Goal: Task Accomplishment & Management: Manage account settings

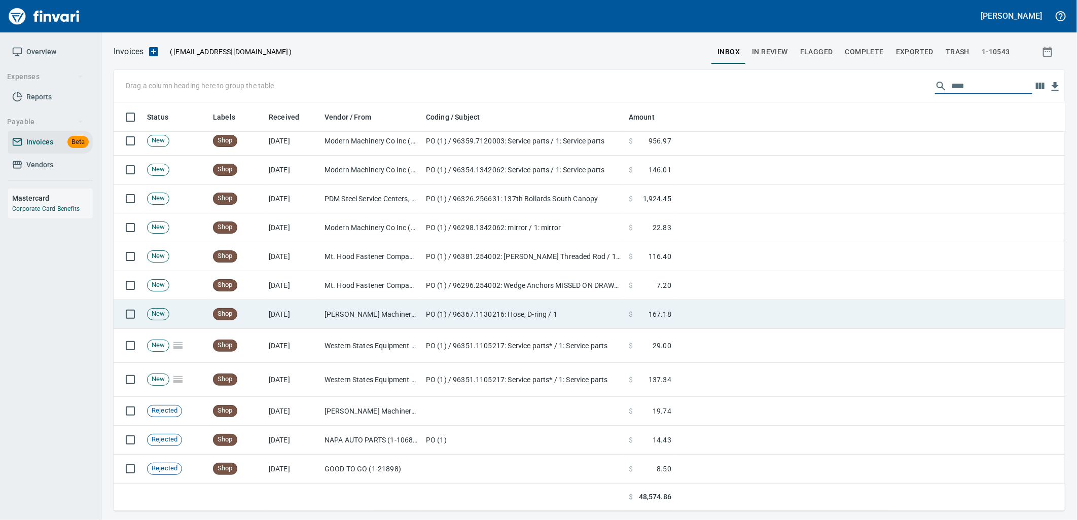
scroll to position [1730, 0]
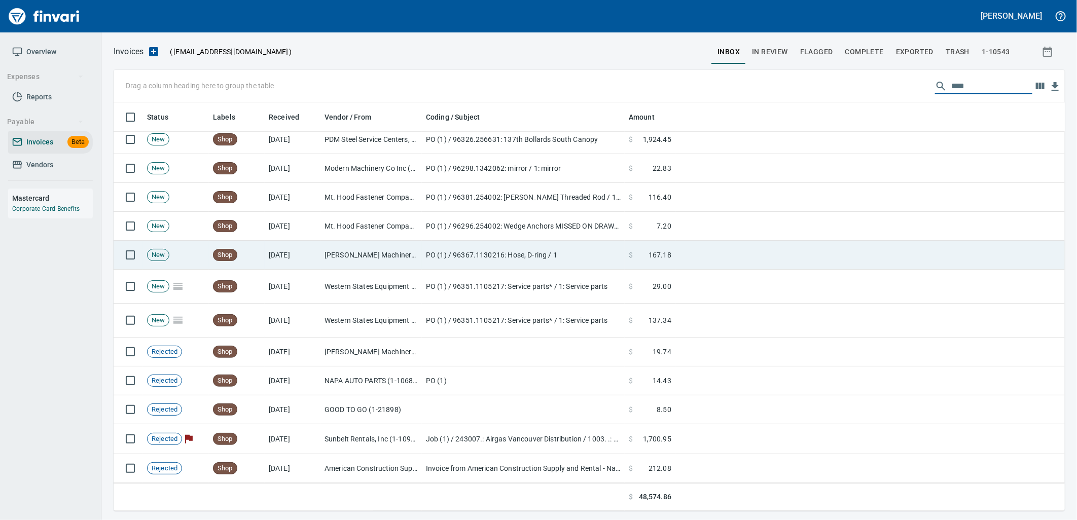
type input "****"
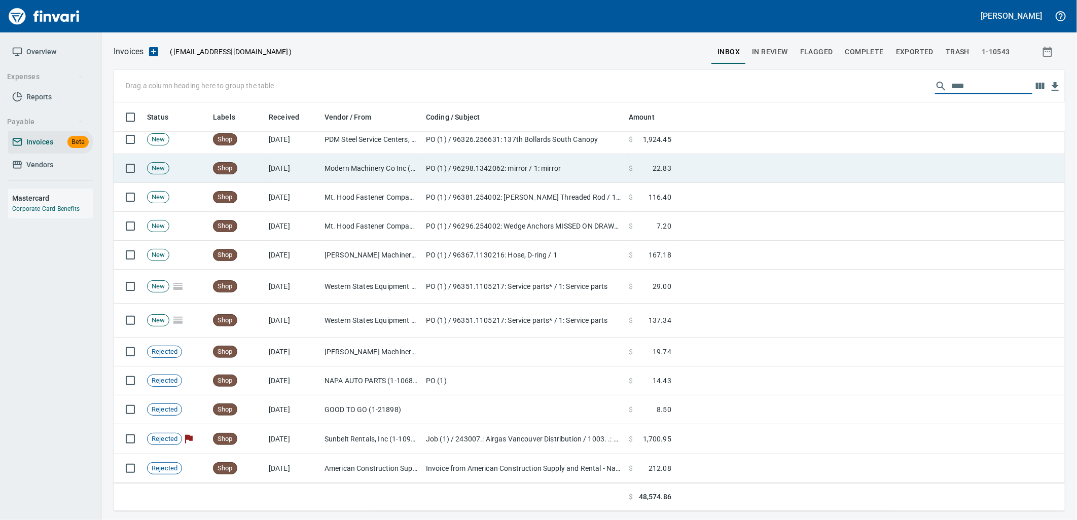
scroll to position [1678, 0]
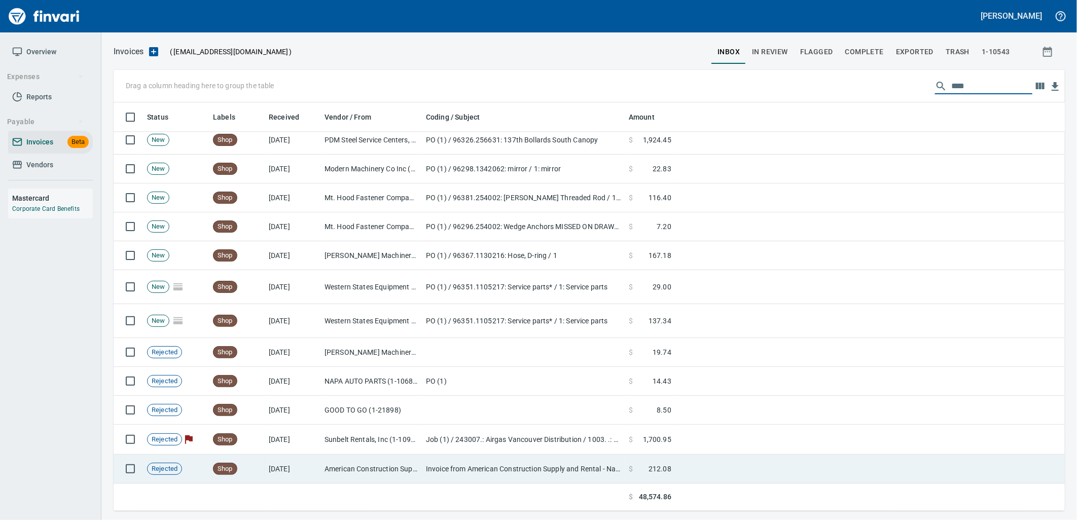
click at [393, 459] on td "American Construction Supply & Rental (1-39384)" at bounding box center [371, 469] width 101 height 29
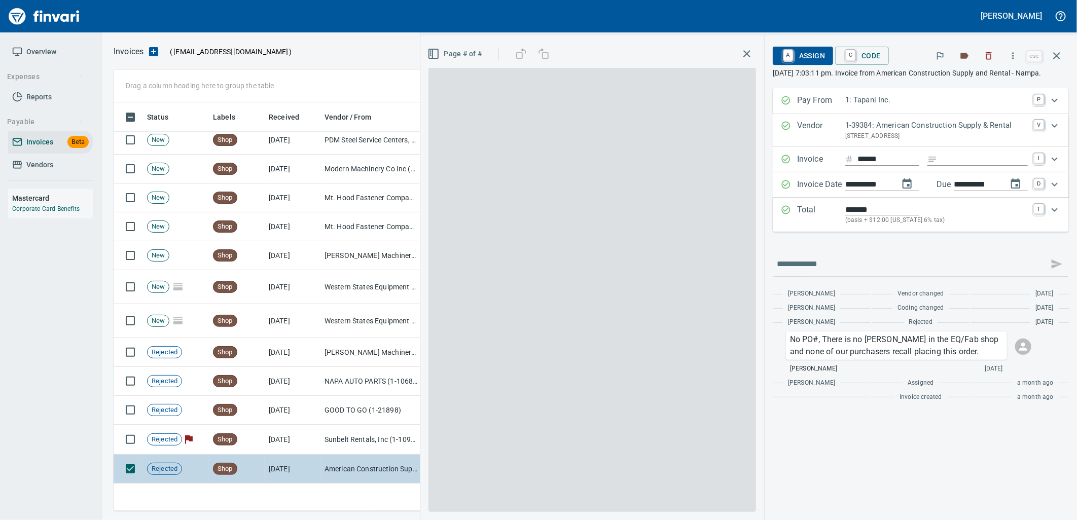
scroll to position [401, 934]
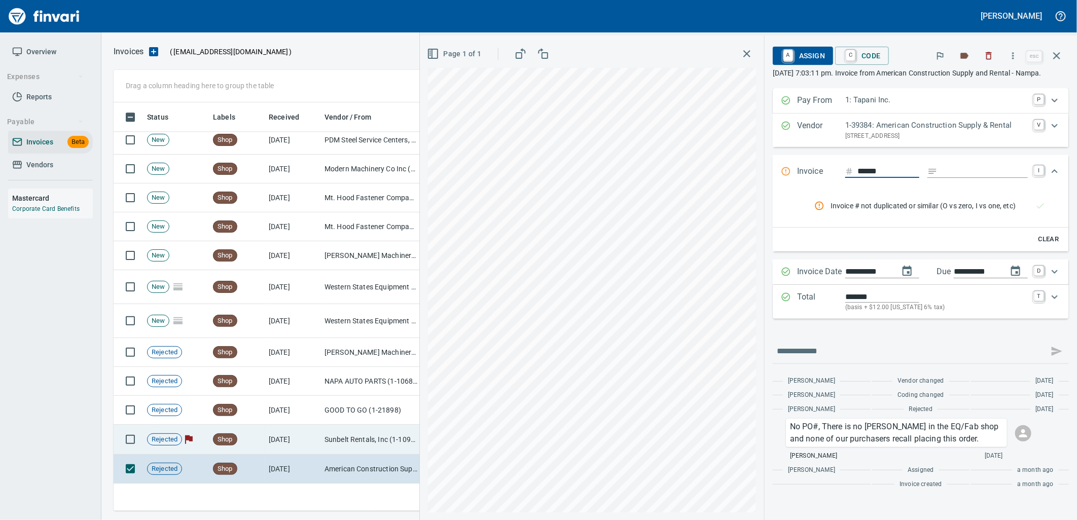
click at [373, 448] on td "Sunbelt Rentals, Inc (1-10986)" at bounding box center [371, 440] width 101 height 30
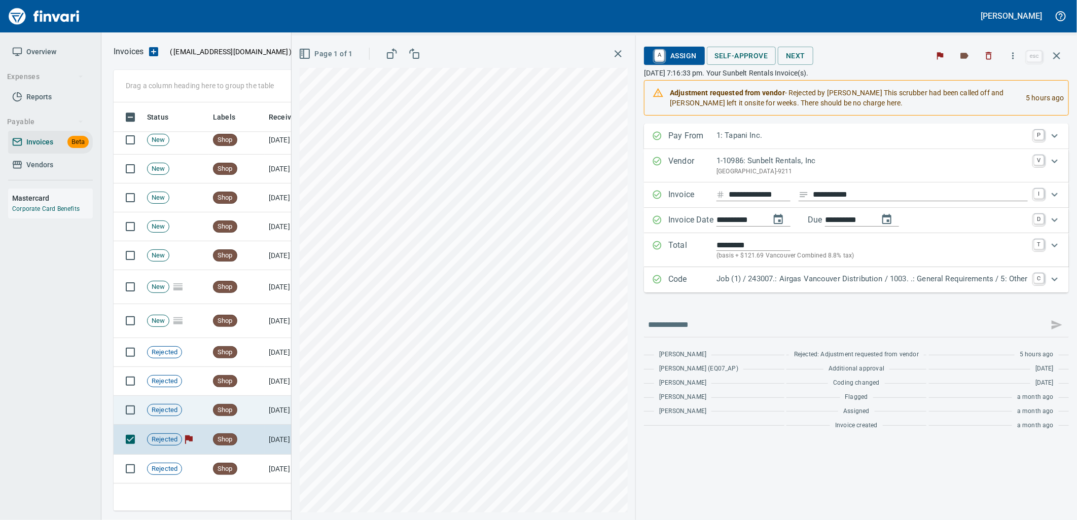
click at [272, 416] on td "[DATE]" at bounding box center [293, 410] width 56 height 29
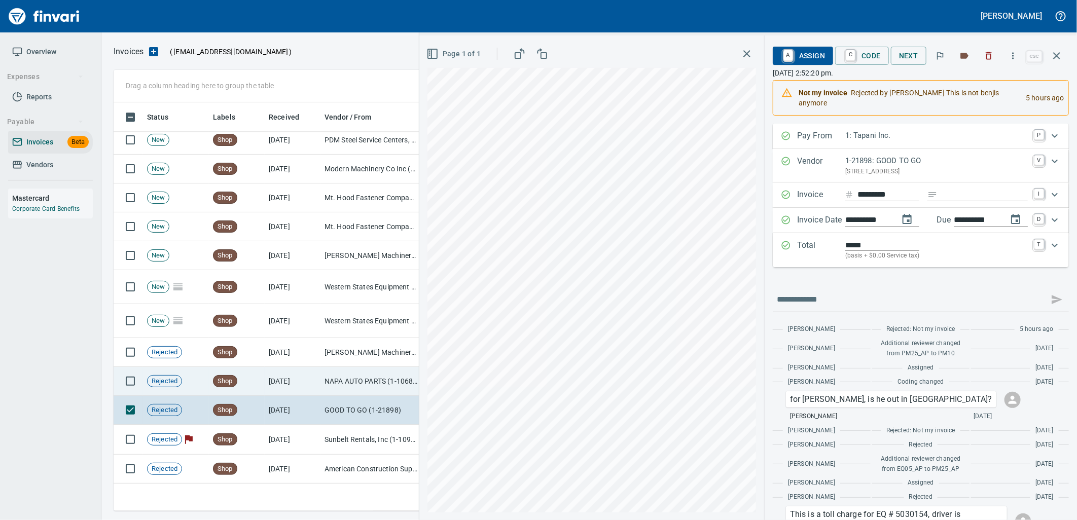
click at [272, 372] on td "[DATE]" at bounding box center [293, 381] width 56 height 29
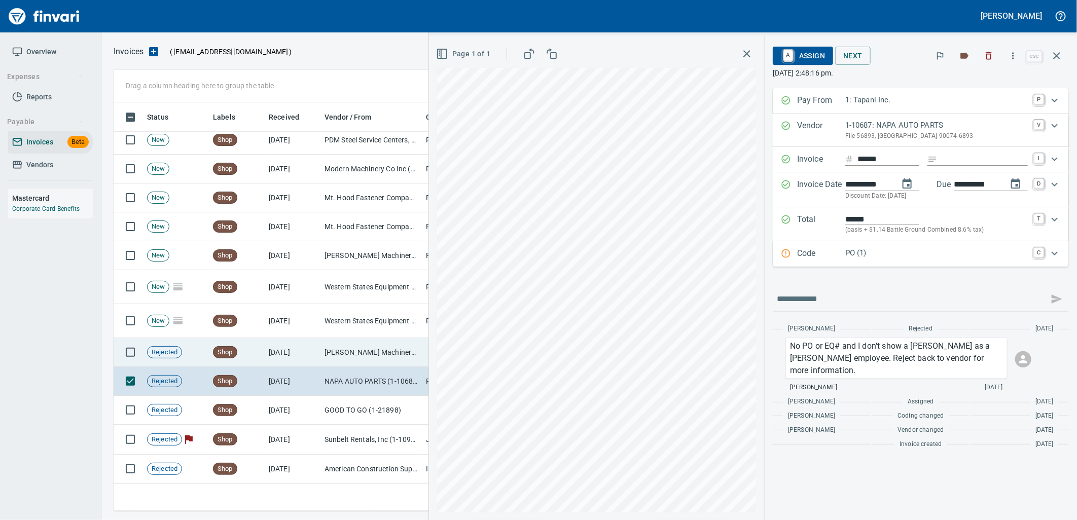
click at [271, 346] on td "8/26/2025" at bounding box center [293, 352] width 56 height 29
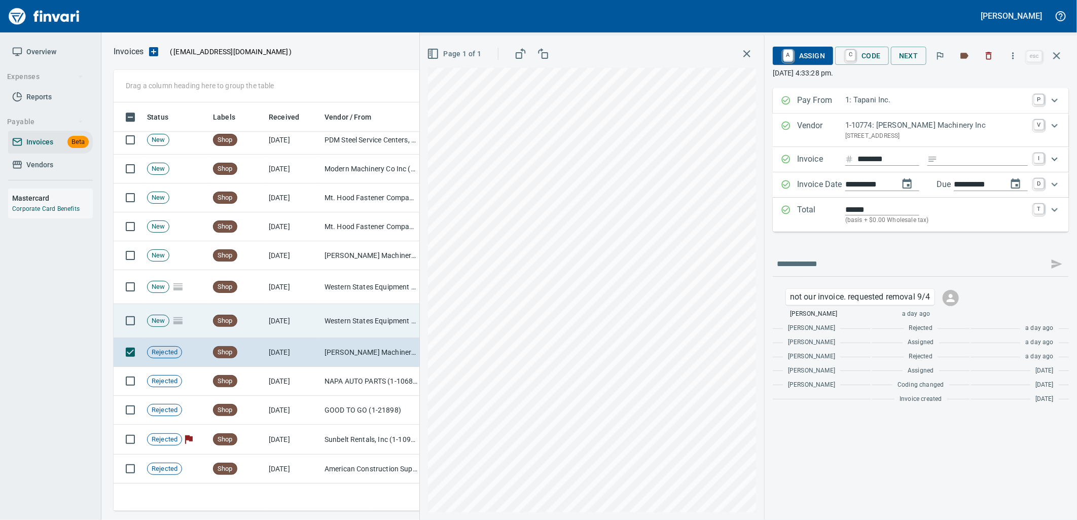
click at [266, 327] on td "8/29/2025" at bounding box center [293, 321] width 56 height 34
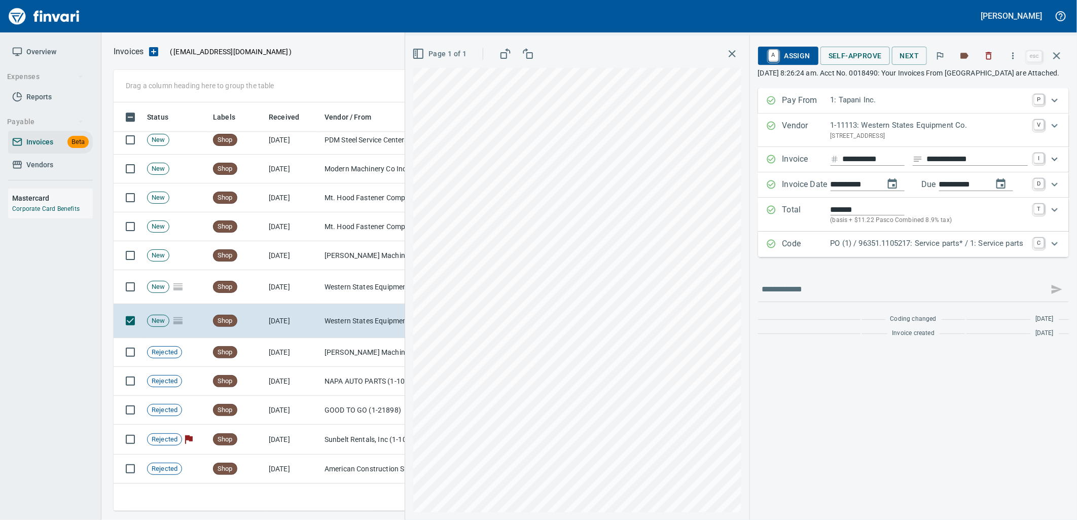
click at [901, 250] on p "PO (1) / 96351.1105217: Service parts* / 1: Service parts" at bounding box center [929, 244] width 197 height 12
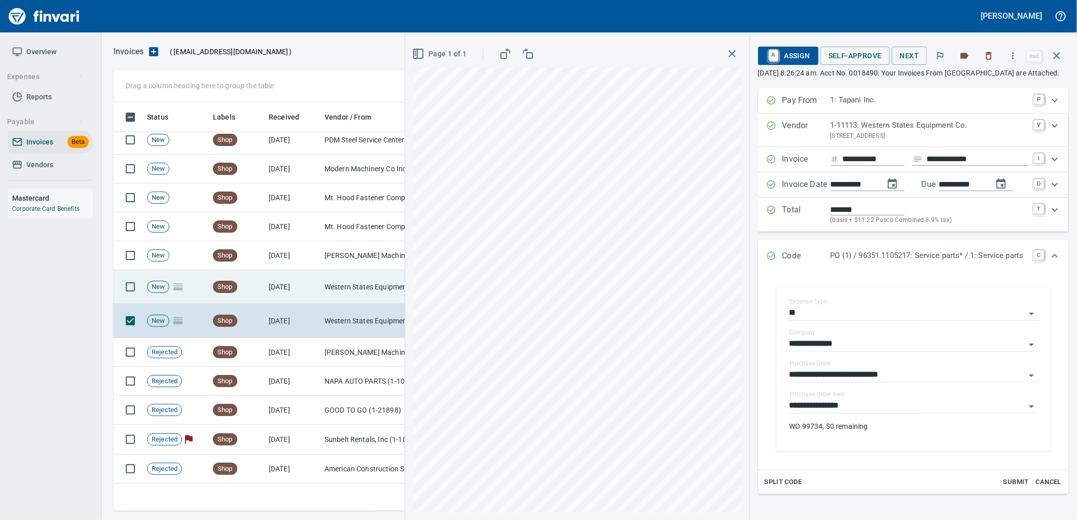
click at [854, 413] on input "**********" at bounding box center [908, 406] width 236 height 14
click at [333, 285] on td "Western States Equipment Co. (1-11113)" at bounding box center [371, 287] width 101 height 34
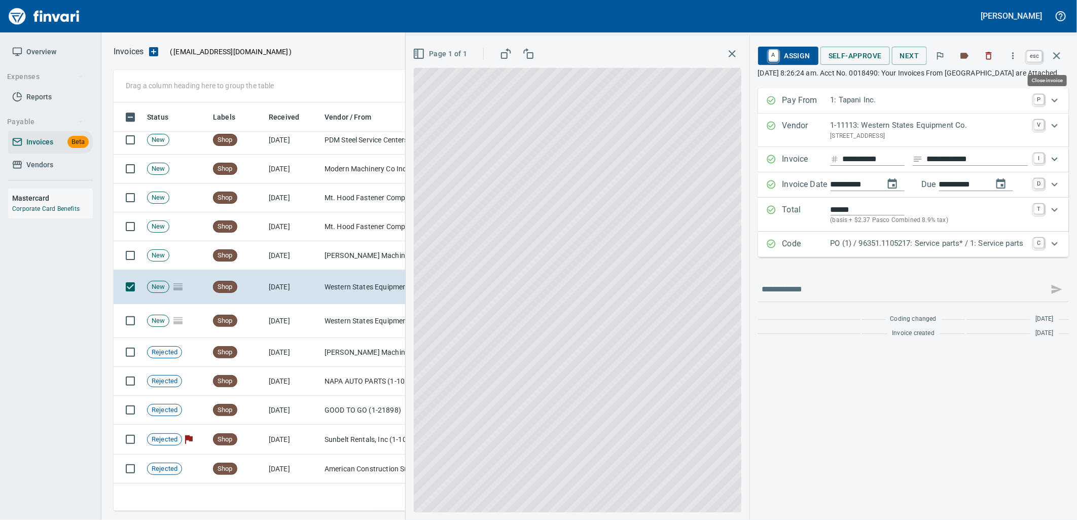
click at [1059, 53] on icon "button" at bounding box center [1056, 55] width 7 height 7
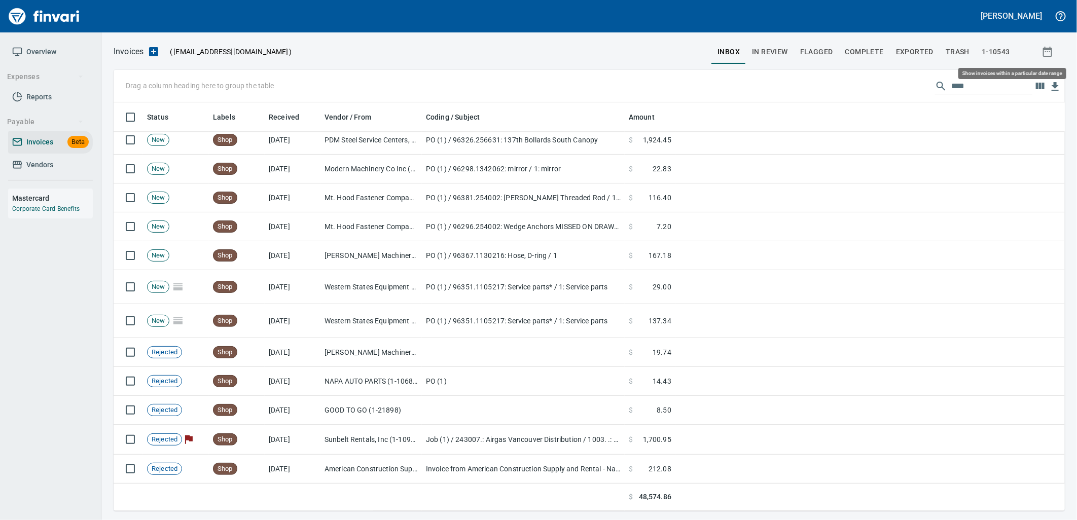
scroll to position [401, 935]
click at [771, 50] on span "In Review" at bounding box center [770, 52] width 36 height 13
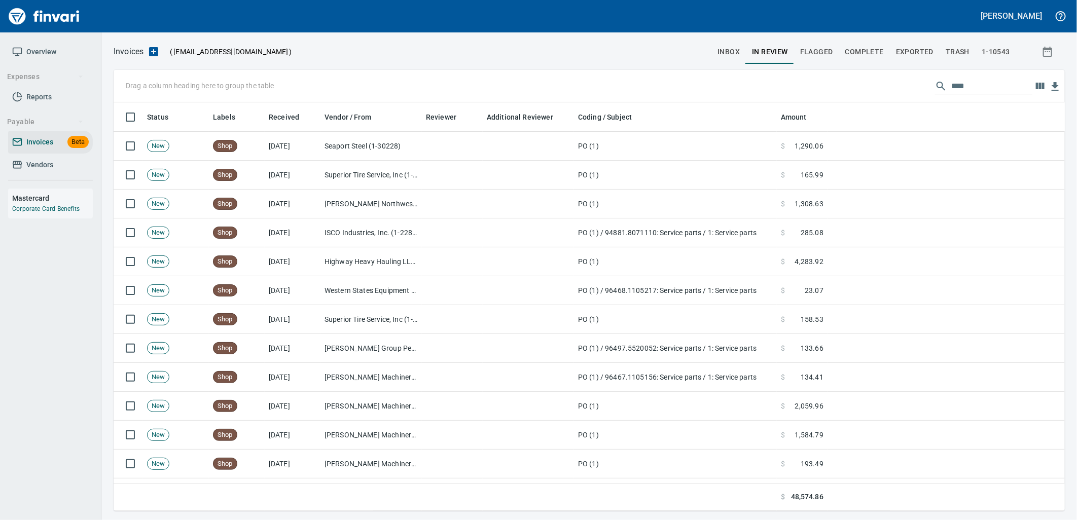
scroll to position [401, 935]
click at [907, 89] on div "Drag a column heading here to group the table ****" at bounding box center [590, 86] width 952 height 32
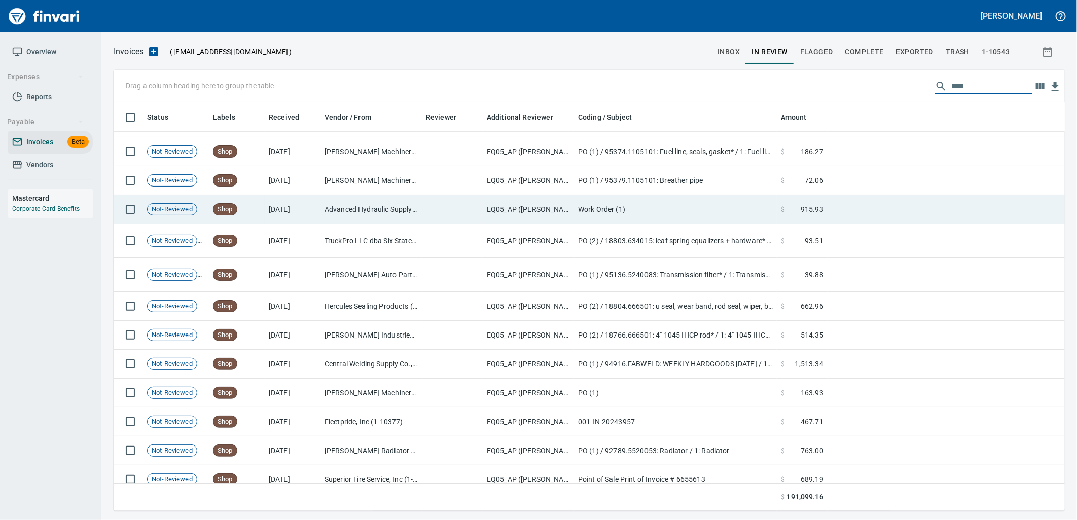
scroll to position [4253, 0]
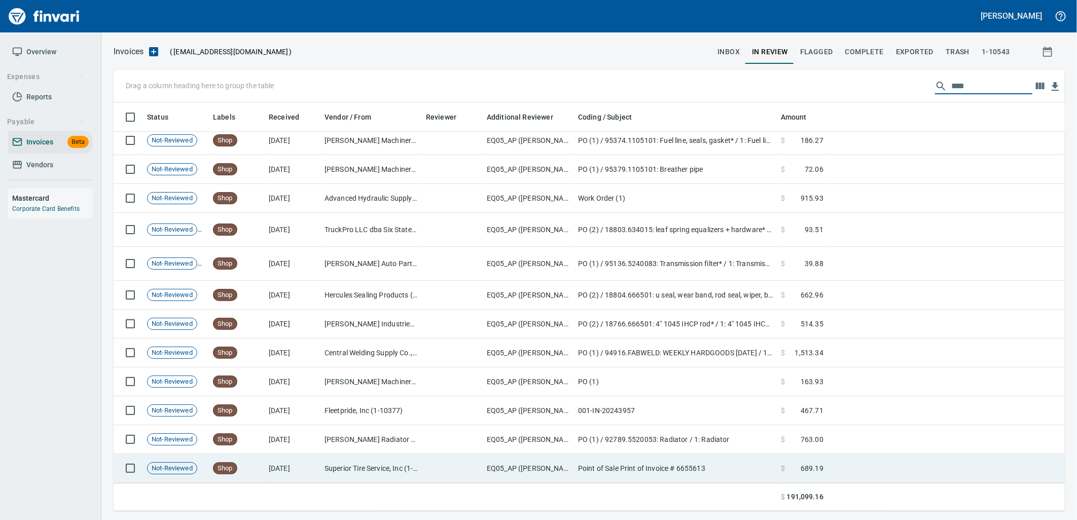
type input "****"
click at [548, 468] on td "EQ05_AP ([PERSON_NAME], [PERSON_NAME], [PERSON_NAME])" at bounding box center [528, 468] width 91 height 29
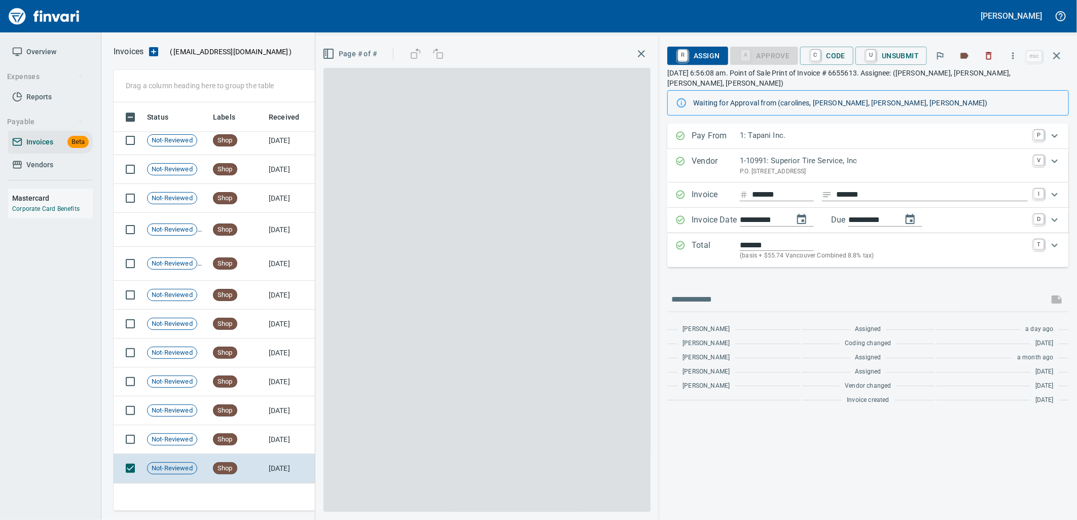
scroll to position [401, 934]
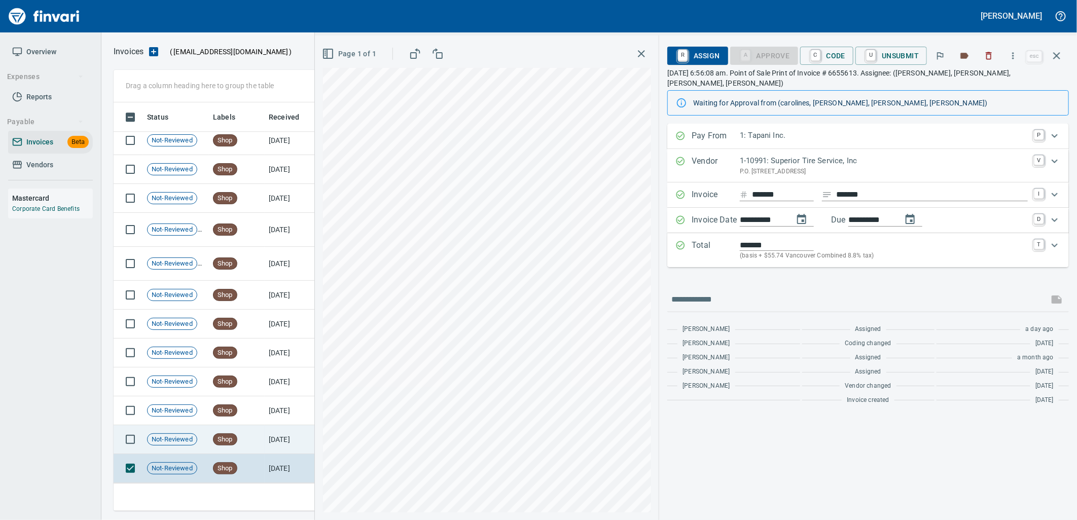
click at [263, 432] on td "Shop" at bounding box center [237, 440] width 56 height 29
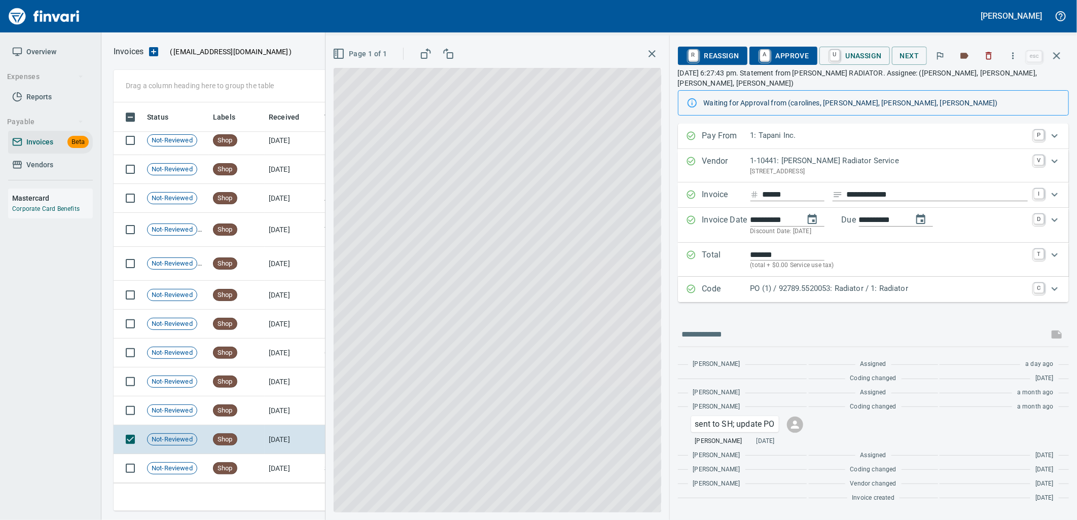
click at [833, 283] on p "PO (1) / 92789.5520053: Radiator / 1: Radiator" at bounding box center [889, 289] width 277 height 12
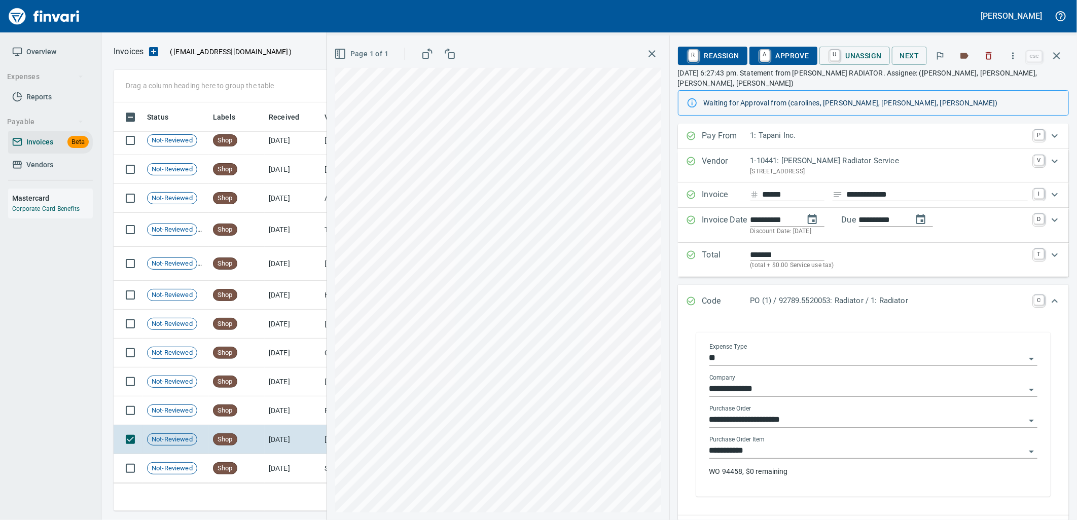
click at [802, 444] on input "**********" at bounding box center [868, 451] width 316 height 14
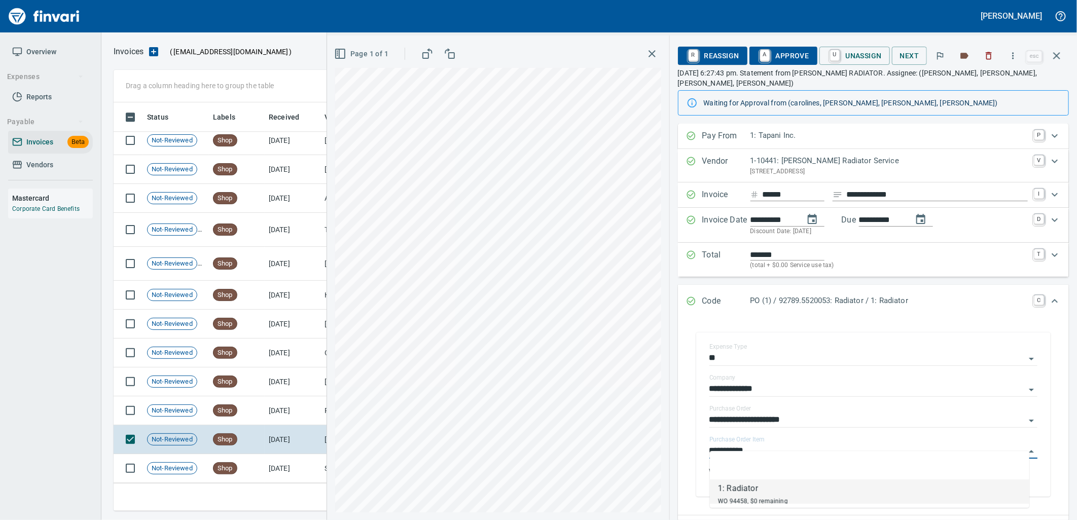
scroll to position [401, 934]
click at [300, 417] on td "7/11/2025" at bounding box center [293, 411] width 56 height 29
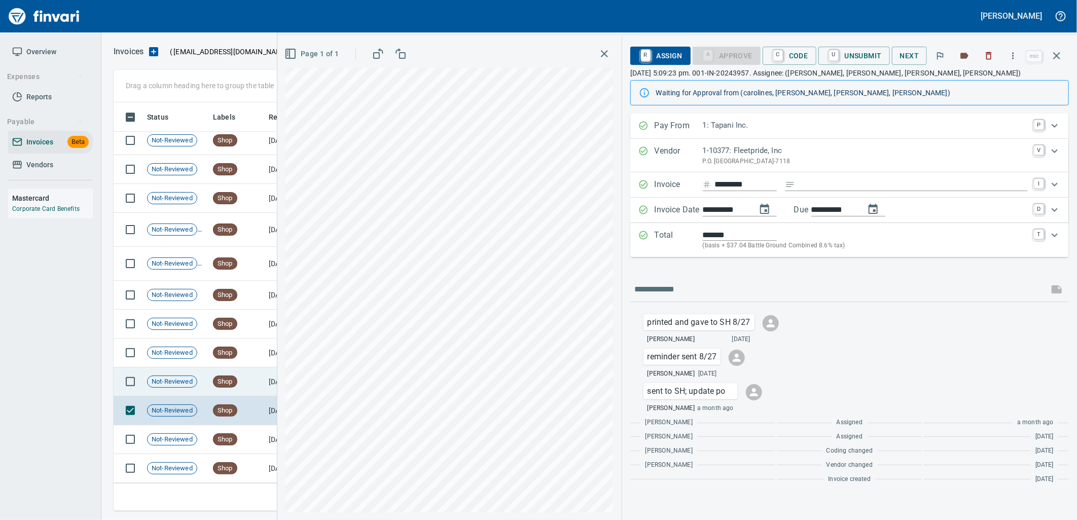
click at [263, 386] on td "Shop" at bounding box center [237, 382] width 56 height 29
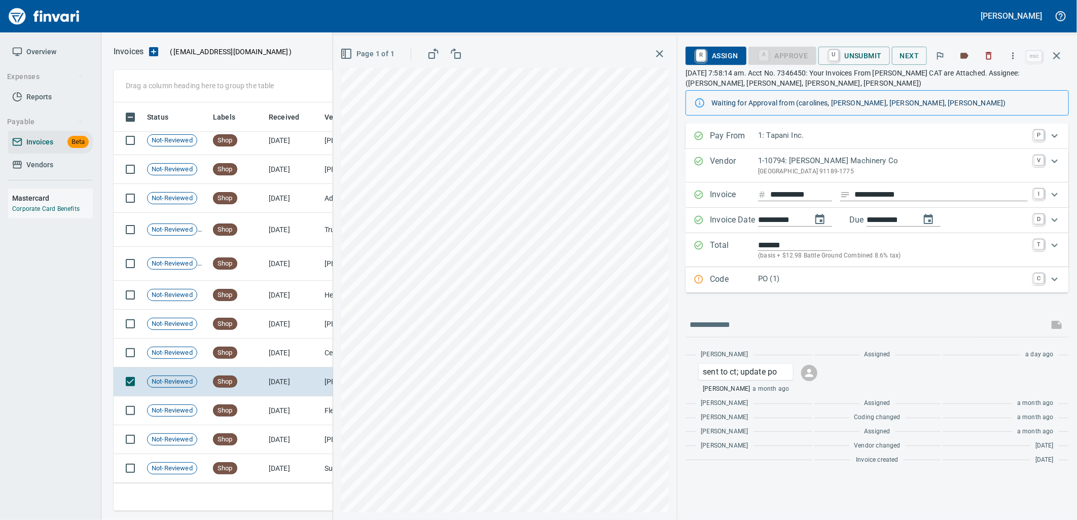
click at [794, 285] on p "PO (1)" at bounding box center [893, 279] width 270 height 12
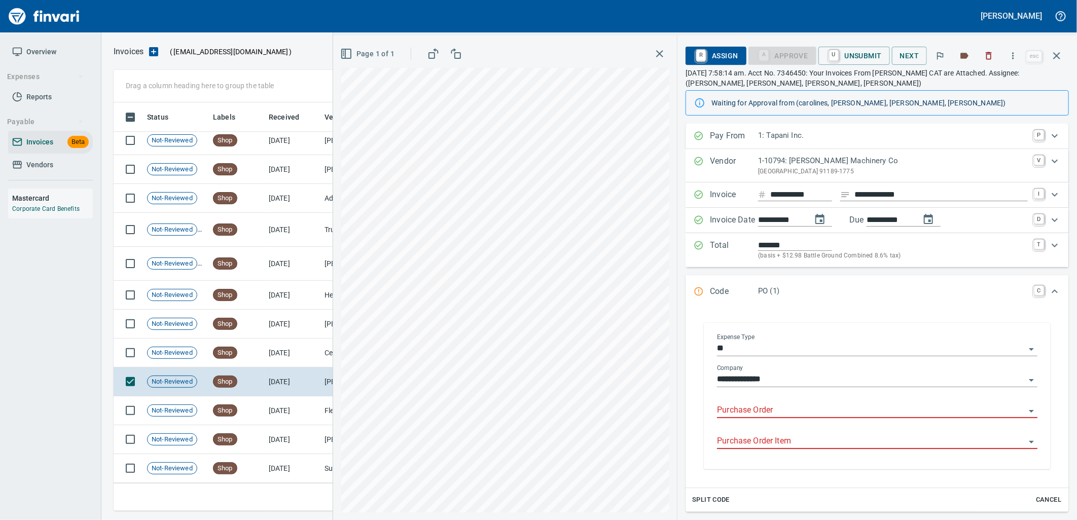
click at [781, 408] on input "Purchase Order" at bounding box center [871, 411] width 308 height 14
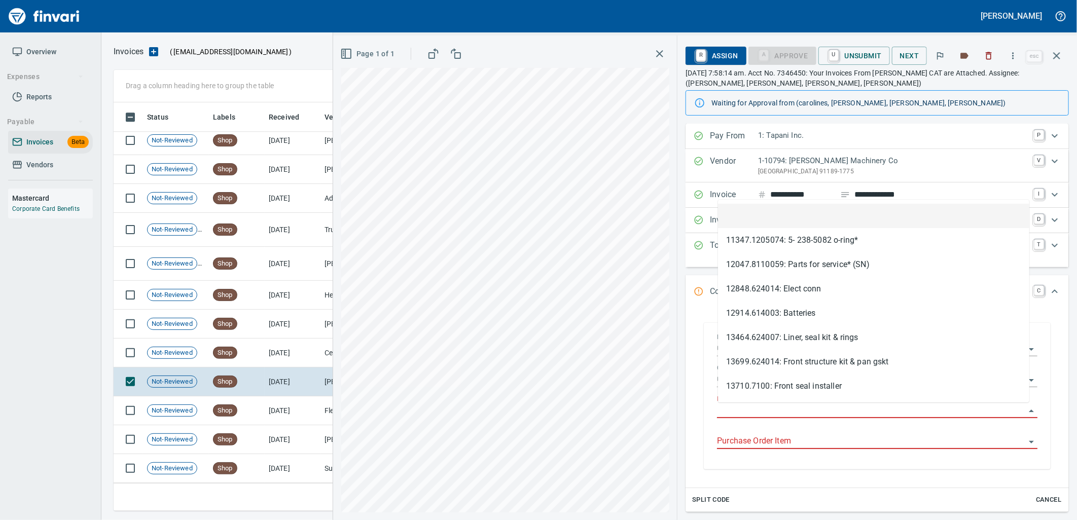
scroll to position [401, 934]
type input "**********"
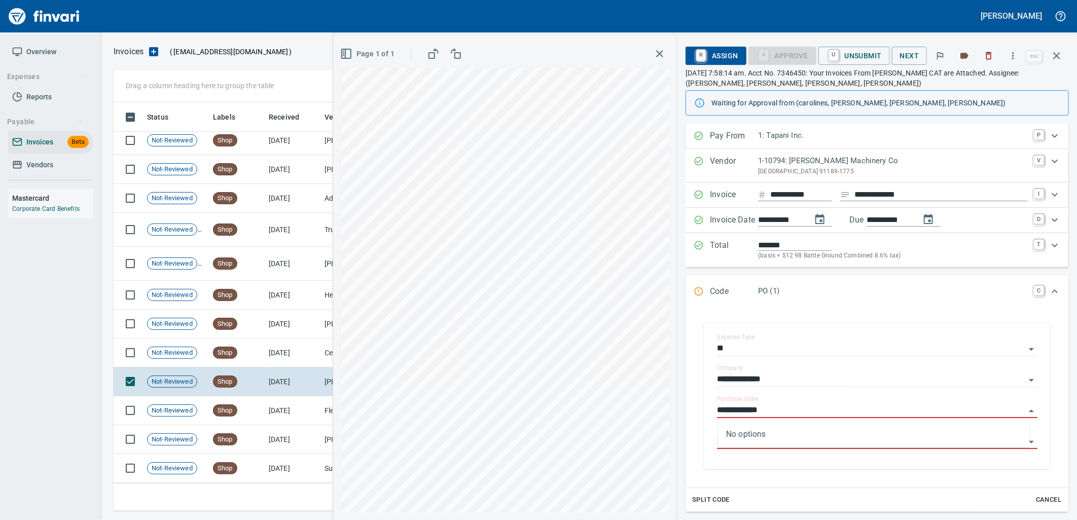
click at [290, 355] on td "7/16/2025" at bounding box center [293, 353] width 56 height 29
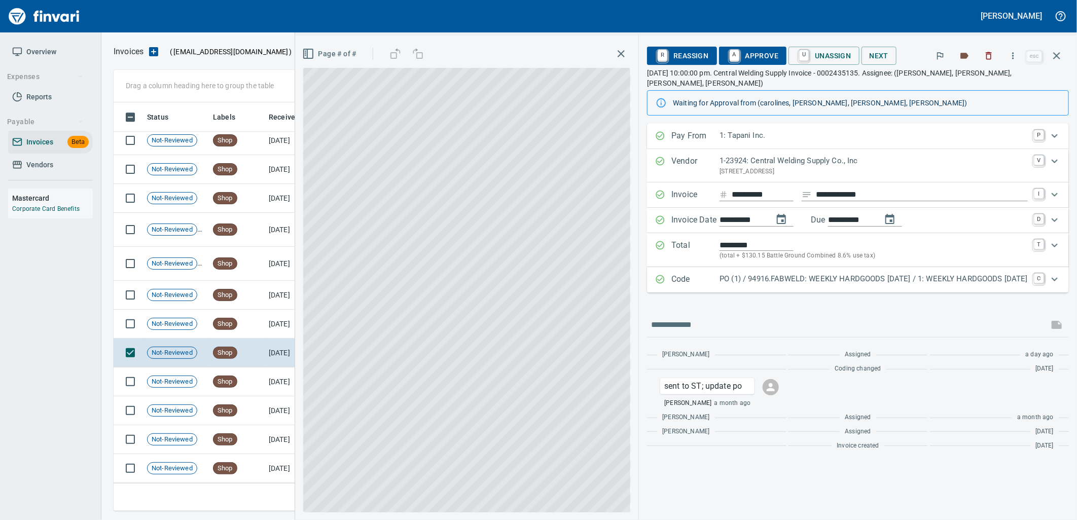
click at [833, 275] on div "PO (1) / 94916.FABWELD: WEEKLY HARDGOODS 7.14.25 / 1: WEEKLY HARDGOODS 7.14.25" at bounding box center [874, 279] width 308 height 13
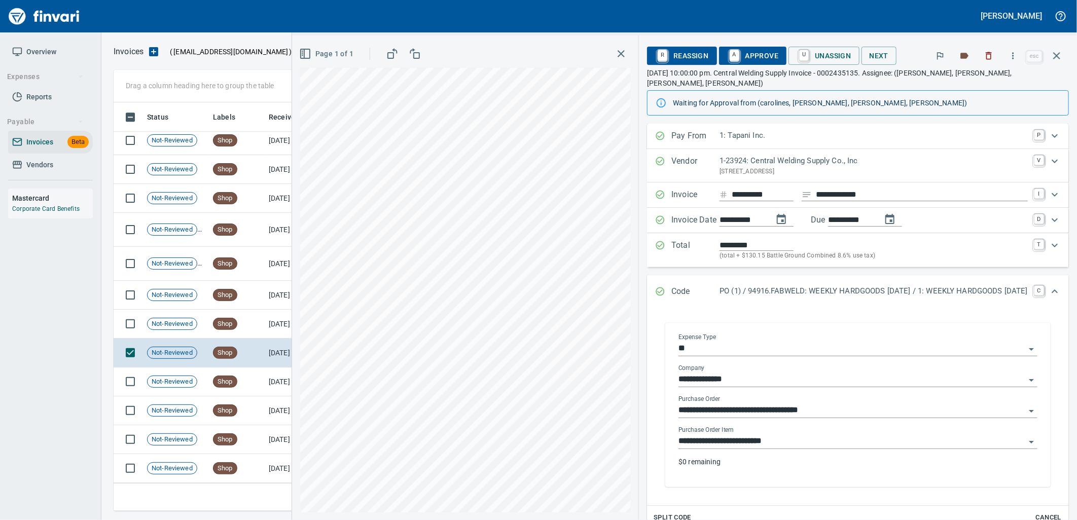
click at [803, 435] on input "**********" at bounding box center [852, 442] width 347 height 14
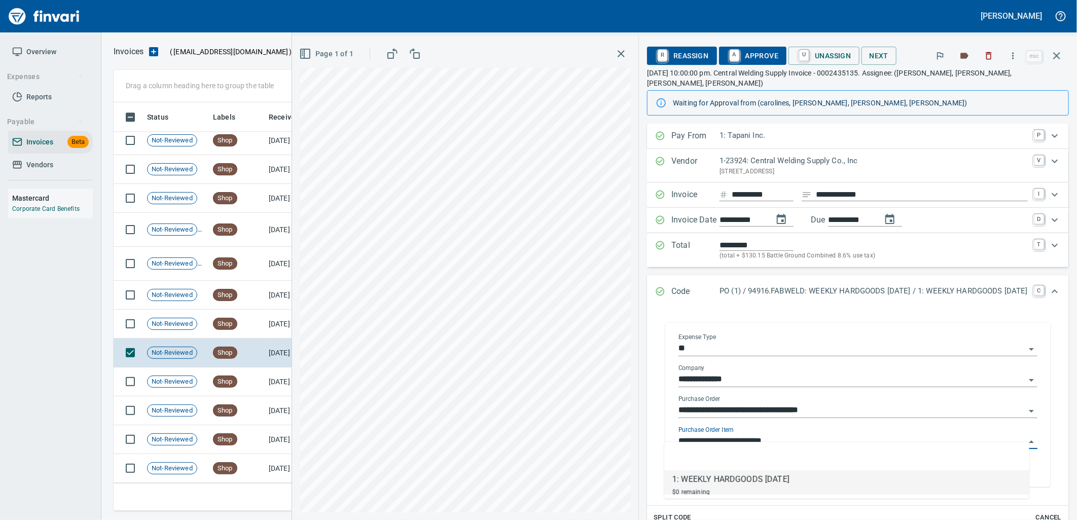
scroll to position [401, 934]
click at [245, 330] on td "Shop" at bounding box center [237, 324] width 56 height 29
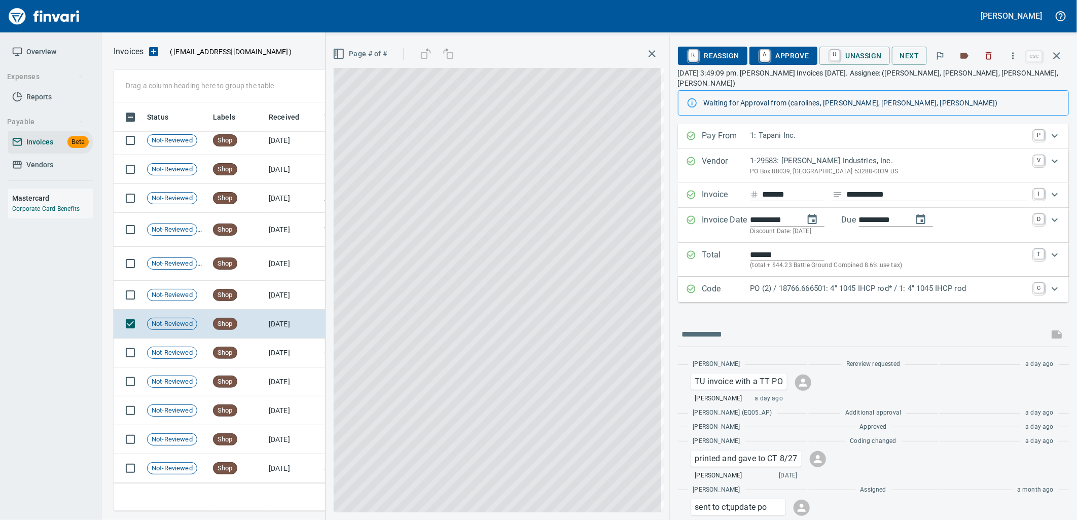
click at [834, 283] on p "PO (2) / 18766.666501: 4" 1045 IHCP rod* / 1: 4" 1045 IHCP rod" at bounding box center [889, 289] width 277 height 12
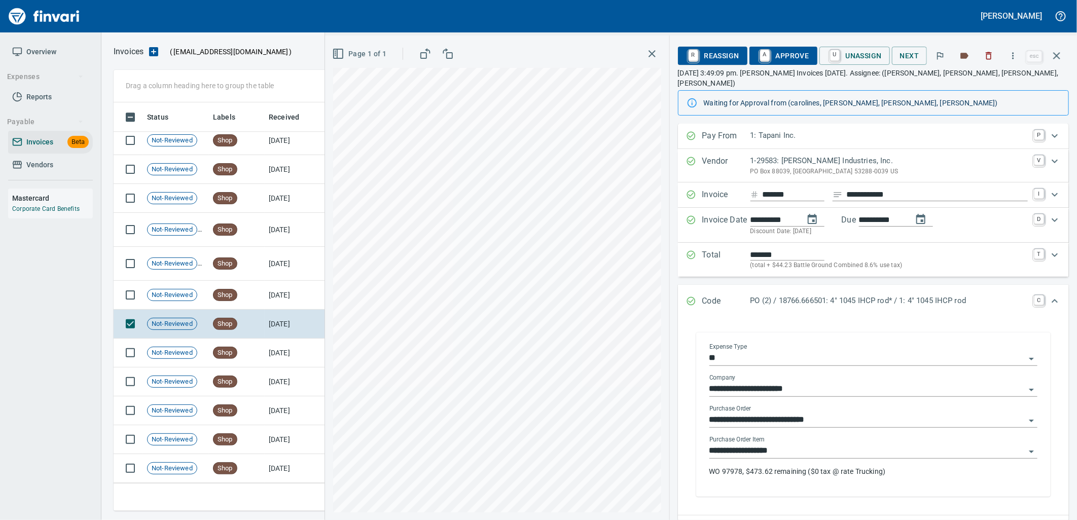
click at [808, 444] on input "**********" at bounding box center [868, 451] width 316 height 14
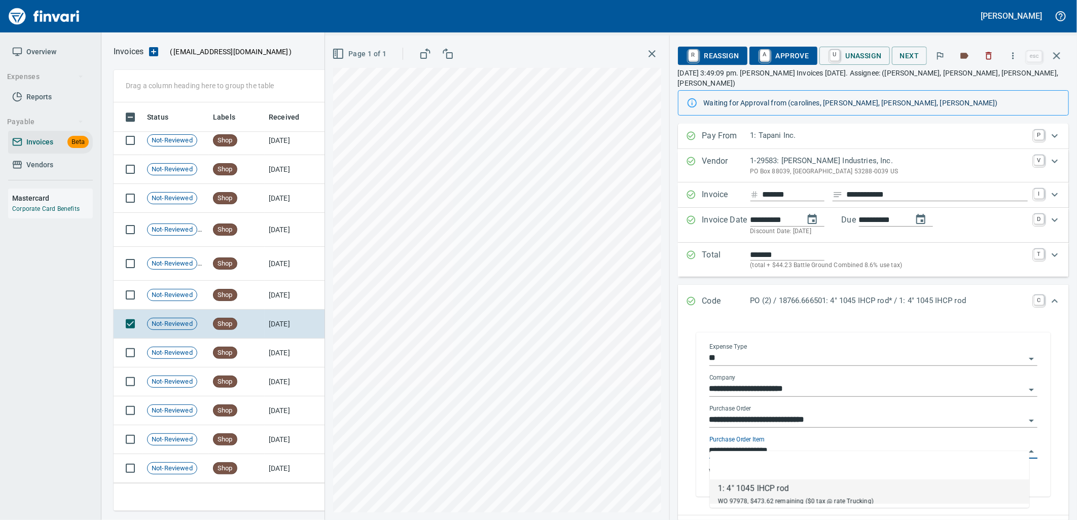
scroll to position [401, 934]
click at [272, 286] on td "7/22/2025" at bounding box center [293, 295] width 56 height 29
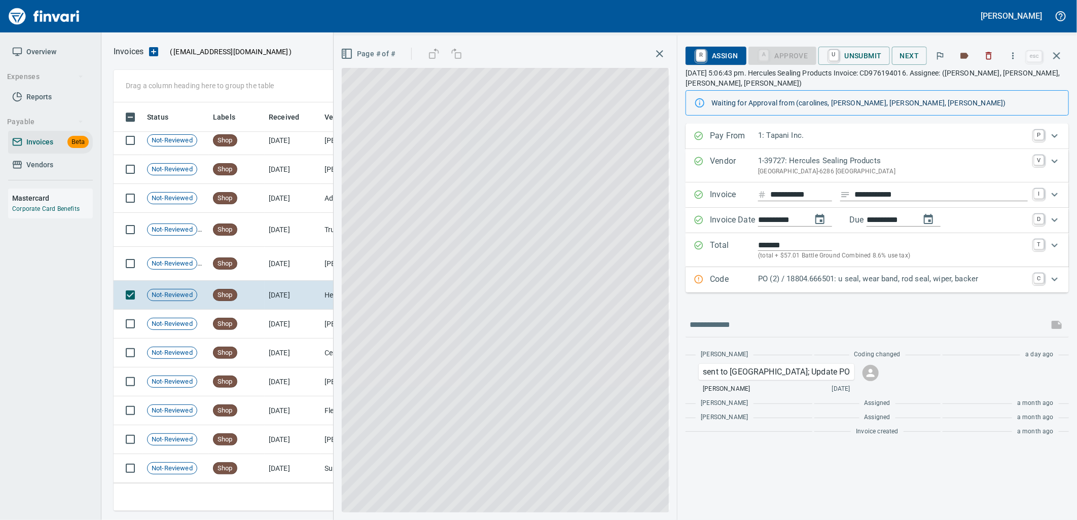
click at [831, 282] on p "PO (2) / 18804.666501: u seal, wear band, rod seal, wiper, backer" at bounding box center [893, 279] width 270 height 12
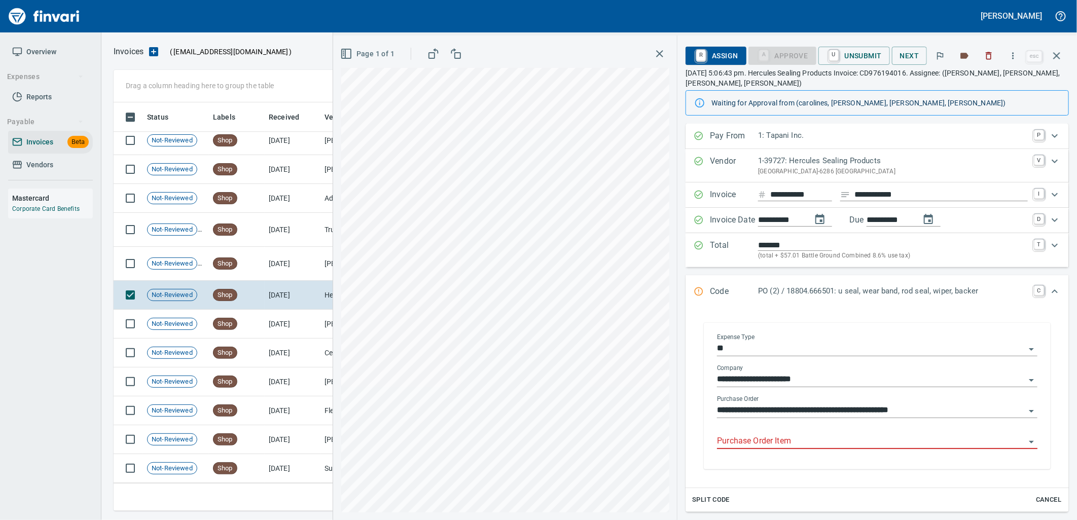
click at [825, 434] on div "Purchase Order Item" at bounding box center [877, 438] width 321 height 23
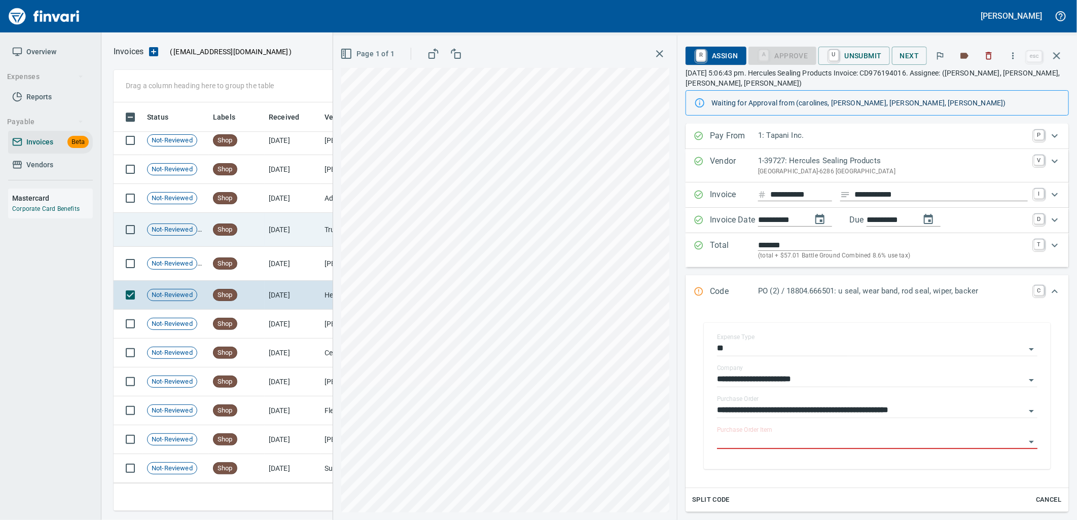
click at [279, 260] on td "7/22/2025" at bounding box center [293, 264] width 56 height 34
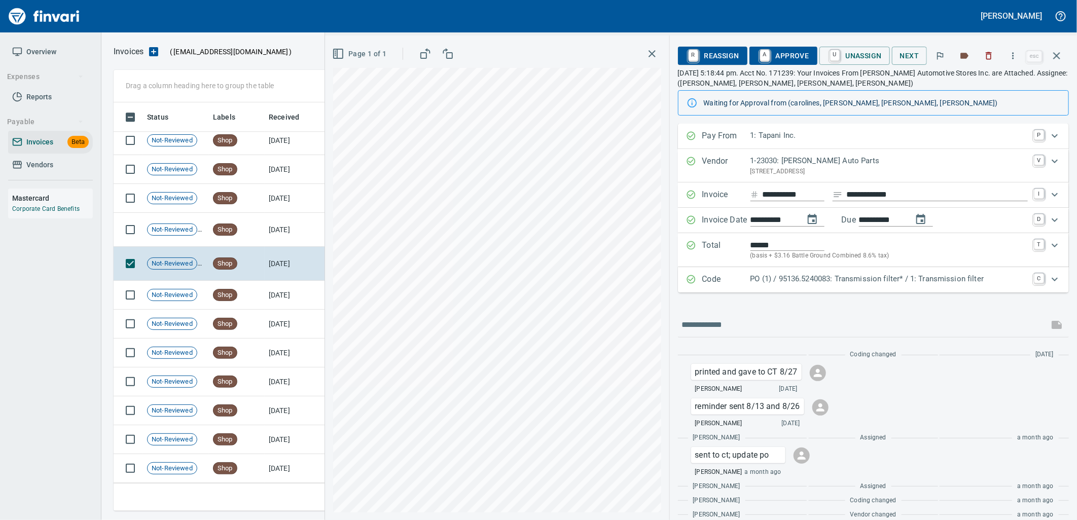
click at [862, 277] on p "PO (1) / 95136.5240083: Transmission filter* / 1: Transmission filter" at bounding box center [889, 279] width 277 height 12
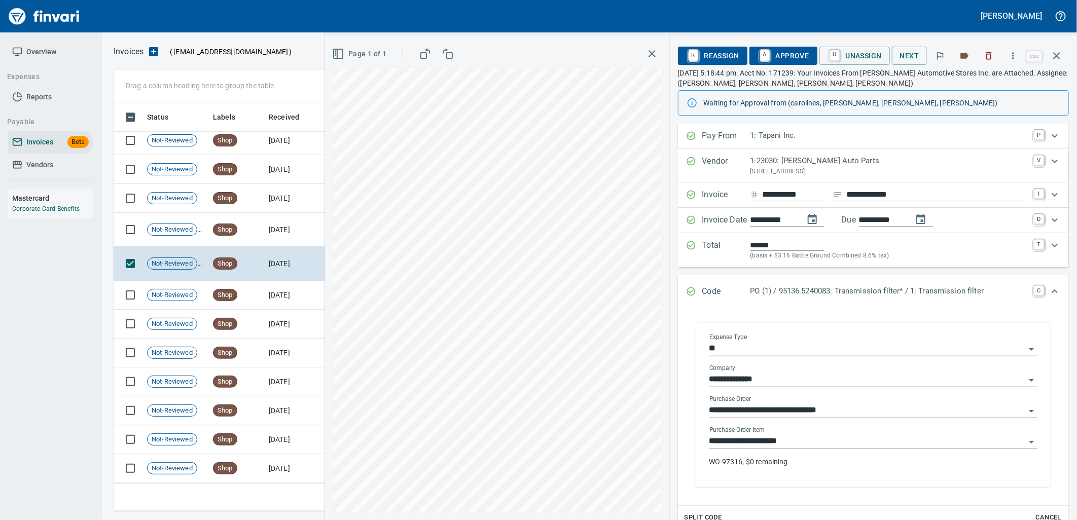
click at [817, 439] on input "**********" at bounding box center [868, 442] width 316 height 14
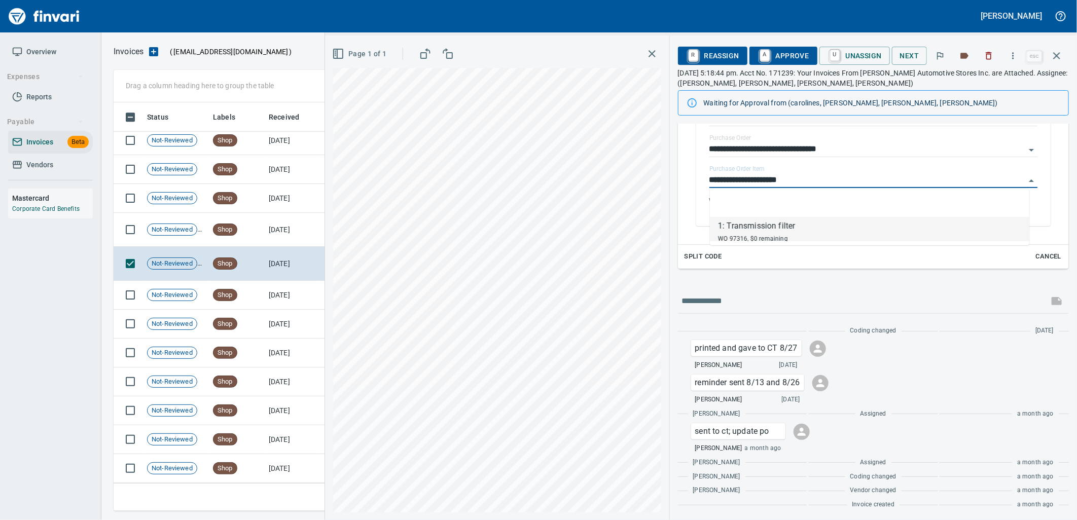
scroll to position [264, 0]
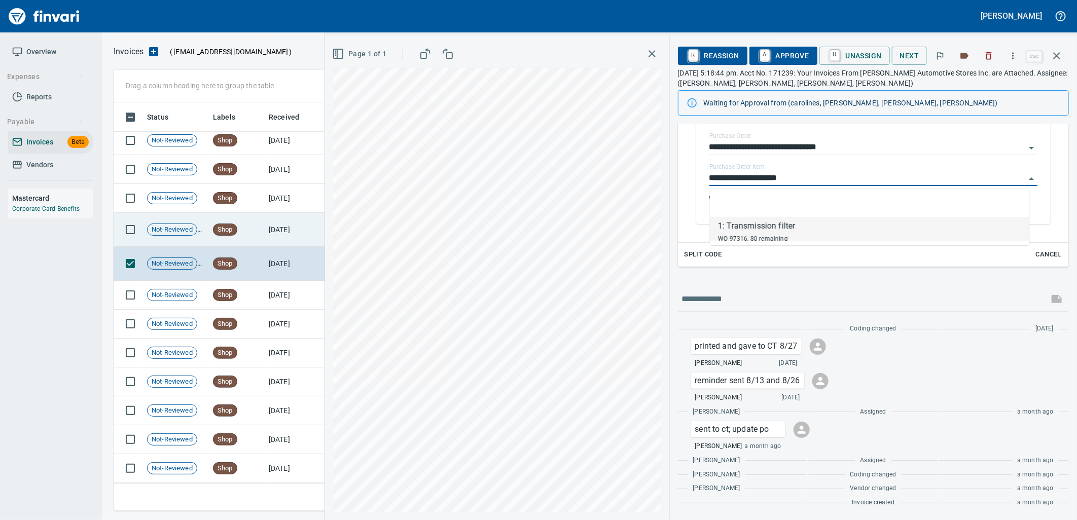
click at [249, 238] on td "Shop" at bounding box center [237, 230] width 56 height 34
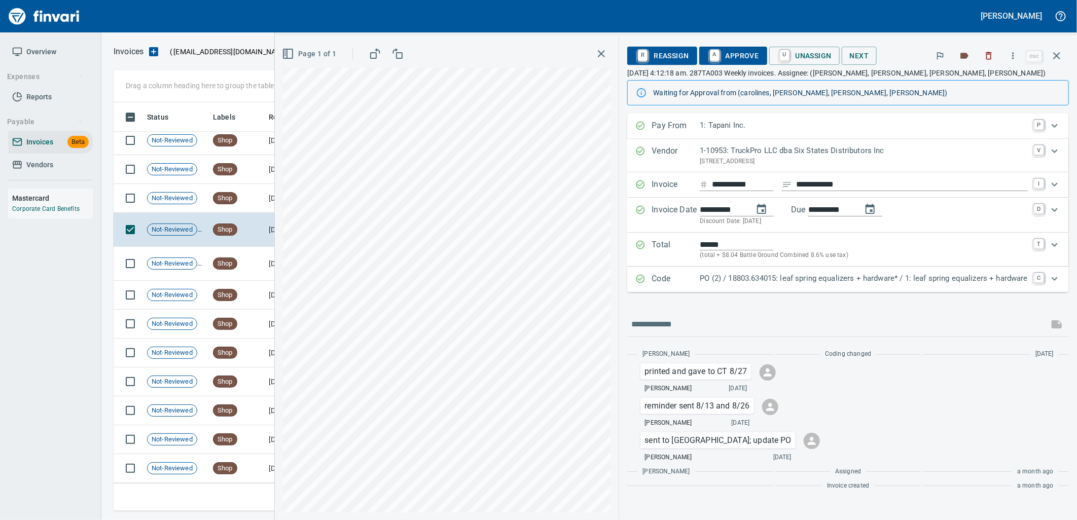
click at [838, 283] on p "PO (2) / 18803.634015: leaf spring equalizers + hardware* / 1: leaf spring equa…" at bounding box center [864, 279] width 328 height 12
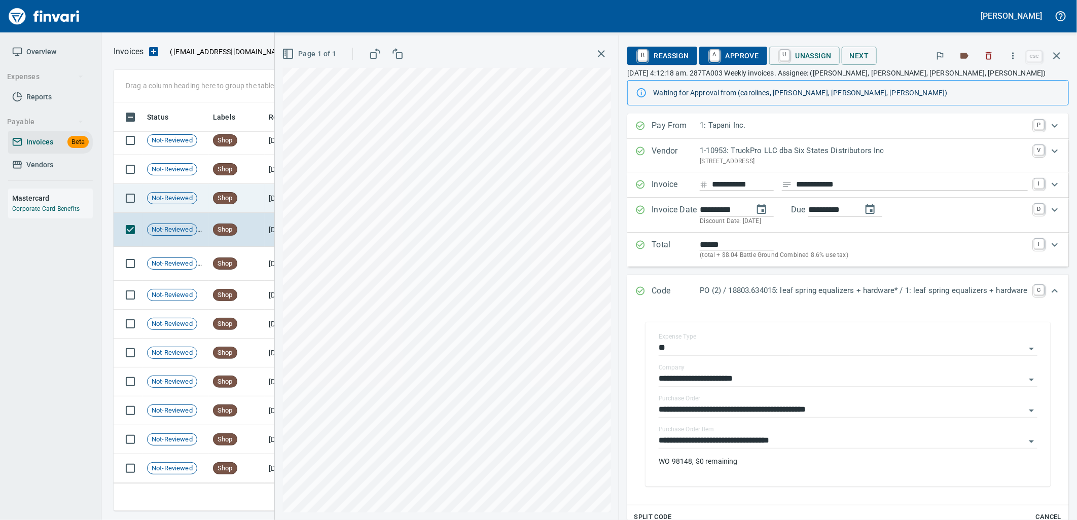
click at [259, 204] on td "Shop" at bounding box center [237, 198] width 56 height 29
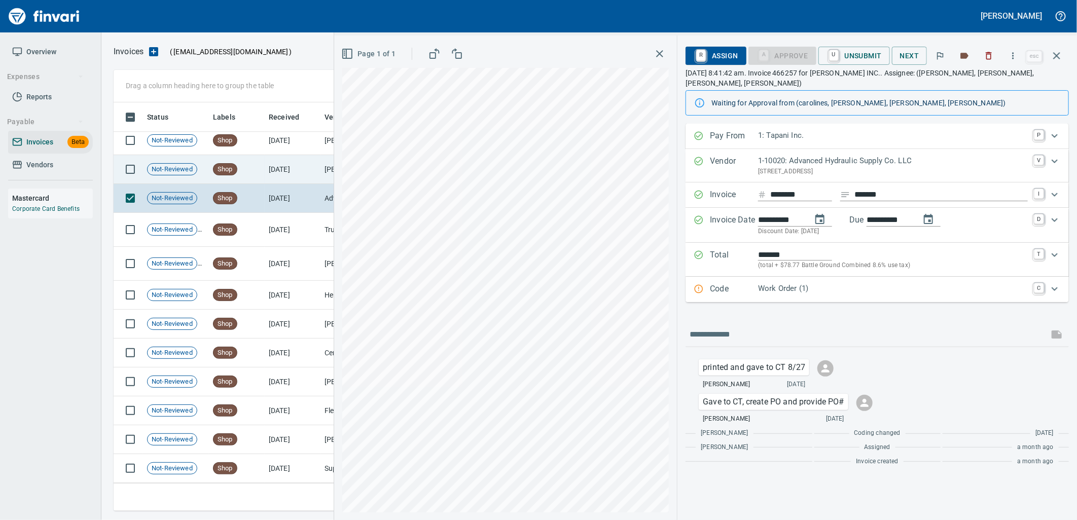
click at [260, 155] on td "Shop" at bounding box center [237, 169] width 56 height 29
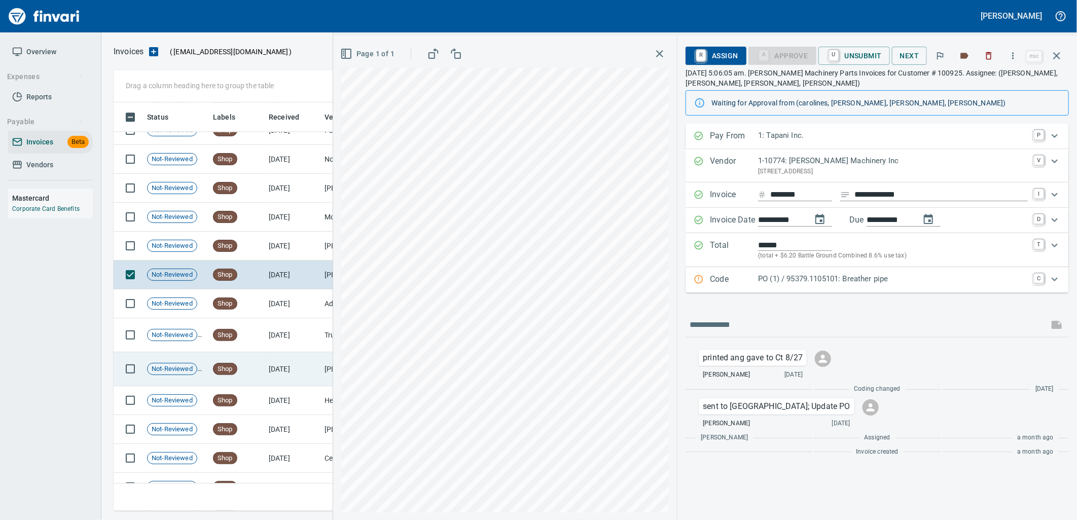
scroll to position [4140, 0]
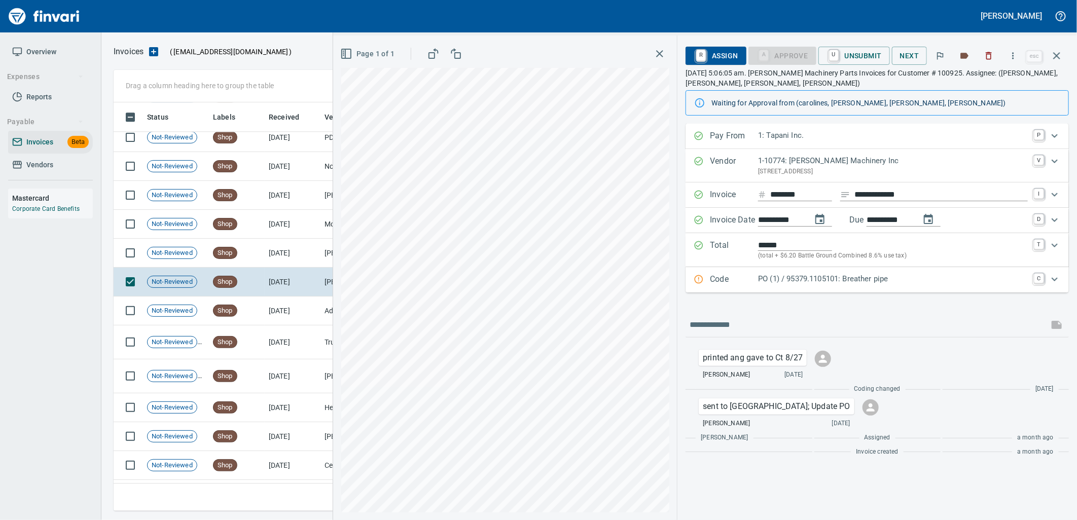
click at [828, 289] on div "Code PO (1) / 95379.1105101: Breather pipe C" at bounding box center [877, 279] width 383 height 25
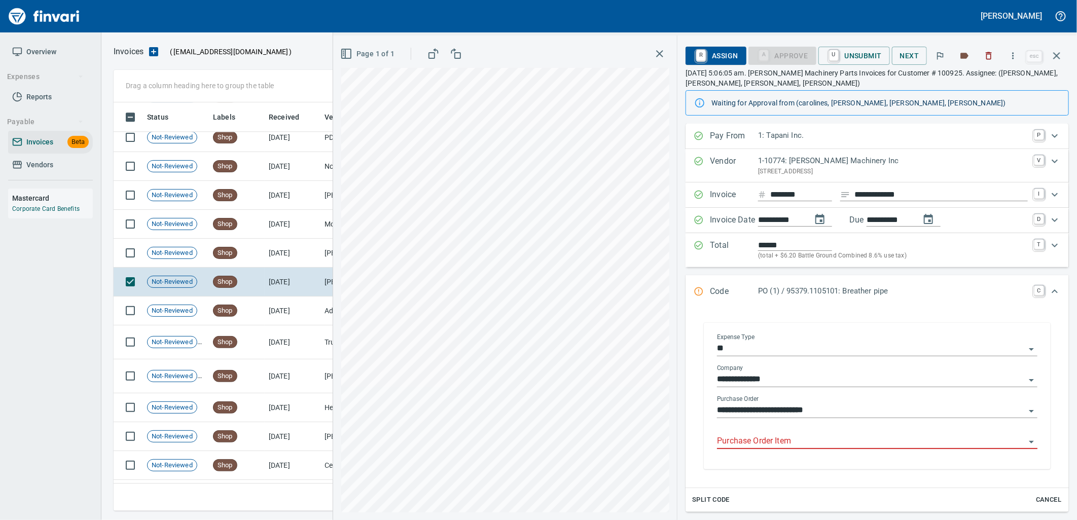
click at [830, 438] on input "Purchase Order Item" at bounding box center [871, 442] width 308 height 14
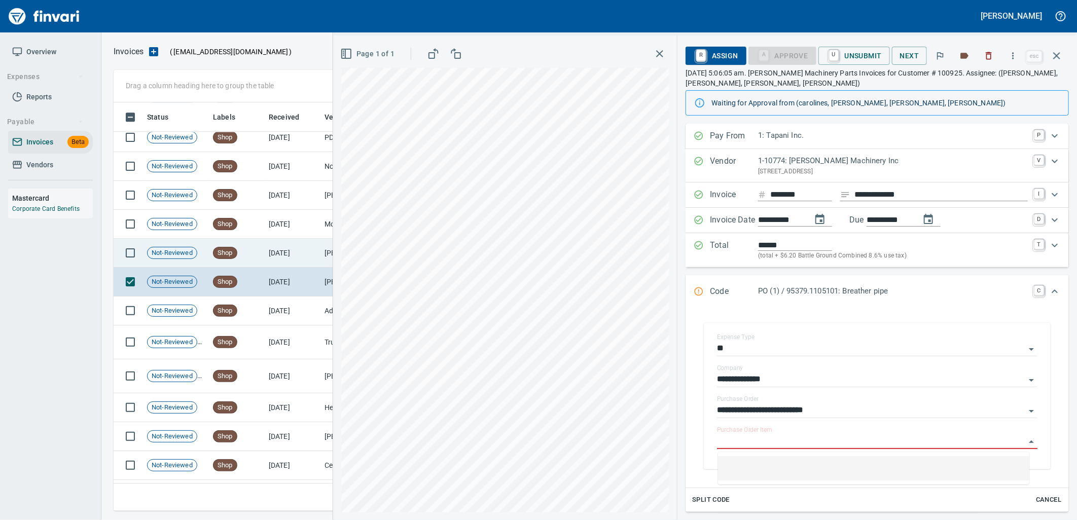
click at [265, 249] on td "7/29/2025" at bounding box center [293, 253] width 56 height 29
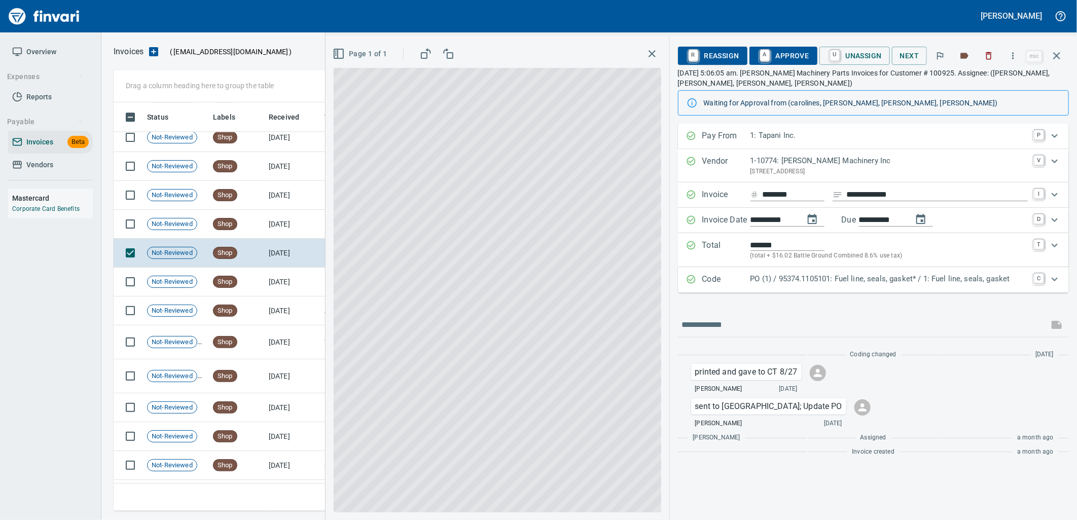
click at [871, 286] on div "PO (1) / 95374.1105101: Fuel line, seals, gasket* / 1: Fuel line, seals, gasket" at bounding box center [889, 279] width 277 height 13
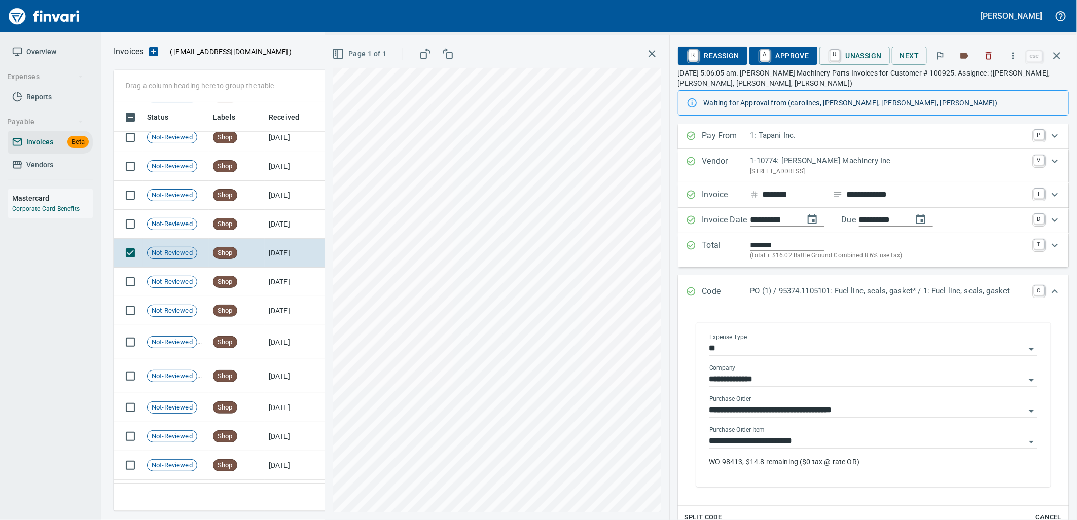
click at [837, 447] on input "**********" at bounding box center [868, 442] width 316 height 14
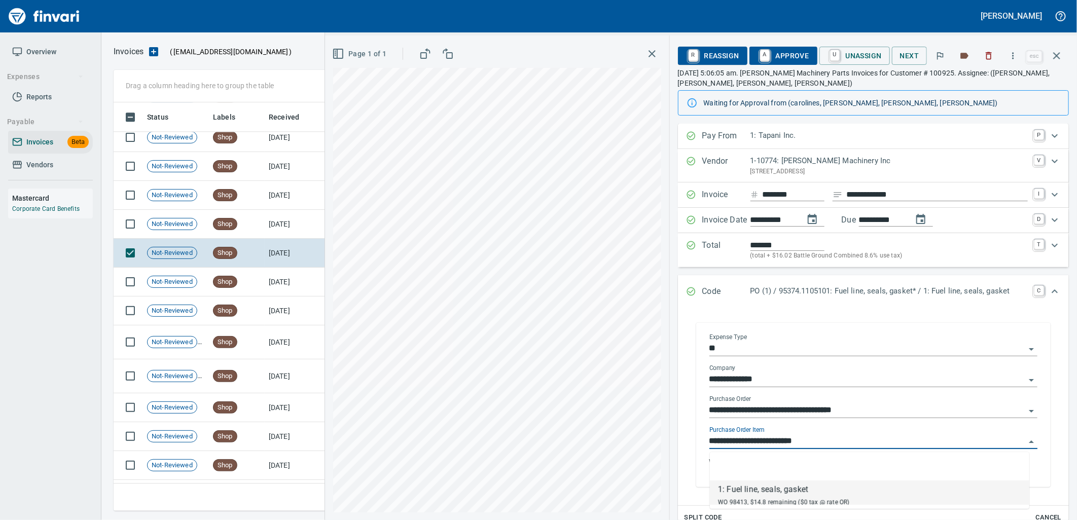
scroll to position [401, 934]
click at [274, 232] on td "7/29/2025" at bounding box center [293, 224] width 56 height 29
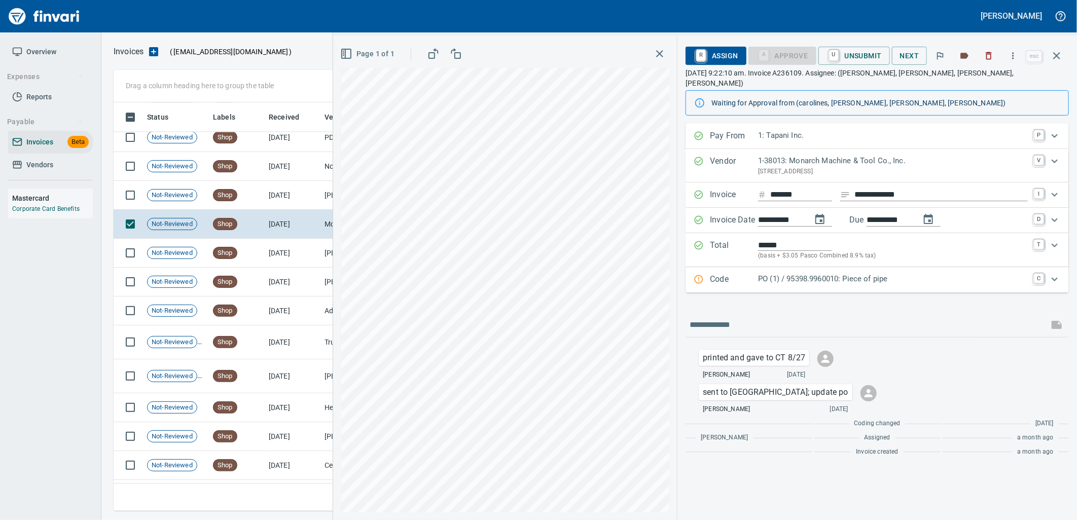
click at [840, 280] on div "Code PO (1) / 95398.9960010: Piece of pipe C" at bounding box center [877, 279] width 383 height 25
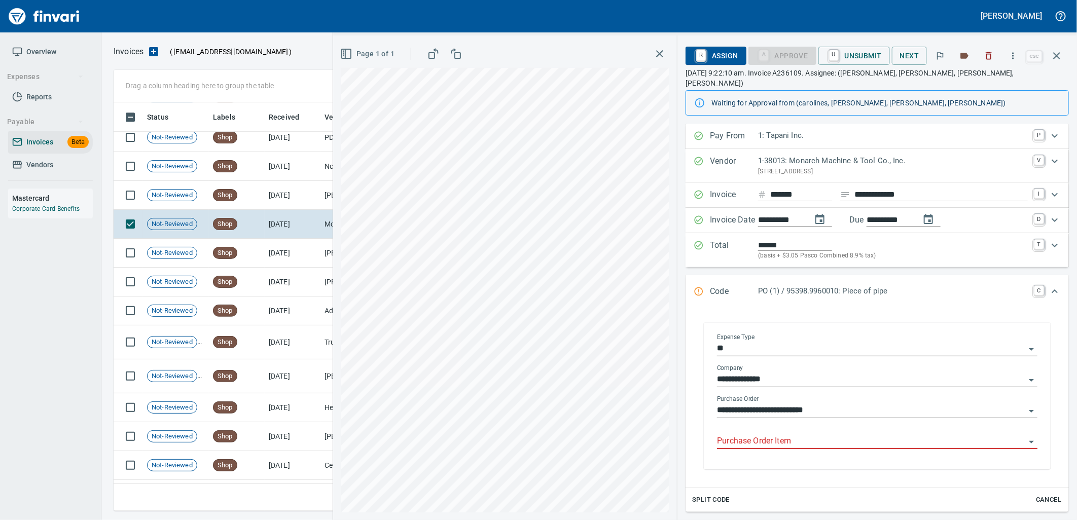
click at [790, 435] on input "Purchase Order Item" at bounding box center [871, 442] width 308 height 14
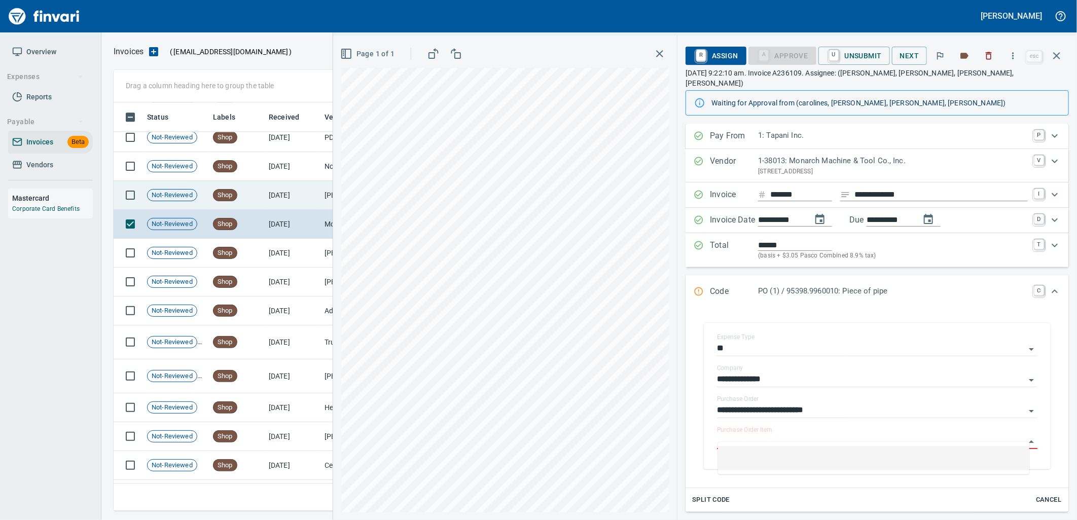
click at [245, 195] on td "Shop" at bounding box center [237, 195] width 56 height 29
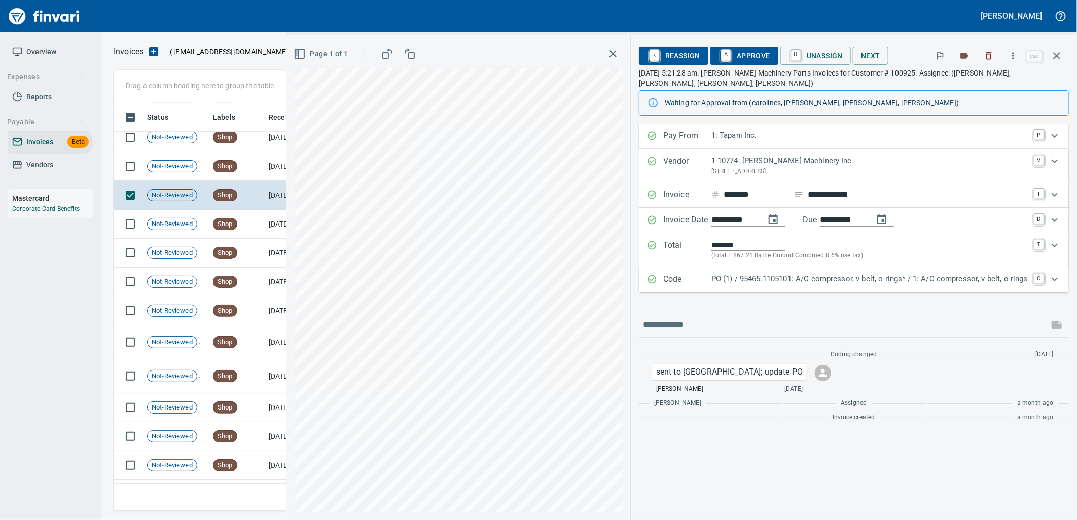
click at [837, 273] on p "PO (1) / 95465.1105101: A/C compressor, v belt, o-rings* / 1: A/C compressor, v…" at bounding box center [870, 279] width 317 height 12
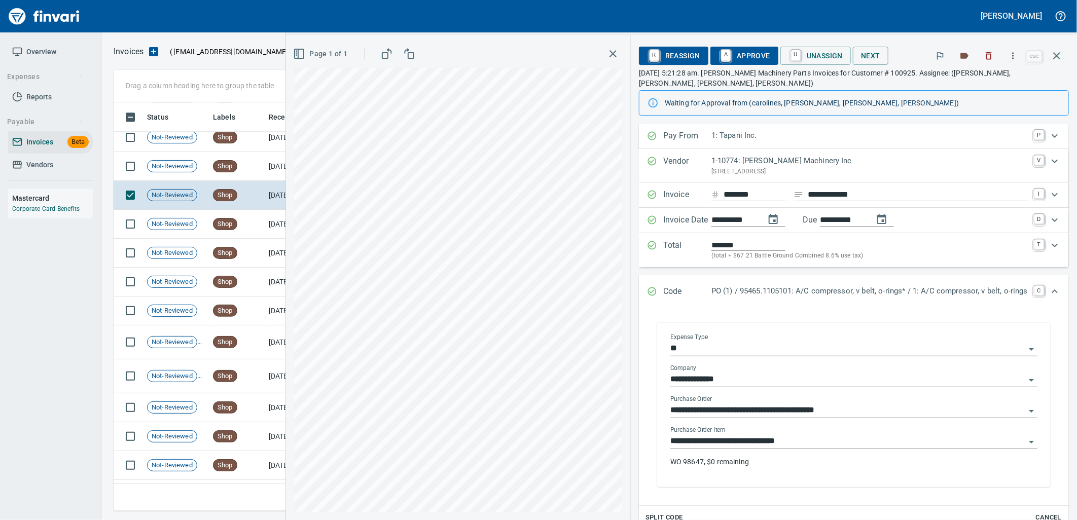
click at [798, 435] on input "**********" at bounding box center [848, 442] width 355 height 14
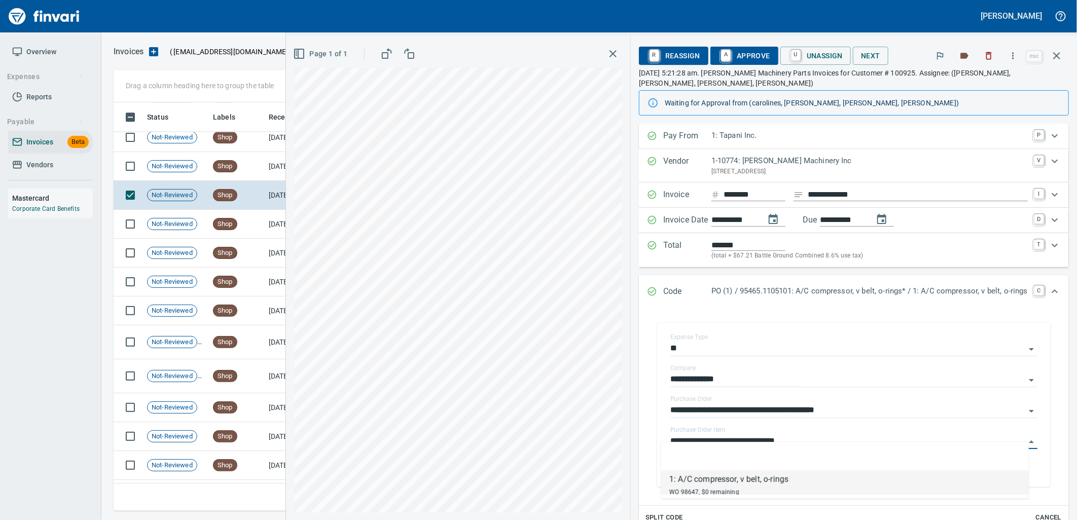
scroll to position [401, 934]
click at [234, 164] on span "Shop" at bounding box center [225, 167] width 23 height 10
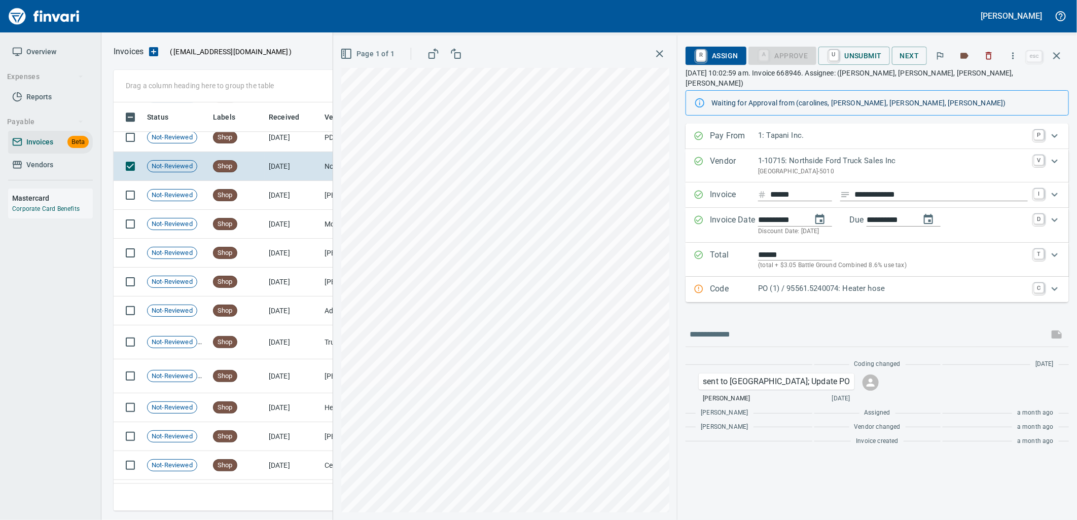
click at [793, 283] on p "PO (1) / 95561.5240074: Heater hose" at bounding box center [893, 289] width 270 height 12
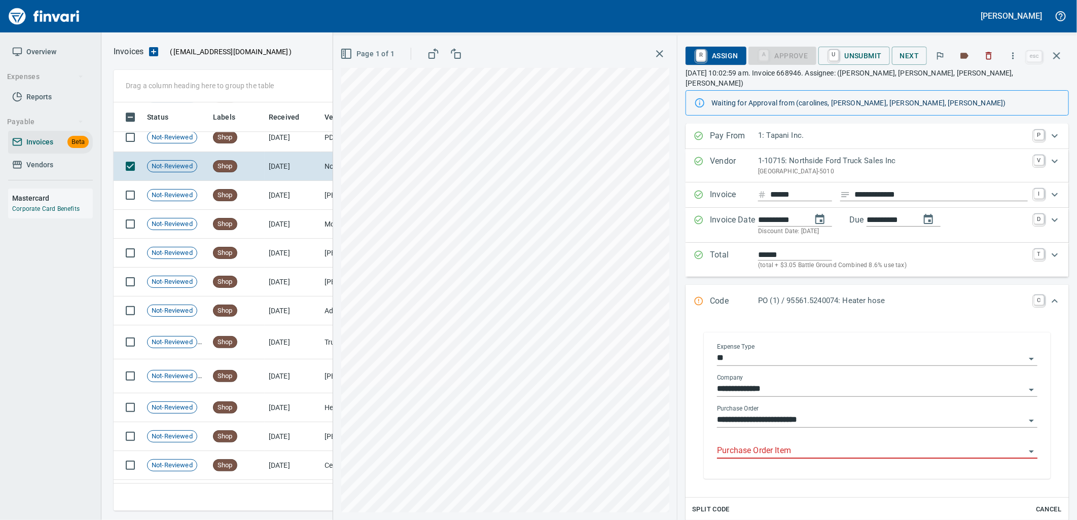
click at [806, 445] on input "Purchase Order Item" at bounding box center [871, 451] width 308 height 14
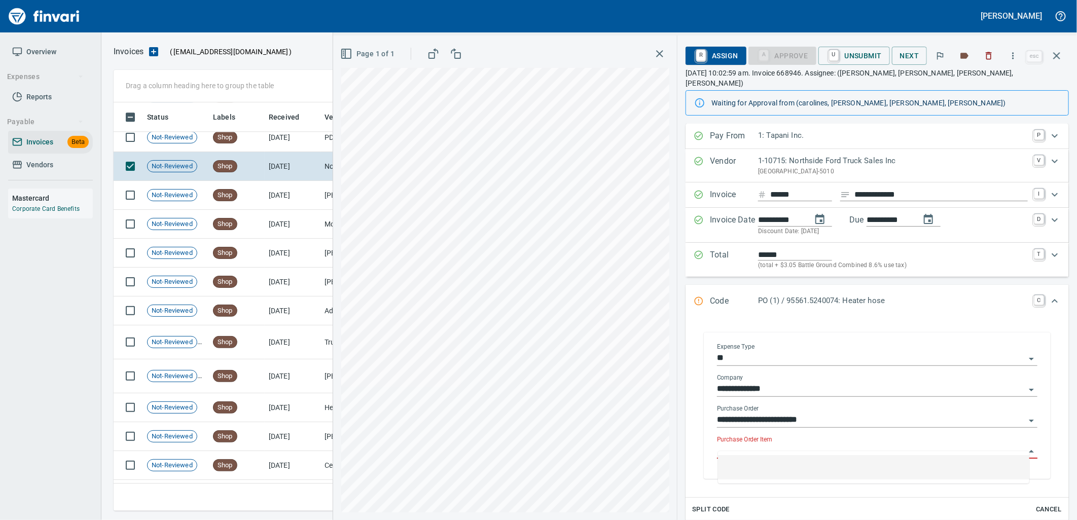
scroll to position [401, 934]
click at [271, 143] on td "8/1/2025" at bounding box center [293, 137] width 56 height 29
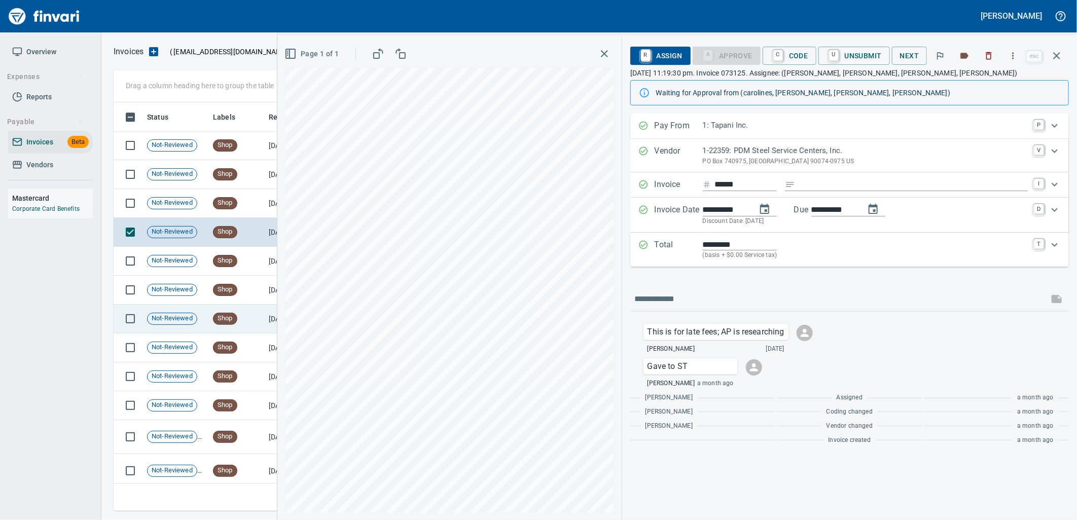
scroll to position [4028, 0]
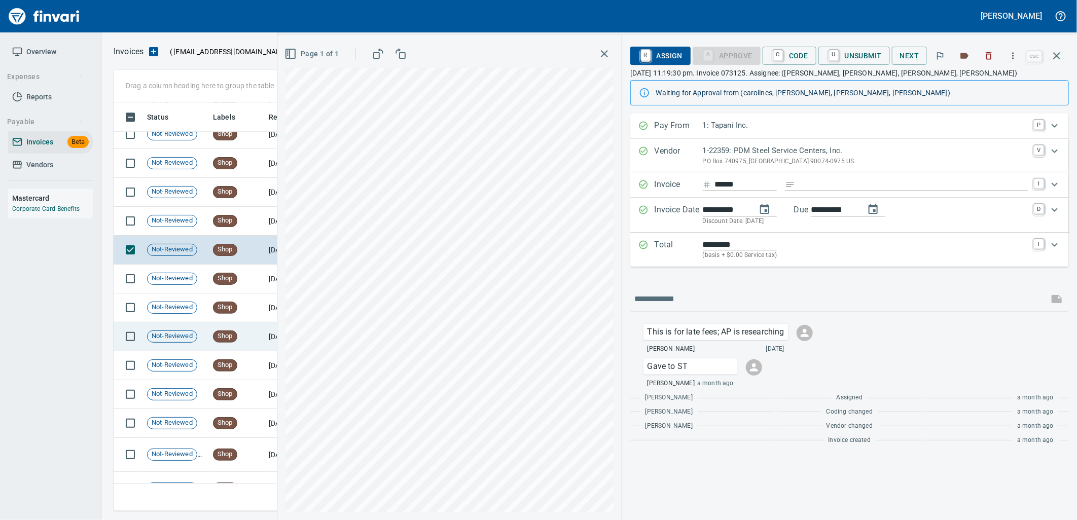
click at [245, 216] on td "Shop" at bounding box center [237, 221] width 56 height 29
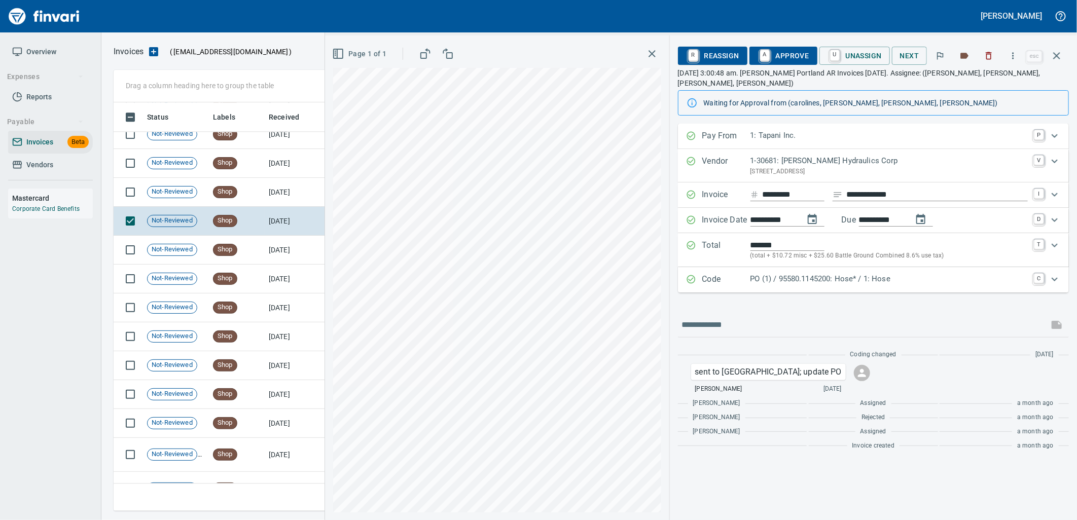
click at [799, 273] on p "PO (1) / 95580.1145200: Hose* / 1: Hose" at bounding box center [889, 279] width 277 height 12
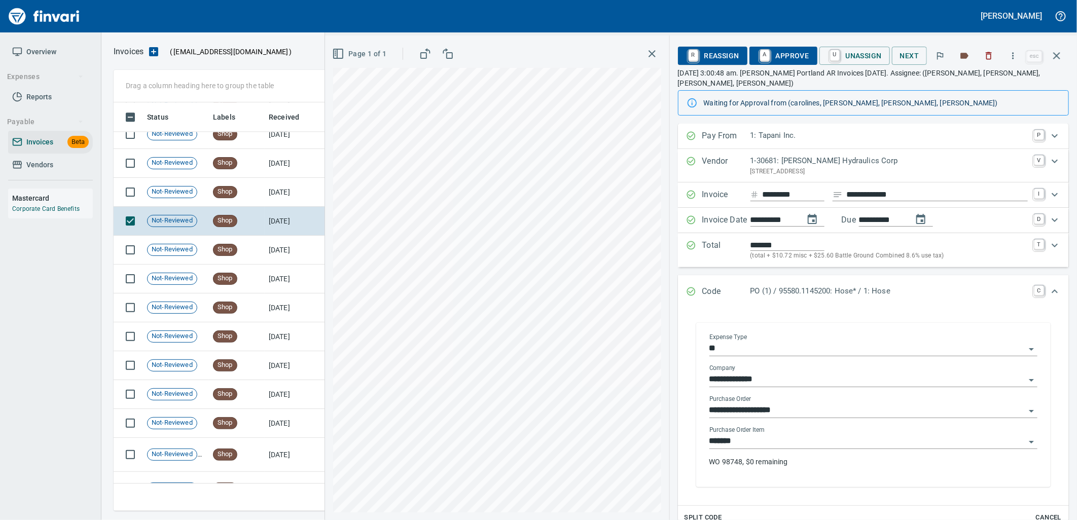
click at [750, 435] on input "*******" at bounding box center [868, 442] width 316 height 14
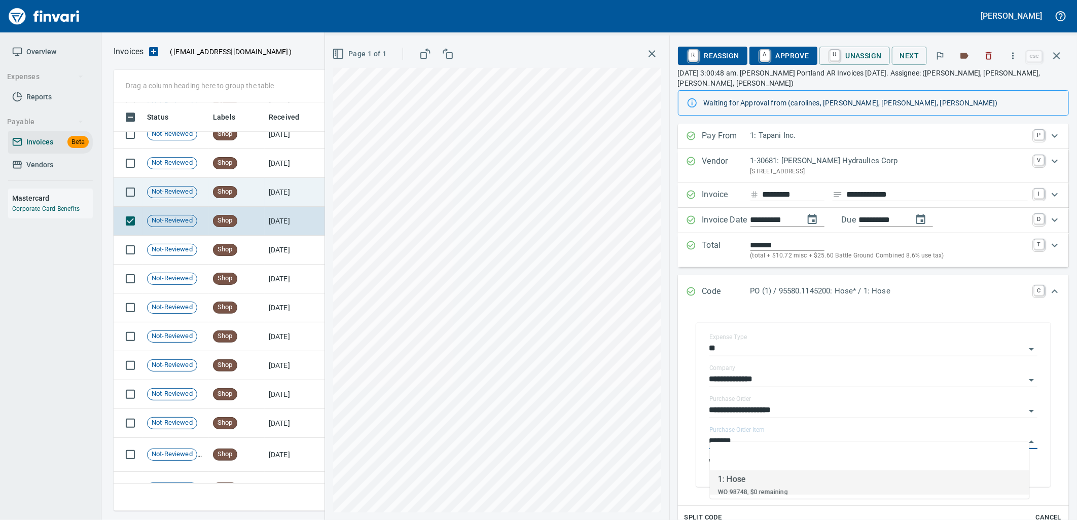
drag, startPoint x: 194, startPoint y: 191, endPoint x: 174, endPoint y: 158, distance: 38.9
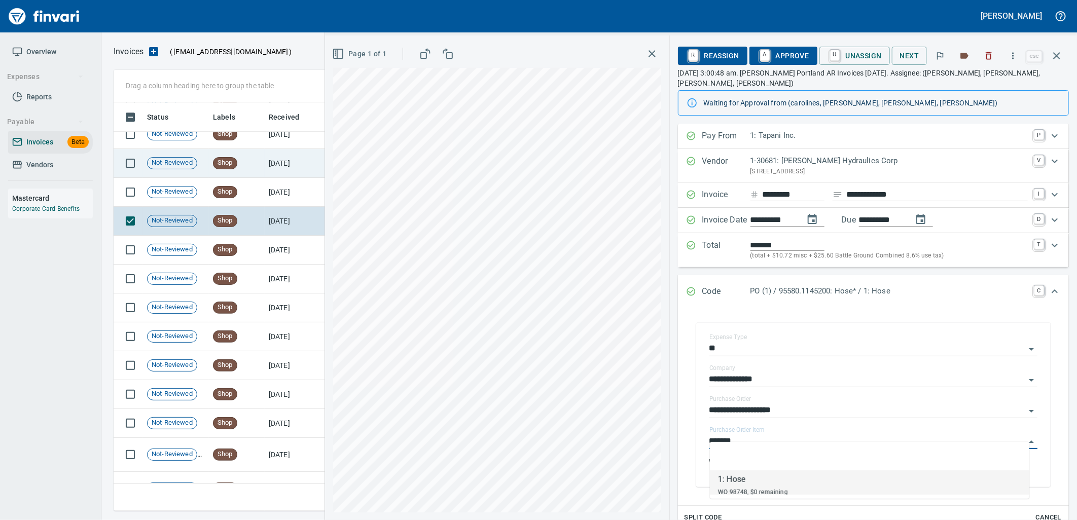
click at [194, 191] on span "Not-Reviewed" at bounding box center [172, 192] width 49 height 10
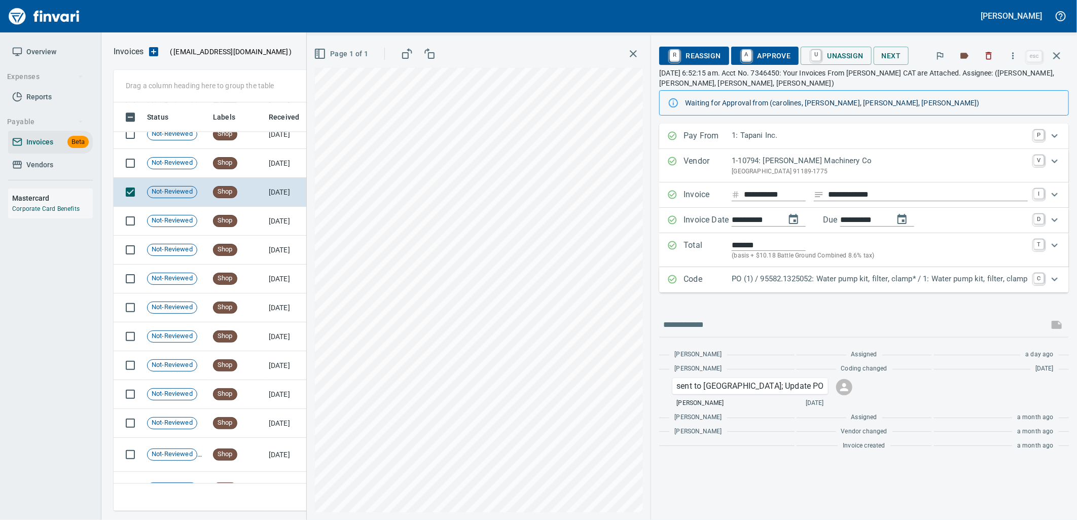
click at [750, 286] on div "PO (1) / 95582.1325052: Water pump kit, filter, clamp* / 1: Water pump kit, fil…" at bounding box center [880, 279] width 296 height 13
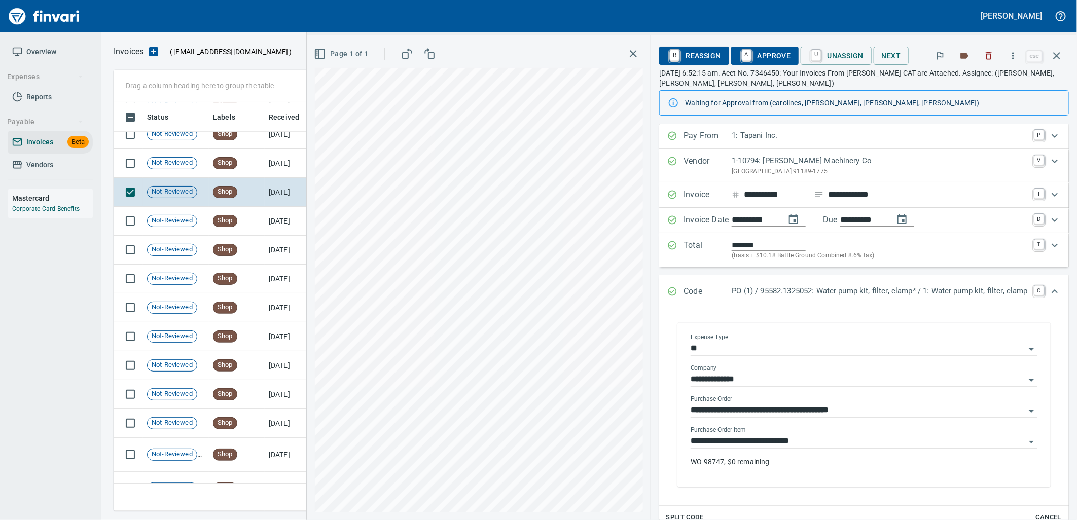
click at [808, 444] on input "**********" at bounding box center [858, 442] width 335 height 14
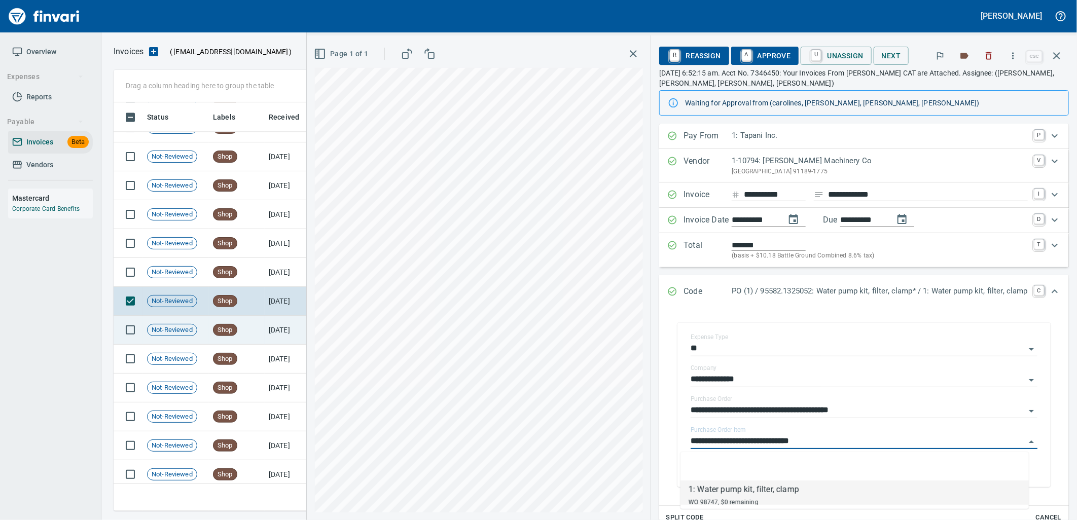
scroll to position [3915, 0]
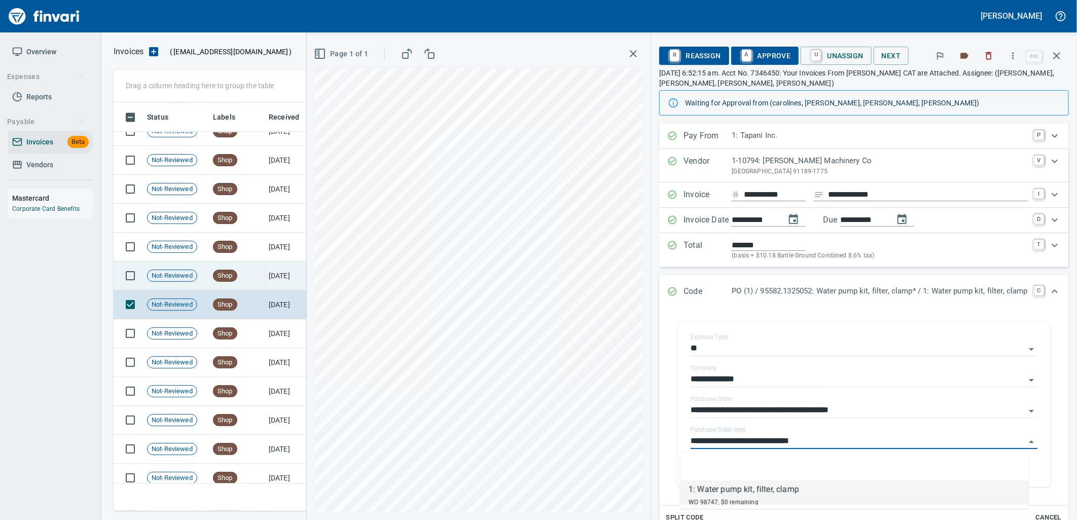
click at [262, 285] on td "Shop" at bounding box center [237, 276] width 56 height 29
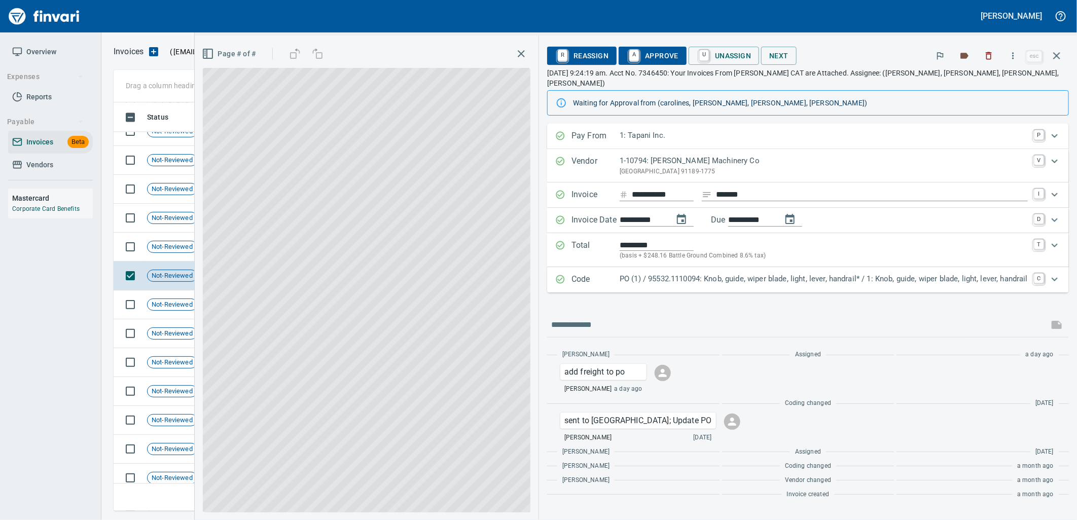
click at [820, 273] on p "PO (1) / 95532.1110094: Knob, guide, wiper blade, light, lever, handrail* / 1: …" at bounding box center [824, 279] width 408 height 12
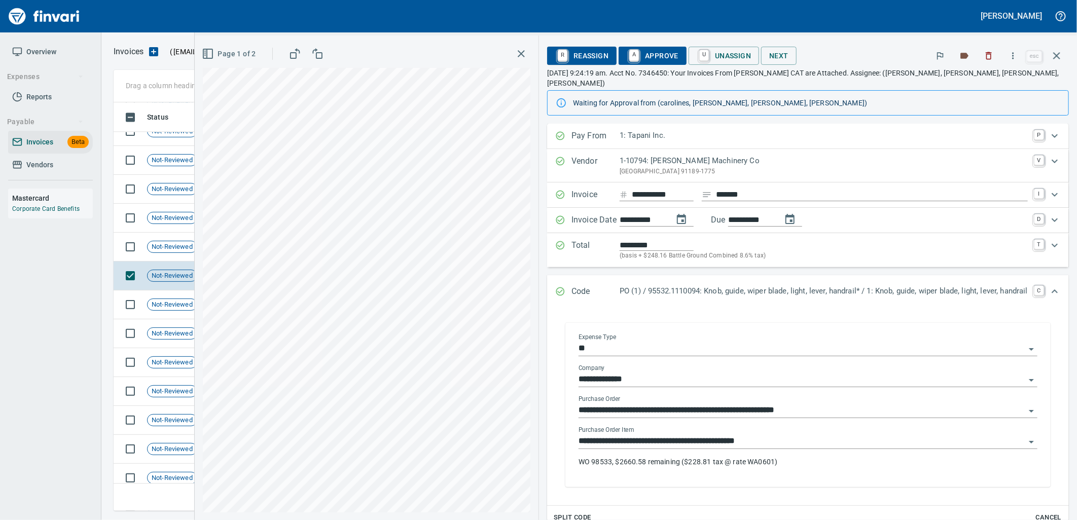
click at [762, 435] on input "**********" at bounding box center [802, 442] width 447 height 14
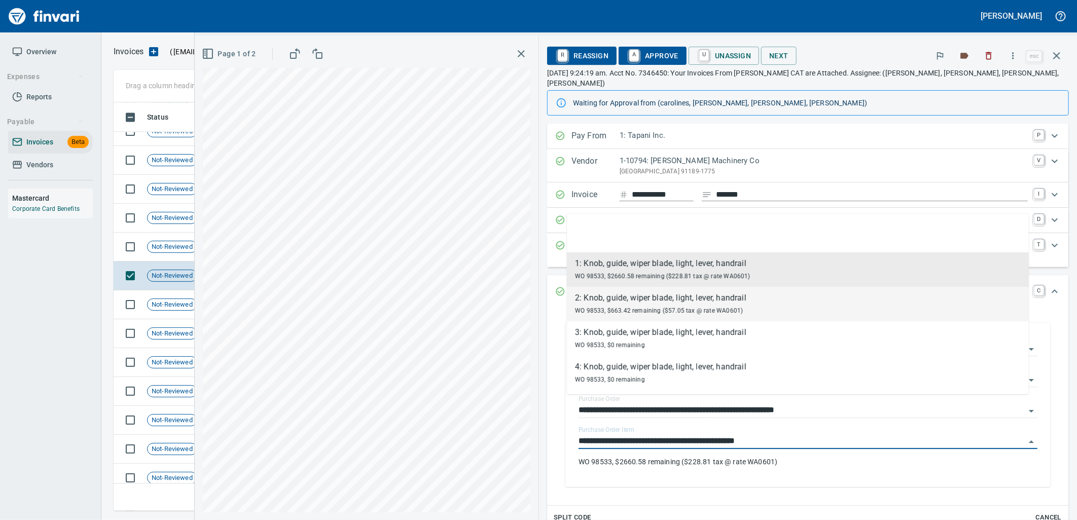
scroll to position [401, 934]
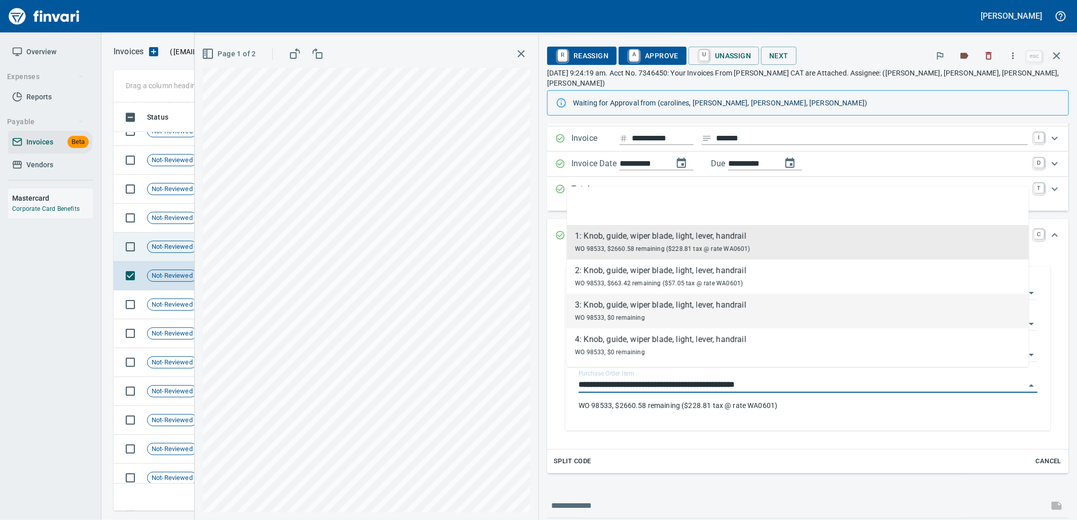
click at [161, 248] on span "Not-Reviewed" at bounding box center [172, 247] width 49 height 10
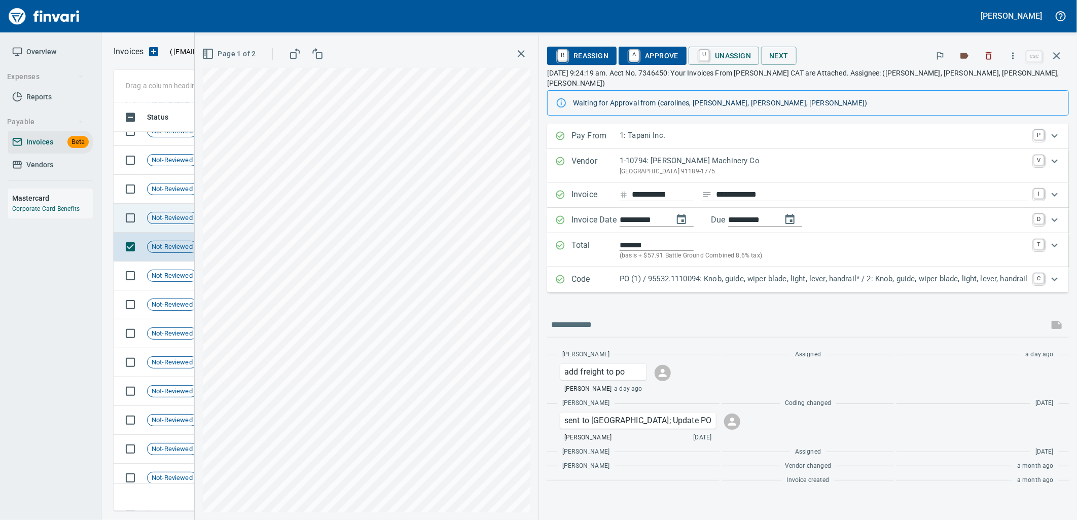
click at [160, 221] on span "Not-Reviewed" at bounding box center [172, 219] width 49 height 10
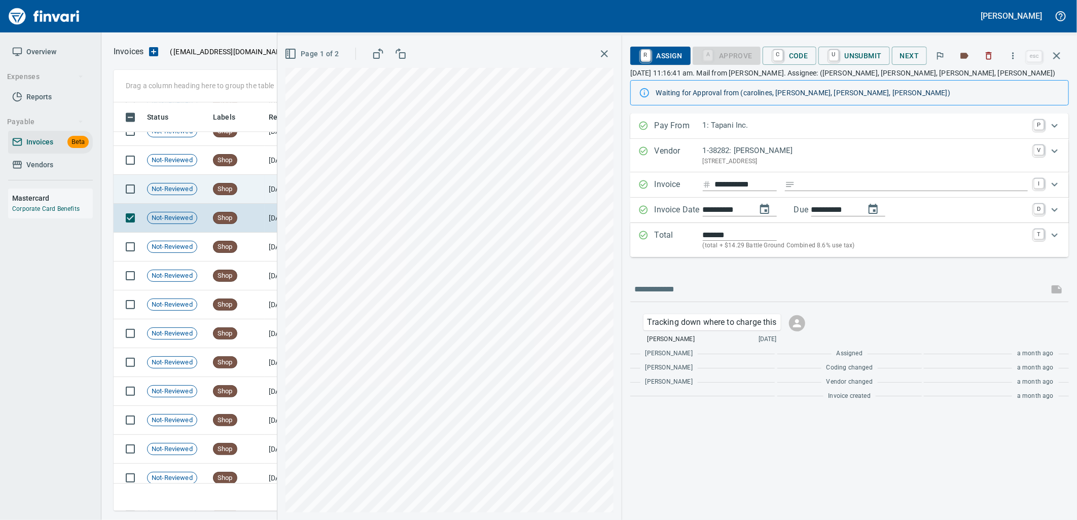
click at [237, 194] on td "Shop" at bounding box center [237, 189] width 56 height 29
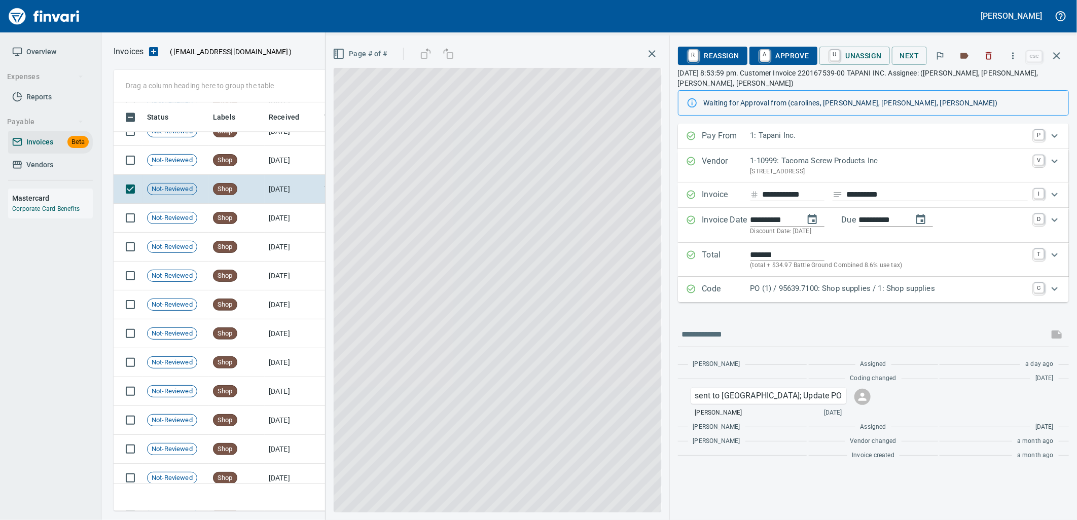
click at [898, 285] on div "PO (1) / 95639.7100: Shop supplies / 1: Shop supplies" at bounding box center [889, 289] width 277 height 13
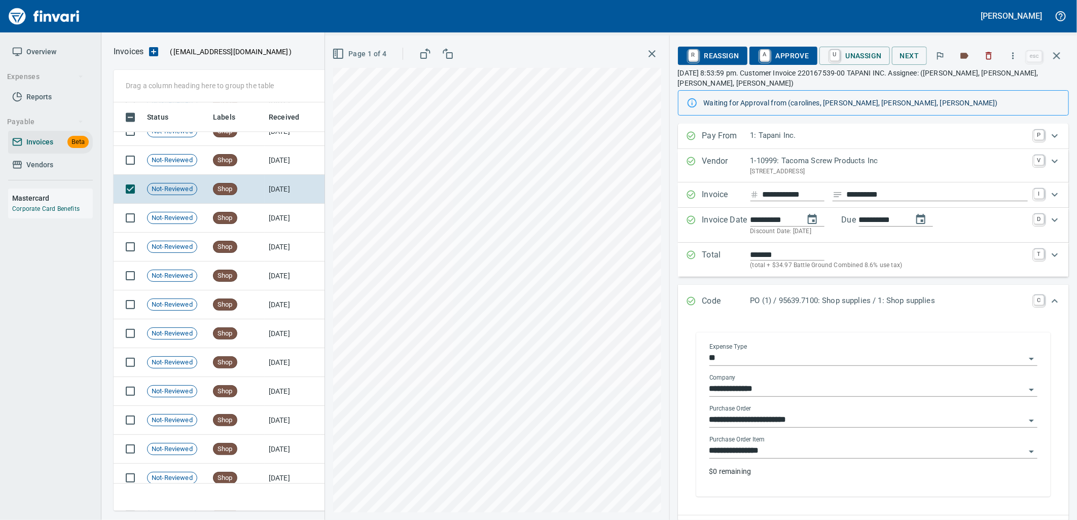
click at [790, 444] on input "**********" at bounding box center [868, 451] width 316 height 14
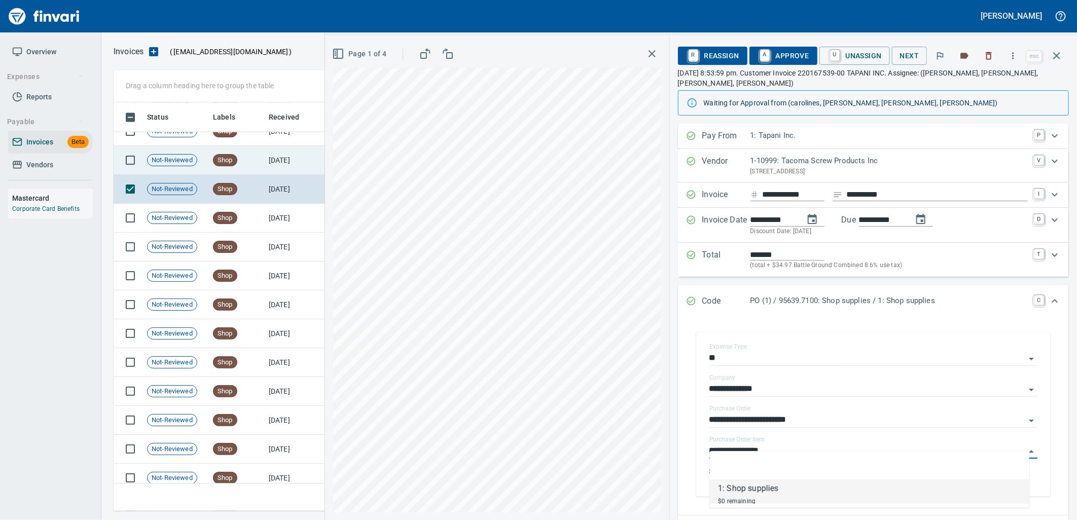
click at [219, 160] on span "Shop" at bounding box center [225, 161] width 23 height 10
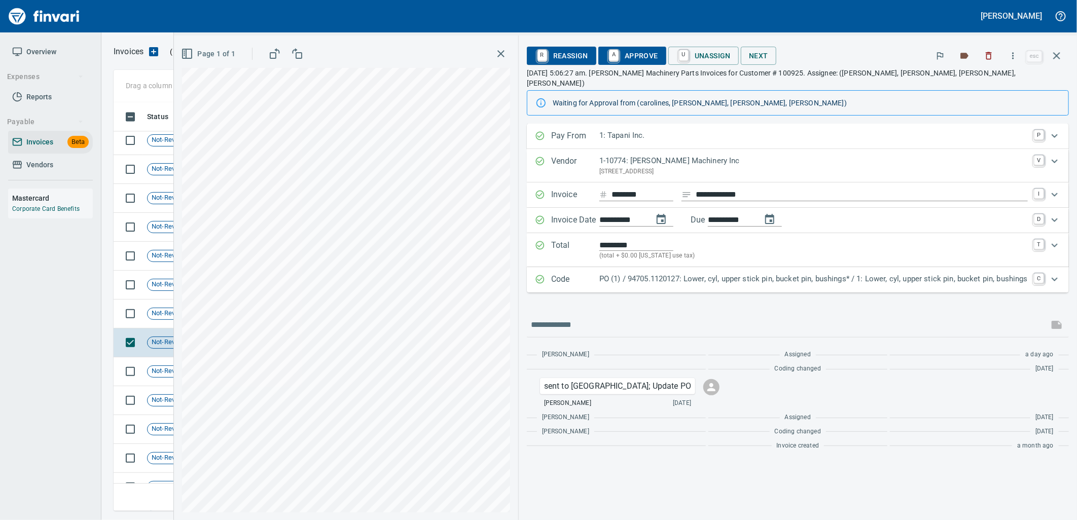
scroll to position [3689, 0]
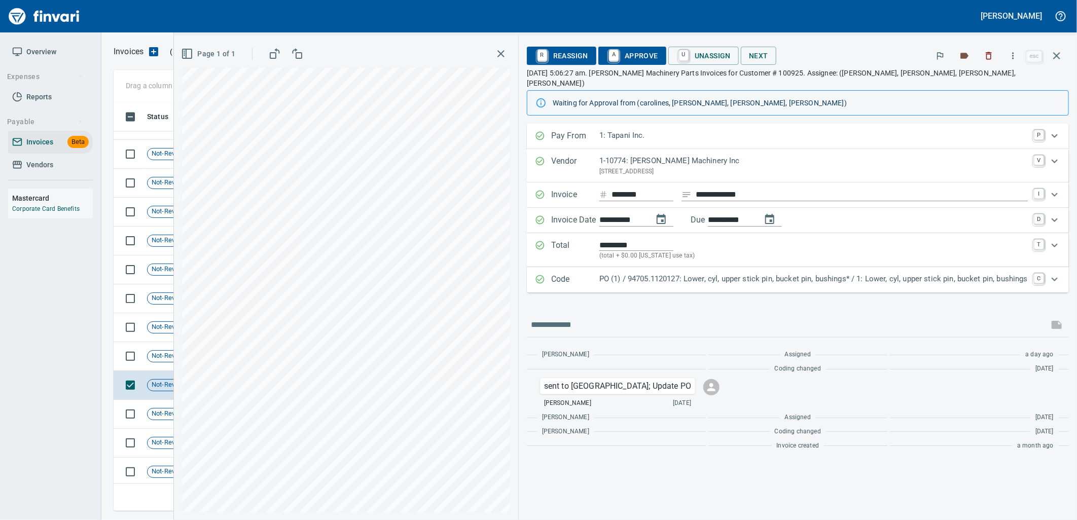
click at [711, 273] on p "PO (1) / 94705.1120127: Lower, cyl, upper stick pin, bucket pin, bushings* / 1:…" at bounding box center [814, 279] width 429 height 12
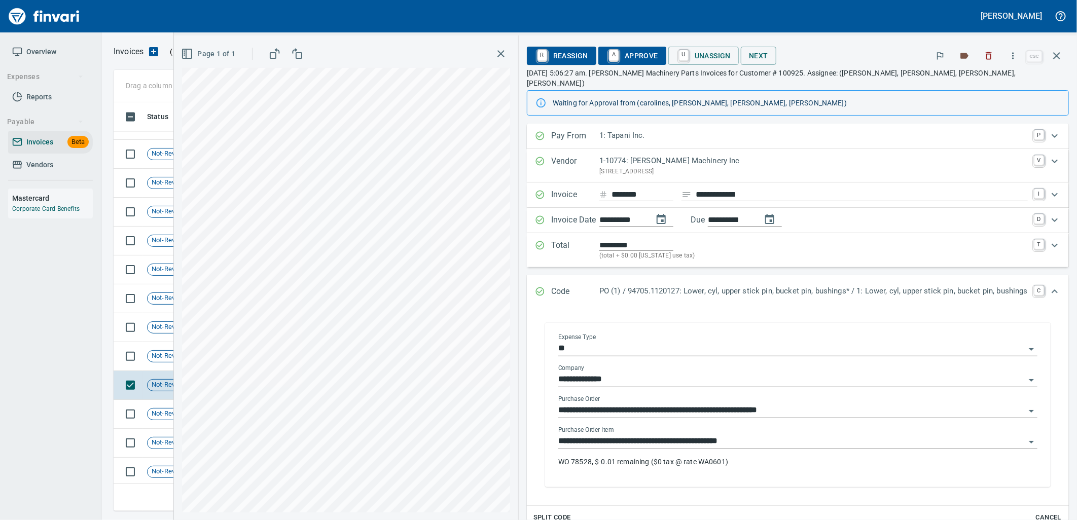
click at [748, 436] on input "**********" at bounding box center [791, 442] width 467 height 14
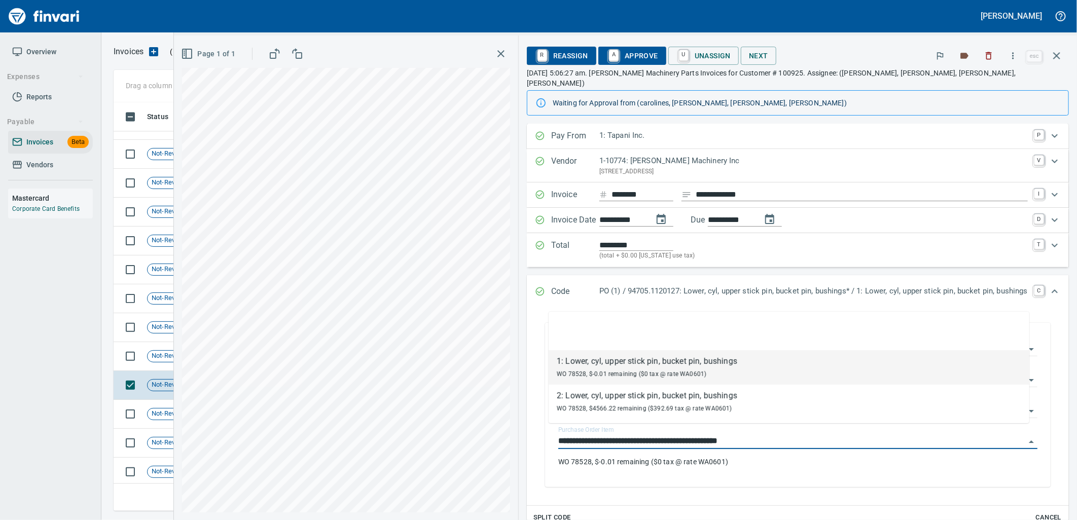
scroll to position [401, 934]
click at [150, 359] on span "Not-Reviewed" at bounding box center [172, 356] width 49 height 10
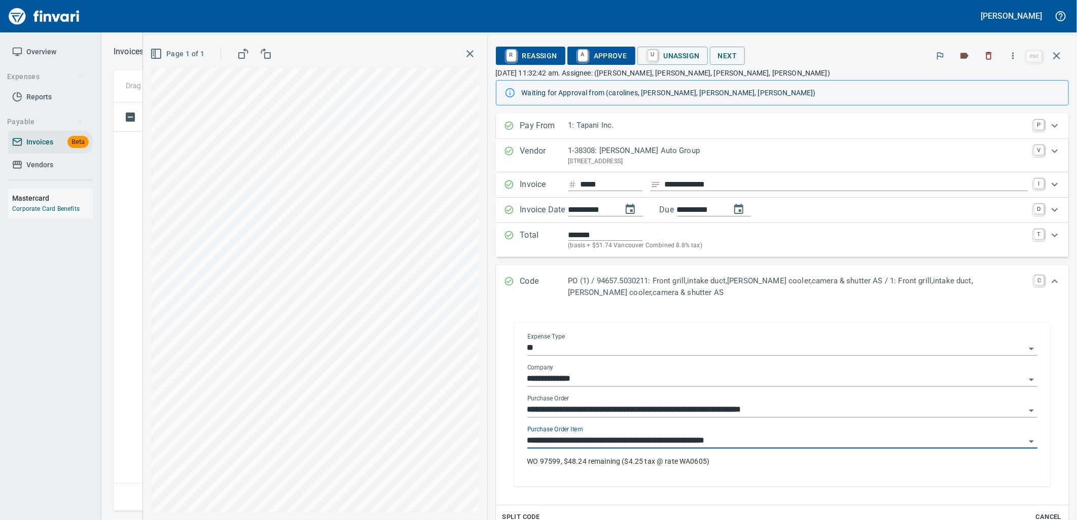
scroll to position [1, 1]
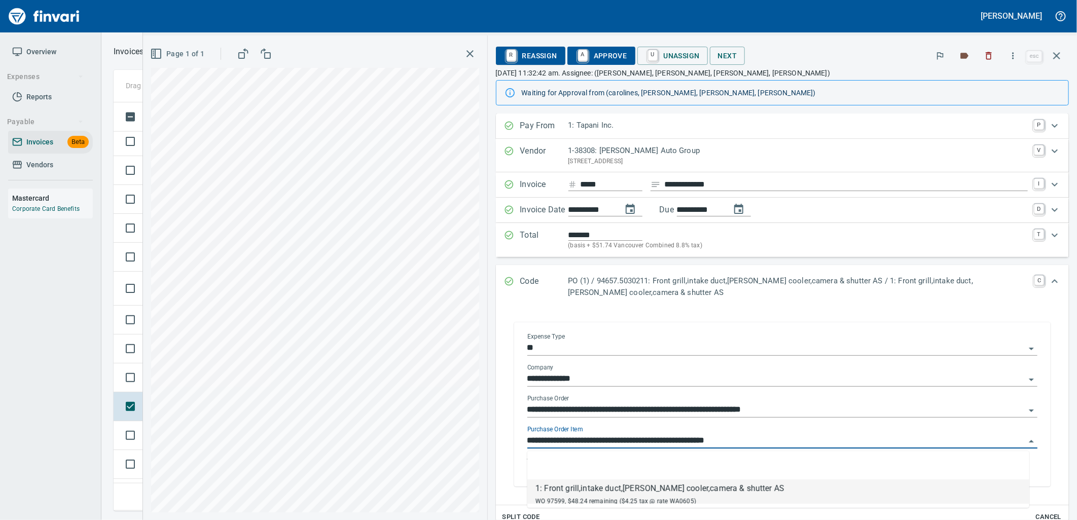
click at [749, 443] on input "**********" at bounding box center [777, 441] width 498 height 14
click at [140, 389] on td at bounding box center [128, 378] width 29 height 29
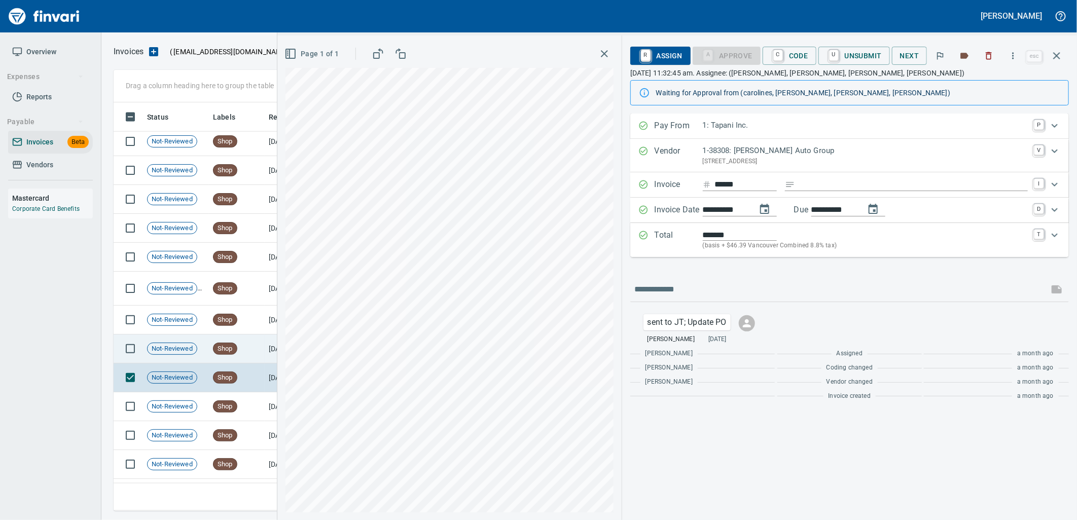
click at [248, 357] on td "Shop" at bounding box center [237, 349] width 56 height 29
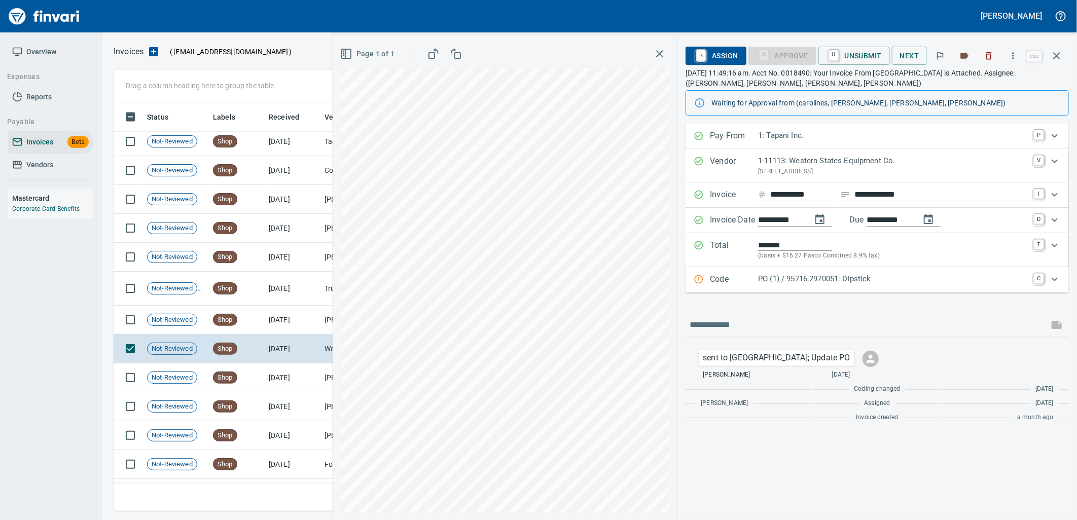
click at [829, 280] on p "PO (1) / 95716.2970051: Dipstick" at bounding box center [893, 279] width 270 height 12
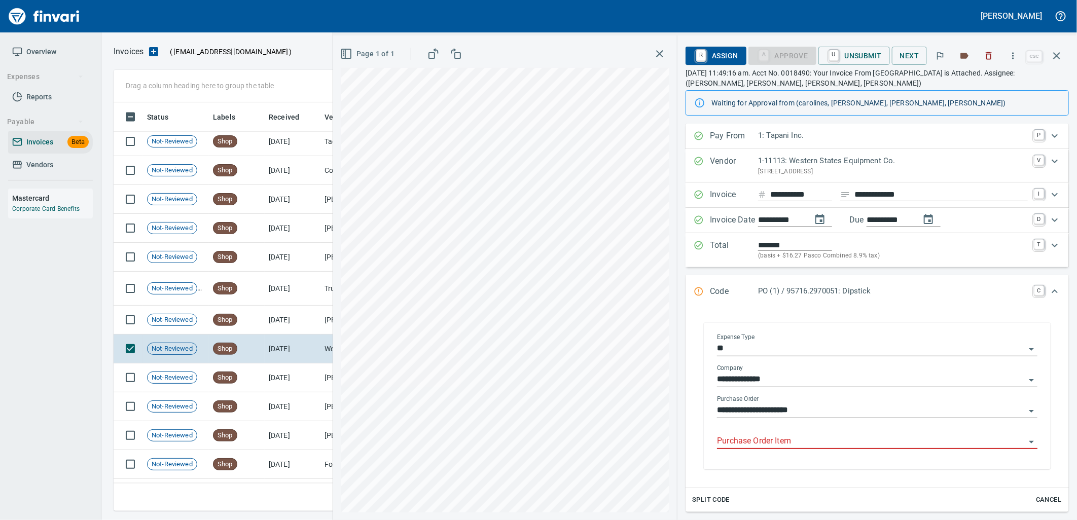
click at [794, 437] on input "Purchase Order Item" at bounding box center [871, 442] width 308 height 14
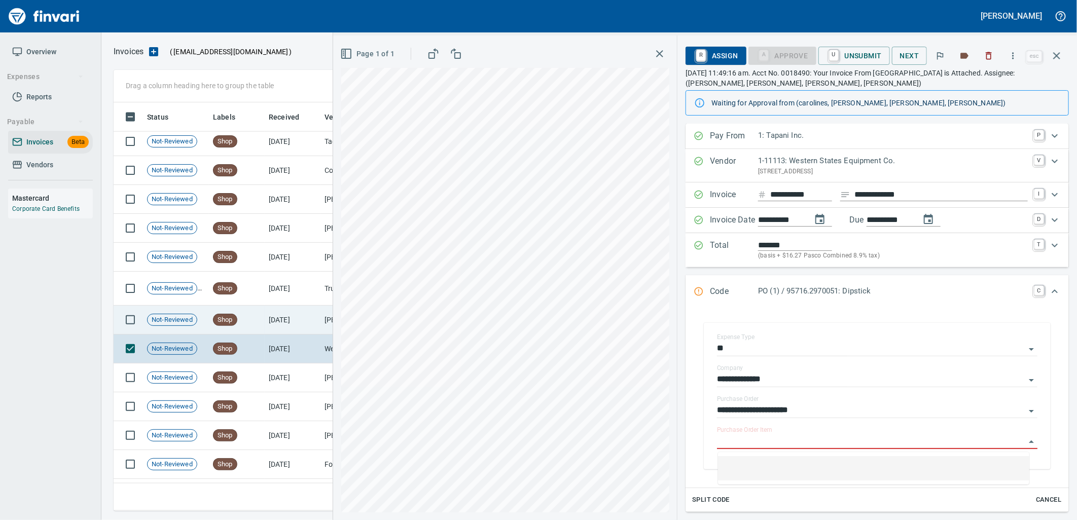
click at [274, 321] on td "[DATE]" at bounding box center [293, 320] width 56 height 29
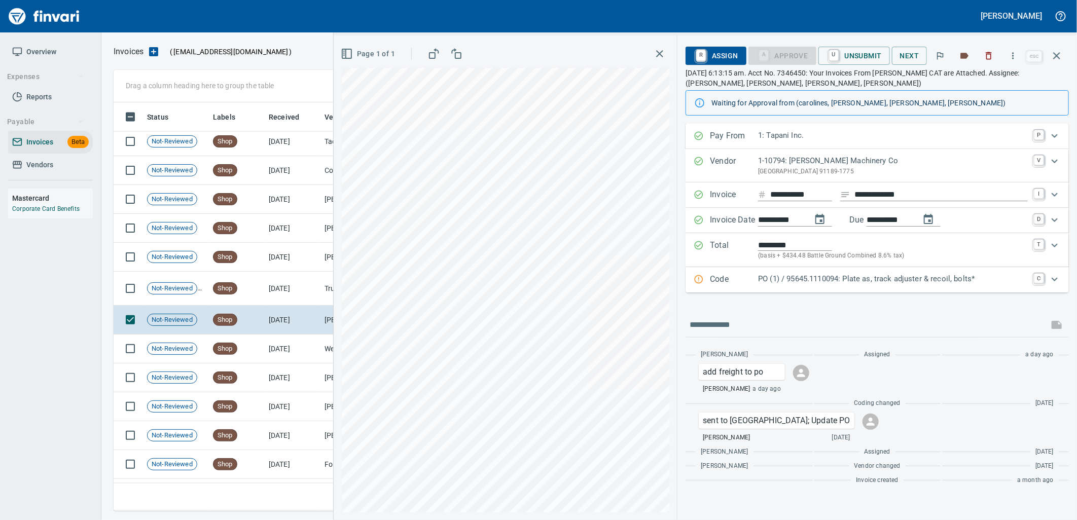
click at [828, 283] on p "PO (1) / 95645.1110094: Plate as, track adjuster & recoil, bolts*" at bounding box center [893, 279] width 270 height 12
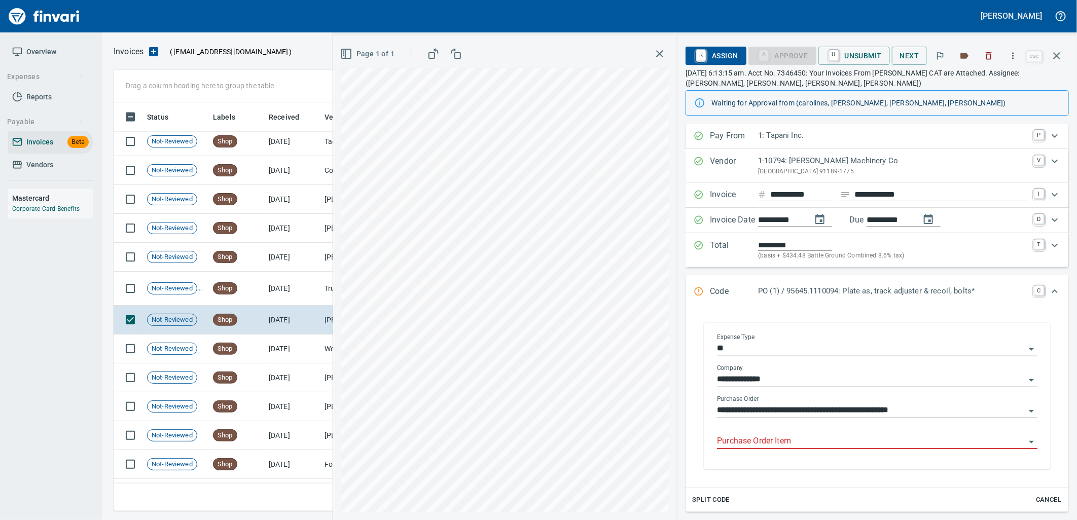
click at [822, 440] on input "Purchase Order Item" at bounding box center [871, 442] width 308 height 14
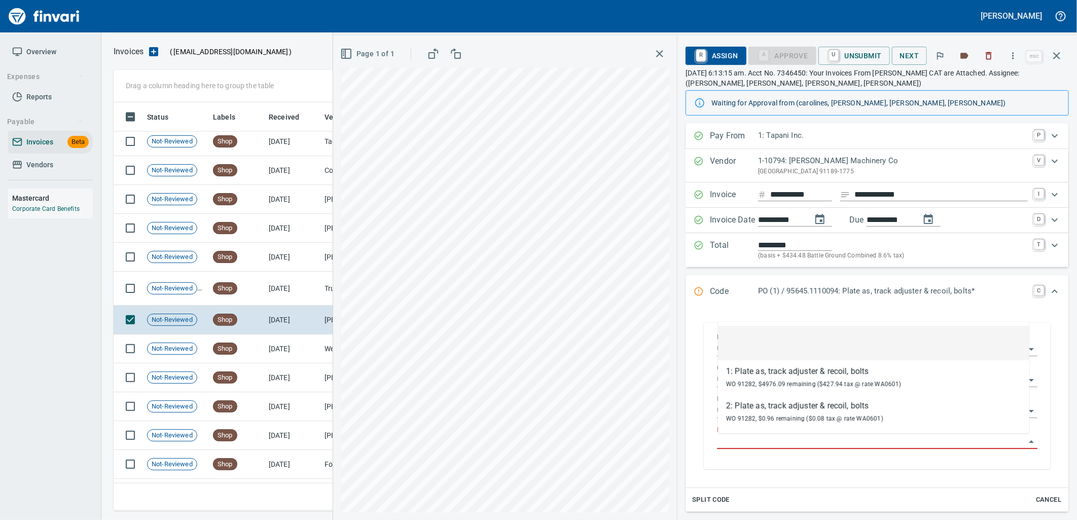
scroll to position [401, 934]
click at [308, 290] on td "[DATE]" at bounding box center [293, 289] width 56 height 34
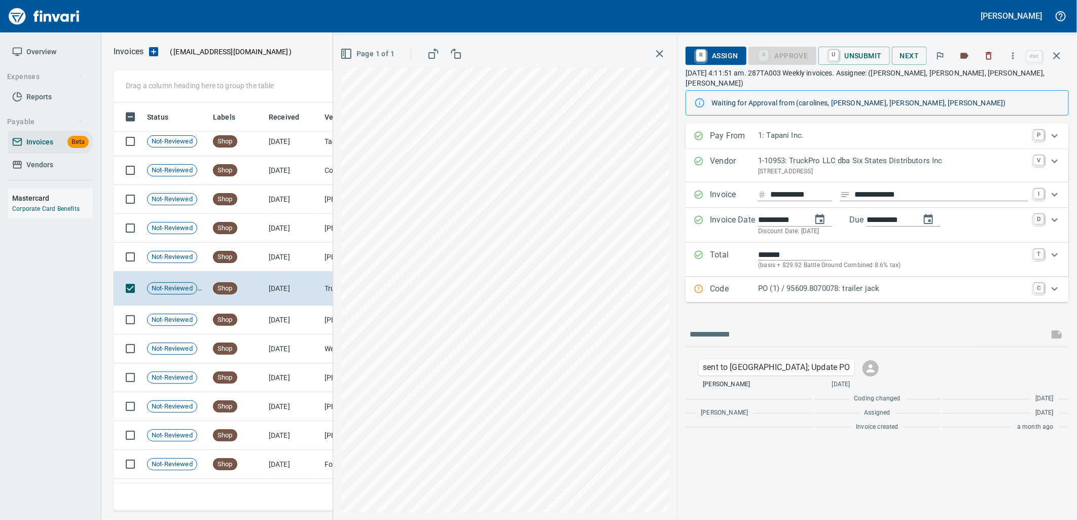
click at [854, 283] on p "PO (1) / 95609.8070078: trailer jack" at bounding box center [893, 289] width 270 height 12
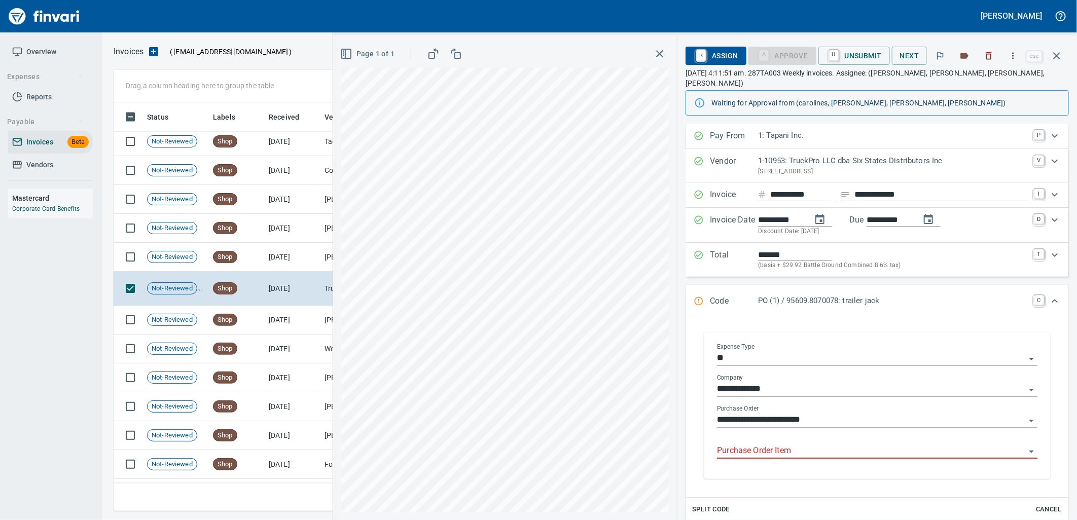
click at [759, 444] on input "Purchase Order Item" at bounding box center [871, 451] width 308 height 14
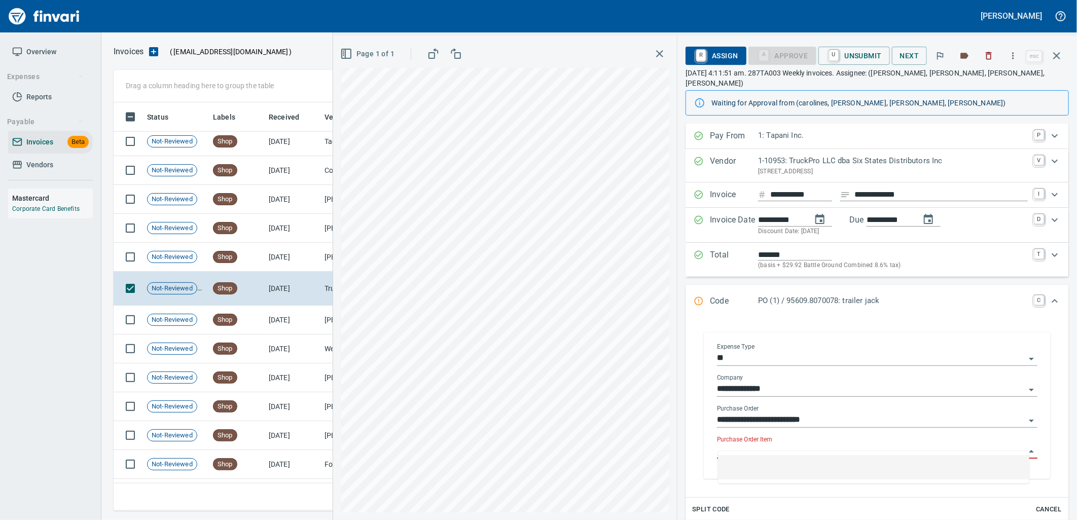
scroll to position [401, 934]
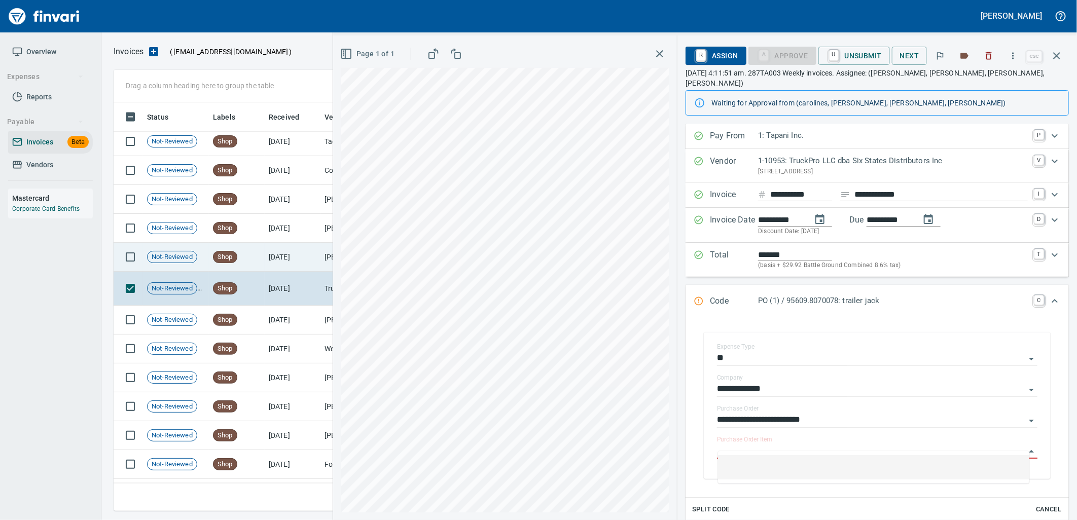
click at [293, 262] on td "[DATE]" at bounding box center [293, 257] width 56 height 29
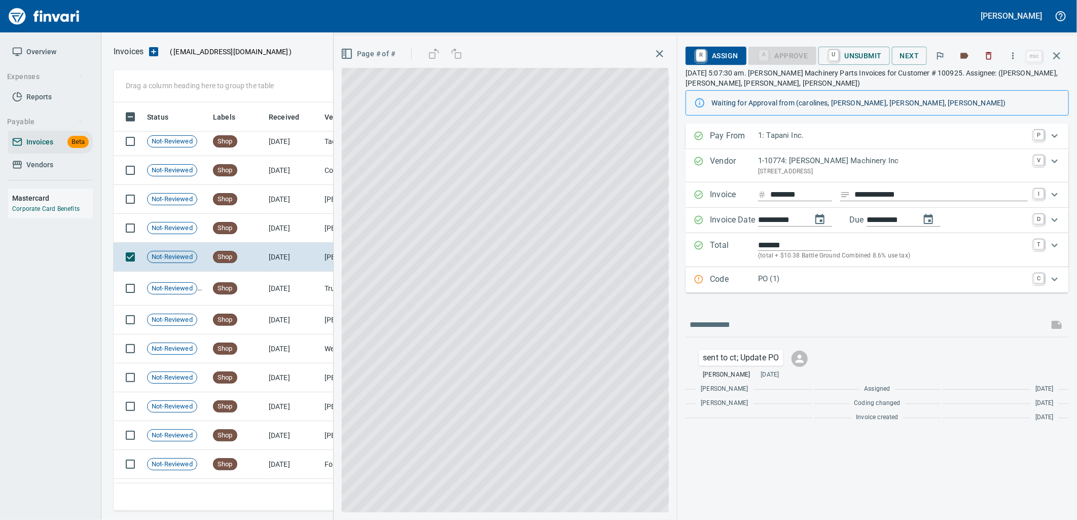
click at [862, 277] on p "PO (1)" at bounding box center [893, 279] width 270 height 12
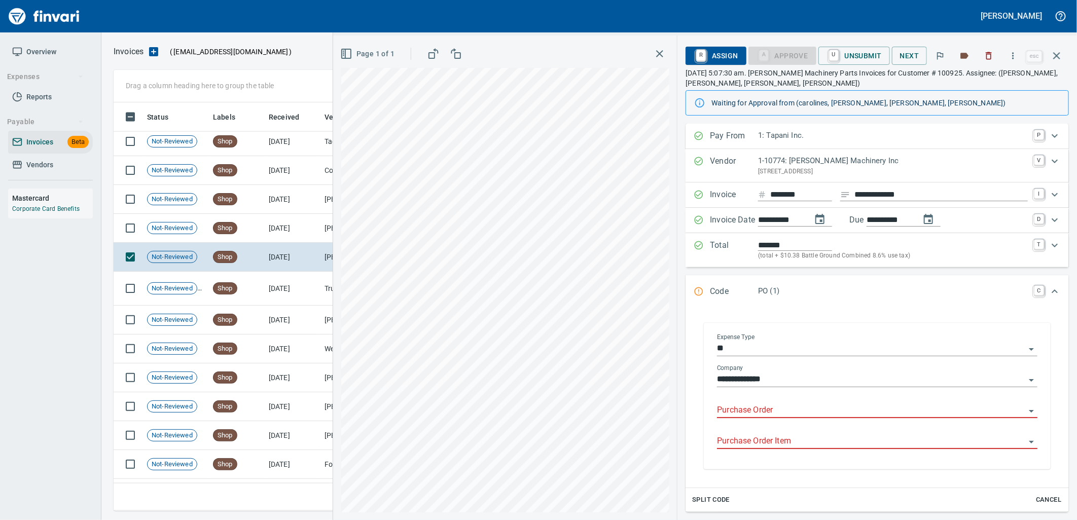
click at [757, 406] on input "Purchase Order" at bounding box center [871, 411] width 308 height 14
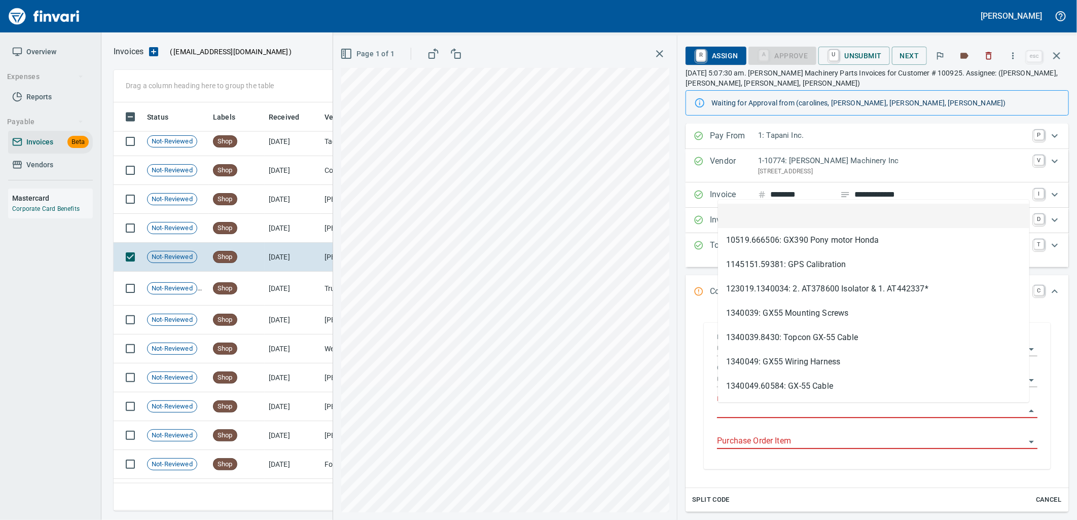
type input "**********"
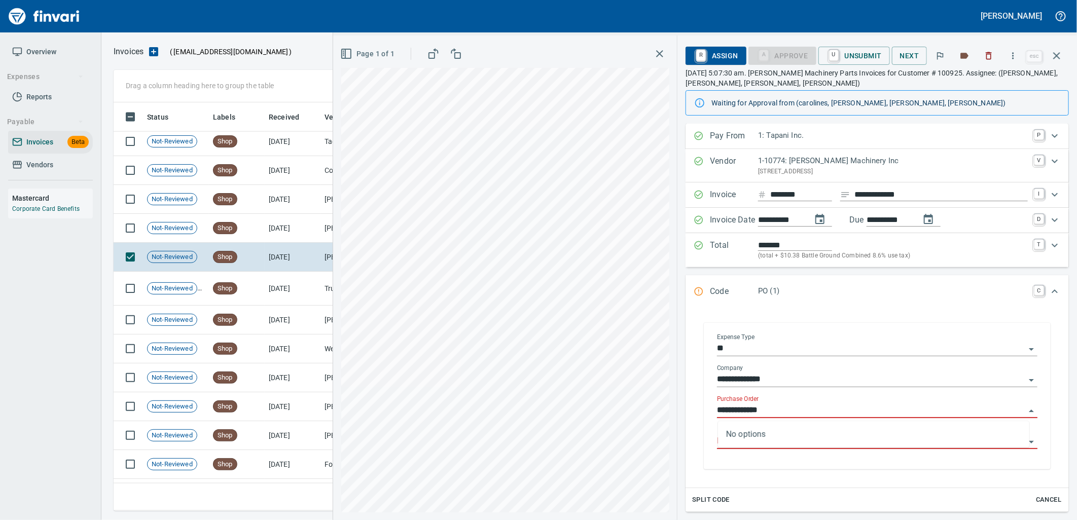
scroll to position [401, 934]
click at [272, 223] on td "[DATE]" at bounding box center [293, 228] width 56 height 29
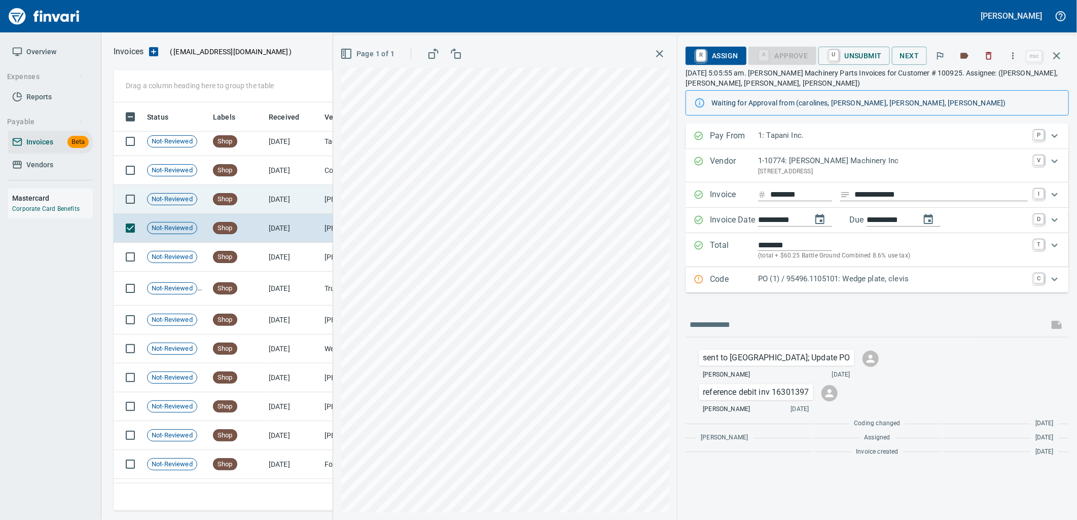
click at [306, 201] on td "[DATE]" at bounding box center [293, 199] width 56 height 29
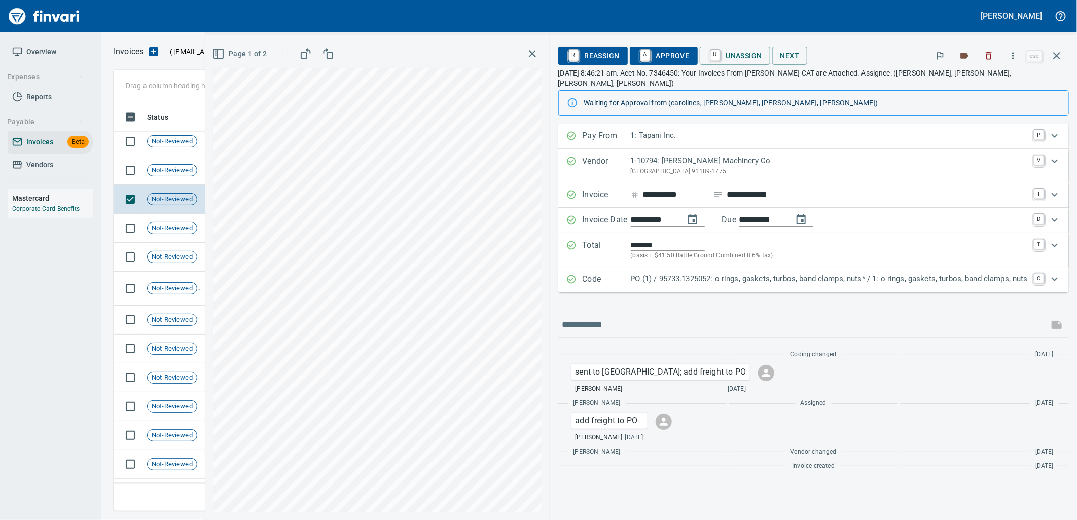
click at [691, 276] on div "PO (1) / 95733.1325052: o rings, gaskets, turbos, band clamps, nuts* / 1: o rin…" at bounding box center [829, 279] width 397 height 13
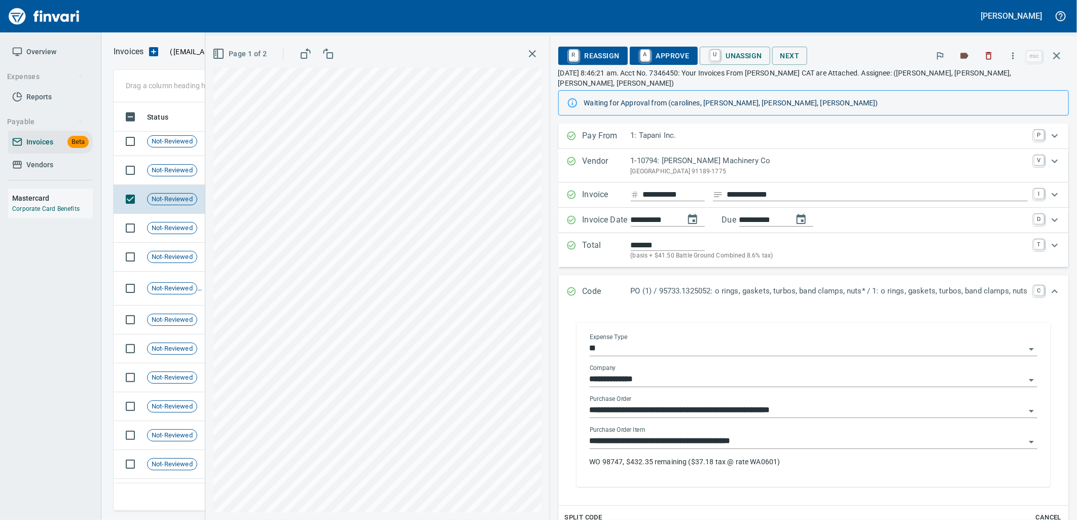
click at [748, 435] on input "**********" at bounding box center [808, 442] width 436 height 14
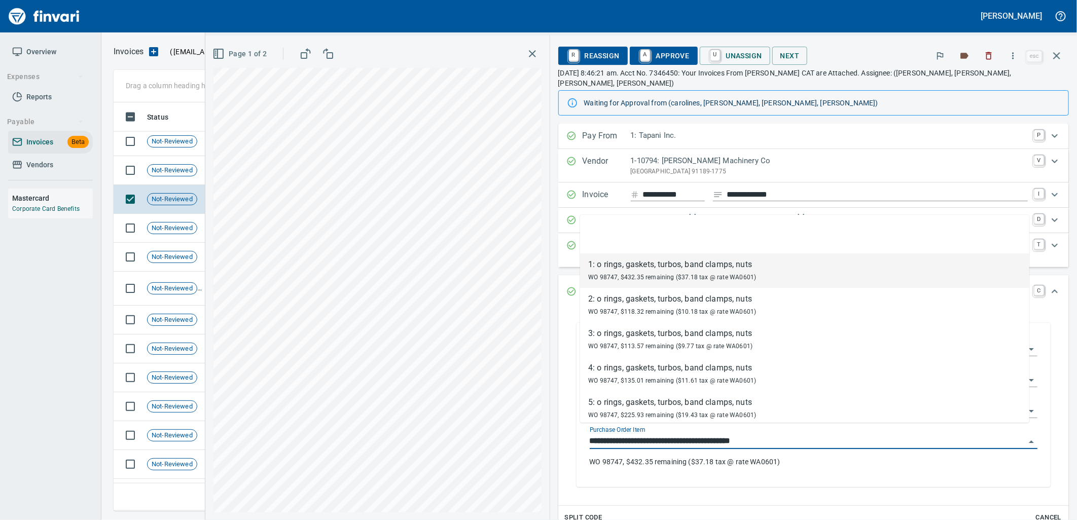
scroll to position [401, 934]
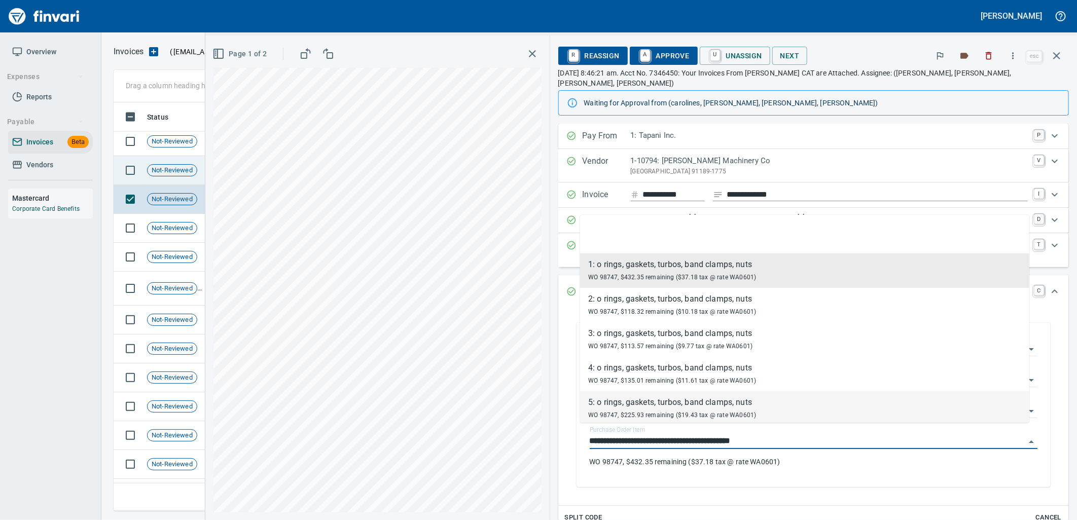
click at [180, 174] on span "Not-Reviewed" at bounding box center [172, 171] width 49 height 10
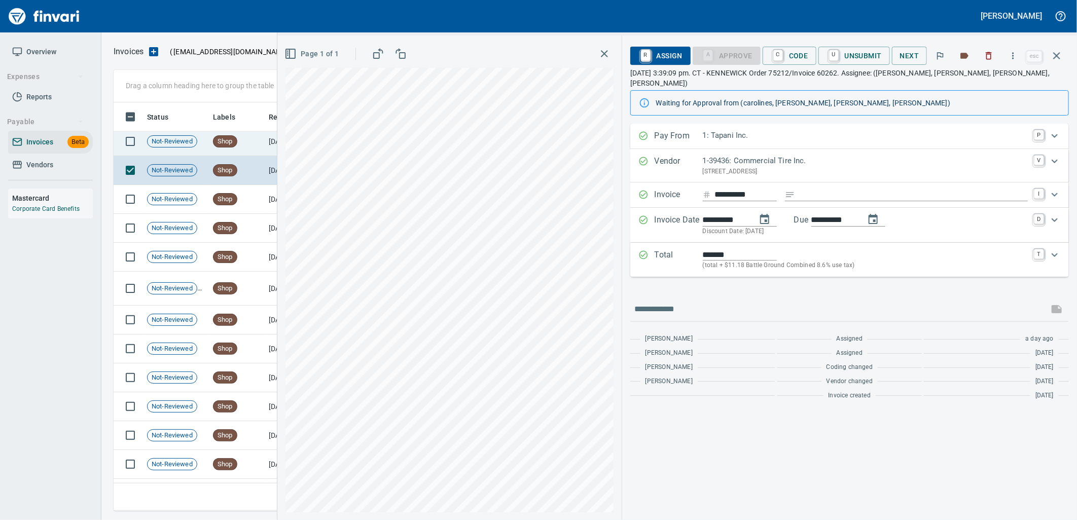
click at [271, 154] on td "8/12/2025" at bounding box center [293, 141] width 56 height 29
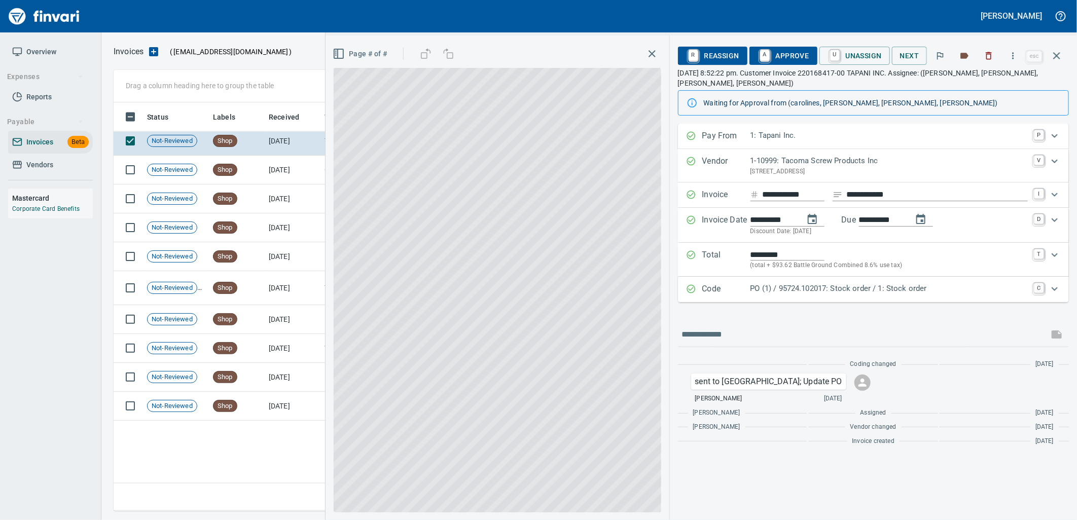
click at [935, 286] on div "PO (1) / 95724.102017: Stock order / 1: Stock order" at bounding box center [889, 289] width 277 height 13
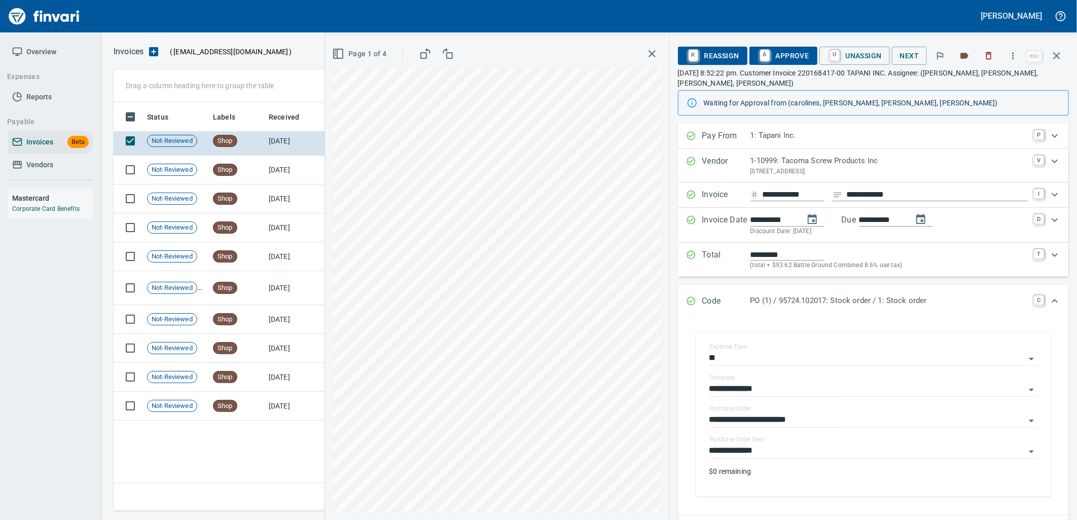
scroll to position [3239, 0]
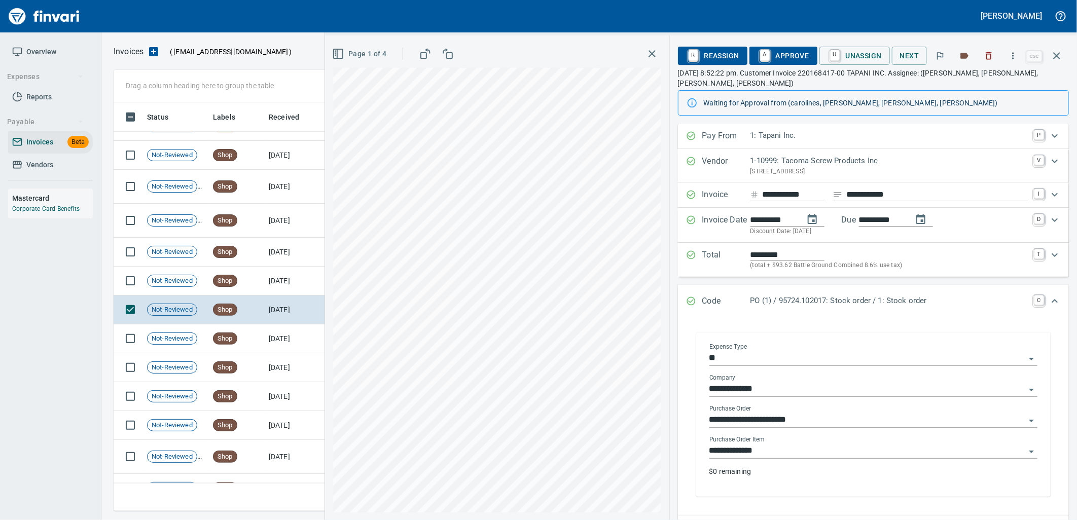
click at [830, 444] on input "**********" at bounding box center [868, 451] width 316 height 14
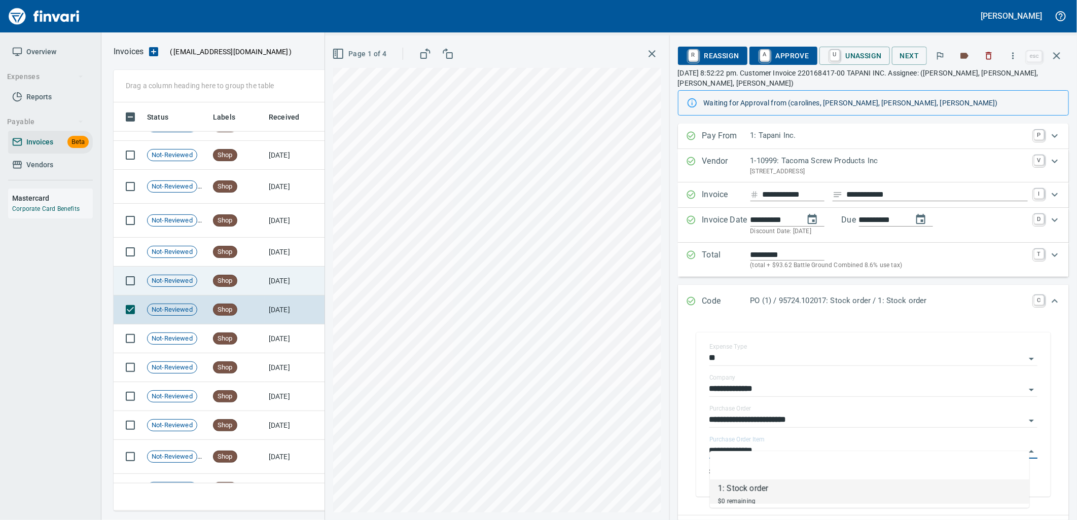
click at [260, 277] on td "Shop" at bounding box center [237, 281] width 56 height 29
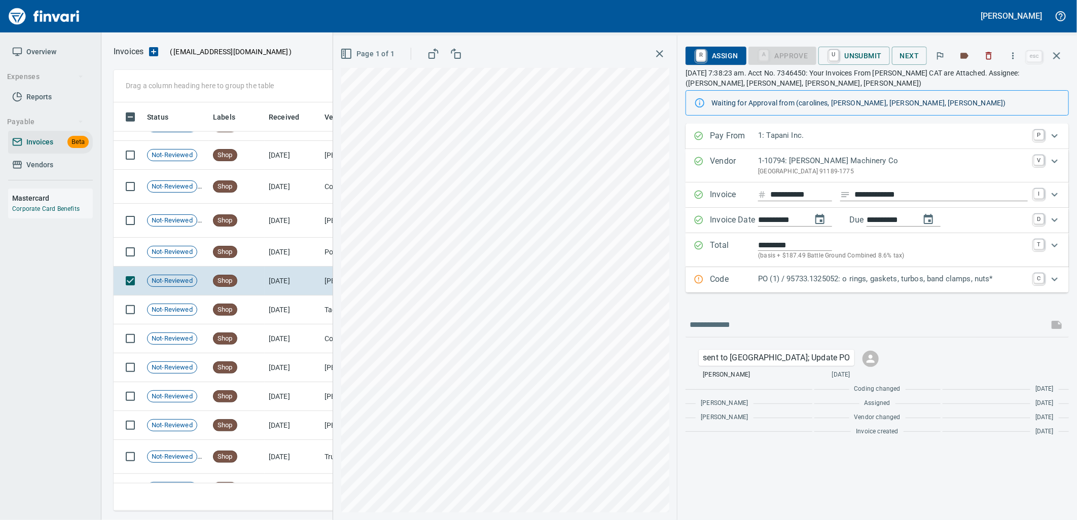
click at [870, 287] on div "PO (1) / 95733.1325052: o rings, gaskets, turbos, band clamps, nuts*" at bounding box center [893, 279] width 270 height 13
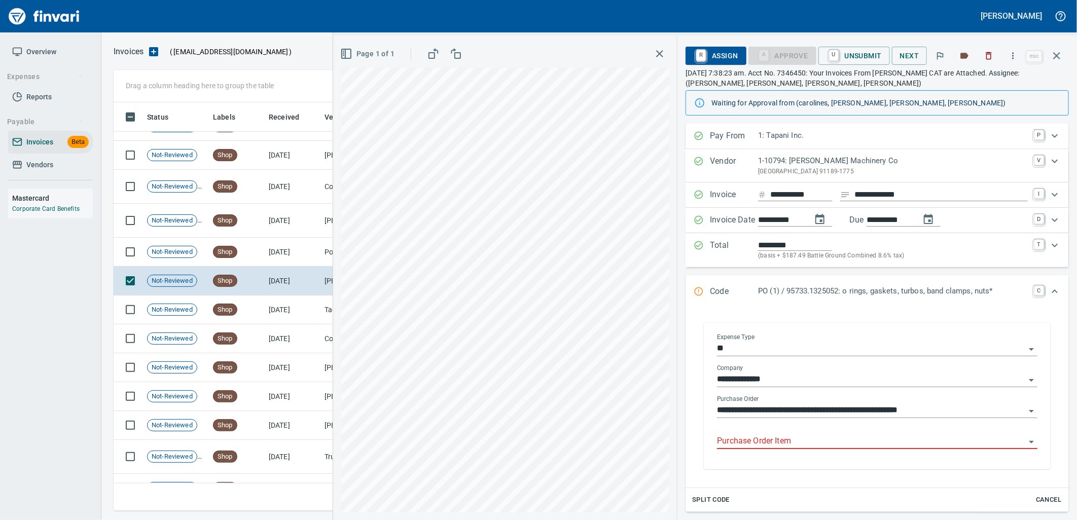
click at [815, 442] on input "Purchase Order Item" at bounding box center [871, 442] width 308 height 14
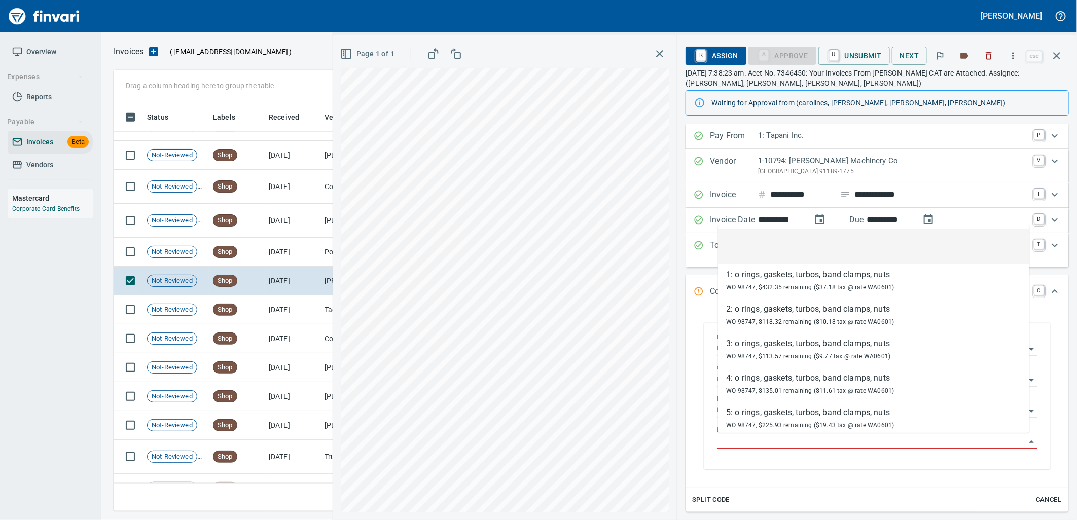
scroll to position [401, 934]
click at [257, 256] on td "Shop" at bounding box center [237, 252] width 56 height 29
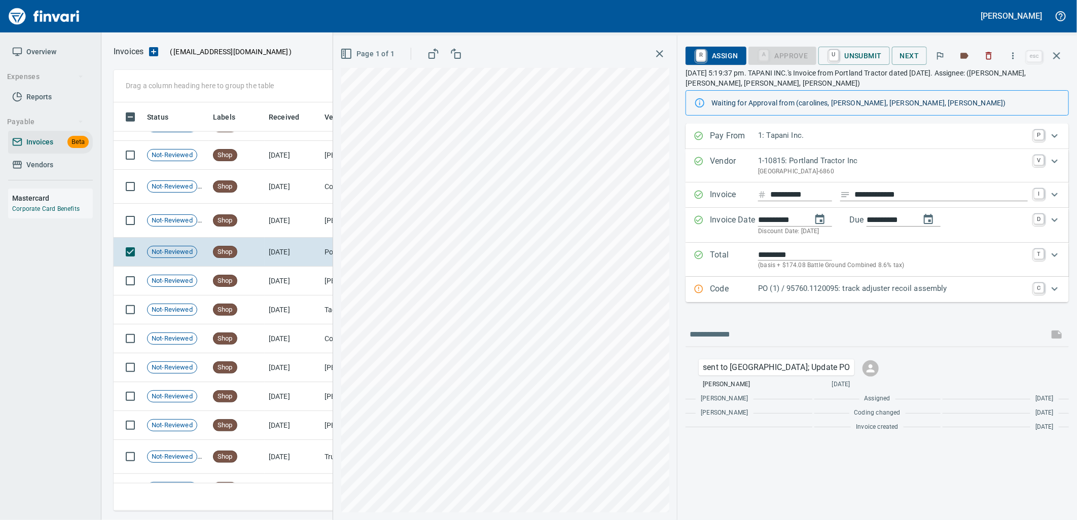
click at [775, 287] on p "PO (1) / 95760.1120095: track adjuster recoil assembly" at bounding box center [893, 289] width 270 height 12
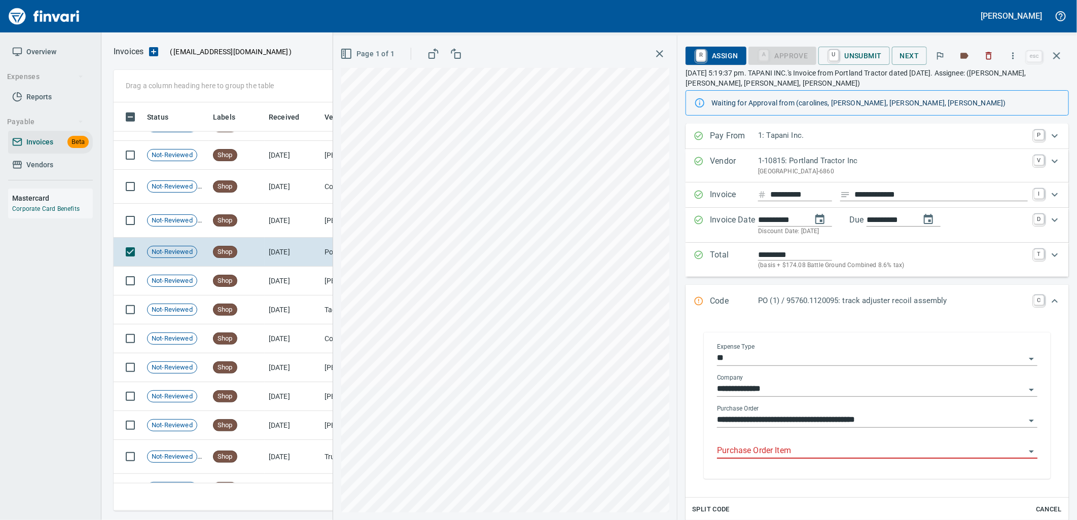
click at [795, 448] on input "Purchase Order Item" at bounding box center [871, 451] width 308 height 14
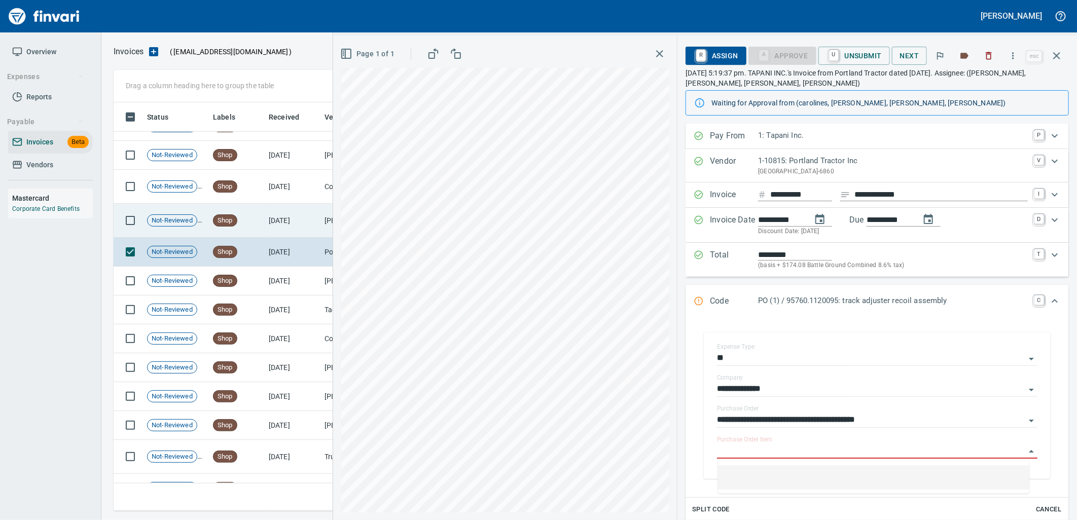
click at [255, 216] on td "Shop" at bounding box center [237, 221] width 56 height 34
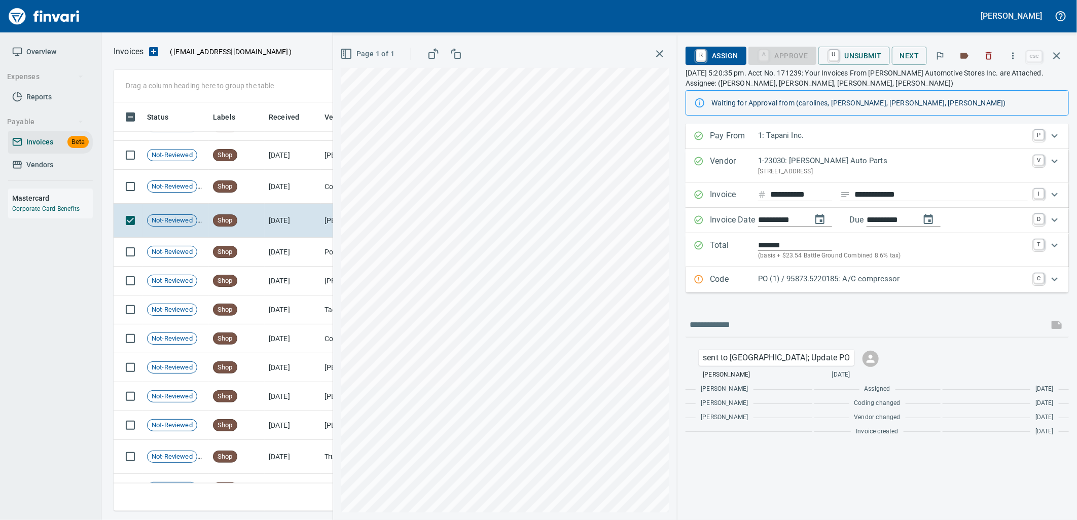
click at [837, 277] on p "PO (1) / 95873.5220185: A/C compressor" at bounding box center [893, 279] width 270 height 12
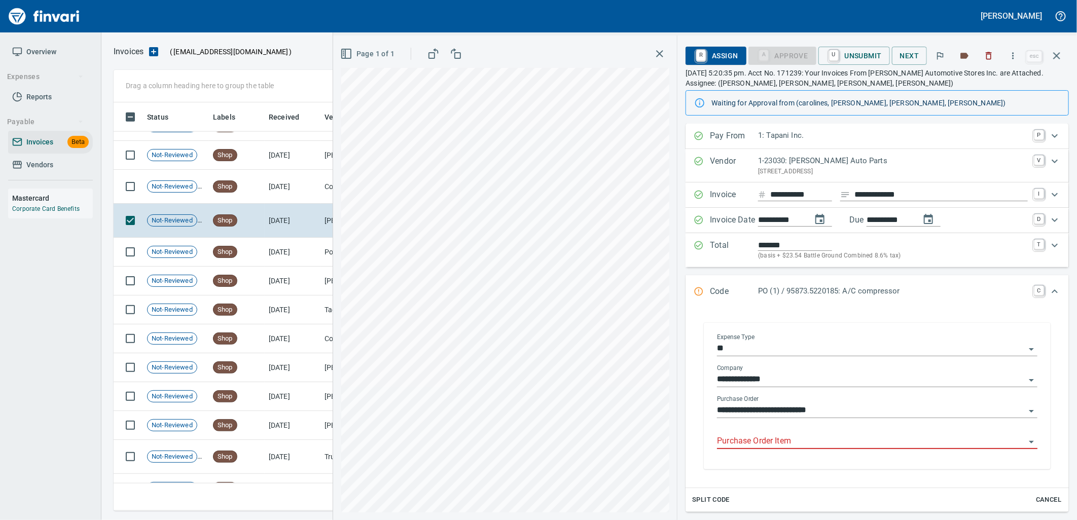
click at [817, 448] on input "Purchase Order Item" at bounding box center [871, 442] width 308 height 14
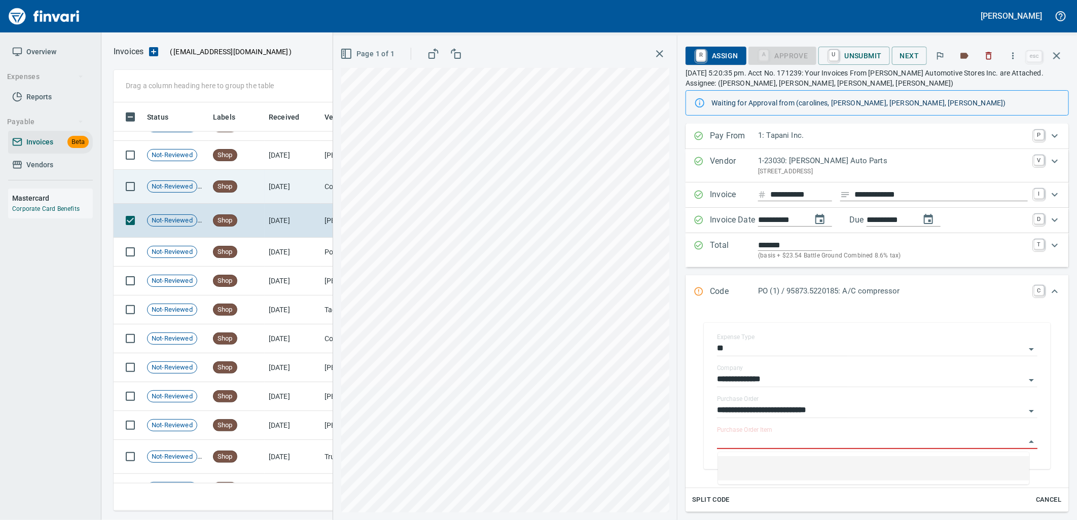
click at [297, 184] on td "8/13/2025" at bounding box center [293, 187] width 56 height 34
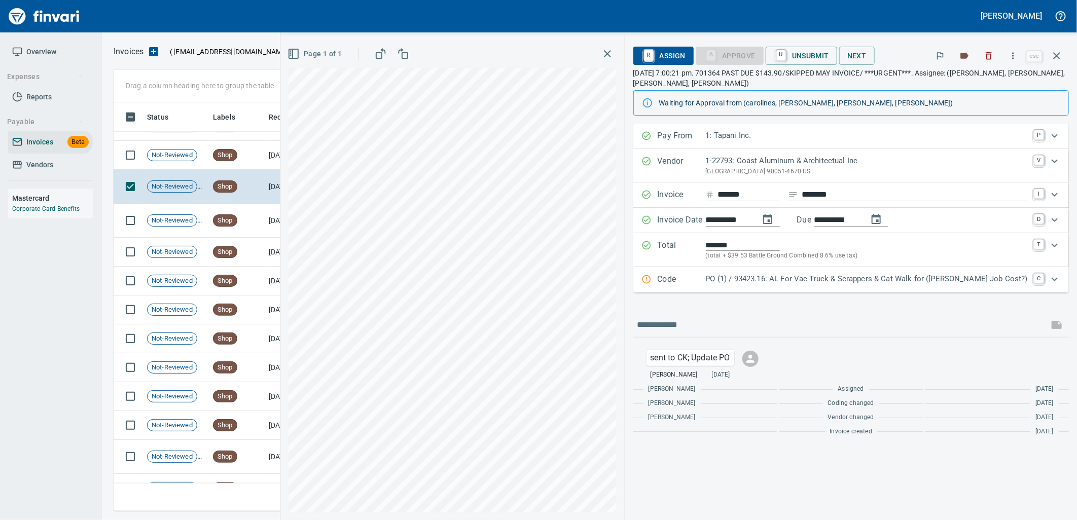
click at [878, 285] on p "PO (1) / 93423.16: AL For Vac Truck & Scrappers & Cat Walk for (Jed Job Cost?)" at bounding box center [867, 279] width 322 height 12
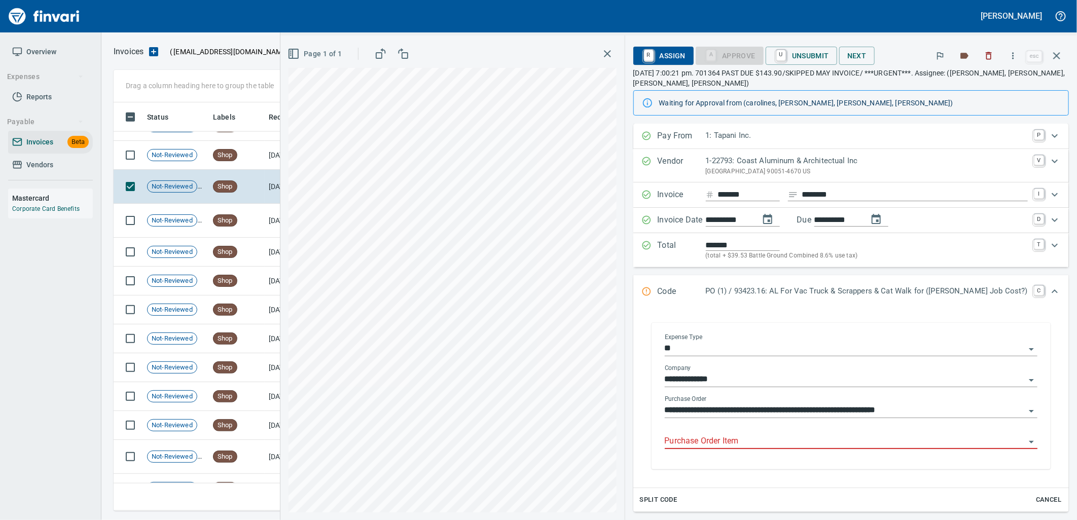
click at [799, 444] on input "Purchase Order Item" at bounding box center [845, 442] width 361 height 14
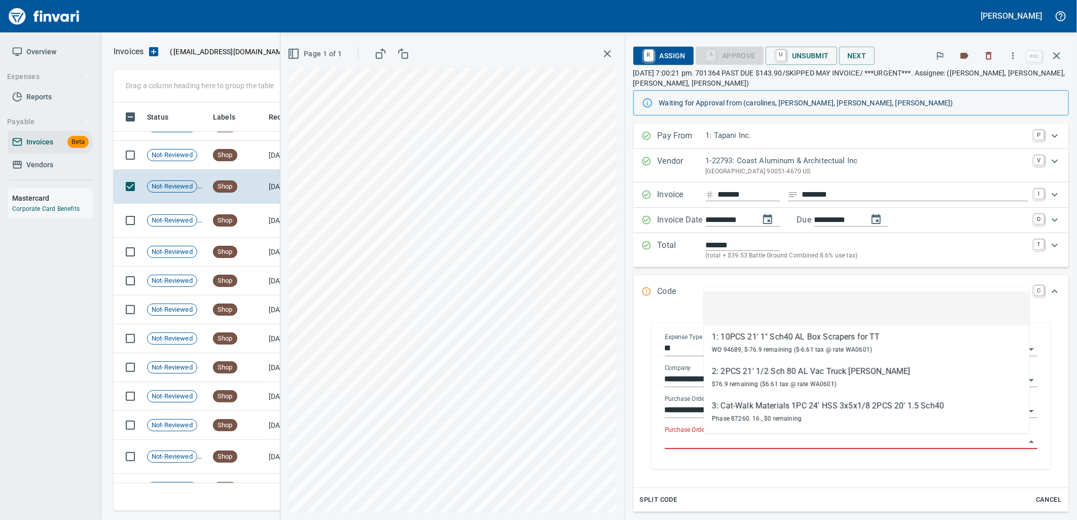
scroll to position [401, 934]
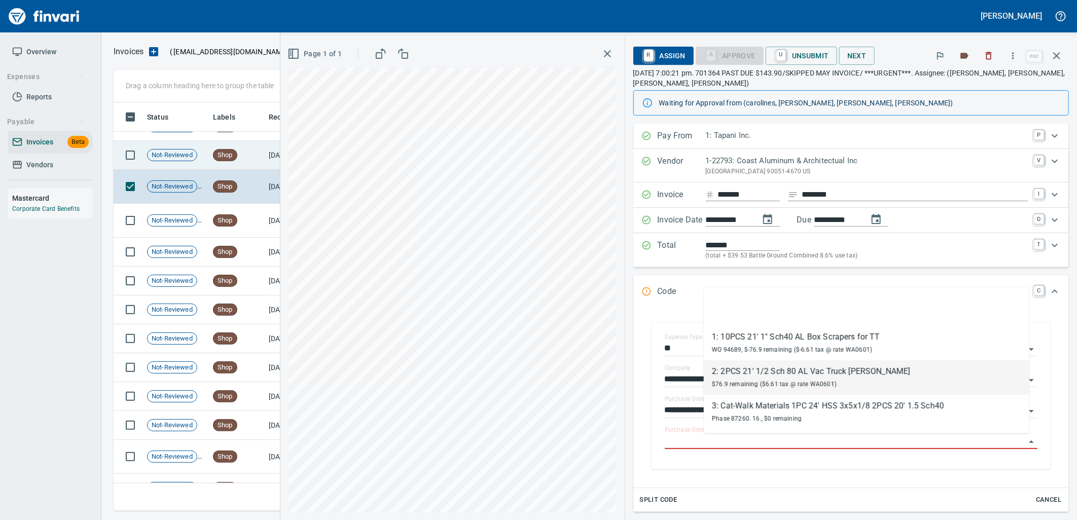
click at [280, 149] on td "8/14/2025" at bounding box center [293, 155] width 56 height 29
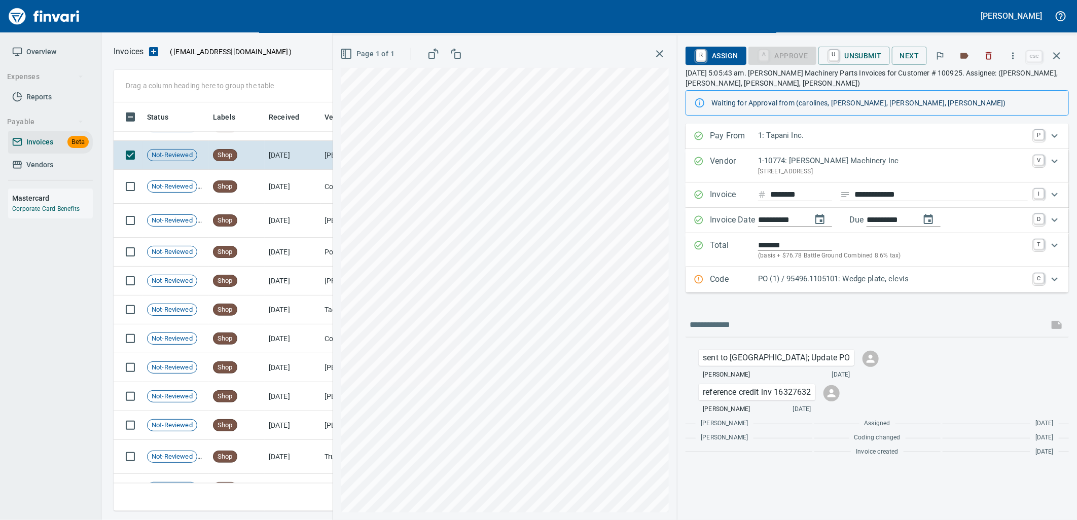
click at [804, 285] on p "PO (1) / 95496.1105101: Wedge plate, clevis" at bounding box center [893, 279] width 270 height 12
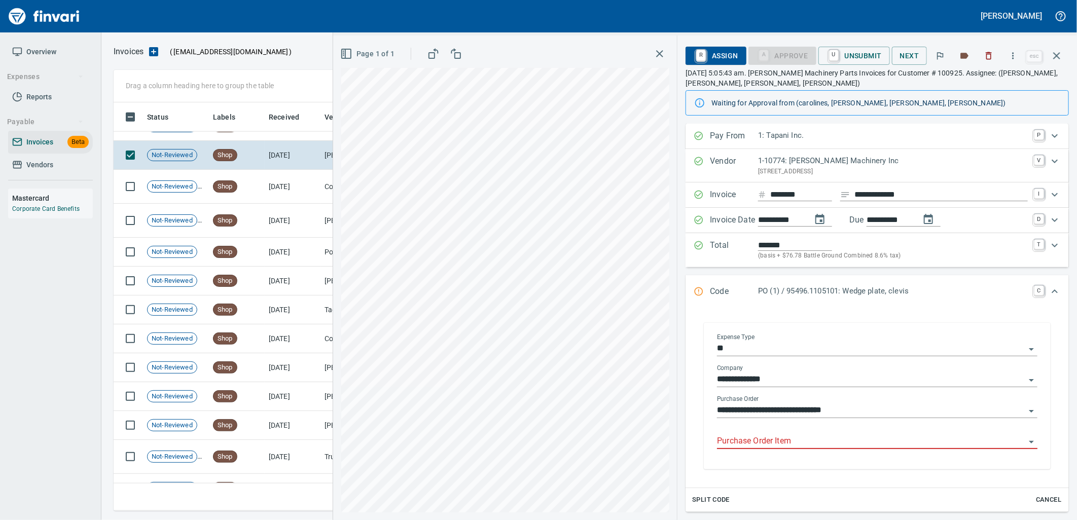
click at [787, 448] on input "Purchase Order Item" at bounding box center [871, 442] width 308 height 14
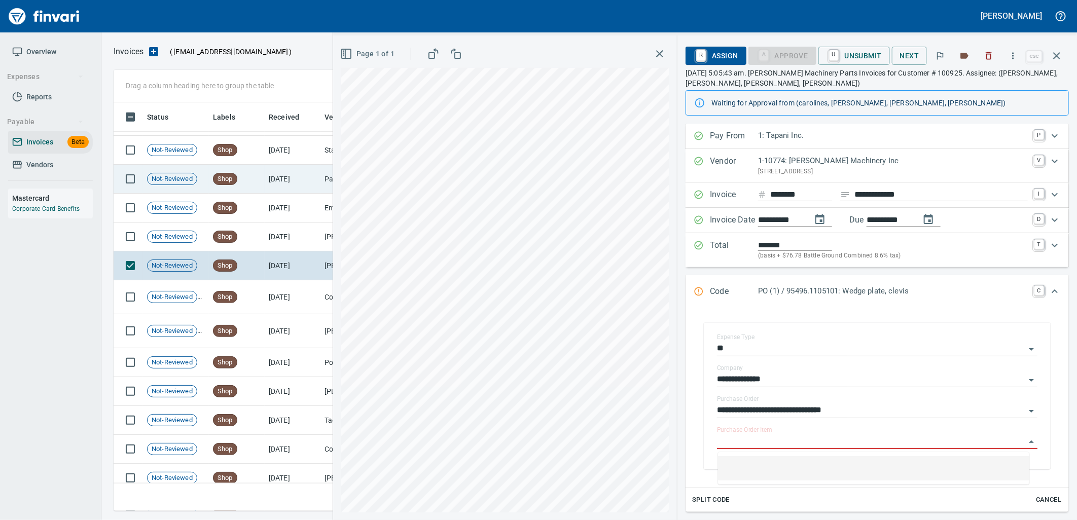
scroll to position [3126, 0]
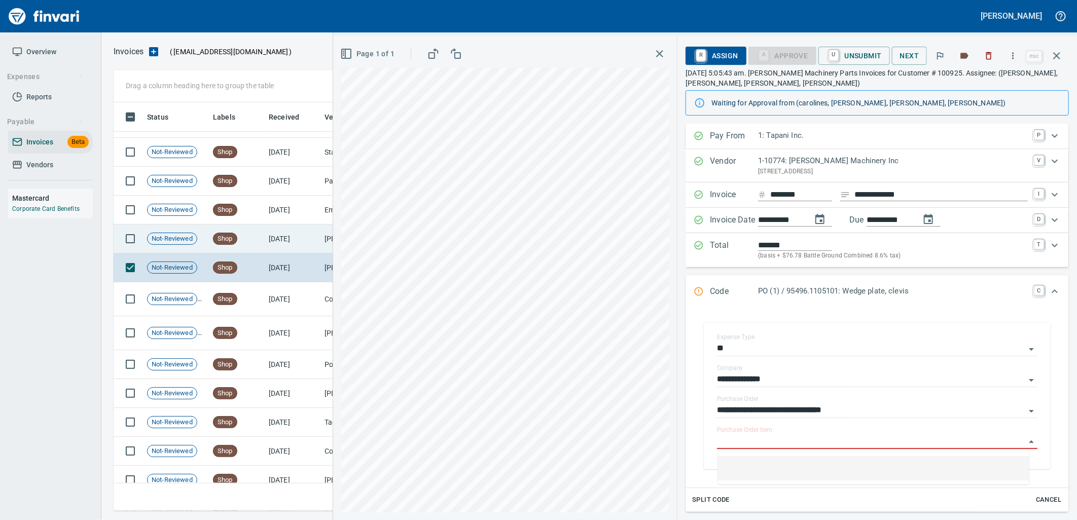
click at [267, 232] on td "8/14/2025" at bounding box center [293, 239] width 56 height 29
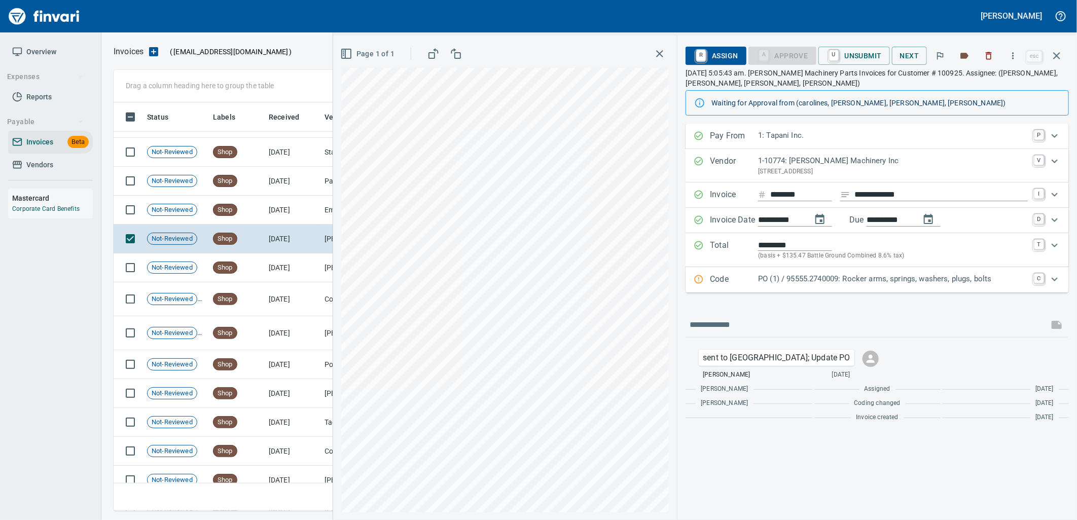
click at [875, 277] on p "PO (1) / 95555.2740009: Rocker arms, springs, washers, plugs, bolts" at bounding box center [893, 279] width 270 height 12
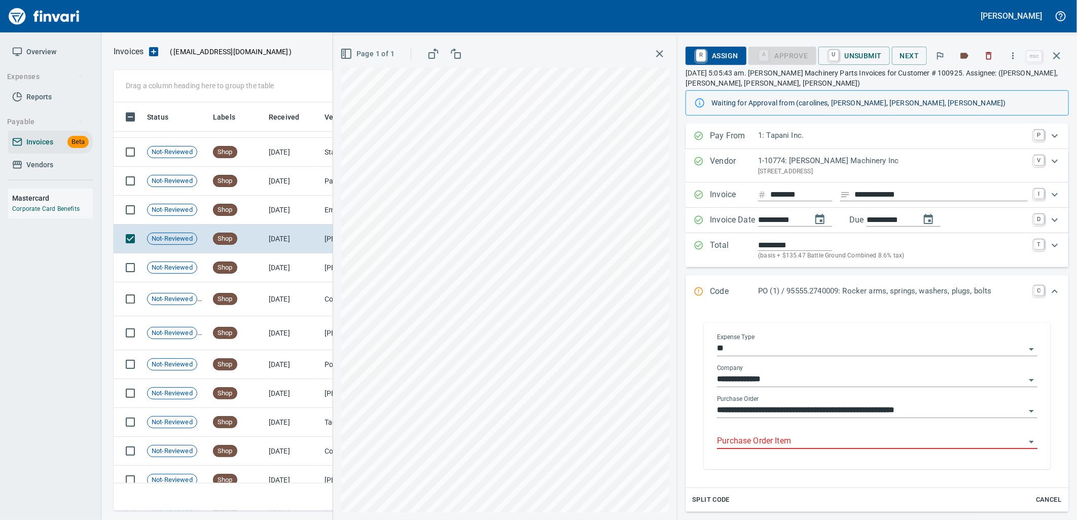
click at [804, 445] on input "Purchase Order Item" at bounding box center [871, 442] width 308 height 14
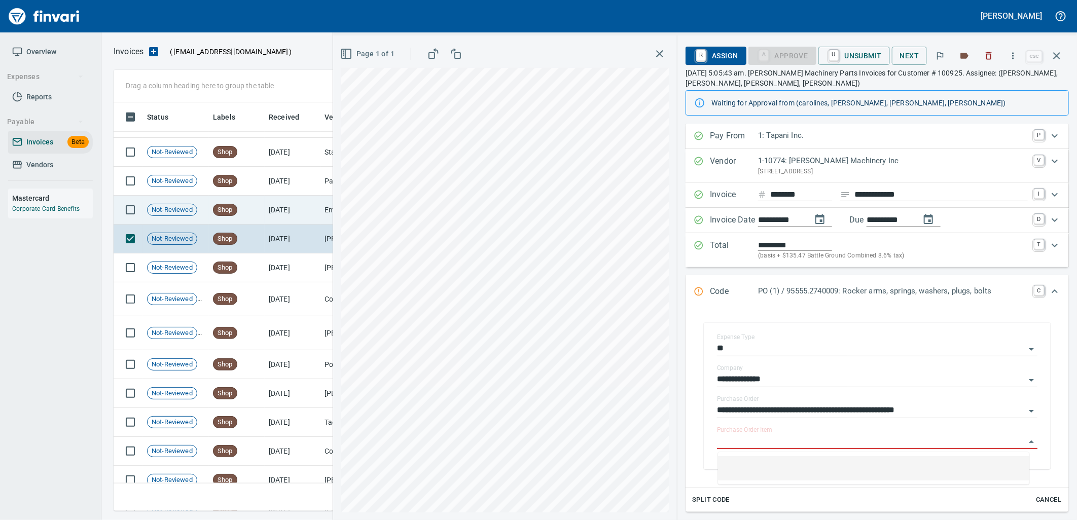
click at [303, 222] on td "8/14/2025" at bounding box center [293, 210] width 56 height 29
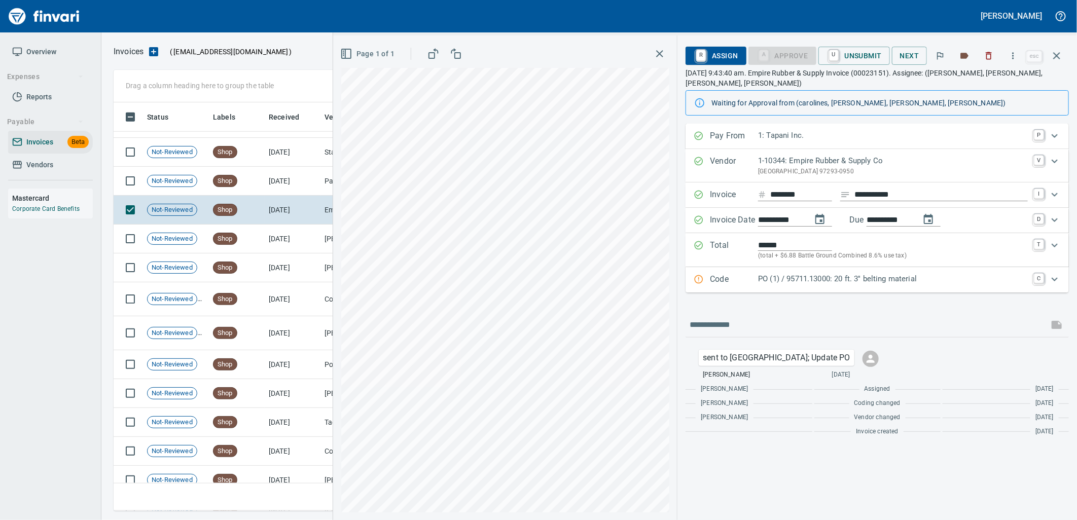
click at [839, 280] on p "PO (1) / 95711.13000: 20 ft. 3'' belting material" at bounding box center [893, 279] width 270 height 12
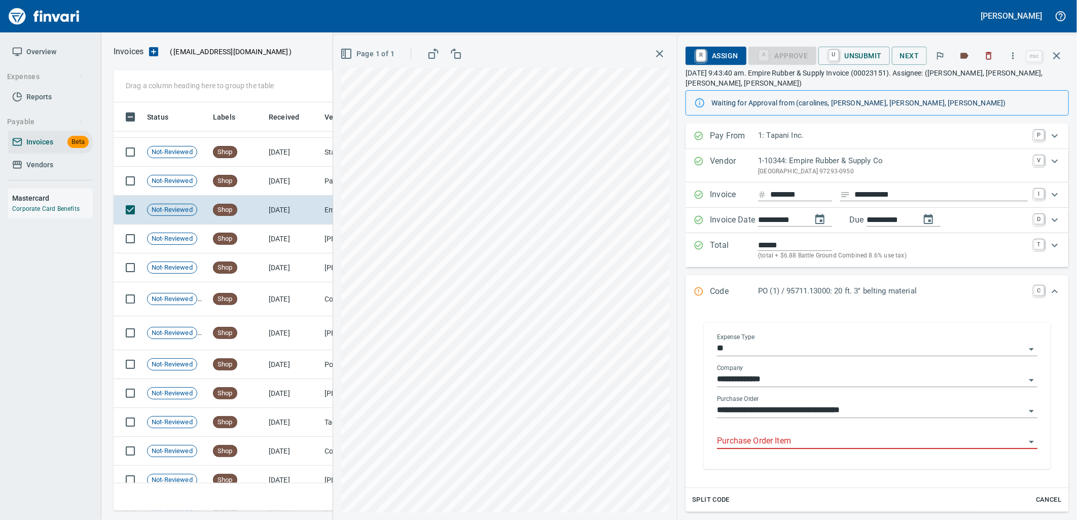
click at [798, 448] on input "Purchase Order Item" at bounding box center [871, 442] width 308 height 14
click at [301, 180] on td "8/14/2025" at bounding box center [293, 181] width 56 height 29
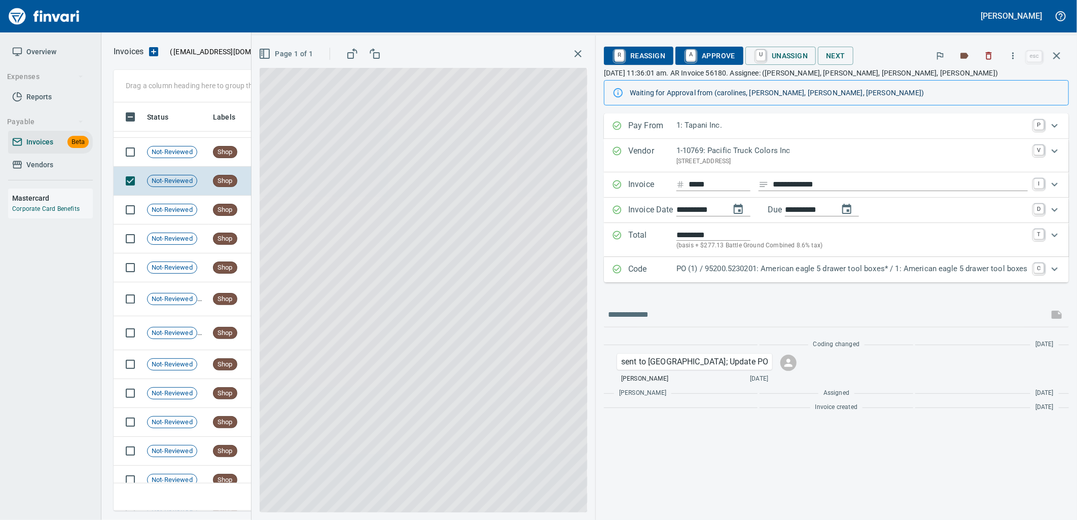
click at [837, 278] on div "Code PO (1) / 95200.5230201: American eagle 5 drawer tool boxes* / 1: American …" at bounding box center [836, 269] width 465 height 25
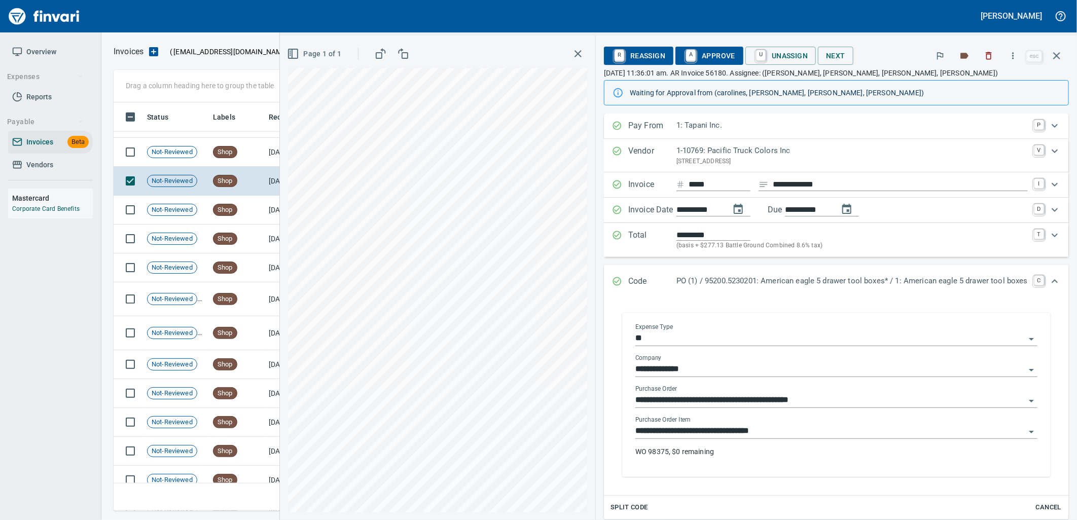
click at [789, 430] on input "**********" at bounding box center [831, 432] width 390 height 14
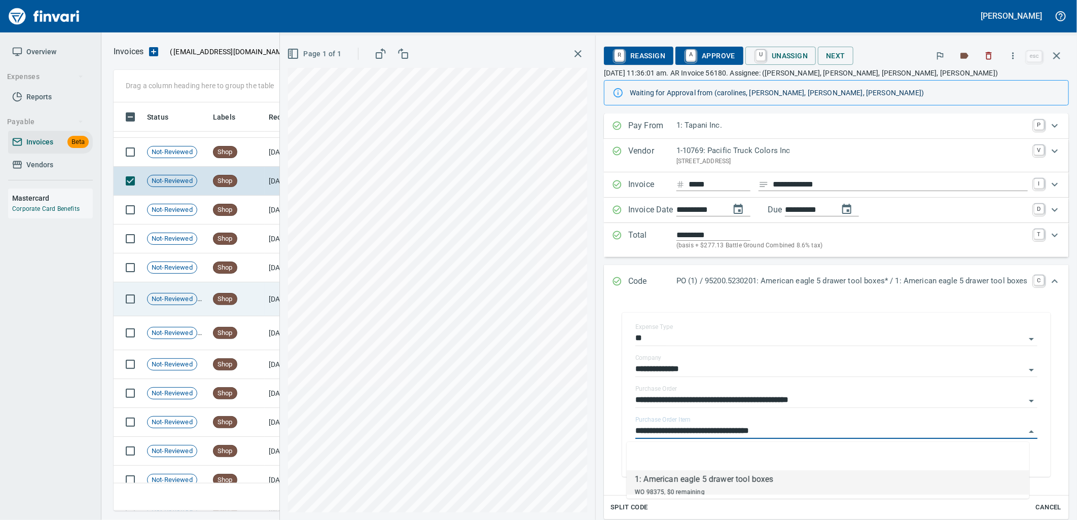
scroll to position [2844, 0]
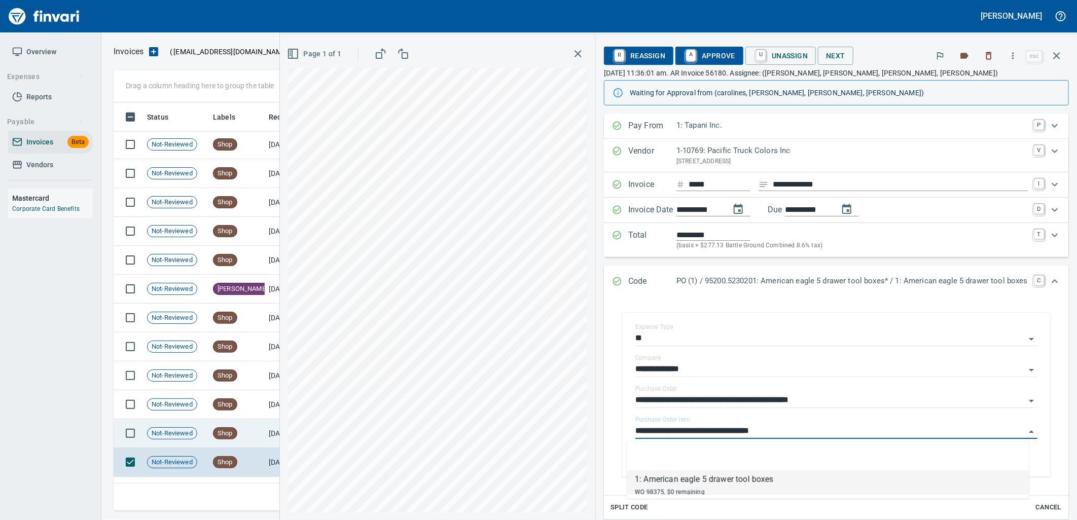
click at [213, 428] on td "Shop" at bounding box center [237, 433] width 56 height 29
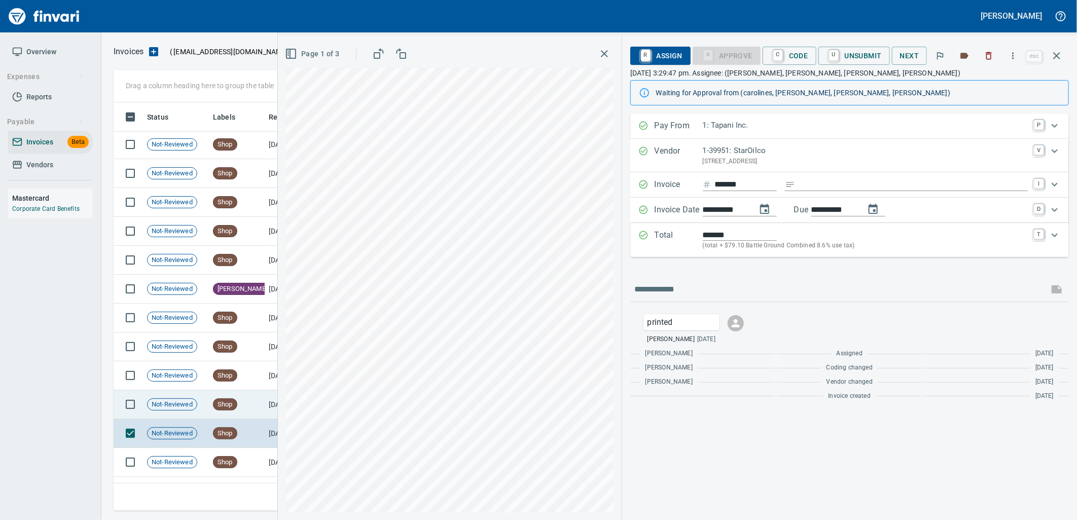
click at [219, 402] on span "Shop" at bounding box center [225, 405] width 23 height 10
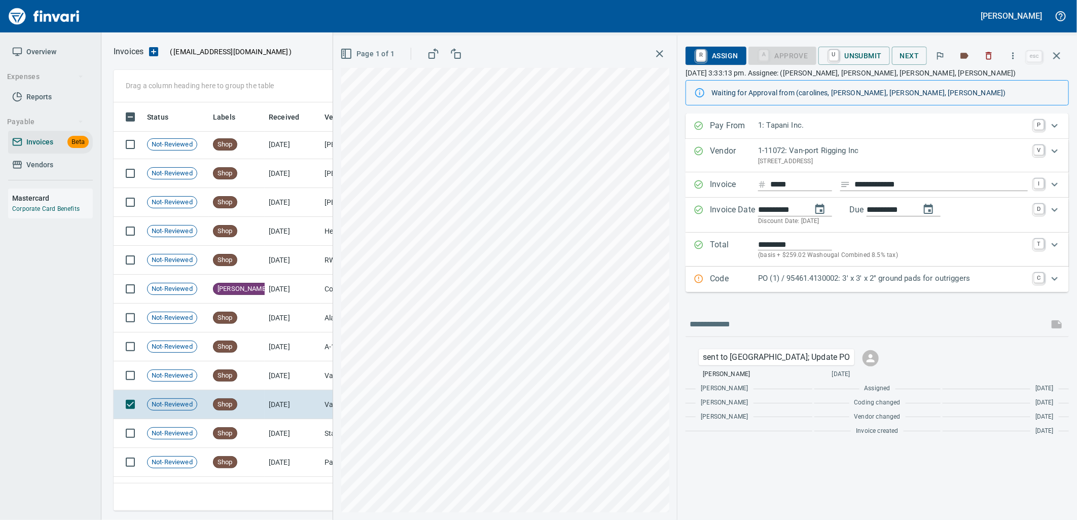
click at [836, 281] on p "PO (1) / 95461.4130002: 3' x 3' x 2'' ground pads for outriggers" at bounding box center [893, 279] width 270 height 12
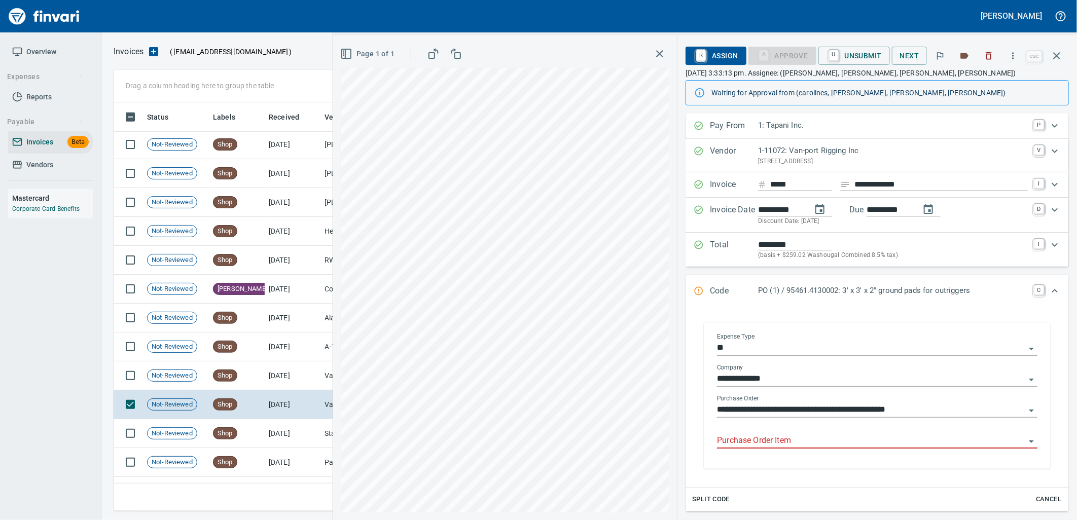
drag, startPoint x: 790, startPoint y: 441, endPoint x: 681, endPoint y: 420, distance: 111.1
click at [790, 441] on input "Purchase Order Item" at bounding box center [871, 441] width 308 height 14
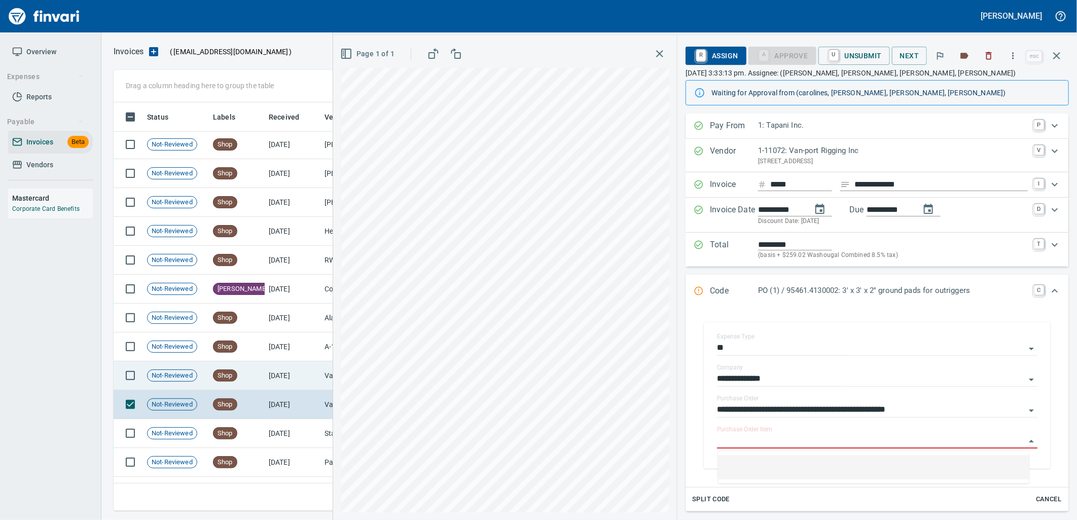
click at [278, 372] on td "[DATE]" at bounding box center [293, 376] width 56 height 29
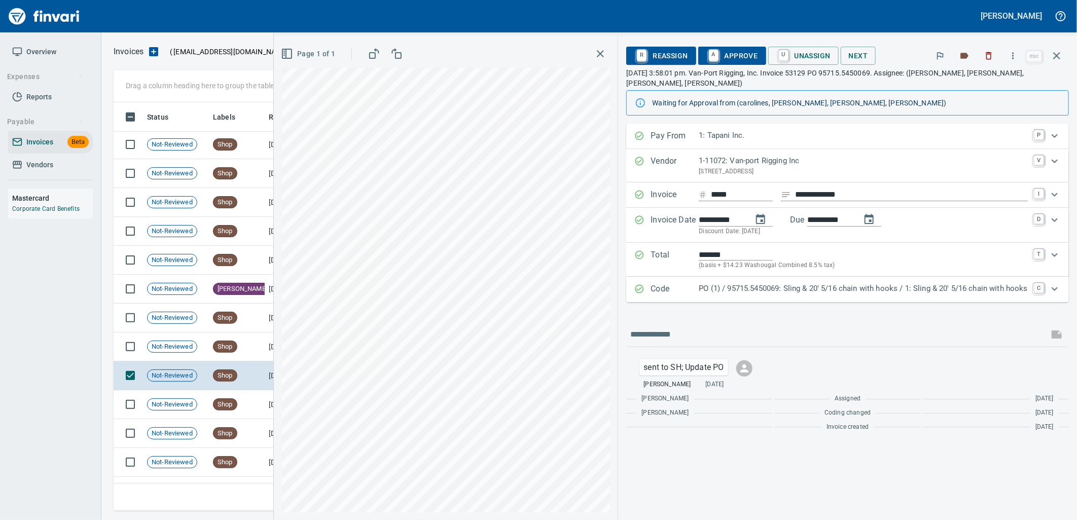
click at [817, 283] on p "PO (1) / 95715.5450069: Sling & 20' 5/16 chain with hooks / 1: Sling & 20' 5/16…" at bounding box center [863, 289] width 329 height 12
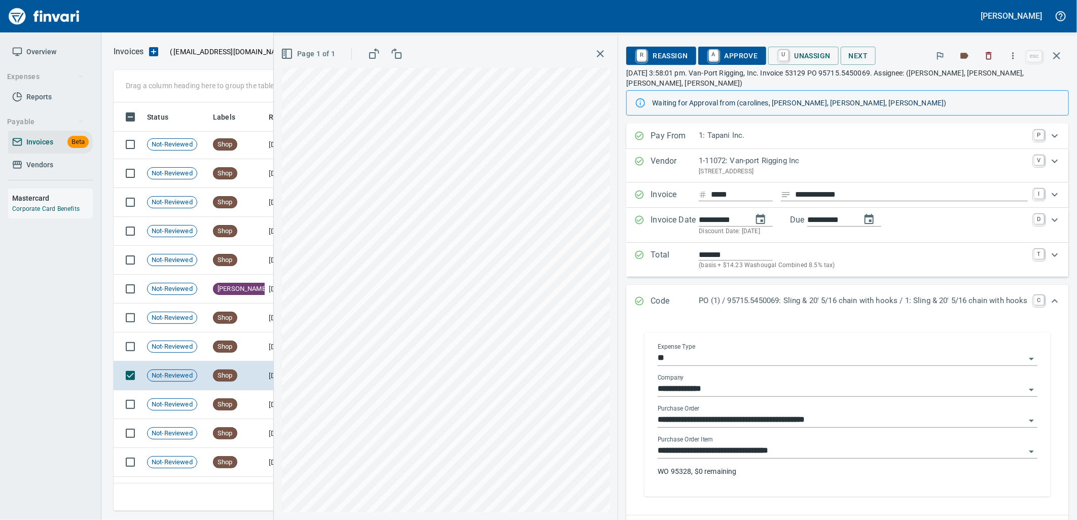
click at [801, 444] on input "**********" at bounding box center [842, 451] width 368 height 14
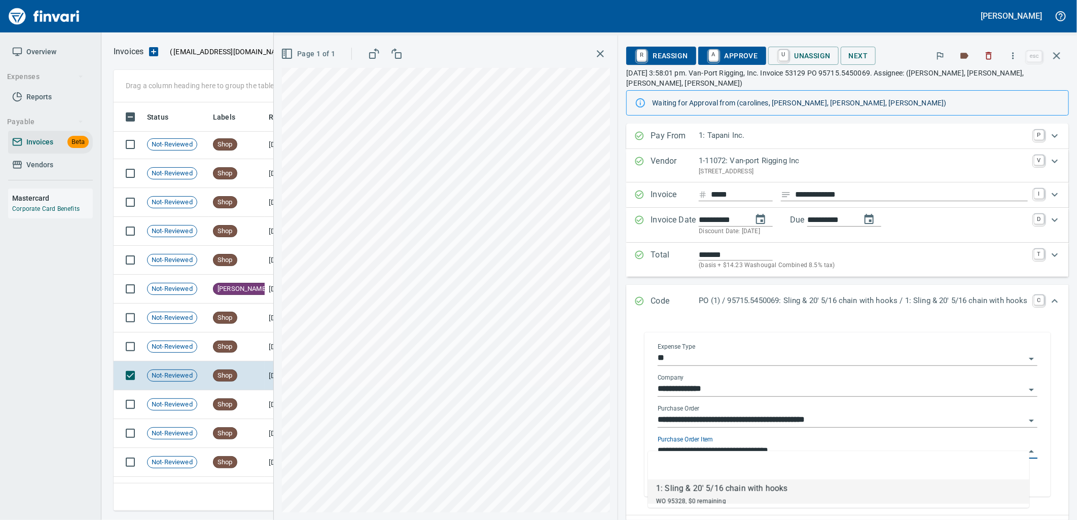
scroll to position [401, 934]
click at [241, 354] on td "Shop" at bounding box center [237, 347] width 56 height 29
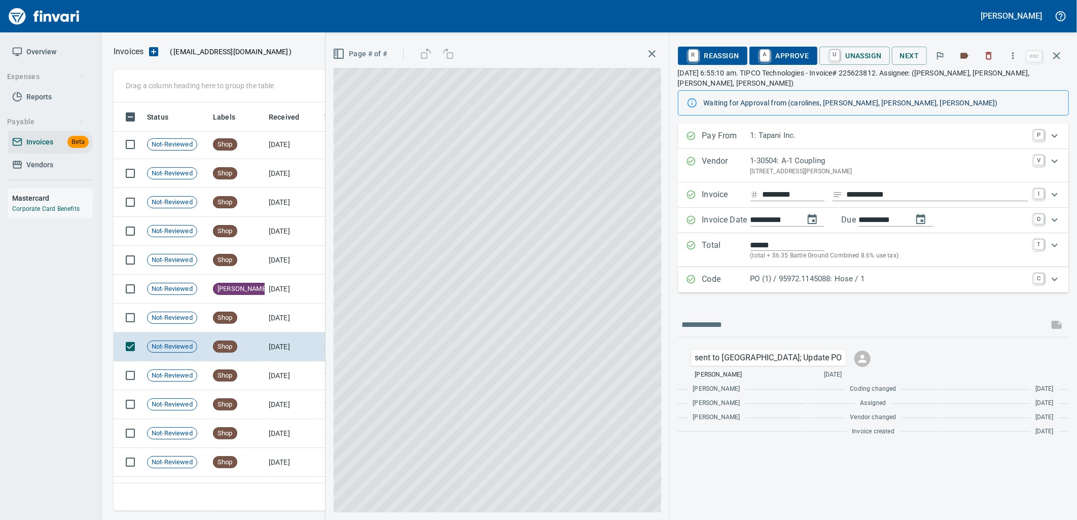
click at [857, 276] on div "PO (1) / 95972.1145088: Hose / 1" at bounding box center [889, 279] width 277 height 13
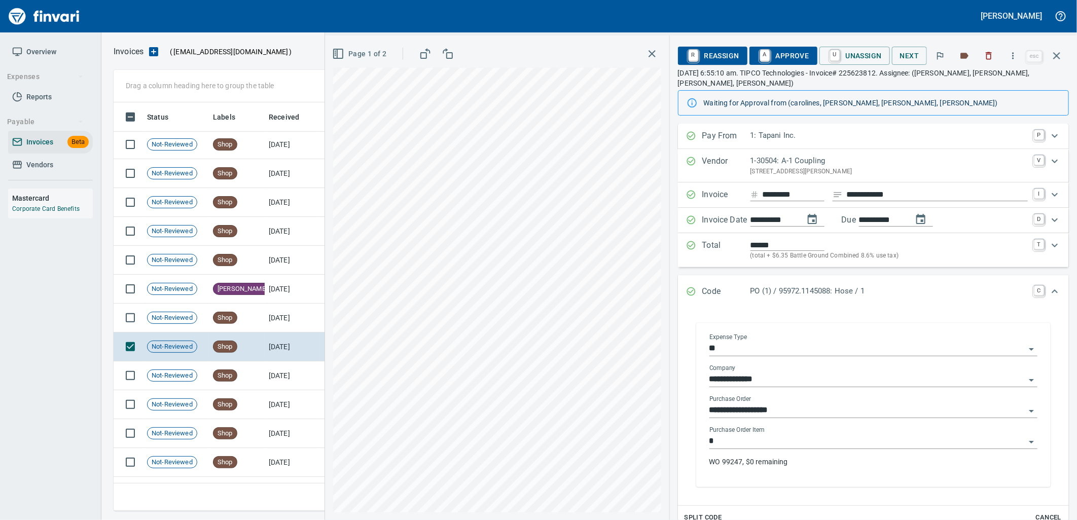
click at [767, 435] on input "*" at bounding box center [868, 442] width 316 height 14
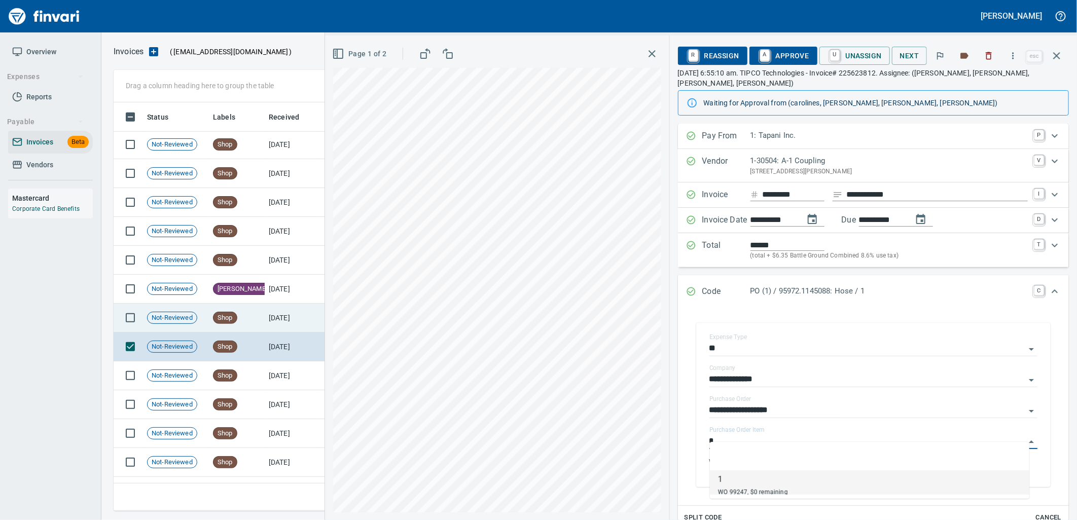
click at [276, 313] on td "[DATE]" at bounding box center [293, 318] width 56 height 29
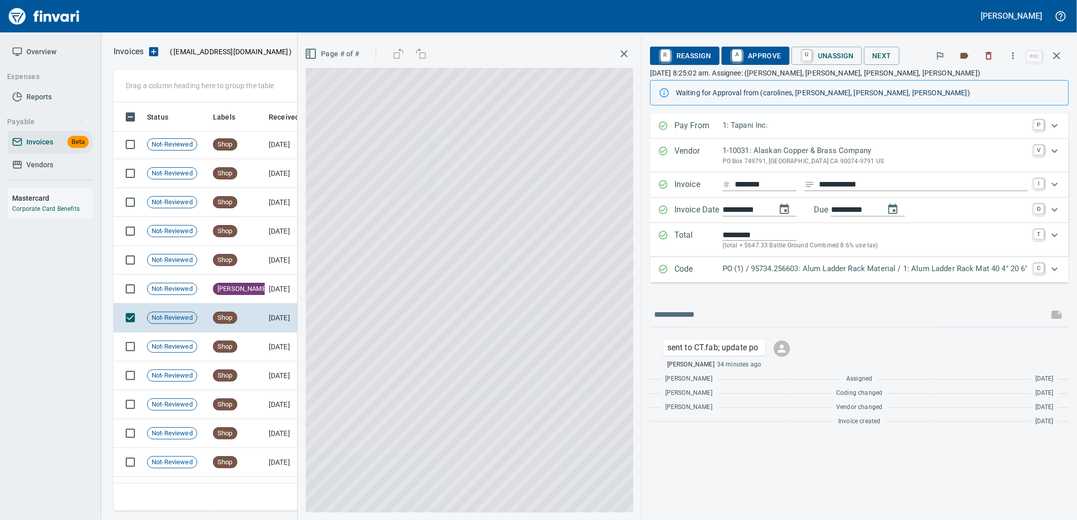
click at [758, 276] on div "PO (1) / 95734.256603: Alum Ladder Rack Material / 1: Alum Ladder Rack Mat 40 4…" at bounding box center [875, 269] width 305 height 13
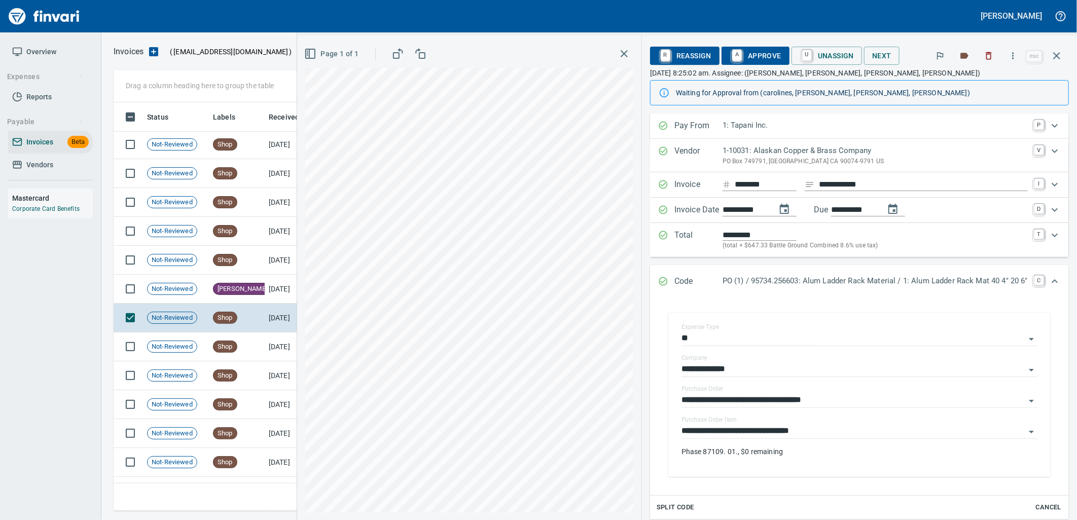
click at [769, 433] on input "**********" at bounding box center [854, 432] width 344 height 14
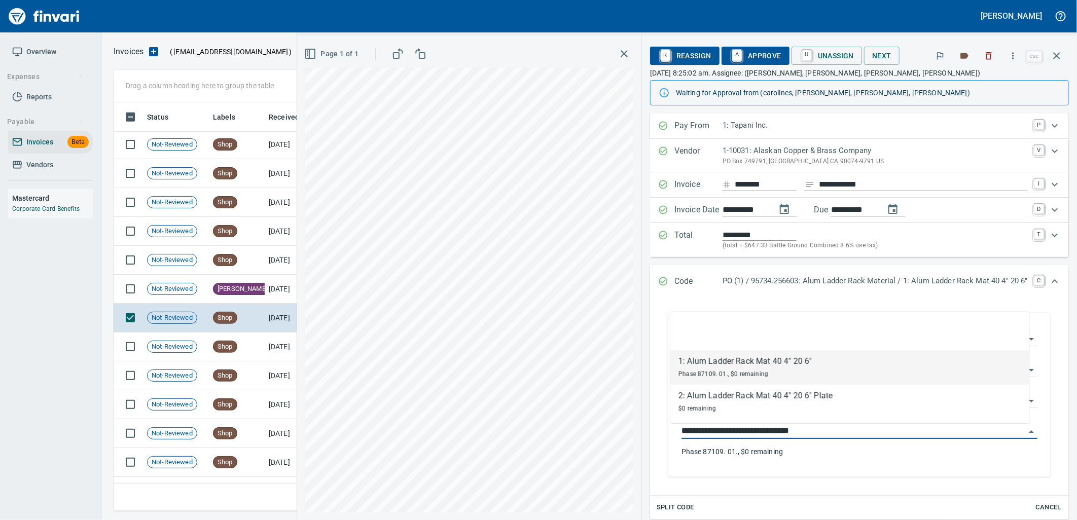
scroll to position [401, 934]
click at [246, 256] on td "Shop" at bounding box center [237, 260] width 56 height 29
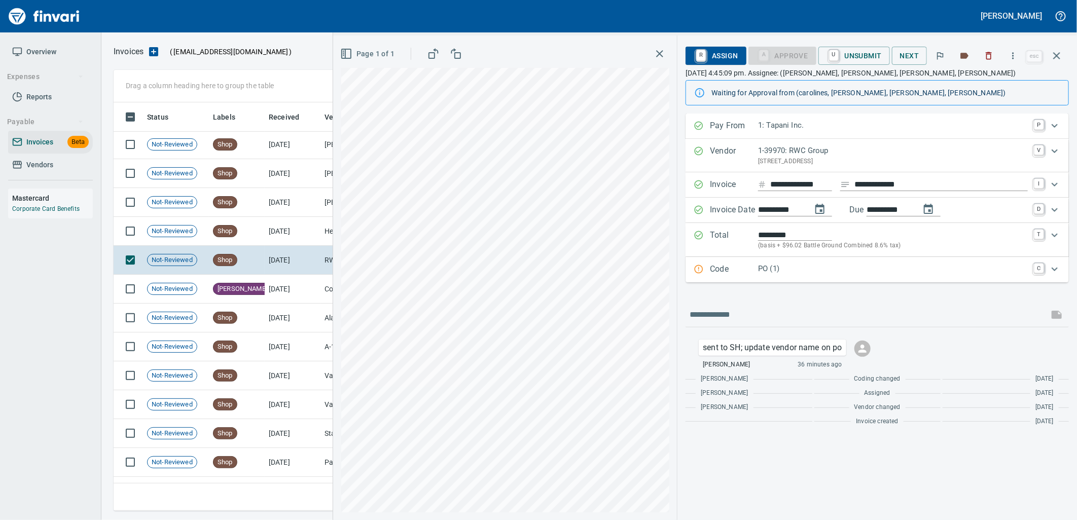
click at [815, 161] on p "61 NE Columbia Blvd., Portland OR 97211 US" at bounding box center [893, 162] width 270 height 10
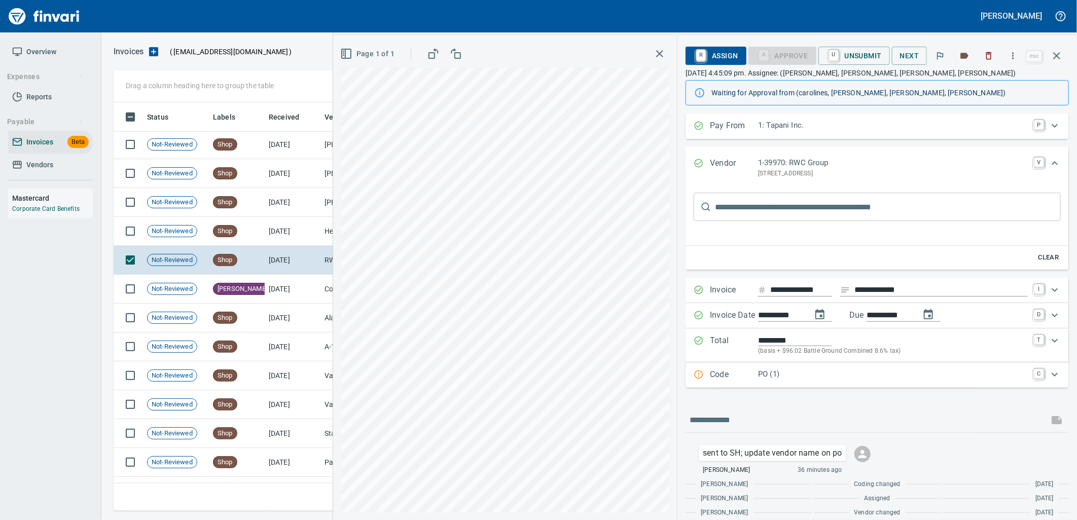
click at [865, 295] on input "**********" at bounding box center [941, 290] width 173 height 13
click at [826, 213] on input "text" at bounding box center [888, 207] width 346 height 28
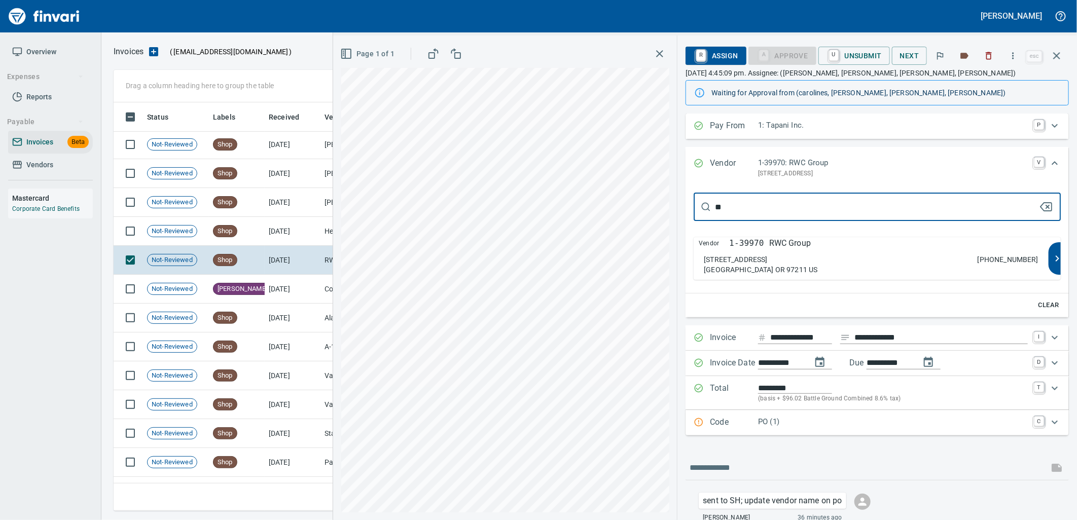
type input "*"
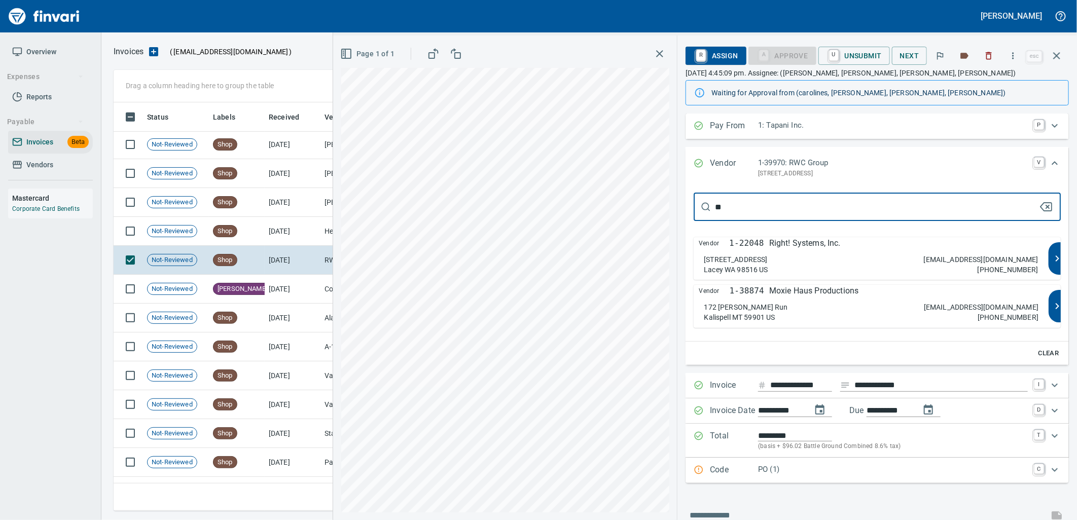
type input "*"
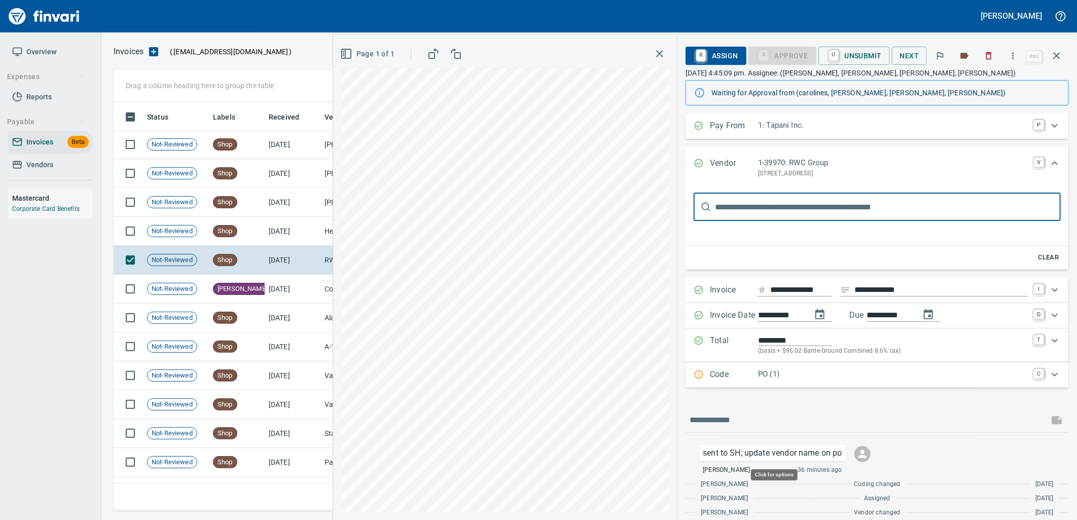
scroll to position [401, 934]
click at [810, 378] on p "PO (1)" at bounding box center [893, 375] width 270 height 12
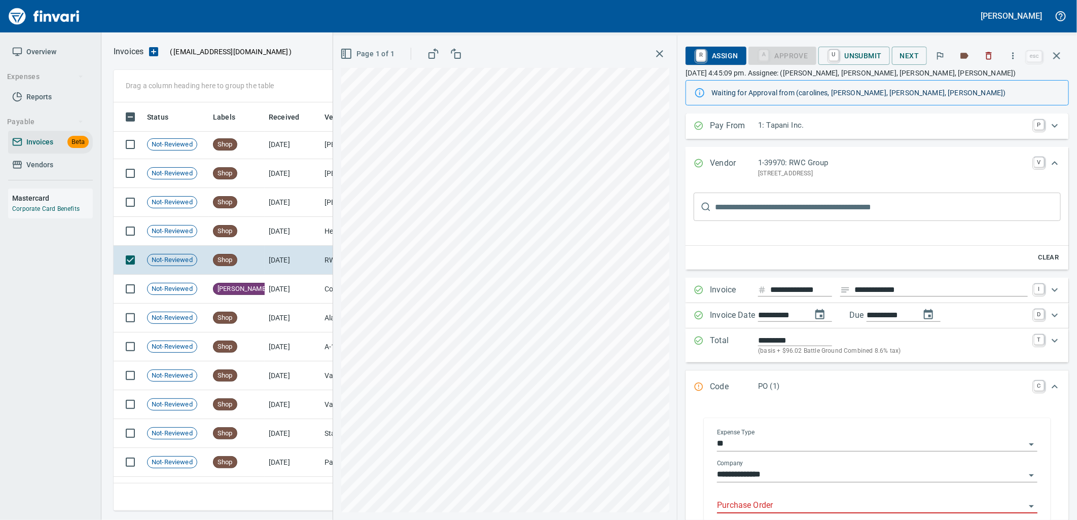
click at [779, 506] on input "Purchase Order" at bounding box center [871, 506] width 308 height 14
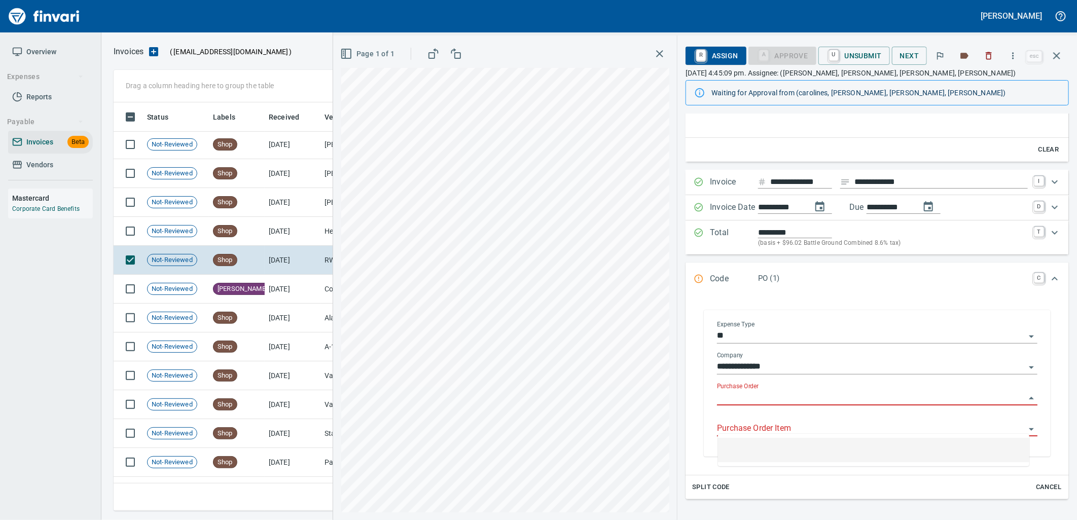
scroll to position [113, 0]
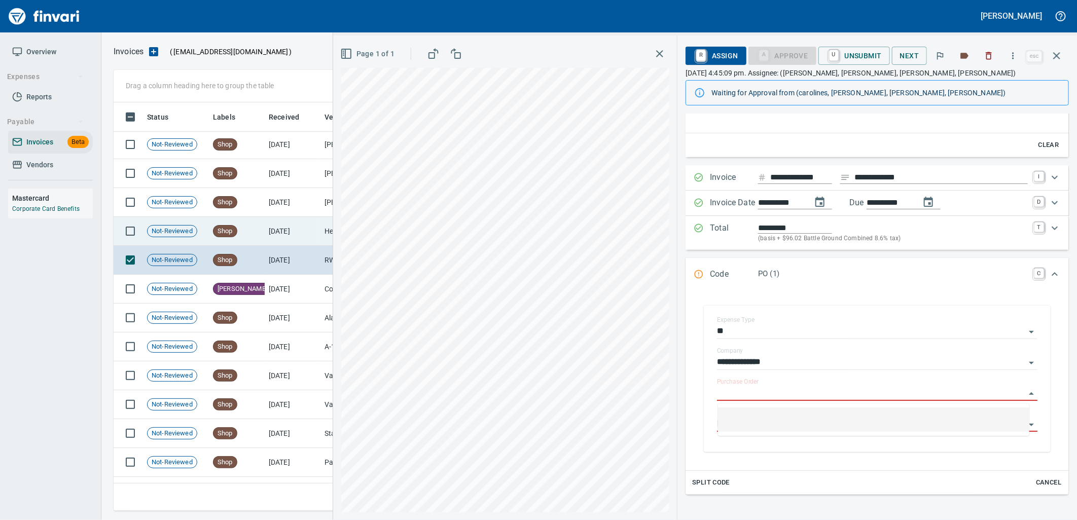
click at [223, 231] on span "Shop" at bounding box center [225, 232] width 23 height 10
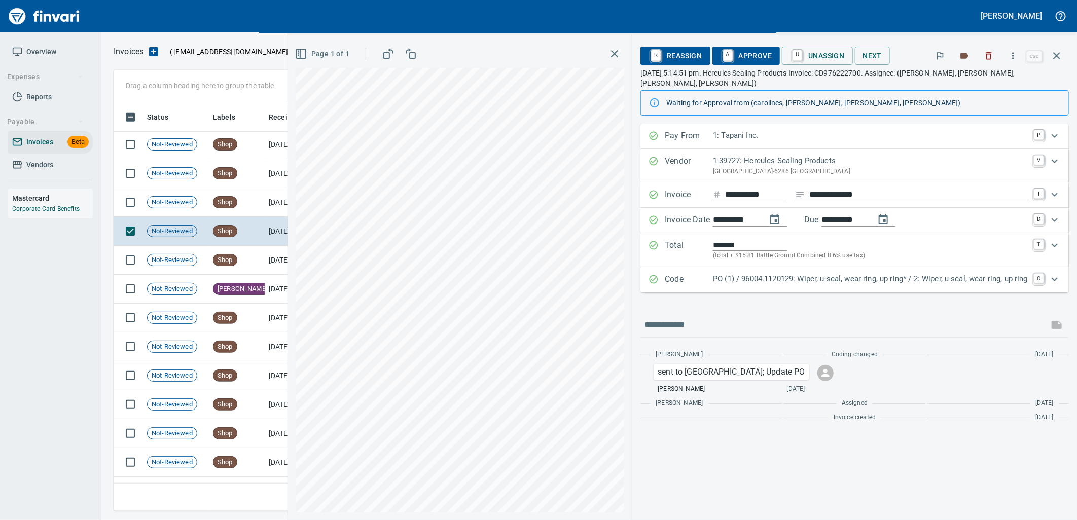
click at [879, 273] on p "PO (1) / 96004.1120129: Wiper, u-seal, wear ring, up ring* / 2: Wiper, u-seal, …" at bounding box center [870, 279] width 315 height 12
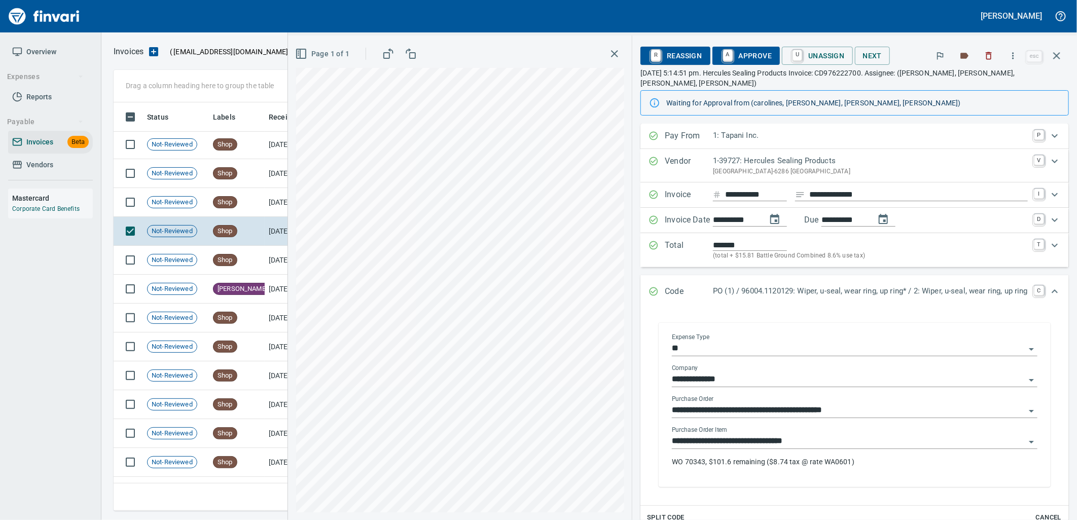
click at [796, 435] on input "**********" at bounding box center [849, 442] width 354 height 14
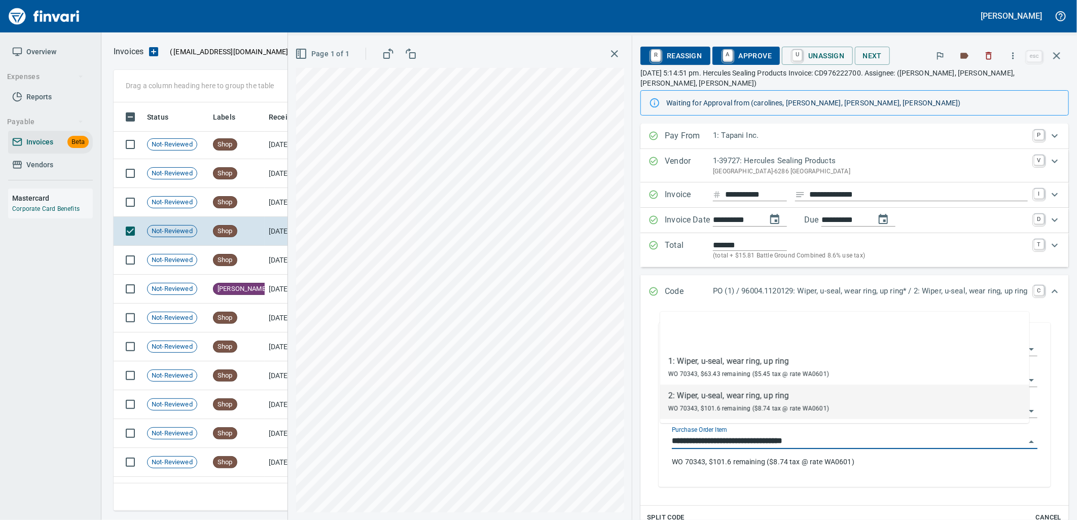
scroll to position [401, 934]
click at [252, 204] on td "Shop" at bounding box center [237, 202] width 56 height 29
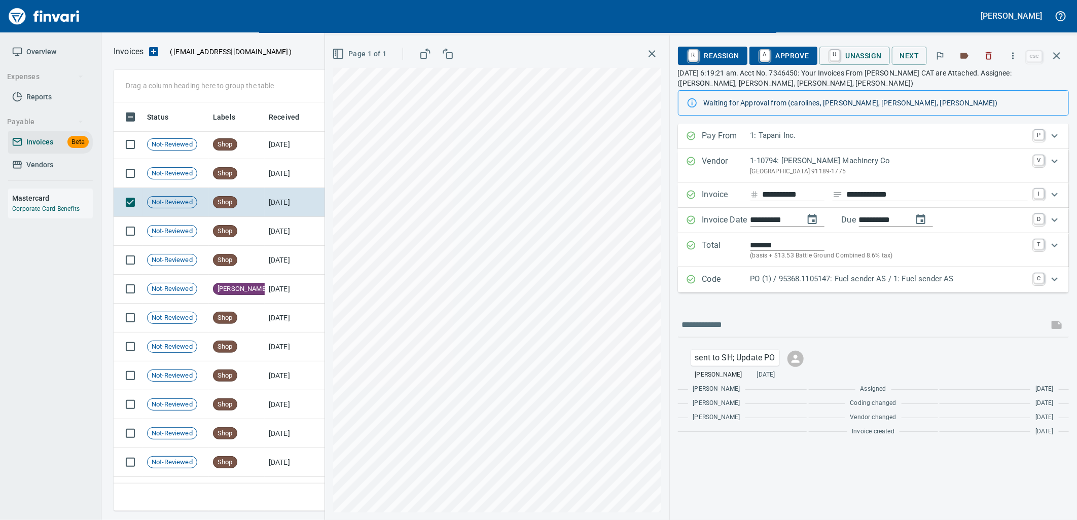
click at [846, 282] on p "PO (1) / 95368.1105147: Fuel sender AS / 1: Fuel sender AS" at bounding box center [889, 279] width 277 height 12
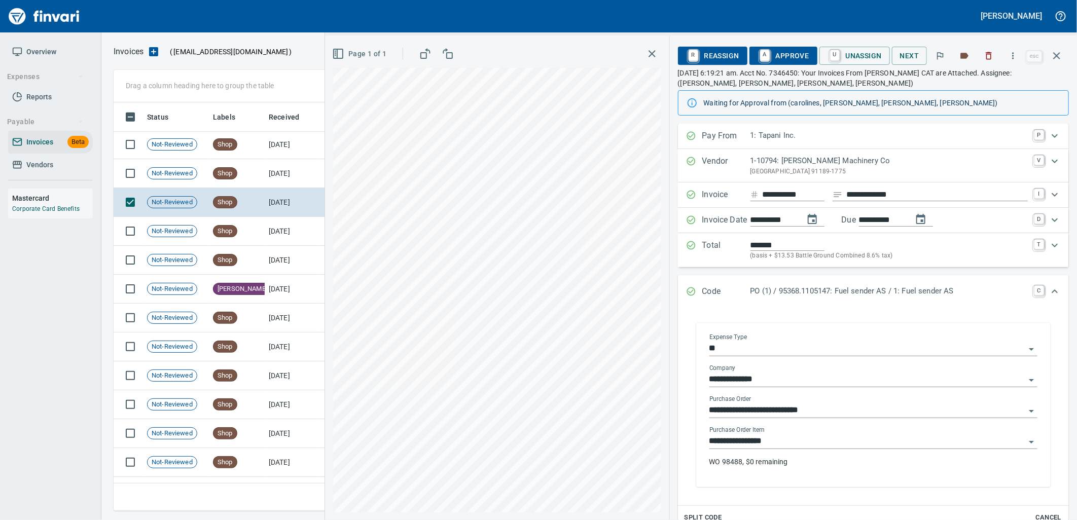
click at [790, 438] on input "**********" at bounding box center [868, 442] width 316 height 14
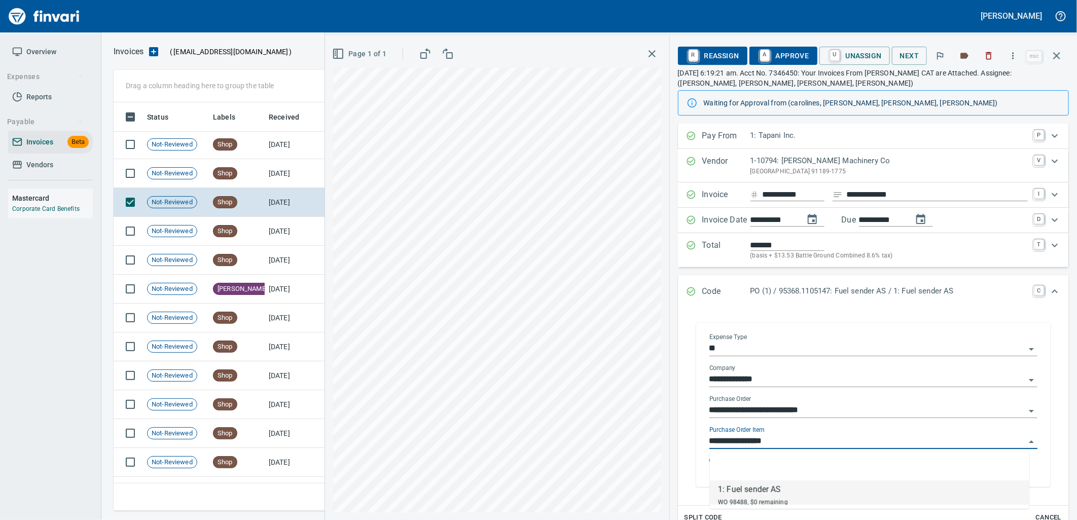
scroll to position [401, 934]
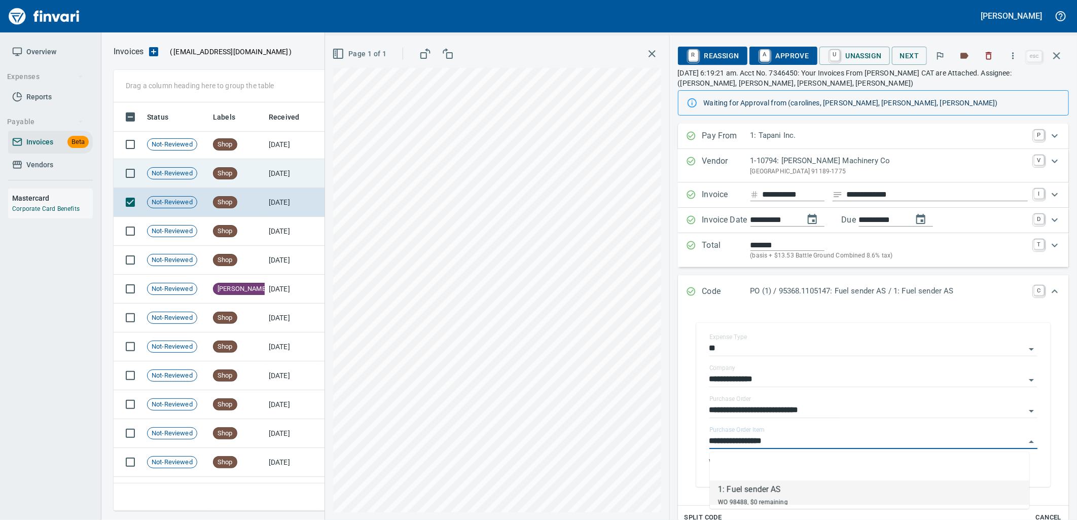
click at [252, 173] on td "Shop" at bounding box center [237, 173] width 56 height 29
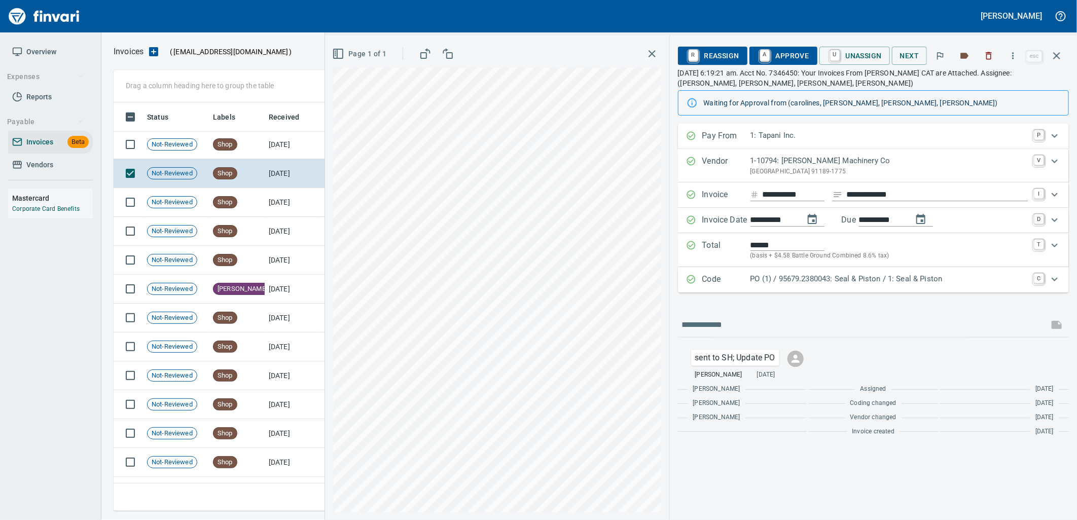
click at [818, 285] on p "PO (1) / 95679.2380043: Seal & Piston / 1: Seal & Piston" at bounding box center [889, 279] width 277 height 12
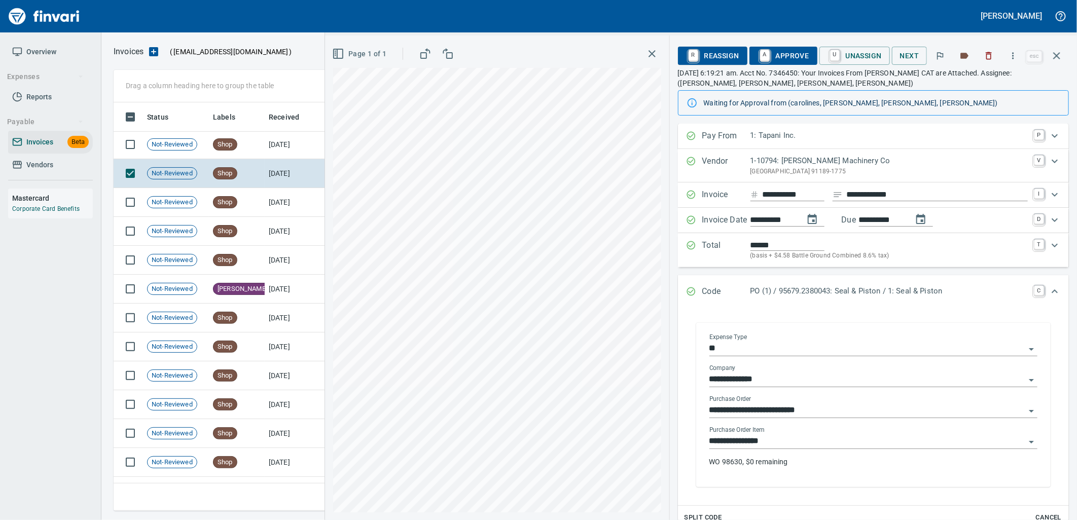
click at [787, 443] on input "**********" at bounding box center [868, 442] width 316 height 14
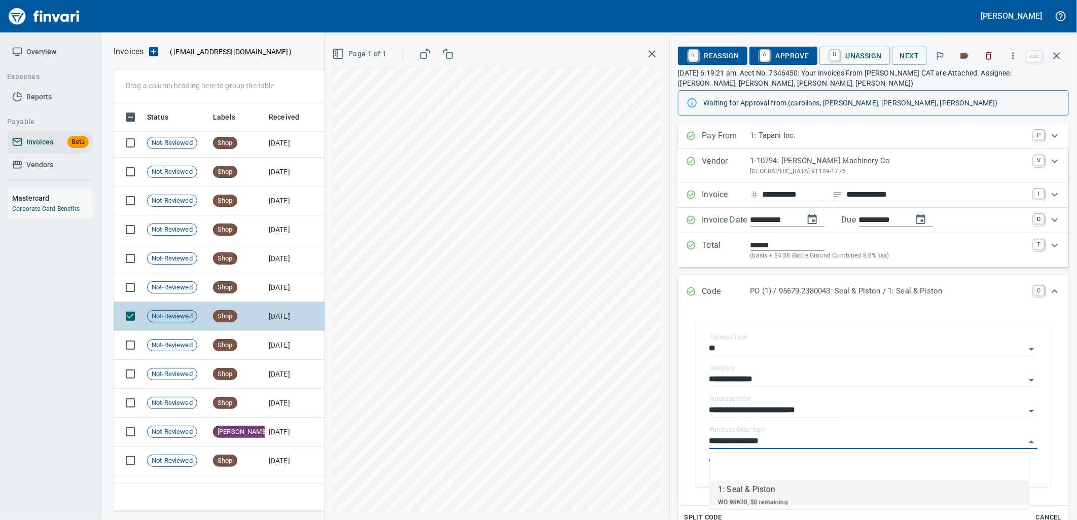
scroll to position [2675, 0]
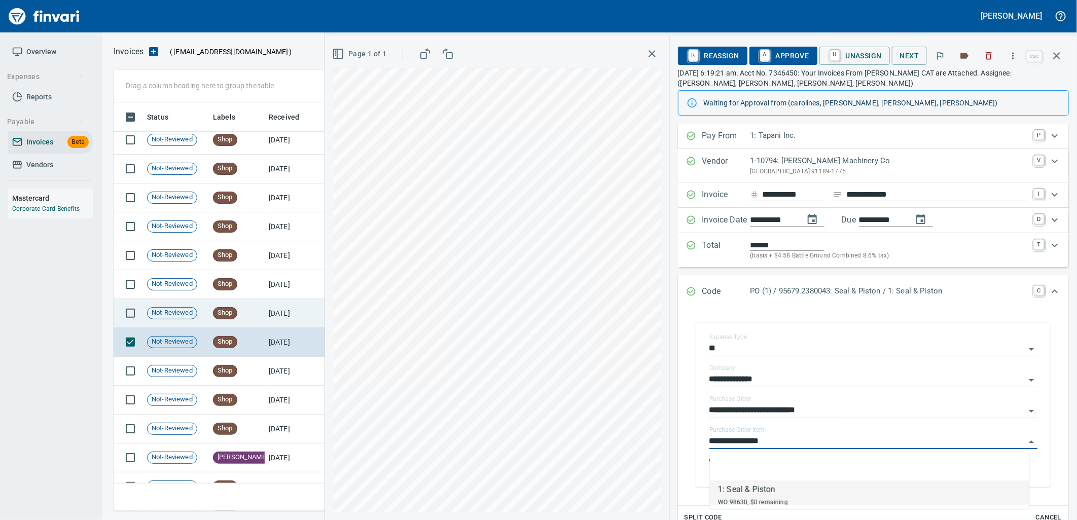
click at [289, 317] on td "8/16/2025" at bounding box center [293, 313] width 56 height 29
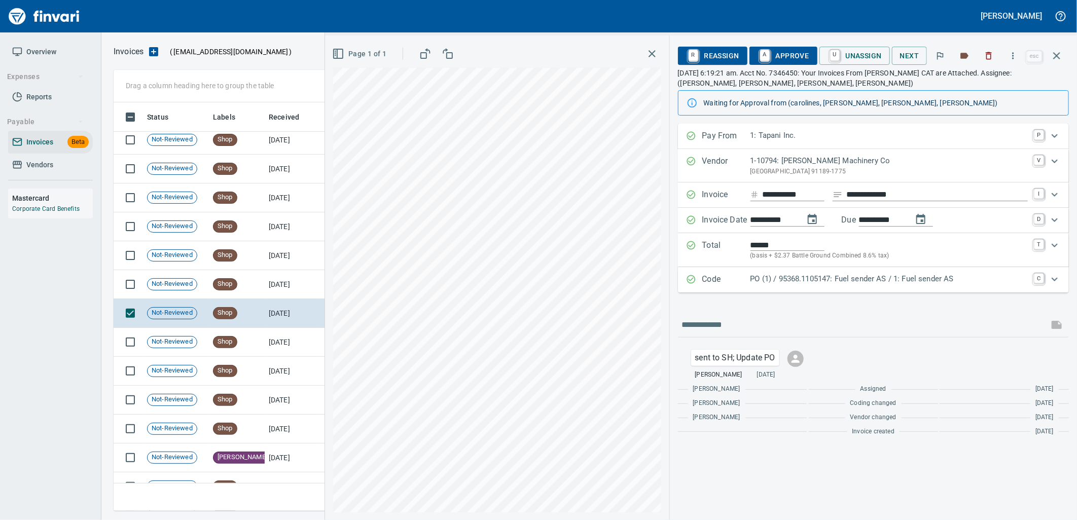
click at [891, 287] on div "PO (1) / 95368.1105147: Fuel sender AS / 1: Fuel sender AS" at bounding box center [889, 279] width 277 height 13
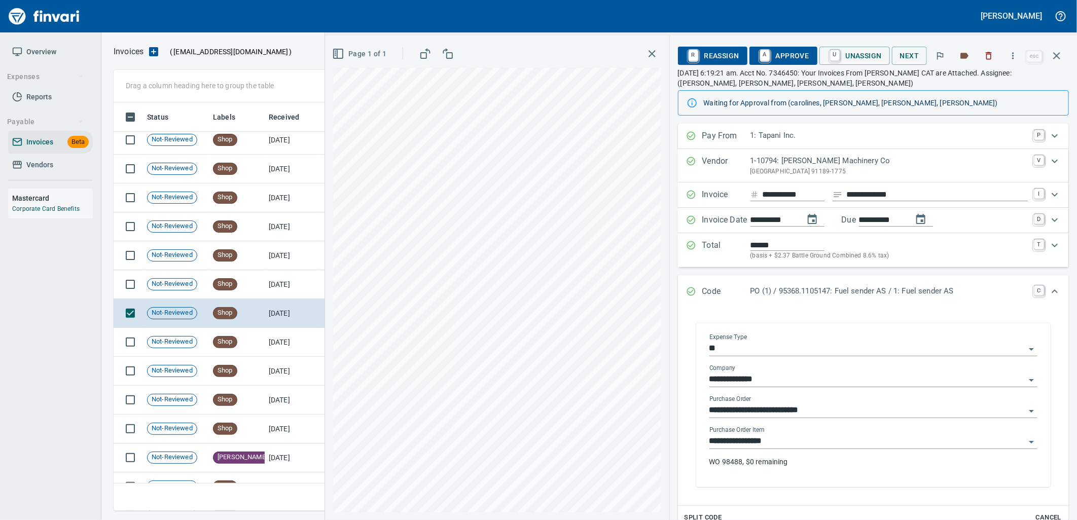
click at [801, 441] on input "**********" at bounding box center [868, 442] width 316 height 14
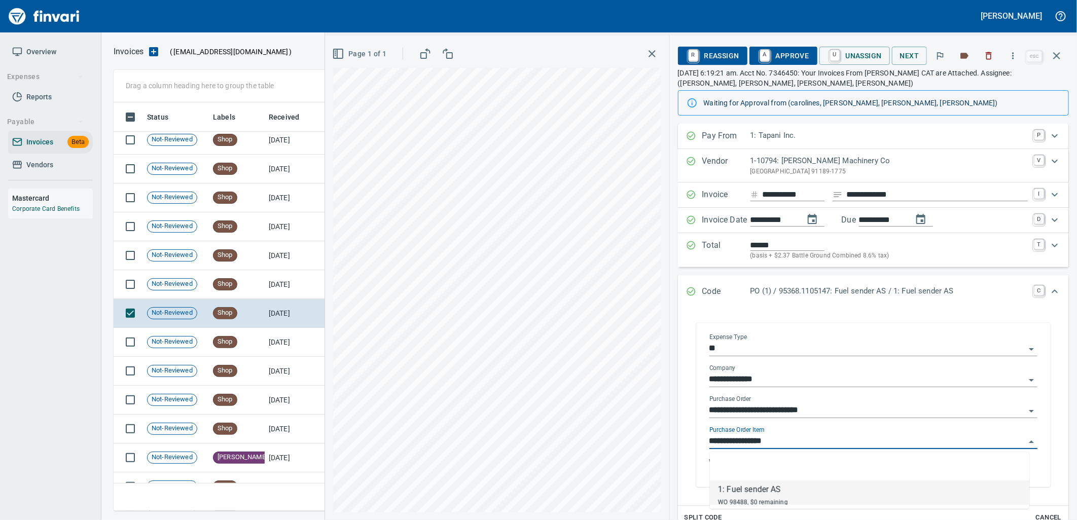
scroll to position [401, 934]
click at [280, 284] on td "8/16/2025" at bounding box center [293, 284] width 56 height 29
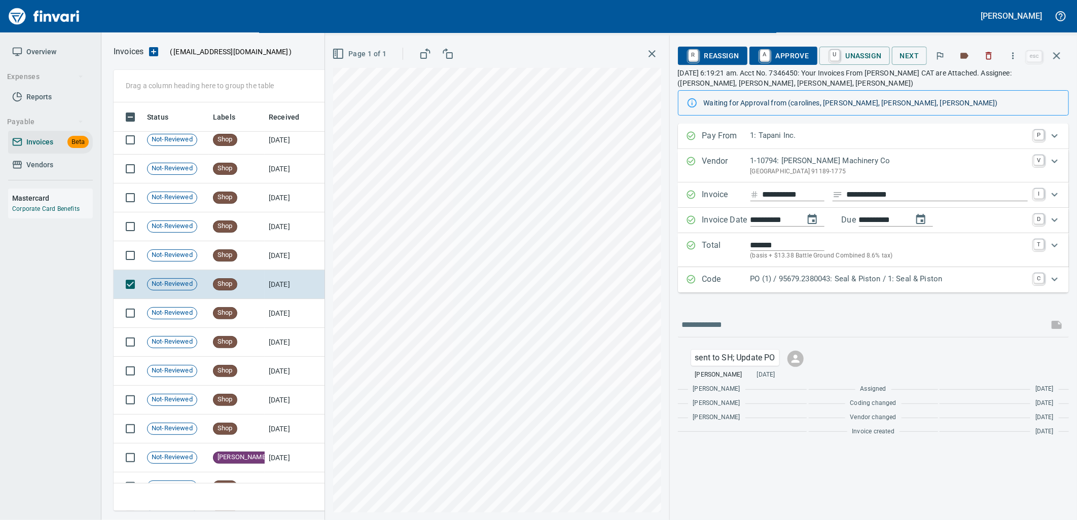
click at [869, 282] on p "PO (1) / 95679.2380043: Seal & Piston / 1: Seal & Piston" at bounding box center [889, 279] width 277 height 12
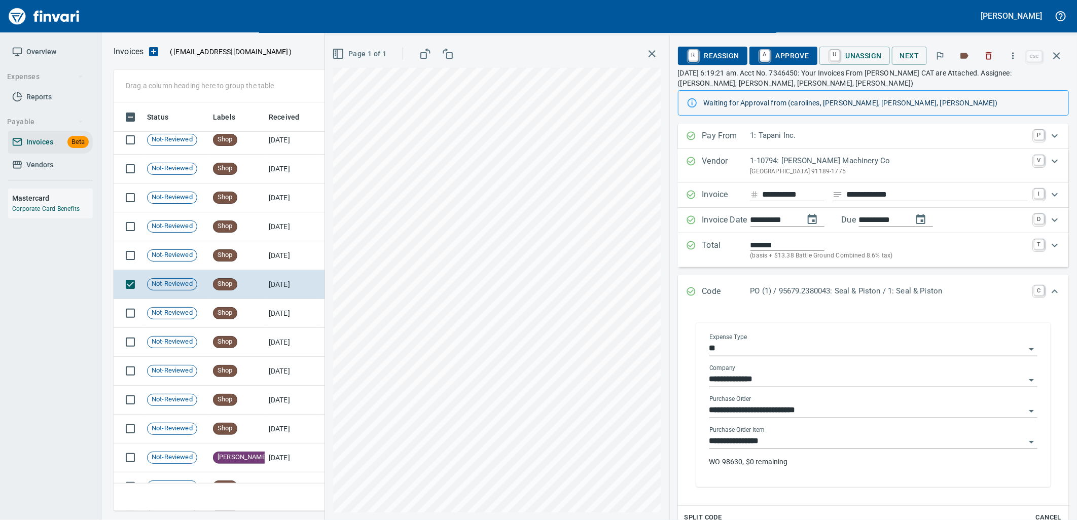
click at [805, 440] on input "**********" at bounding box center [868, 442] width 316 height 14
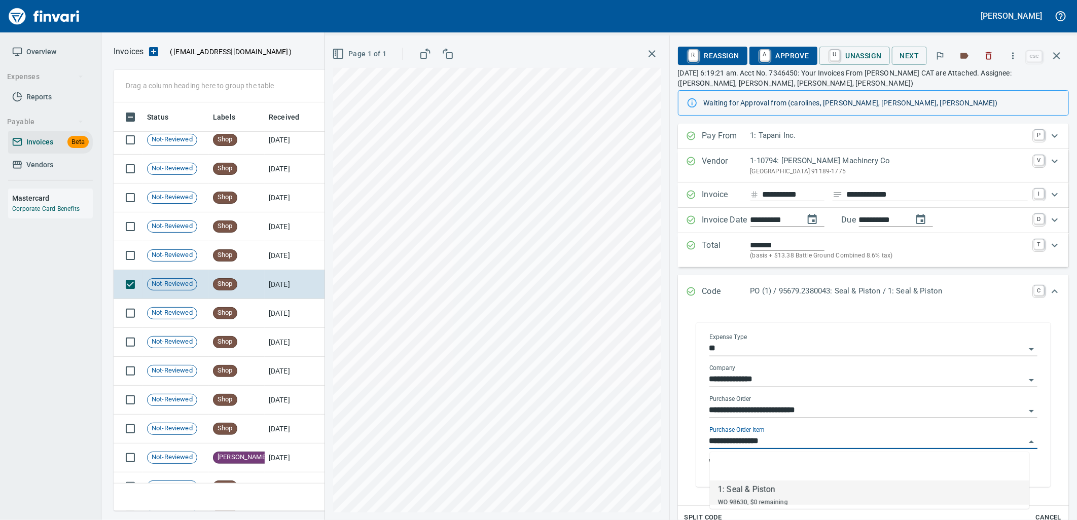
scroll to position [401, 934]
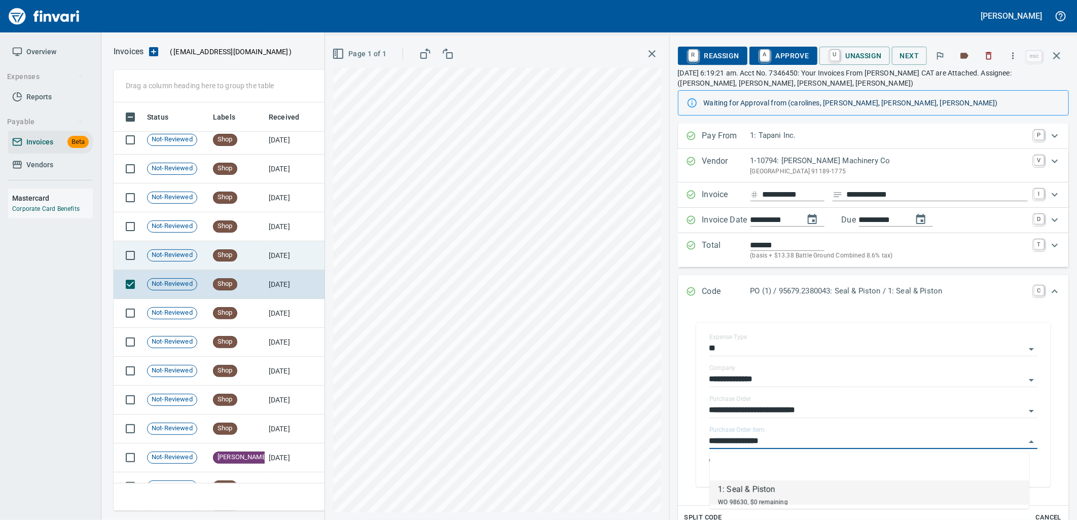
click at [277, 251] on td "8/17/2025" at bounding box center [293, 255] width 56 height 29
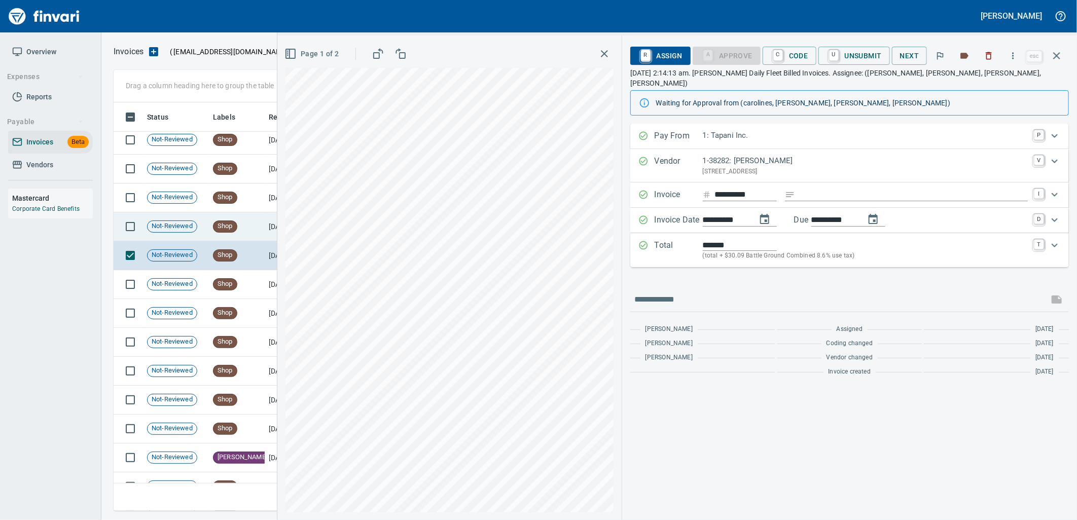
click at [225, 225] on span "Shop" at bounding box center [225, 227] width 23 height 10
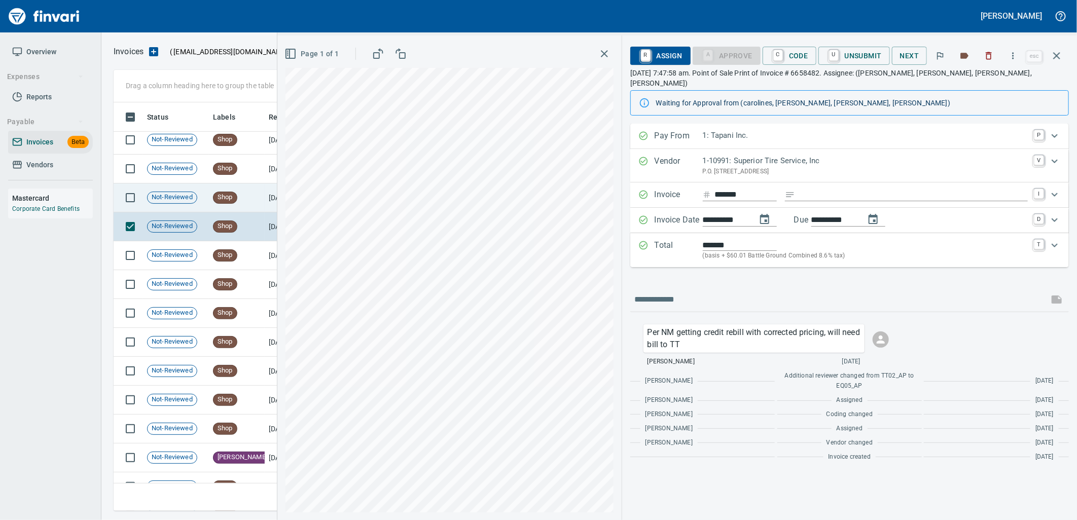
click at [230, 193] on span "Shop" at bounding box center [225, 198] width 23 height 10
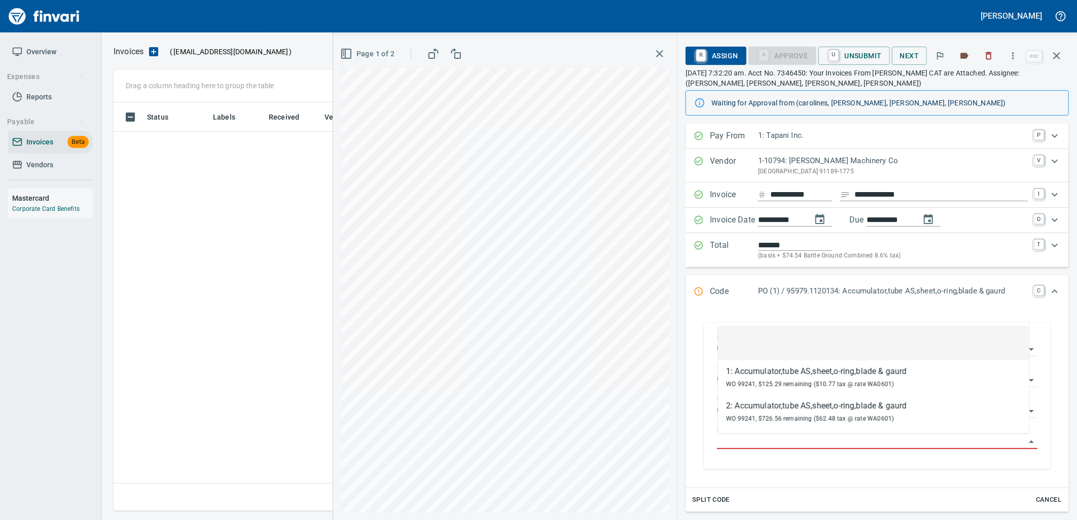
scroll to position [401, 934]
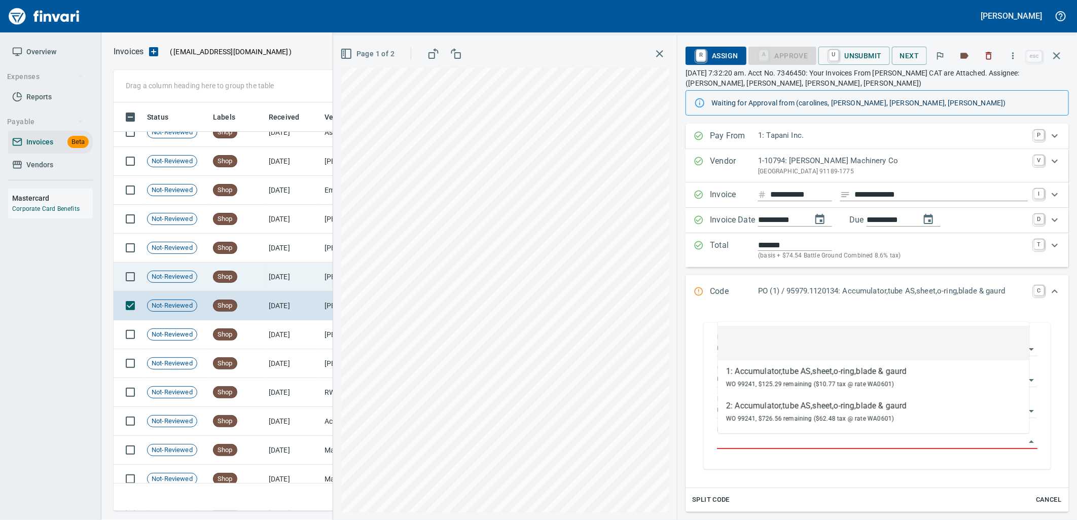
click at [283, 278] on td "[DATE]" at bounding box center [293, 277] width 56 height 29
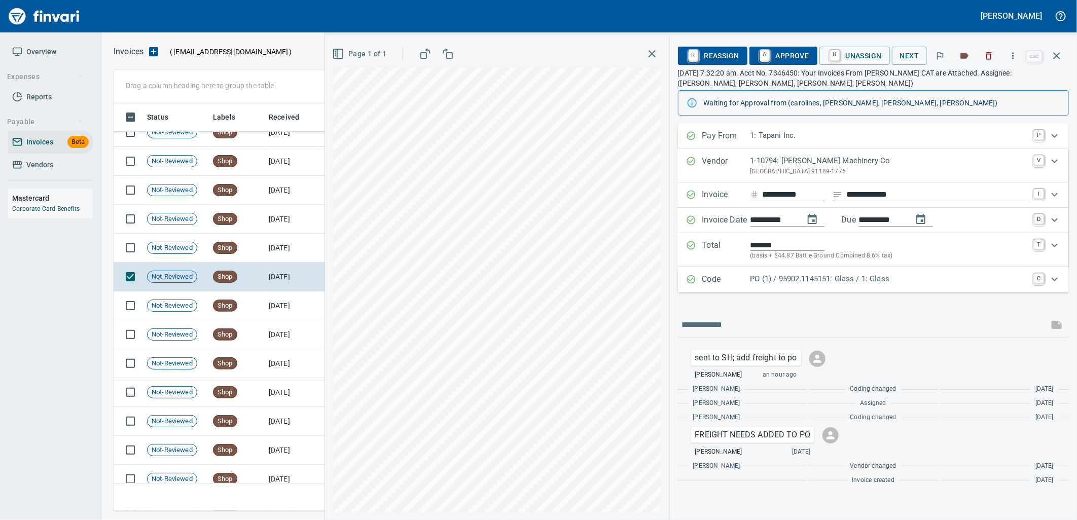
click at [936, 275] on p "PO (1) / 95902.1145151: Glass / 1: Glass" at bounding box center [889, 279] width 277 height 12
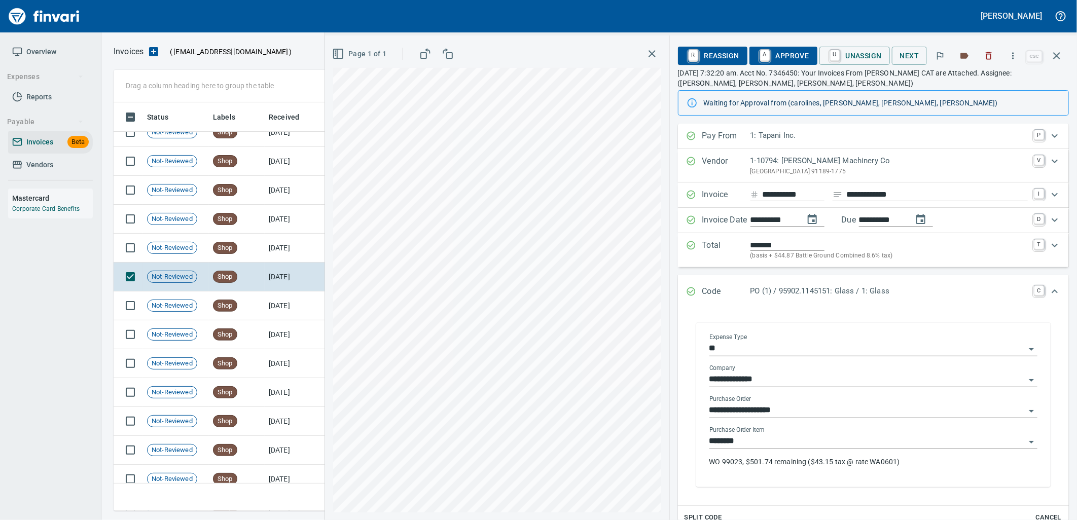
click at [780, 448] on input "********" at bounding box center [868, 442] width 316 height 14
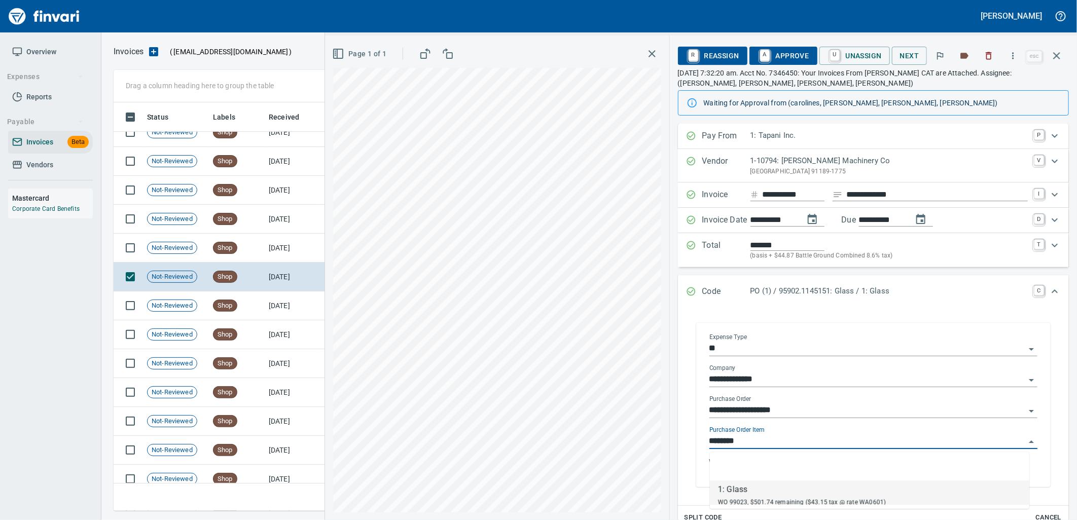
scroll to position [401, 934]
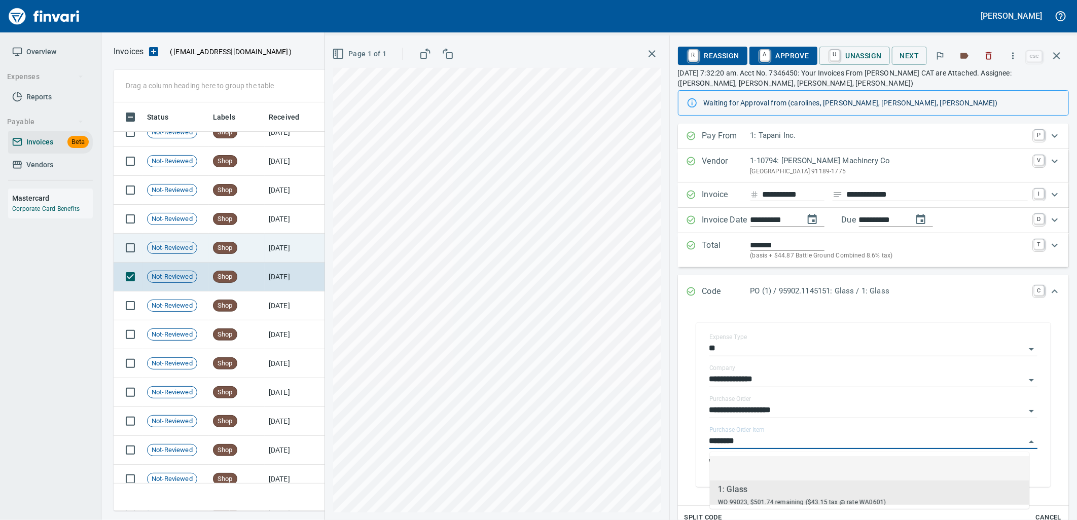
click at [306, 259] on td "[DATE]" at bounding box center [293, 248] width 56 height 29
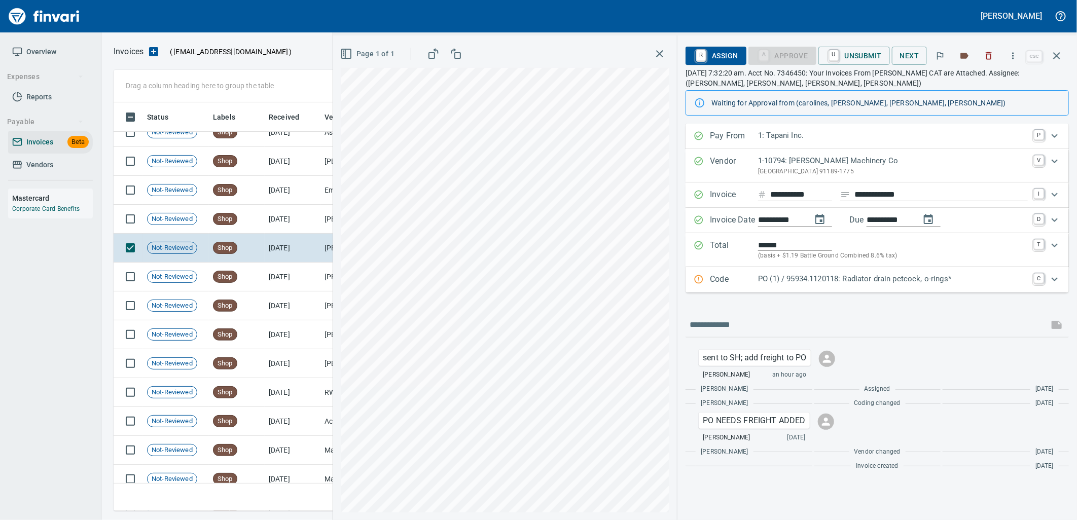
click at [828, 282] on p "PO (1) / 95934.1120118: Radiator drain petcock, o-rings*" at bounding box center [893, 279] width 270 height 12
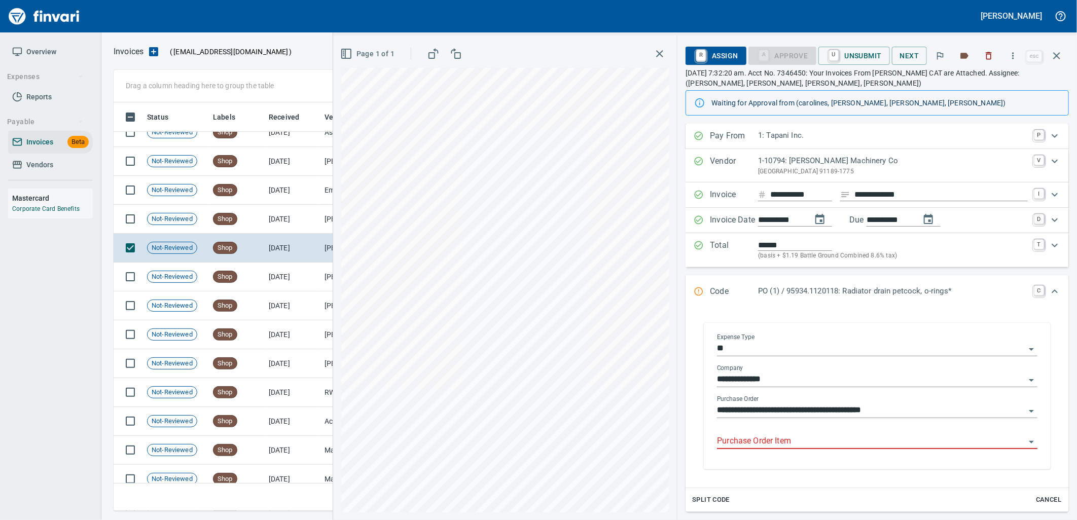
click at [811, 439] on input "Purchase Order Item" at bounding box center [871, 442] width 308 height 14
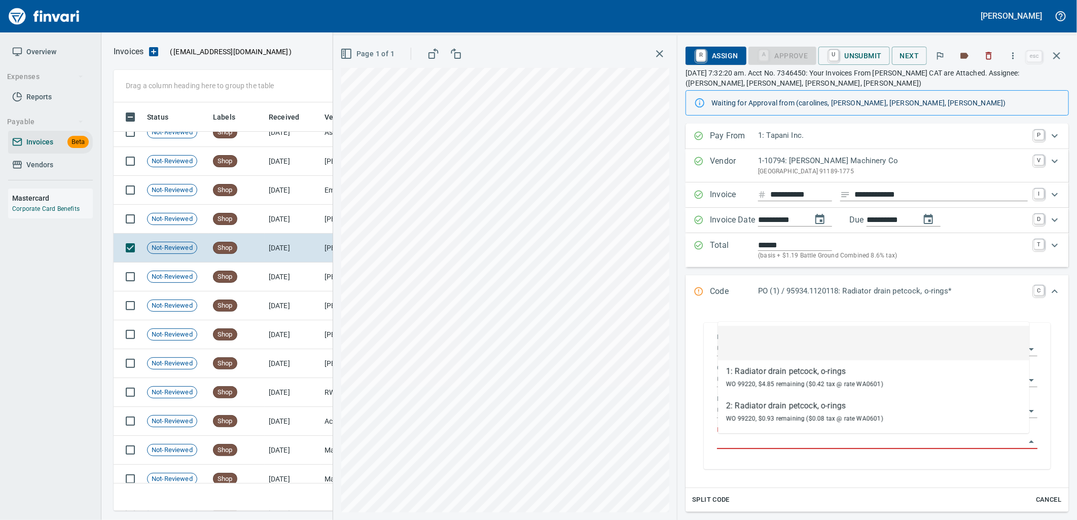
scroll to position [401, 934]
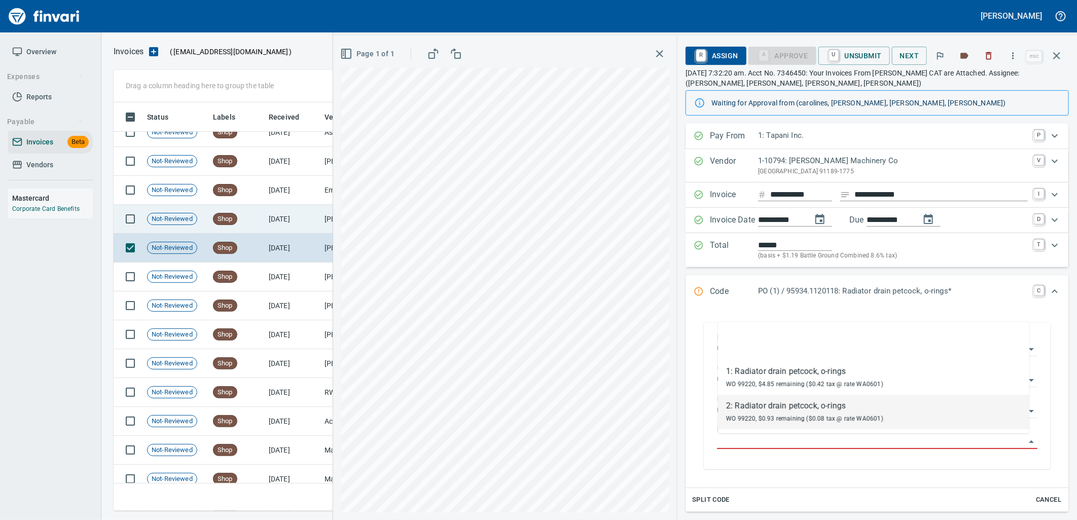
click at [266, 219] on td "[DATE]" at bounding box center [293, 219] width 56 height 29
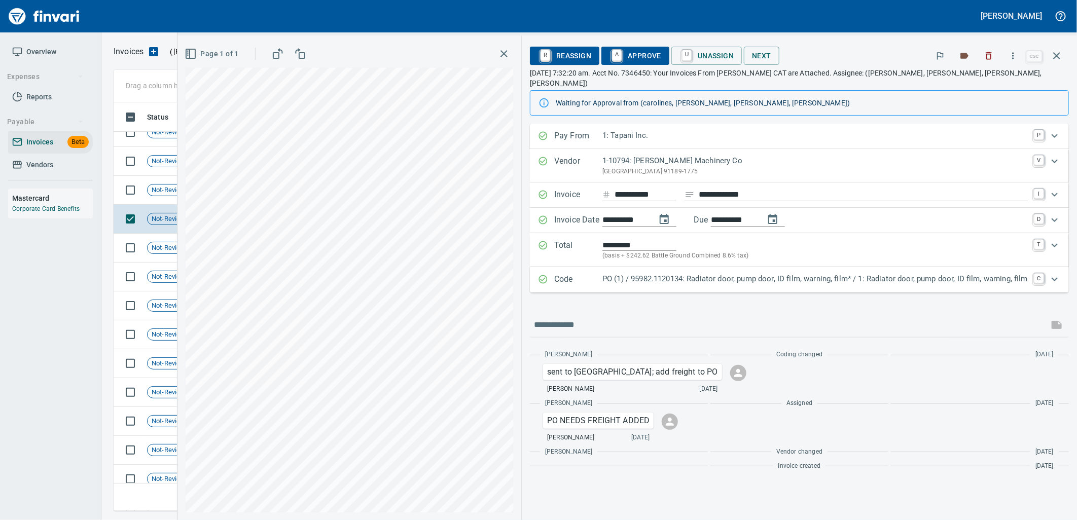
click at [603, 273] on p "PO (1) / 95982.1120134: Radiator door, pump door, ID film, warning, film* / 1: …" at bounding box center [816, 279] width 426 height 12
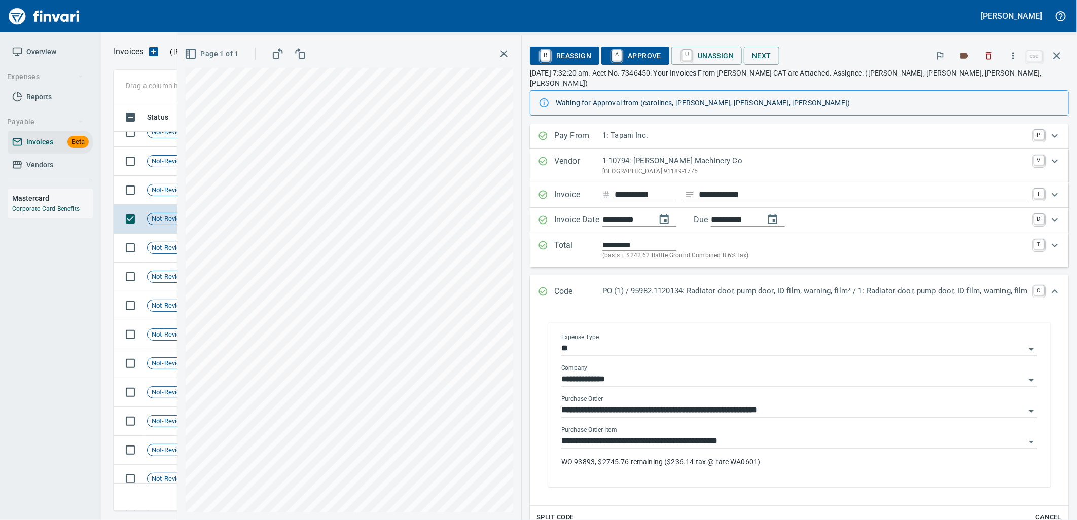
click at [617, 435] on input "**********" at bounding box center [793, 442] width 464 height 14
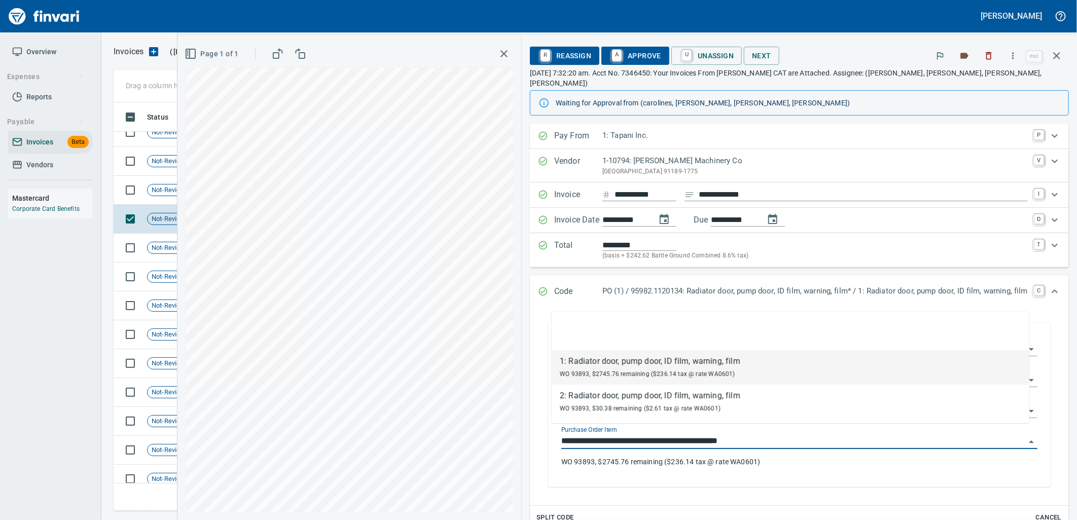
scroll to position [401, 934]
click at [149, 190] on span "Not-Reviewed" at bounding box center [172, 191] width 49 height 10
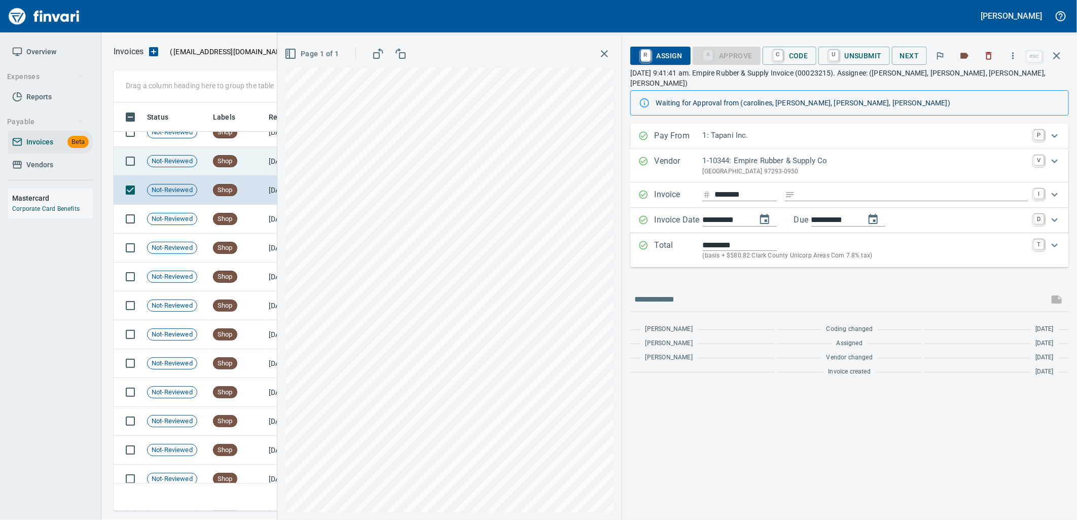
click at [248, 164] on td "Shop" at bounding box center [237, 161] width 56 height 29
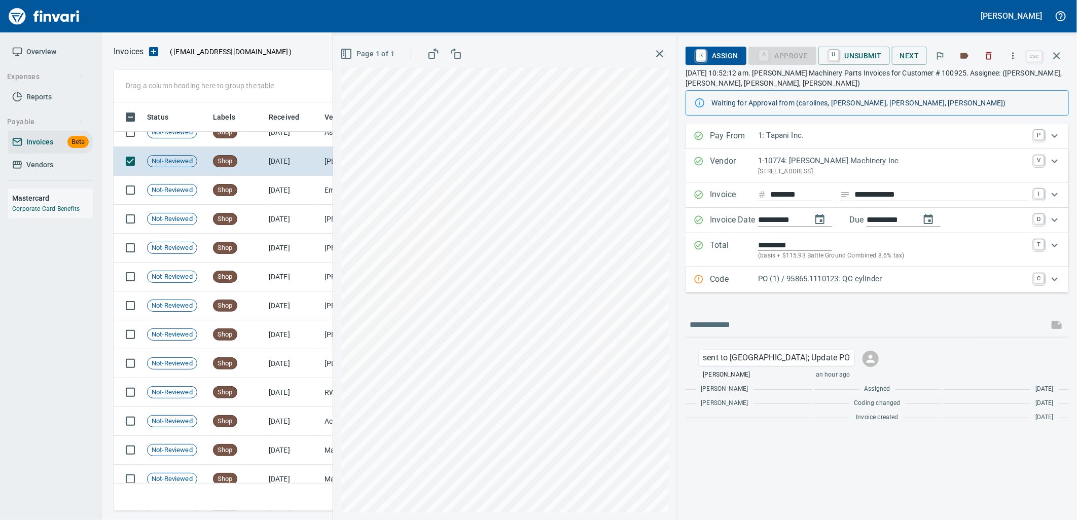
click at [881, 284] on p "PO (1) / 95865.1110123: QC cylinder" at bounding box center [893, 279] width 270 height 12
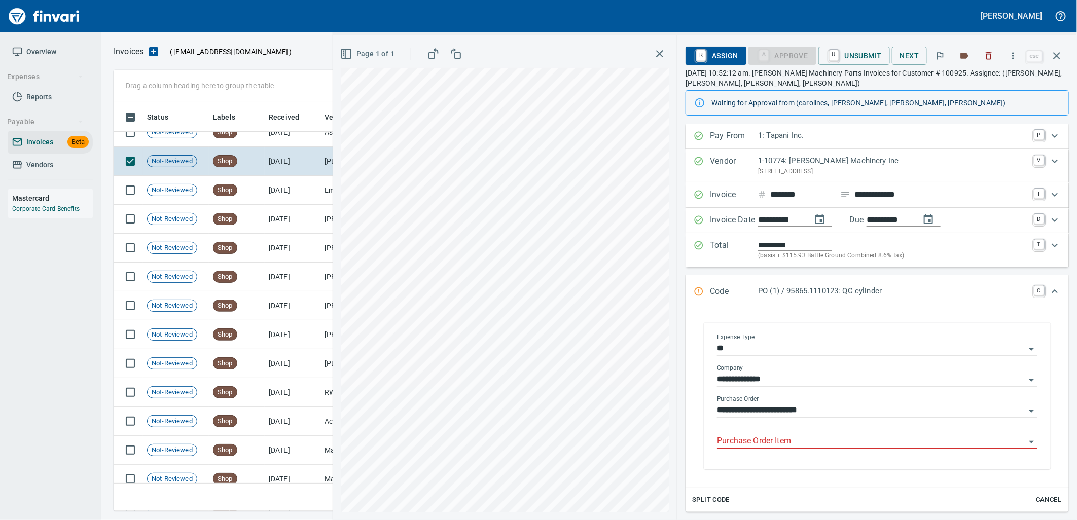
click at [821, 437] on input "Purchase Order Item" at bounding box center [871, 442] width 308 height 14
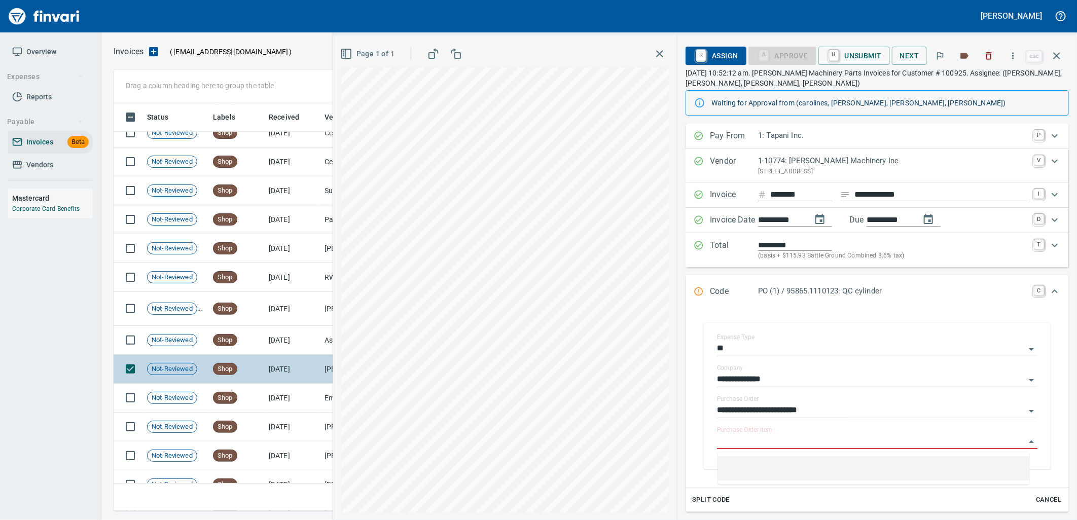
scroll to position [2168, 0]
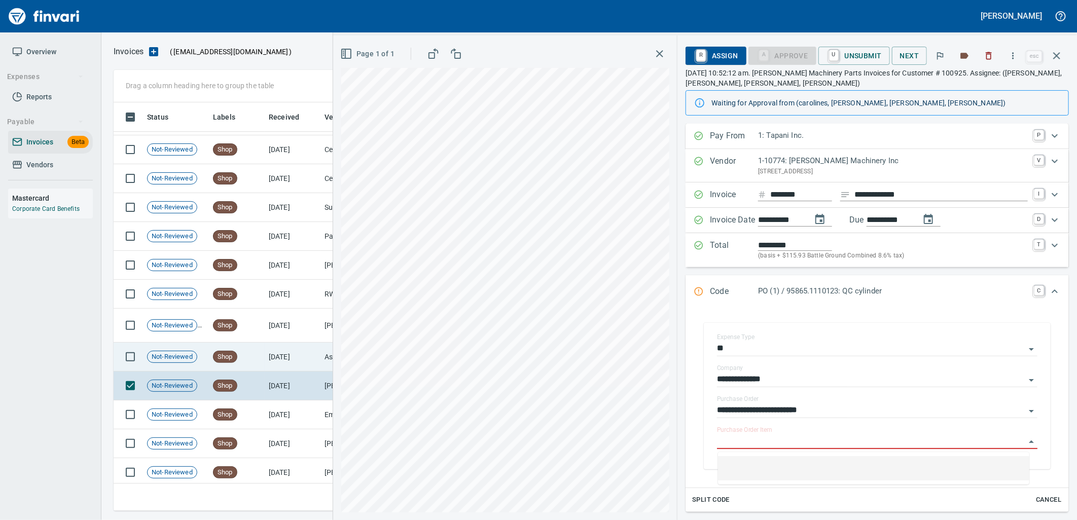
click at [266, 368] on td "[DATE]" at bounding box center [293, 357] width 56 height 29
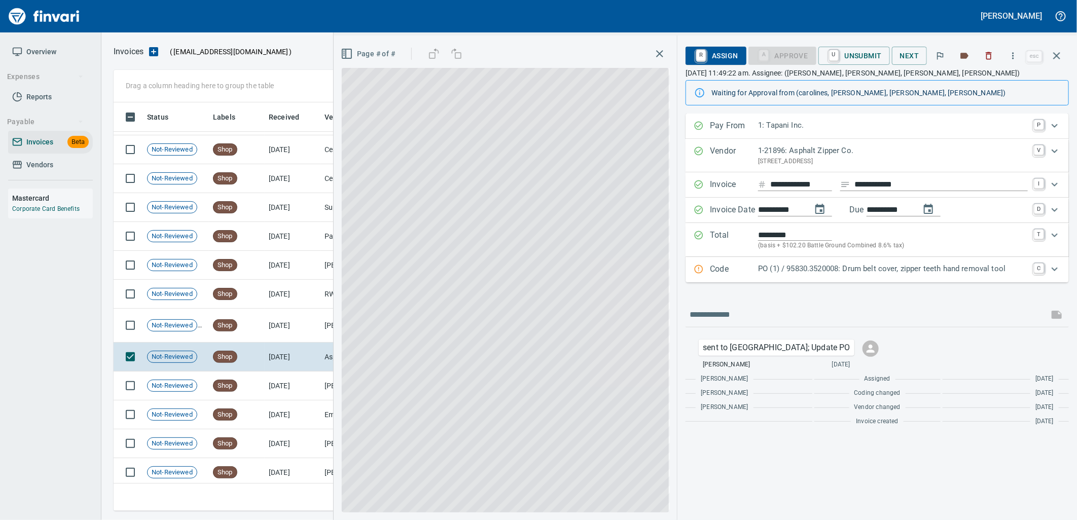
click at [800, 266] on p "PO (1) / 95830.3520008: Drum belt cover, zipper teeth hand removal tool" at bounding box center [893, 269] width 270 height 12
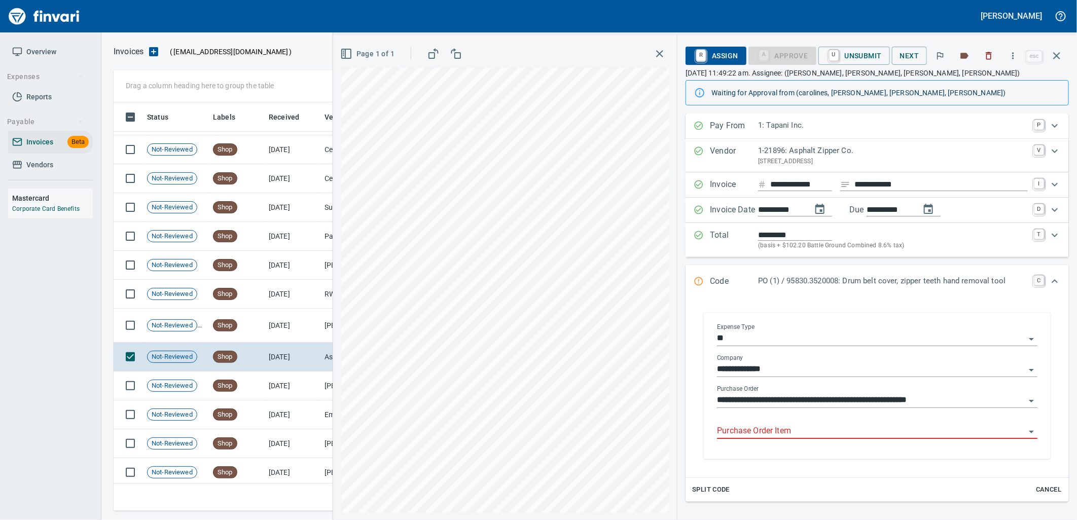
click at [807, 431] on input "Purchase Order Item" at bounding box center [871, 432] width 308 height 14
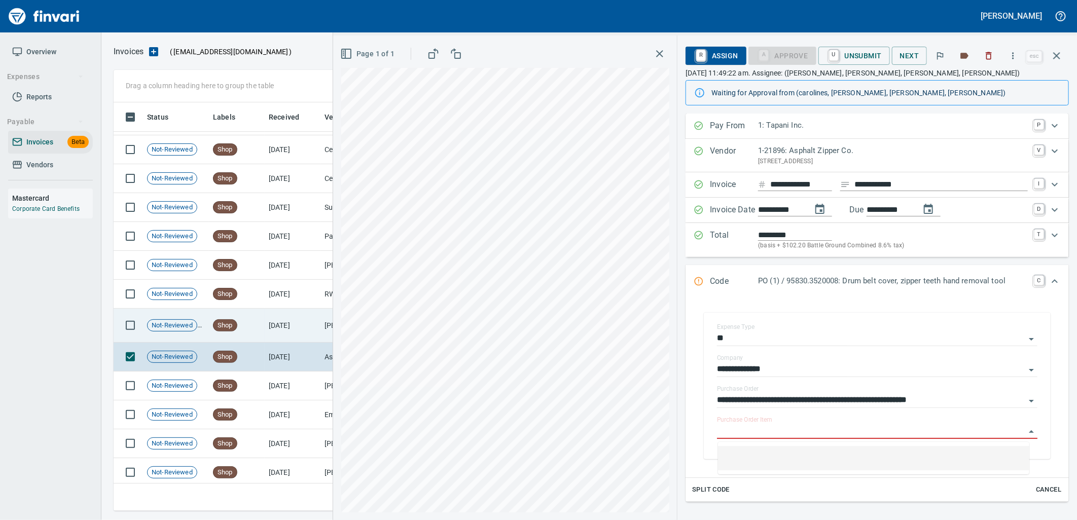
click at [298, 332] on td "[DATE]" at bounding box center [293, 326] width 56 height 34
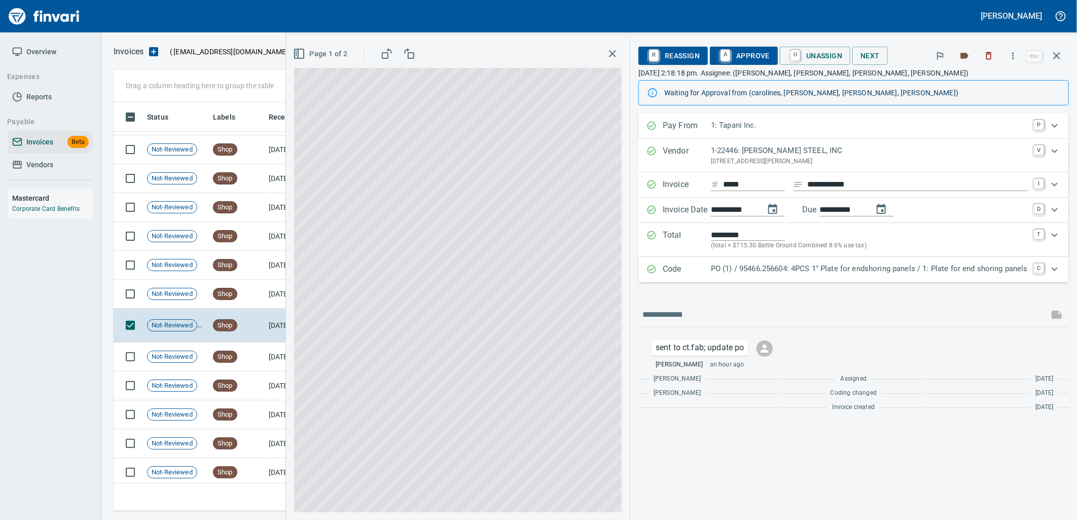
click at [792, 275] on div "PO (1) / 95466.256604: 4PCS 1" Plate for endshoring panels / 1: Plate for end s…" at bounding box center [869, 269] width 317 height 13
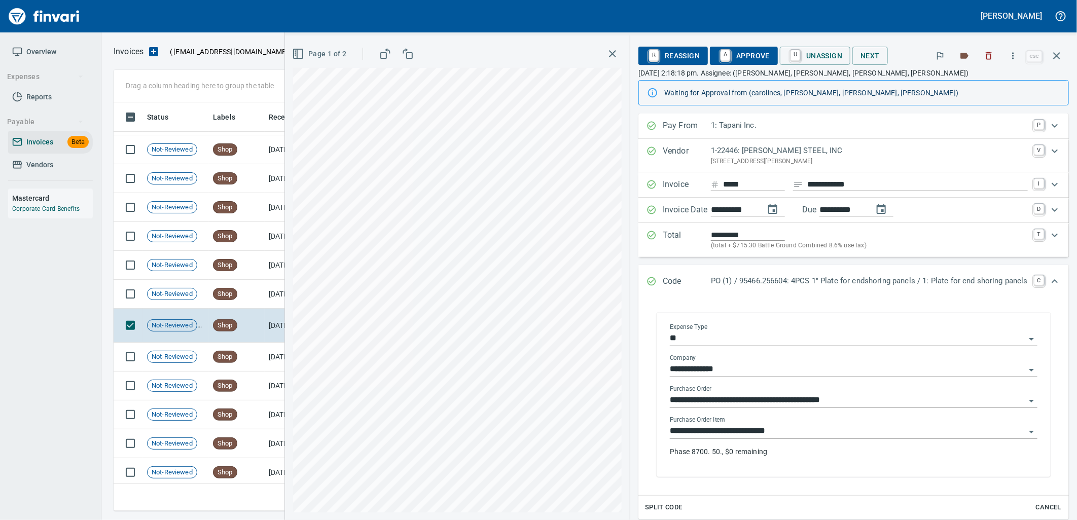
click at [794, 438] on input "**********" at bounding box center [848, 432] width 356 height 14
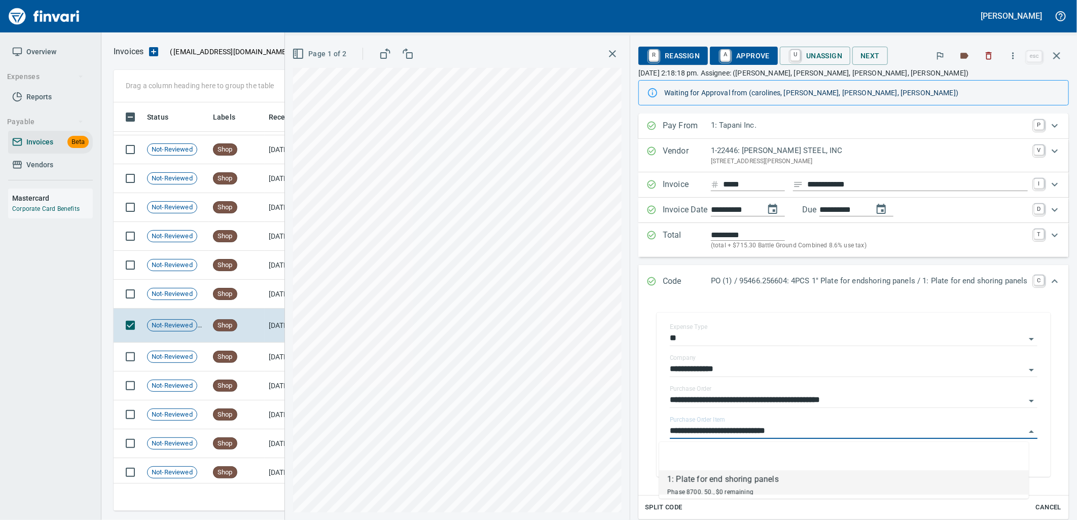
scroll to position [401, 934]
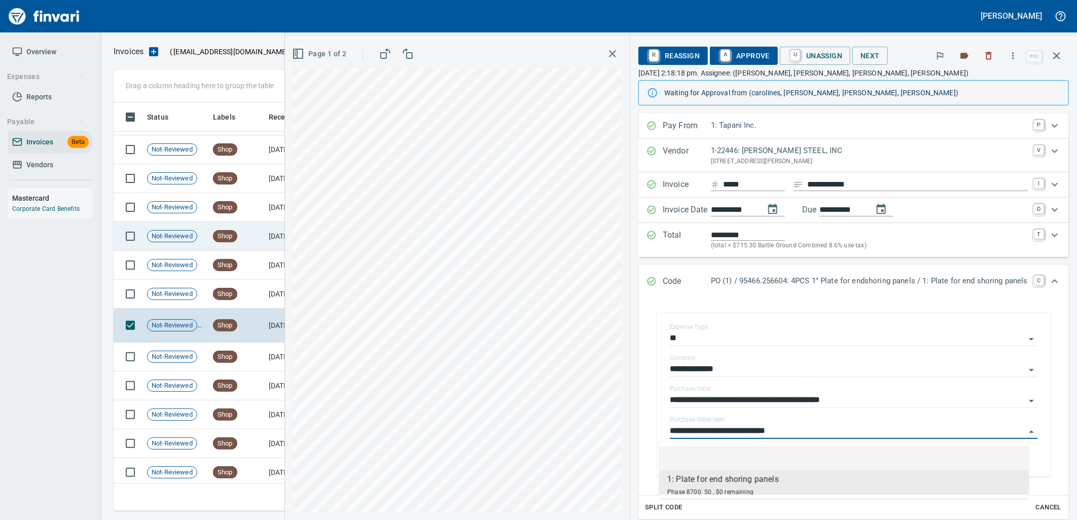
click at [250, 301] on td "Shop" at bounding box center [237, 294] width 56 height 29
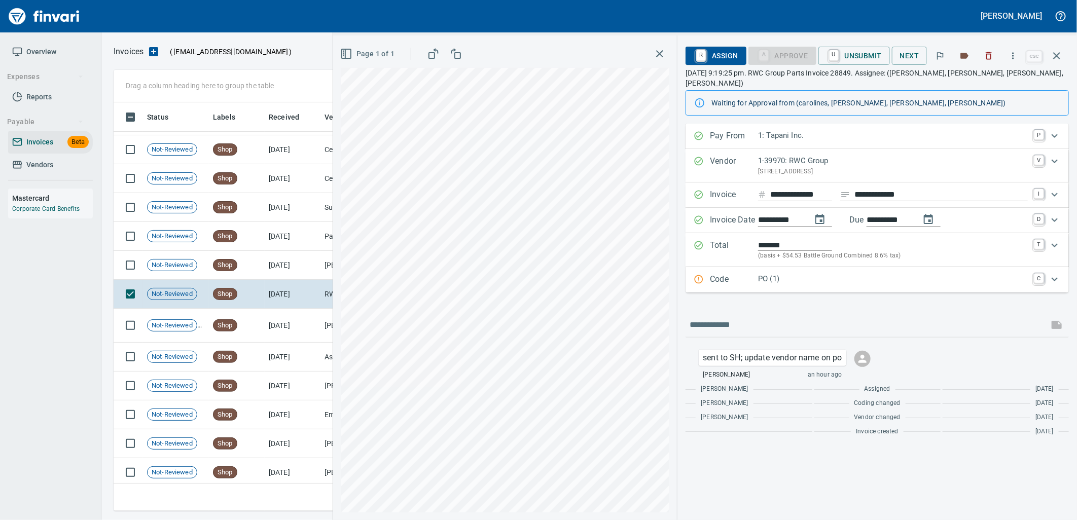
click at [871, 273] on p "PO (1)" at bounding box center [893, 279] width 270 height 12
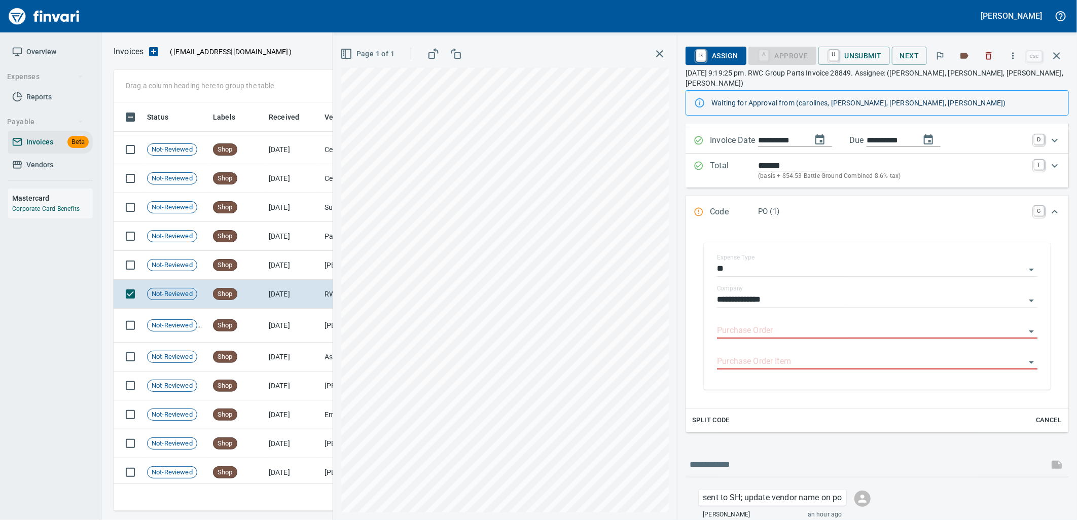
scroll to position [138, 0]
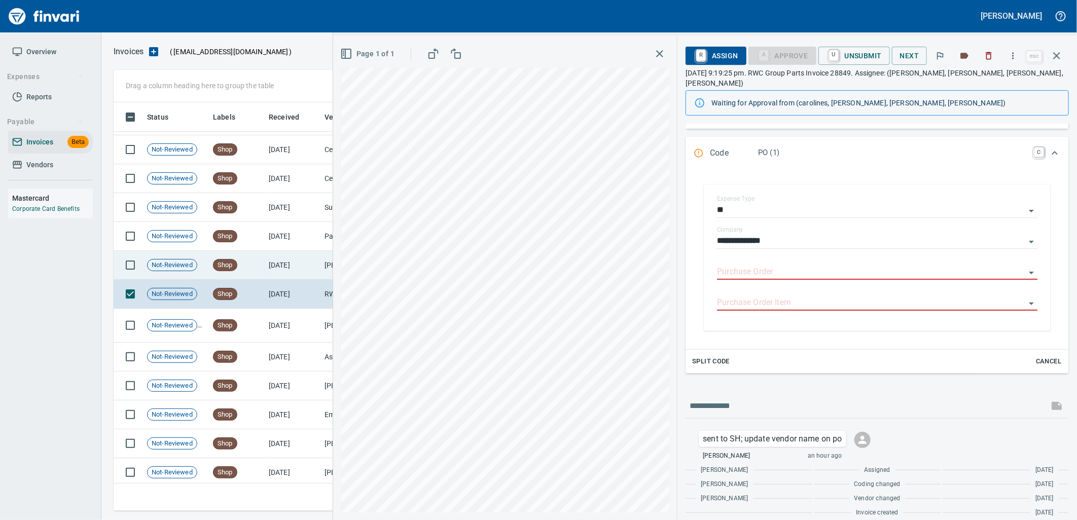
click at [269, 265] on td "8/20/2025" at bounding box center [293, 265] width 56 height 29
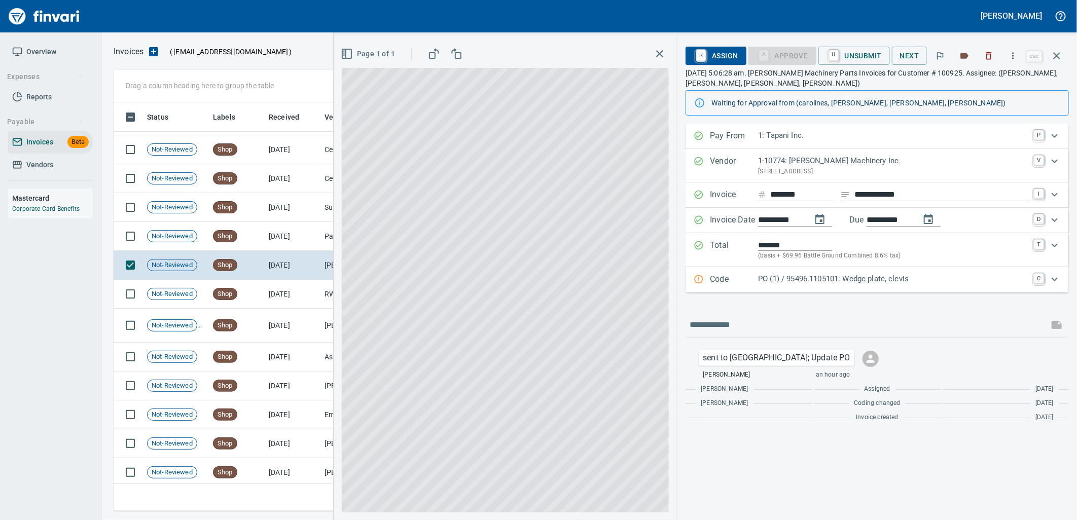
click at [823, 281] on p "PO (1) / 95496.1105101: Wedge plate, clevis" at bounding box center [893, 279] width 270 height 12
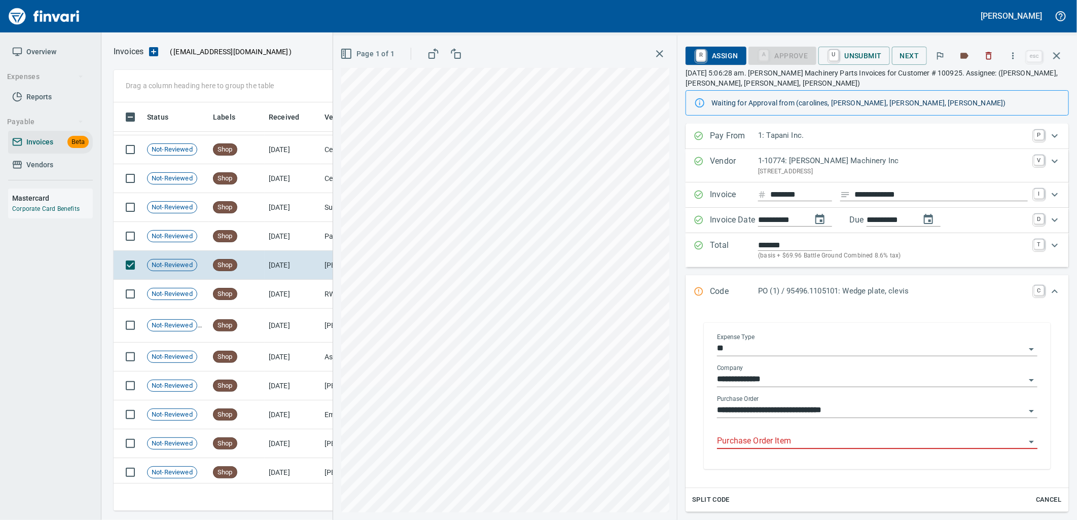
click at [824, 445] on input "Purchase Order Item" at bounding box center [871, 442] width 308 height 14
click at [276, 235] on td "8/20/2025" at bounding box center [293, 236] width 56 height 29
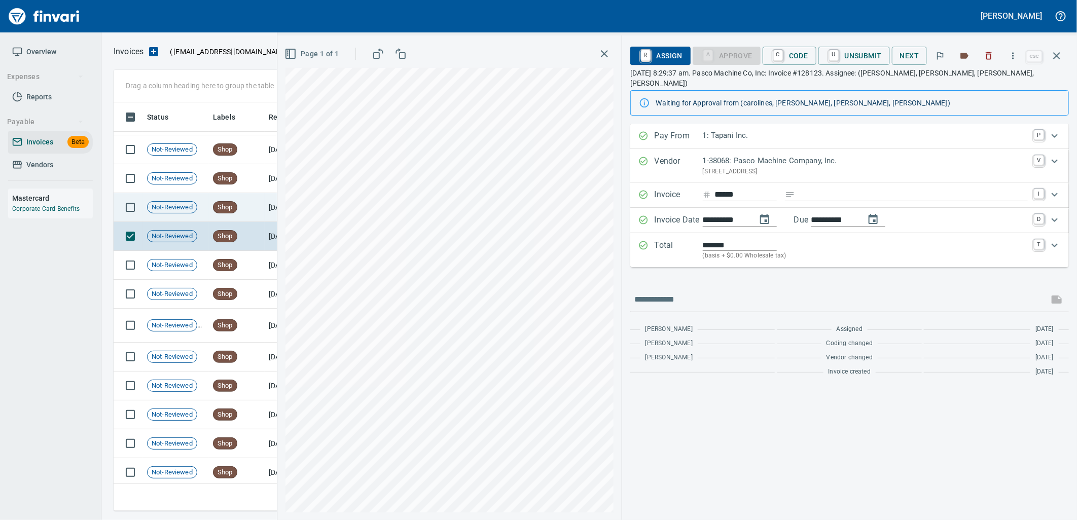
click at [220, 200] on td "Shop" at bounding box center [237, 207] width 56 height 29
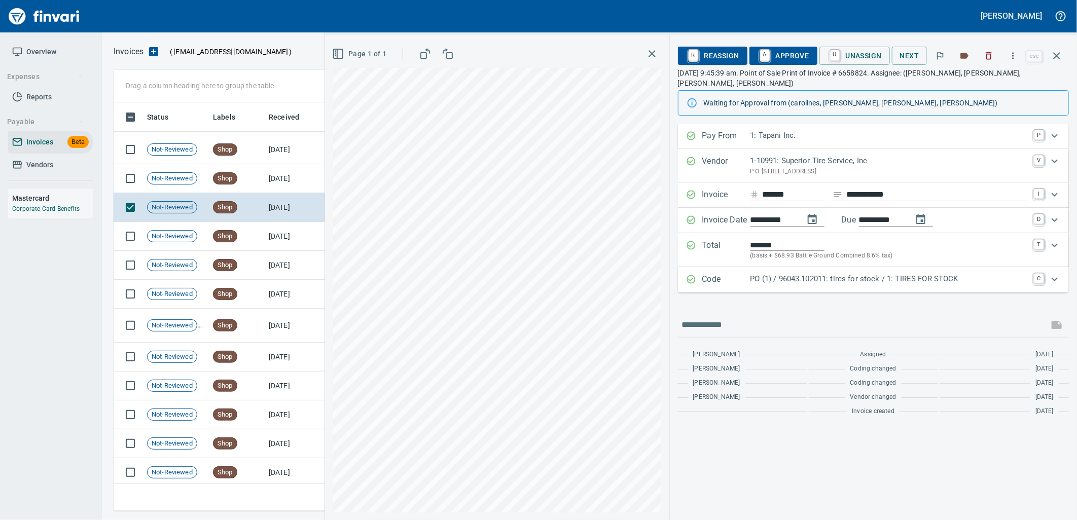
click at [811, 274] on p "PO (1) / 96043.102011: tires for stock / 1: TIRES FOR STOCK" at bounding box center [889, 279] width 277 height 12
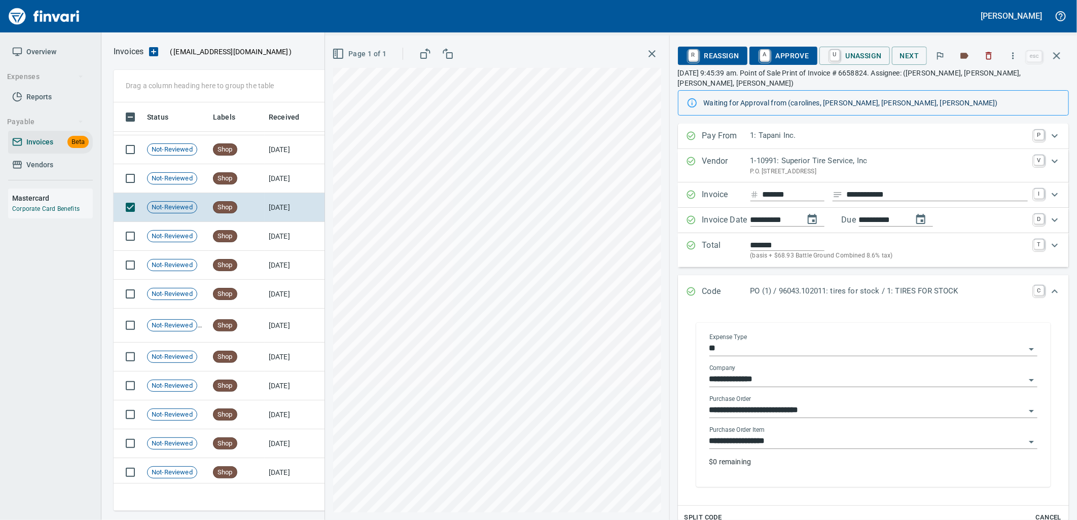
click at [805, 435] on input "**********" at bounding box center [868, 442] width 316 height 14
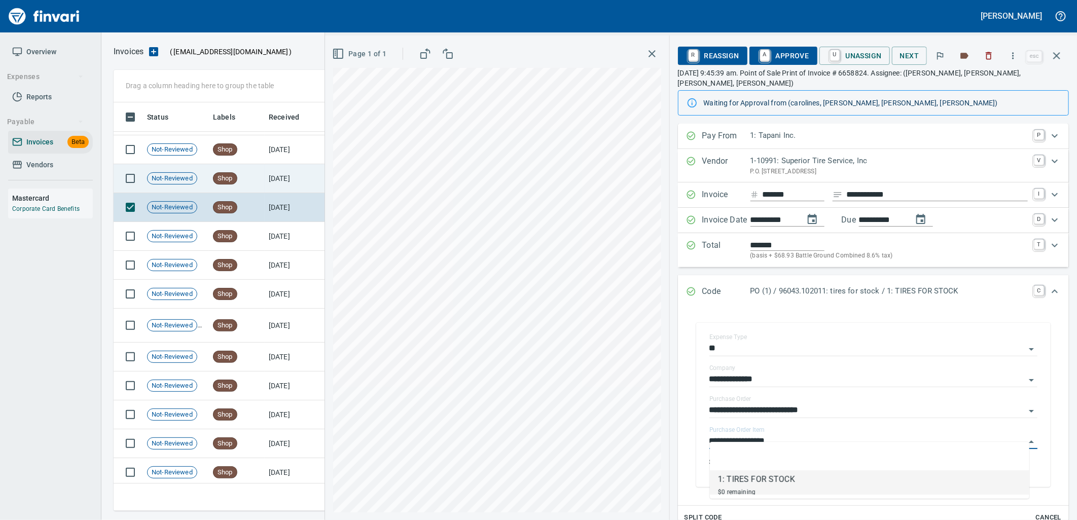
click at [270, 181] on td "8/20/2025" at bounding box center [293, 178] width 56 height 29
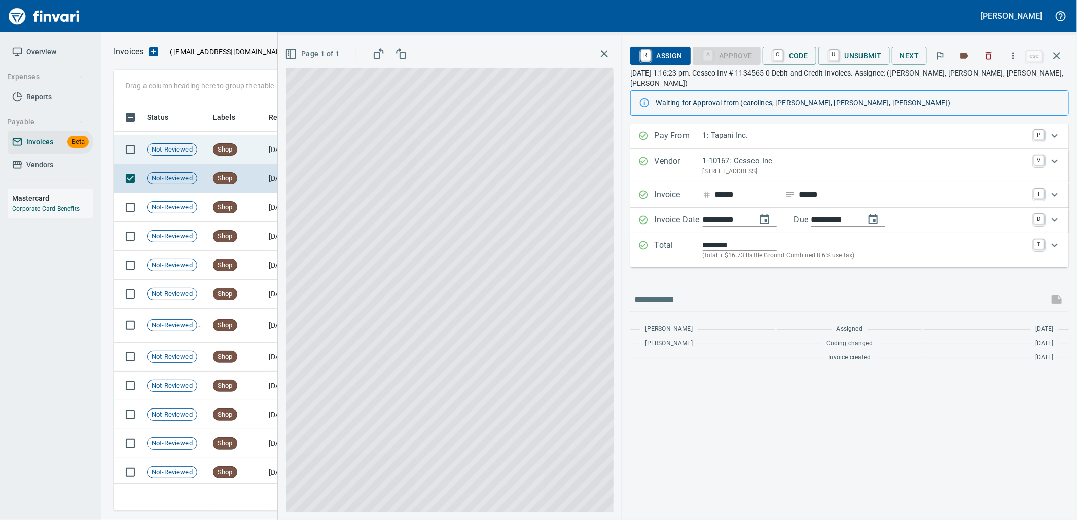
click at [204, 155] on td "Not-Reviewed" at bounding box center [176, 149] width 66 height 29
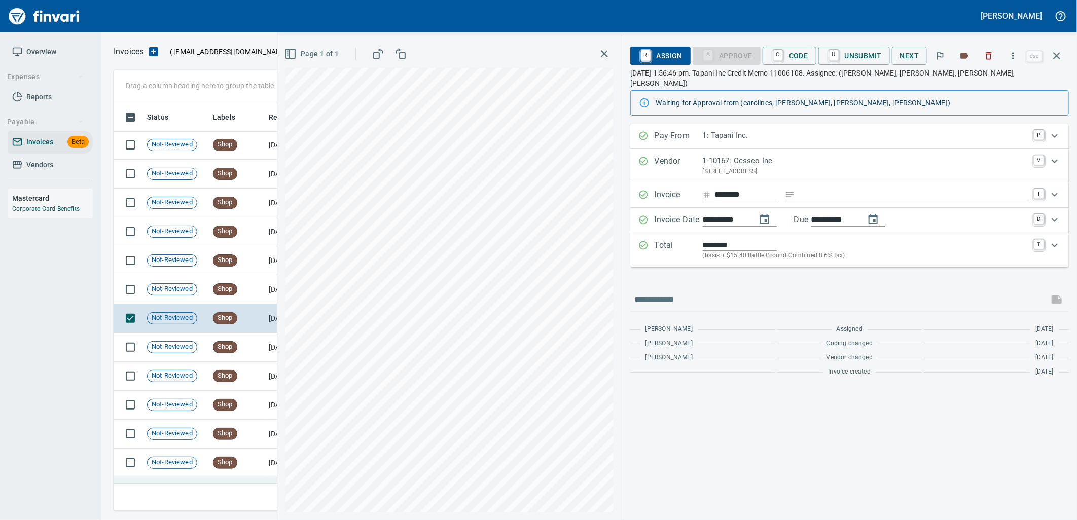
scroll to position [1943, 0]
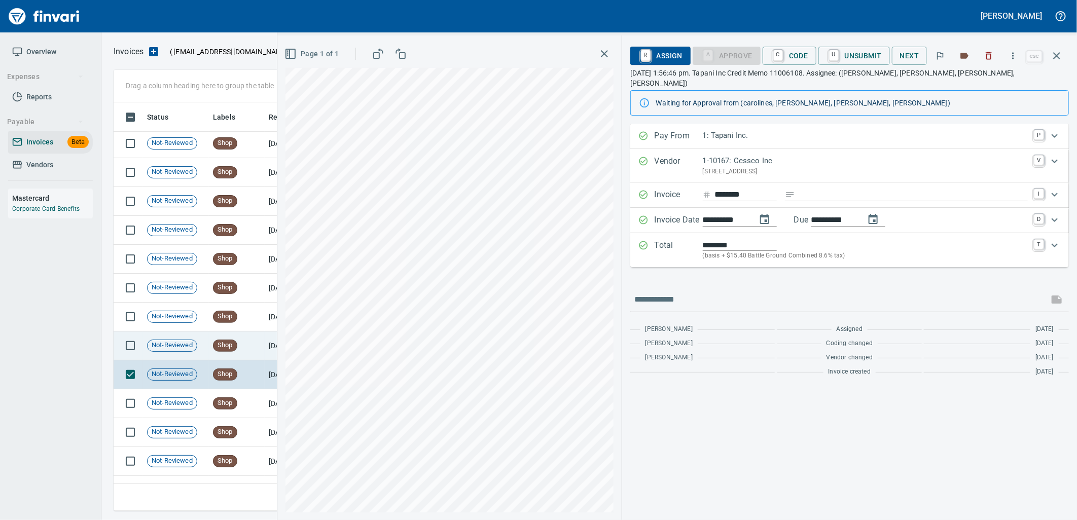
click at [245, 349] on td "Shop" at bounding box center [237, 346] width 56 height 29
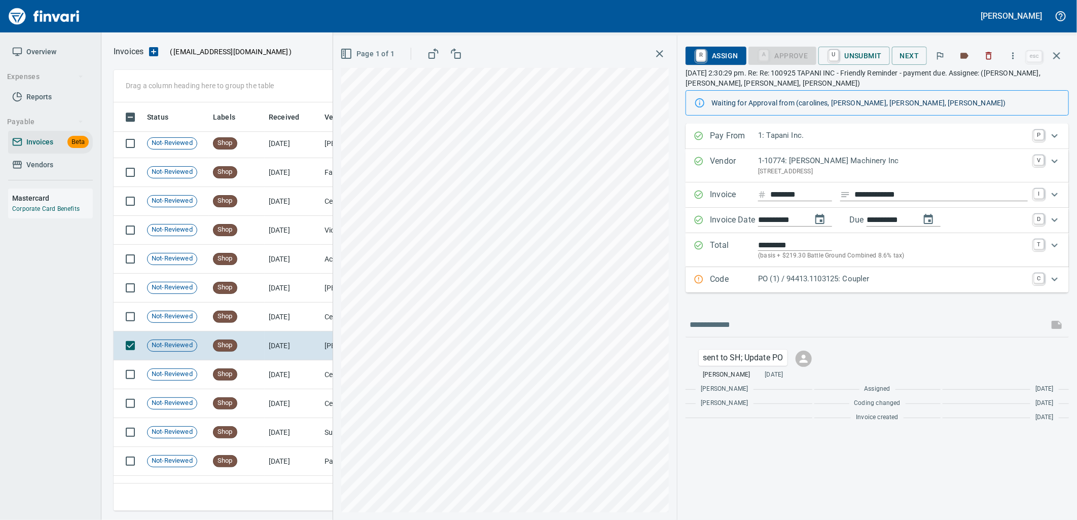
click at [885, 290] on div "Code PO (1) / 94413.1103125: Coupler C" at bounding box center [877, 279] width 383 height 25
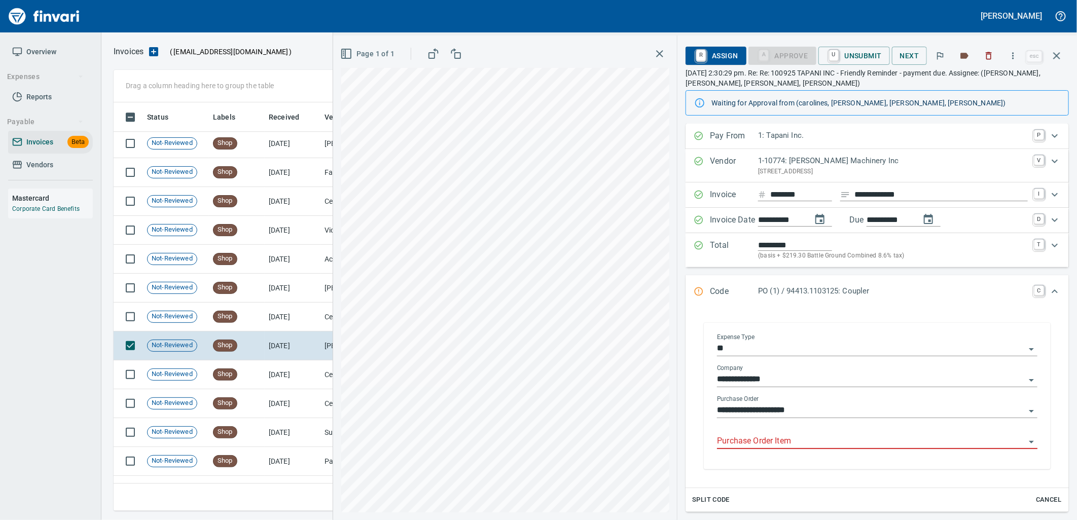
click at [793, 447] on input "Purchase Order Item" at bounding box center [871, 442] width 308 height 14
click at [284, 322] on td "8/20/2025" at bounding box center [293, 317] width 56 height 29
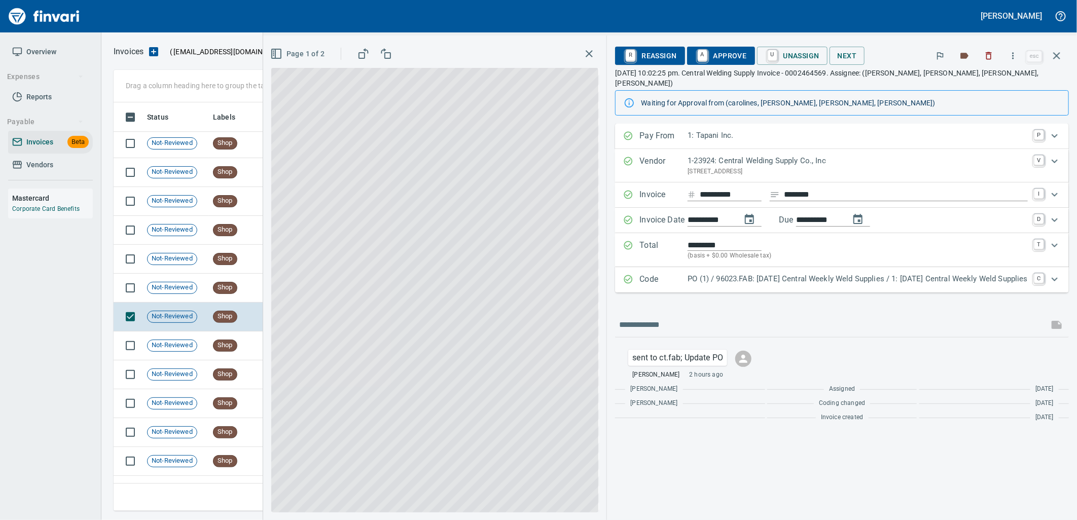
click at [714, 276] on div "PO (1) / 96023.FAB: 08/18/25 Central Weekly Weld Supplies / 1: 08/18/25 Central…" at bounding box center [858, 279] width 340 height 13
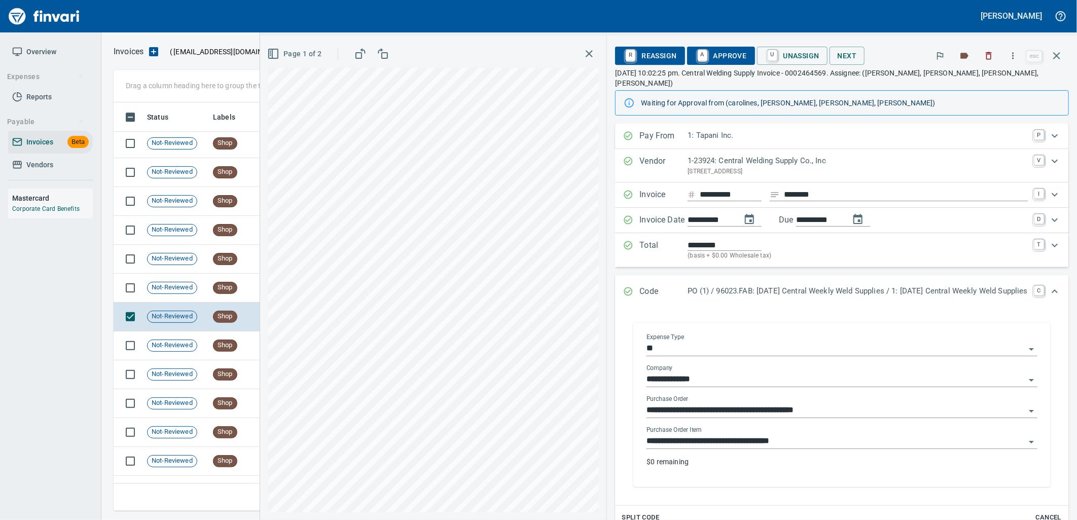
click at [722, 435] on input "**********" at bounding box center [836, 442] width 379 height 14
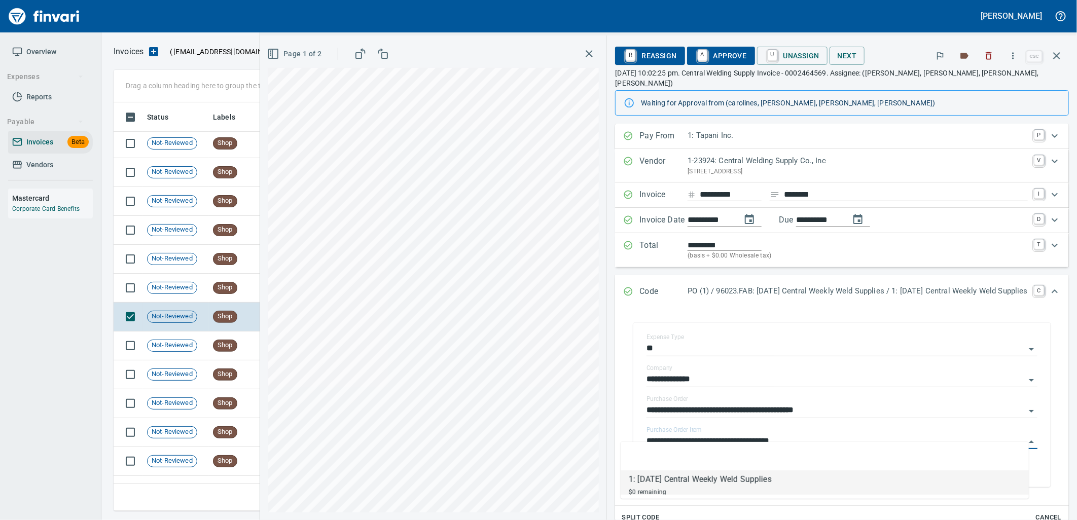
scroll to position [401, 934]
click at [211, 282] on td "Shop" at bounding box center [237, 288] width 56 height 29
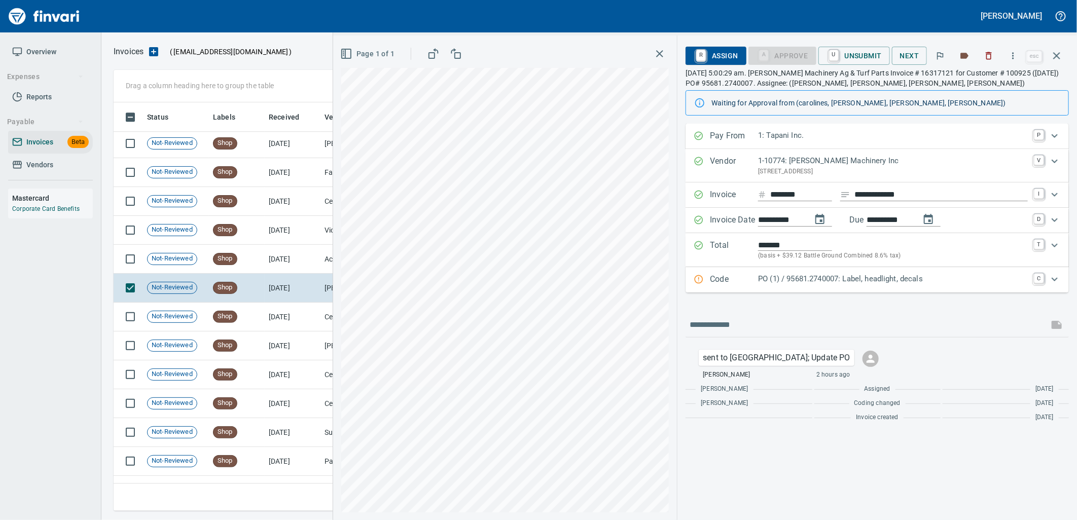
click at [812, 287] on div "PO (1) / 95681.2740007: Label, headlight, decals" at bounding box center [893, 279] width 270 height 13
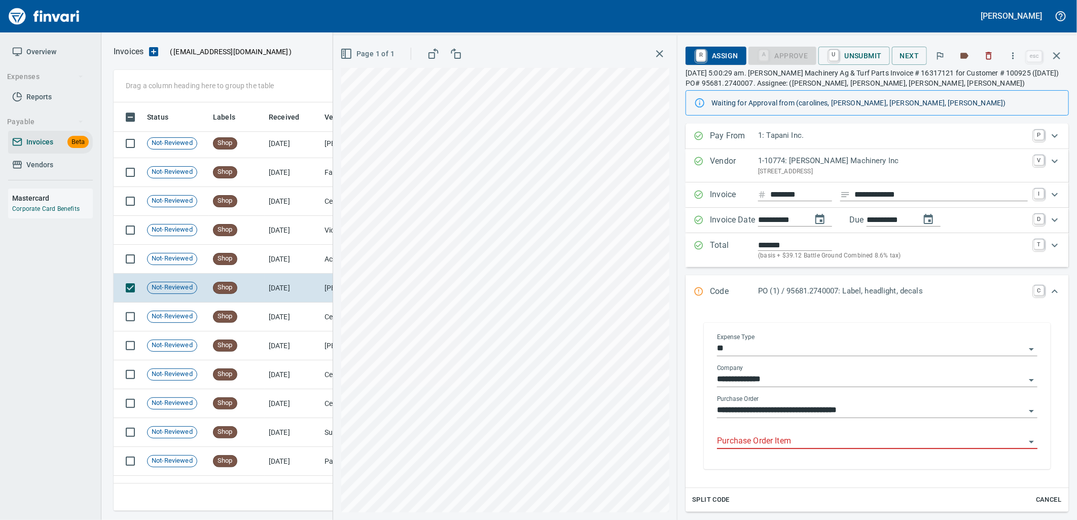
click at [798, 444] on input "Purchase Order Item" at bounding box center [871, 442] width 308 height 14
click at [309, 260] on td "8/21/2025" at bounding box center [293, 259] width 56 height 29
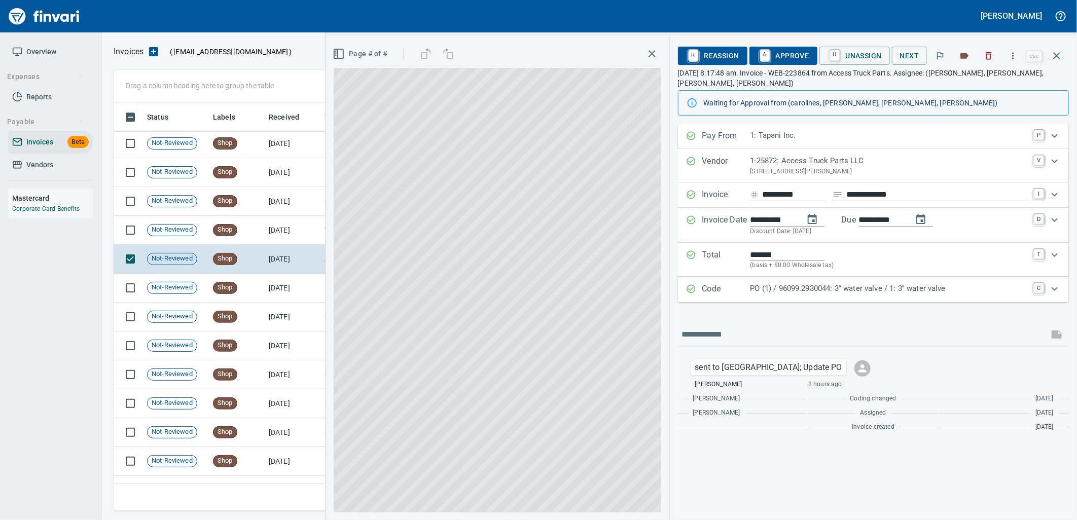
click at [795, 288] on p "PO (1) / 96099.2930044: 3'' water valve / 1: 3'' water valve" at bounding box center [889, 289] width 277 height 12
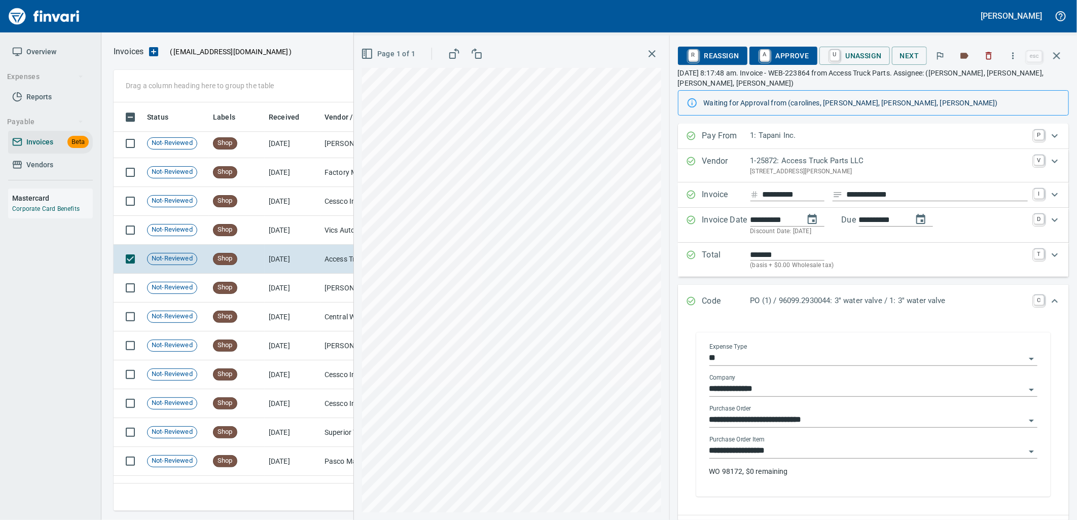
click at [784, 454] on input "**********" at bounding box center [868, 451] width 316 height 14
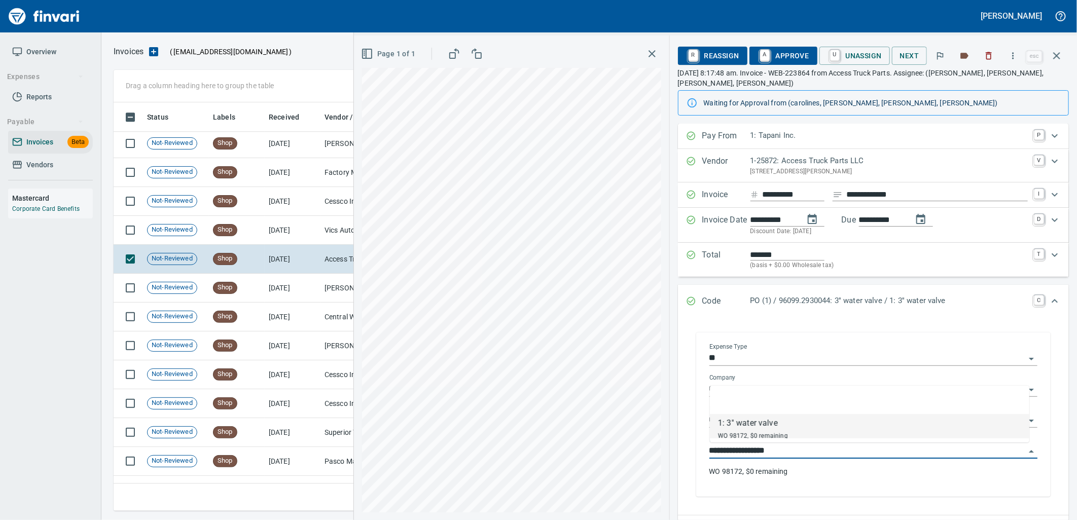
scroll to position [401, 934]
click at [321, 230] on td "Vics Auto Supply (1-38319)" at bounding box center [371, 230] width 101 height 29
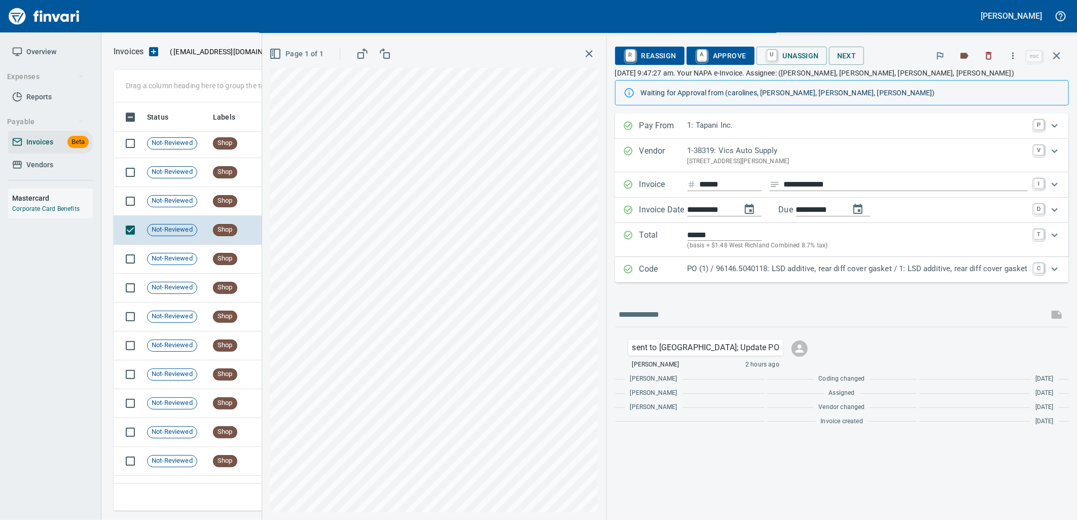
click at [878, 275] on p "PO (1) / 96146.5040118: LSD additive, rear diff cover gasket / 1: LSD additive,…" at bounding box center [858, 269] width 340 height 12
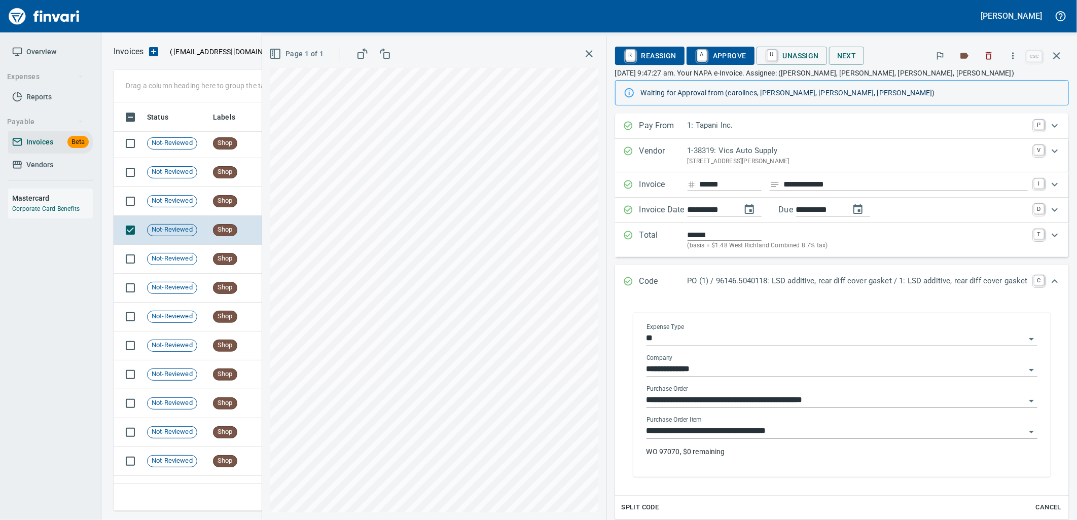
click at [804, 433] on input "**********" at bounding box center [836, 432] width 379 height 14
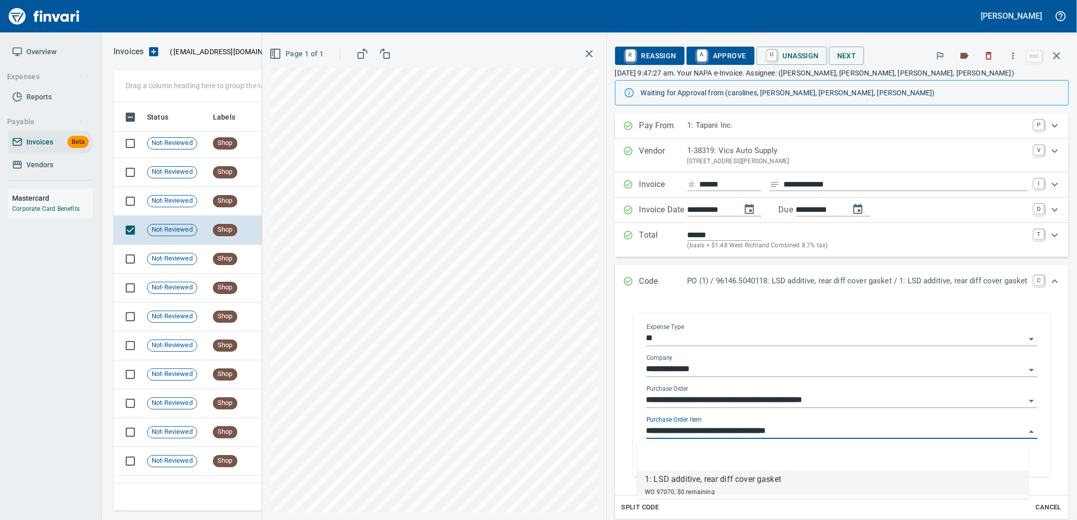
scroll to position [401, 934]
click at [226, 200] on span "Shop" at bounding box center [225, 201] width 23 height 10
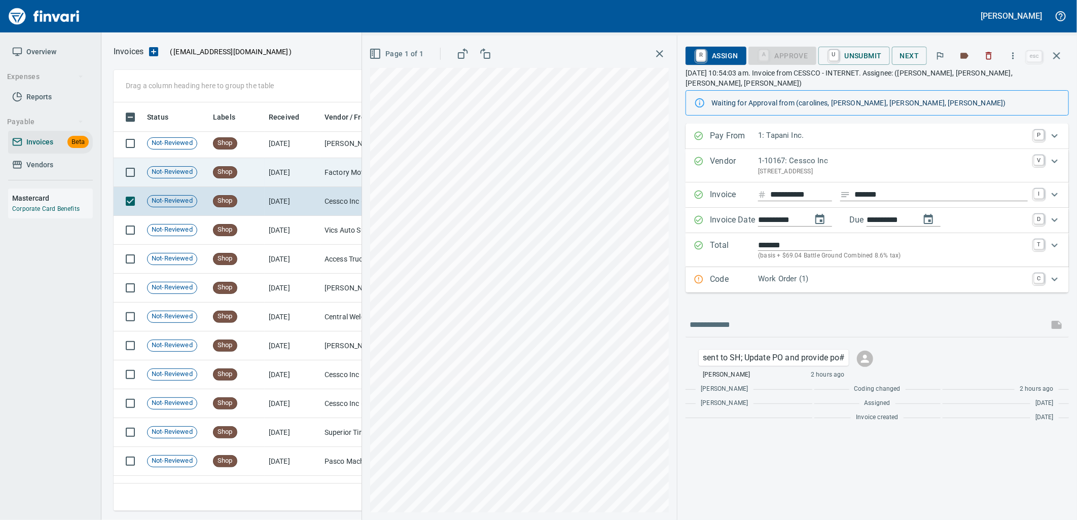
click at [241, 181] on td "Shop" at bounding box center [237, 172] width 56 height 29
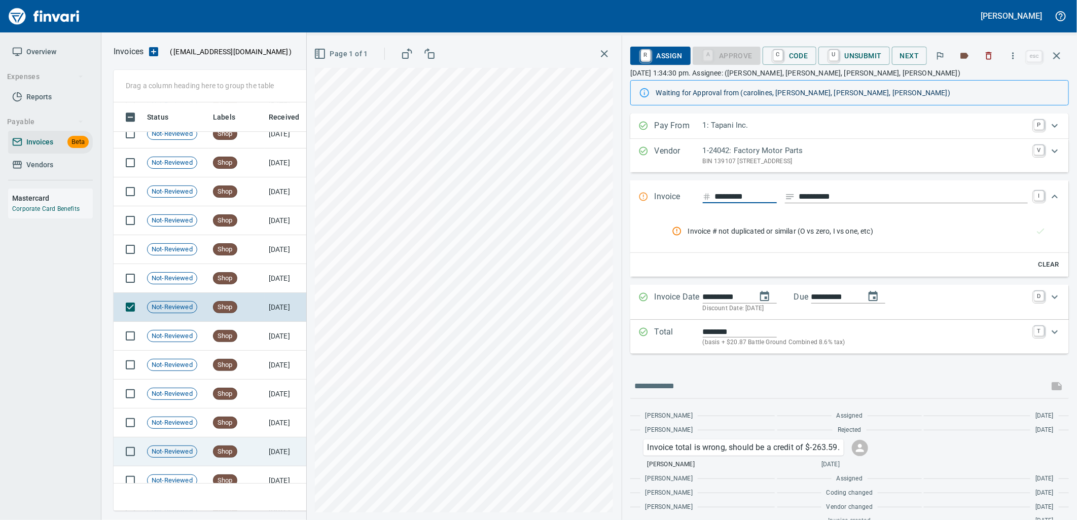
scroll to position [1773, 0]
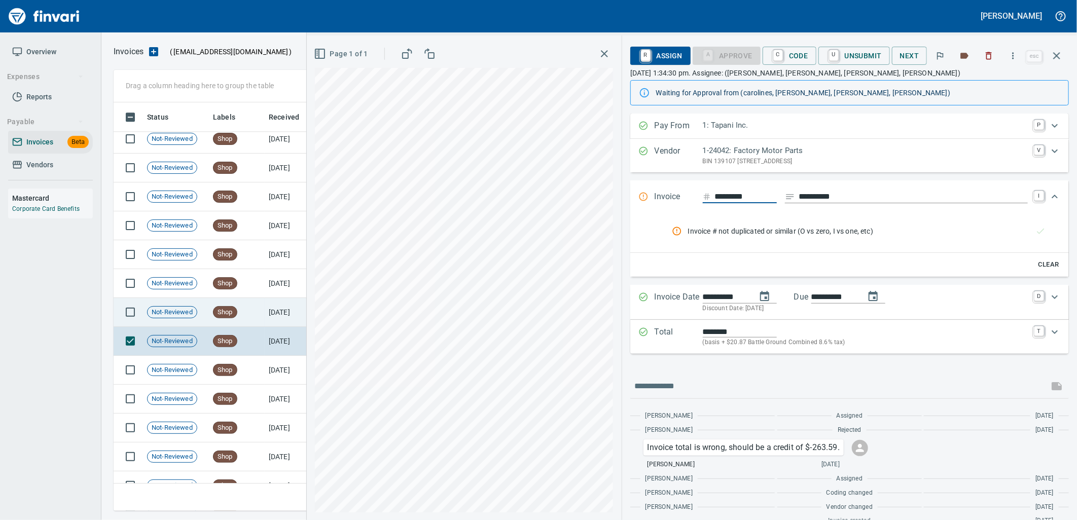
click at [246, 314] on td "Shop" at bounding box center [237, 312] width 56 height 29
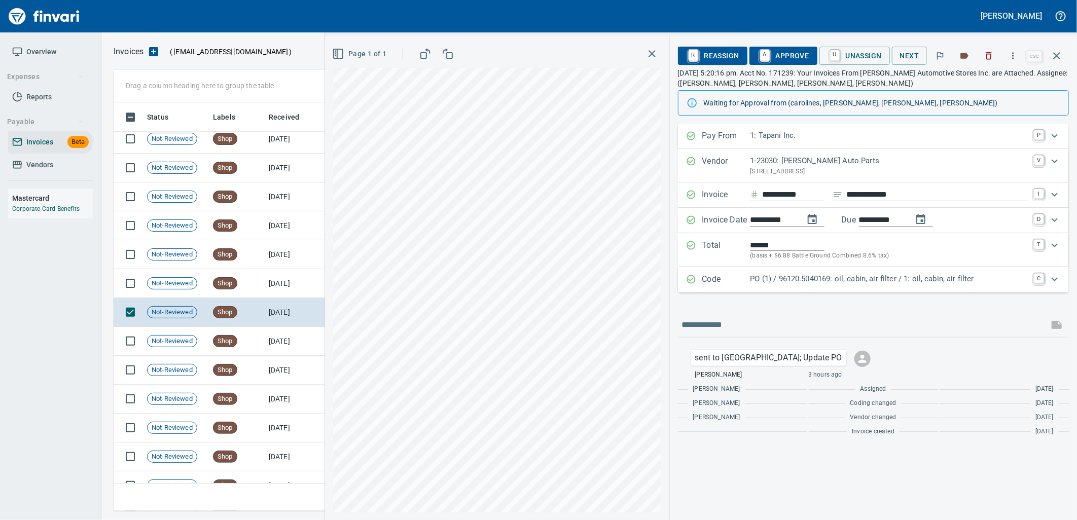
click at [871, 282] on p "PO (1) / 96120.5040169: oil, cabin, air filter / 1: oil, cabin, air filter" at bounding box center [889, 279] width 277 height 12
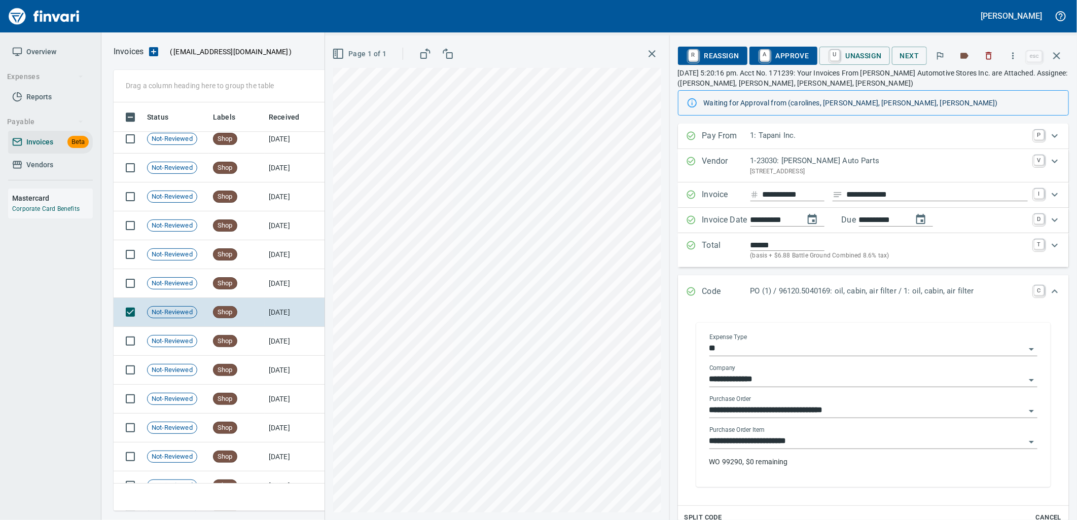
click at [804, 445] on input "**********" at bounding box center [868, 442] width 316 height 14
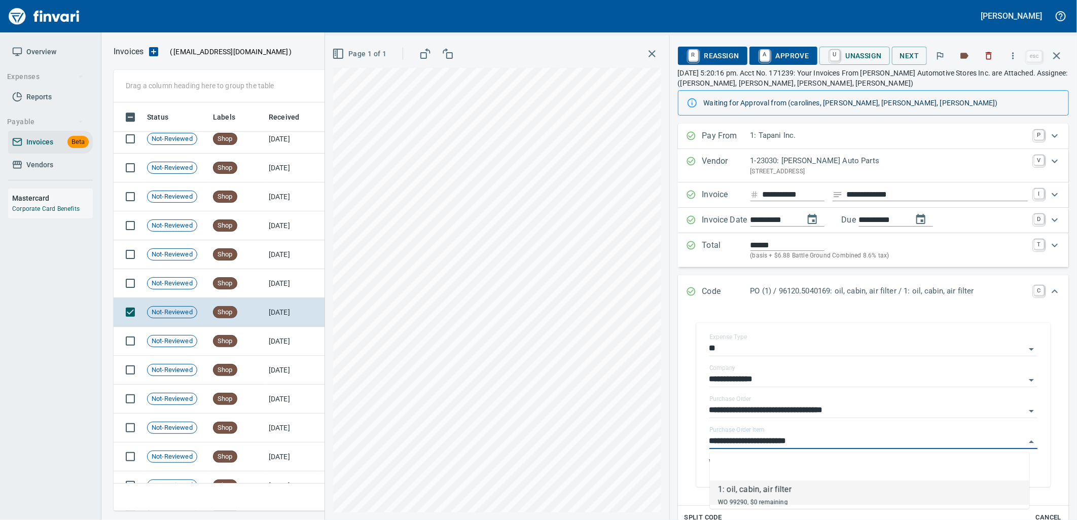
scroll to position [401, 934]
click at [271, 292] on td "8/22/2025" at bounding box center [293, 283] width 56 height 29
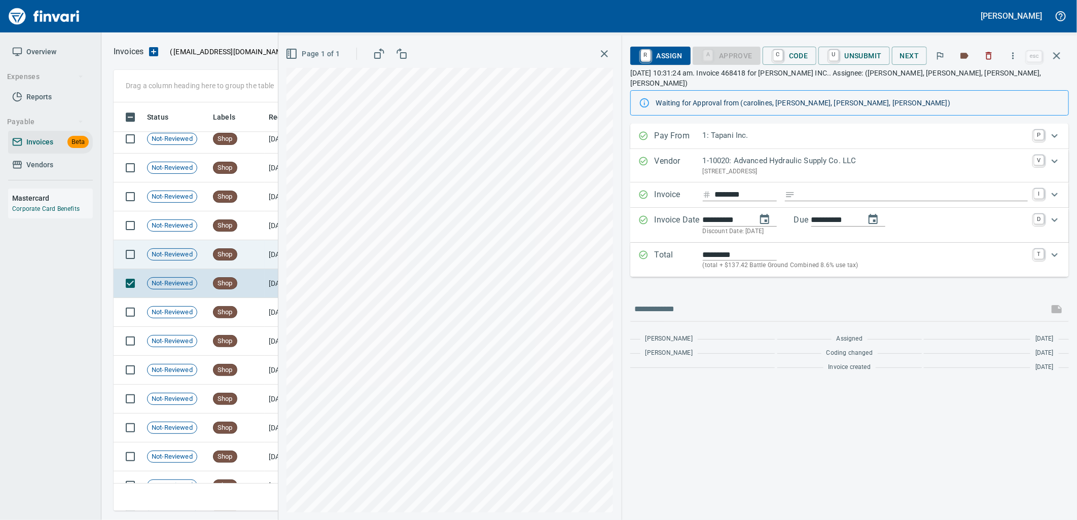
click at [244, 257] on td "Shop" at bounding box center [237, 254] width 56 height 29
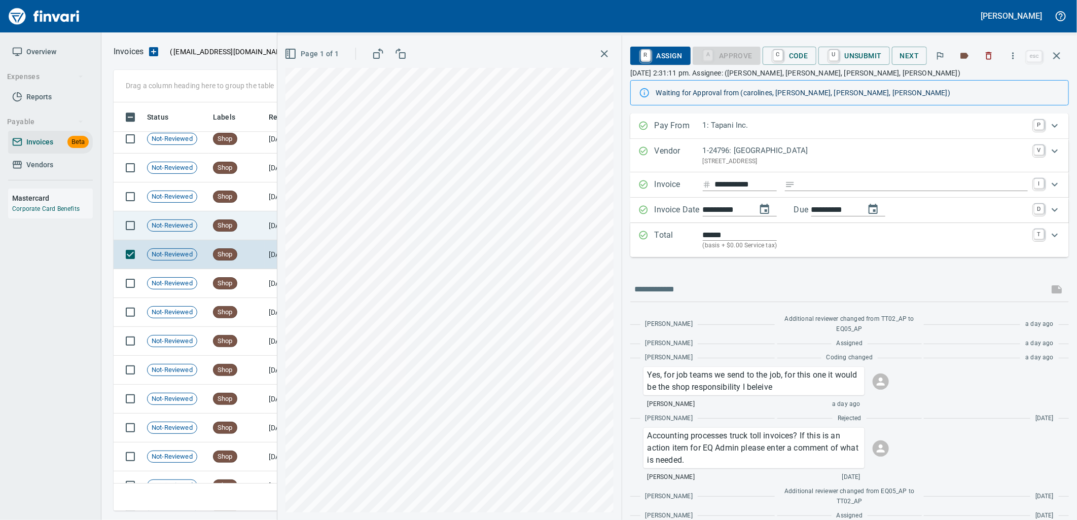
click at [233, 221] on span "Shop" at bounding box center [225, 226] width 23 height 10
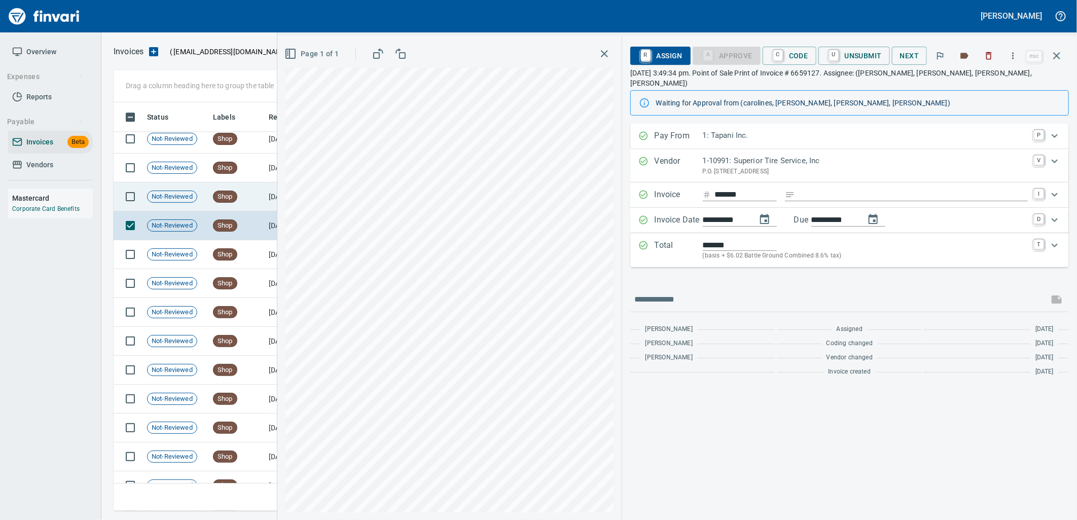
click at [250, 197] on td "Shop" at bounding box center [237, 197] width 56 height 29
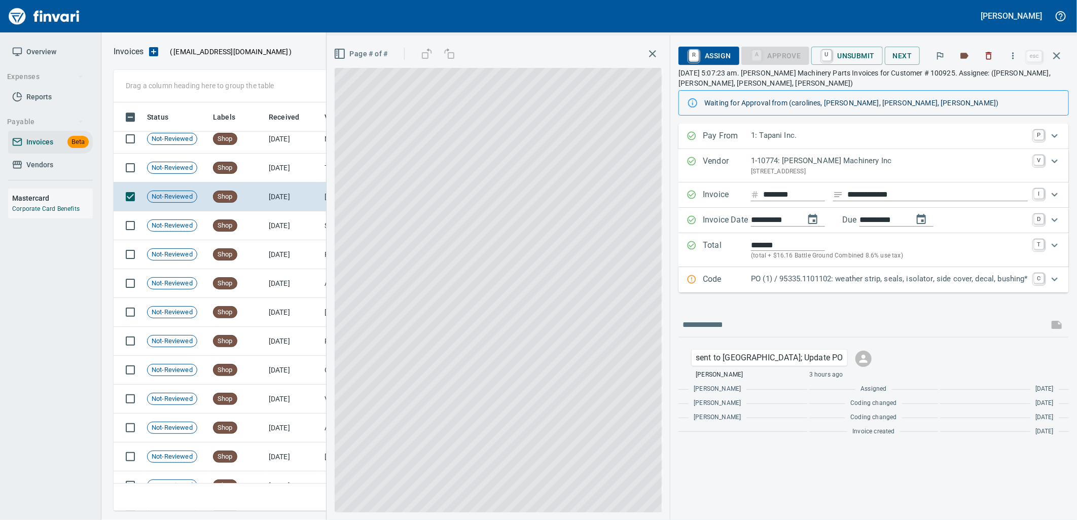
click at [824, 282] on p "PO (1) / 95335.1101102: weather strip, seals, isolator, side cover, decal, bush…" at bounding box center [889, 279] width 277 height 12
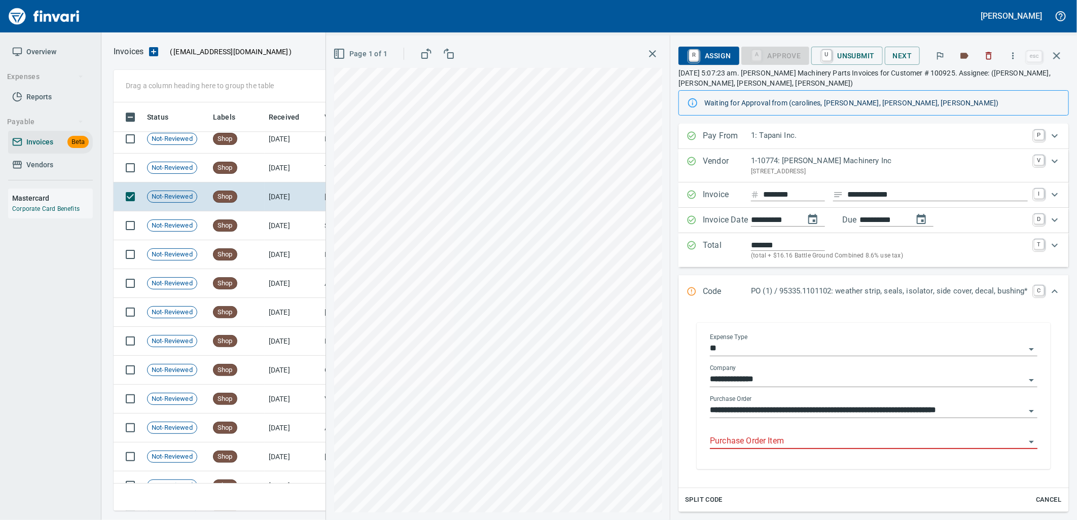
click at [783, 442] on input "Purchase Order Item" at bounding box center [867, 442] width 315 height 14
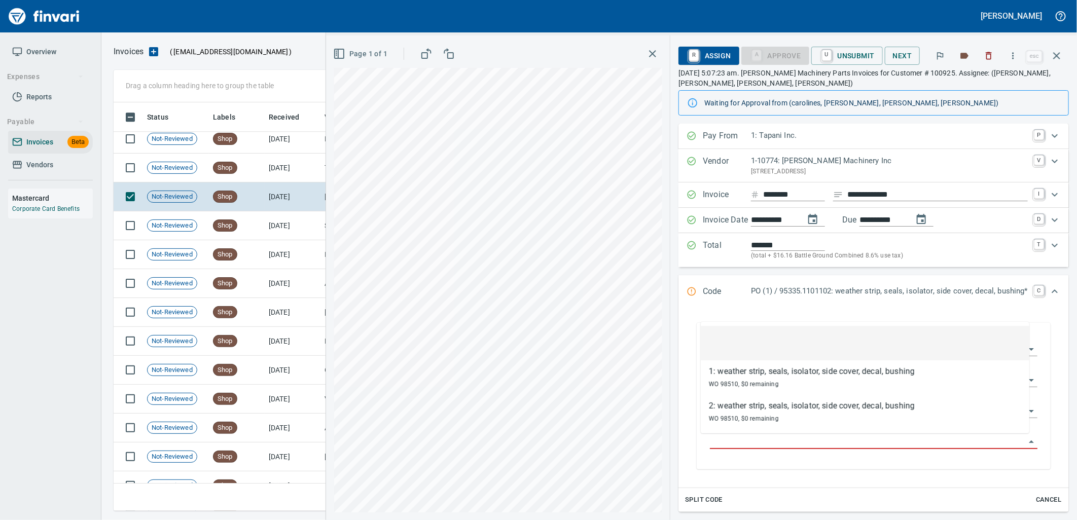
scroll to position [401, 934]
click at [272, 160] on td "8/25/2025" at bounding box center [293, 168] width 56 height 29
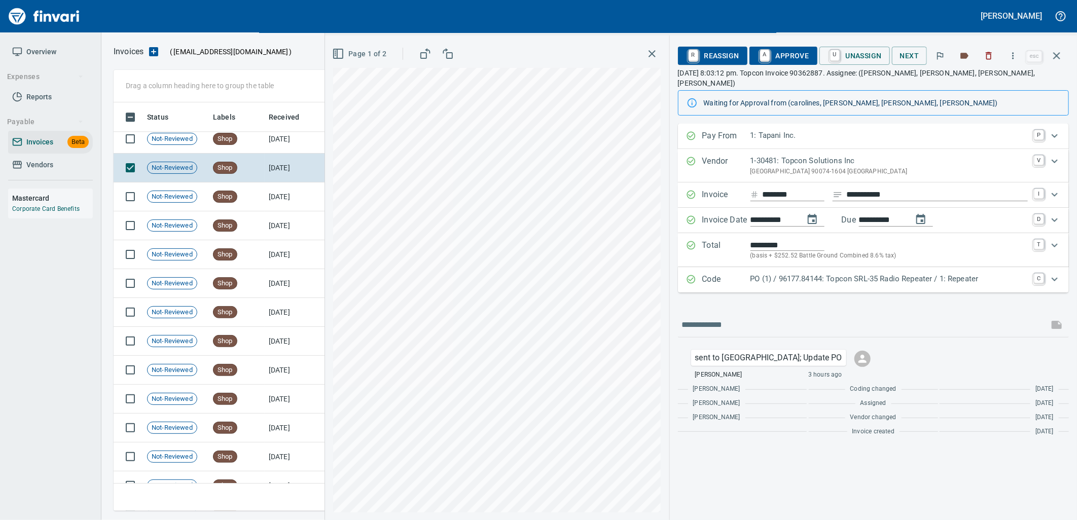
click at [835, 273] on p "PO (1) / 96177.84144: Topcon SRL-35 Radio Repeater / 1: Repeater" at bounding box center [889, 279] width 277 height 12
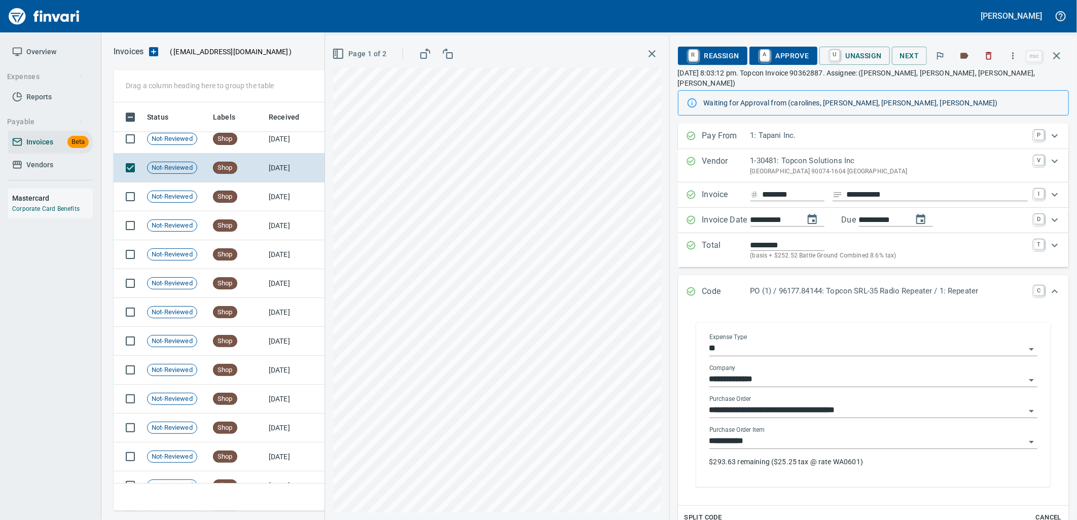
click at [780, 435] on input "**********" at bounding box center [868, 442] width 316 height 14
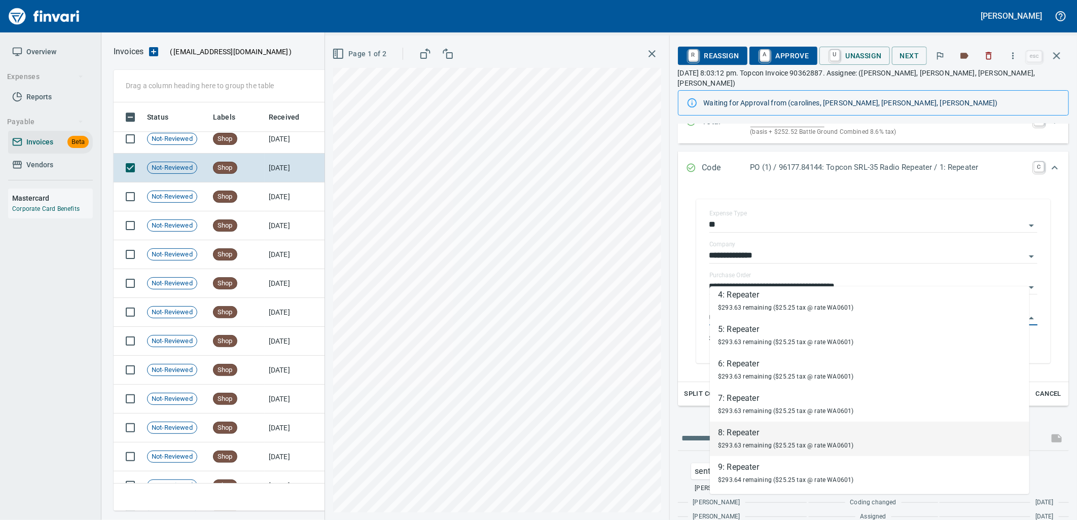
scroll to position [156, 0]
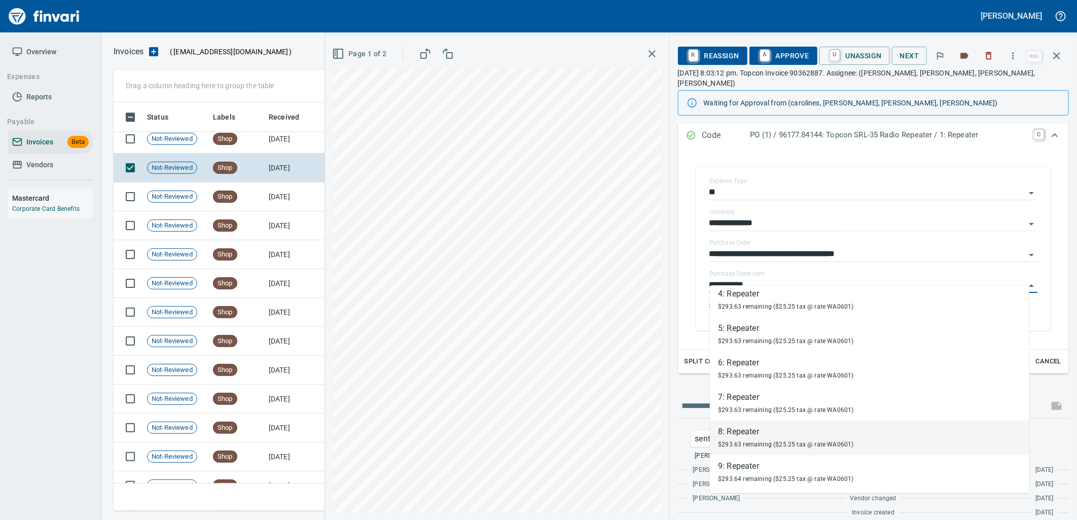
click at [690, 374] on div "**********" at bounding box center [873, 245] width 391 height 555
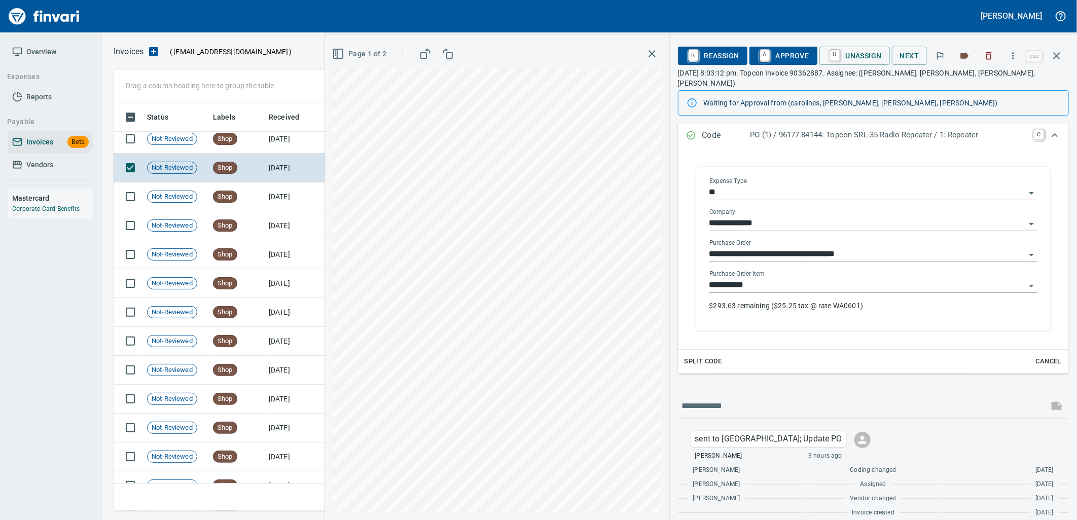
click at [766, 278] on input "**********" at bounding box center [868, 285] width 316 height 14
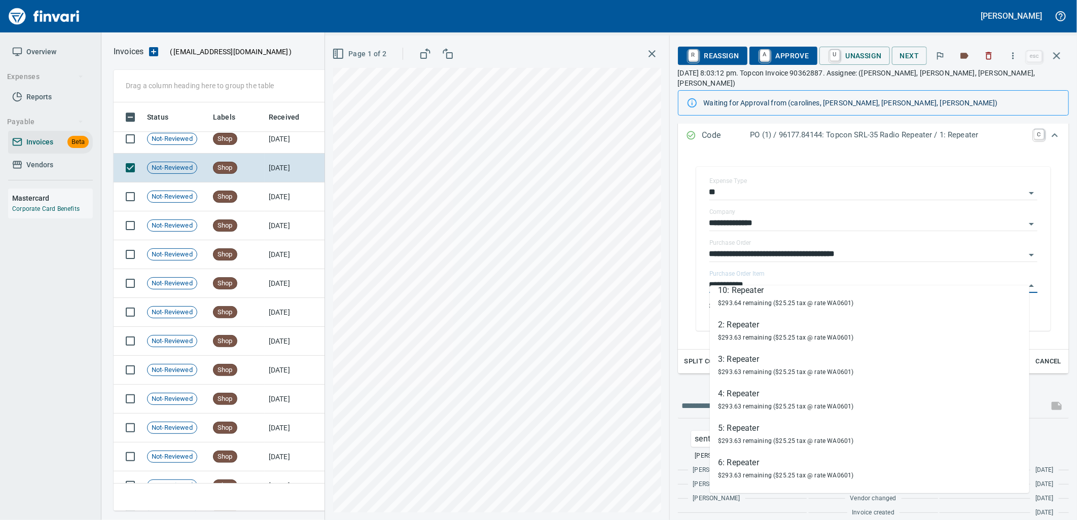
scroll to position [179, 0]
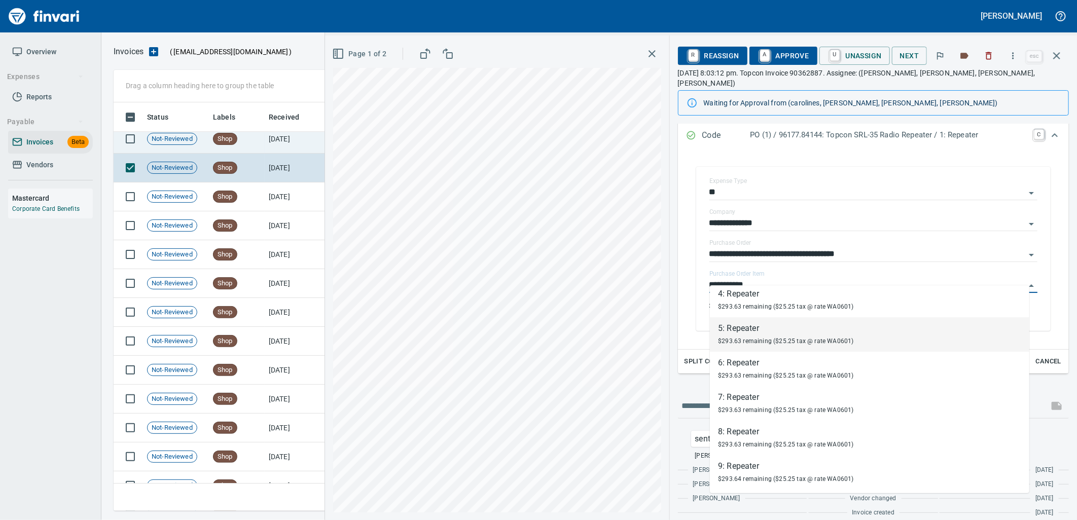
click at [246, 149] on td "Shop" at bounding box center [237, 139] width 56 height 29
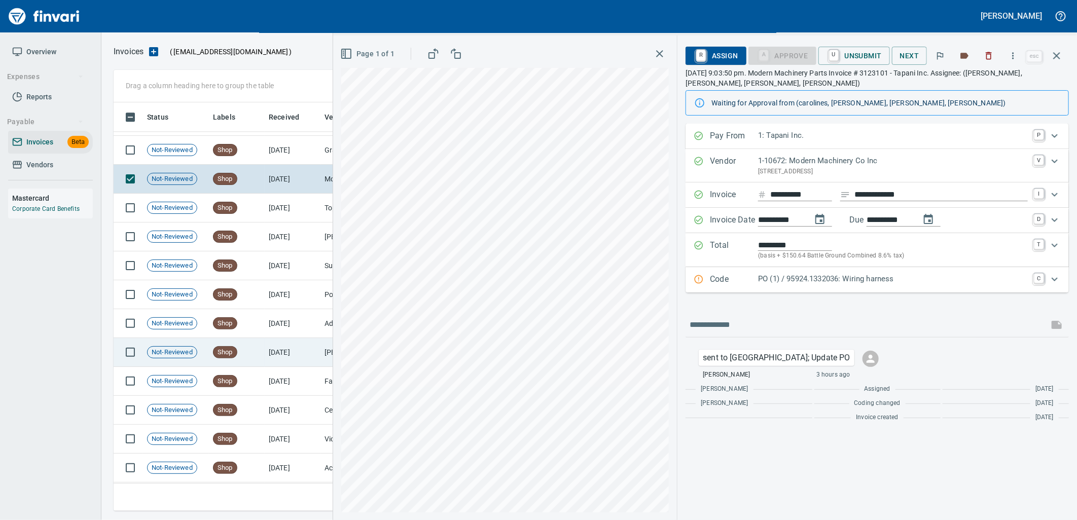
scroll to position [1661, 0]
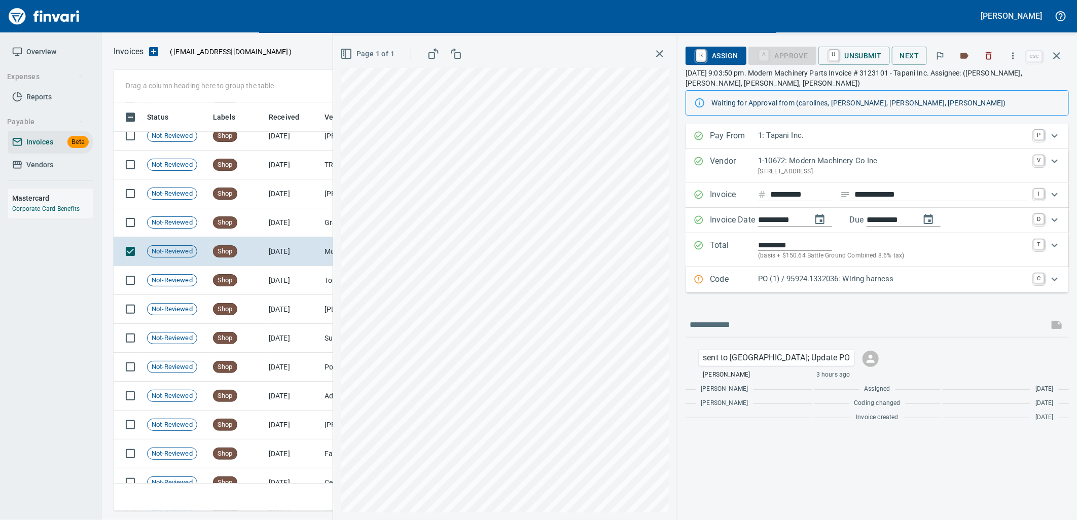
click at [794, 280] on p "PO (1) / 95924.1332036: Wiring harness" at bounding box center [893, 279] width 270 height 12
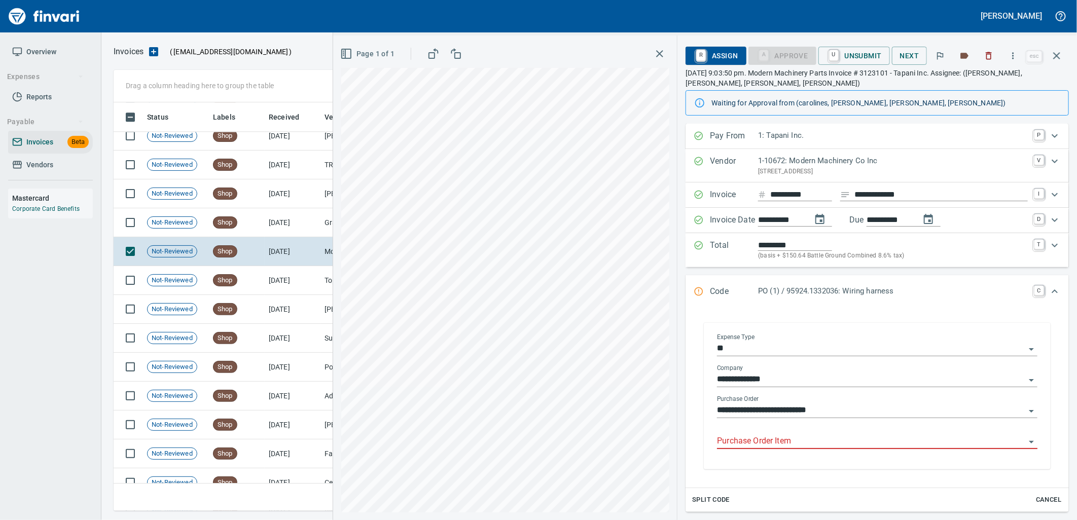
drag, startPoint x: 780, startPoint y: 445, endPoint x: 774, endPoint y: 439, distance: 9.0
click at [779, 444] on input "Purchase Order Item" at bounding box center [871, 442] width 308 height 14
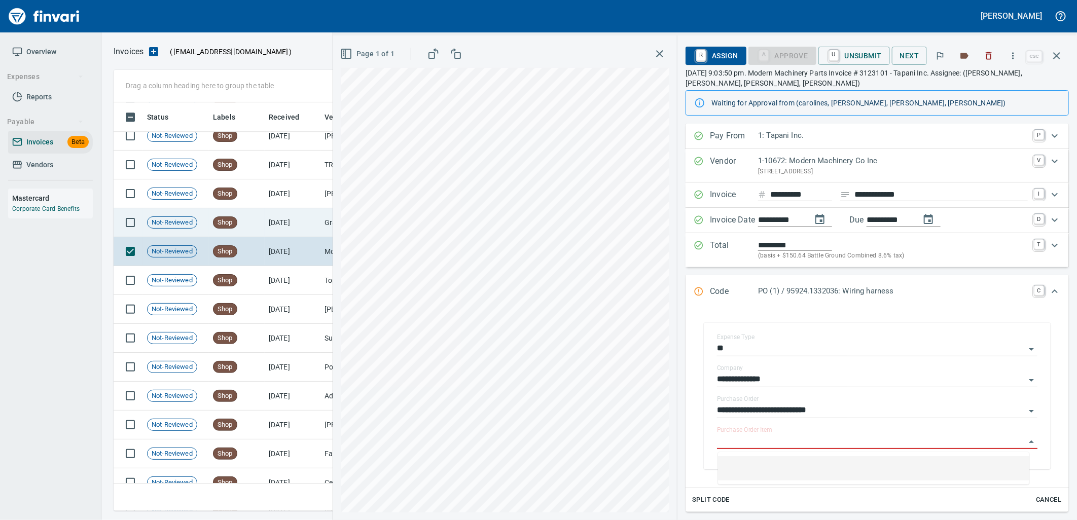
click at [265, 227] on td "8/25/2025" at bounding box center [293, 222] width 56 height 29
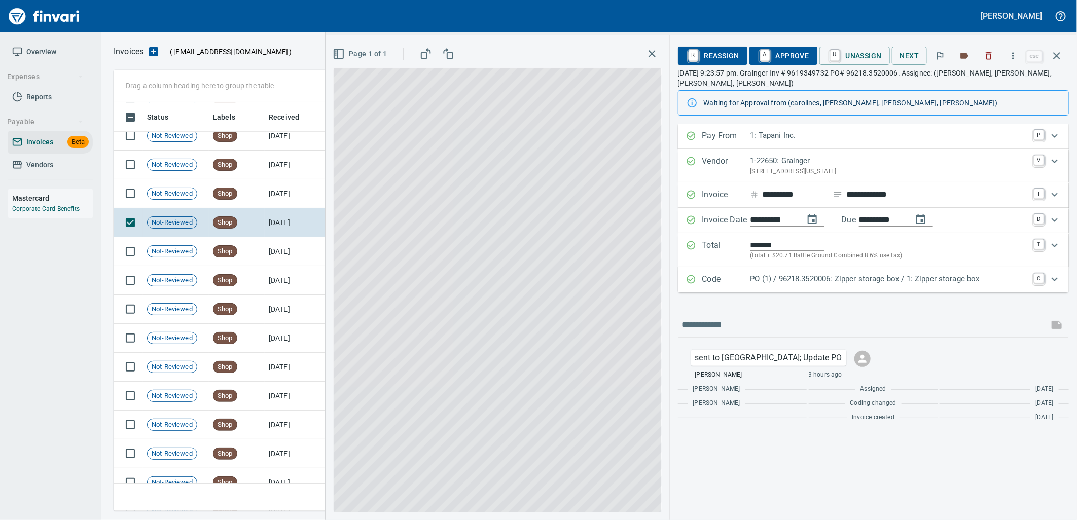
click at [872, 280] on p "PO (1) / 96218.3520006: Zipper storage box / 1: Zipper storage box" at bounding box center [889, 279] width 277 height 12
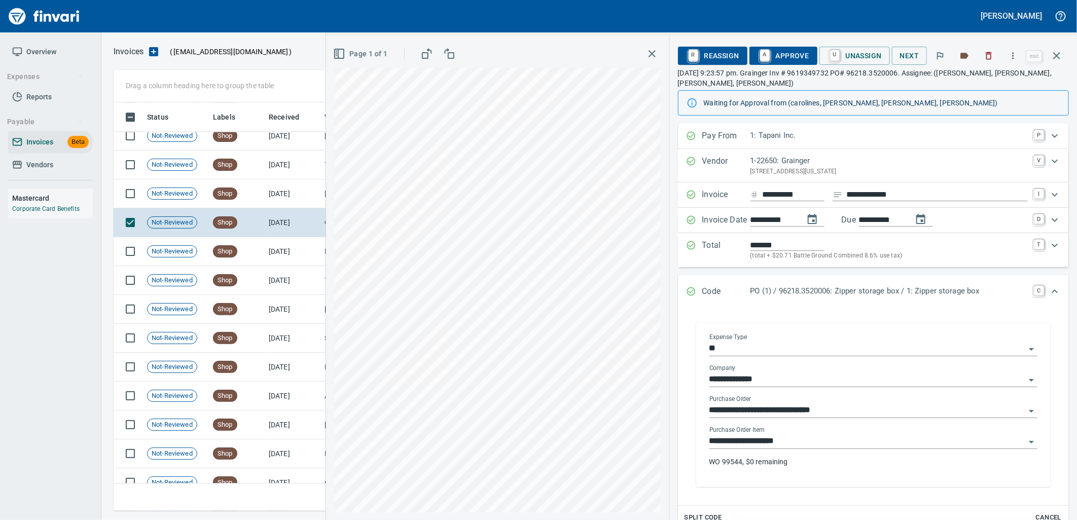
click at [803, 446] on input "**********" at bounding box center [868, 442] width 316 height 14
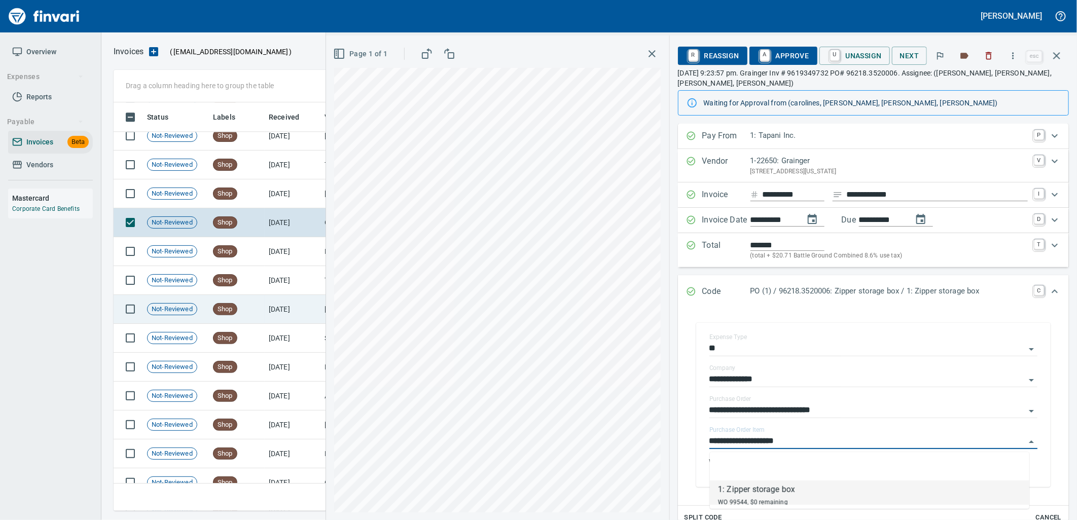
scroll to position [401, 934]
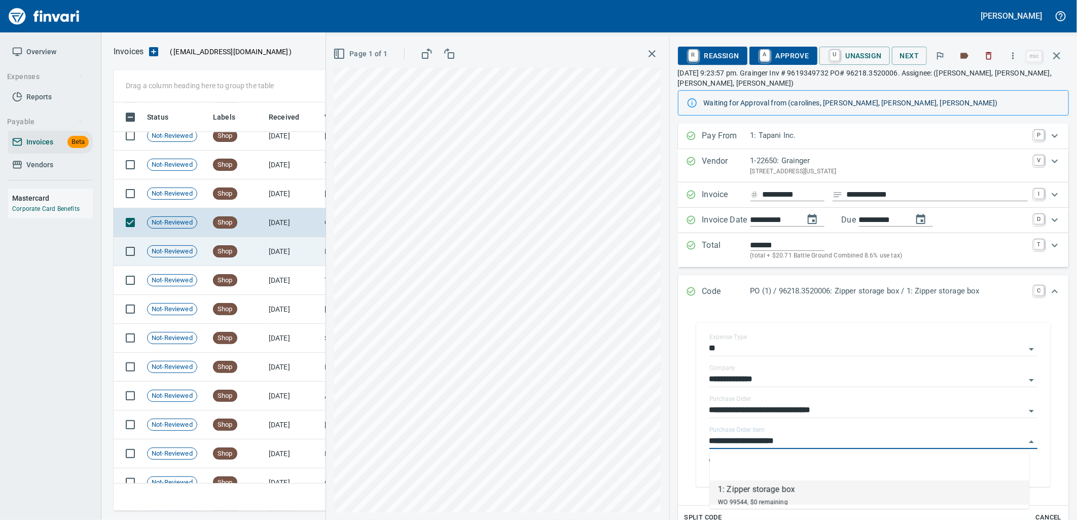
click at [237, 205] on td "Shop" at bounding box center [237, 194] width 56 height 29
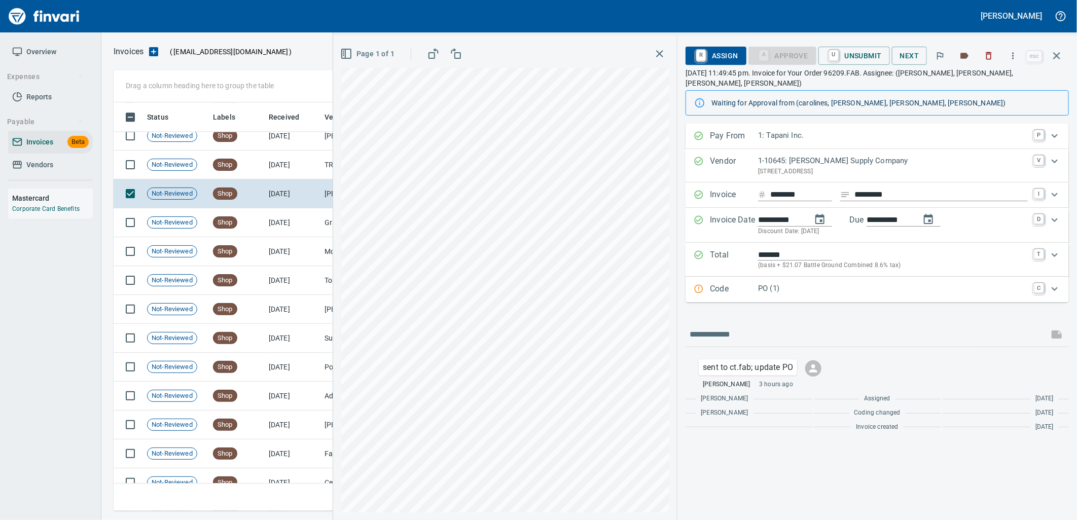
click at [798, 283] on p "PO (1)" at bounding box center [893, 289] width 270 height 12
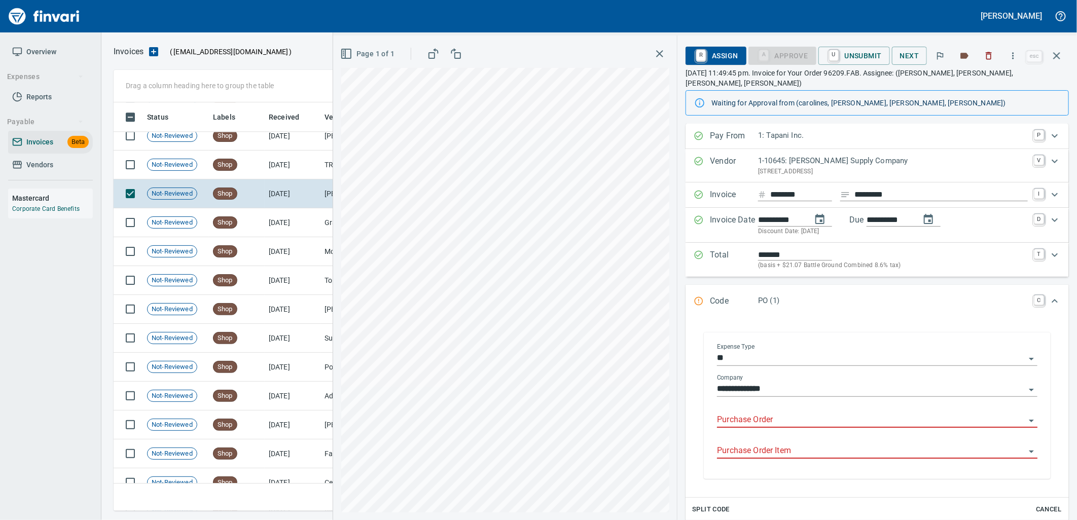
click at [796, 413] on input "Purchase Order" at bounding box center [871, 420] width 308 height 14
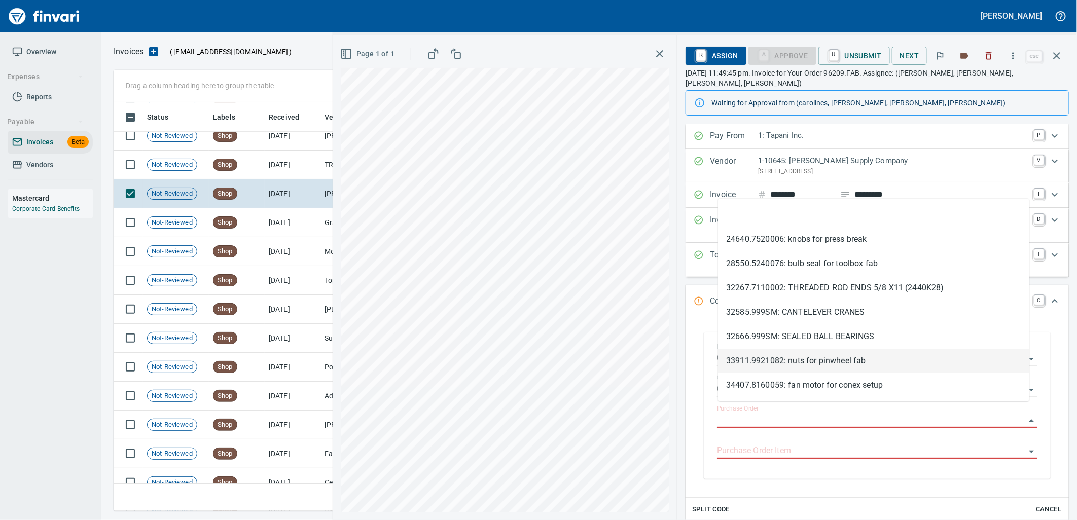
scroll to position [401, 934]
type input "*********"
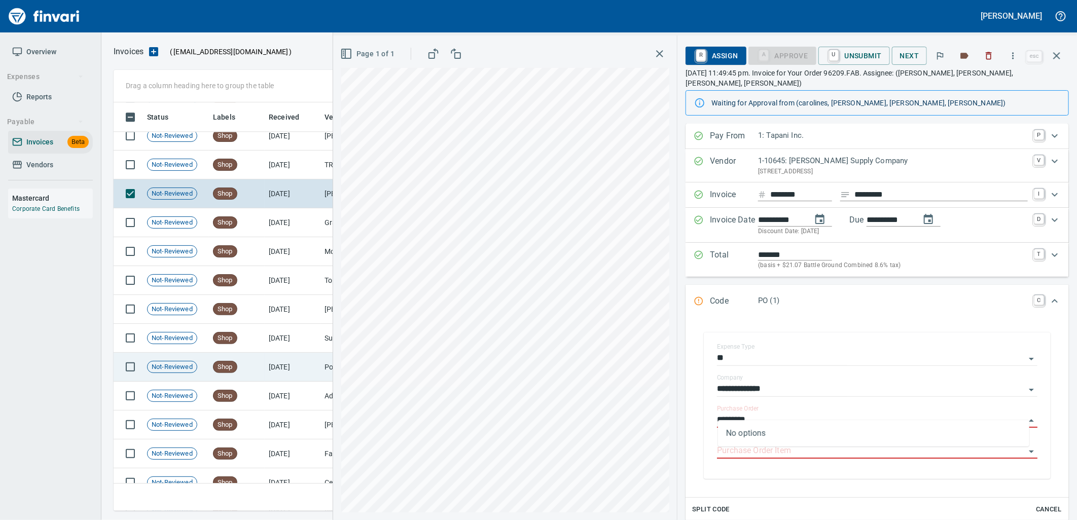
click at [302, 163] on td "8/26/2025" at bounding box center [293, 165] width 56 height 29
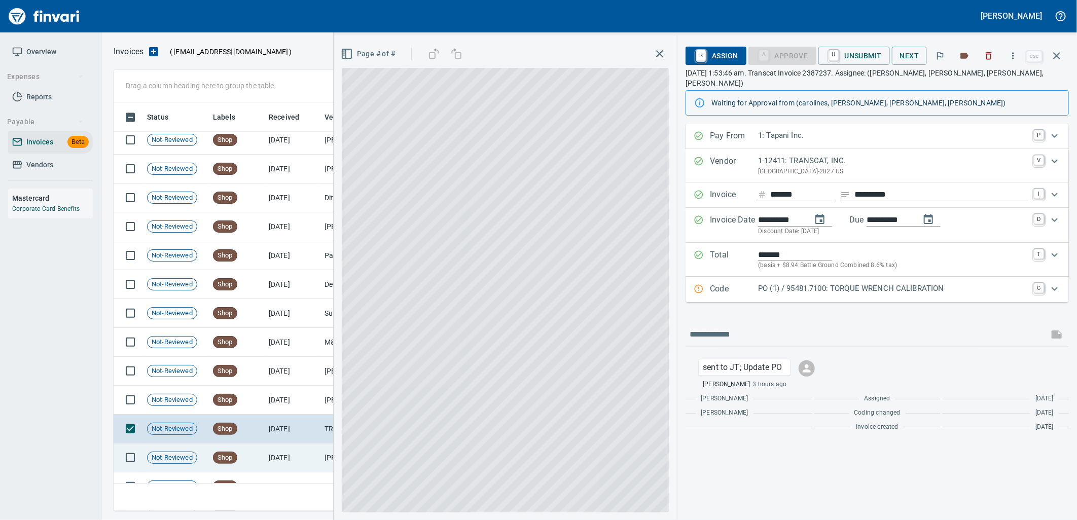
scroll to position [1379, 0]
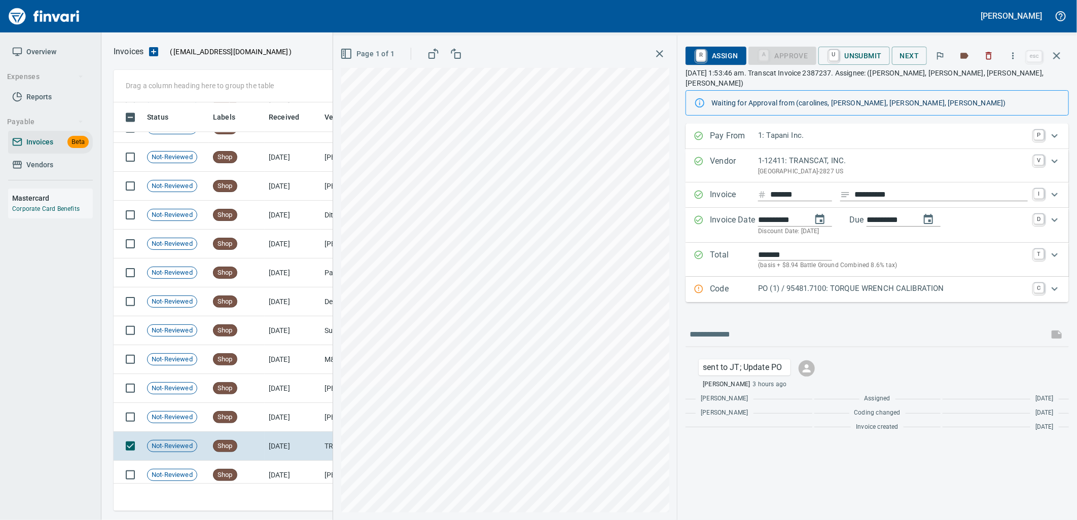
click at [820, 283] on p "PO (1) / 95481.7100: TORQUE WRENCH CALIBRATION" at bounding box center [893, 289] width 270 height 12
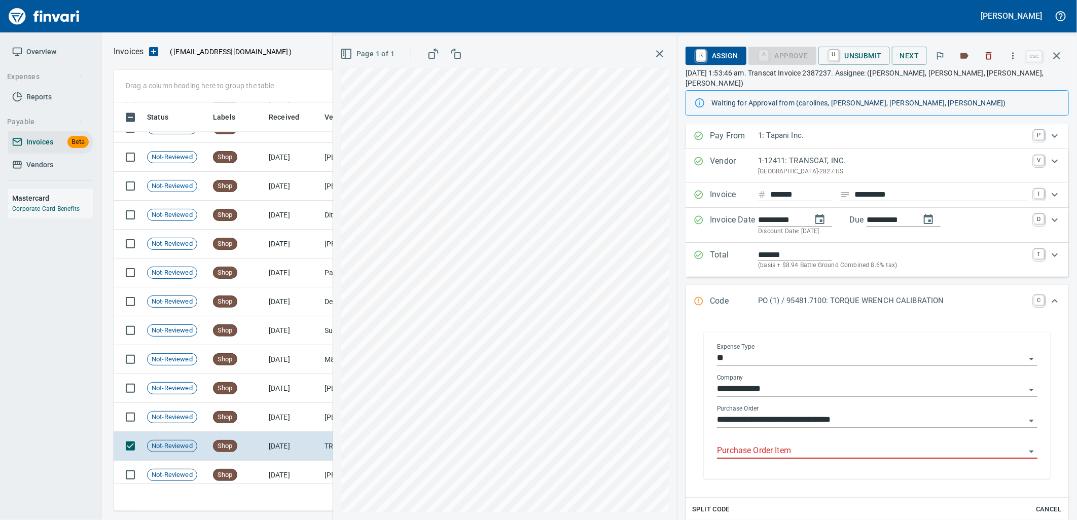
click at [785, 445] on input "Purchase Order Item" at bounding box center [871, 451] width 308 height 14
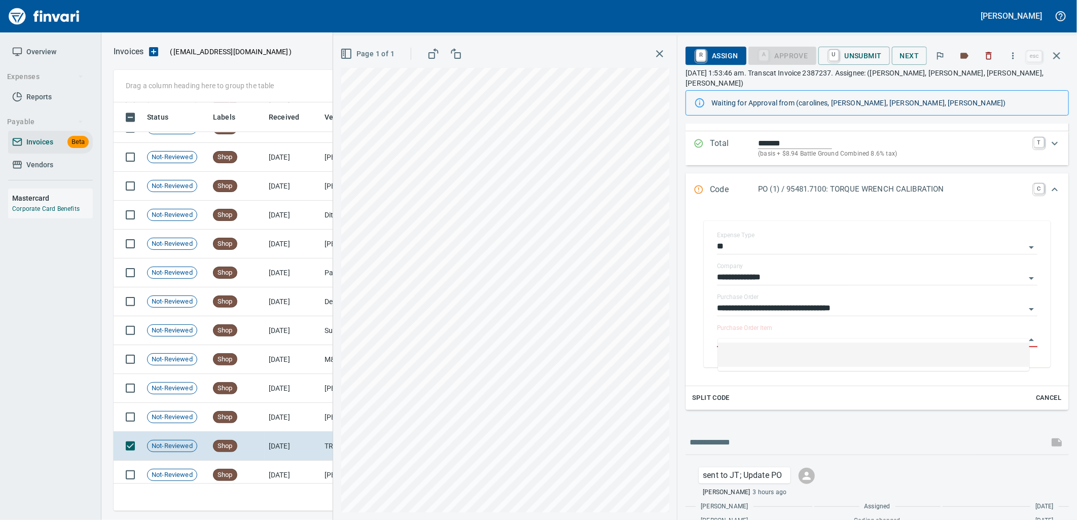
scroll to position [113, 0]
click at [301, 413] on td "8/26/2025" at bounding box center [293, 417] width 56 height 29
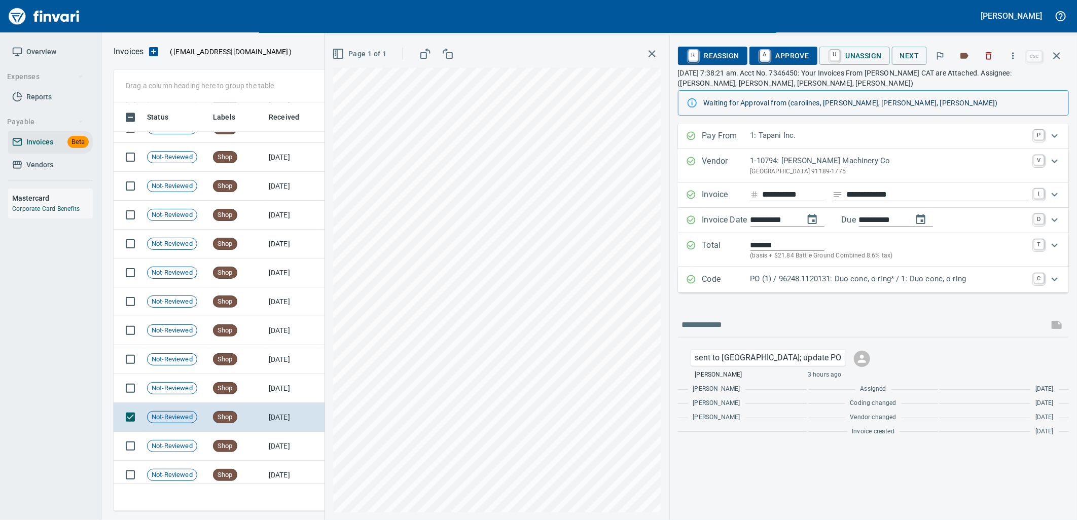
click at [829, 272] on div "Code PO (1) / 96248.1120131: Duo cone, o-ring* / 1: Duo cone, o-ring C" at bounding box center [873, 279] width 391 height 25
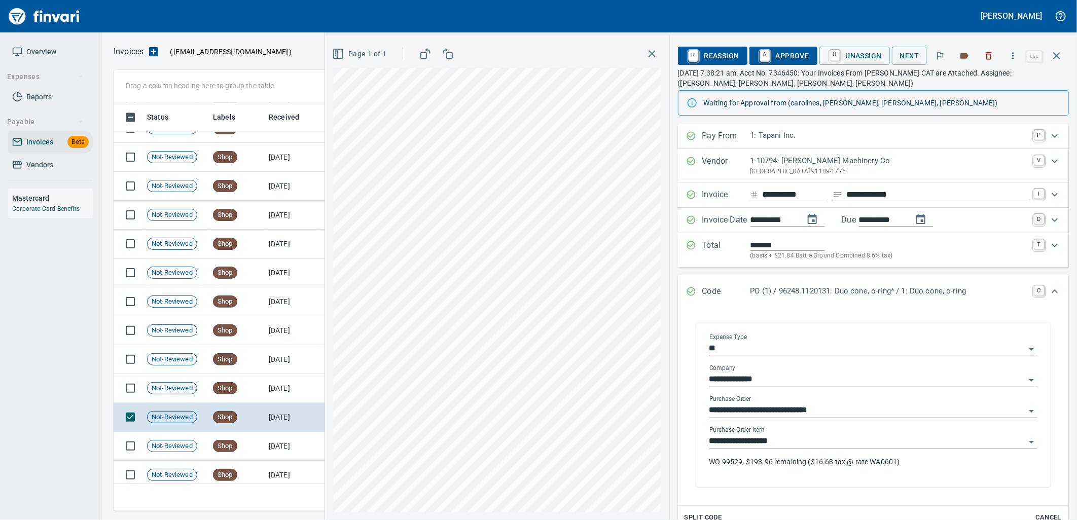
click at [792, 443] on input "**********" at bounding box center [868, 442] width 316 height 14
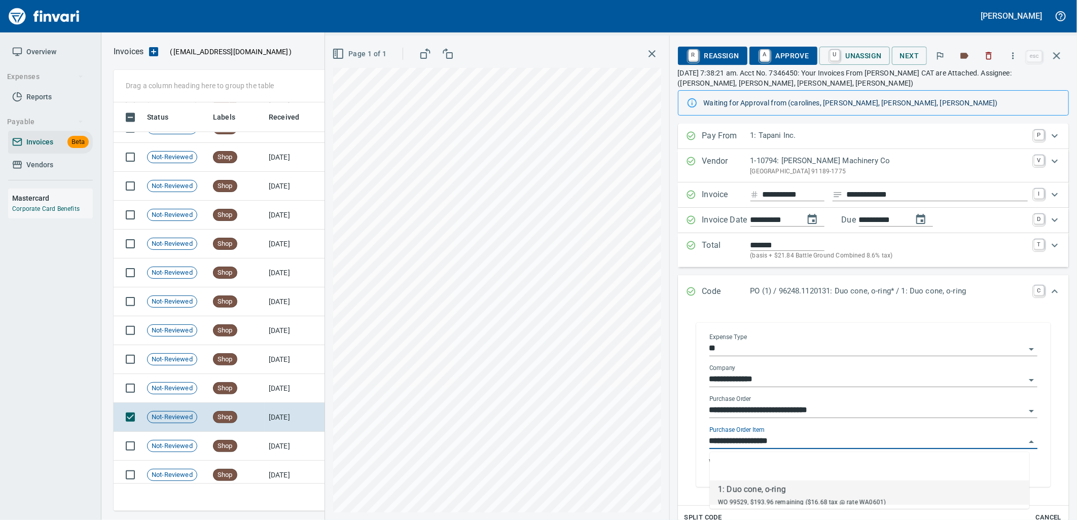
scroll to position [401, 934]
click at [269, 388] on td "8/26/2025" at bounding box center [293, 388] width 56 height 29
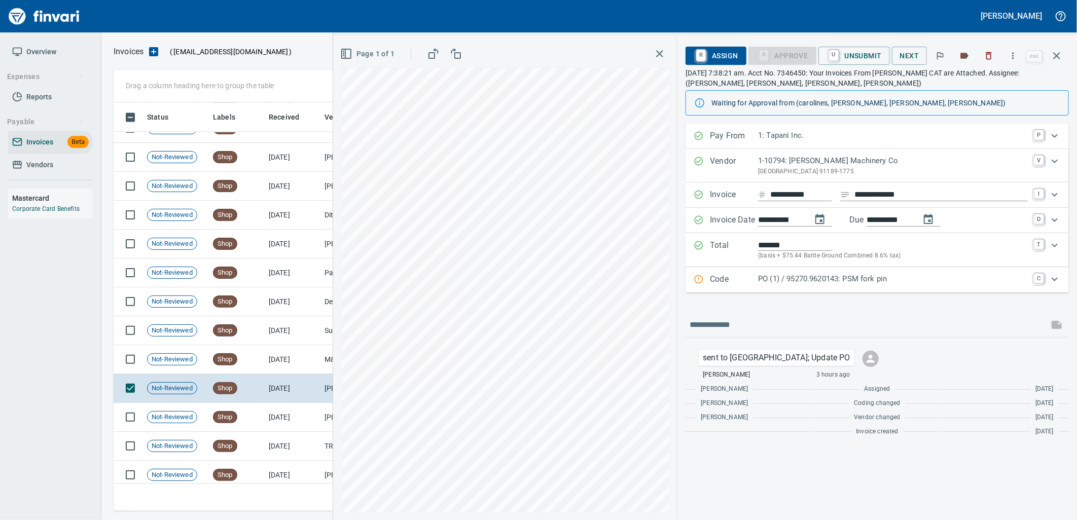
click at [845, 283] on p "PO (1) / 95270.9620143: PSM fork pin" at bounding box center [893, 279] width 270 height 12
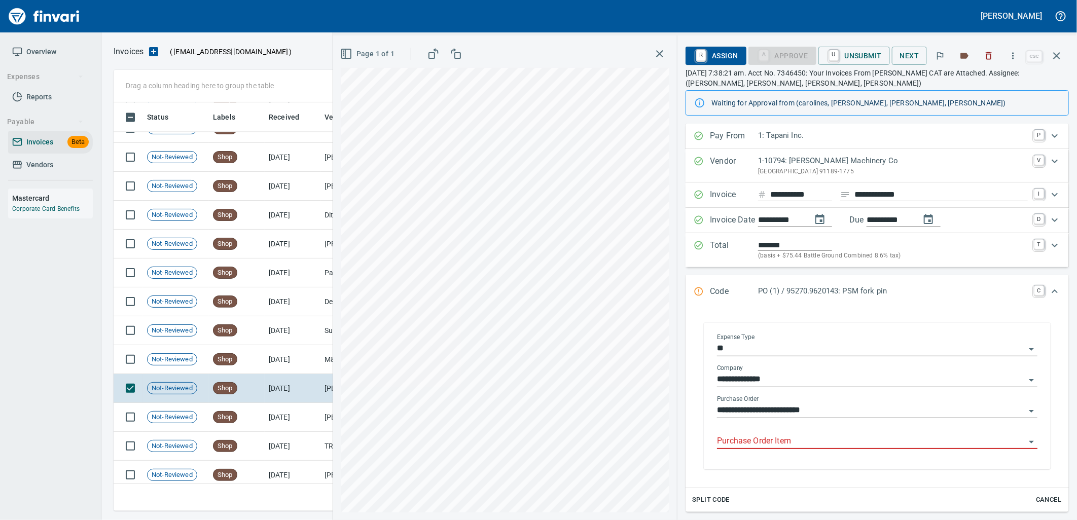
click at [803, 447] on input "Purchase Order Item" at bounding box center [871, 442] width 308 height 14
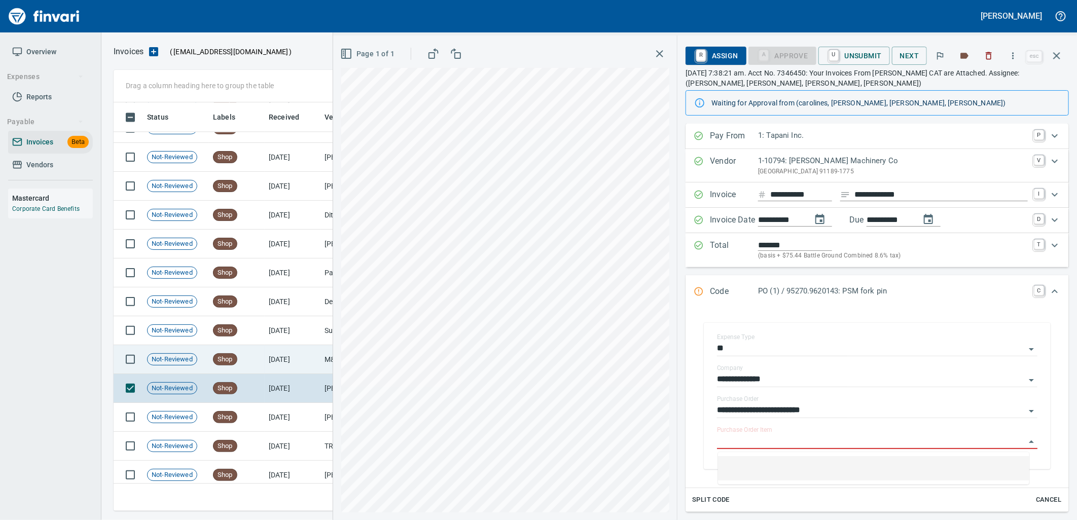
click at [273, 361] on td "8/26/2025" at bounding box center [293, 359] width 56 height 29
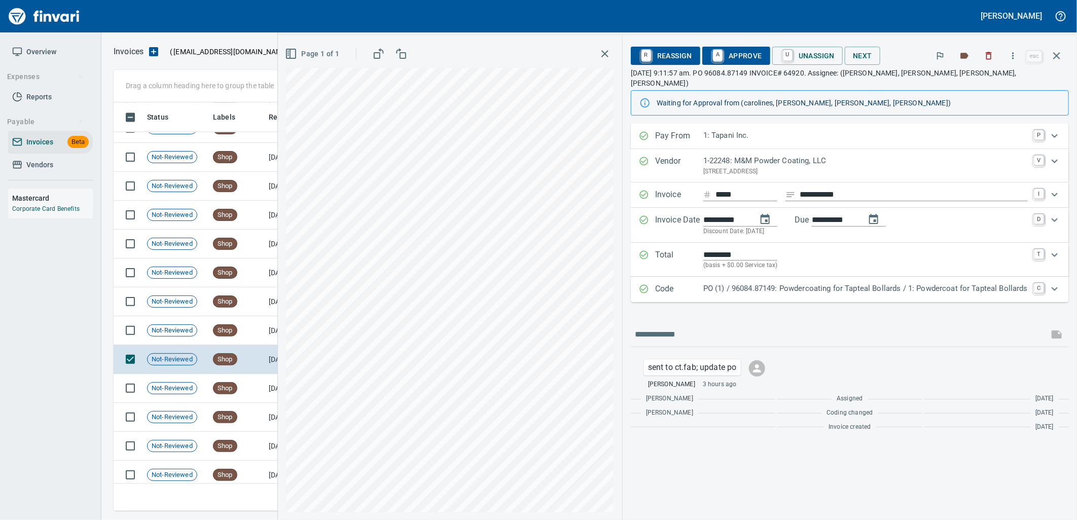
click at [729, 283] on p "PO (1) / 96084.87149: Powdercoating for Tapteal Bollards / 1: Powdercoat for Ta…" at bounding box center [866, 289] width 325 height 12
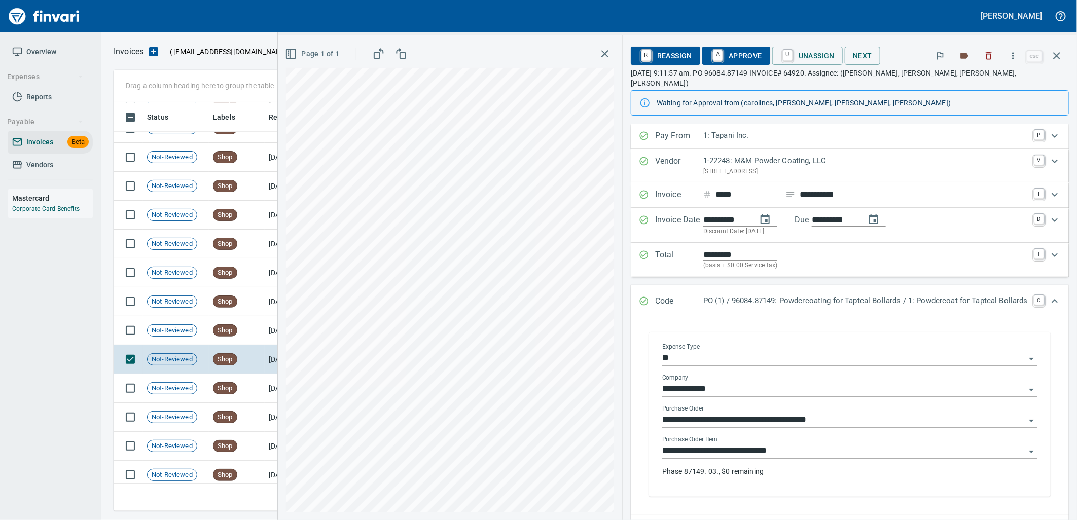
click at [739, 444] on input "**********" at bounding box center [843, 451] width 363 height 14
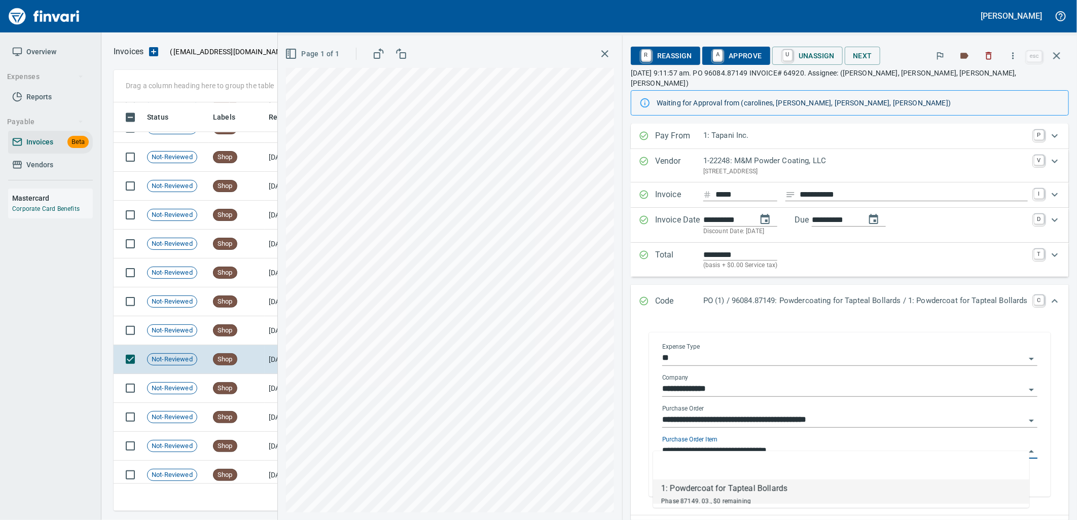
scroll to position [401, 934]
click at [194, 333] on span "Not-Reviewed" at bounding box center [172, 331] width 49 height 10
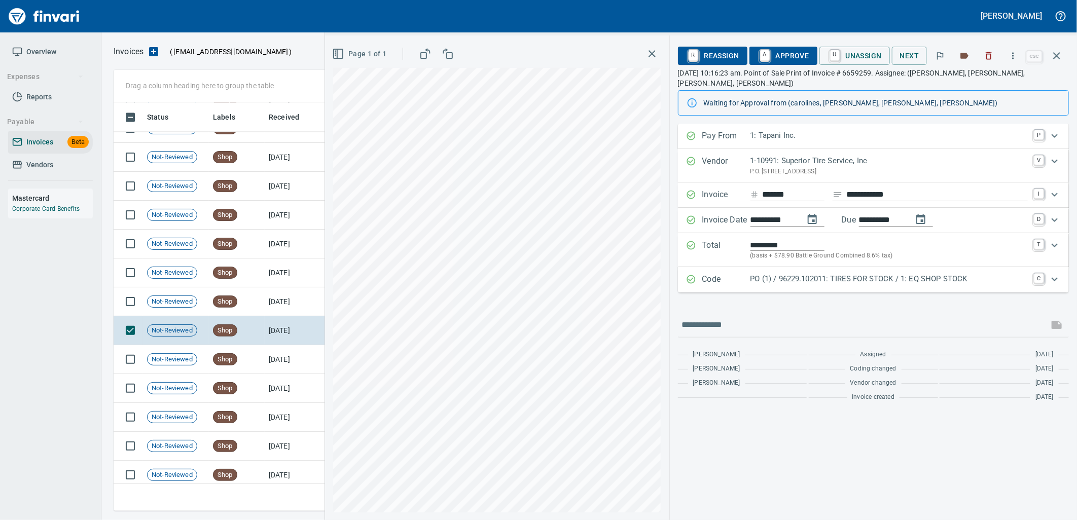
click at [810, 273] on p "PO (1) / 96229.102011: TIRES FOR STOCK / 1: EQ SHOP STOCK" at bounding box center [889, 279] width 277 height 12
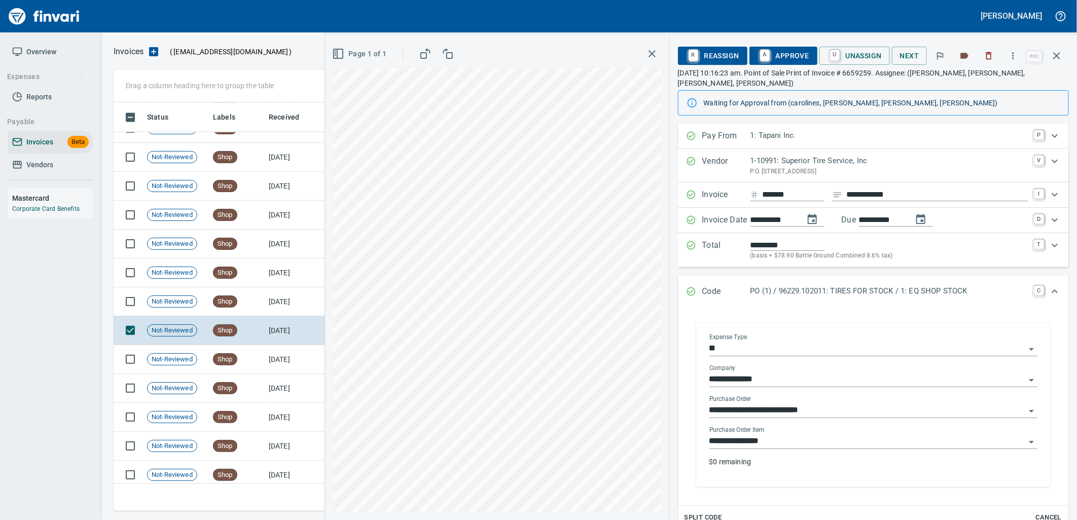
click at [794, 439] on input "**********" at bounding box center [868, 442] width 316 height 14
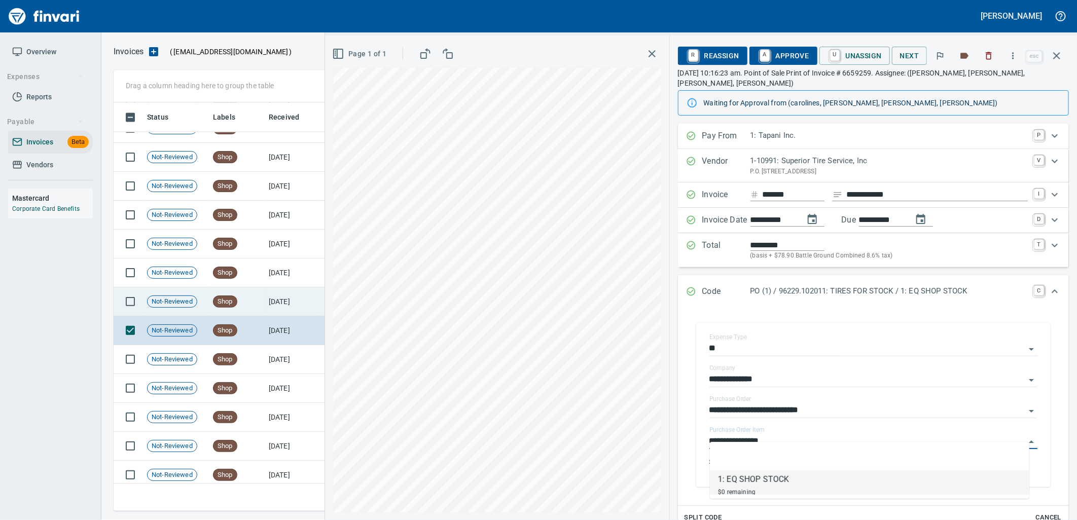
click at [249, 305] on td "Shop" at bounding box center [237, 302] width 56 height 29
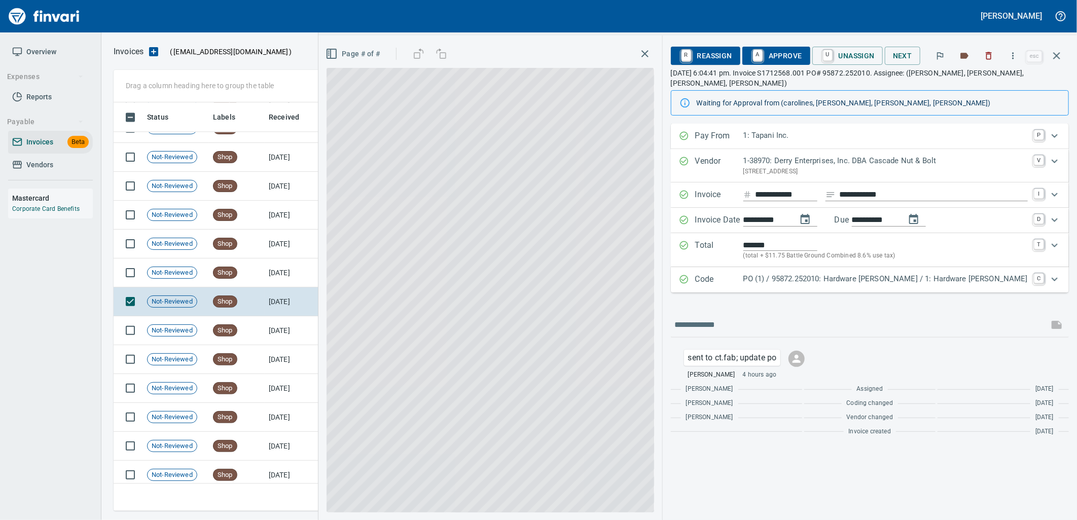
click at [889, 273] on p "PO (1) / 95872.252010: Hardware Sargent RD / 1: Hardware Sargent RD" at bounding box center [886, 279] width 285 height 12
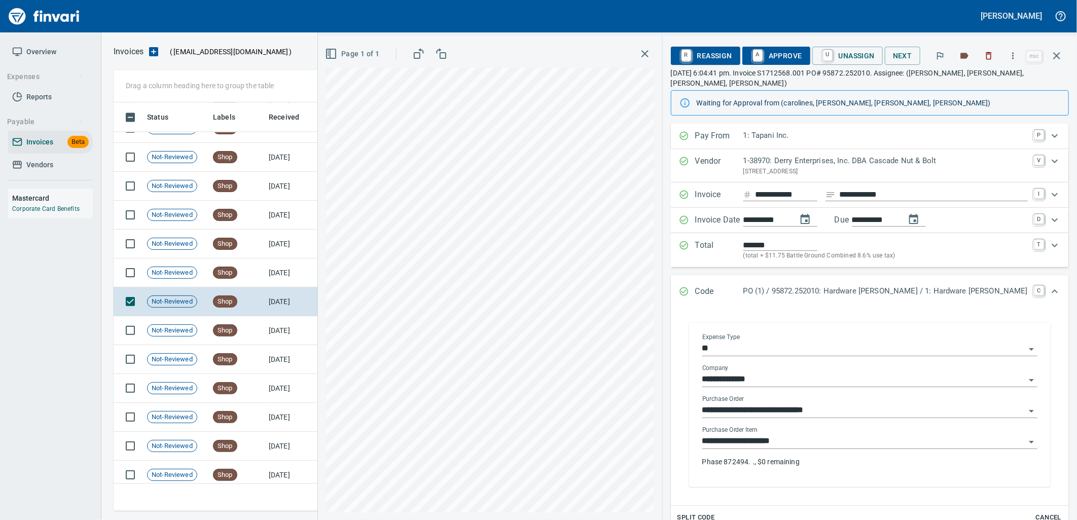
click at [804, 435] on input "**********" at bounding box center [863, 442] width 323 height 14
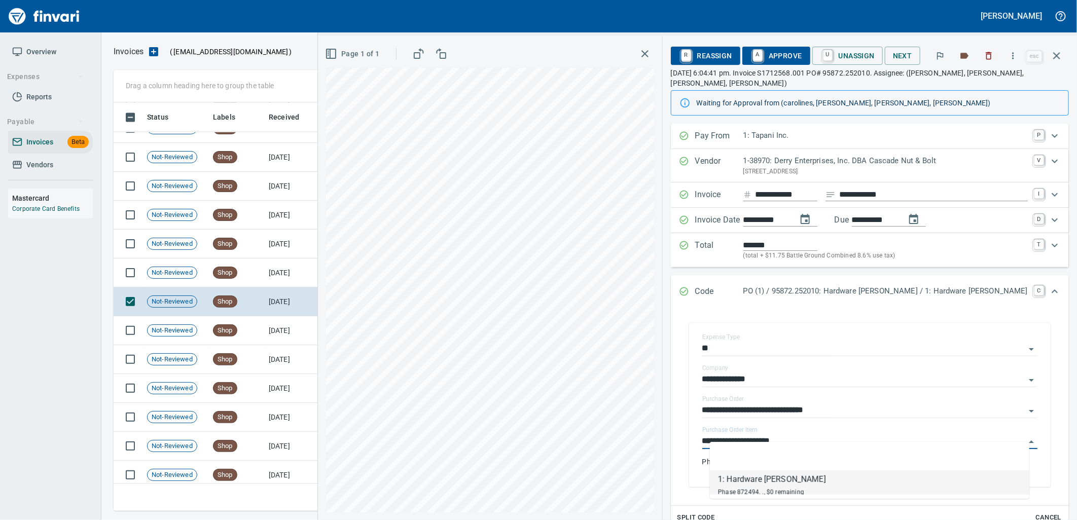
scroll to position [401, 934]
click at [266, 277] on td "8/26/2025" at bounding box center [293, 273] width 56 height 29
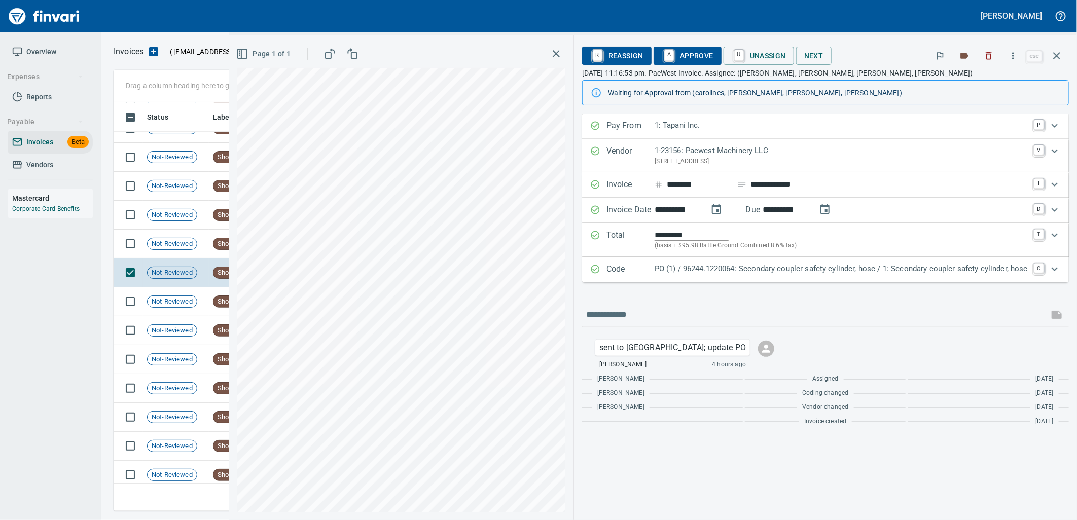
click at [780, 268] on p "PO (1) / 96244.1220064: Secondary coupler safety cylinder, hose / 1: Secondary …" at bounding box center [841, 269] width 373 height 12
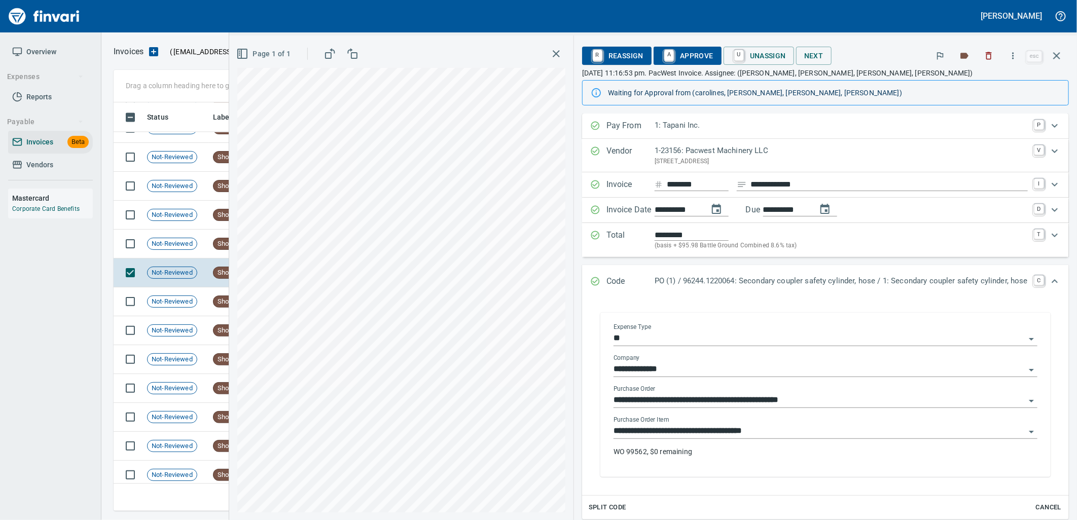
click at [763, 435] on input "**********" at bounding box center [820, 432] width 412 height 14
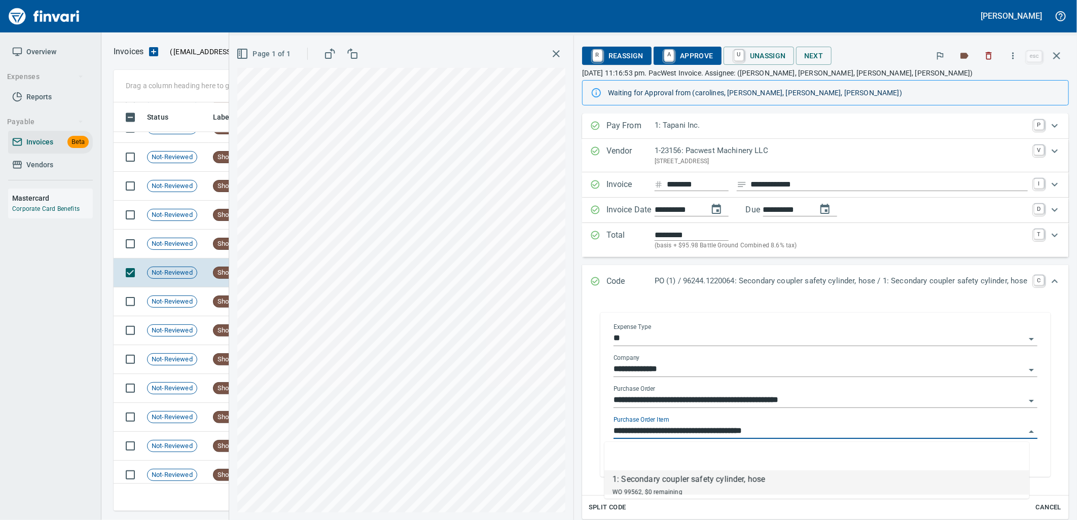
scroll to position [401, 934]
click at [194, 244] on span "Not-Reviewed" at bounding box center [172, 244] width 49 height 10
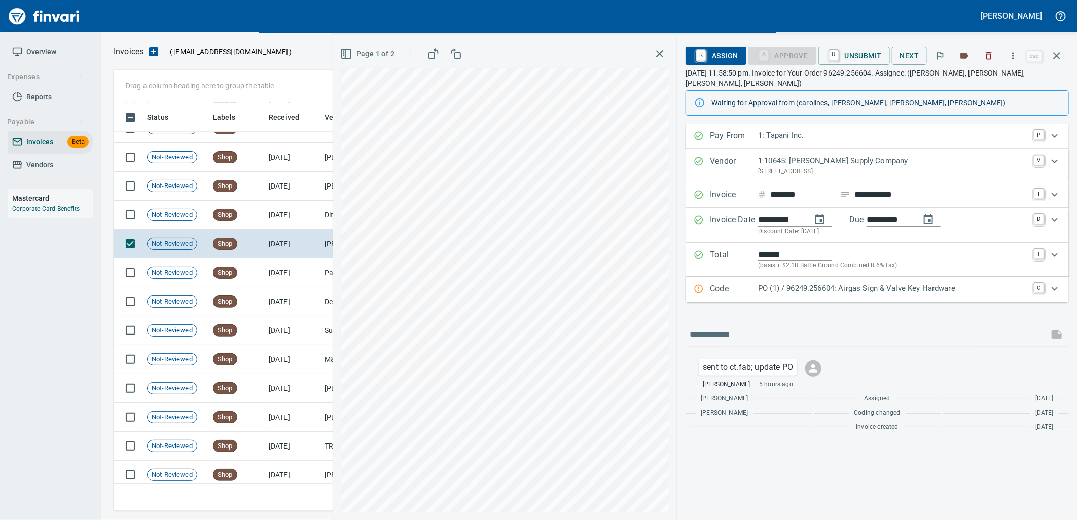
click at [754, 283] on p "Code" at bounding box center [734, 289] width 48 height 13
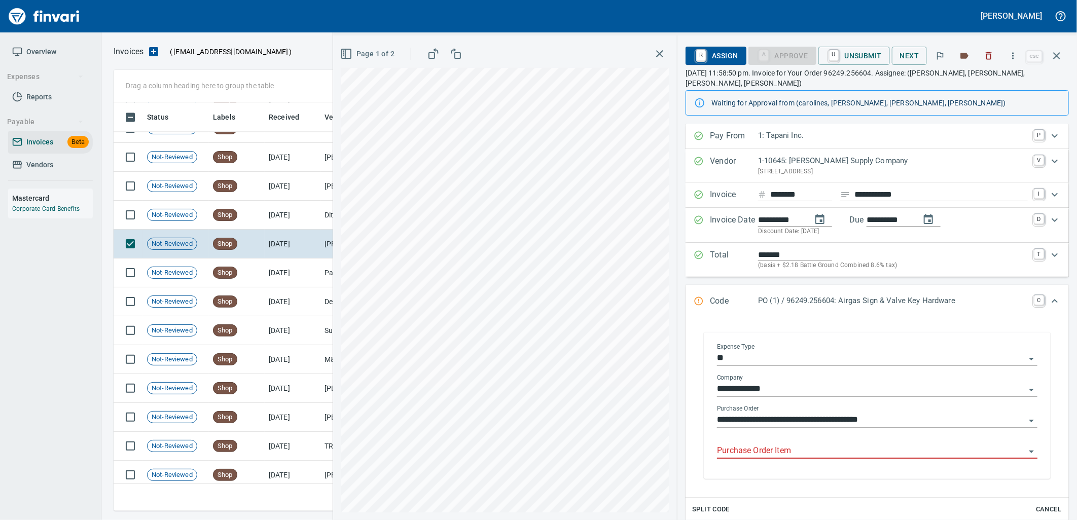
click at [798, 444] on input "Purchase Order Item" at bounding box center [871, 451] width 308 height 14
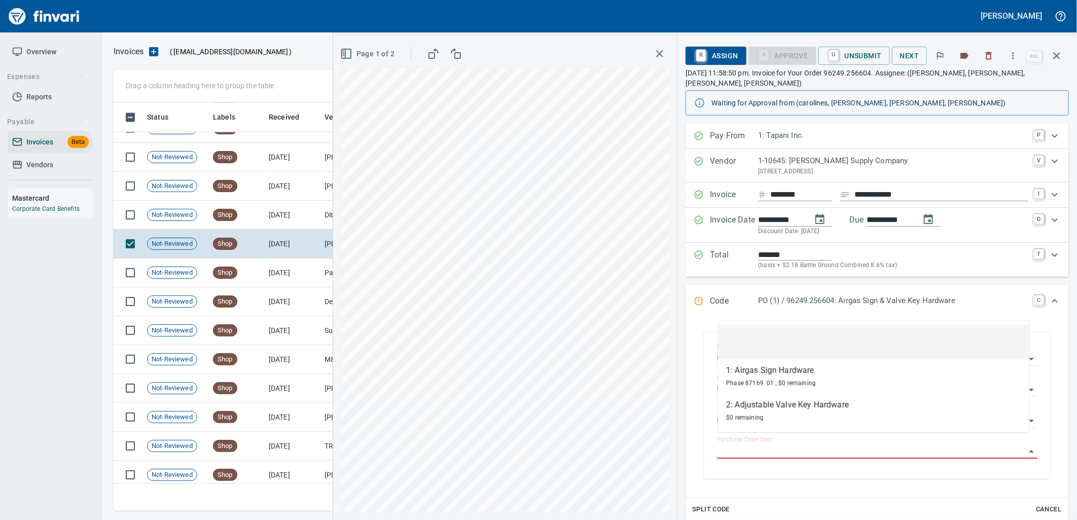
scroll to position [401, 934]
click at [282, 211] on td "8/27/2025" at bounding box center [293, 215] width 56 height 29
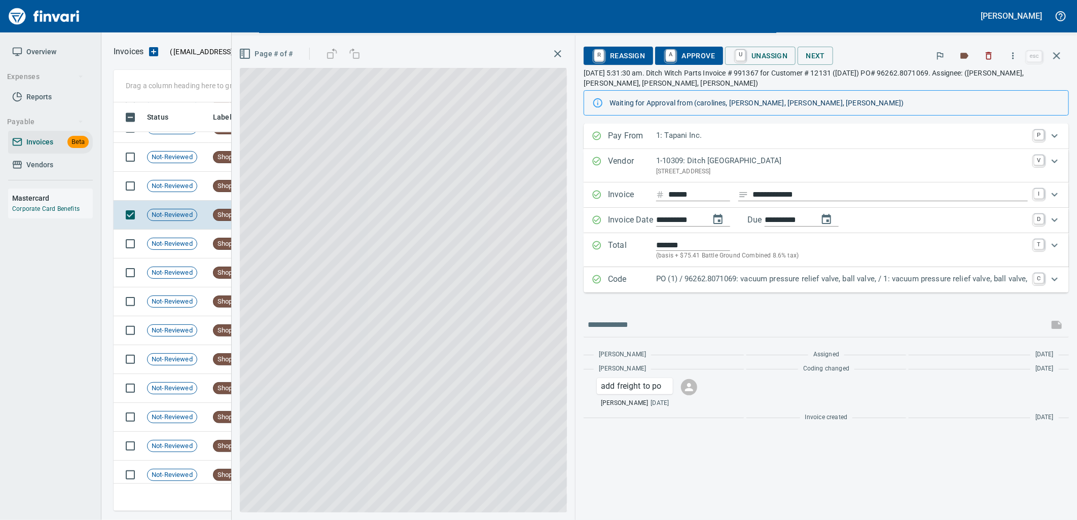
click at [864, 275] on p "PO (1) / 96262.8071069: vacuum pressure relief valve, ball valve, / 1: vacuum p…" at bounding box center [842, 279] width 372 height 12
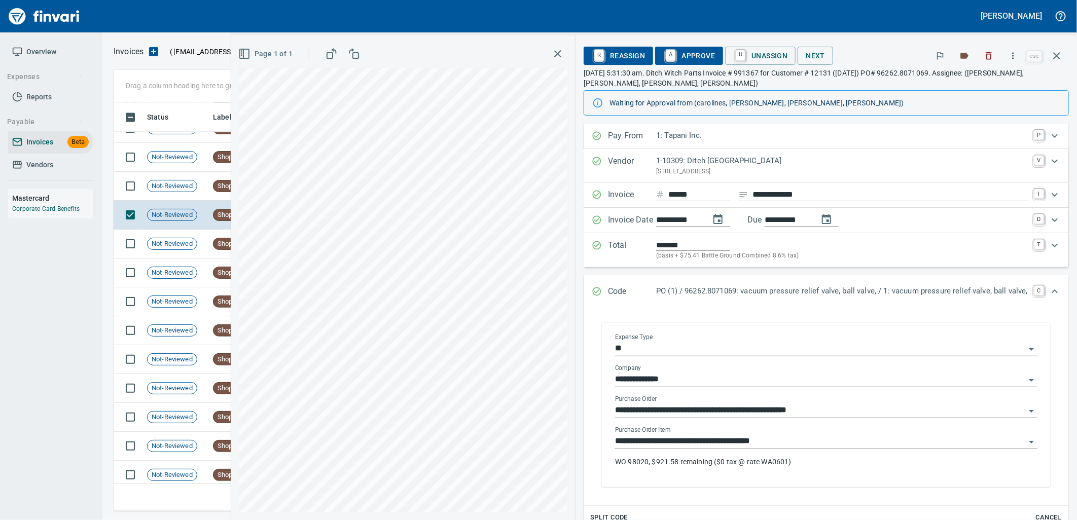
click at [788, 439] on input "**********" at bounding box center [820, 442] width 410 height 14
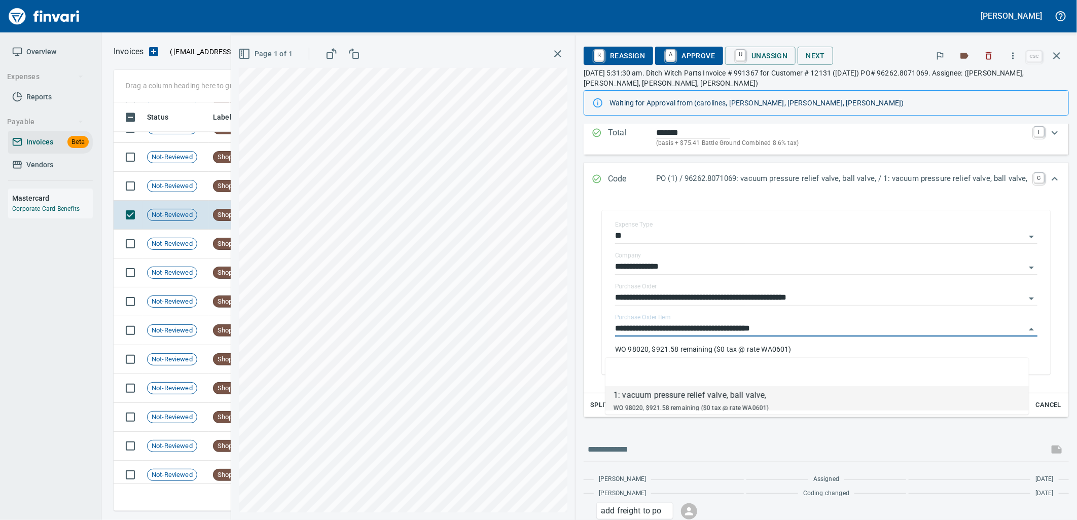
scroll to position [401, 934]
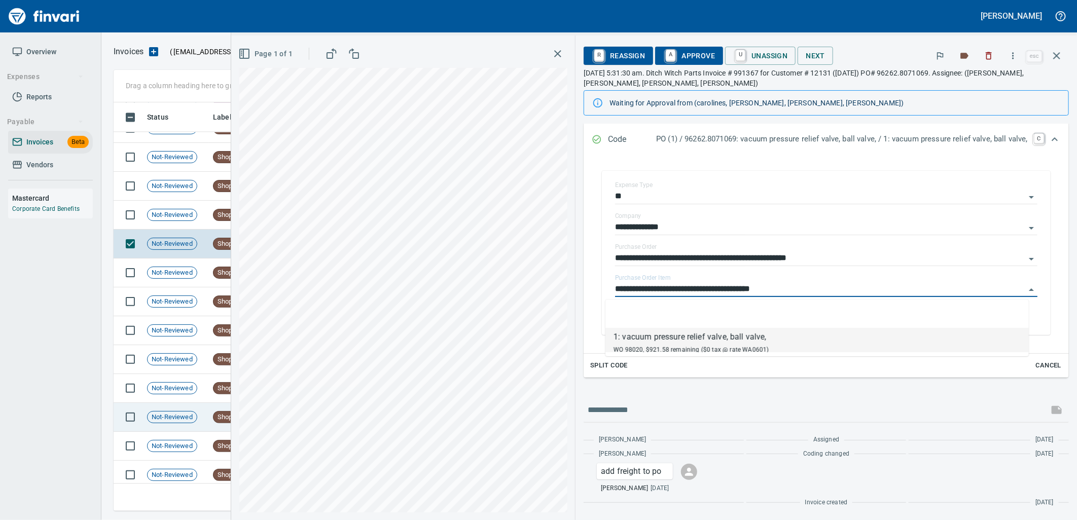
scroll to position [1322, 0]
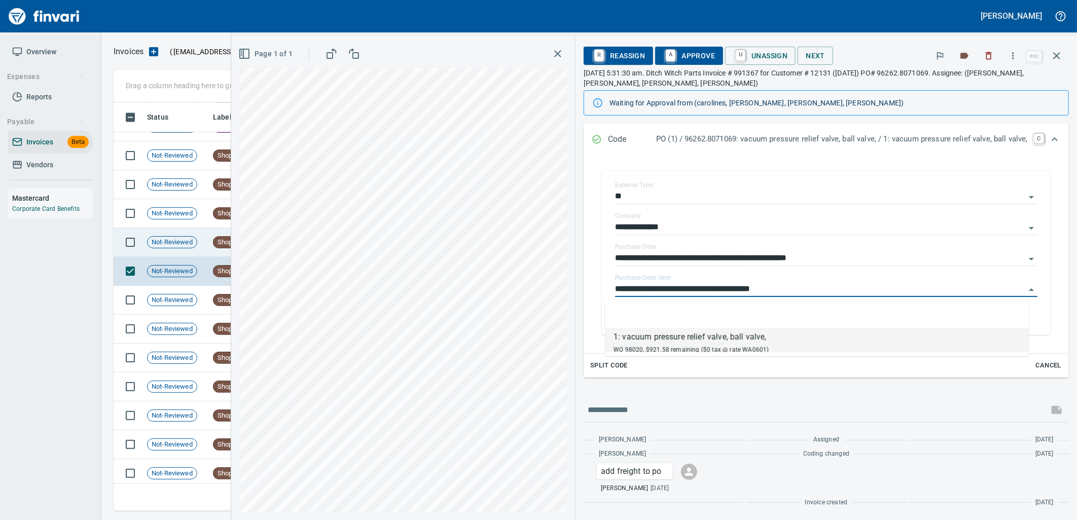
click at [176, 234] on td "Not-Reviewed" at bounding box center [176, 242] width 66 height 29
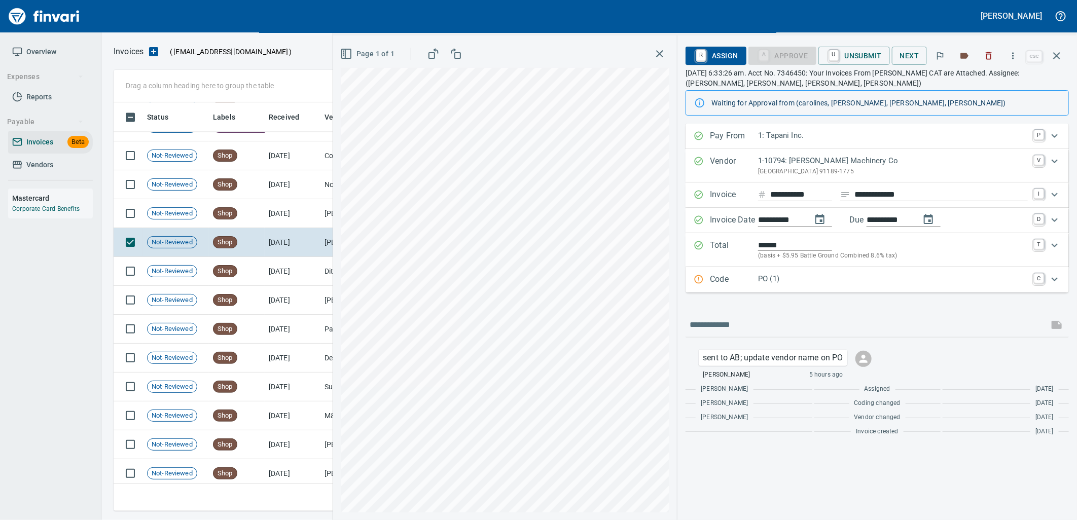
click at [807, 279] on p "PO (1)" at bounding box center [893, 279] width 270 height 12
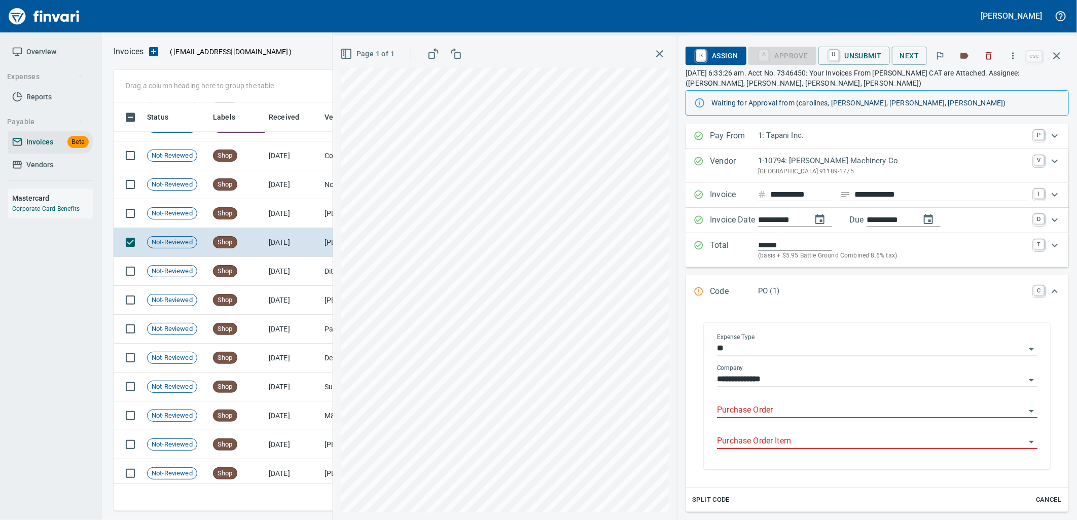
click at [774, 408] on input "Purchase Order" at bounding box center [871, 411] width 308 height 14
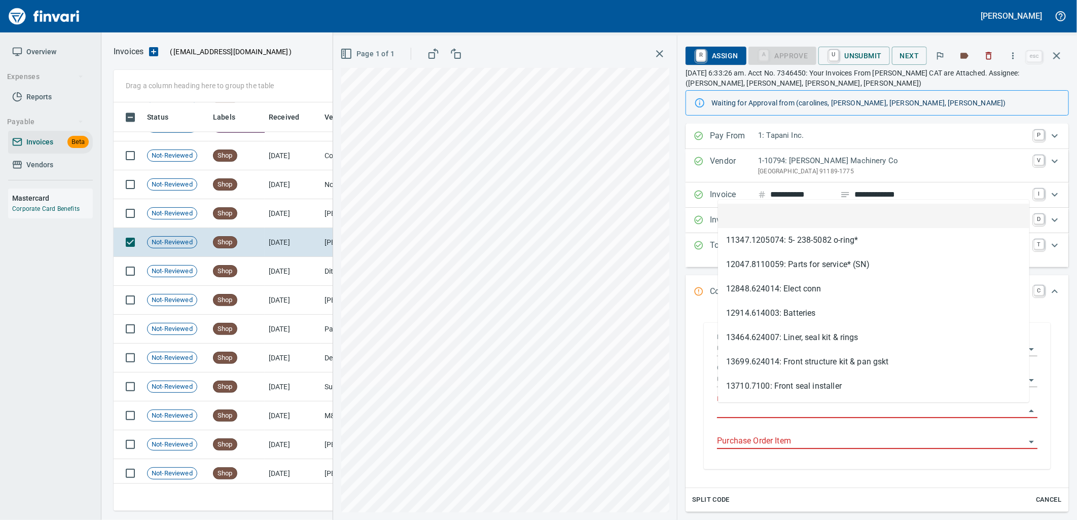
scroll to position [401, 934]
type input "**********"
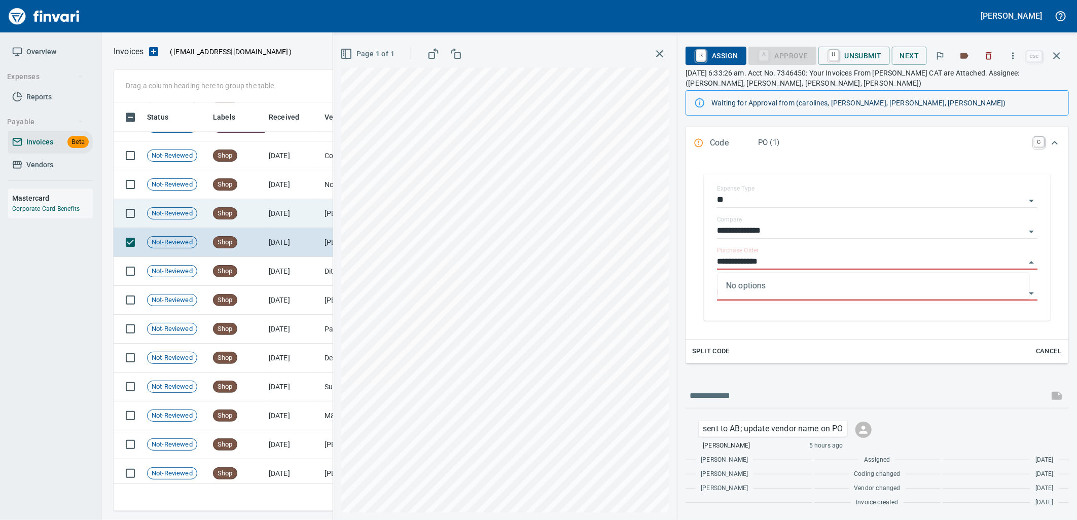
click at [255, 214] on td "Shop" at bounding box center [237, 213] width 56 height 29
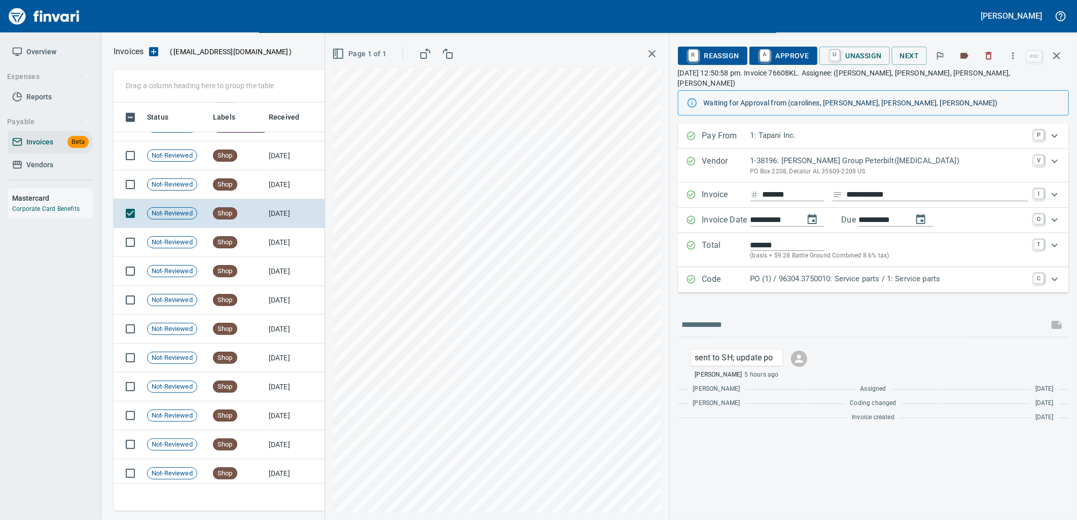
click at [806, 273] on p "PO (1) / 96304.3750010: Service parts / 1: Service parts" at bounding box center [889, 279] width 277 height 12
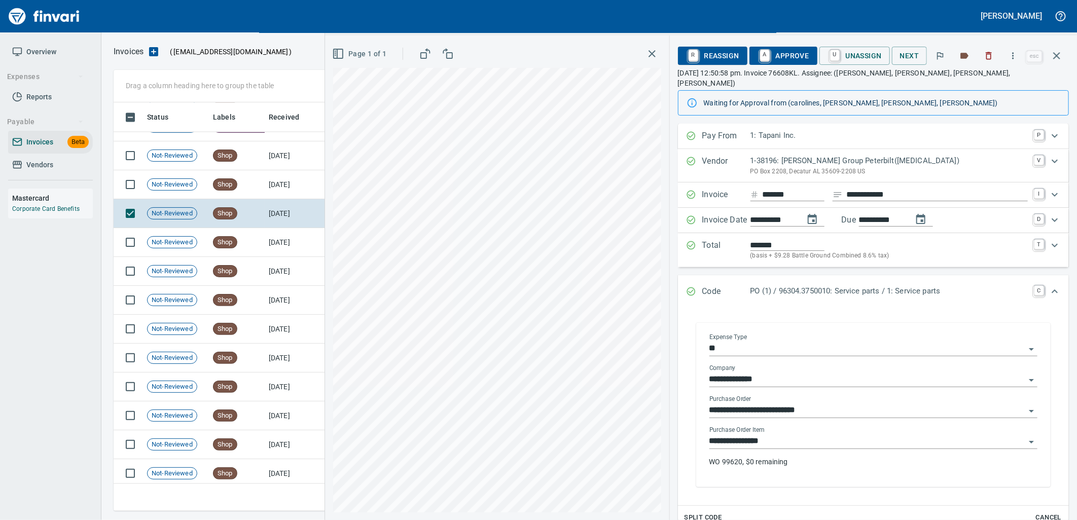
click at [788, 435] on input "**********" at bounding box center [868, 442] width 316 height 14
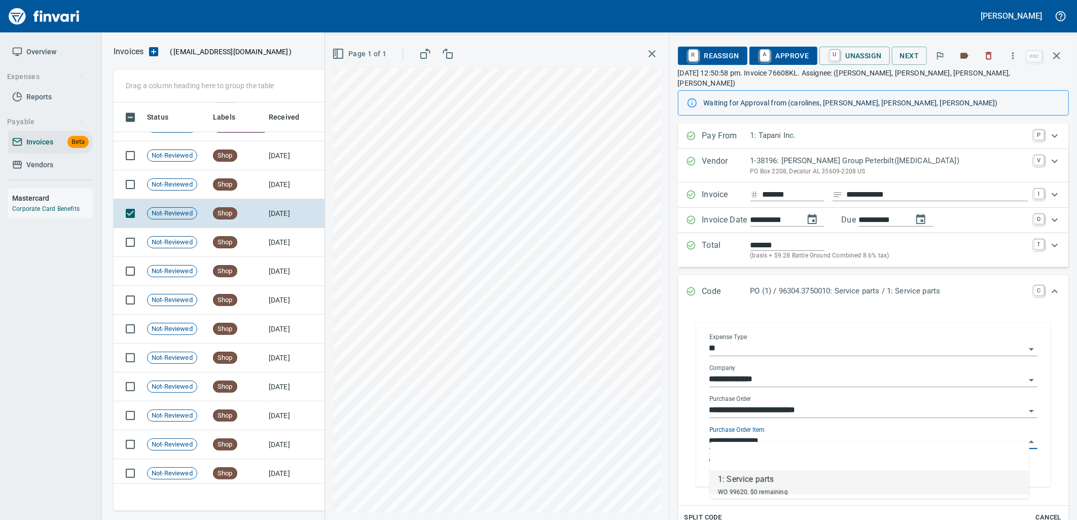
scroll to position [401, 934]
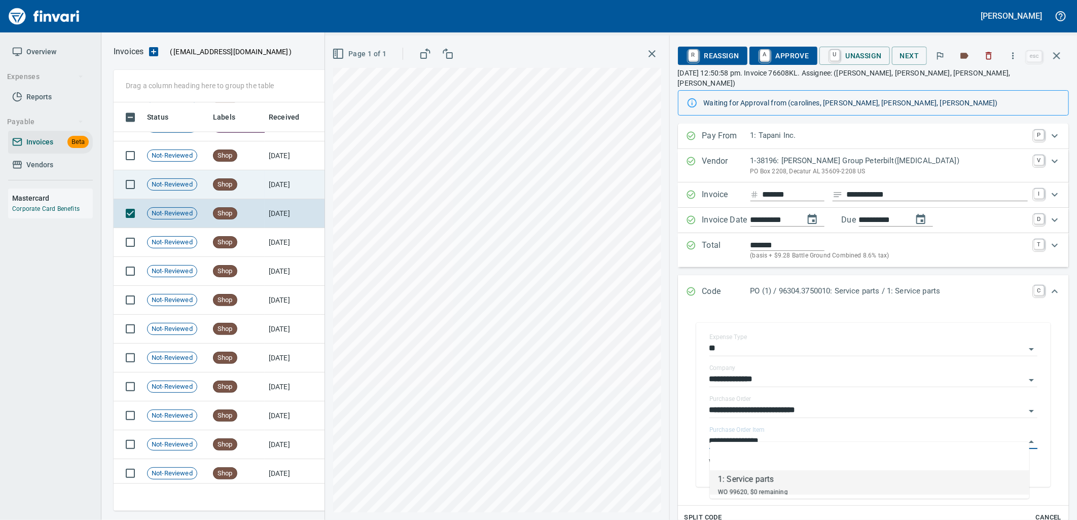
click at [302, 191] on td "8/27/2025" at bounding box center [293, 184] width 56 height 29
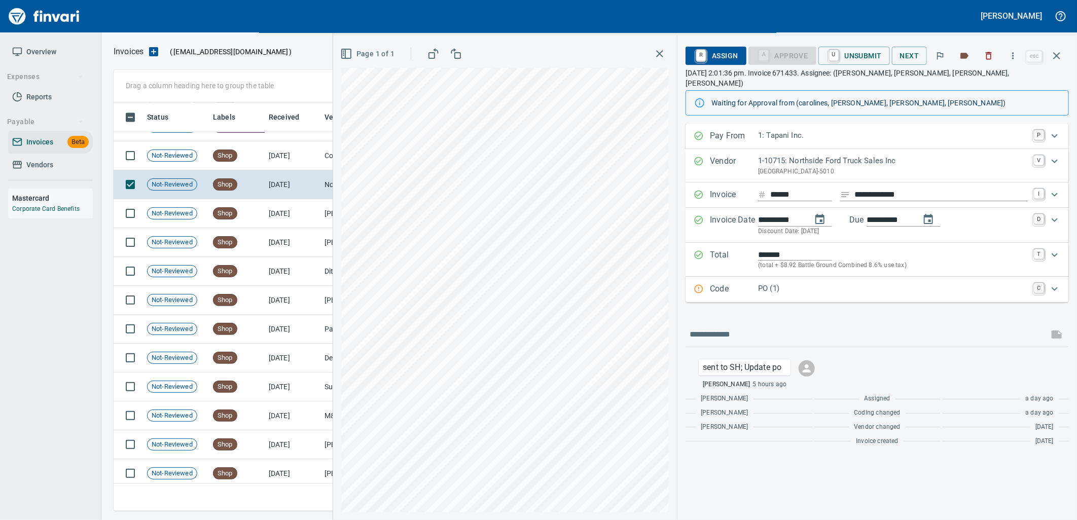
click at [789, 283] on p "PO (1)" at bounding box center [893, 289] width 270 height 12
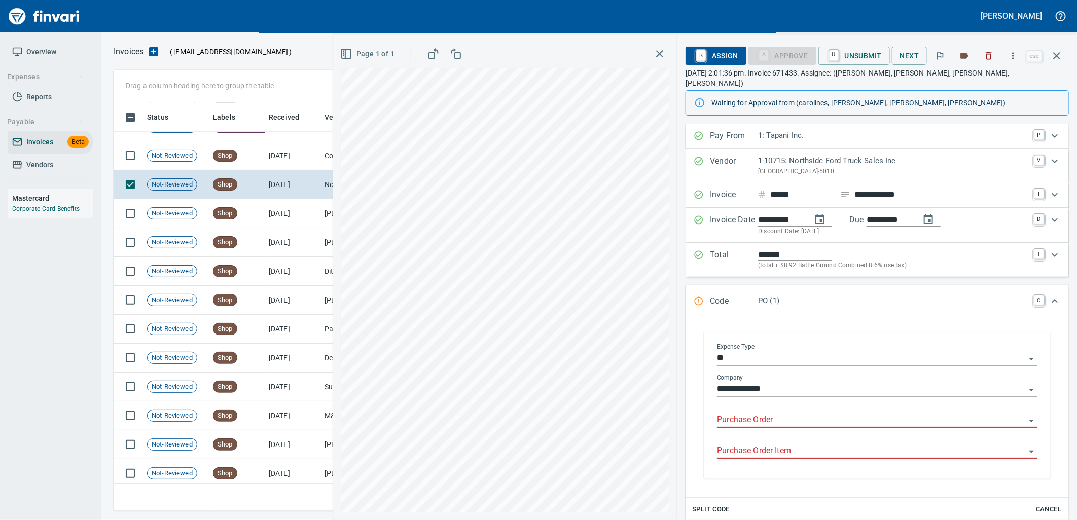
click at [775, 413] on input "Purchase Order" at bounding box center [871, 420] width 308 height 14
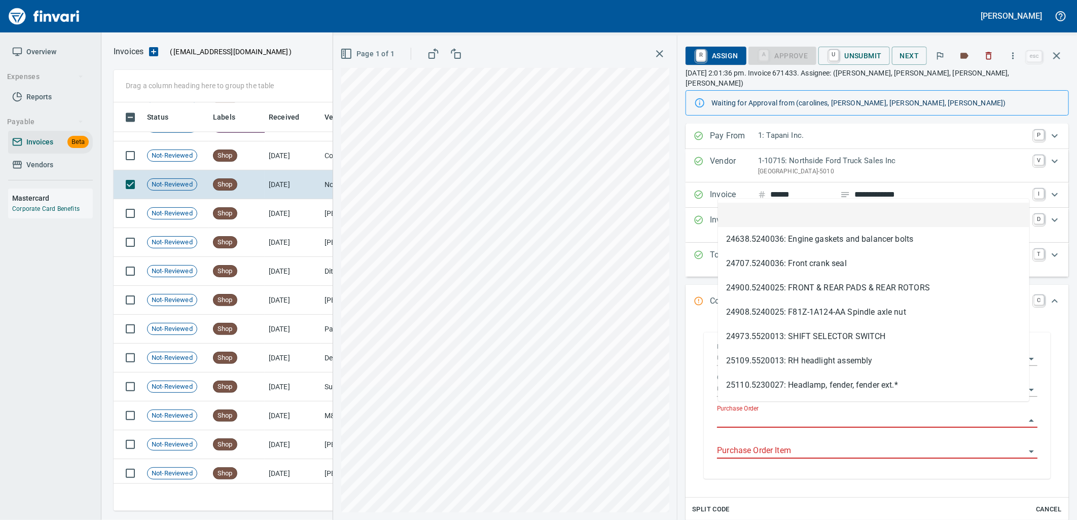
scroll to position [401, 934]
type input "**********"
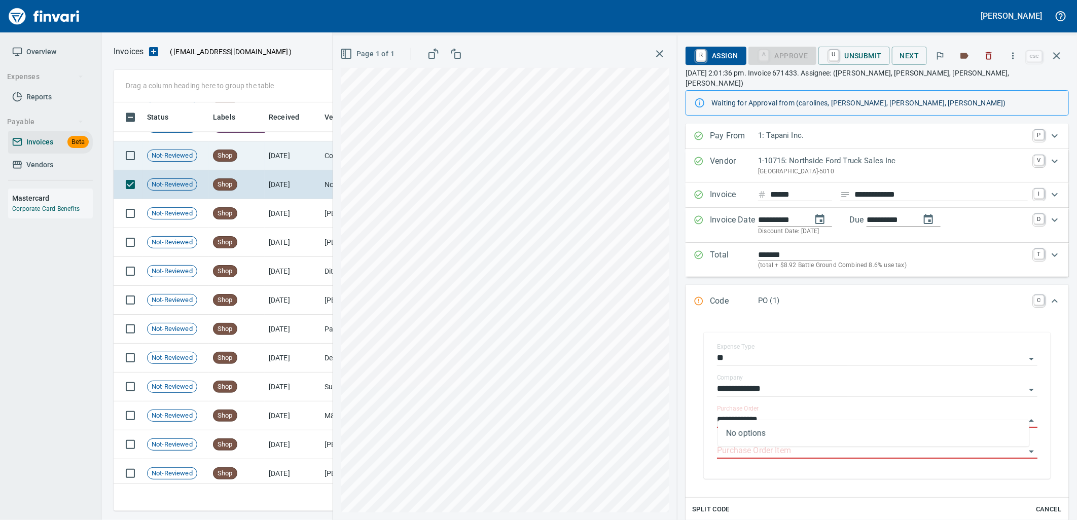
click at [280, 160] on td "8/27/2025" at bounding box center [293, 156] width 56 height 29
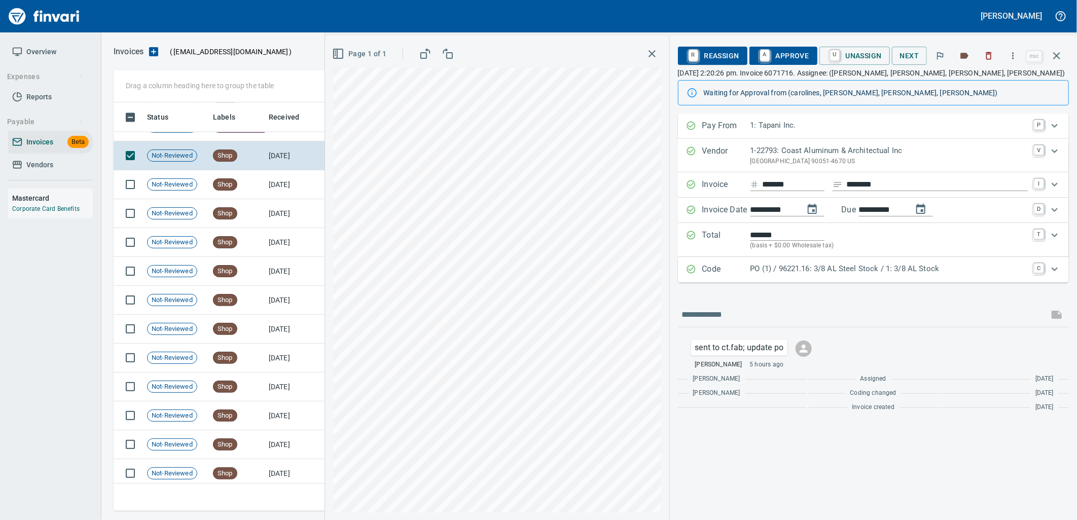
click at [784, 262] on div "Code PO (1) / 96221.16: 3/8 AL Steel Stock / 1: 3/8 AL Stock C" at bounding box center [873, 269] width 391 height 25
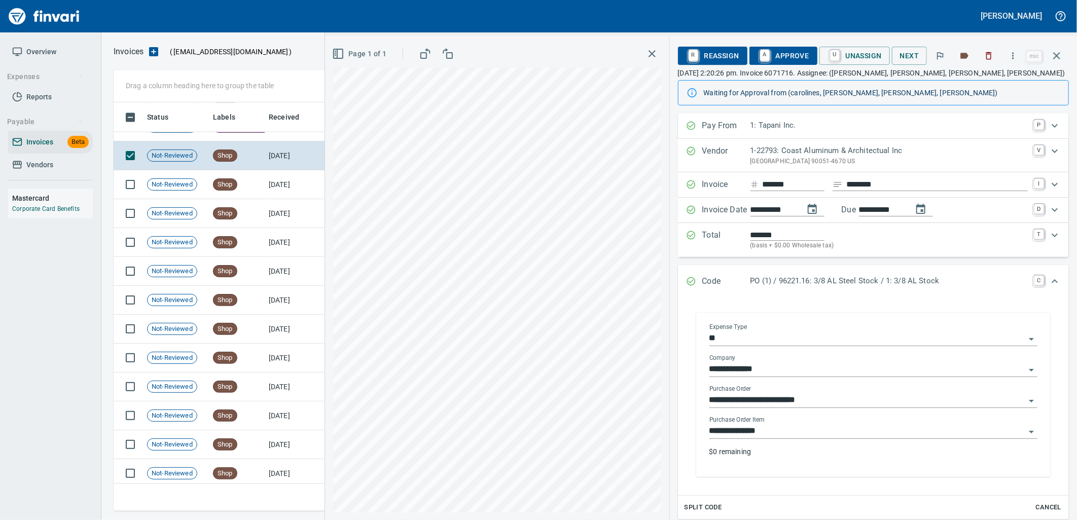
click at [783, 436] on input "**********" at bounding box center [868, 432] width 316 height 14
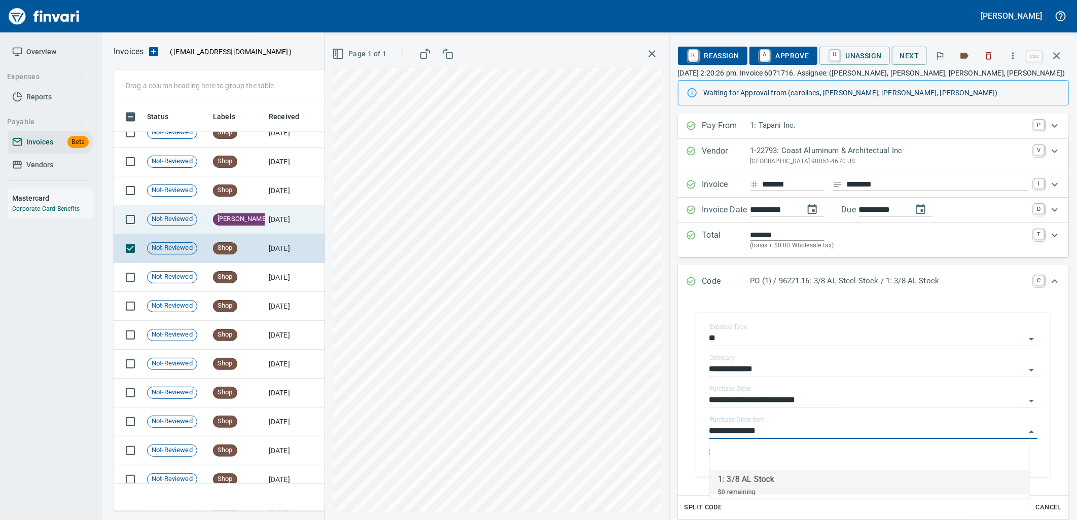
scroll to position [1210, 0]
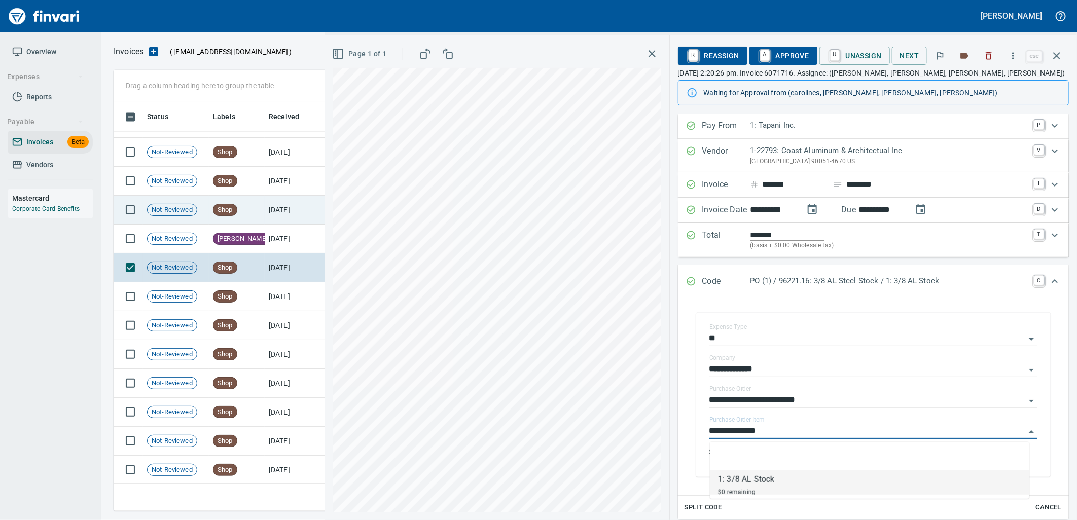
click at [262, 208] on td "Shop" at bounding box center [237, 210] width 56 height 29
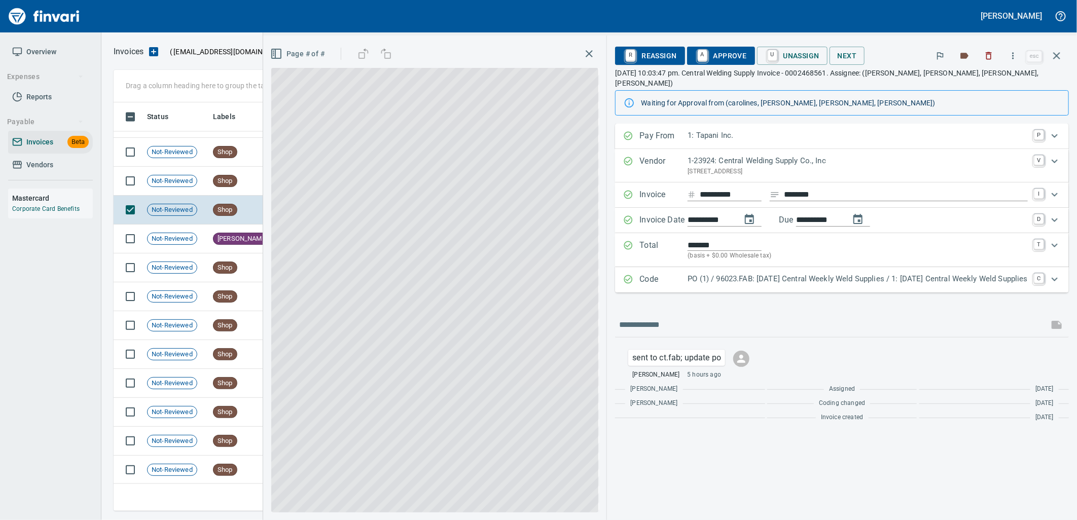
click at [771, 273] on p "PO (1) / 96023.FAB: 08/18/25 Central Weekly Weld Supplies / 1: 08/18/25 Central…" at bounding box center [858, 279] width 340 height 12
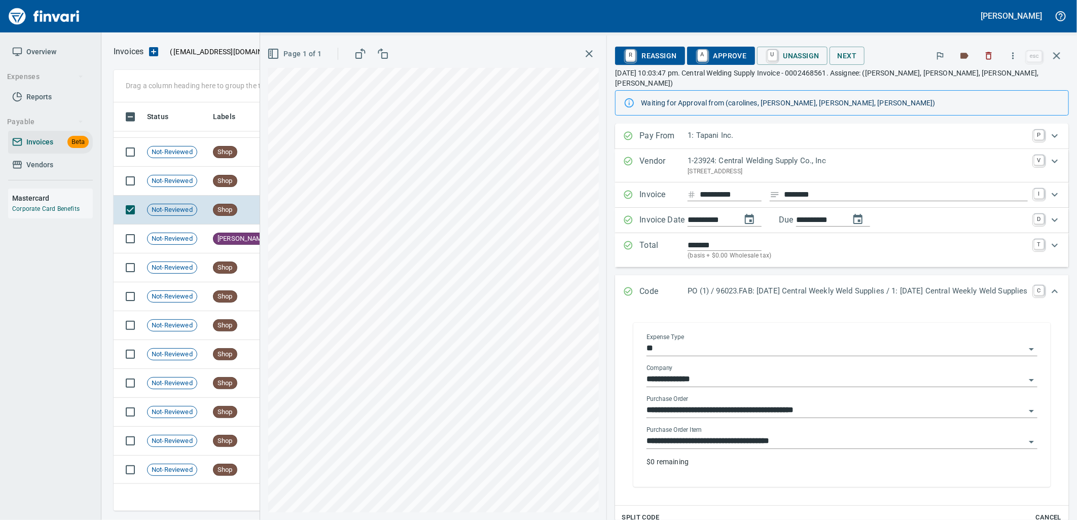
click at [734, 435] on input "**********" at bounding box center [836, 442] width 379 height 14
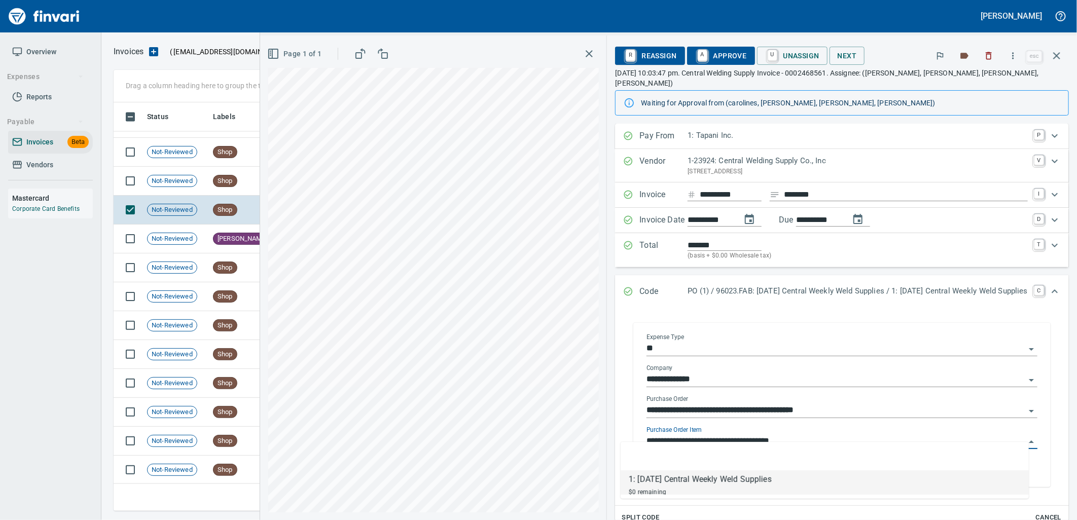
scroll to position [401, 934]
click at [189, 183] on span "Not-Reviewed" at bounding box center [172, 182] width 49 height 10
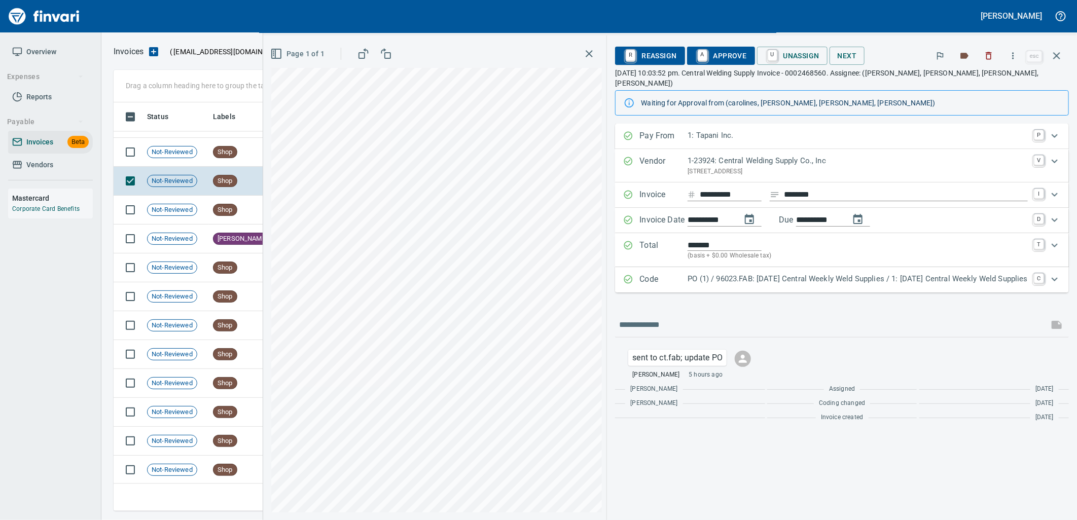
click at [836, 273] on p "PO (1) / 96023.FAB: 08/18/25 Central Weekly Weld Supplies / 1: 08/18/25 Central…" at bounding box center [858, 279] width 340 height 12
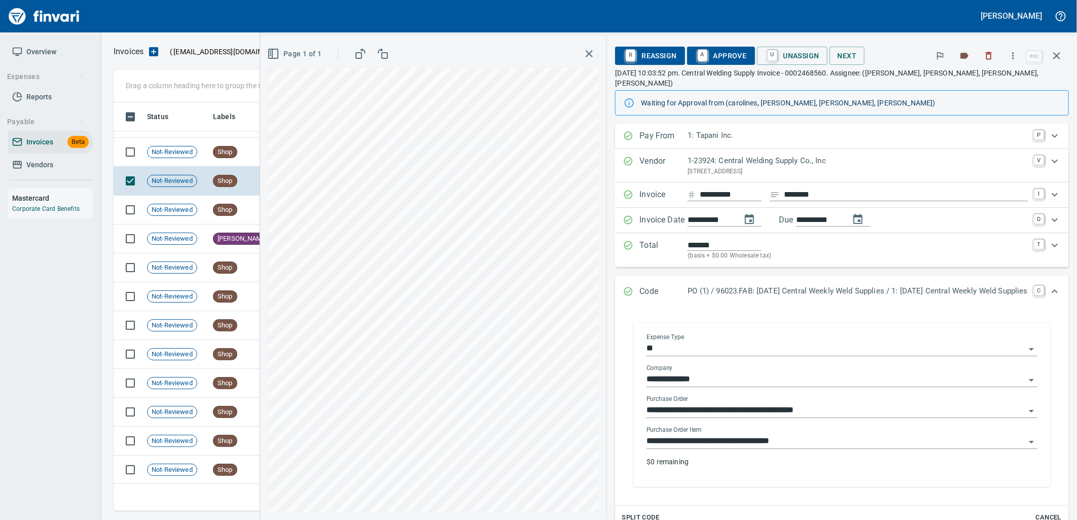
click at [780, 435] on input "**********" at bounding box center [836, 442] width 379 height 14
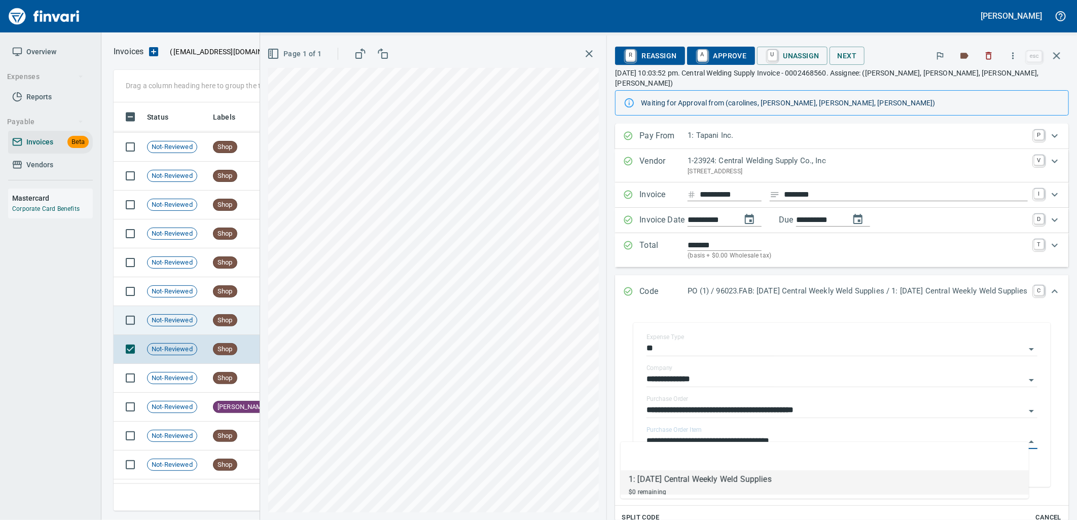
scroll to position [1041, 0]
click at [198, 334] on td "Not-Reviewed" at bounding box center [176, 321] width 66 height 29
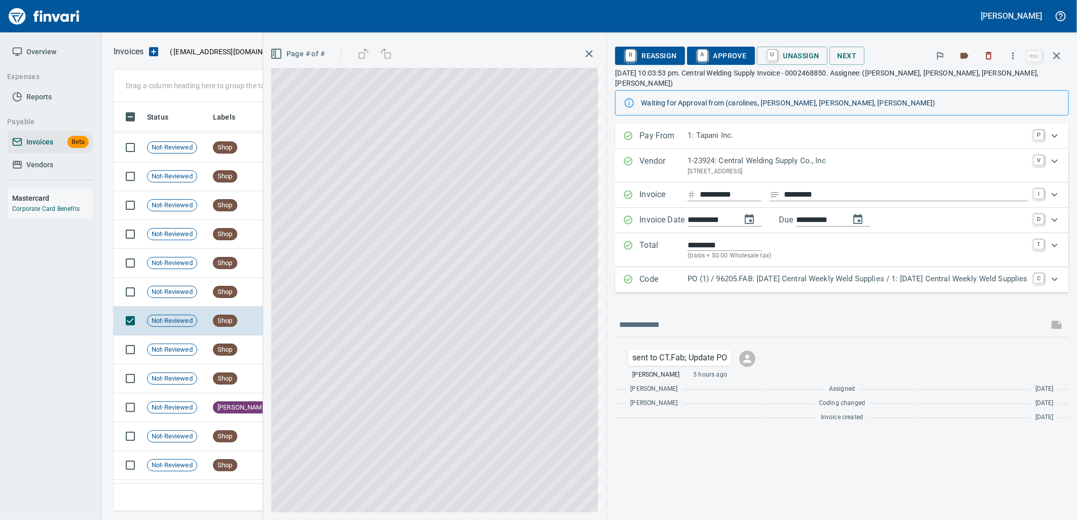
click at [749, 274] on p "PO (1) / 96205.FAB: 08/25/25 Central Weekly Weld Supplies / 1: 08/25/25 Central…" at bounding box center [858, 279] width 340 height 12
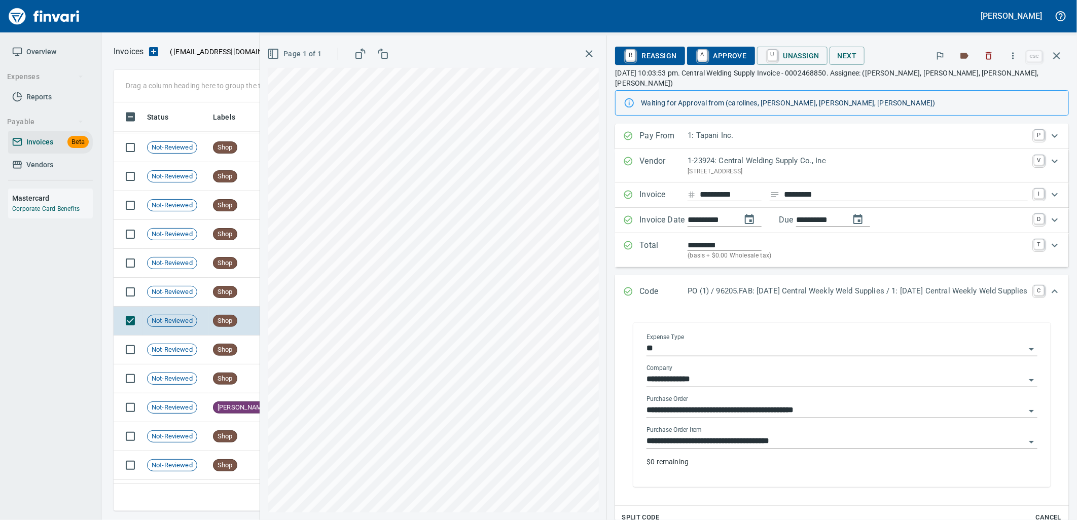
click at [756, 435] on input "**********" at bounding box center [836, 442] width 379 height 14
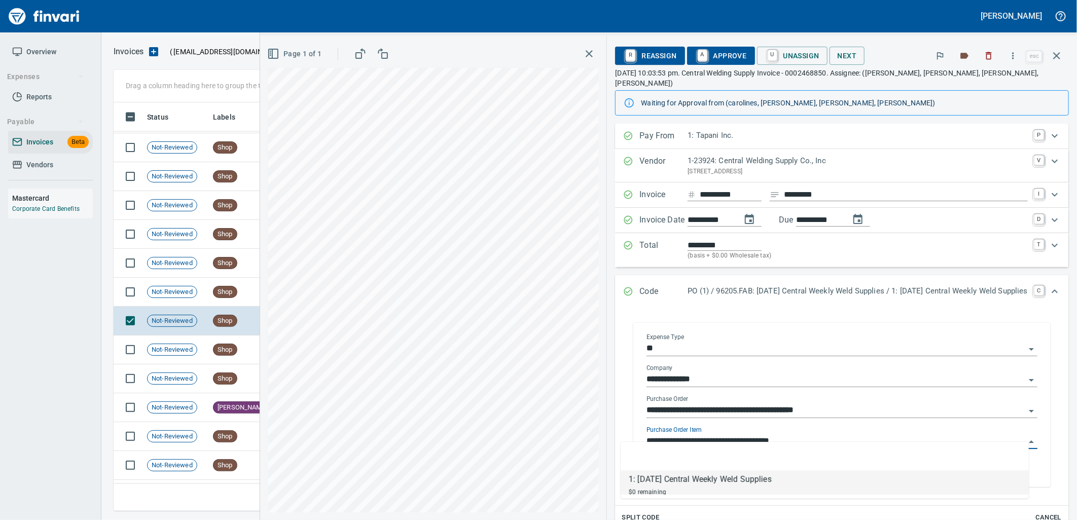
scroll to position [401, 934]
click at [214, 298] on td "Shop" at bounding box center [237, 292] width 56 height 29
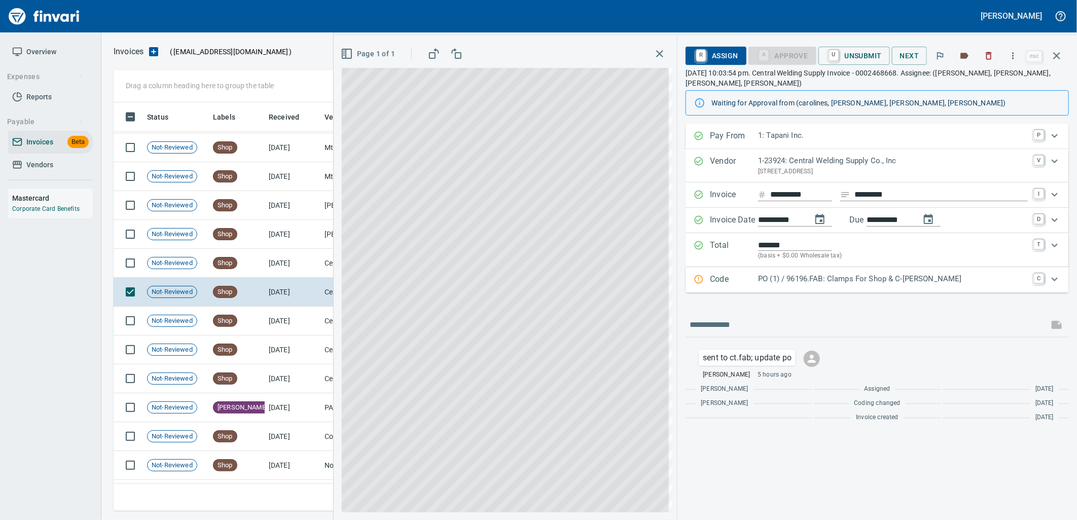
click at [798, 286] on div "PO (1) / 96196.FAB: Clamps For Shop & C-Tran" at bounding box center [893, 279] width 270 height 13
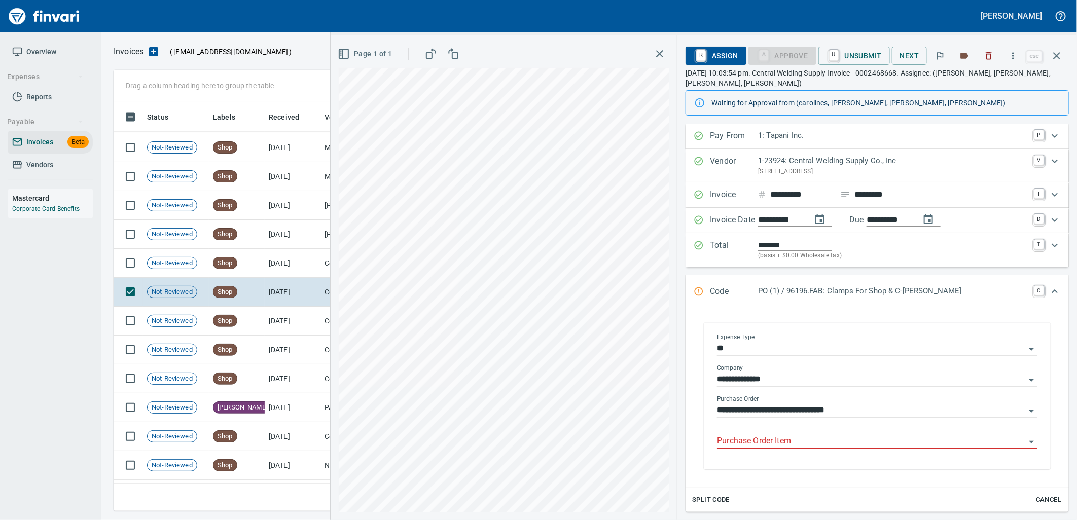
click at [800, 435] on body "Leah Wilson Overview Expenses Reports Payable Invoices Beta Vendors Mastercard …" at bounding box center [538, 260] width 1077 height 520
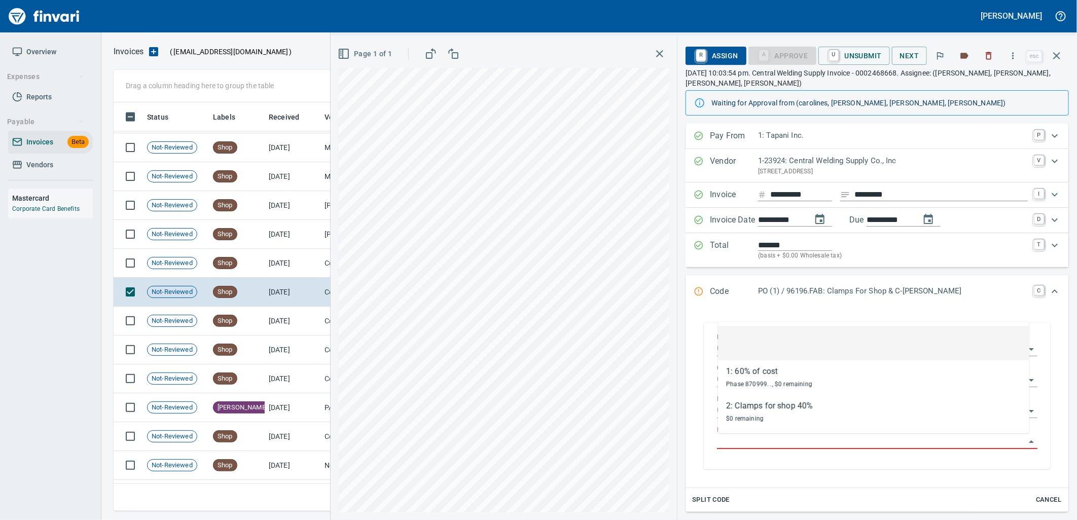
scroll to position [401, 934]
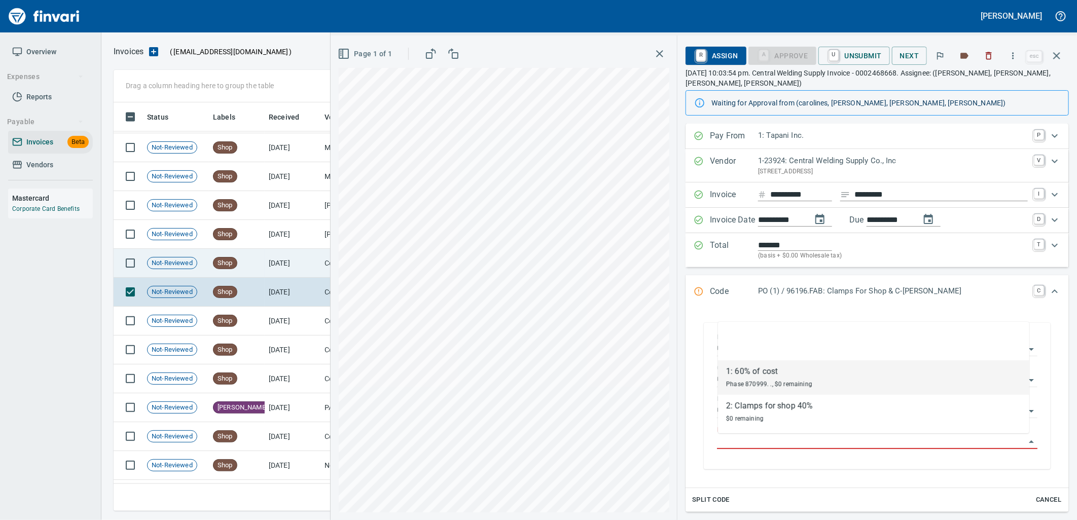
click at [300, 271] on td "8/27/2025" at bounding box center [293, 263] width 56 height 29
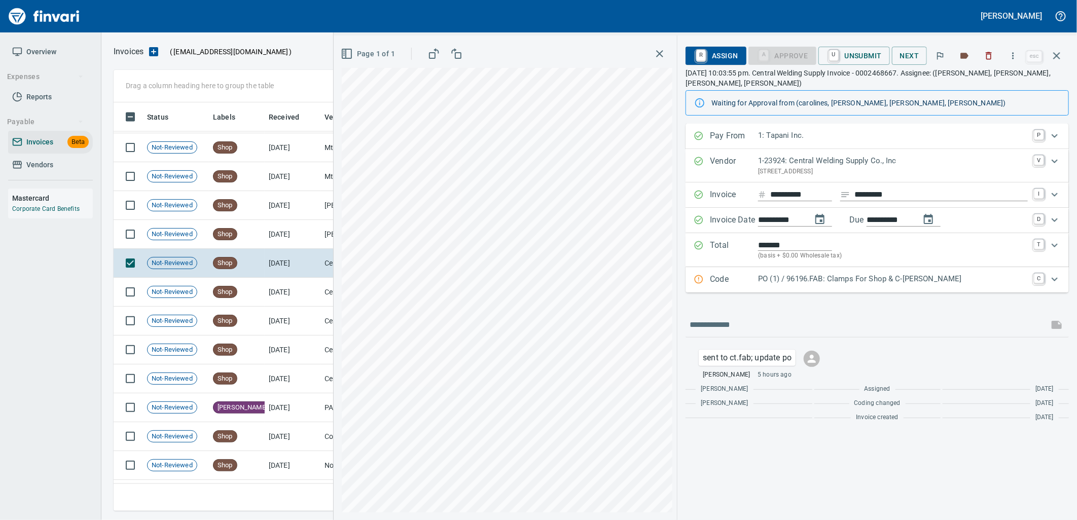
click at [836, 290] on div "Code PO (1) / 96196.FAB: Clamps For Shop & C-Tran C" at bounding box center [877, 279] width 383 height 25
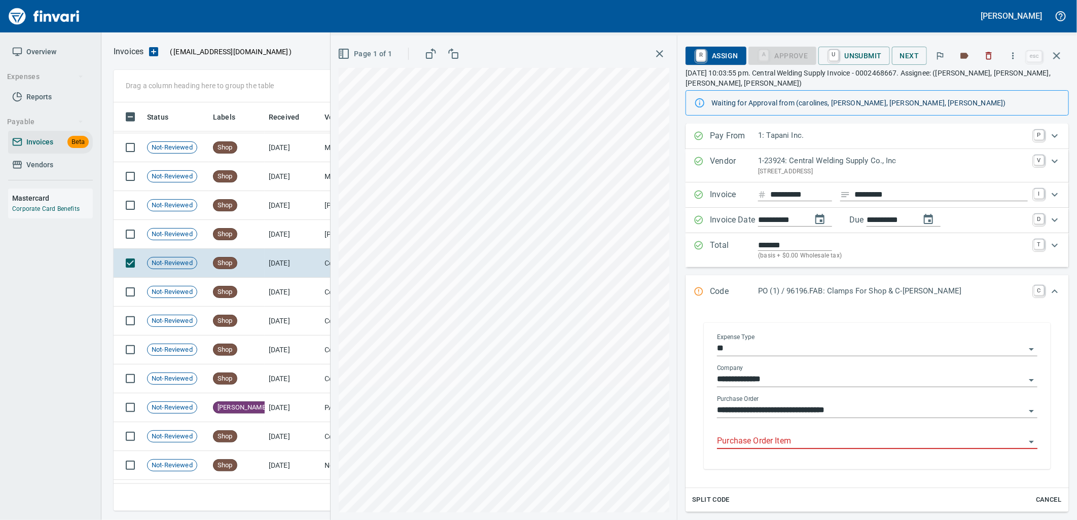
click at [793, 449] on div at bounding box center [877, 442] width 321 height 15
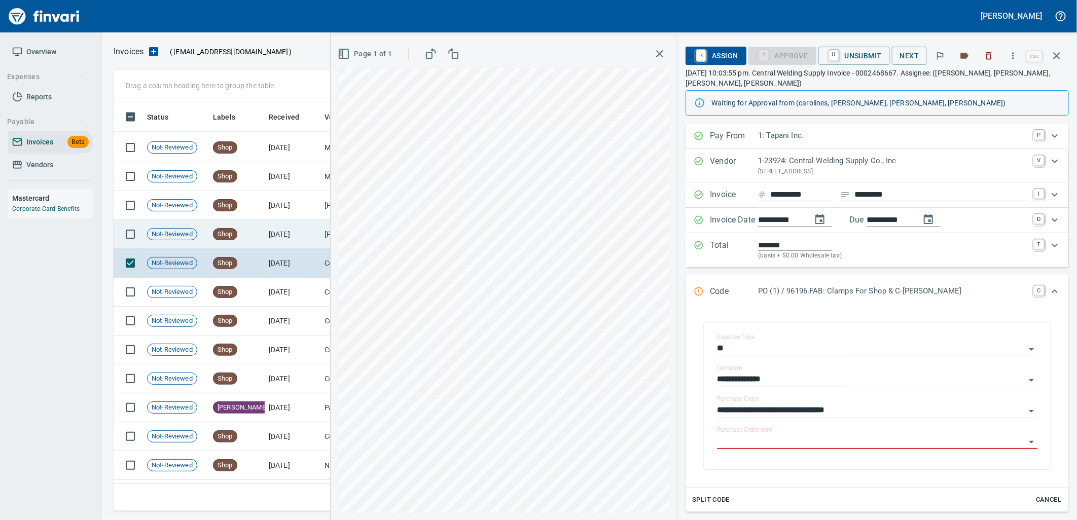
click at [240, 225] on td "Shop" at bounding box center [237, 234] width 56 height 29
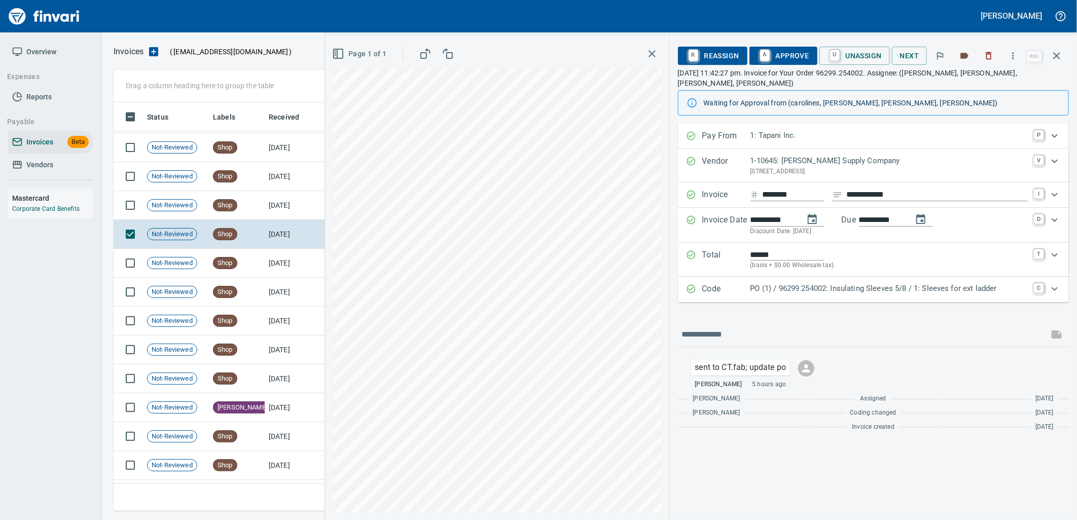
click at [864, 294] on div "**********" at bounding box center [873, 280] width 391 height 313
click at [874, 283] on p "PO (1) / 96299.254002: Insulating Sleeves 5/8 / 1: Sleeves for ext ladder" at bounding box center [889, 289] width 277 height 12
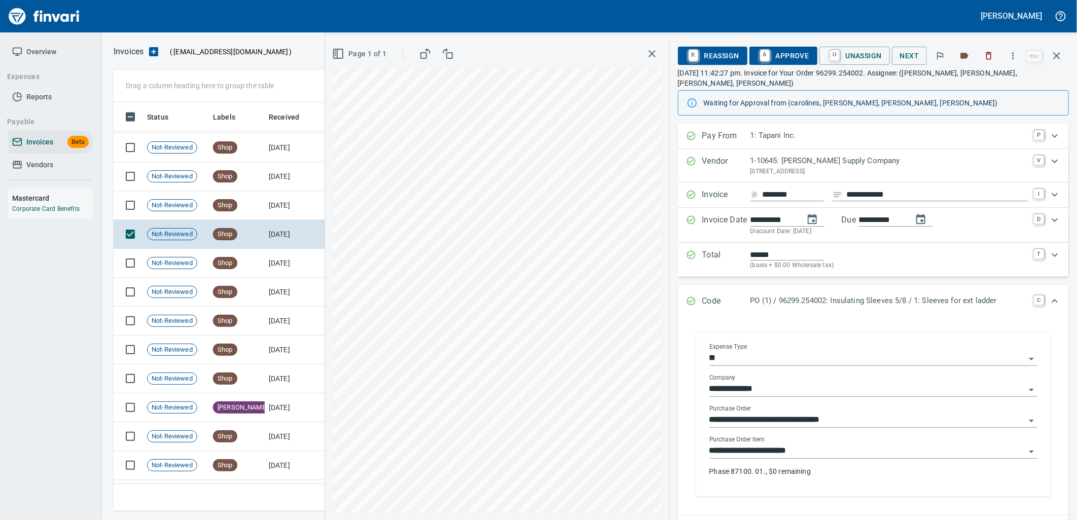
click at [834, 444] on input "**********" at bounding box center [868, 451] width 316 height 14
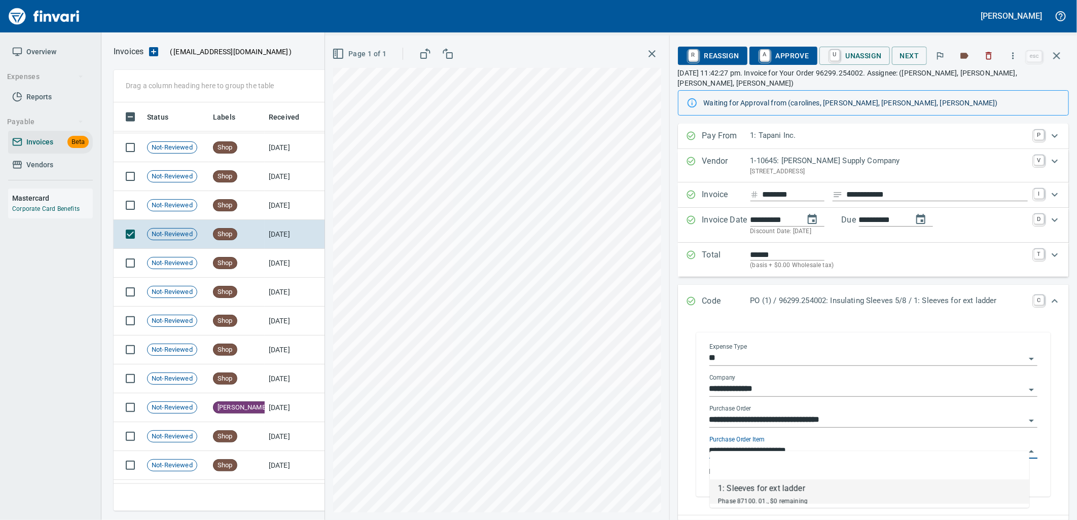
scroll to position [401, 934]
click at [257, 197] on td "Shop" at bounding box center [237, 205] width 56 height 29
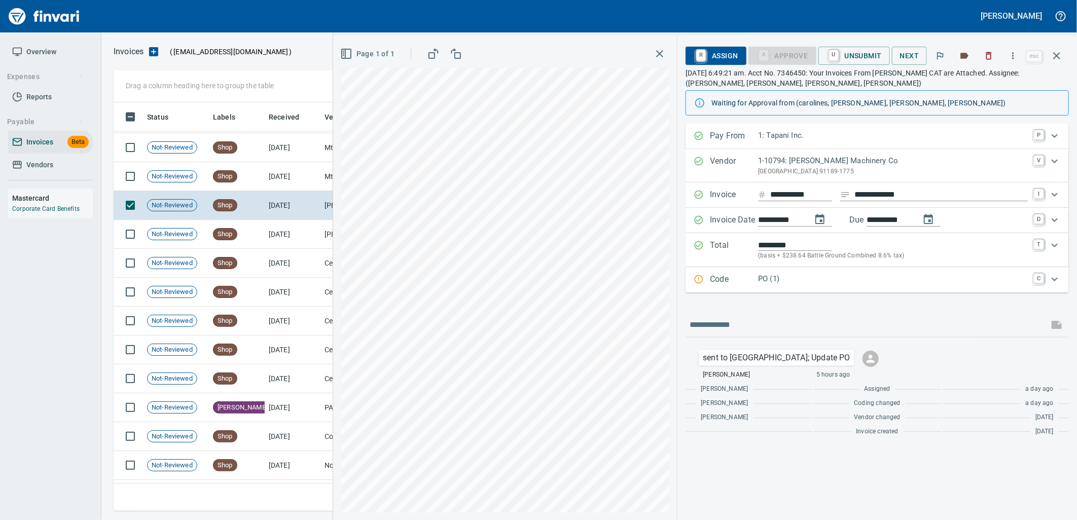
click at [849, 291] on div "Code PO (1) C" at bounding box center [877, 279] width 383 height 25
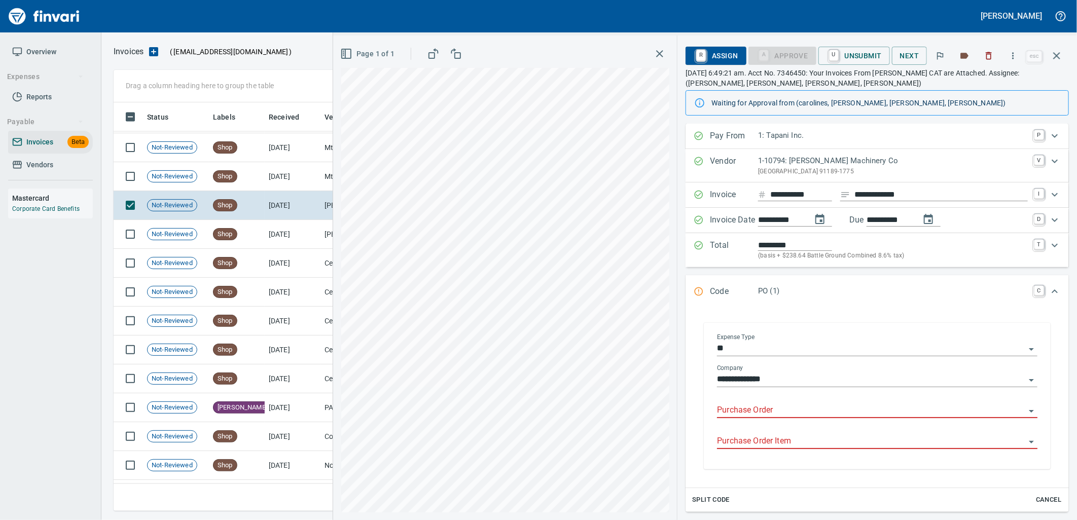
click at [781, 414] on input "Purchase Order" at bounding box center [871, 411] width 308 height 14
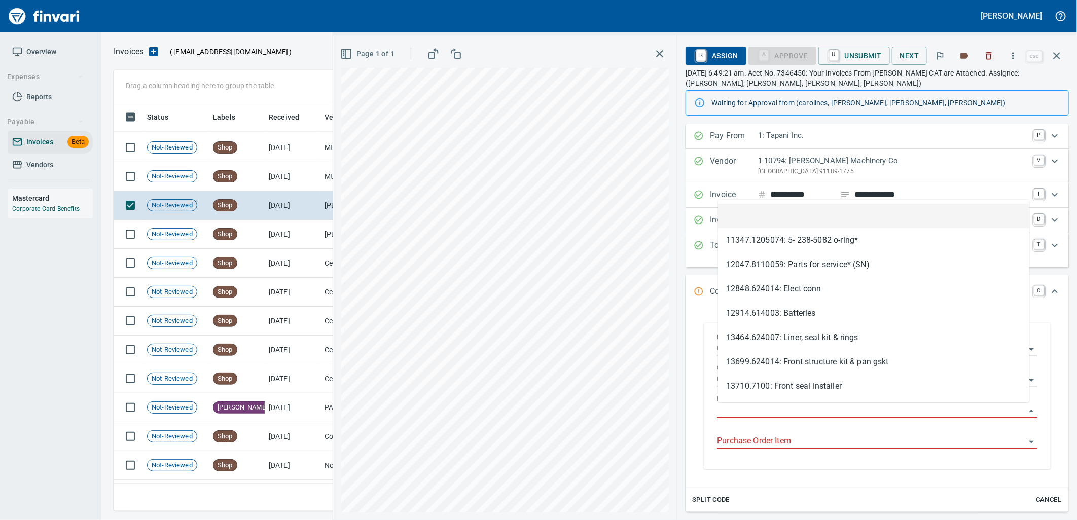
scroll to position [401, 934]
type input "**********"
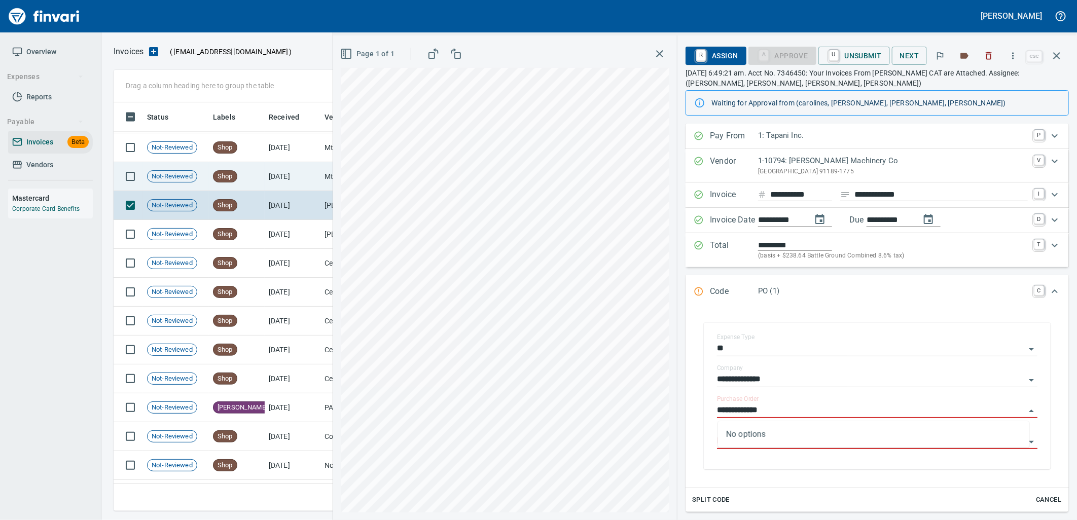
click at [284, 172] on td "8/28/2025" at bounding box center [293, 176] width 56 height 29
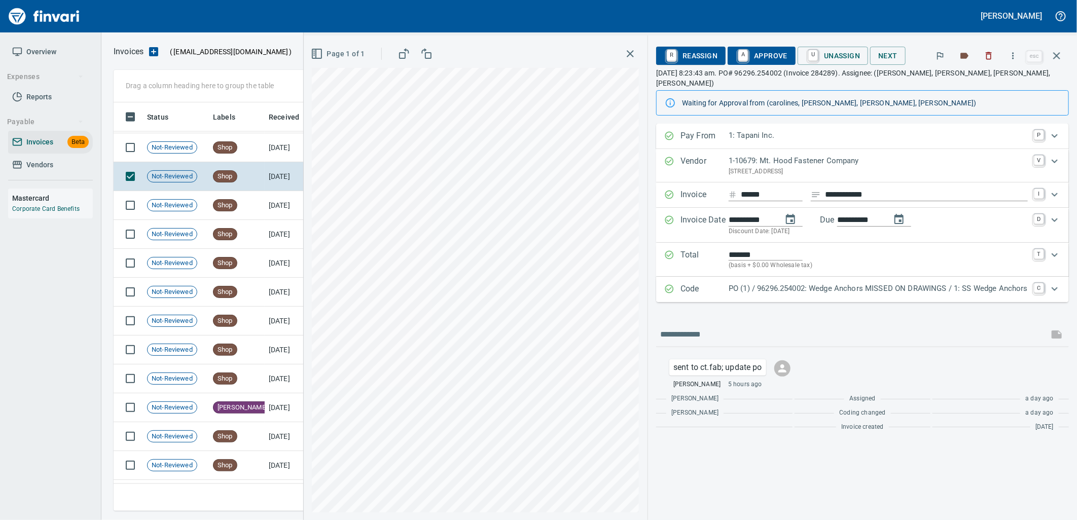
click at [840, 283] on p "PO (1) / 96296.254002: Wedge Anchors MISSED ON DRAWINGS / 1: SS Wedge Anchors" at bounding box center [878, 289] width 299 height 12
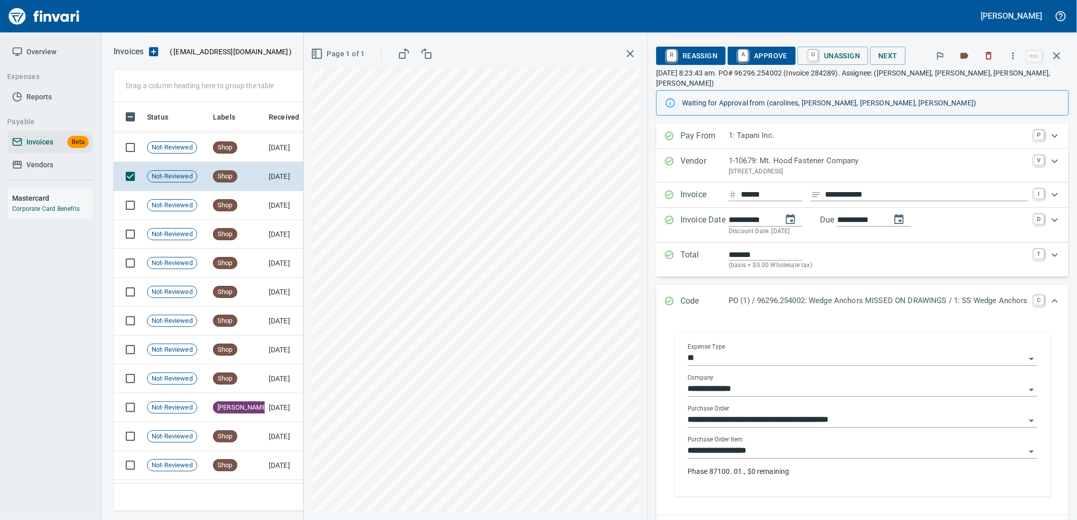
click at [786, 444] on input "**********" at bounding box center [857, 451] width 338 height 14
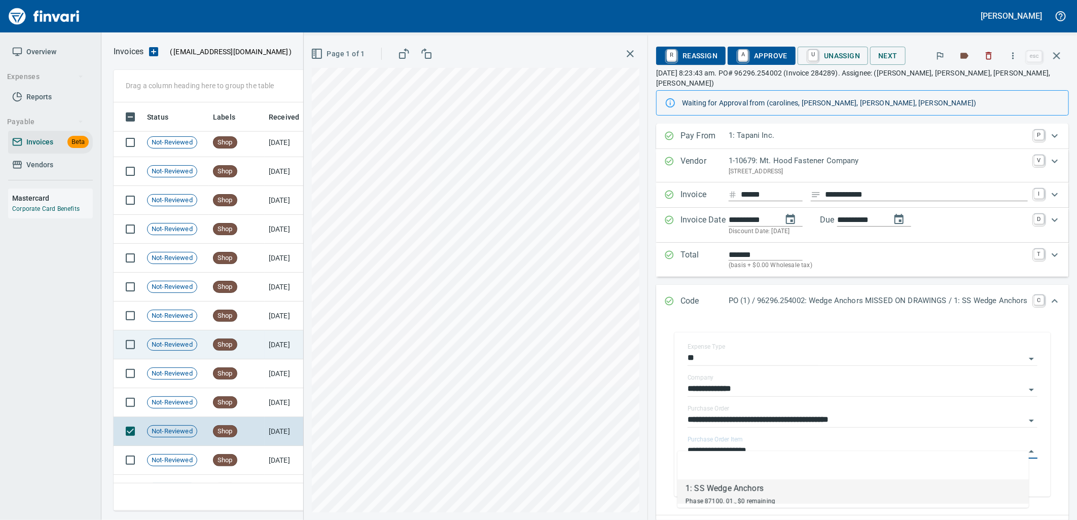
scroll to position [759, 0]
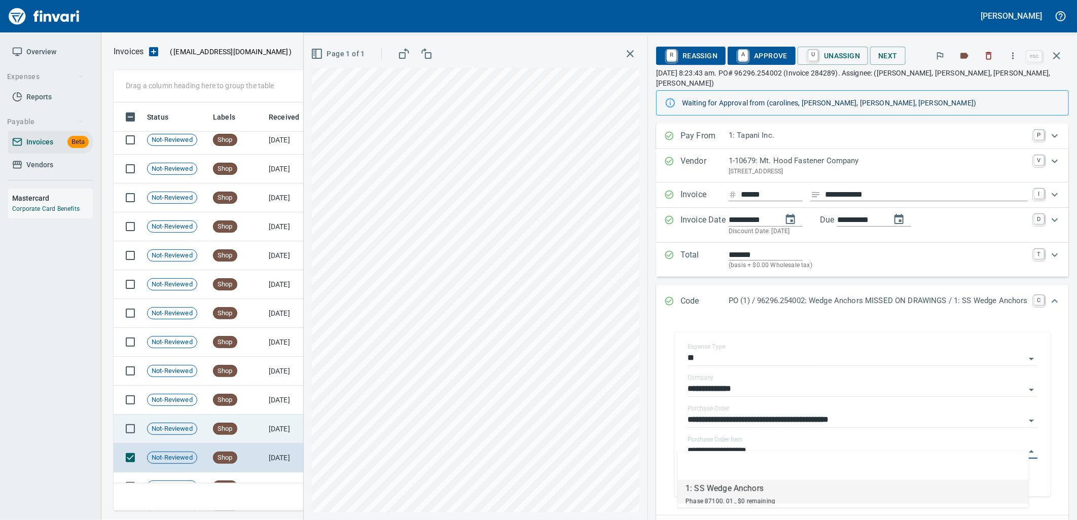
click at [196, 417] on td "Not-Reviewed" at bounding box center [176, 429] width 66 height 29
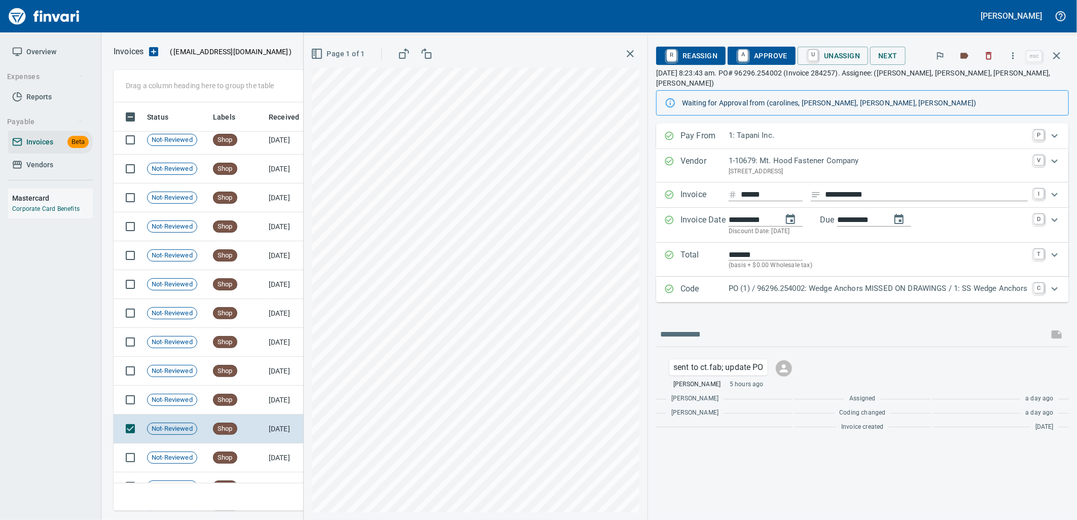
click at [872, 283] on p "PO (1) / 96296.254002: Wedge Anchors MISSED ON DRAWINGS / 1: SS Wedge Anchors" at bounding box center [878, 289] width 299 height 12
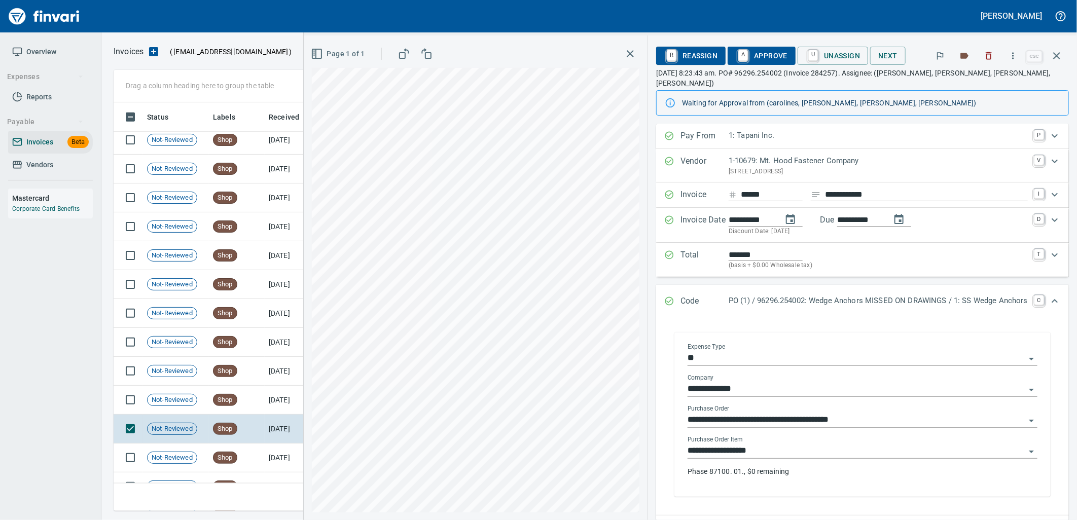
click at [776, 444] on input "**********" at bounding box center [857, 451] width 338 height 14
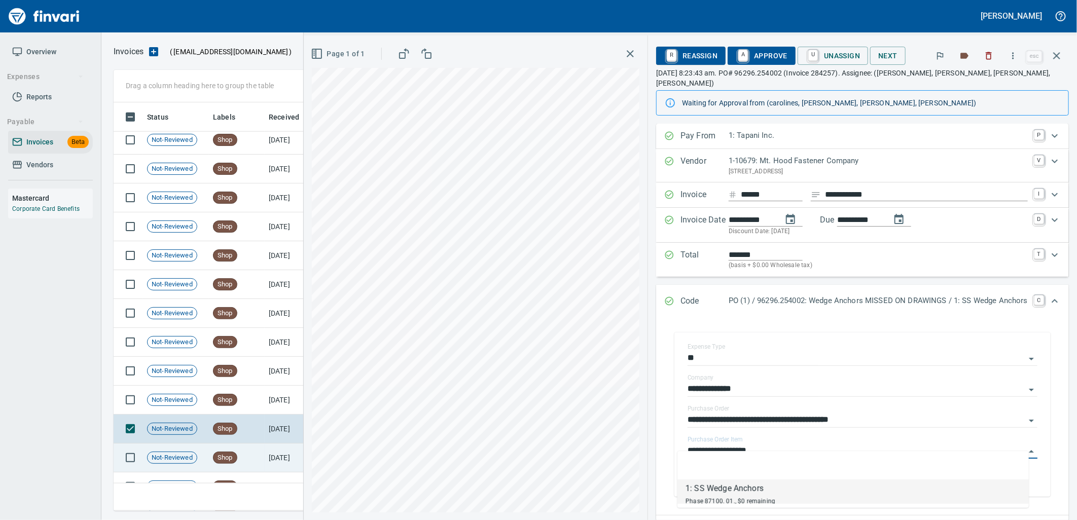
scroll to position [401, 934]
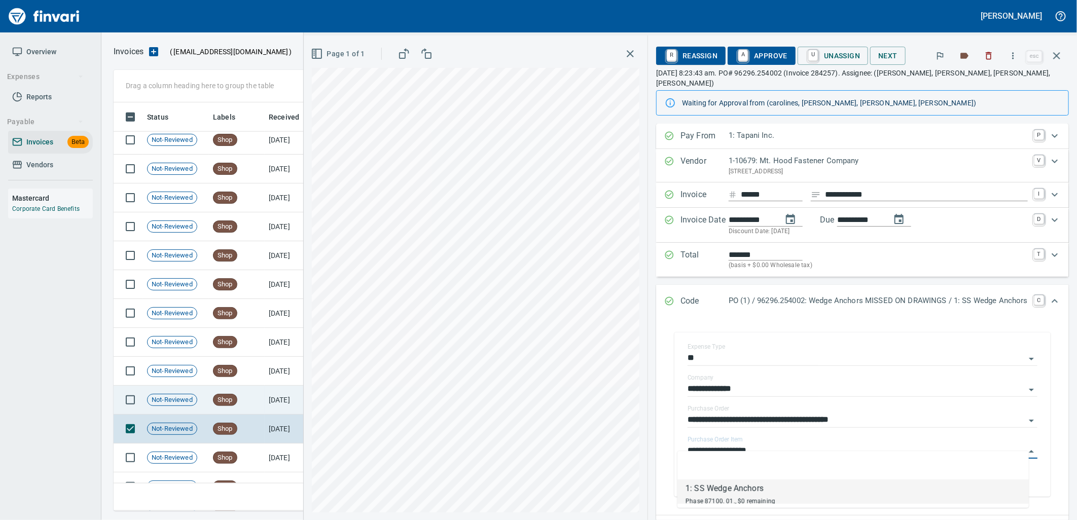
click at [243, 399] on td "Shop" at bounding box center [237, 400] width 56 height 29
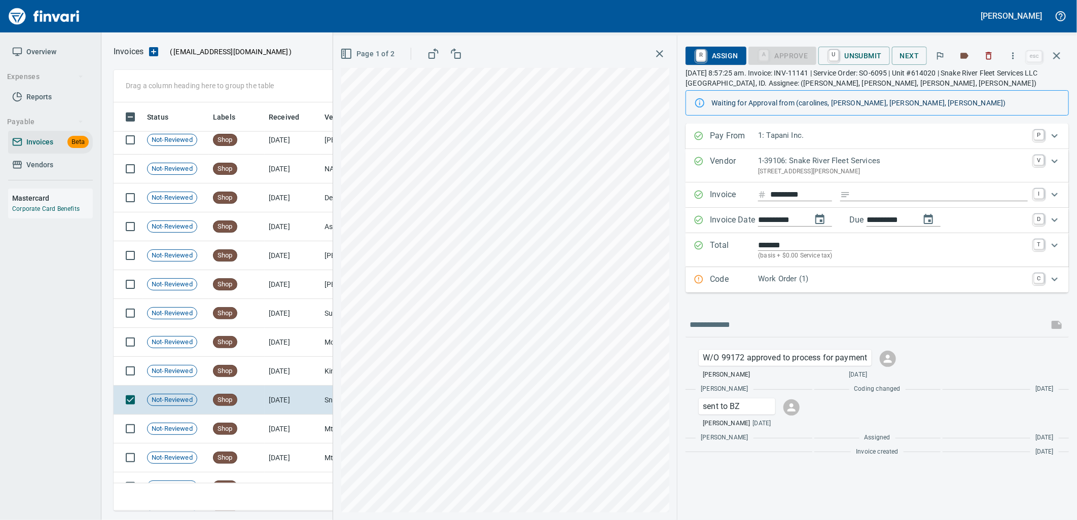
click at [820, 283] on p "Work Order (1)" at bounding box center [893, 279] width 270 height 12
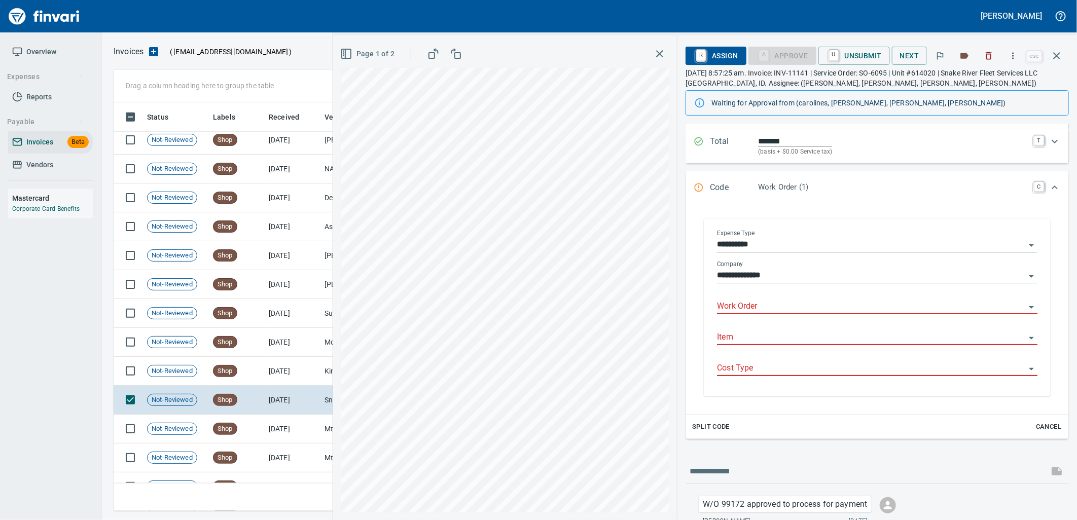
scroll to position [113, 0]
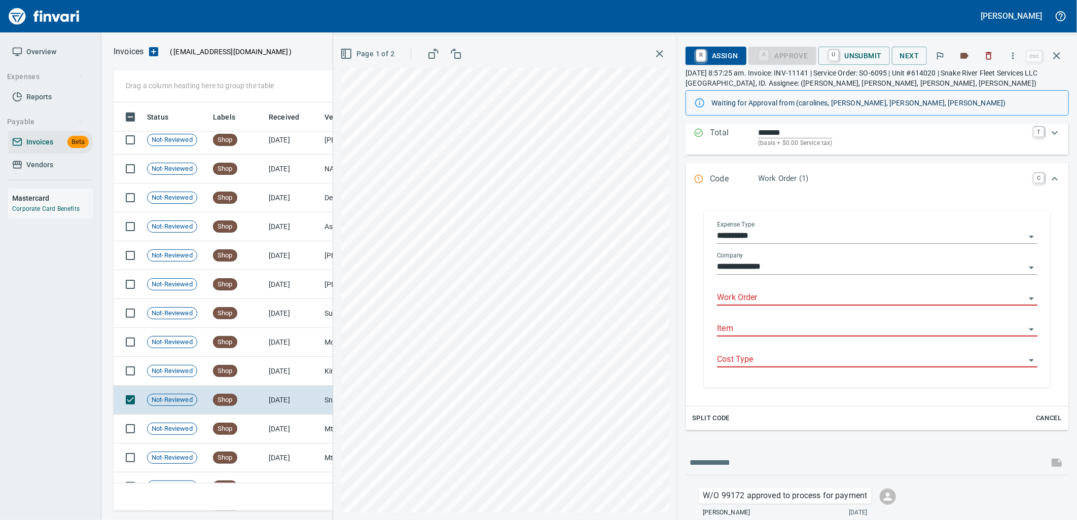
click at [745, 301] on input "Work Order" at bounding box center [871, 298] width 308 height 14
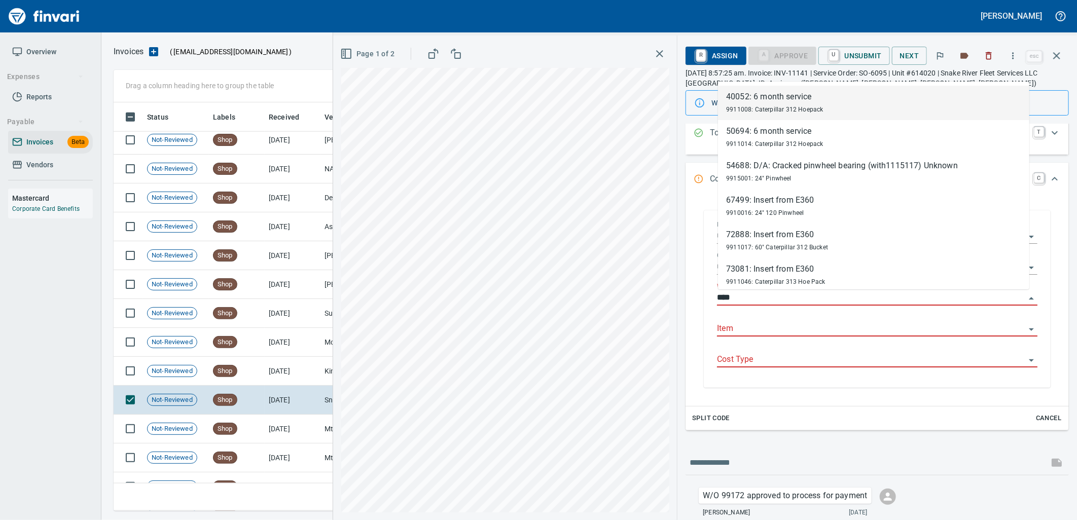
scroll to position [401, 934]
type input "*****"
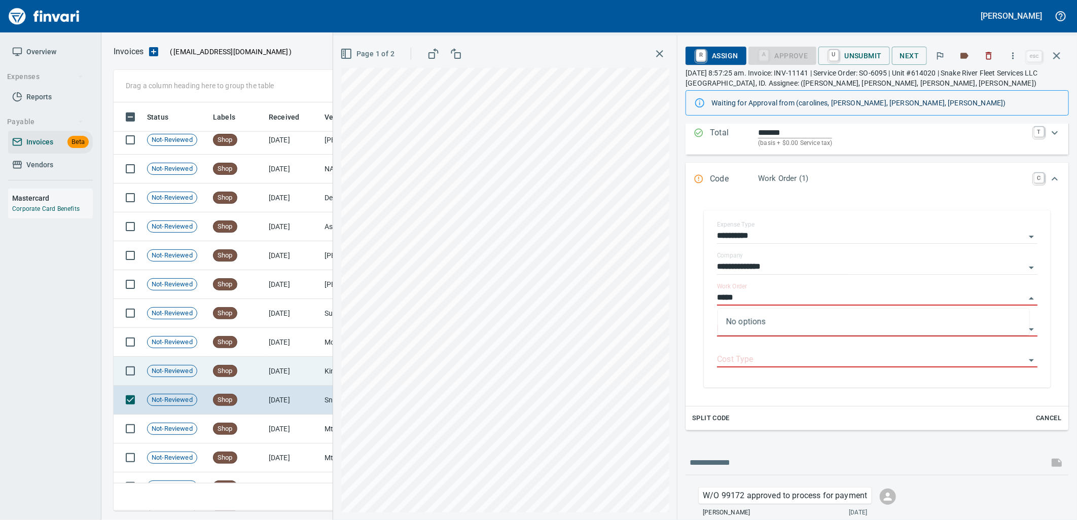
click at [241, 373] on td "Shop" at bounding box center [237, 371] width 56 height 29
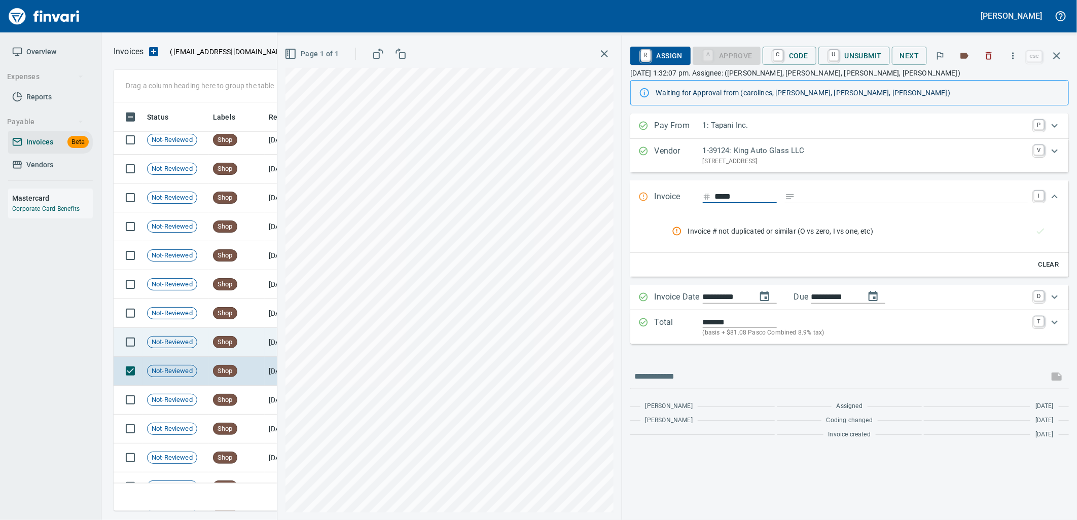
click at [244, 347] on td "Shop" at bounding box center [237, 342] width 56 height 29
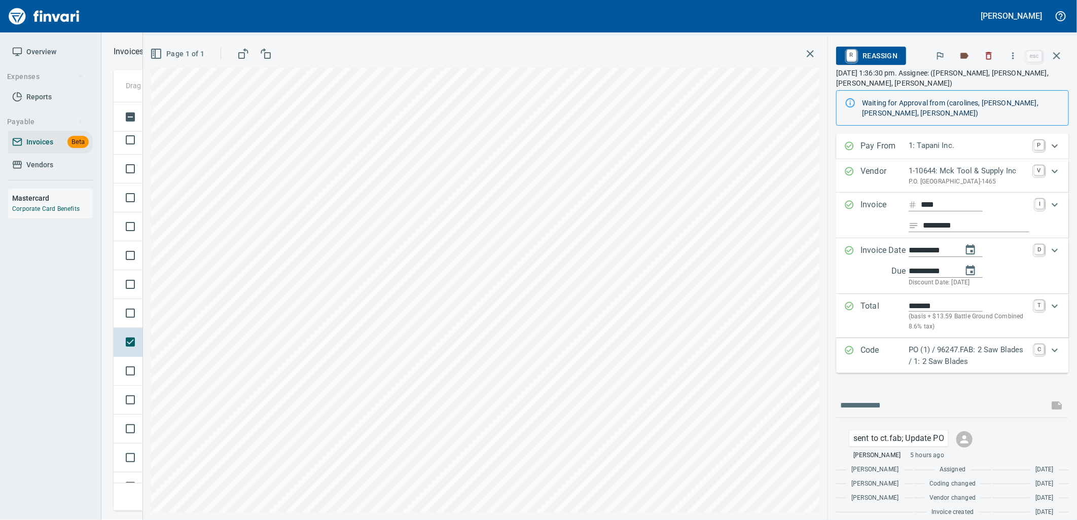
click at [940, 359] on p "PO (1) / 96247.FAB: 2 Saw Blades / 1: 2 Saw Blades" at bounding box center [969, 355] width 120 height 23
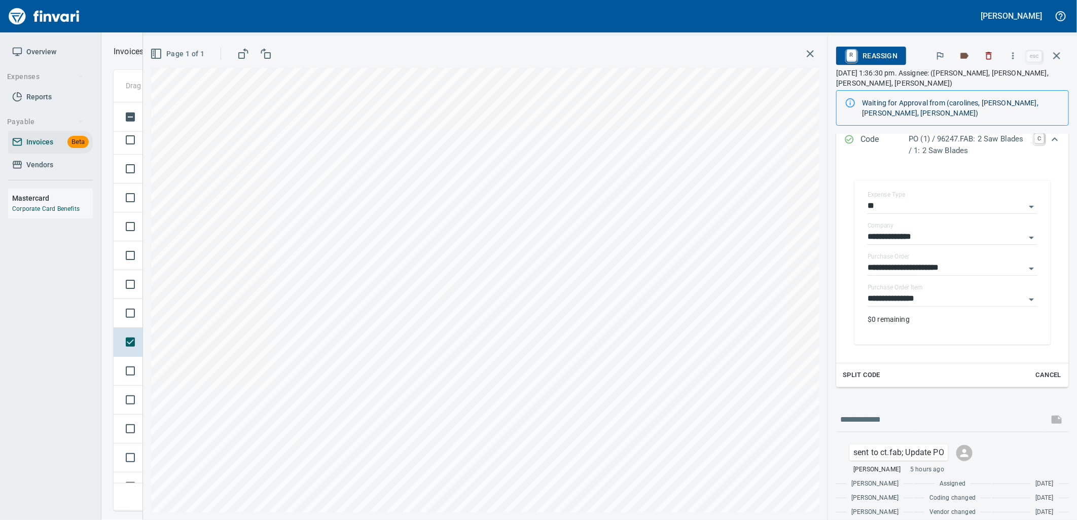
scroll to position [225, 0]
click at [929, 296] on input "**********" at bounding box center [947, 297] width 158 height 14
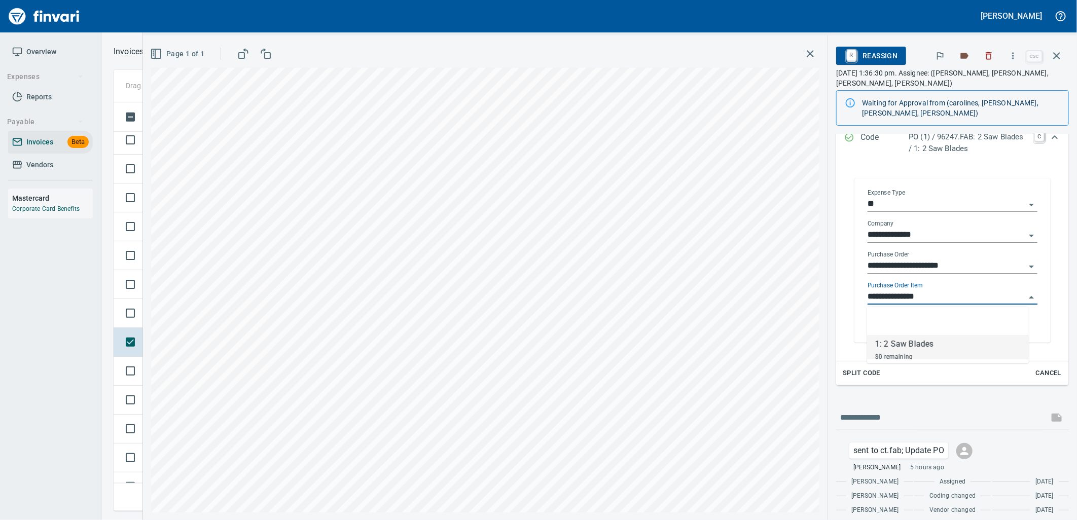
scroll to position [401, 934]
click at [140, 327] on td at bounding box center [128, 313] width 29 height 29
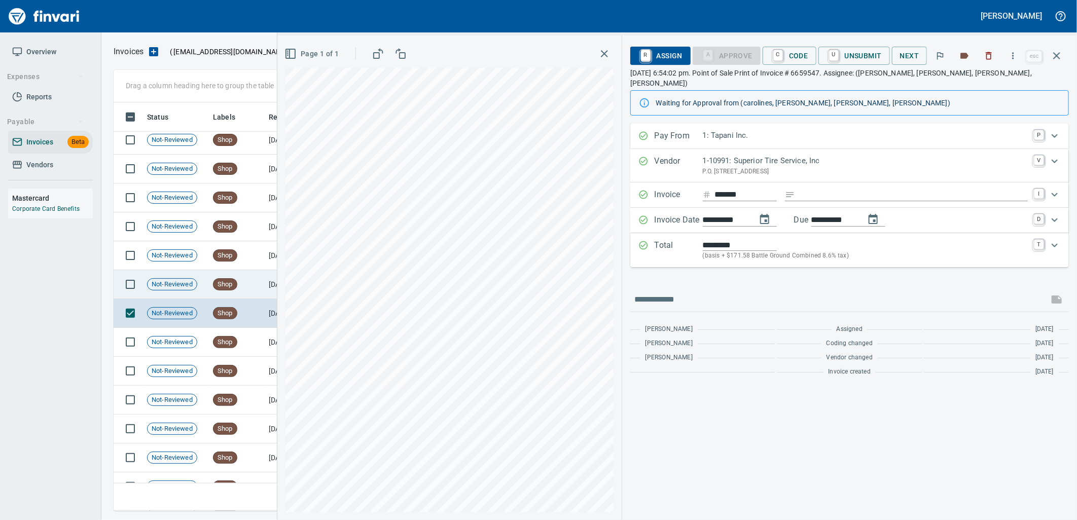
click at [251, 284] on td "Shop" at bounding box center [237, 284] width 56 height 29
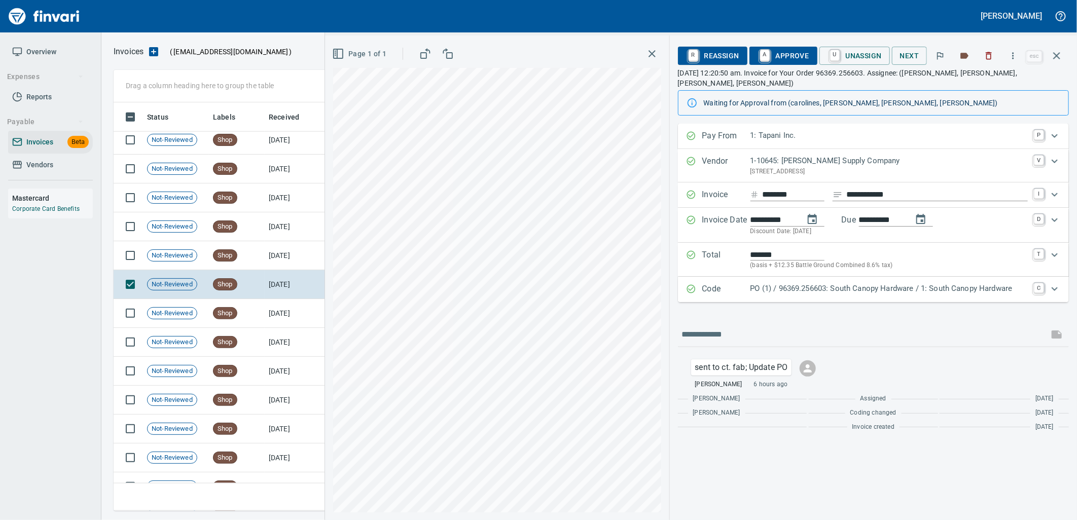
click at [813, 283] on p "PO (1) / 96369.256603: South Canopy Hardware / 1: South Canopy Hardware" at bounding box center [889, 289] width 277 height 12
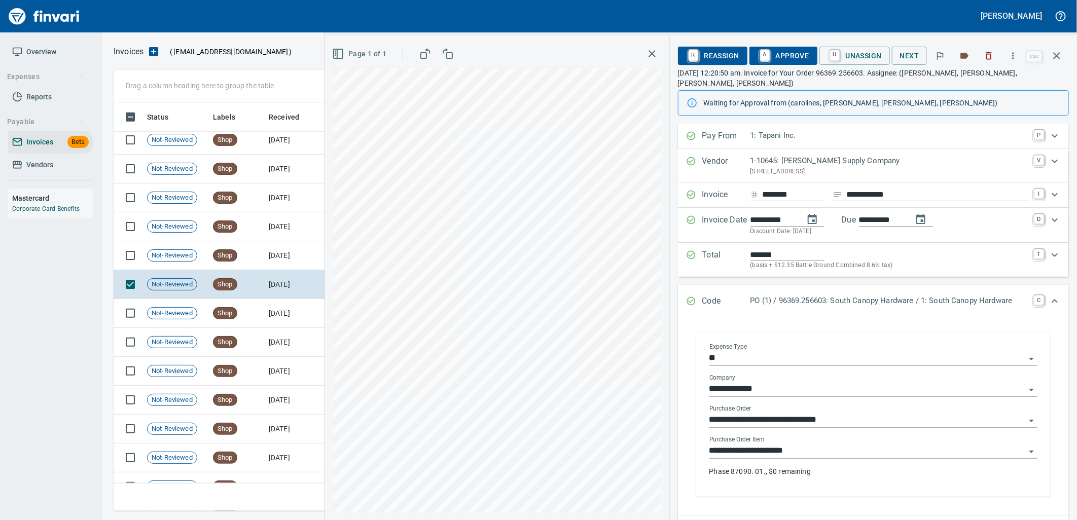
click at [816, 444] on input "**********" at bounding box center [868, 451] width 316 height 14
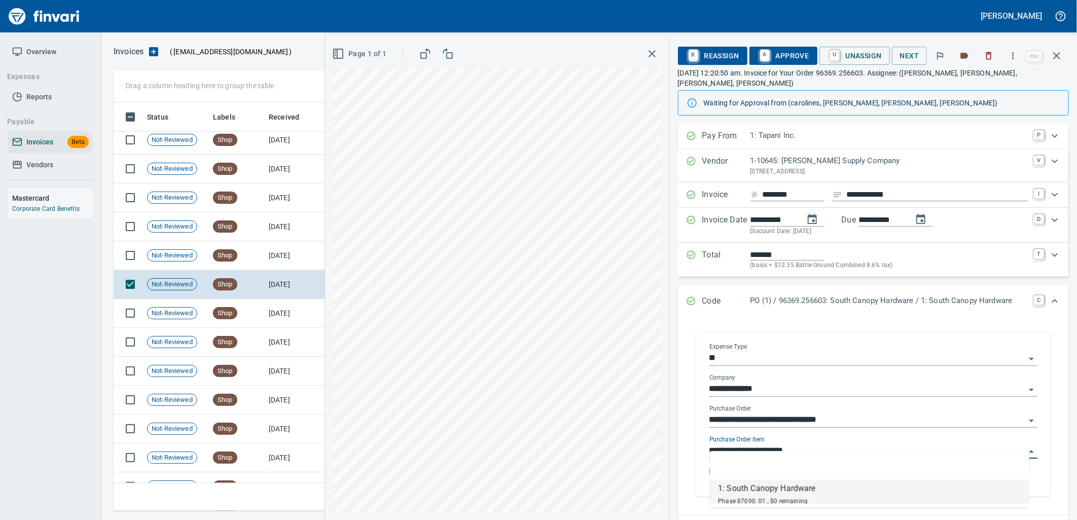
scroll to position [401, 934]
click at [282, 259] on td "8/29/2025" at bounding box center [293, 255] width 56 height 29
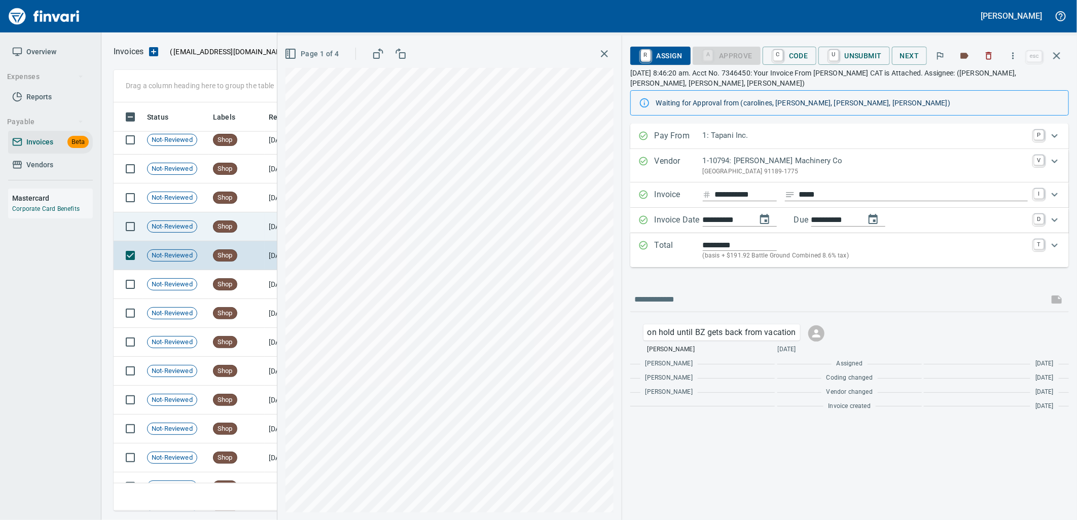
click at [232, 222] on span "Shop" at bounding box center [225, 227] width 23 height 10
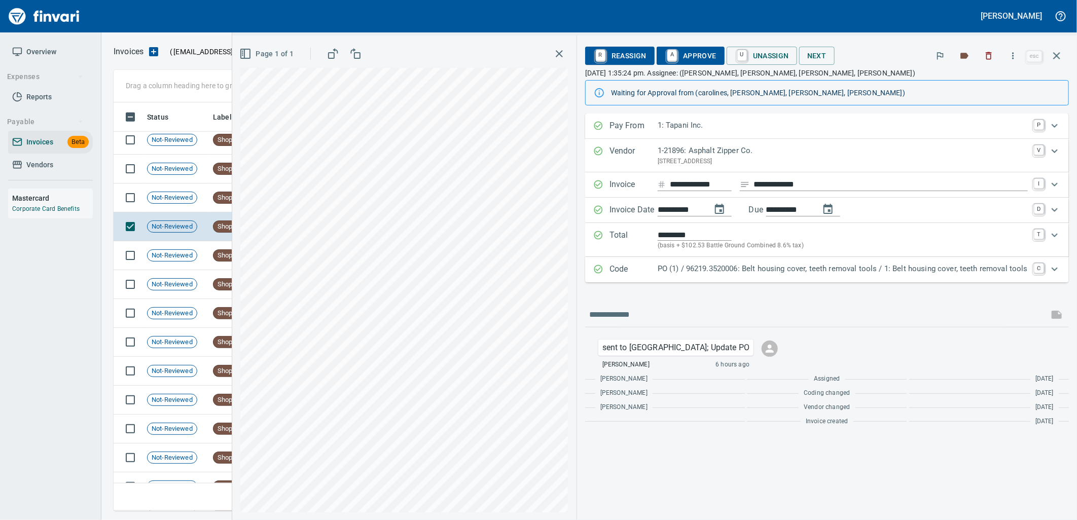
click at [736, 271] on p "PO (1) / 96219.3520006: Belt housing cover, teeth removal tools / 1: Belt housi…" at bounding box center [843, 269] width 370 height 12
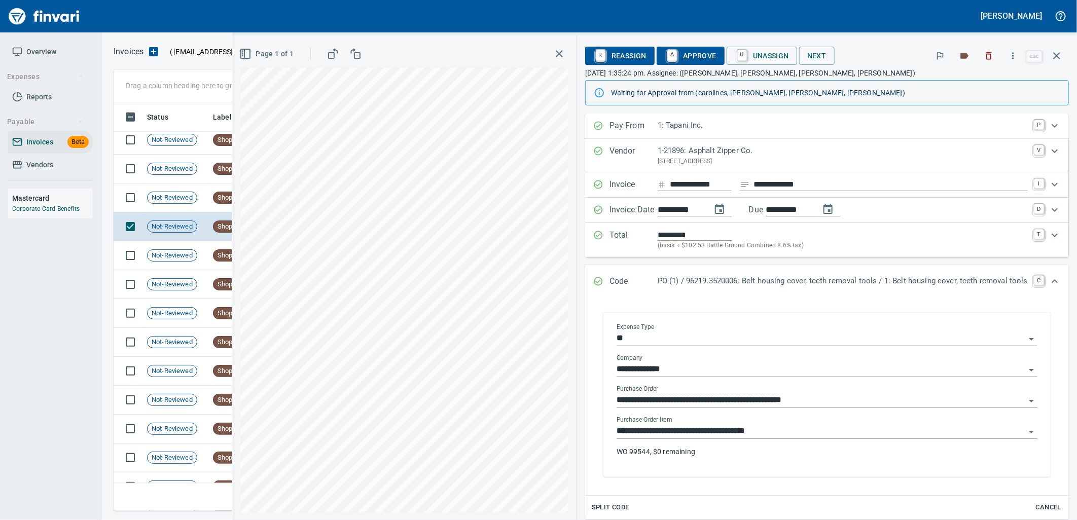
click at [761, 428] on input "**********" at bounding box center [821, 432] width 409 height 14
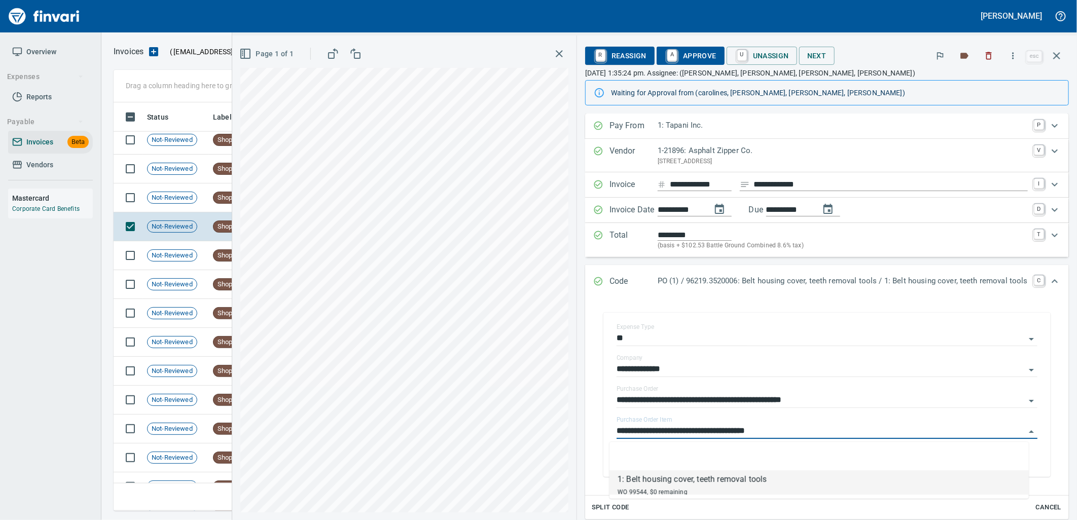
scroll to position [401, 934]
click at [185, 204] on td "Not-Reviewed" at bounding box center [176, 198] width 66 height 29
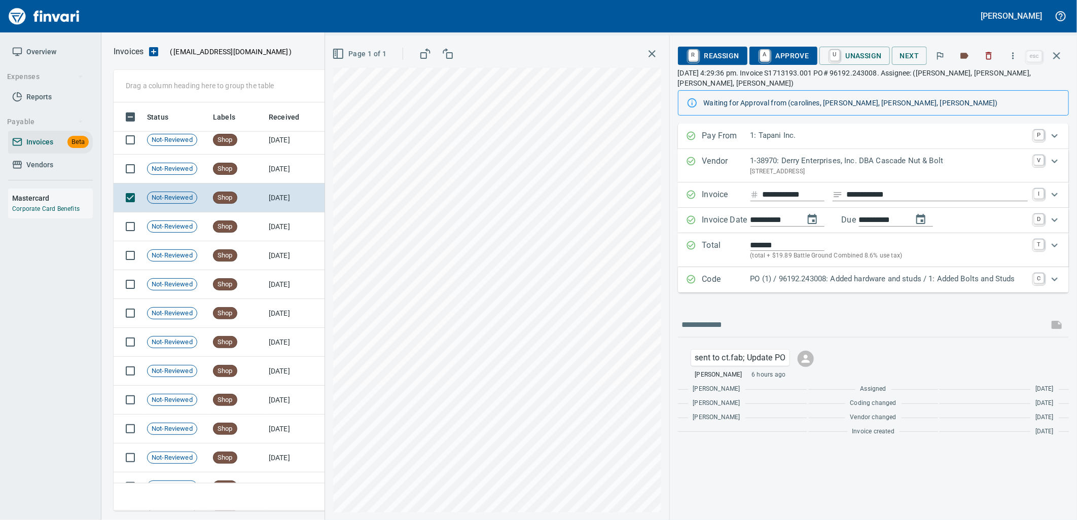
click at [799, 273] on p "PO (1) / 96192.243008: Added hardware and studs / 1: Added Bolts and Studs" at bounding box center [889, 279] width 277 height 12
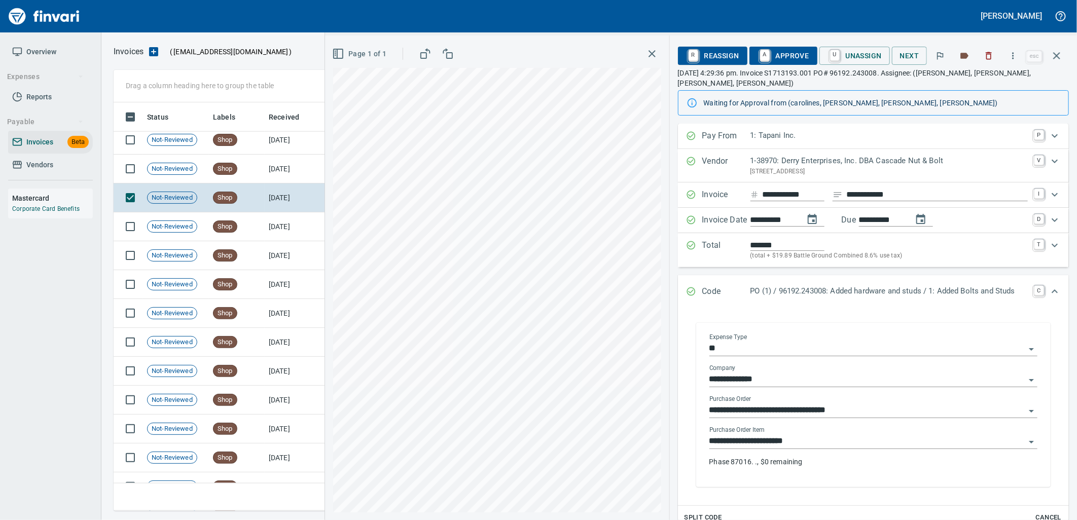
click at [816, 435] on input "**********" at bounding box center [868, 442] width 316 height 14
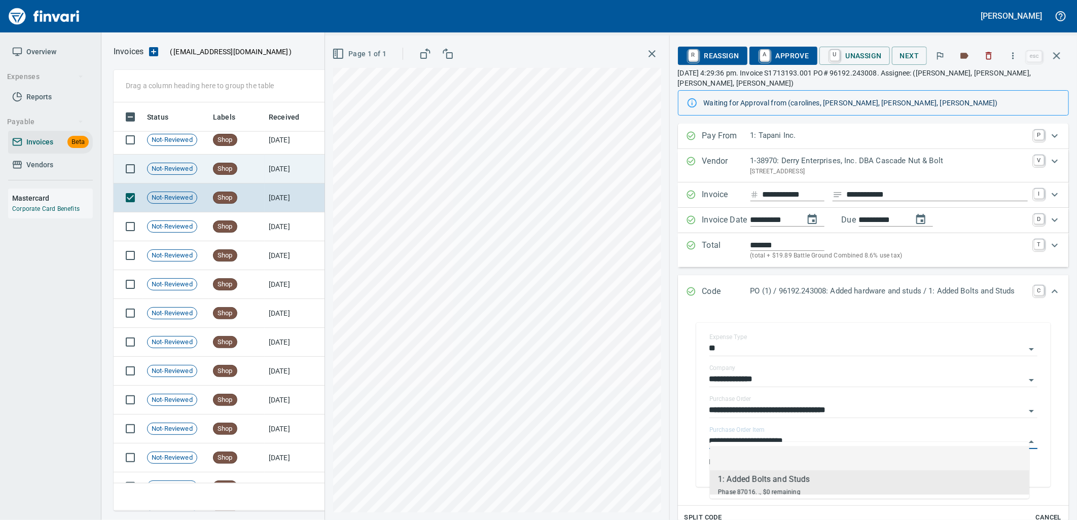
click at [257, 180] on td "Shop" at bounding box center [237, 169] width 56 height 29
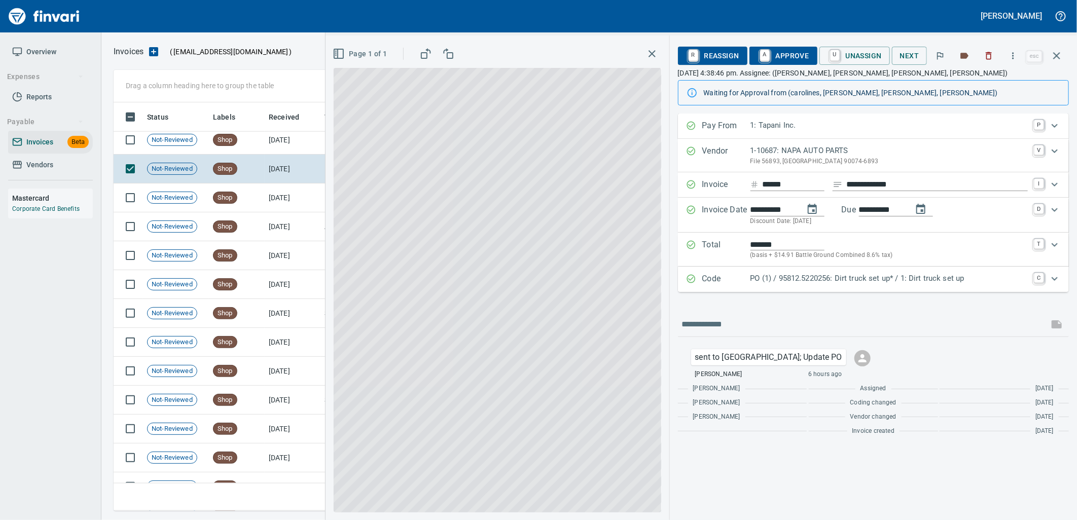
click at [977, 284] on p "PO (1) / 95812.5220256: Dirt truck set up* / 1: Dirt truck set up" at bounding box center [889, 279] width 277 height 12
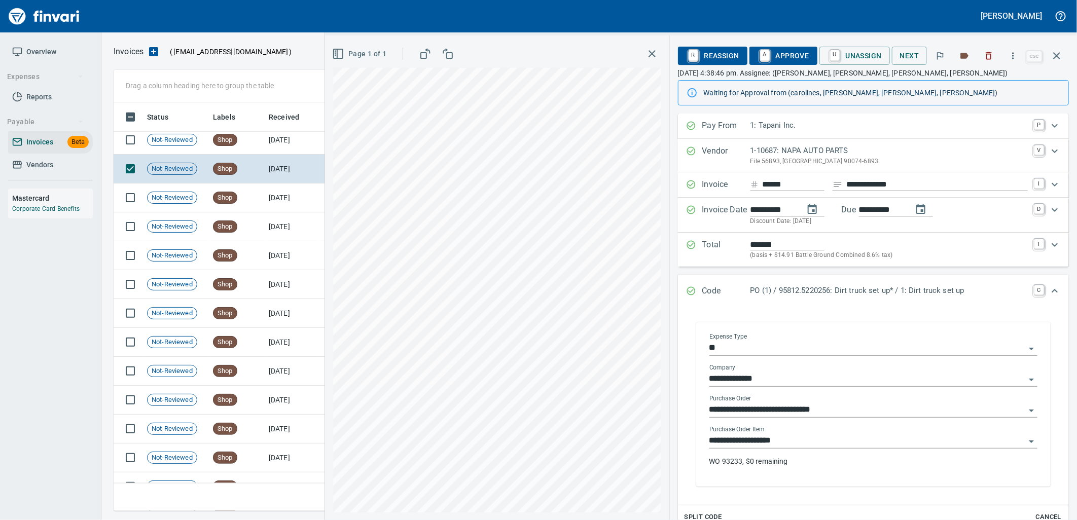
click at [822, 438] on input "**********" at bounding box center [868, 441] width 316 height 14
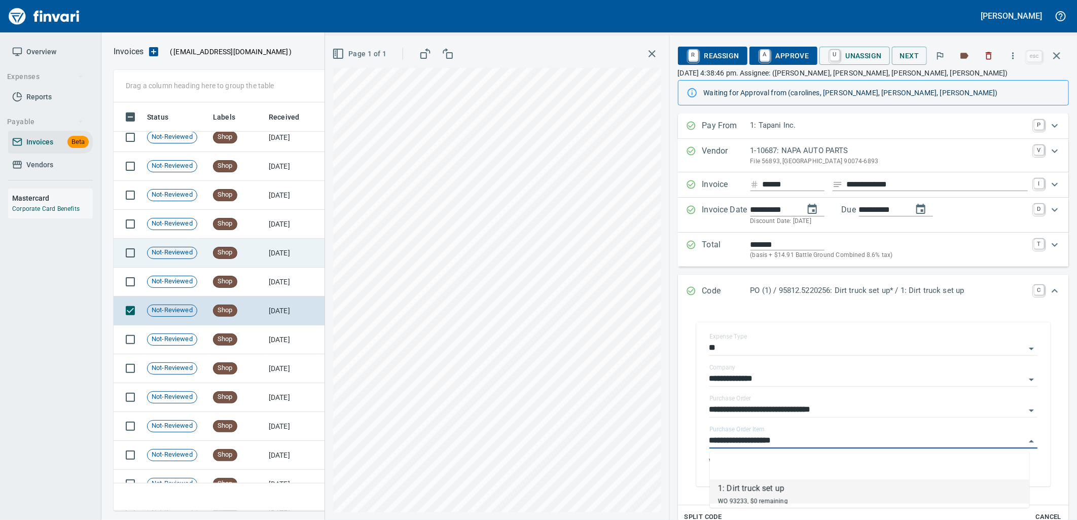
scroll to position [590, 0]
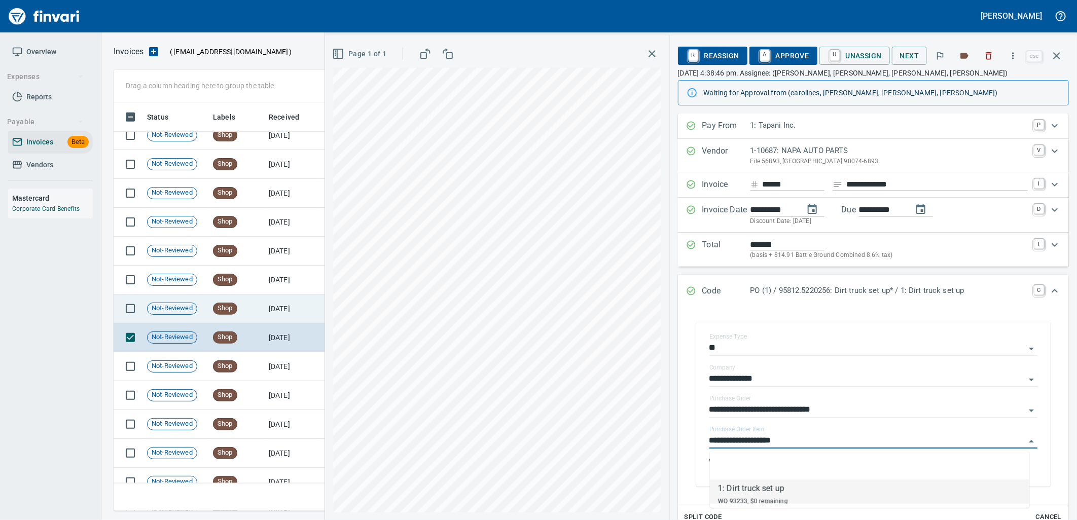
click at [246, 315] on td "Shop" at bounding box center [237, 309] width 56 height 29
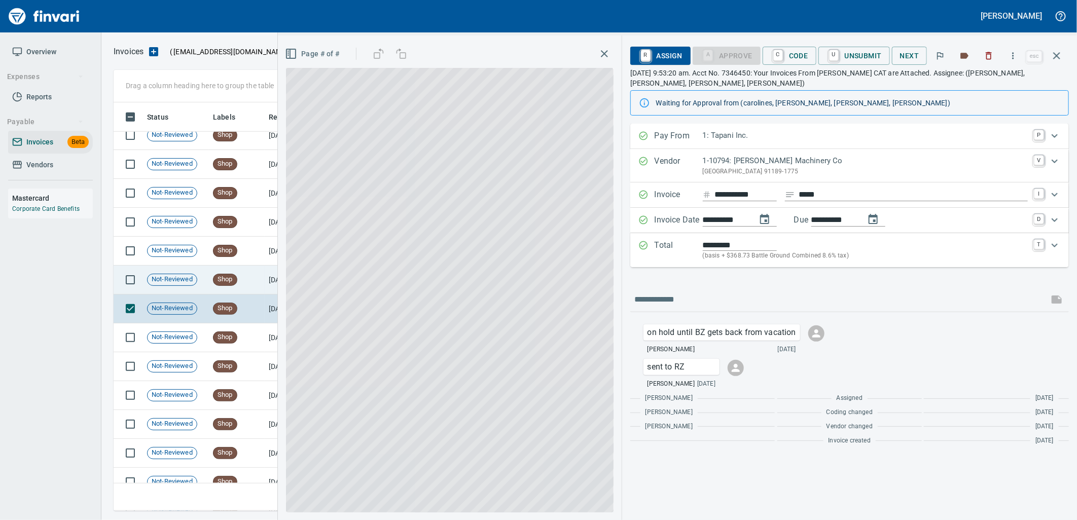
click at [236, 282] on span "Shop" at bounding box center [225, 280] width 23 height 10
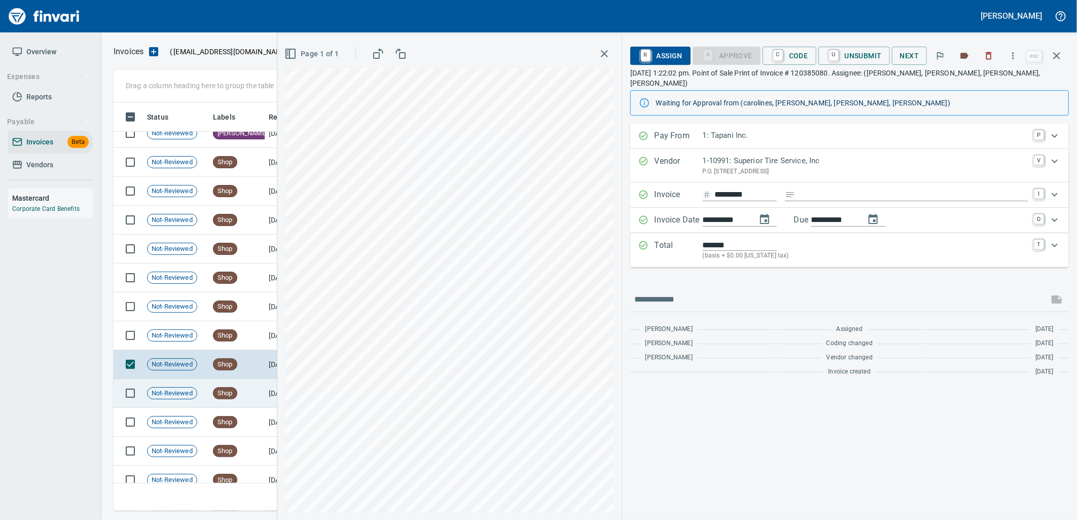
scroll to position [477, 0]
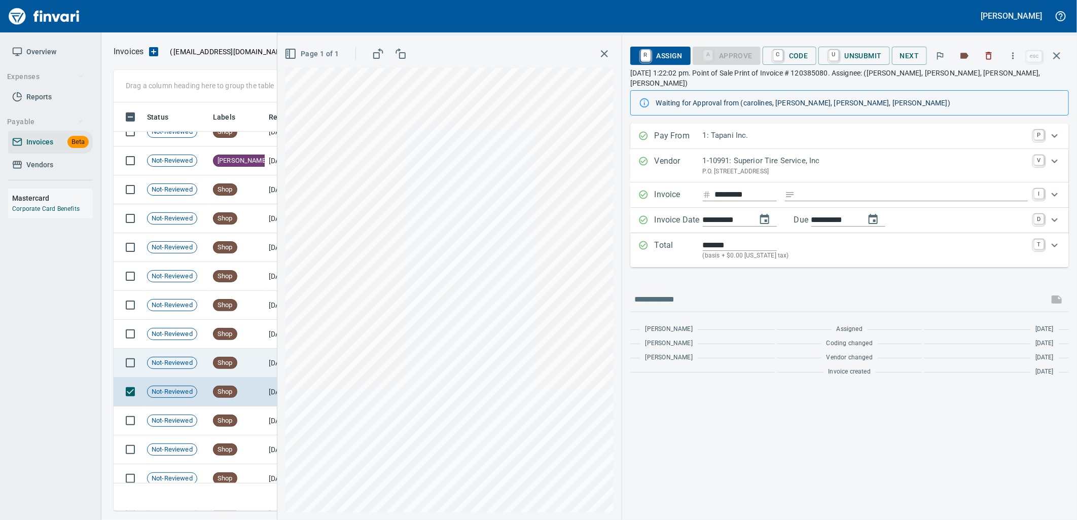
click at [218, 362] on span "Shop" at bounding box center [225, 364] width 23 height 10
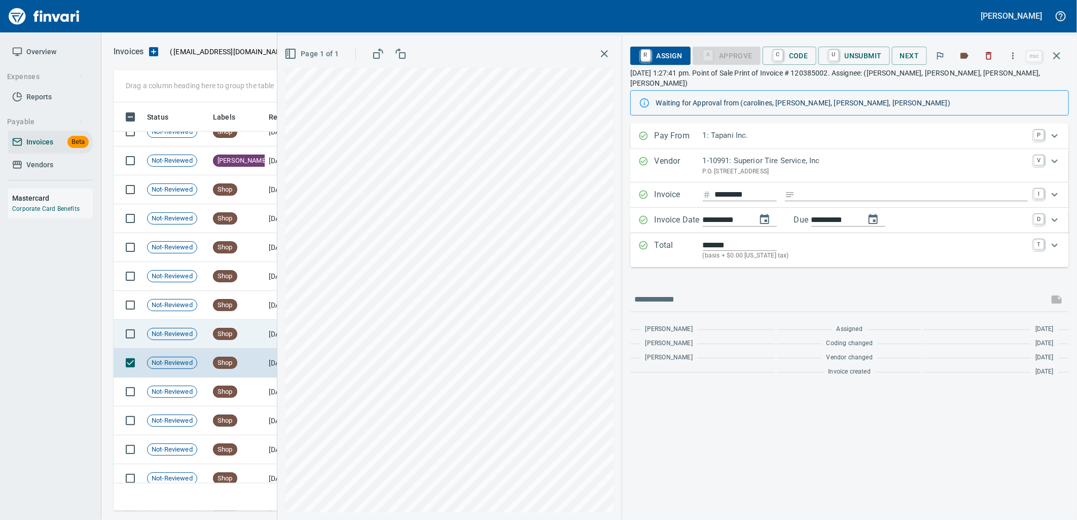
click at [229, 335] on span "Shop" at bounding box center [225, 335] width 23 height 10
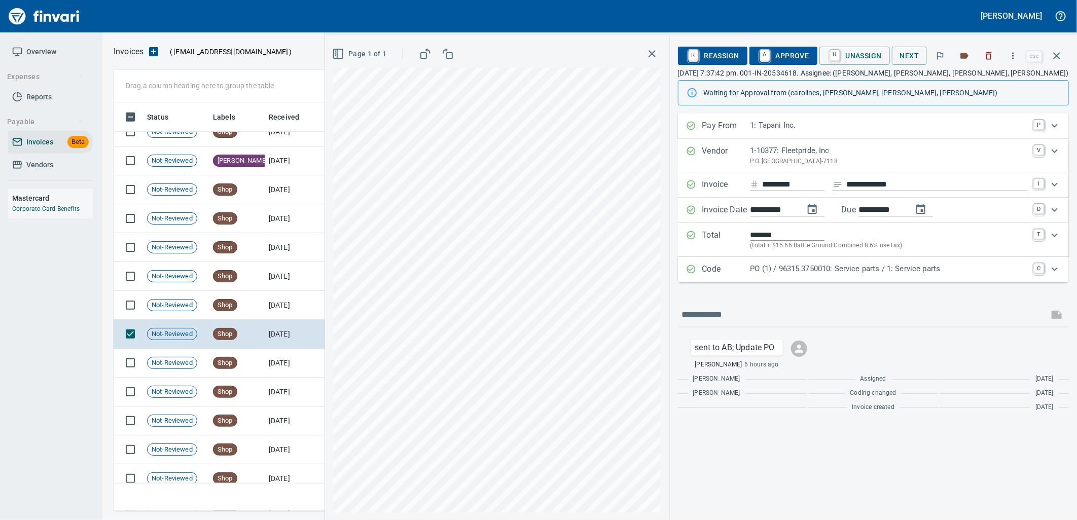
click at [754, 279] on div "Code PO (1) / 96315.3750010: Service parts / 1: Service parts C" at bounding box center [873, 269] width 391 height 25
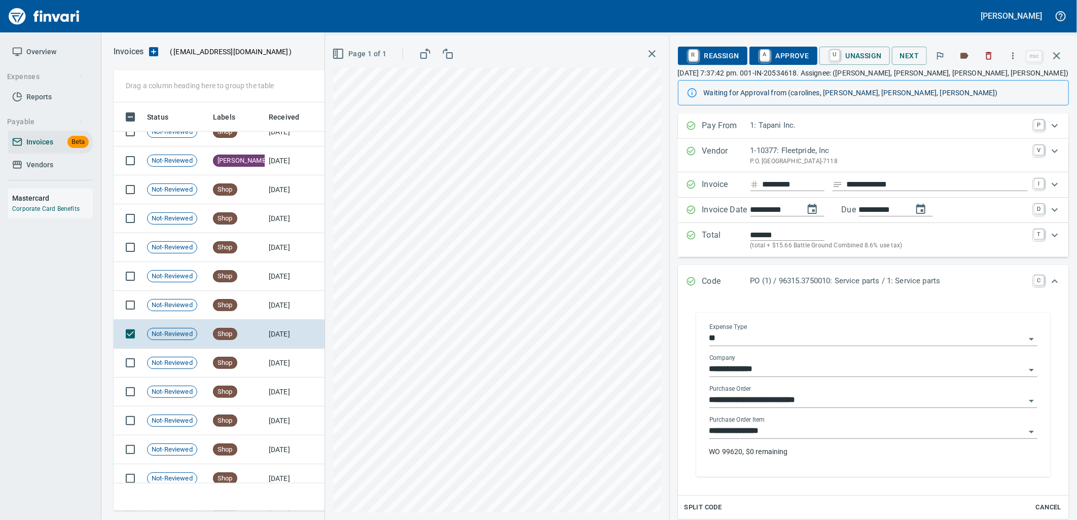
click at [783, 438] on input "**********" at bounding box center [868, 432] width 316 height 14
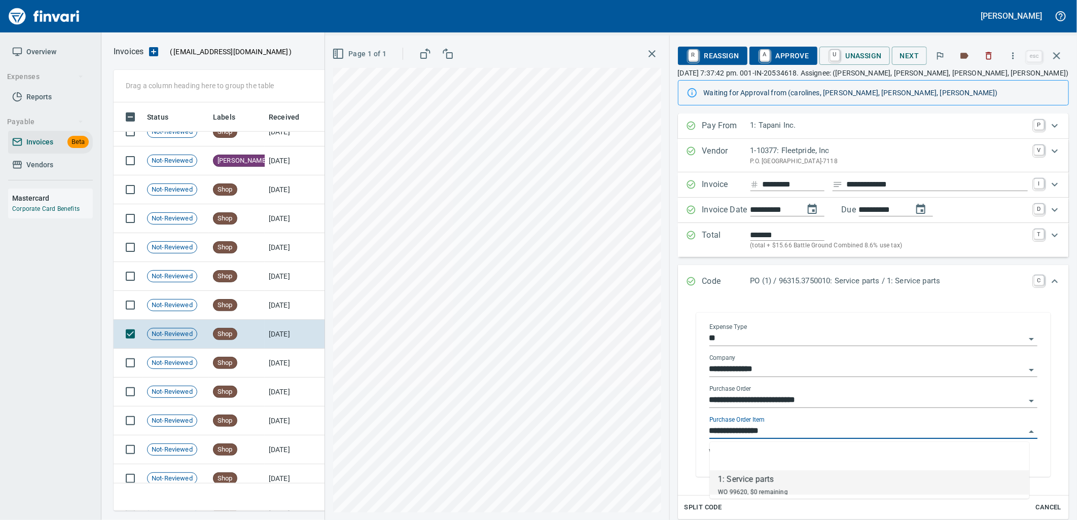
scroll to position [401, 934]
click at [266, 310] on td "9/1/2025" at bounding box center [293, 305] width 56 height 29
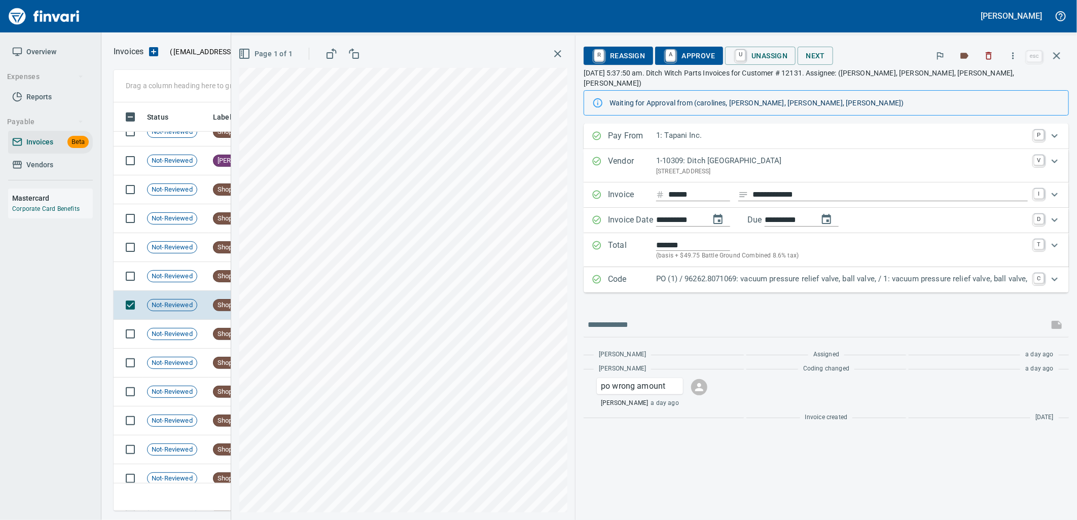
click at [718, 276] on div "PO (1) / 96262.8071069: vacuum pressure relief valve, ball valve, / 1: vacuum p…" at bounding box center [842, 279] width 372 height 13
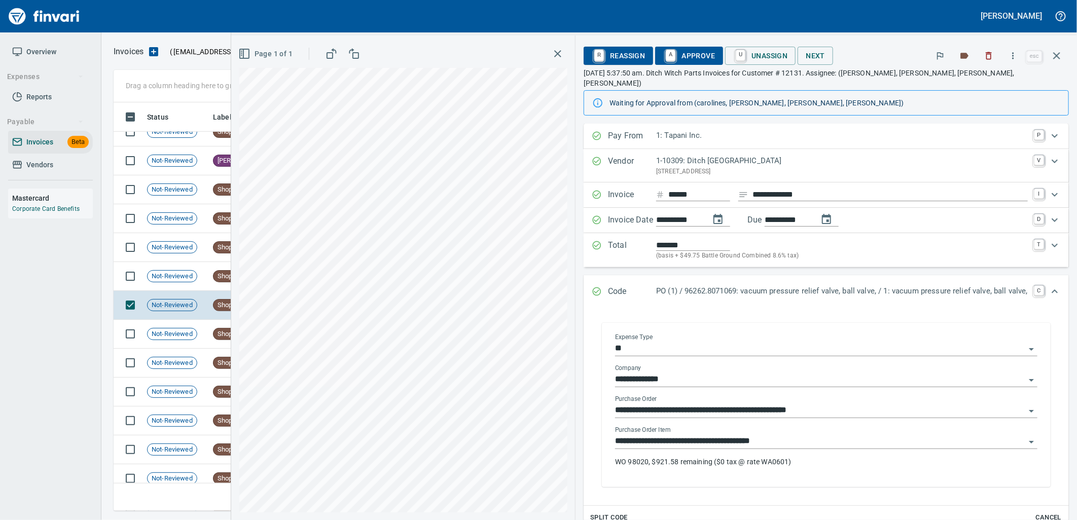
click at [771, 435] on input "**********" at bounding box center [820, 442] width 410 height 14
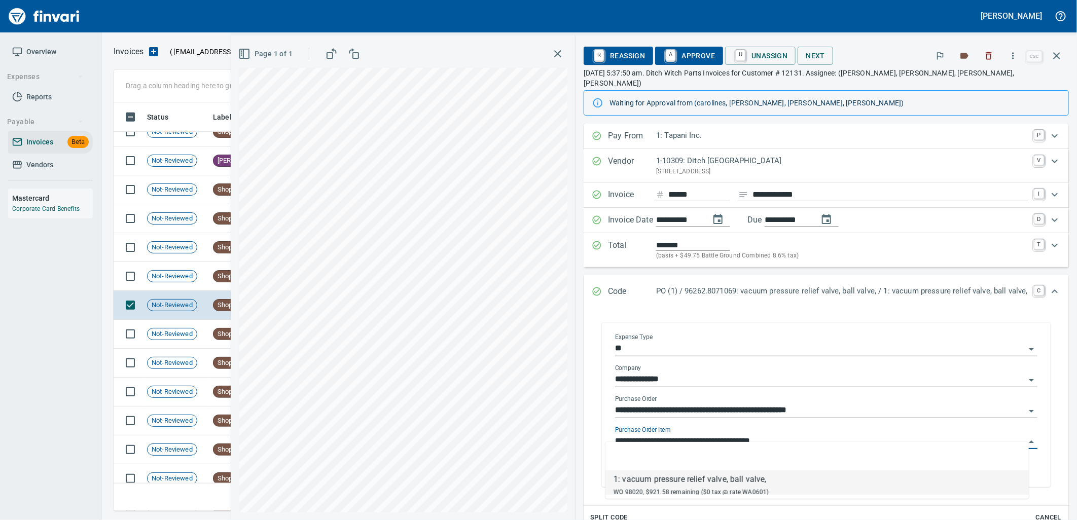
scroll to position [401, 934]
click at [169, 281] on span "Not-Reviewed" at bounding box center [172, 277] width 49 height 10
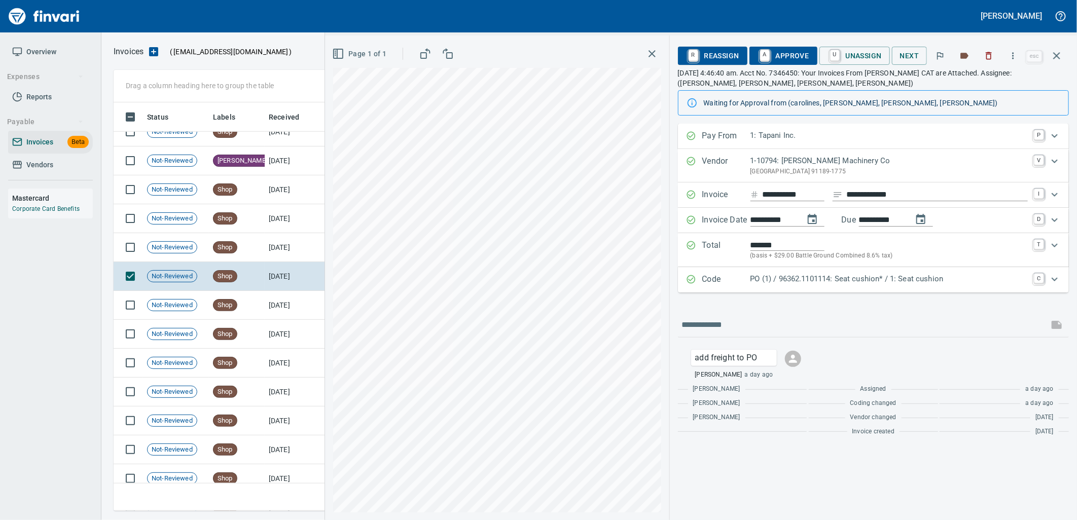
click at [823, 282] on p "PO (1) / 96362.1101114: Seat cushion* / 1: Seat cushion" at bounding box center [889, 279] width 277 height 12
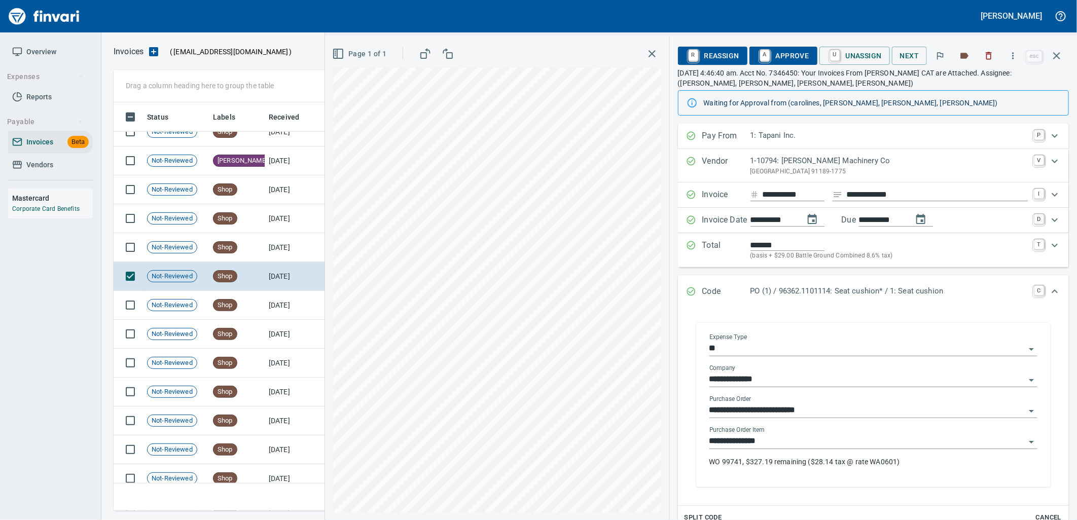
click at [789, 449] on input "**********" at bounding box center [868, 442] width 316 height 14
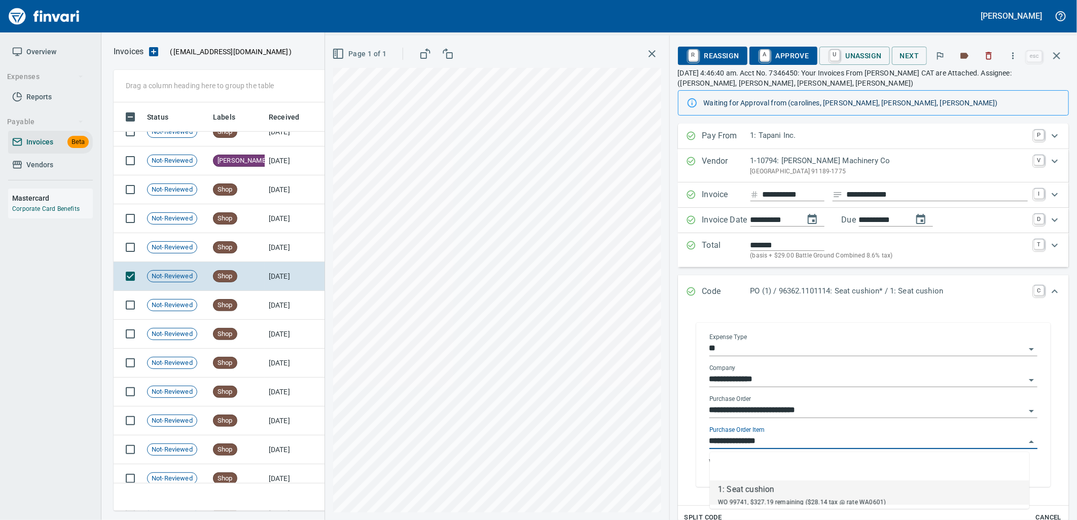
scroll to position [401, 934]
click at [275, 253] on td "9/2/2025" at bounding box center [293, 247] width 56 height 29
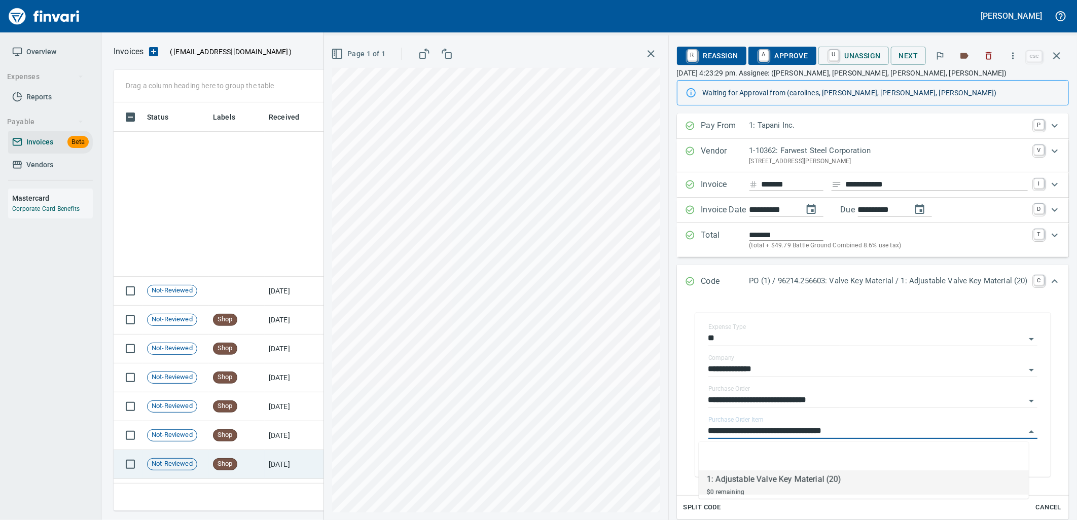
scroll to position [401, 934]
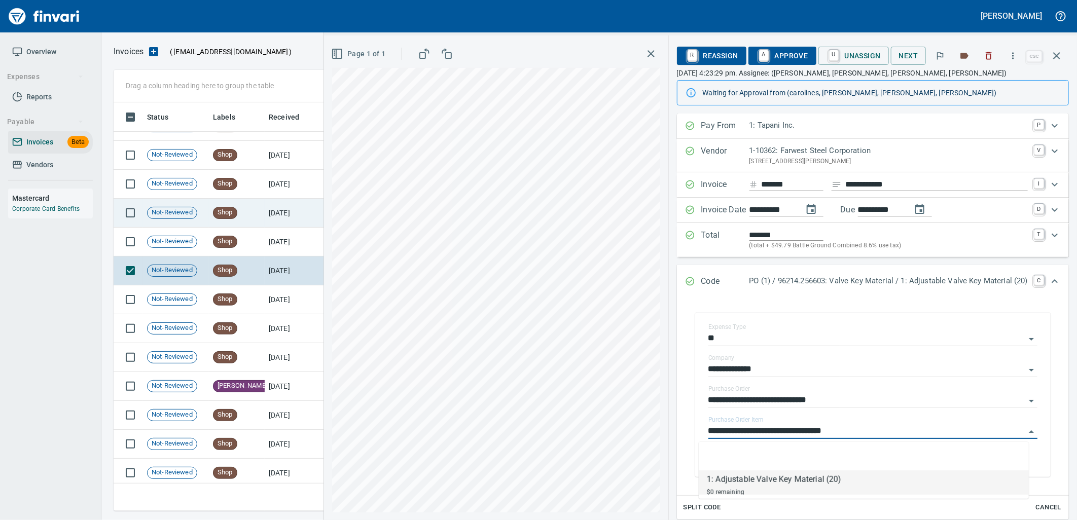
click at [257, 206] on td "Shop" at bounding box center [237, 213] width 56 height 29
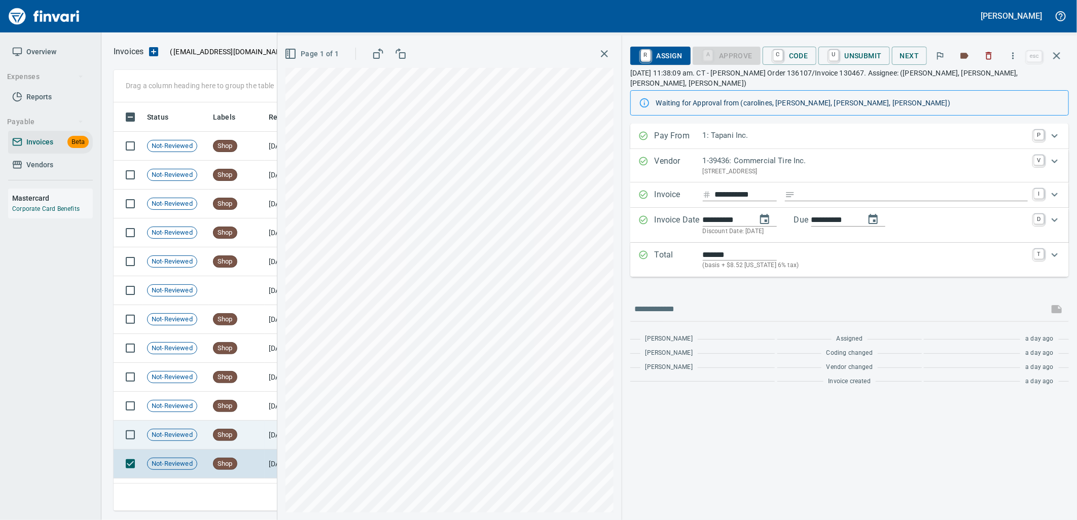
click at [232, 435] on span "Shop" at bounding box center [225, 436] width 23 height 10
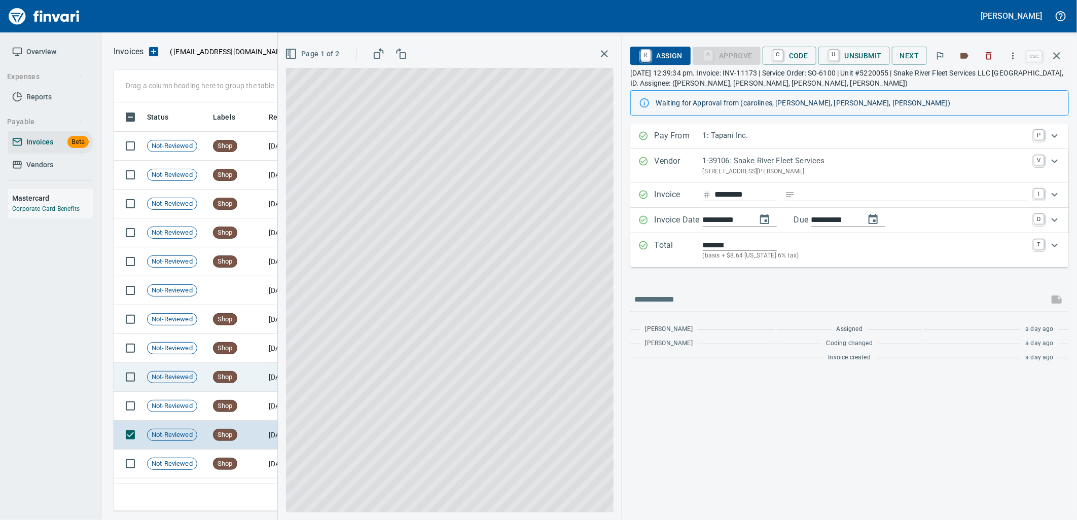
click at [229, 405] on span "Shop" at bounding box center [225, 407] width 23 height 10
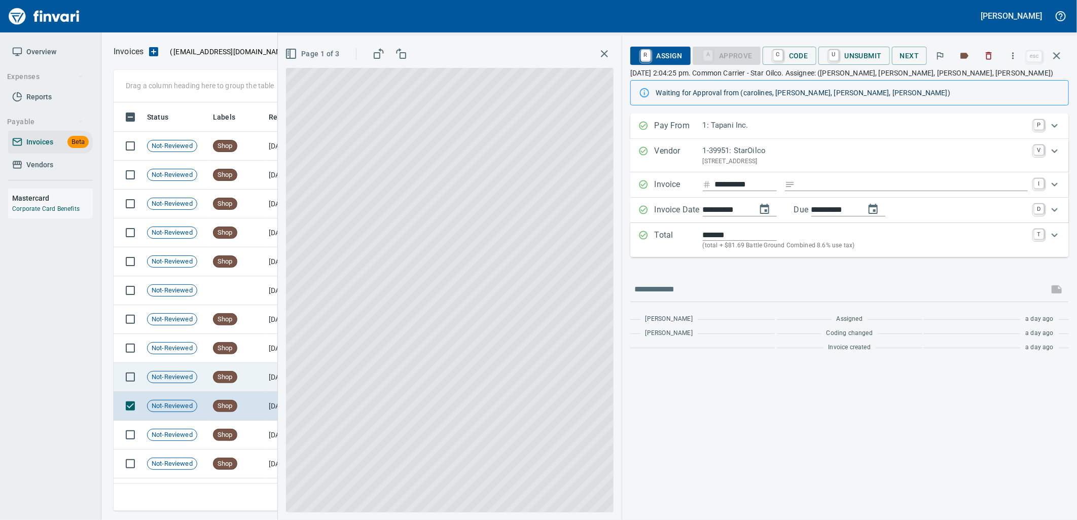
click at [237, 375] on td "Shop" at bounding box center [237, 377] width 56 height 29
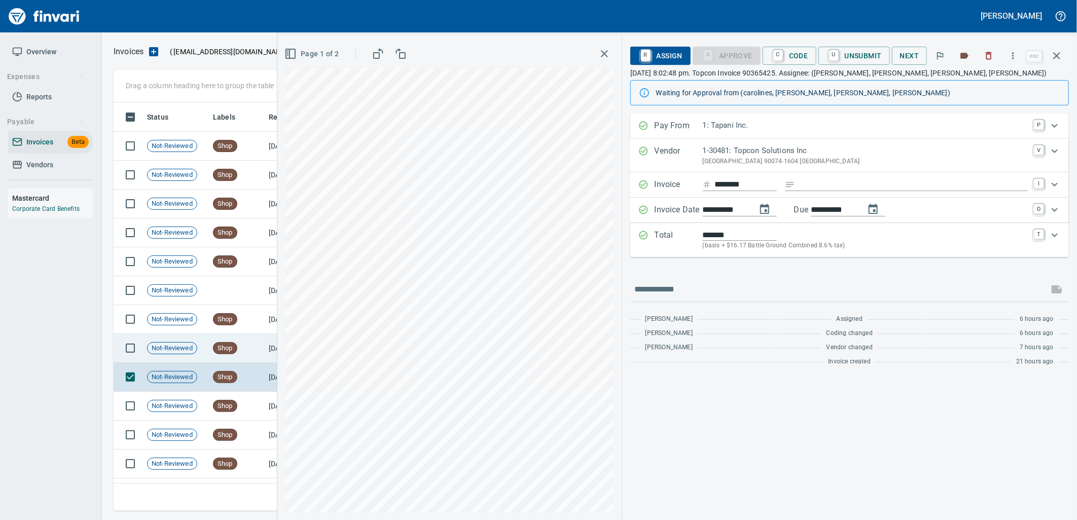
click at [229, 342] on div "Shop" at bounding box center [225, 348] width 24 height 12
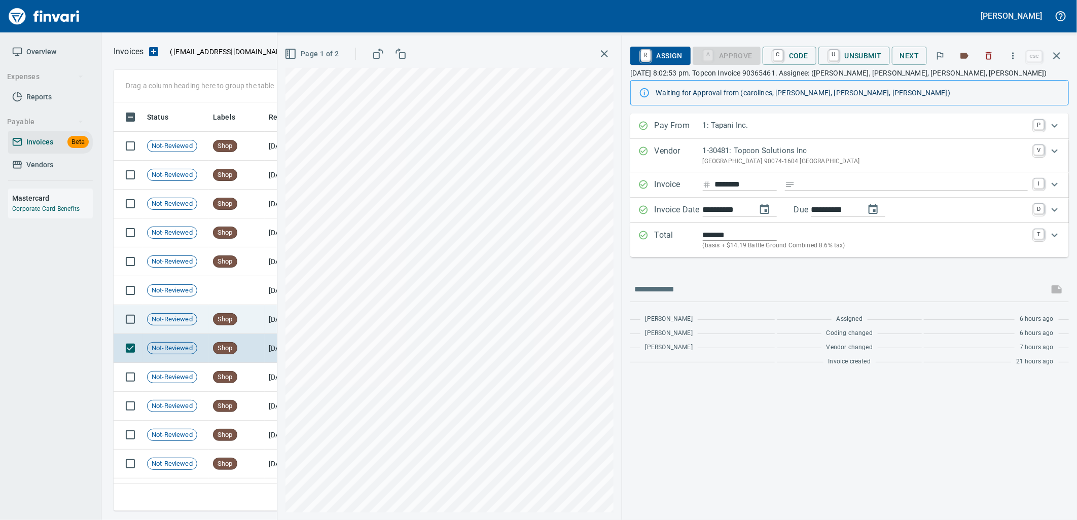
click at [231, 324] on span "Shop" at bounding box center [225, 320] width 23 height 10
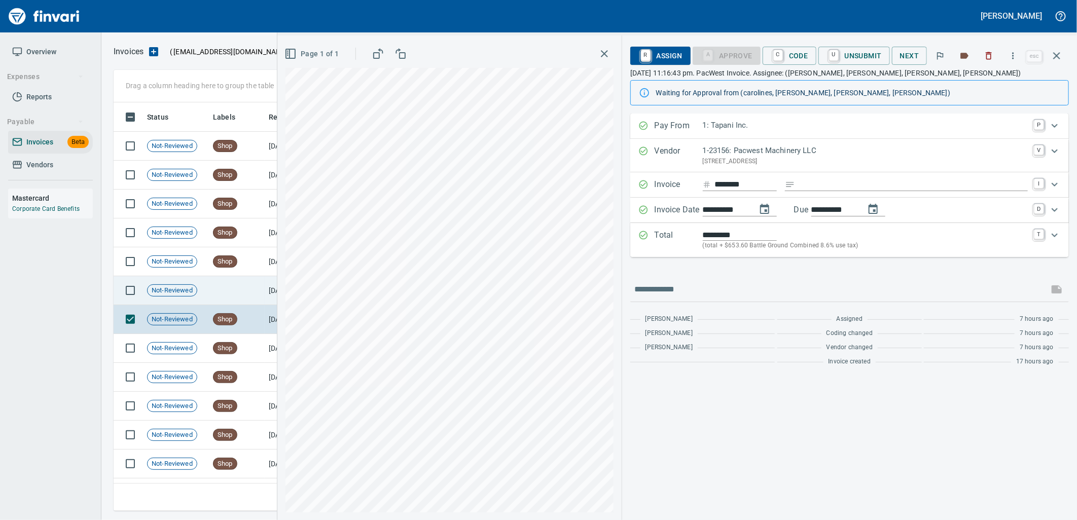
click at [233, 293] on td at bounding box center [237, 290] width 56 height 29
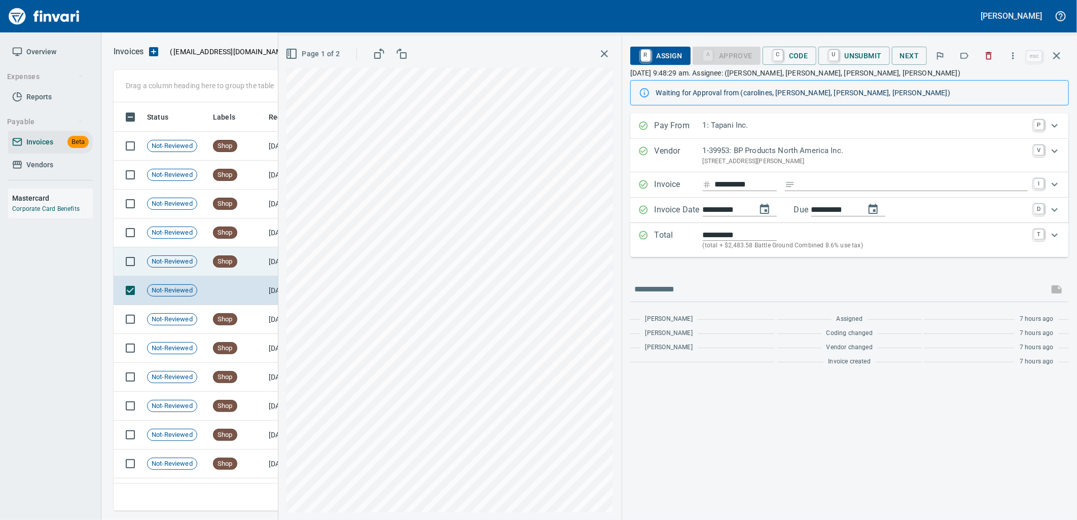
click at [242, 271] on td "Shop" at bounding box center [237, 262] width 56 height 29
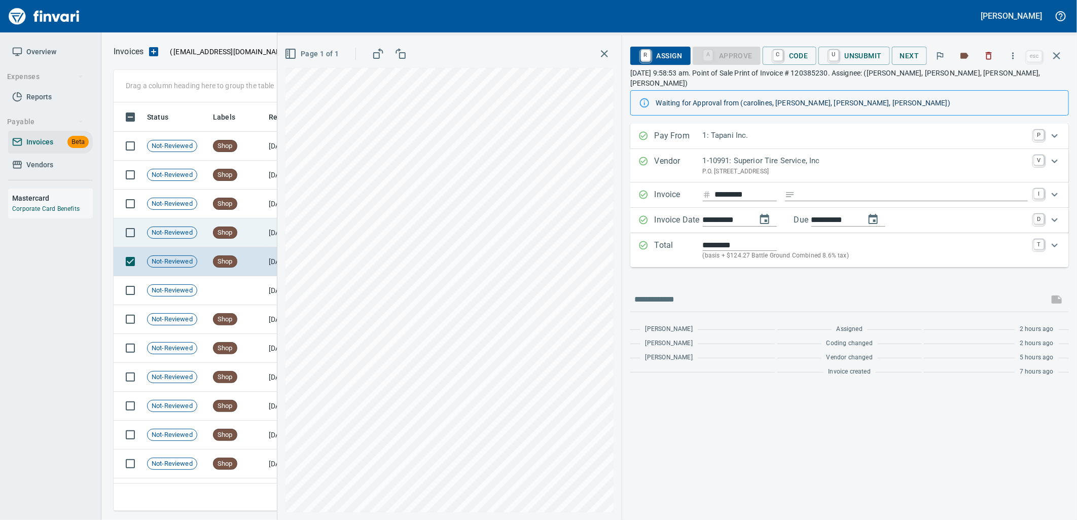
click at [249, 234] on td "Shop" at bounding box center [237, 233] width 56 height 29
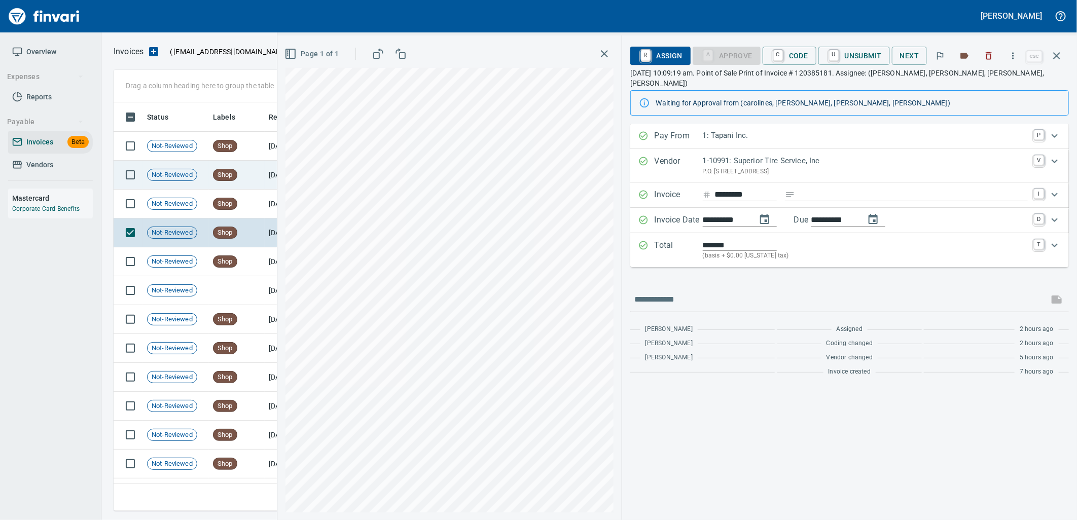
click at [250, 184] on td "Shop" at bounding box center [237, 175] width 56 height 29
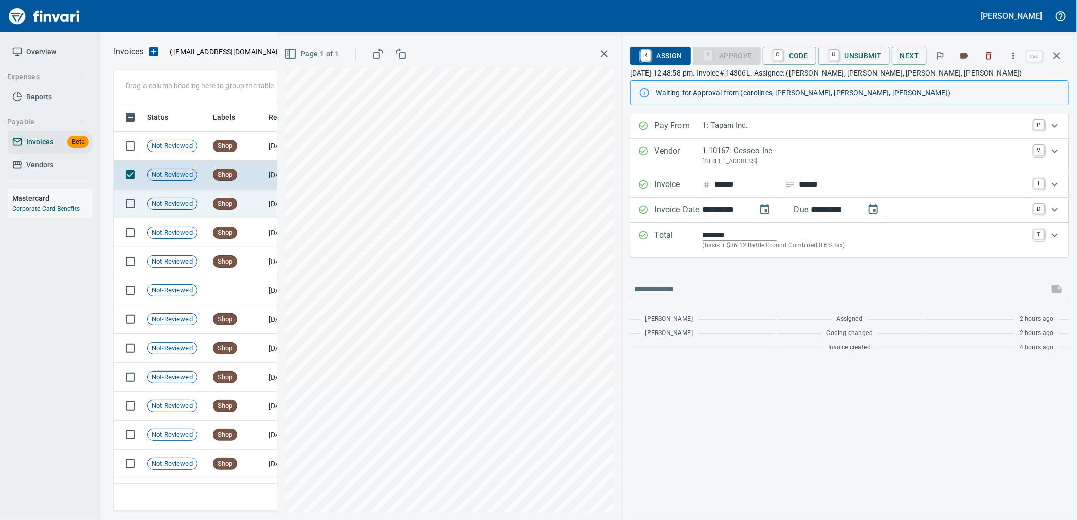
click at [248, 193] on td "Shop" at bounding box center [237, 204] width 56 height 29
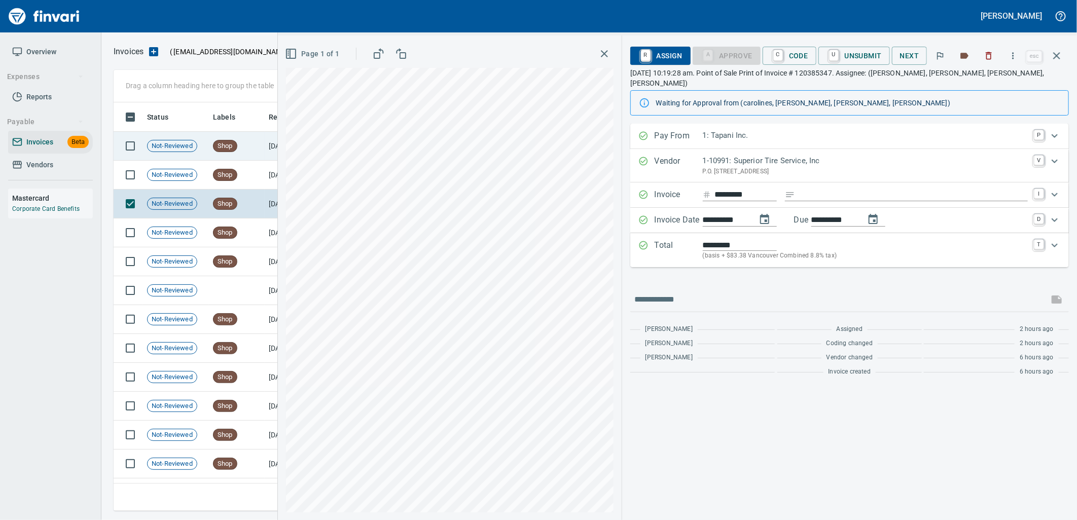
click at [249, 151] on td "Shop" at bounding box center [237, 146] width 56 height 29
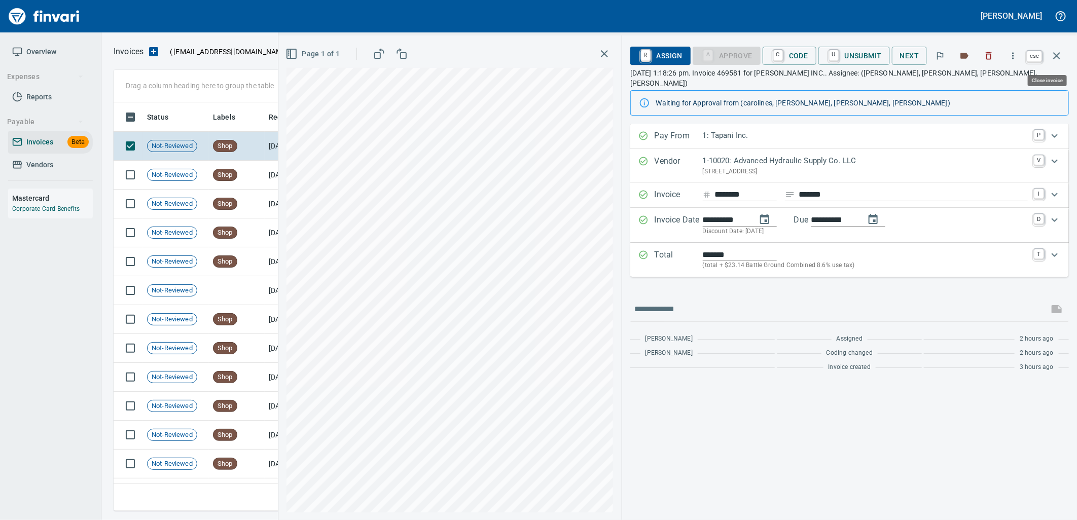
click at [1062, 50] on icon "button" at bounding box center [1057, 56] width 12 height 12
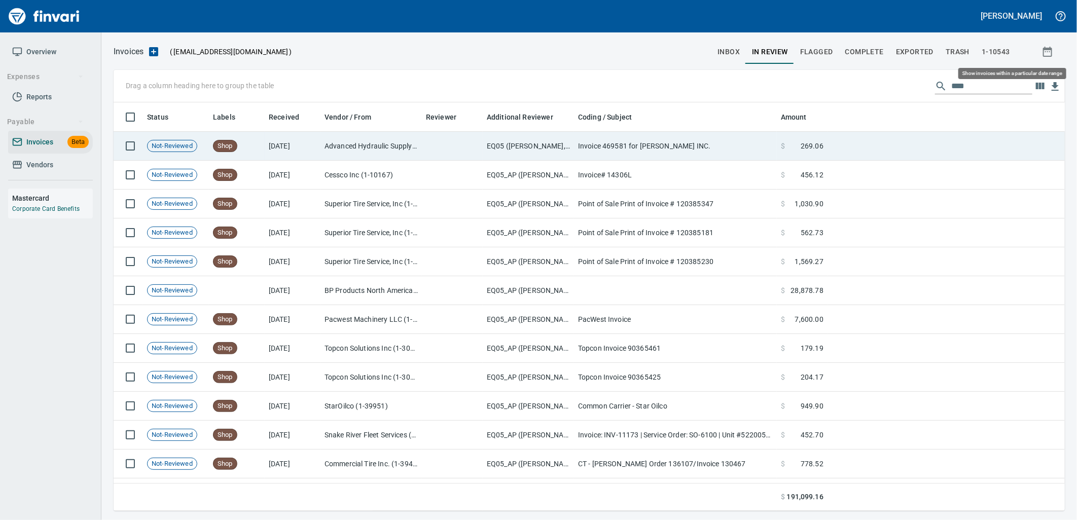
scroll to position [401, 935]
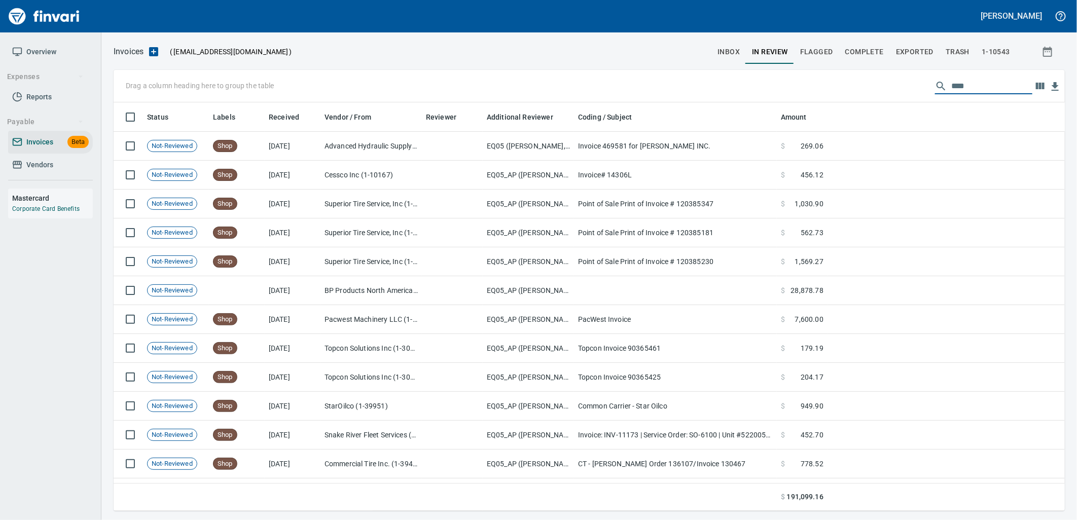
drag, startPoint x: 975, startPoint y: 92, endPoint x: 944, endPoint y: 98, distance: 32.0
click at [944, 98] on div "Drag a column heading here to group the table ****" at bounding box center [590, 86] width 952 height 32
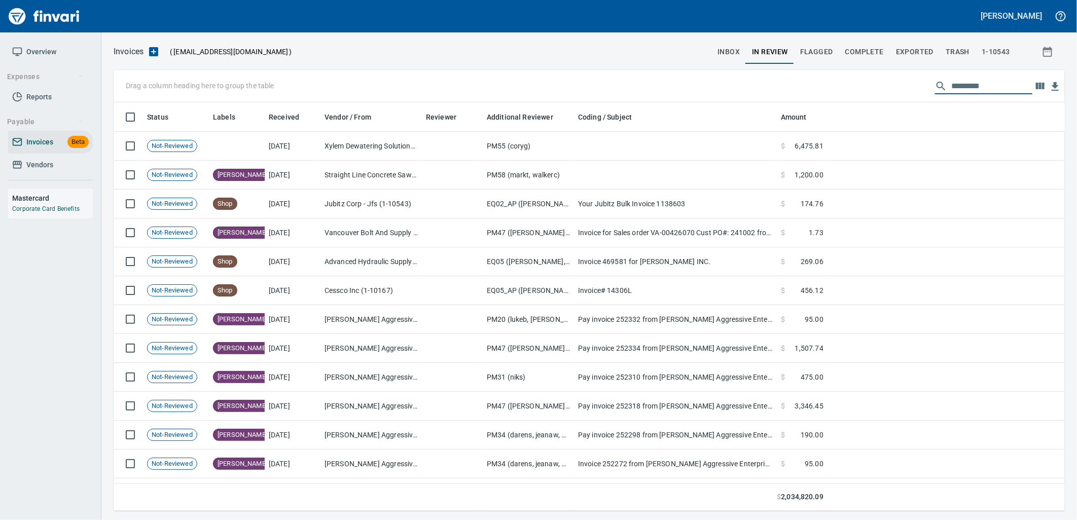
click at [740, 56] on span "inbox" at bounding box center [729, 52] width 22 height 13
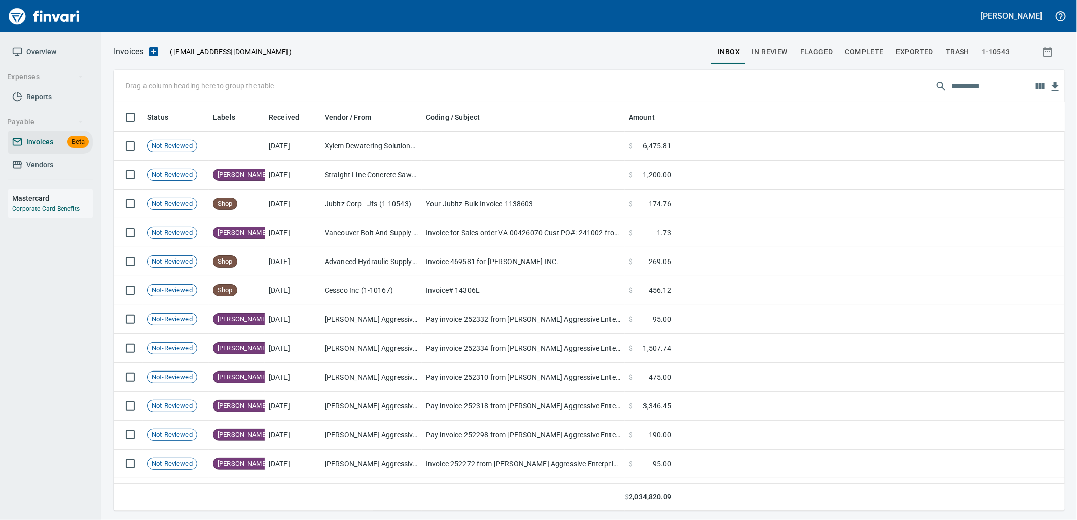
scroll to position [401, 935]
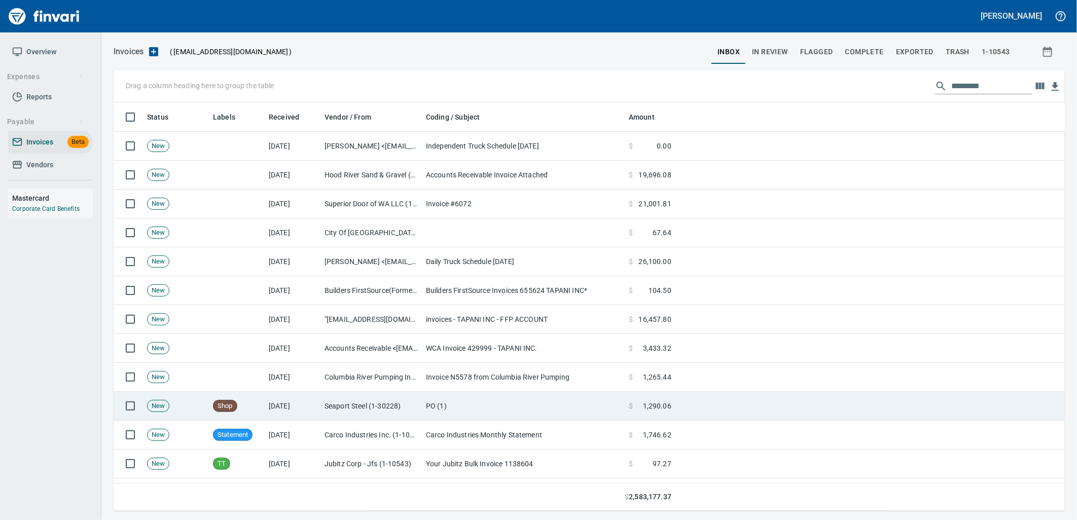
click at [365, 408] on td "Seaport Steel (1-30228)" at bounding box center [371, 406] width 101 height 29
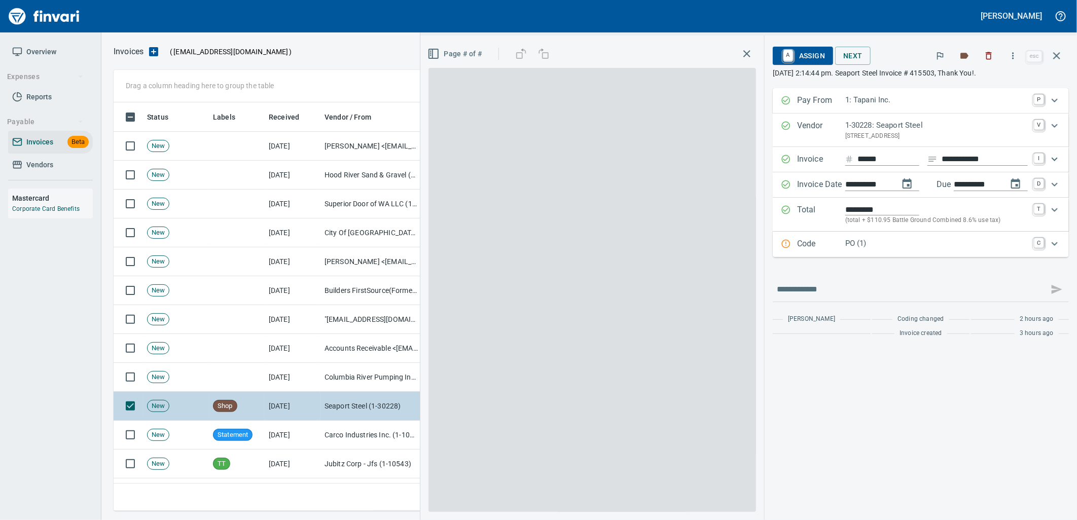
scroll to position [401, 934]
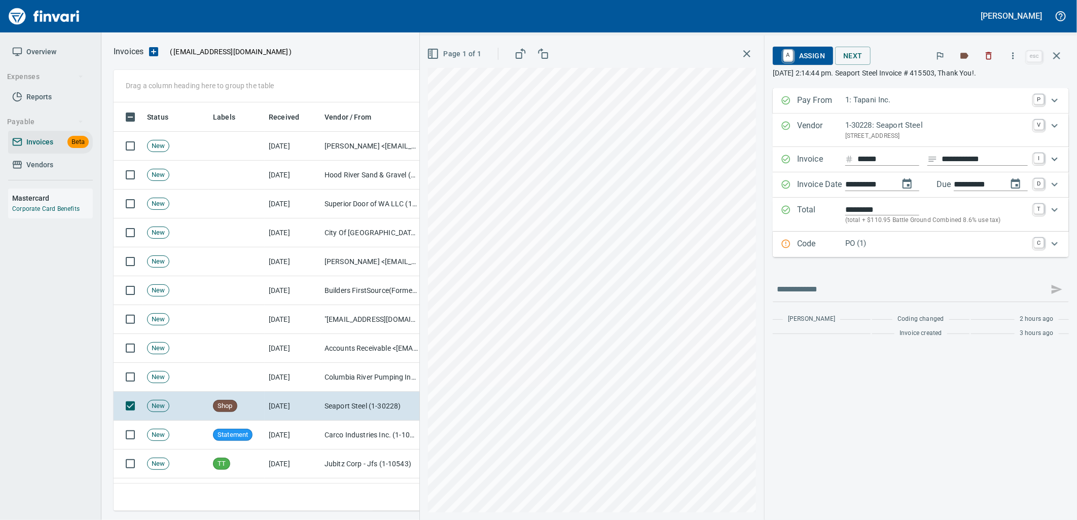
click at [1007, 255] on div "Code PO (1) C" at bounding box center [921, 244] width 296 height 25
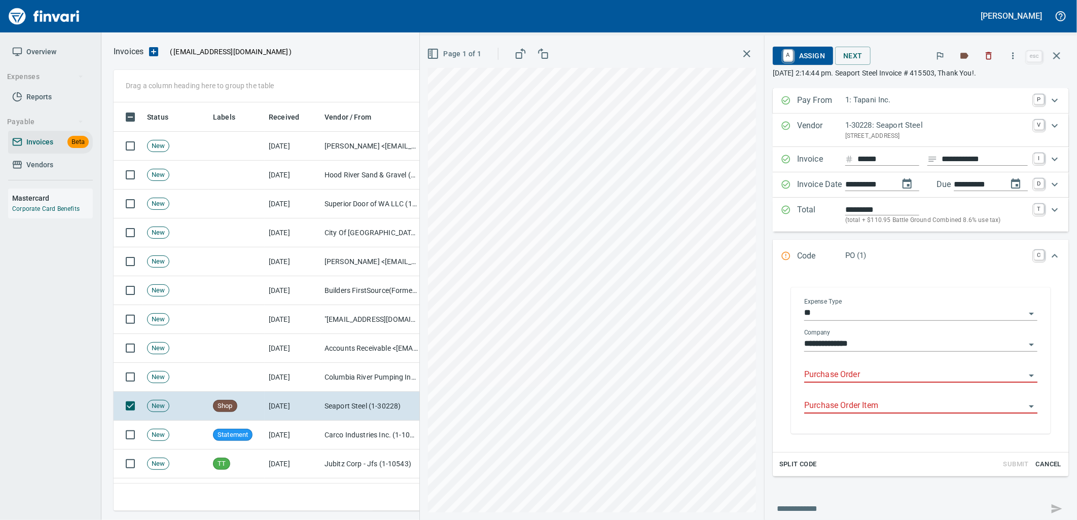
click at [889, 377] on input "Purchase Order" at bounding box center [914, 375] width 221 height 14
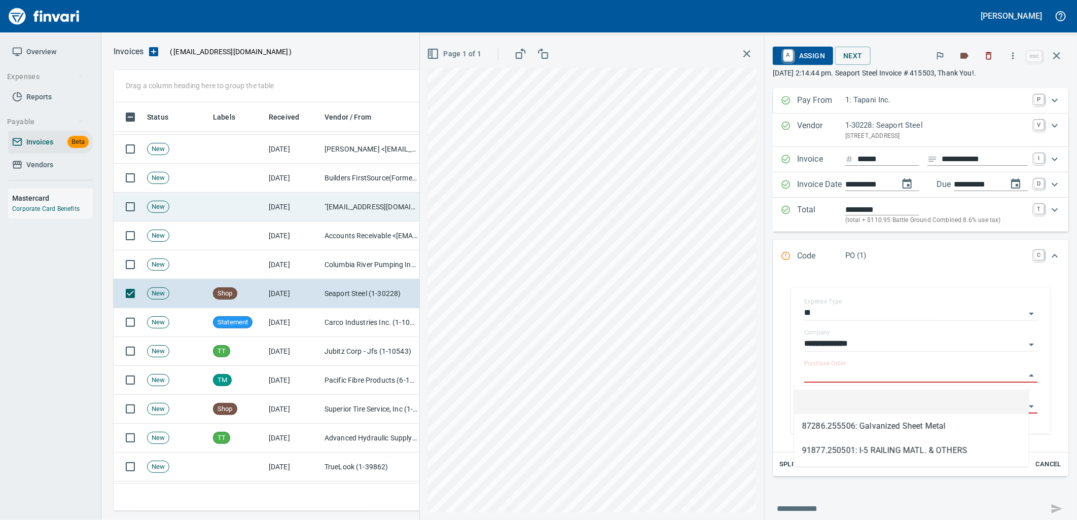
scroll to position [169, 0]
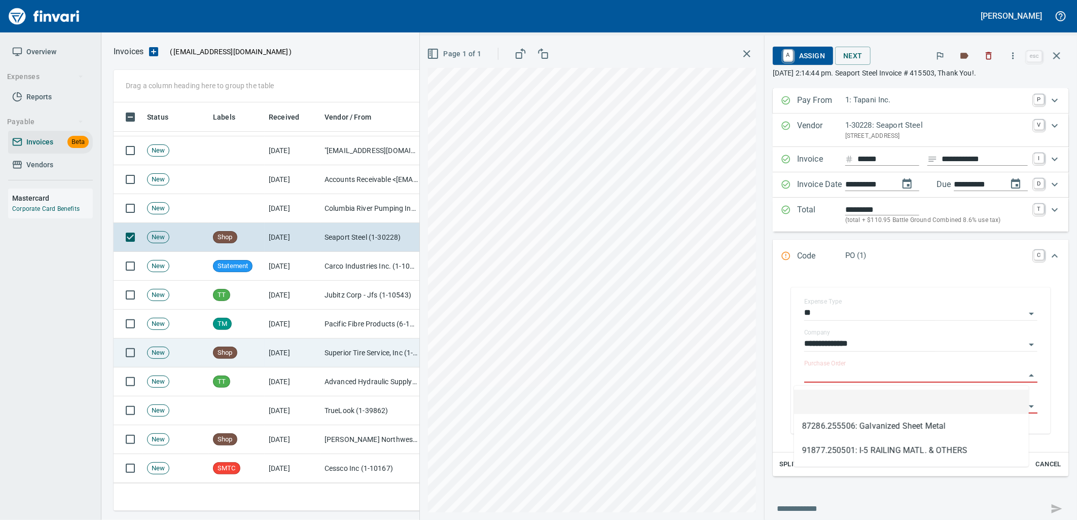
click at [318, 346] on td "9/5/2025" at bounding box center [293, 353] width 56 height 29
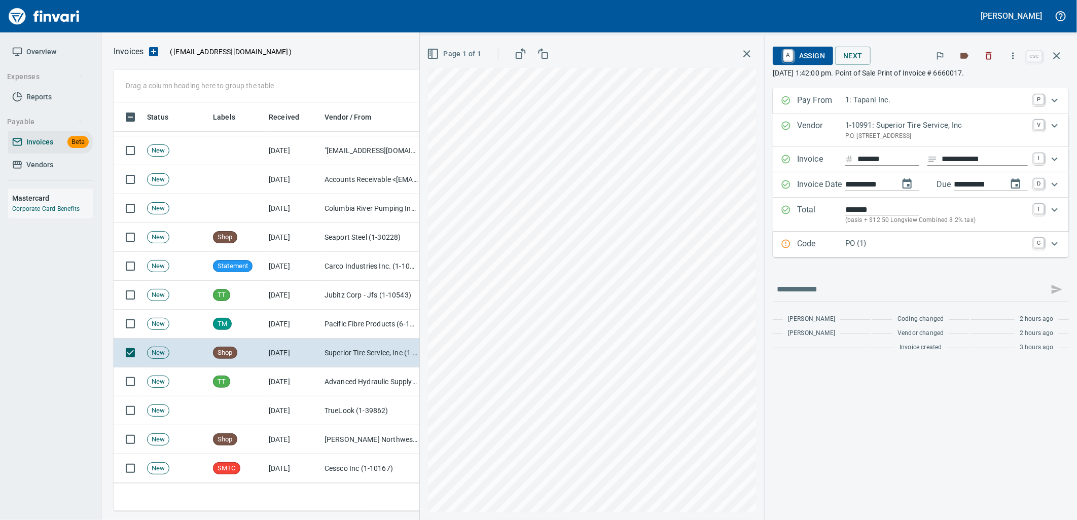
click at [880, 246] on p "PO (1)" at bounding box center [937, 244] width 183 height 12
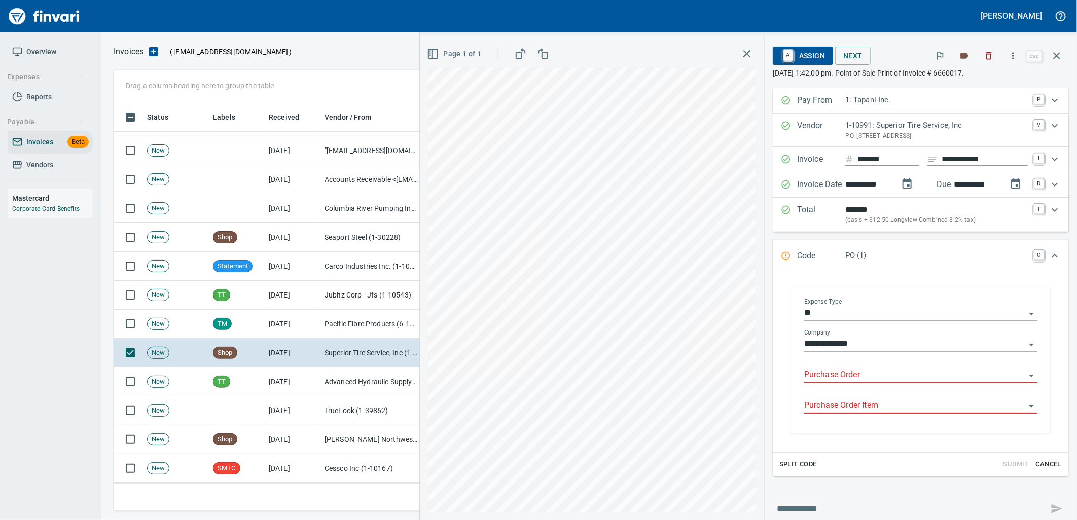
click at [840, 377] on input "Purchase Order" at bounding box center [914, 375] width 221 height 14
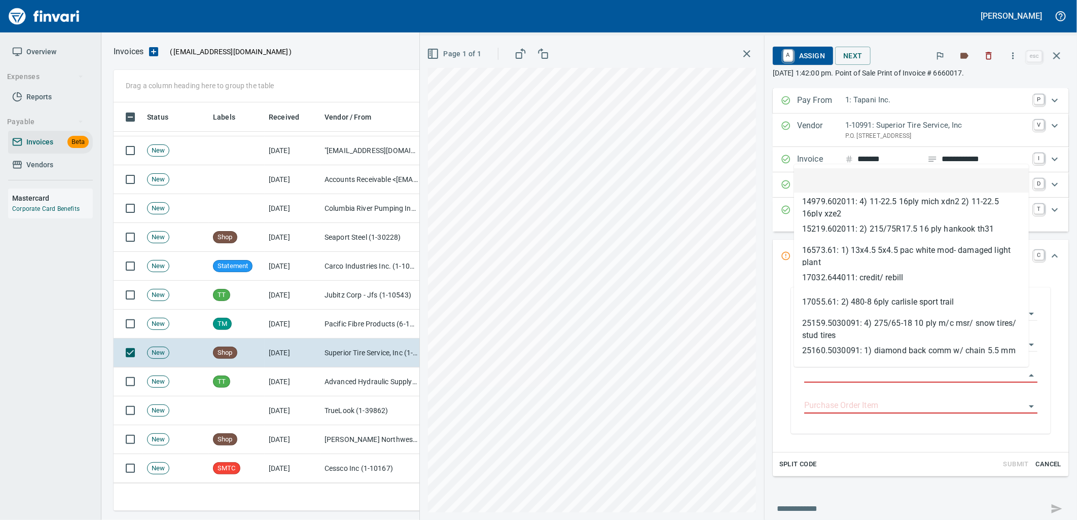
scroll to position [401, 934]
type input "**********"
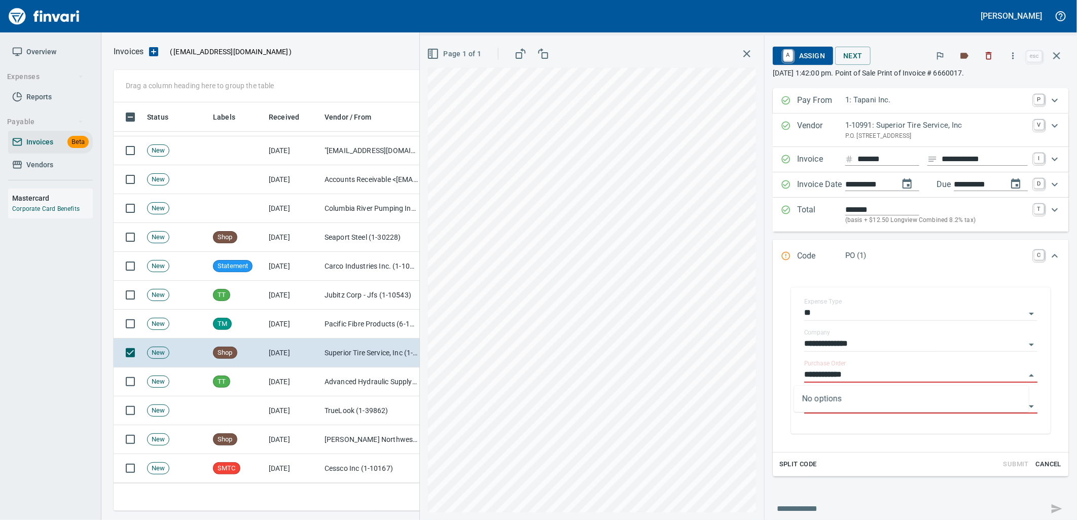
click at [293, 452] on td "9/5/2025" at bounding box center [293, 440] width 56 height 29
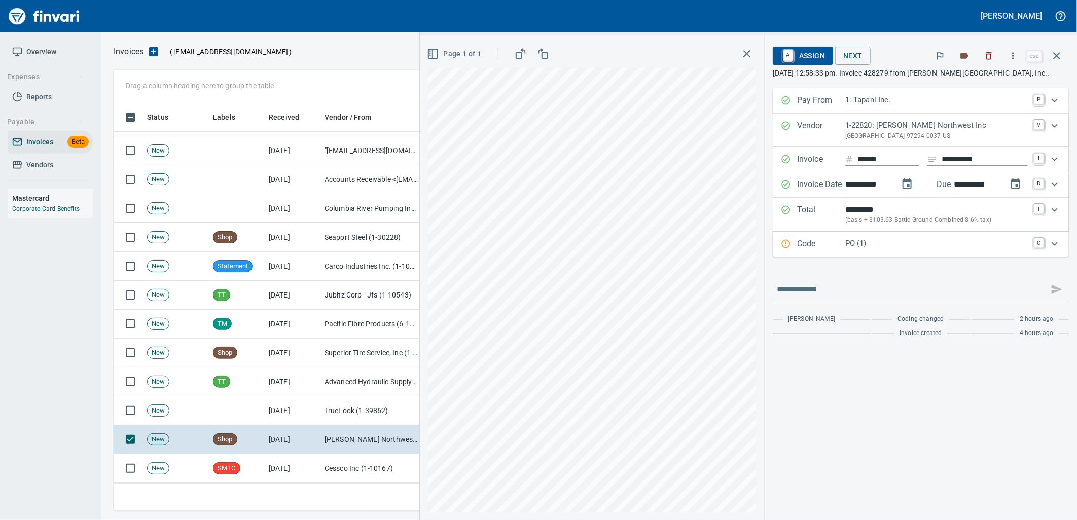
click at [904, 253] on div "Code PO (1) C" at bounding box center [921, 244] width 296 height 25
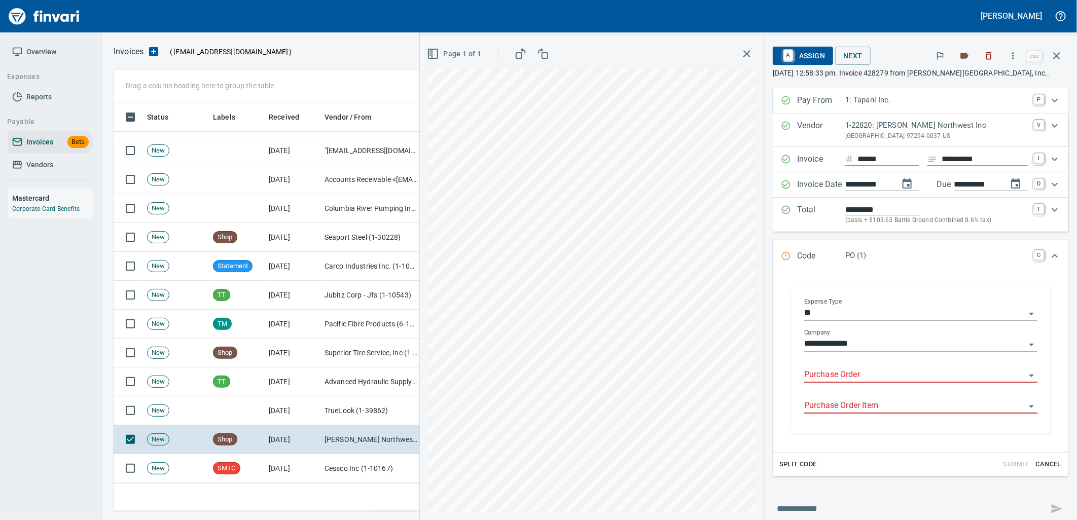
click at [851, 378] on input "Purchase Order" at bounding box center [914, 375] width 221 height 14
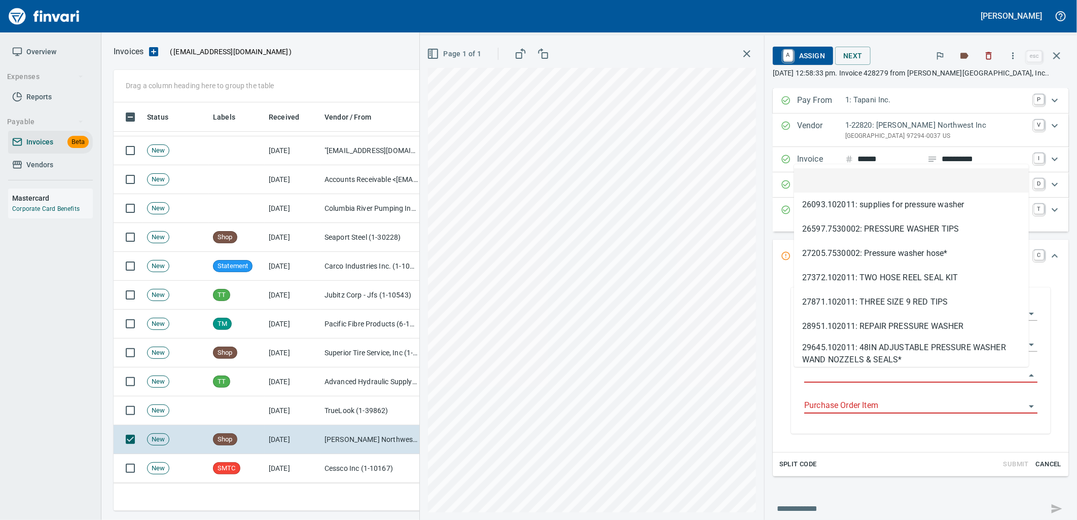
scroll to position [401, 934]
type input "**********"
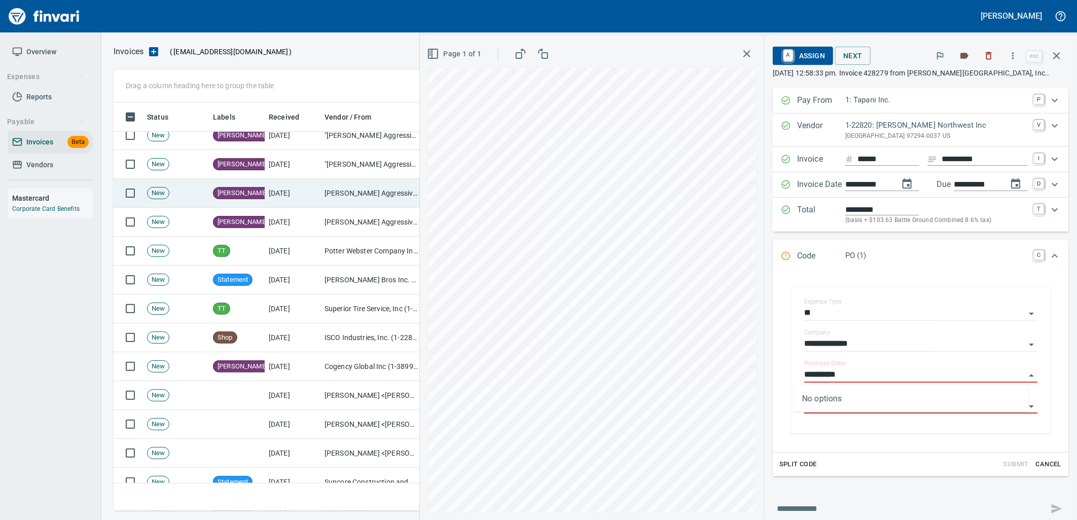
scroll to position [620, 0]
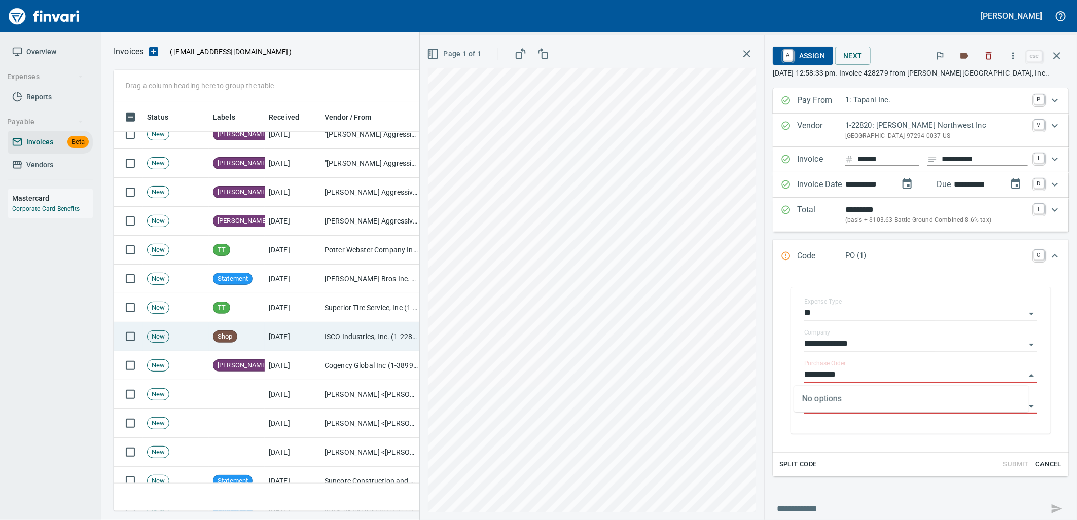
click at [267, 344] on td "9/5/2025" at bounding box center [293, 337] width 56 height 29
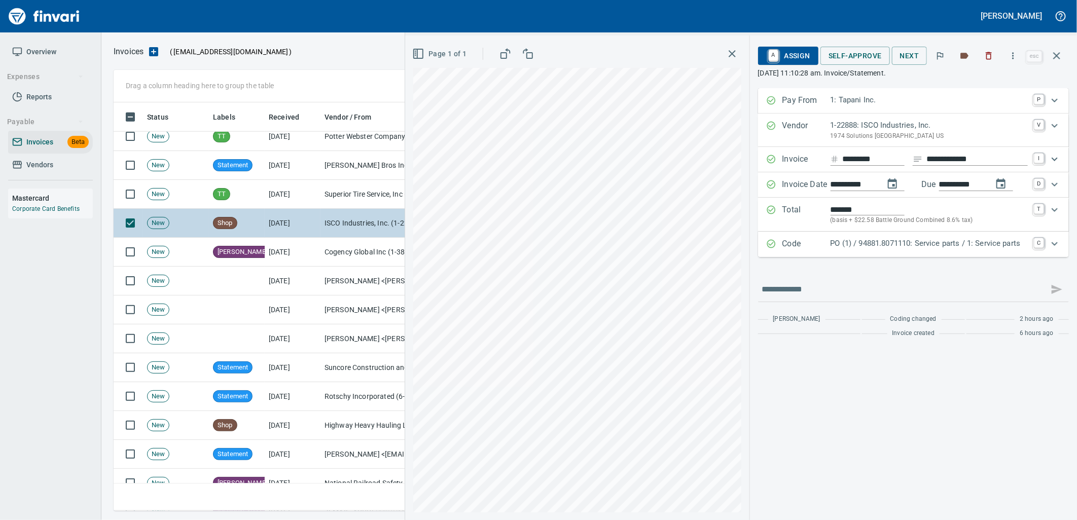
scroll to position [789, 0]
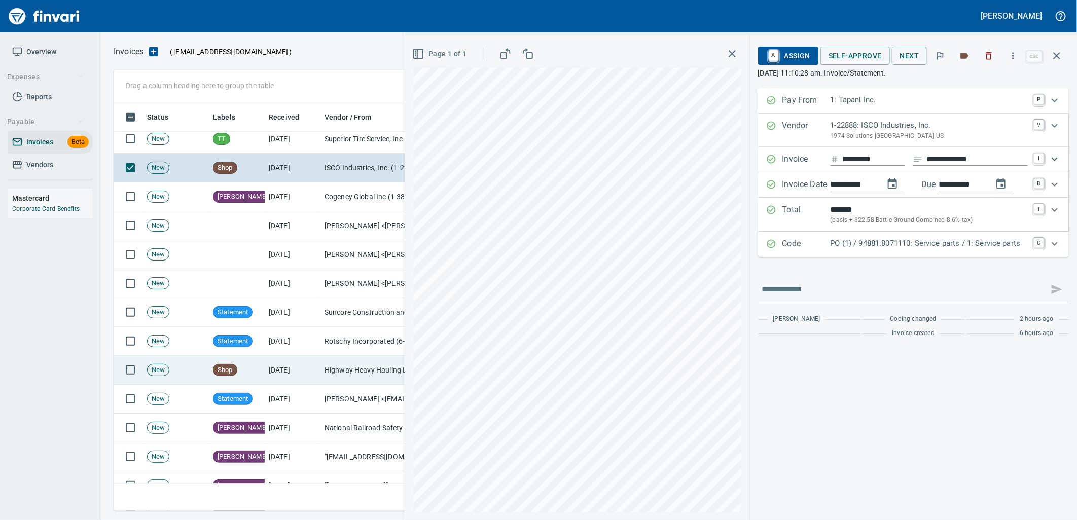
click at [262, 368] on td "Shop" at bounding box center [237, 370] width 56 height 29
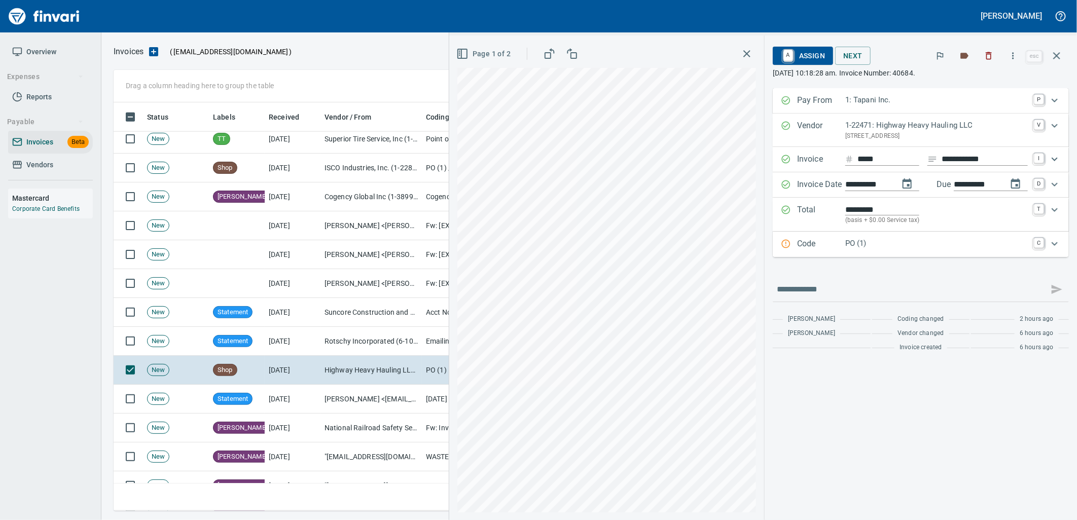
click at [875, 240] on p "PO (1)" at bounding box center [937, 244] width 183 height 12
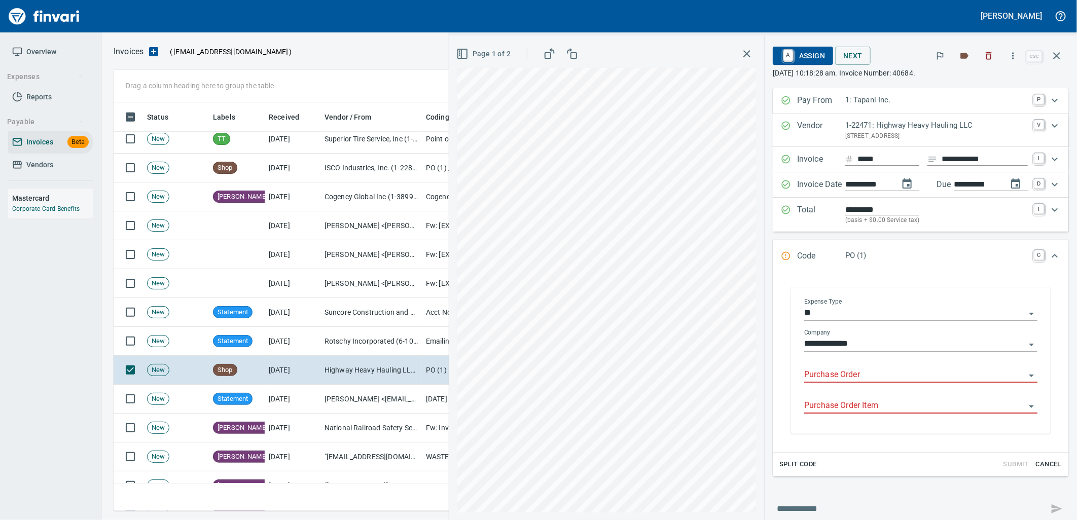
click at [845, 374] on input "Purchase Order" at bounding box center [914, 375] width 221 height 14
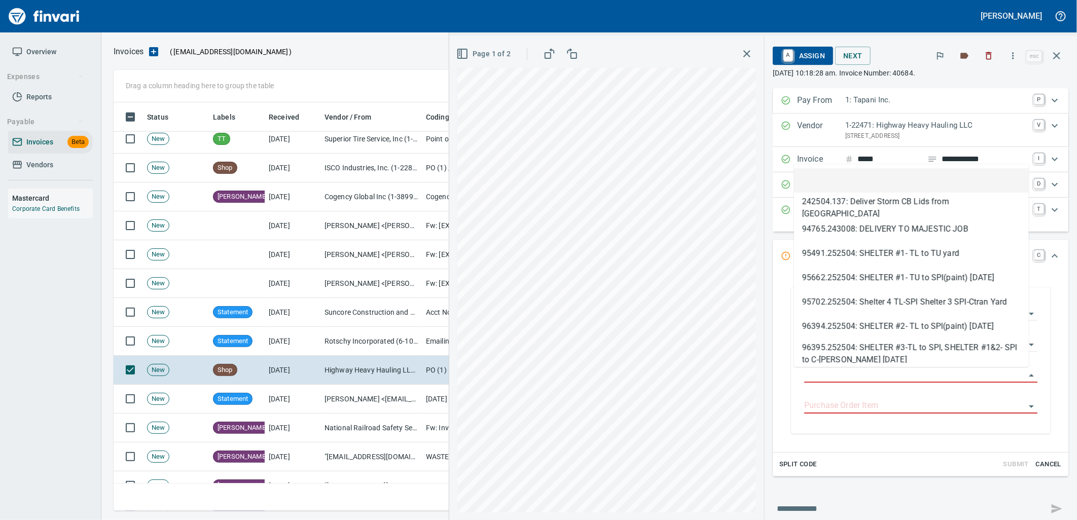
type input "**********"
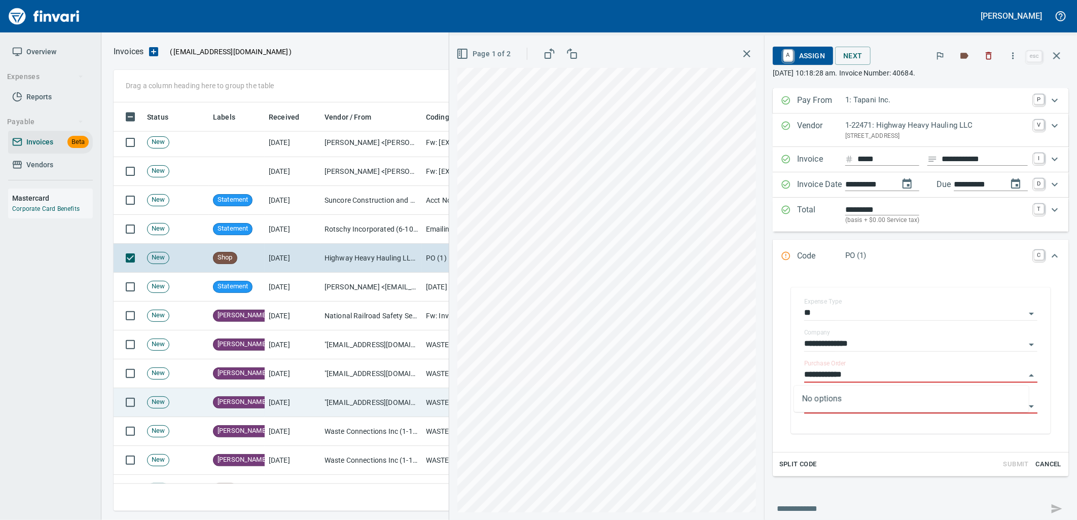
scroll to position [1071, 0]
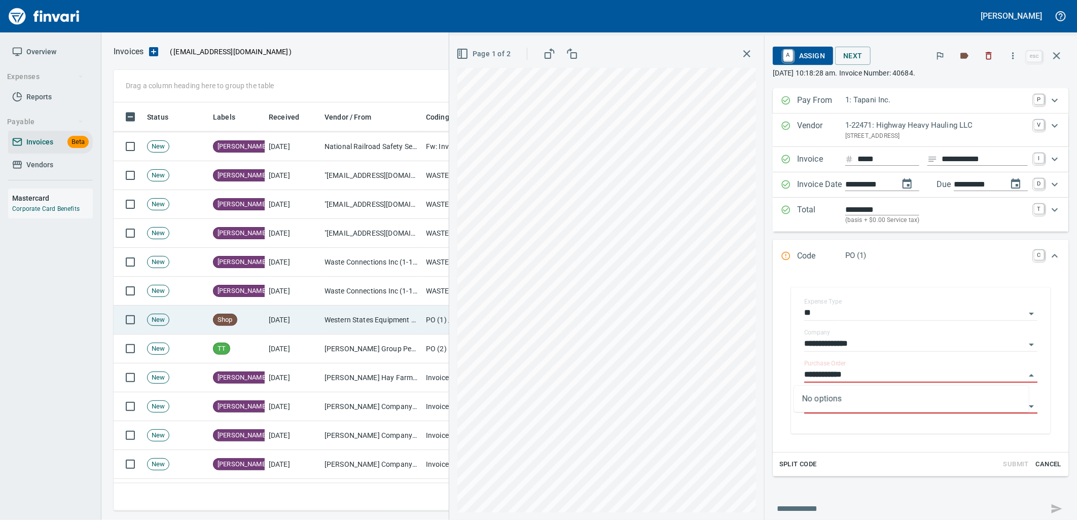
click at [266, 326] on td "9/5/2025" at bounding box center [293, 320] width 56 height 29
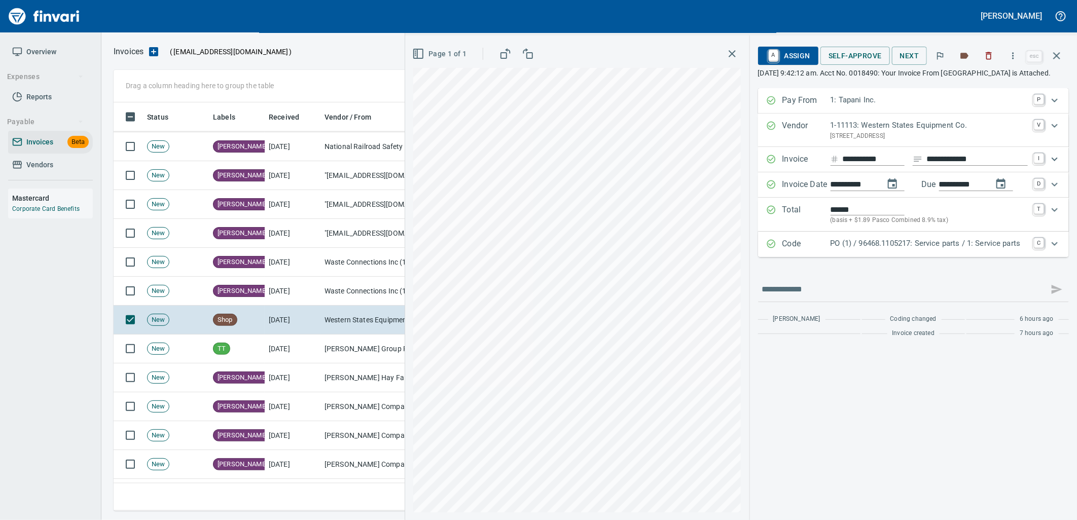
click at [942, 250] on p "PO (1) / 96468.1105217: Service parts / 1: Service parts" at bounding box center [929, 244] width 197 height 12
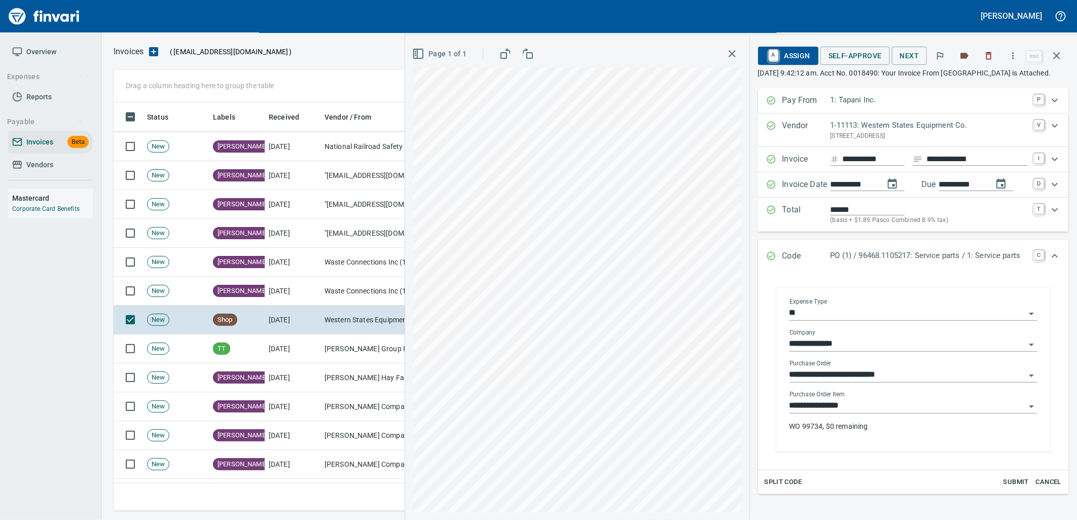
click at [863, 413] on input "**********" at bounding box center [908, 406] width 236 height 14
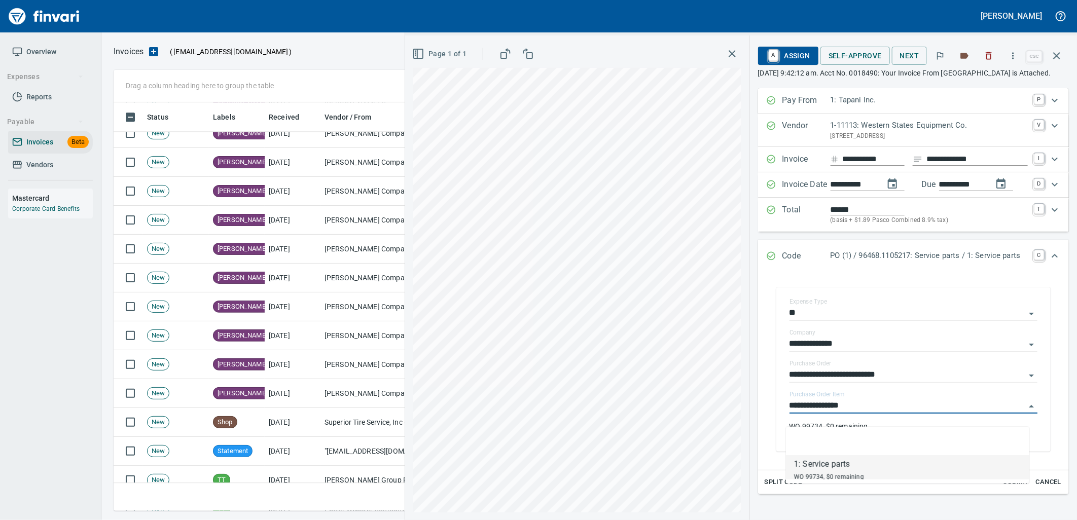
scroll to position [1522, 0]
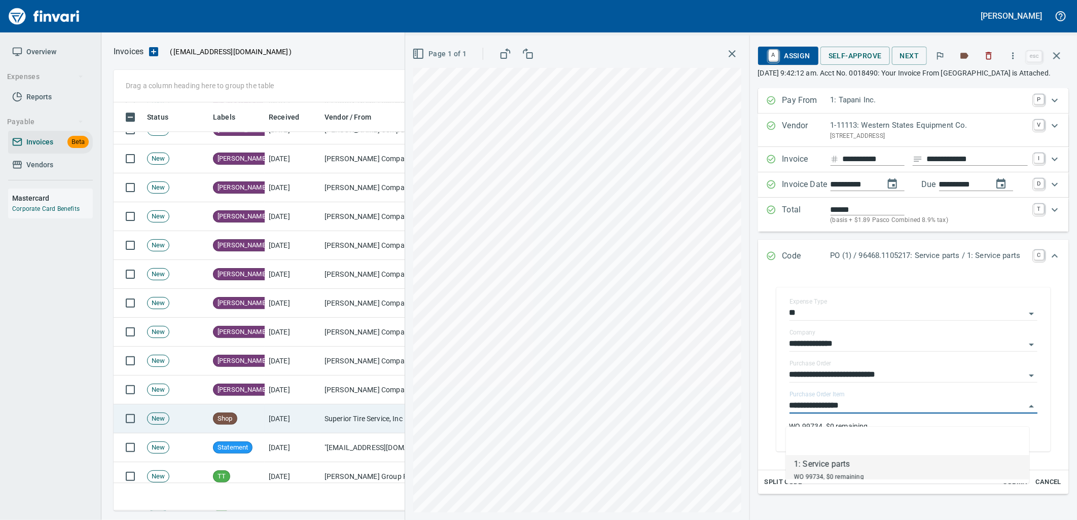
click at [356, 423] on td "Superior Tire Service, Inc (1-10991)" at bounding box center [371, 419] width 101 height 29
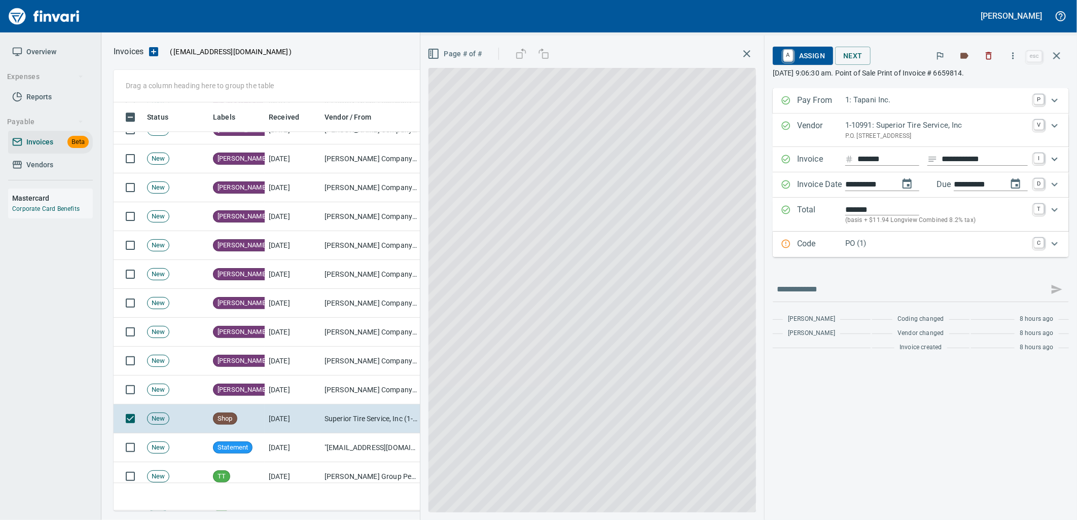
click at [877, 247] on p "PO (1)" at bounding box center [937, 244] width 183 height 12
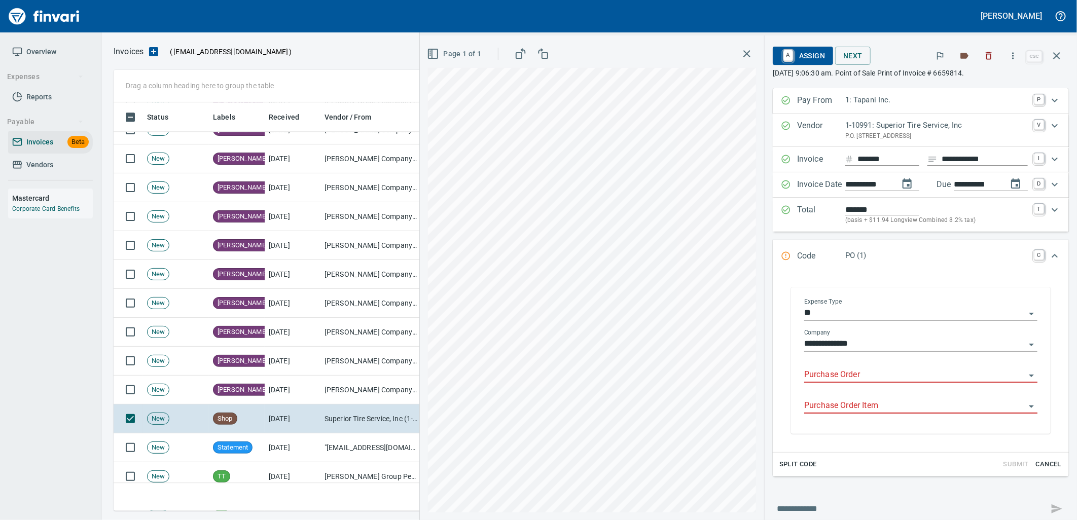
click at [843, 374] on input "Purchase Order" at bounding box center [914, 375] width 221 height 14
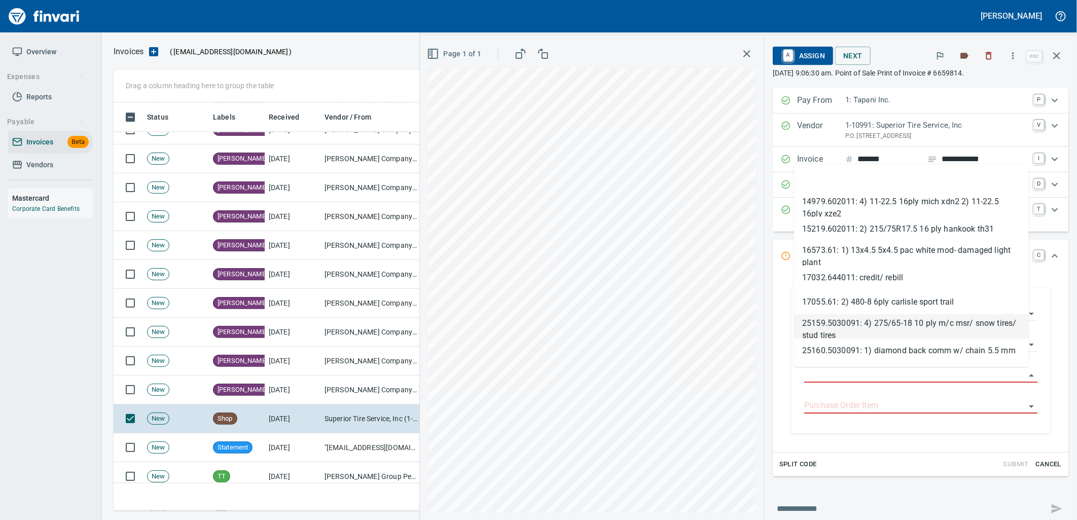
scroll to position [401, 934]
type input "**********"
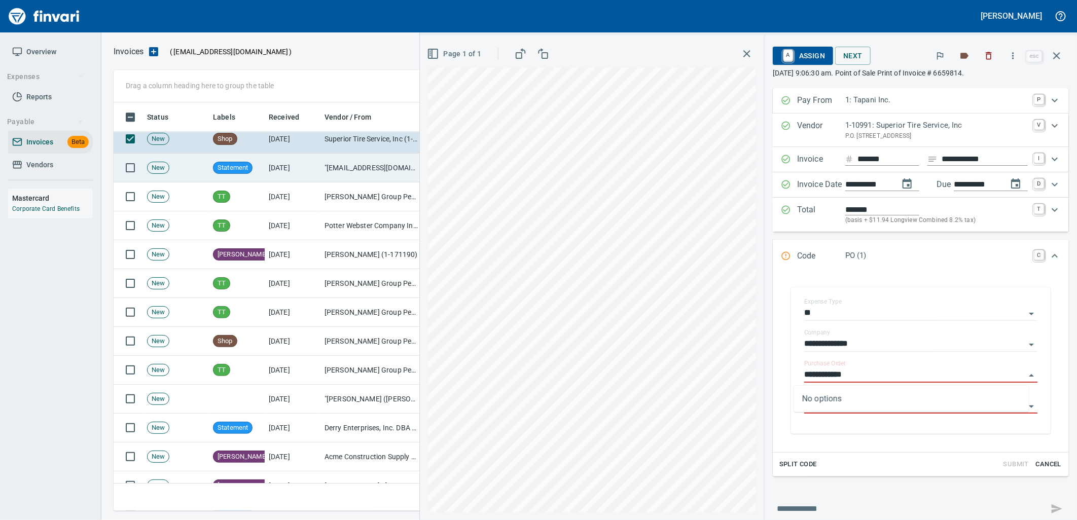
scroll to position [1803, 0]
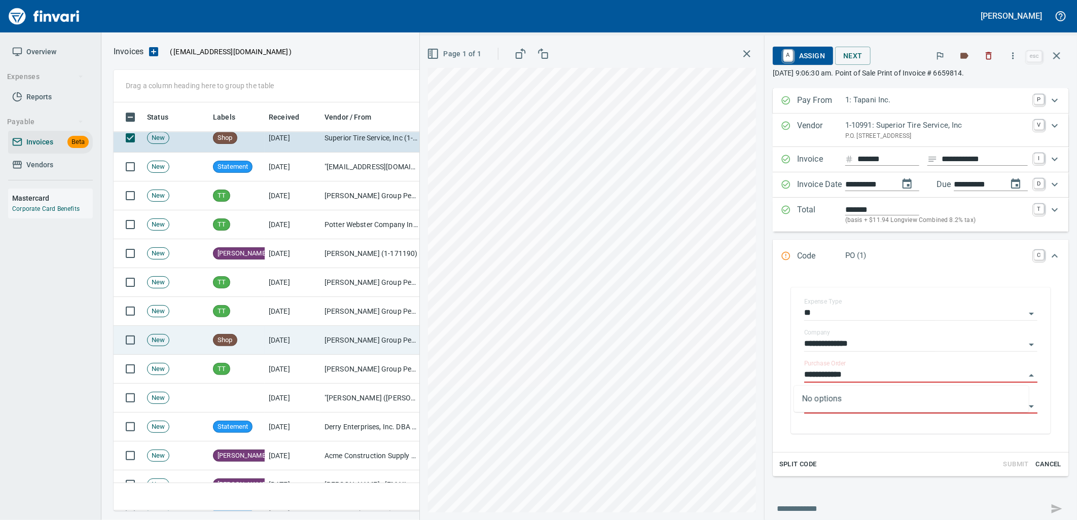
click at [321, 340] on td "[PERSON_NAME] Group Peterbilt([MEDICAL_DATA]) (1-38196)" at bounding box center [371, 340] width 101 height 29
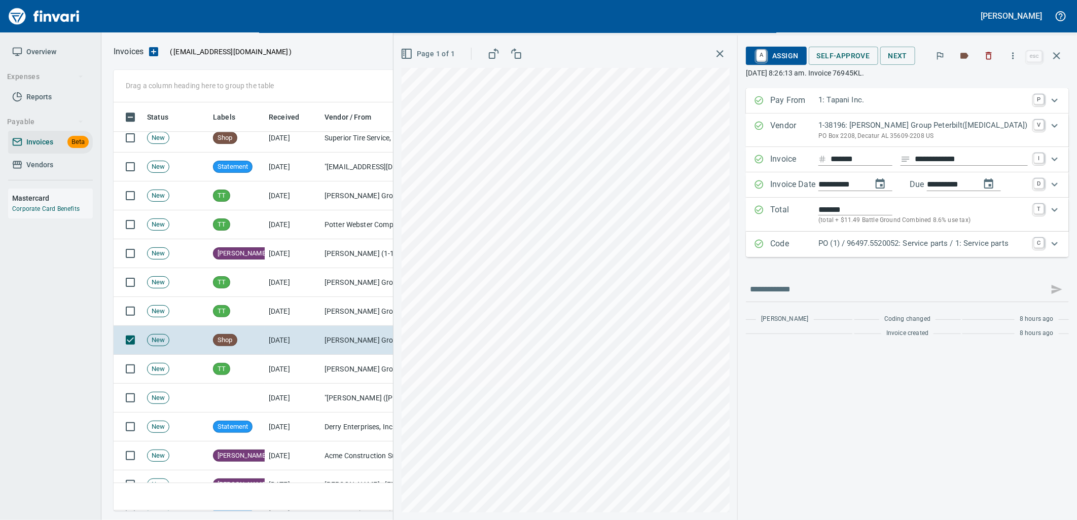
click at [846, 253] on div "Code PO (1) / 96497.5520052: Service parts / 1: Service parts C" at bounding box center [907, 244] width 323 height 25
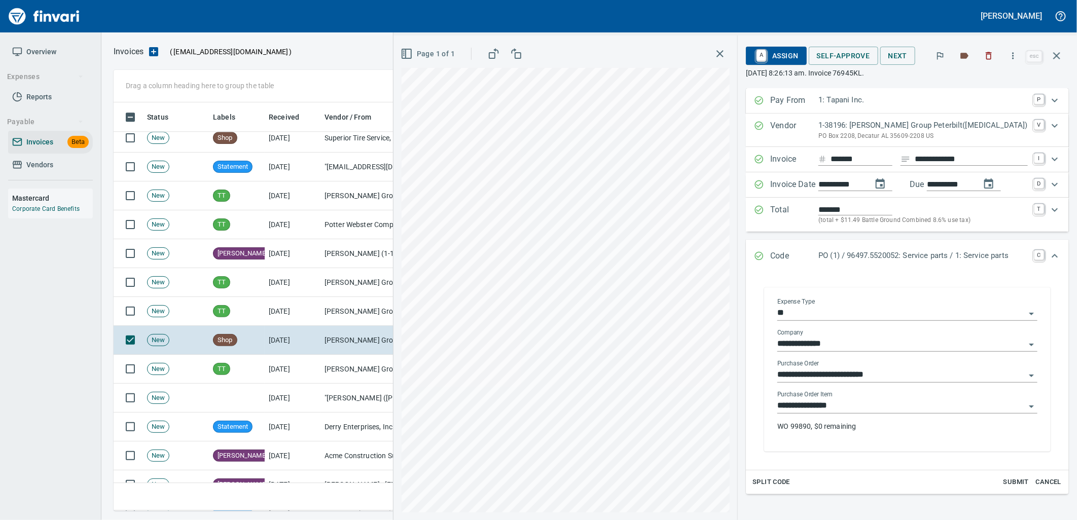
click at [849, 412] on input "**********" at bounding box center [902, 406] width 248 height 14
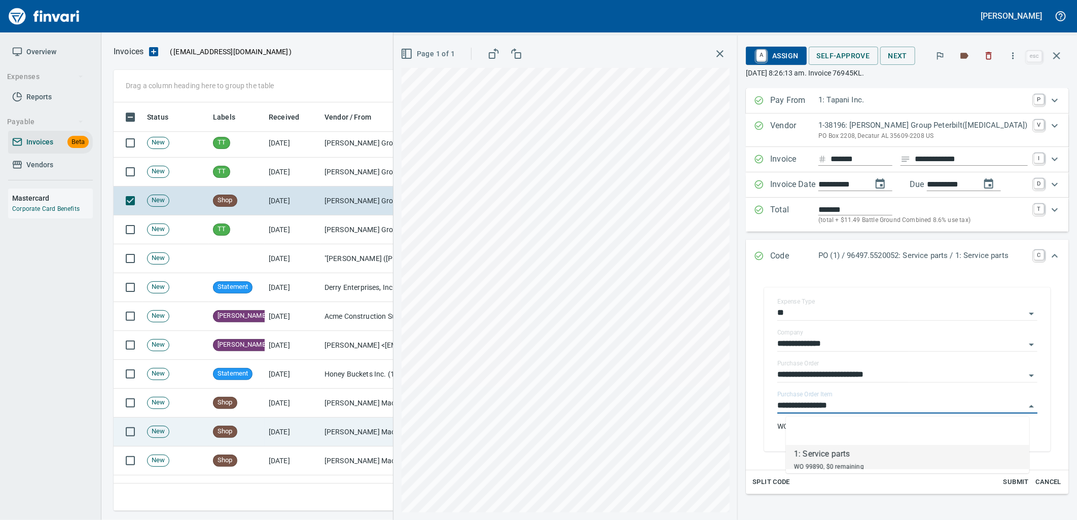
scroll to position [1972, 0]
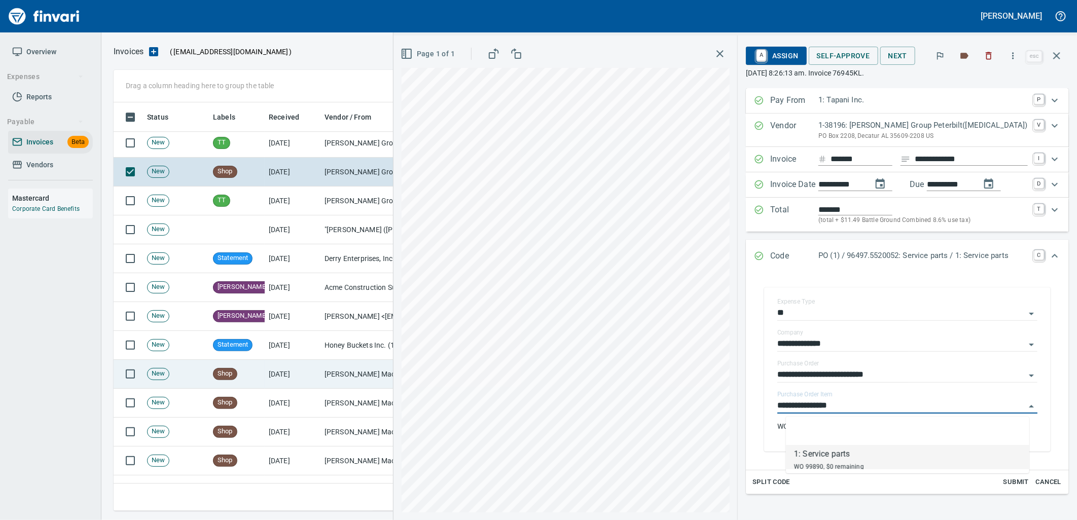
click at [312, 378] on td "9/5/2025" at bounding box center [293, 374] width 56 height 29
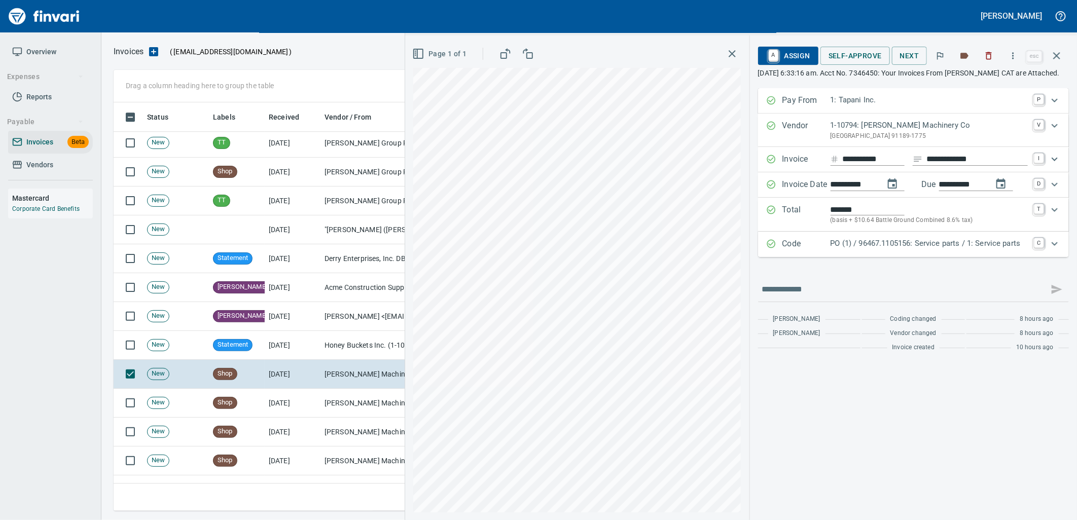
click at [885, 250] on p "PO (1) / 96467.1105156: Service parts / 1: Service parts" at bounding box center [929, 244] width 197 height 12
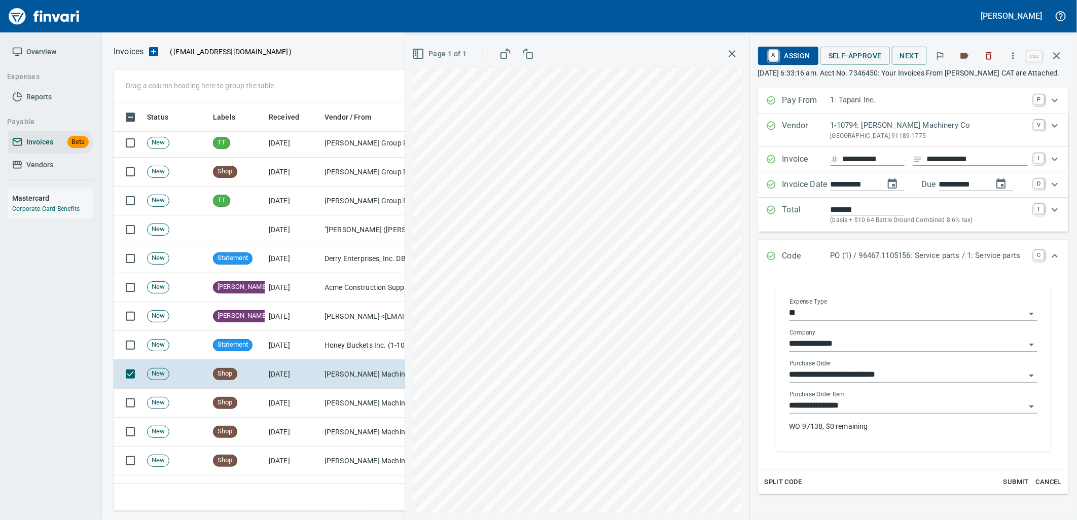
click at [854, 413] on input "**********" at bounding box center [908, 406] width 236 height 14
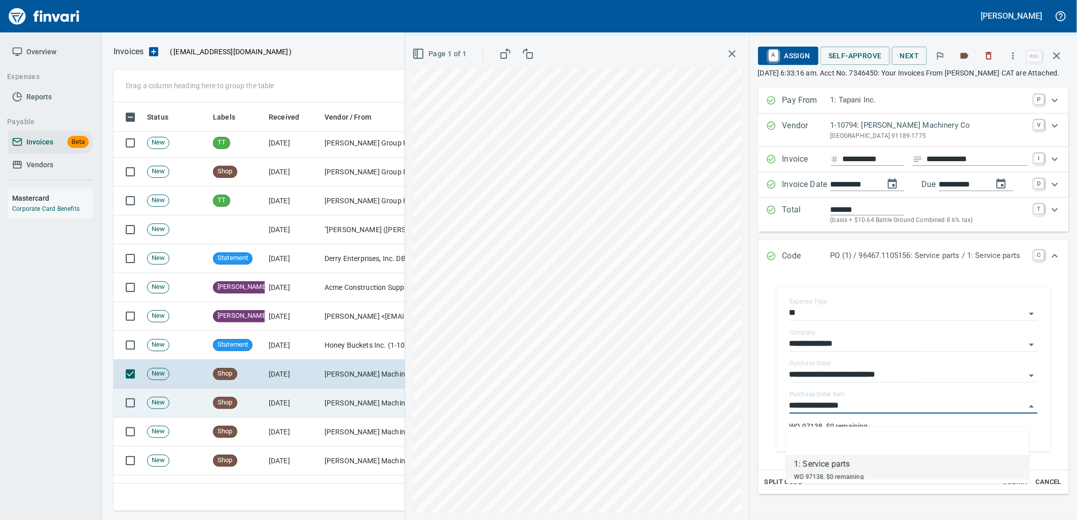
click at [379, 404] on td "[PERSON_NAME] Machinery Co (1-10794)" at bounding box center [371, 403] width 101 height 29
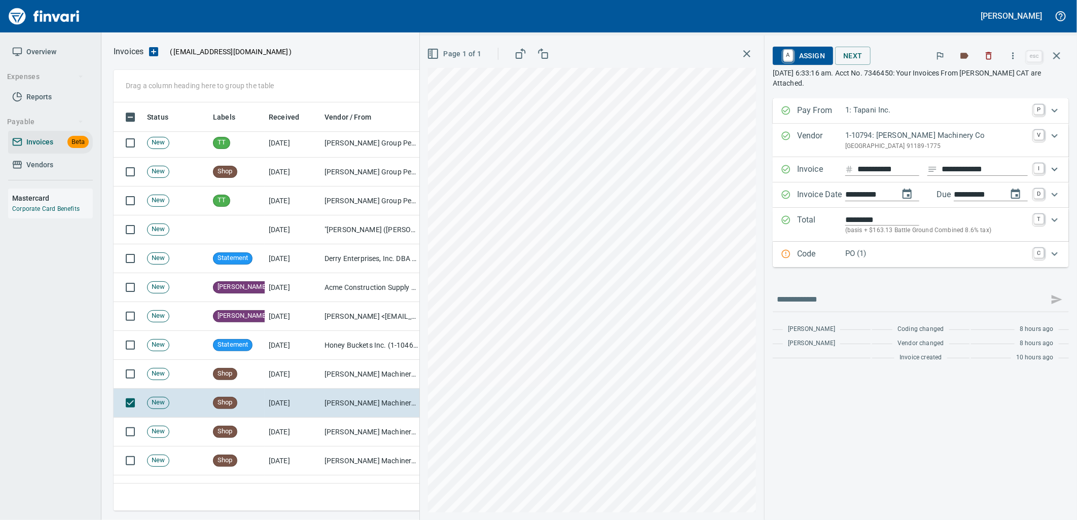
click at [914, 255] on p "PO (1)" at bounding box center [937, 254] width 183 height 12
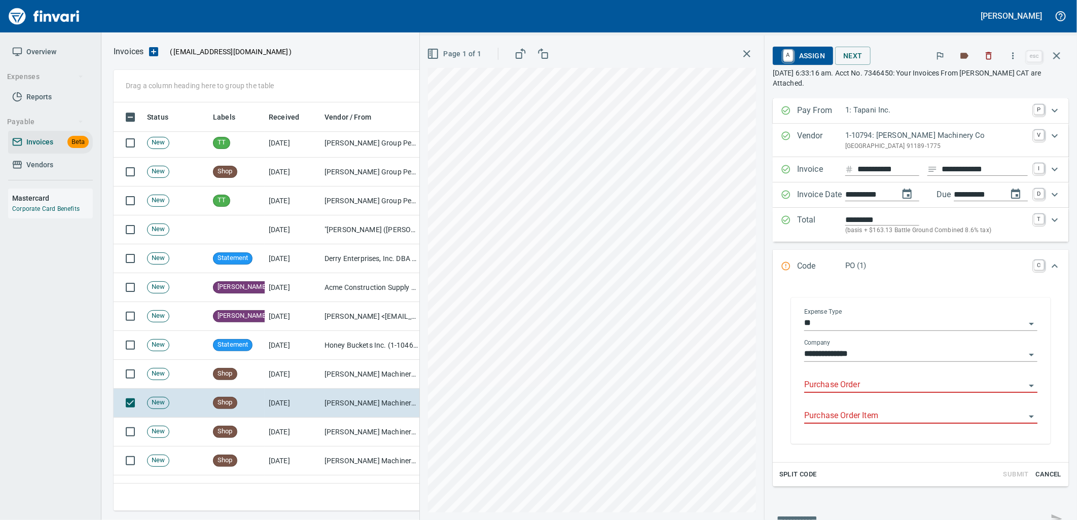
click at [885, 383] on input "Purchase Order" at bounding box center [914, 385] width 221 height 14
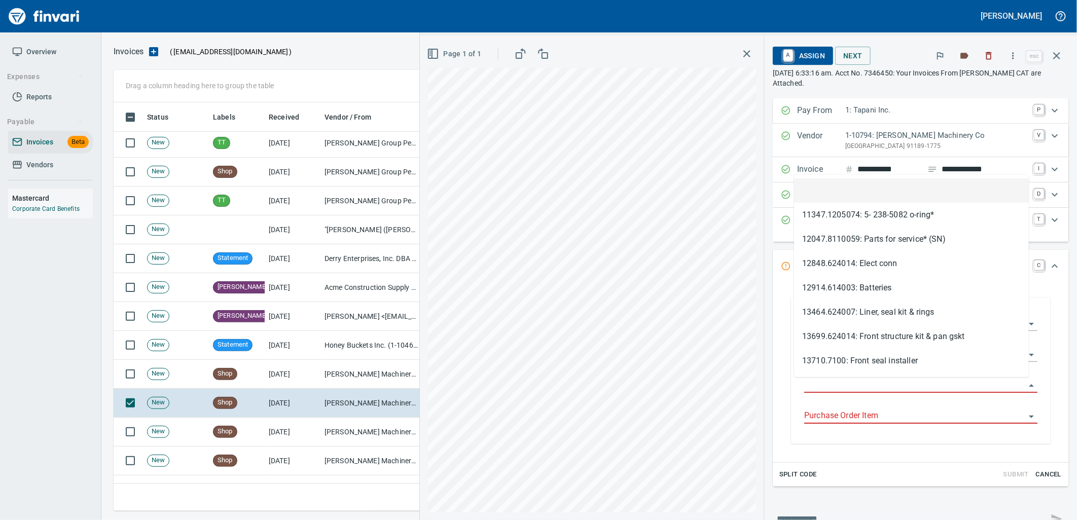
scroll to position [401, 934]
type input "**********"
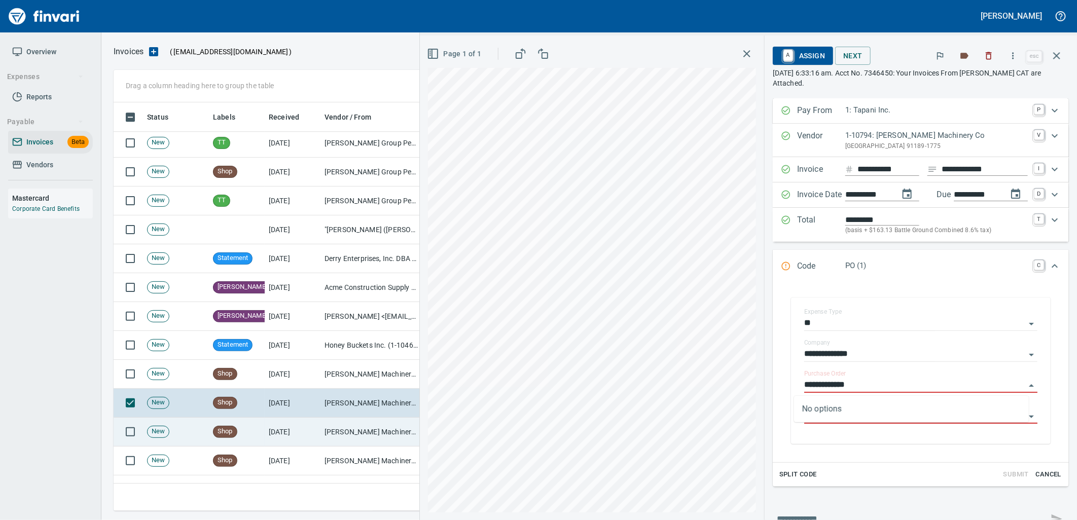
click at [334, 437] on td "[PERSON_NAME] Machinery Co (1-10794)" at bounding box center [371, 432] width 101 height 29
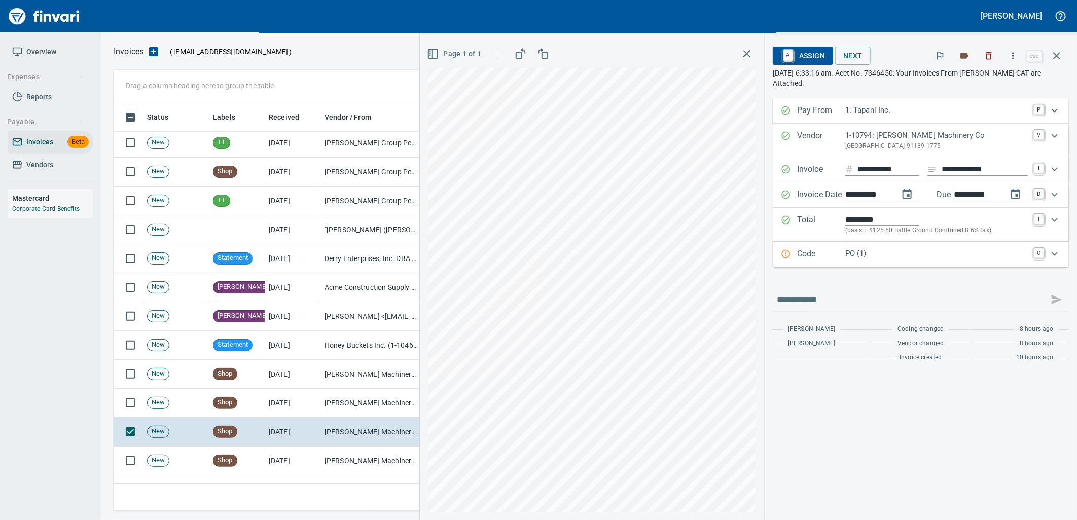
click at [910, 259] on p "PO (1)" at bounding box center [937, 254] width 183 height 12
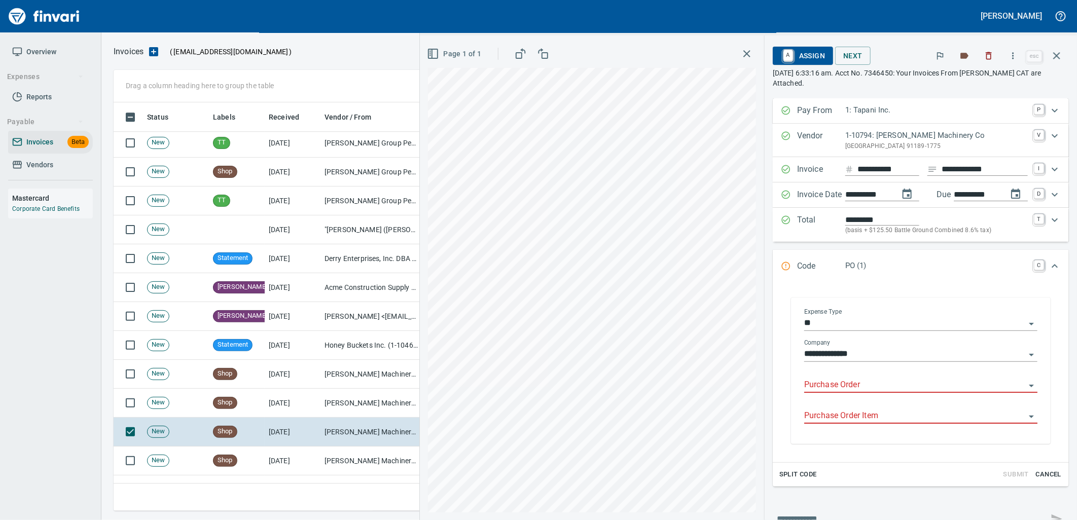
click at [864, 393] on input "Purchase Order" at bounding box center [914, 385] width 221 height 14
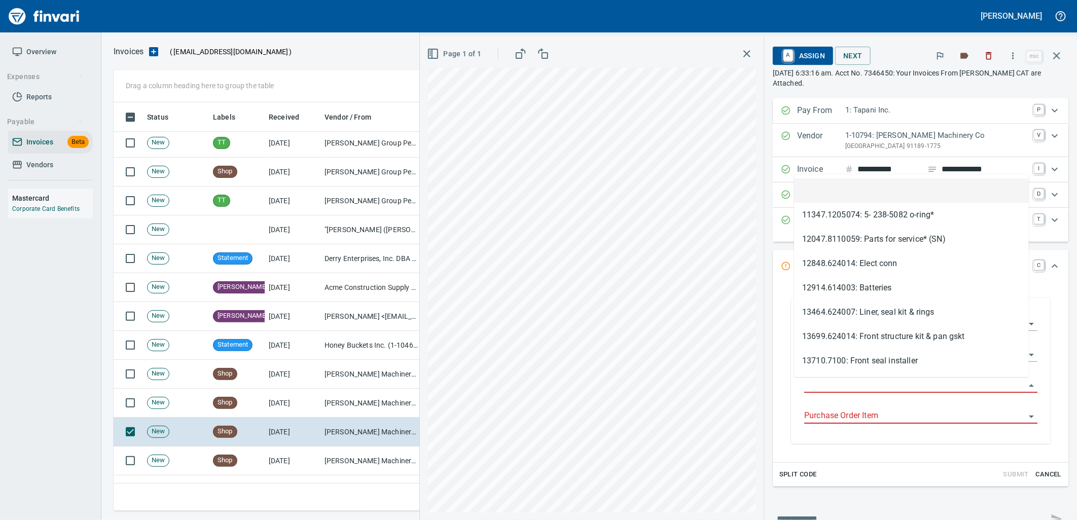
type input "**********"
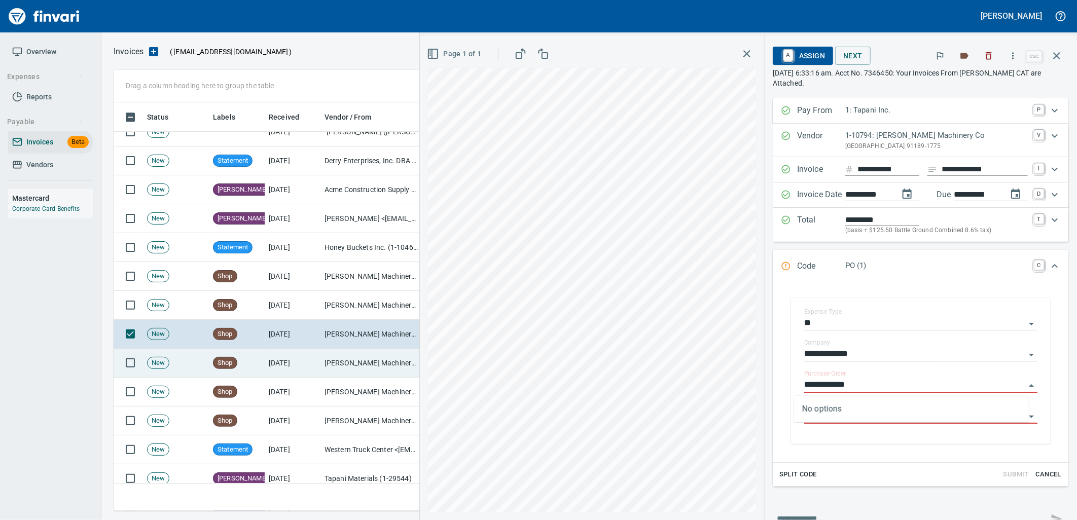
scroll to position [2085, 0]
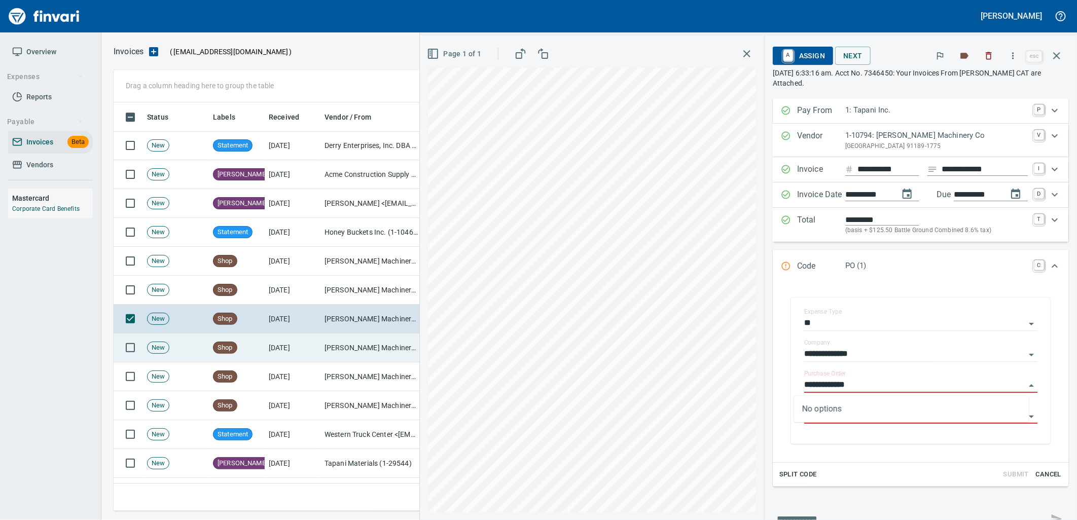
click at [272, 343] on td "9/5/2025" at bounding box center [293, 348] width 56 height 29
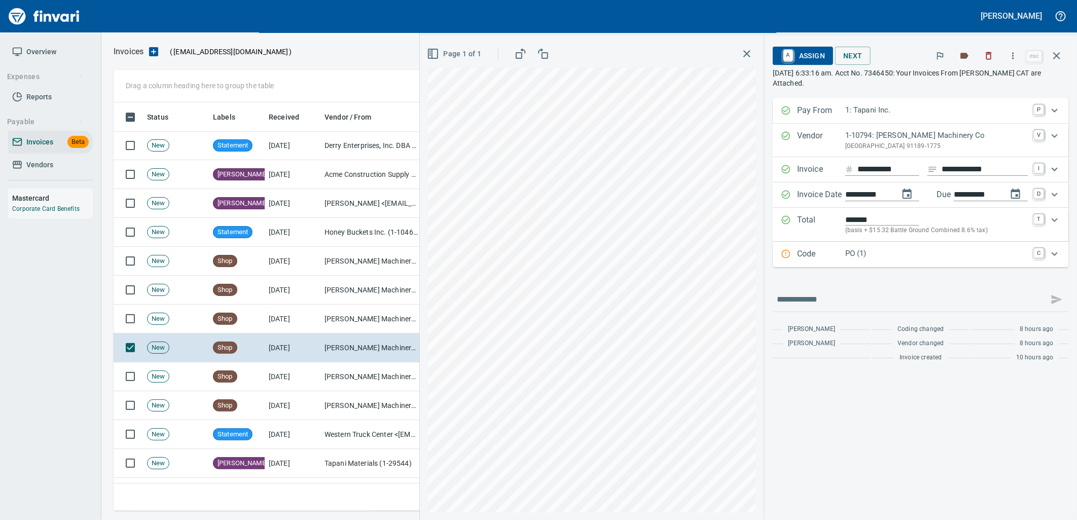
click at [917, 255] on p "PO (1)" at bounding box center [937, 254] width 183 height 12
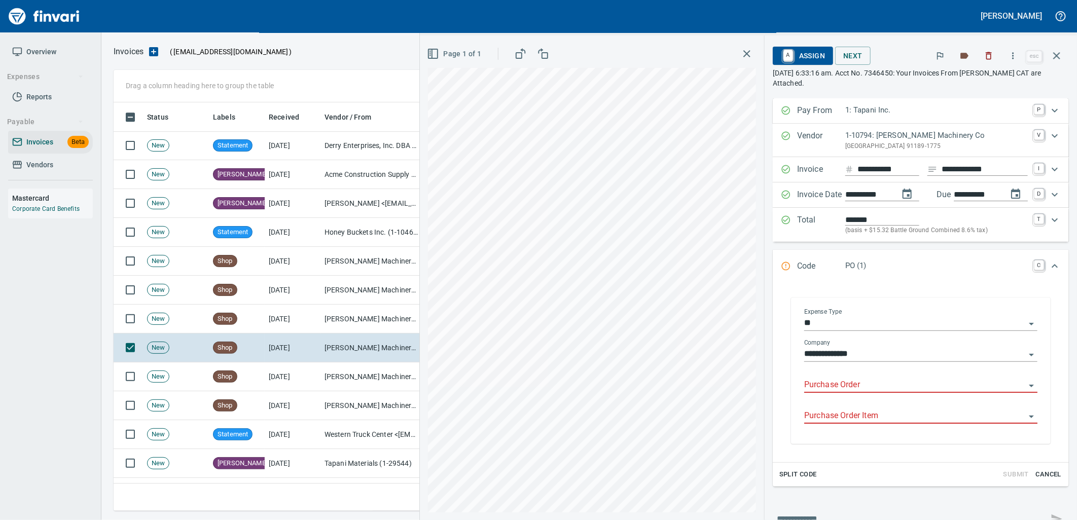
click at [874, 391] on input "Purchase Order" at bounding box center [914, 385] width 221 height 14
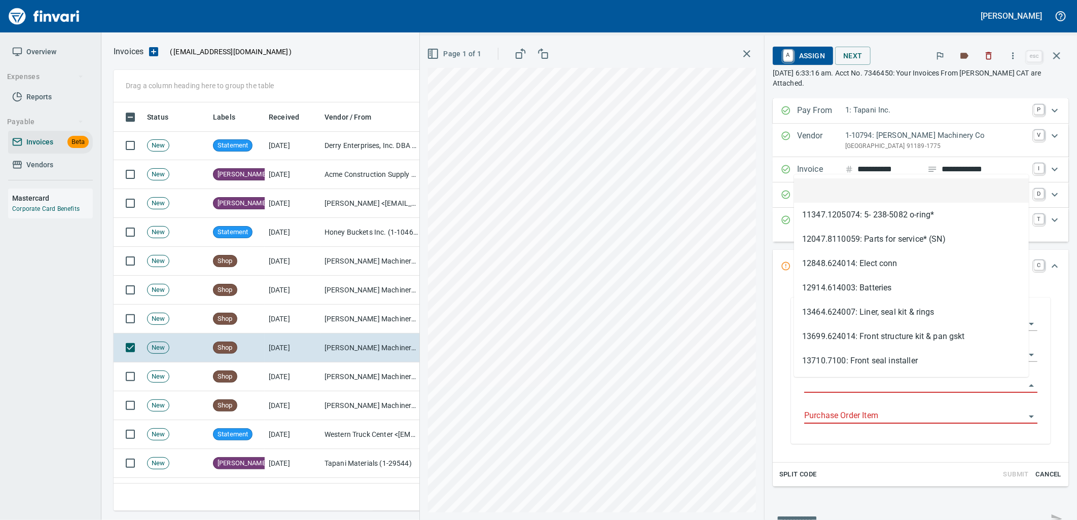
scroll to position [401, 934]
type input "**********"
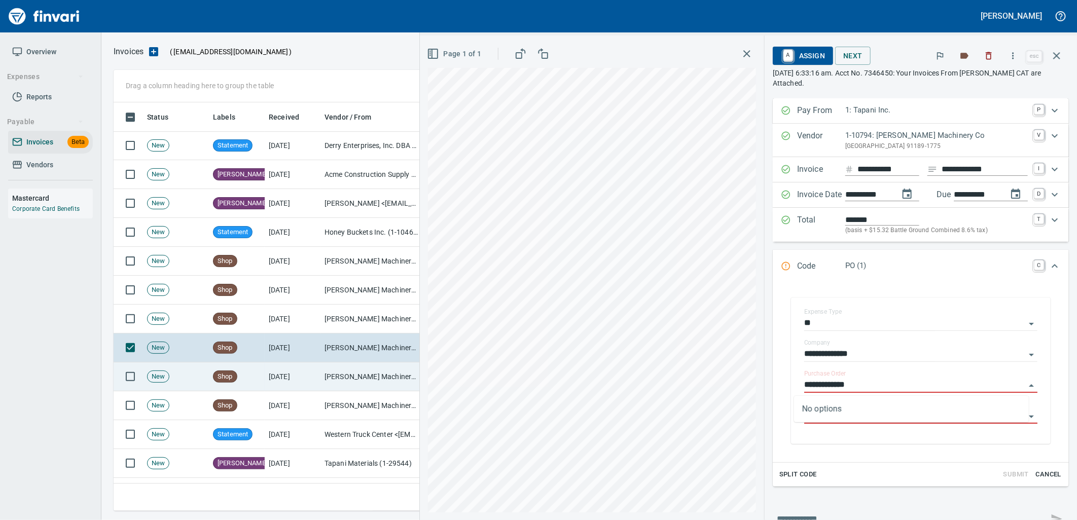
click at [266, 383] on td "9/5/2025" at bounding box center [293, 377] width 56 height 29
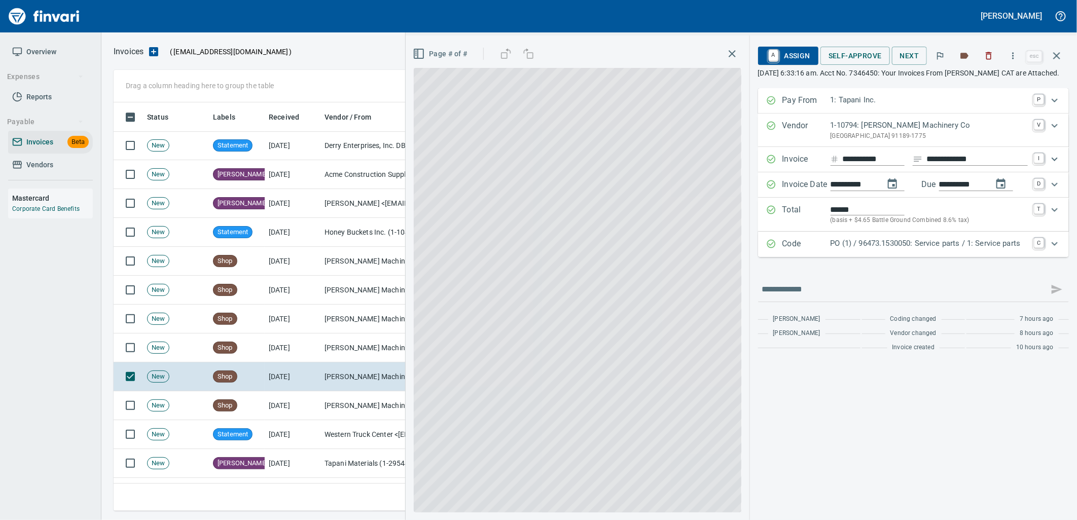
click at [901, 250] on p "PO (1) / 96473.1530050: Service parts / 1: Service parts" at bounding box center [929, 244] width 197 height 12
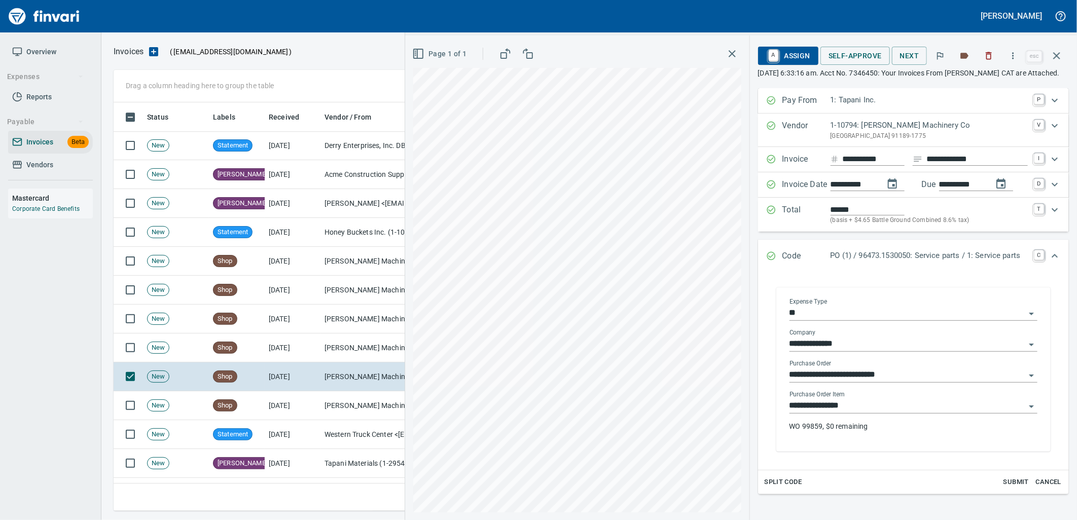
click at [859, 413] on input "**********" at bounding box center [908, 406] width 236 height 14
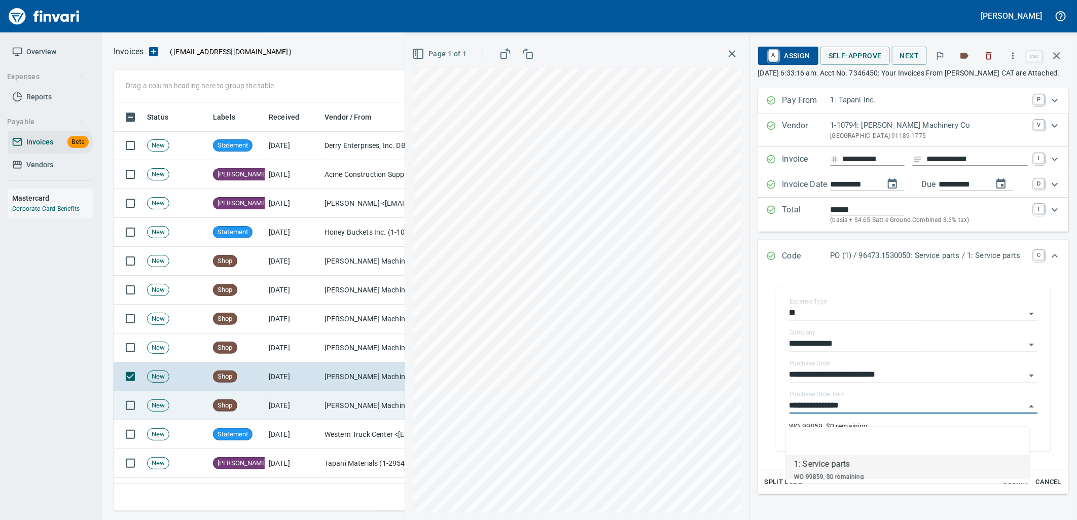
click at [337, 408] on td "[PERSON_NAME] Machinery Co (1-10794)" at bounding box center [371, 406] width 101 height 29
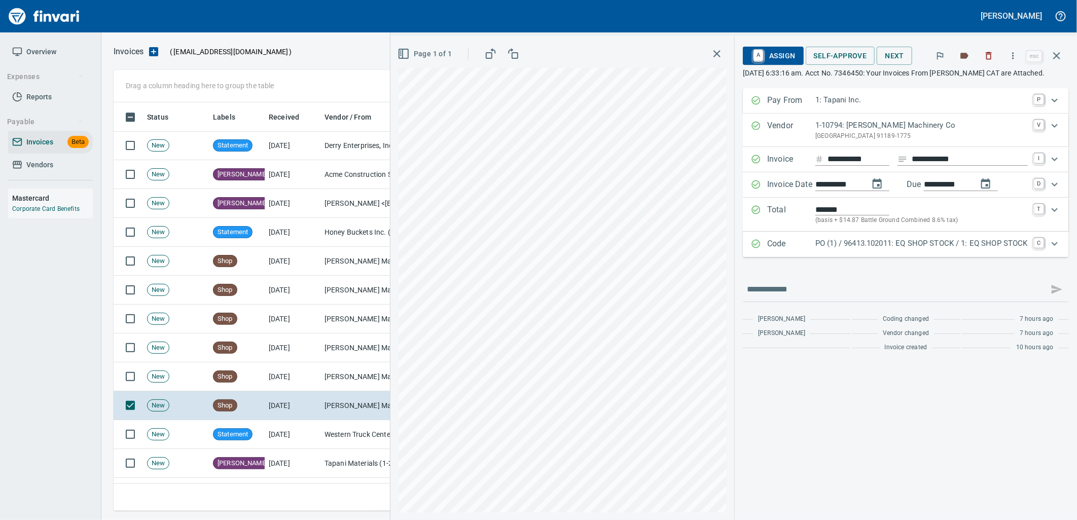
click at [888, 249] on p "PO (1) / 96413.102011: EQ SHOP STOCK / 1: EQ SHOP STOCK" at bounding box center [922, 244] width 213 height 12
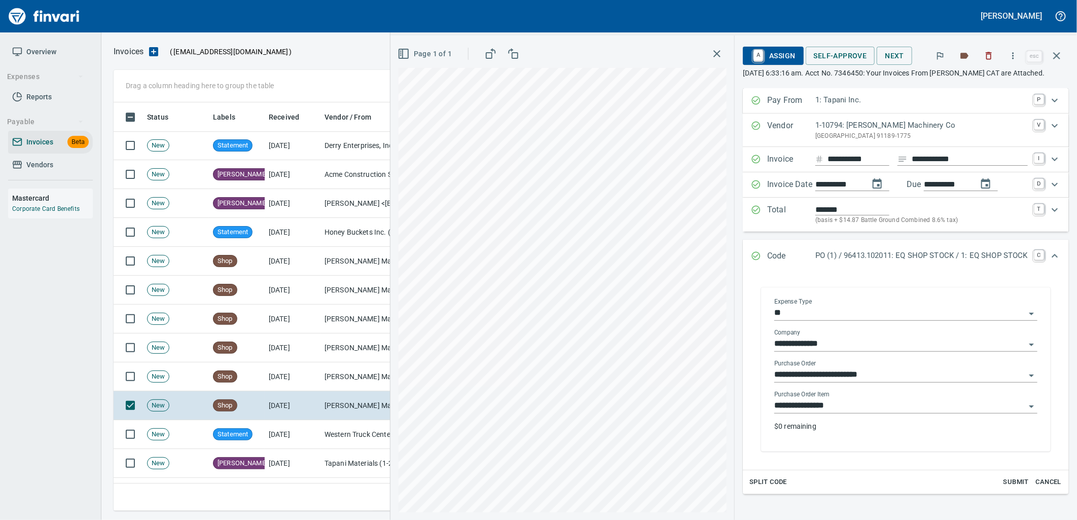
click at [853, 409] on input "**********" at bounding box center [900, 406] width 251 height 14
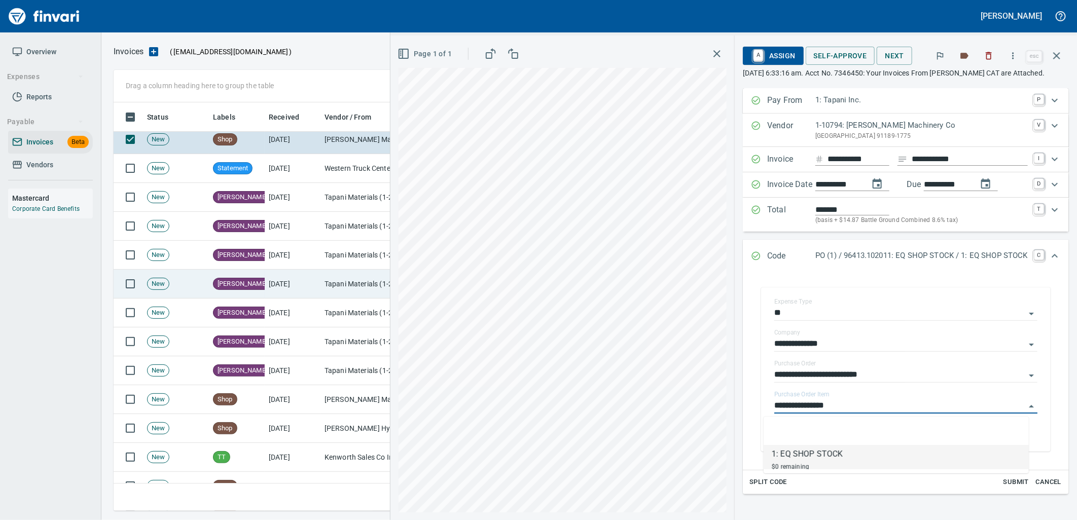
scroll to position [2367, 0]
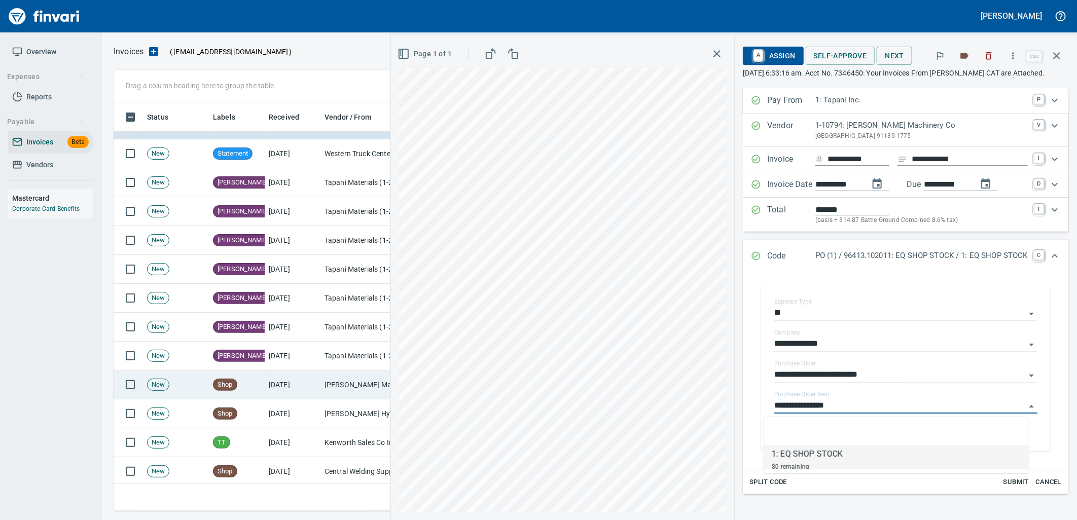
click at [342, 387] on td "[PERSON_NAME] Machinery Inc (1-10774)" at bounding box center [371, 385] width 101 height 29
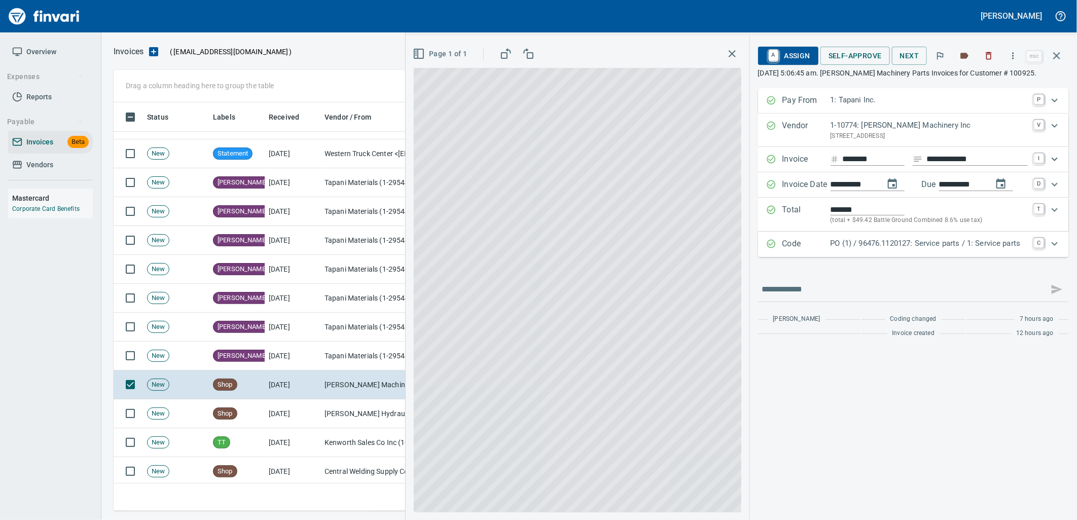
click at [897, 249] on p "PO (1) / 96476.1120127: Service parts / 1: Service parts" at bounding box center [929, 244] width 197 height 12
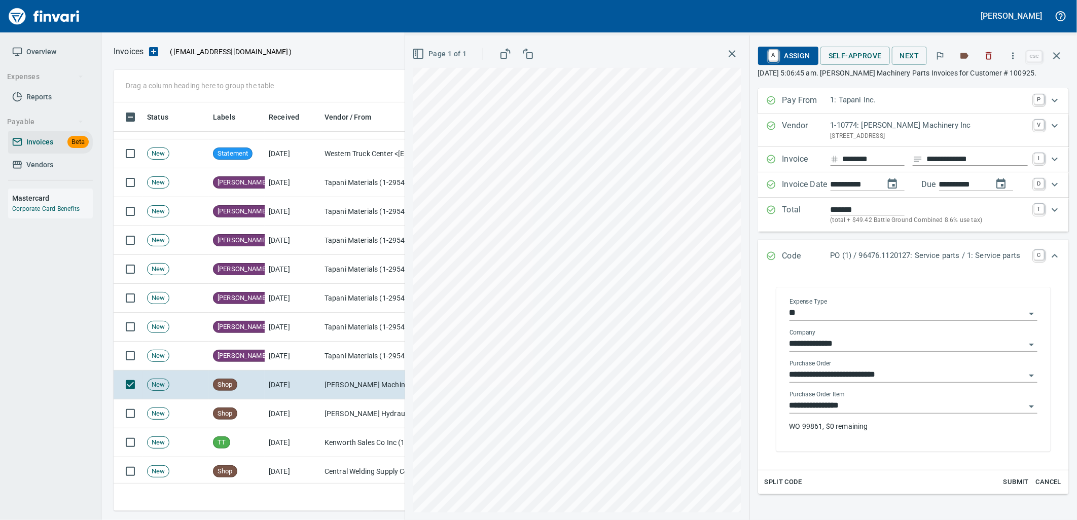
click at [871, 408] on input "**********" at bounding box center [908, 406] width 236 height 14
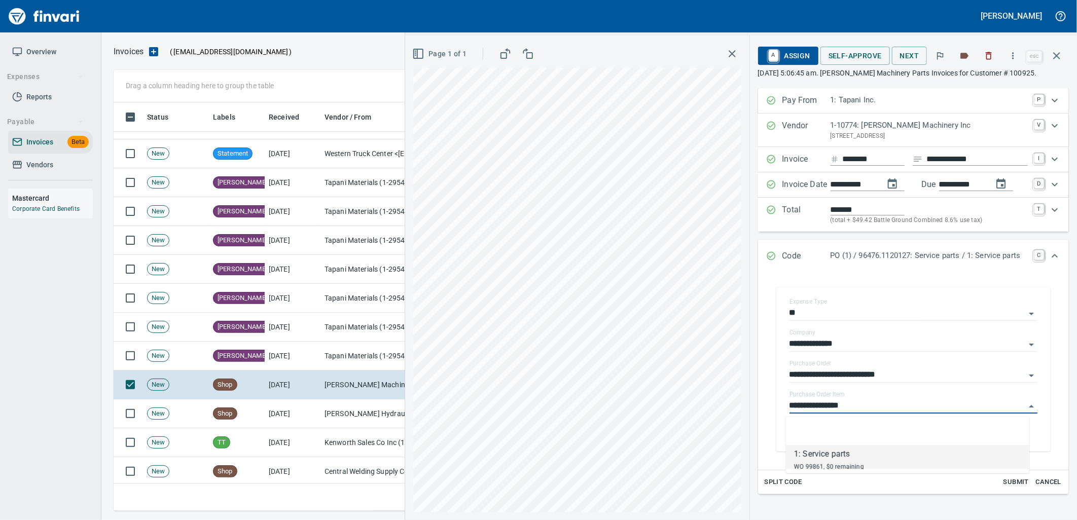
scroll to position [401, 934]
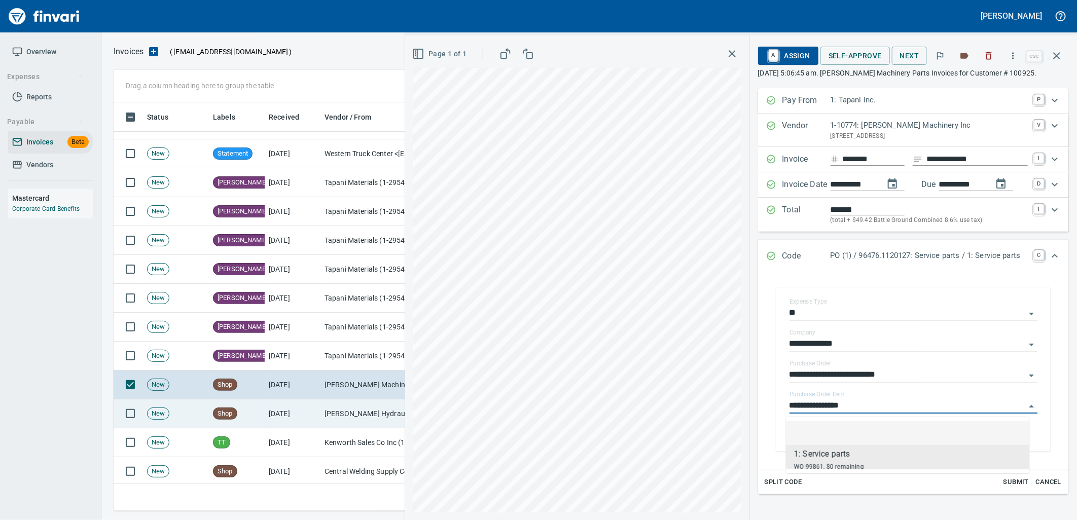
click at [336, 416] on td "Morse Hydraulics Corp (1-30681)" at bounding box center [371, 414] width 101 height 29
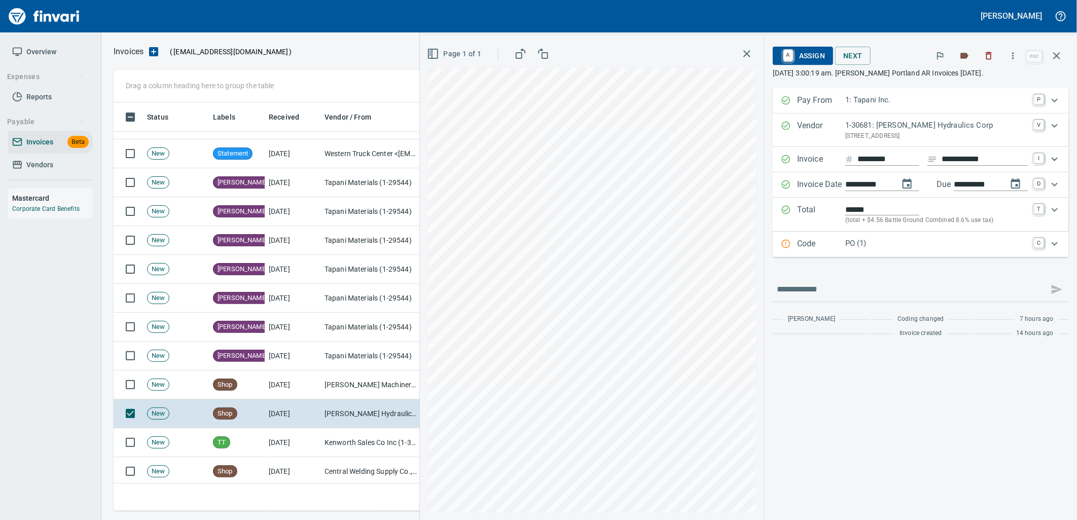
click at [898, 246] on p "PO (1)" at bounding box center [937, 244] width 183 height 12
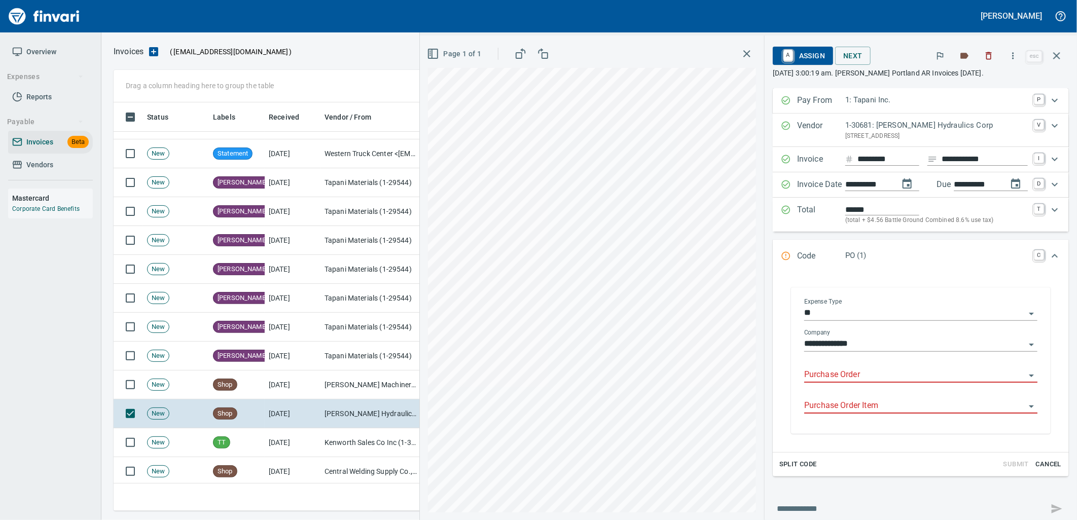
click at [852, 381] on input "Purchase Order" at bounding box center [914, 375] width 221 height 14
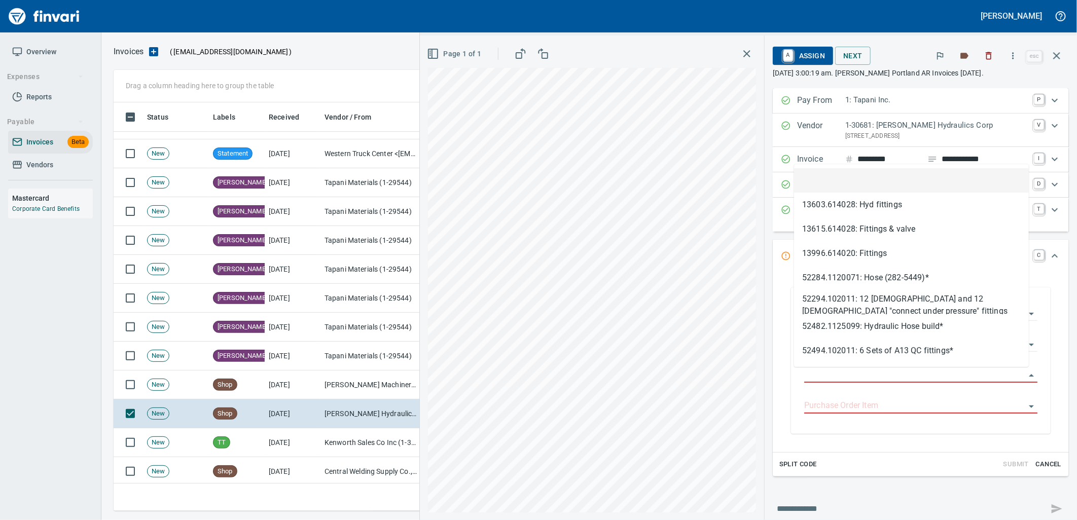
scroll to position [401, 934]
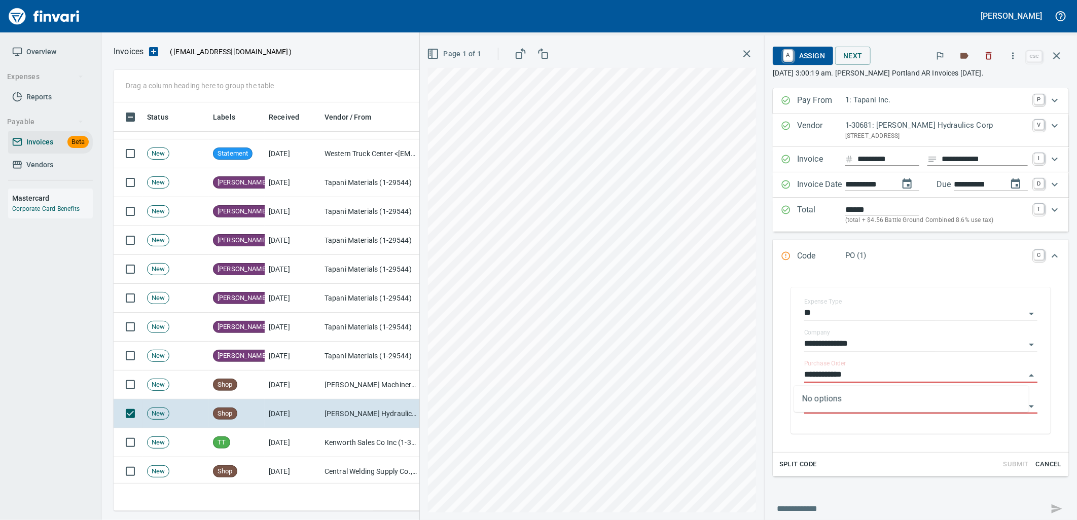
type input "**********"
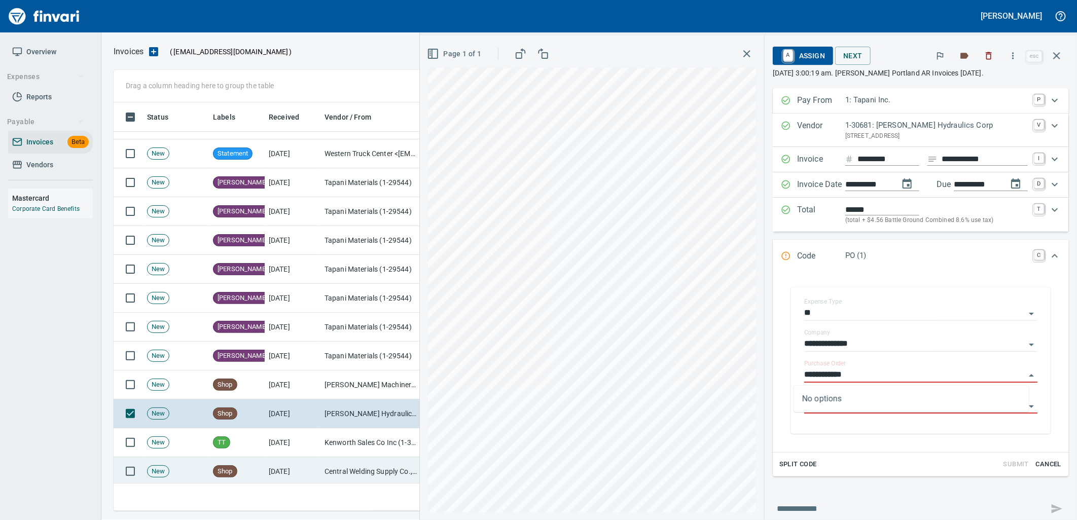
click at [342, 472] on td "Central Welding Supply Co., Inc (1-23924)" at bounding box center [371, 472] width 101 height 29
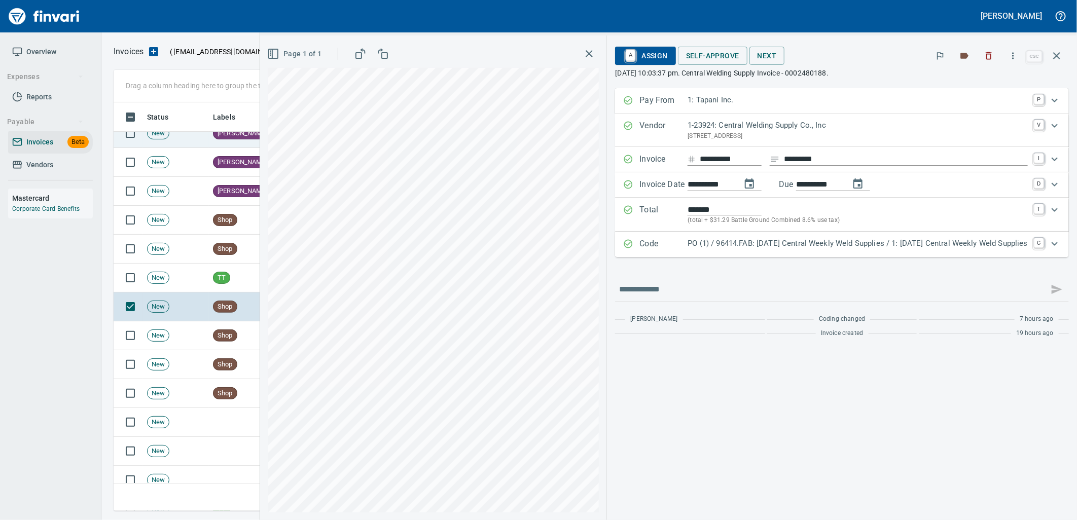
scroll to position [2536, 0]
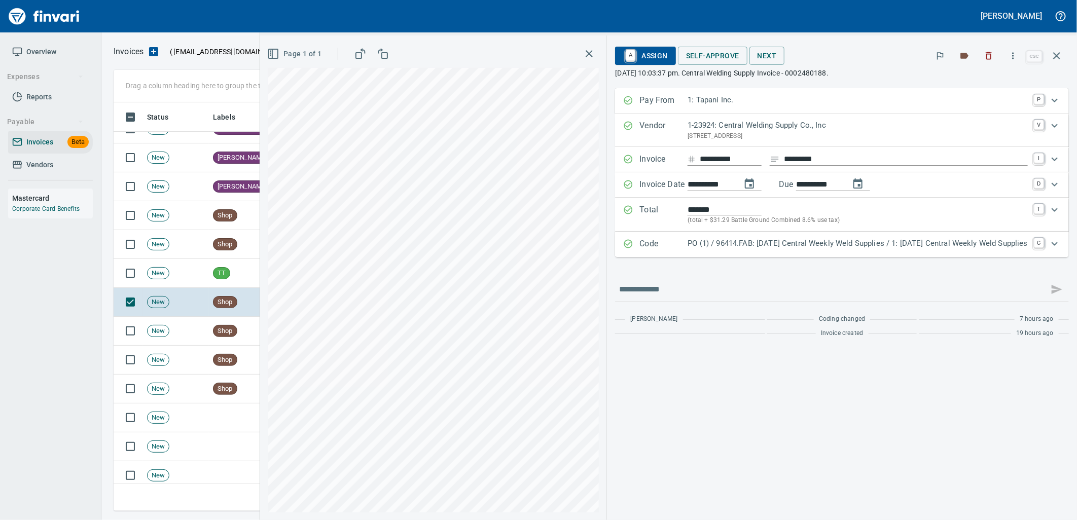
click at [887, 257] on div "Code PO (1) / 96414.FAB: 09/02/25 Central Weekly Weld Supplies / 1: 09/02/25 Ce…" at bounding box center [842, 244] width 454 height 25
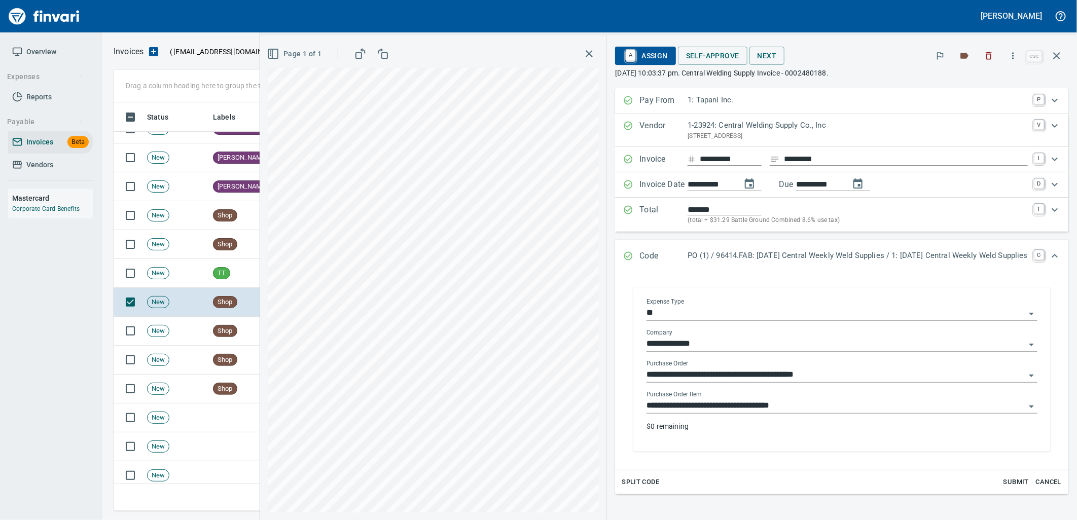
click at [780, 404] on input "**********" at bounding box center [836, 406] width 379 height 14
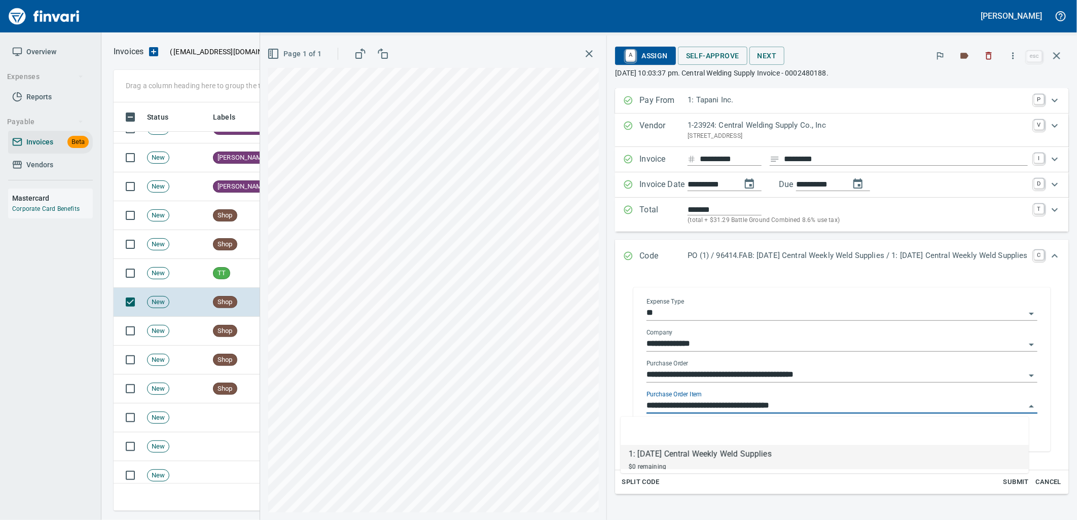
scroll to position [401, 934]
click at [193, 335] on td "New" at bounding box center [176, 331] width 66 height 29
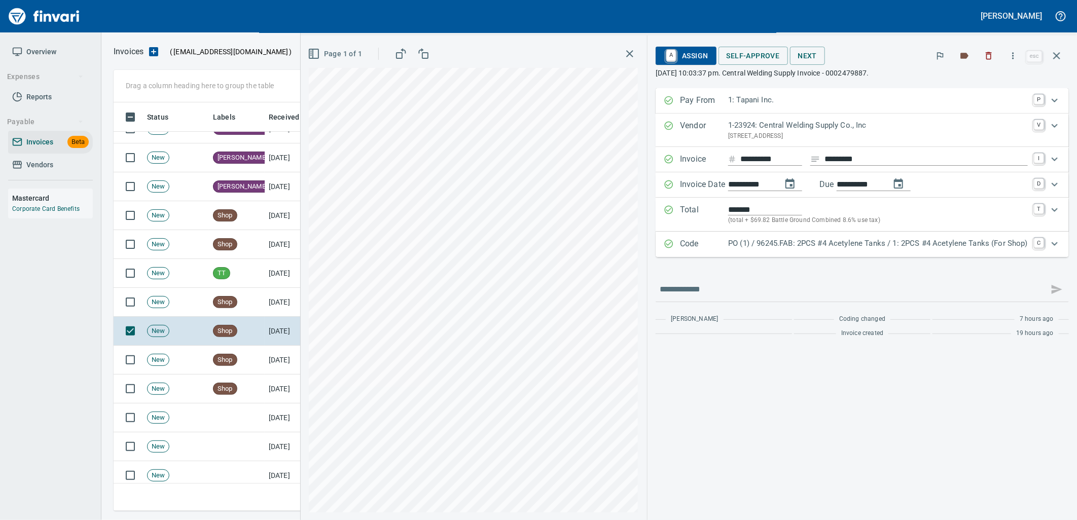
click at [746, 243] on p "PO (1) / 96245.FAB: 2PCS #4 Acetylene Tanks / 1: 2PCS #4 Acetylene Tanks (For S…" at bounding box center [878, 244] width 300 height 12
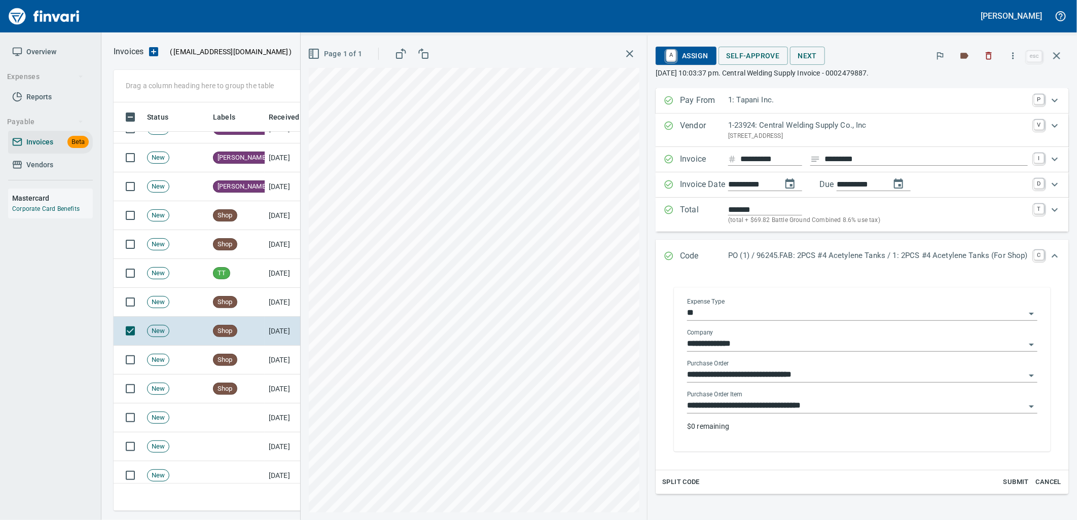
click at [733, 404] on input "**********" at bounding box center [856, 406] width 338 height 14
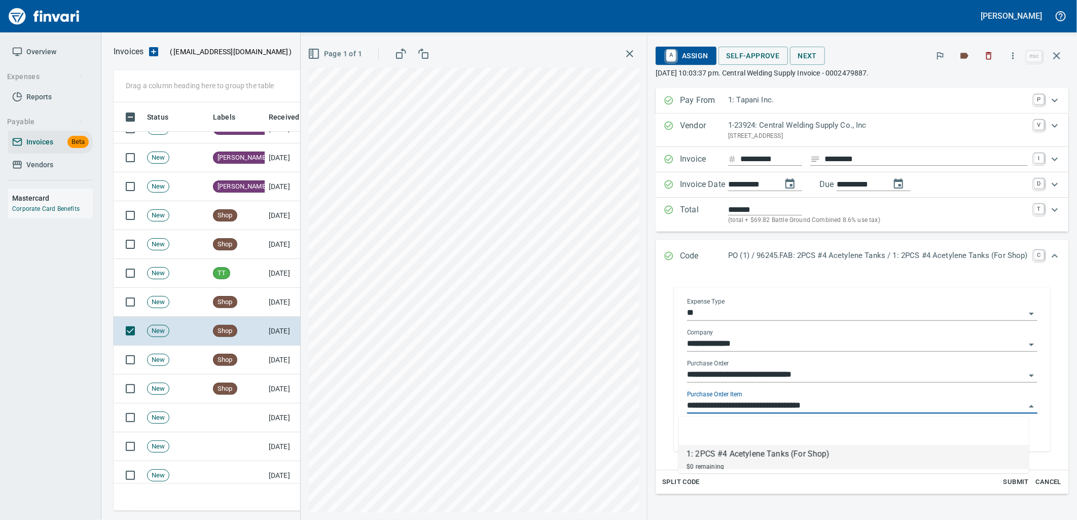
scroll to position [401, 934]
click at [235, 369] on td "Shop" at bounding box center [237, 360] width 56 height 29
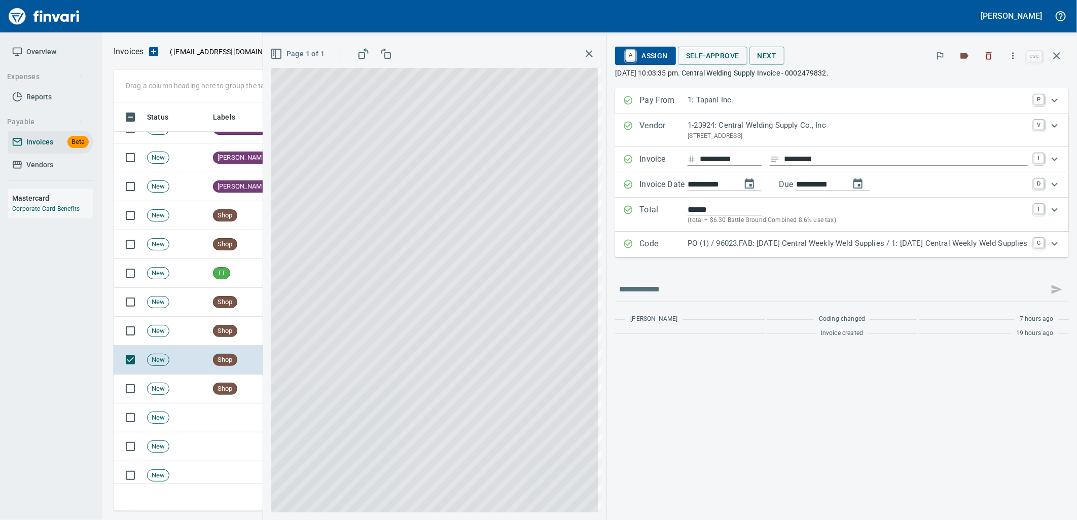
click at [754, 244] on p "PO (1) / 96023.FAB: 08/18/25 Central Weekly Weld Supplies / 1: 08/18/25 Central…" at bounding box center [858, 244] width 340 height 12
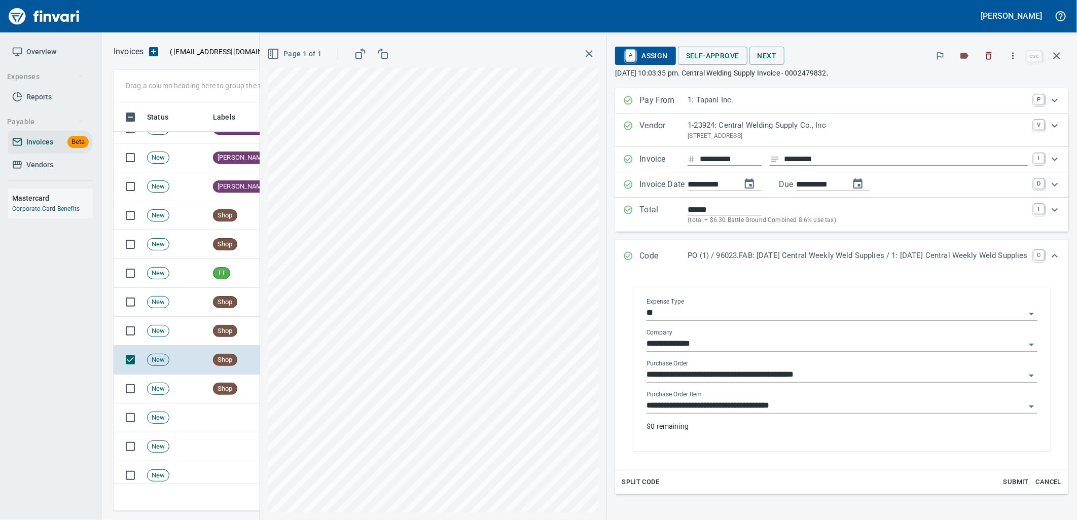
click at [742, 408] on input "**********" at bounding box center [836, 406] width 379 height 14
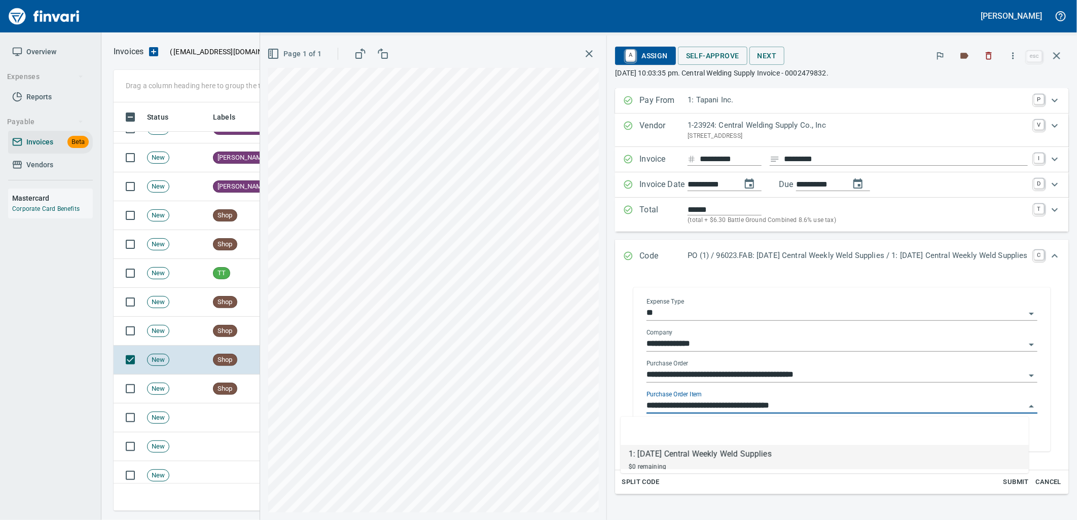
scroll to position [401, 934]
click at [201, 398] on td "New" at bounding box center [176, 389] width 66 height 29
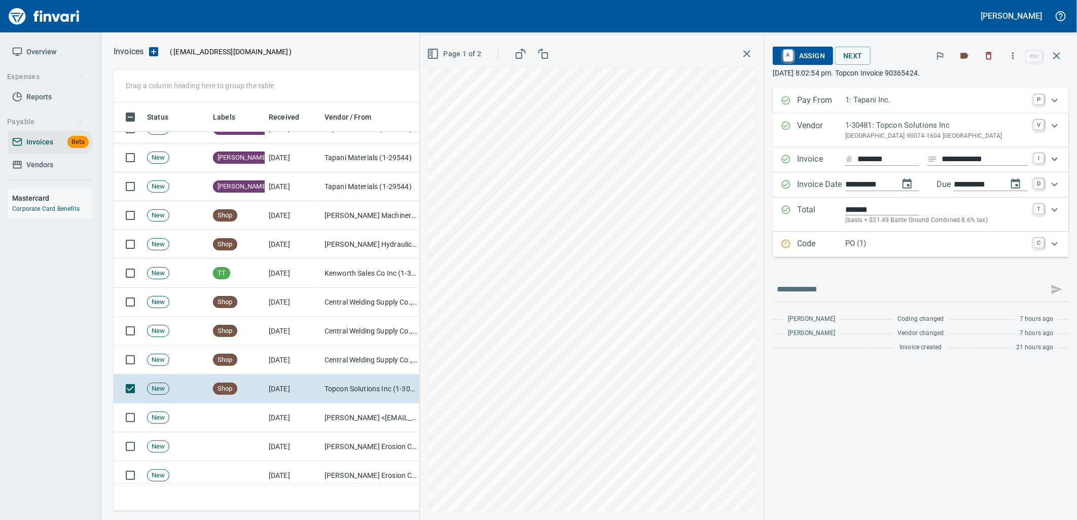
click at [860, 248] on p "PO (1)" at bounding box center [937, 244] width 183 height 12
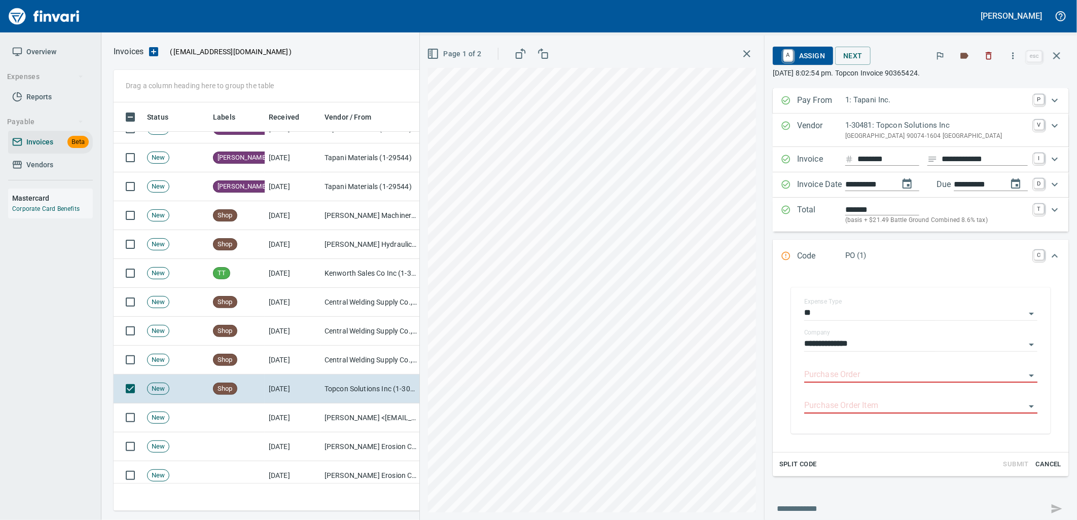
click at [847, 377] on input "Purchase Order" at bounding box center [914, 375] width 221 height 14
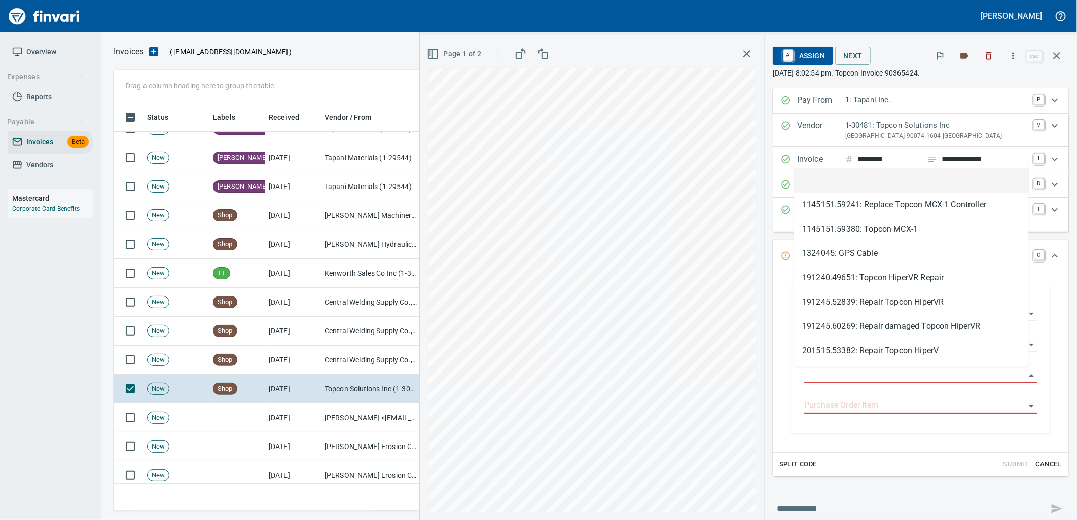
scroll to position [401, 934]
type input "**********"
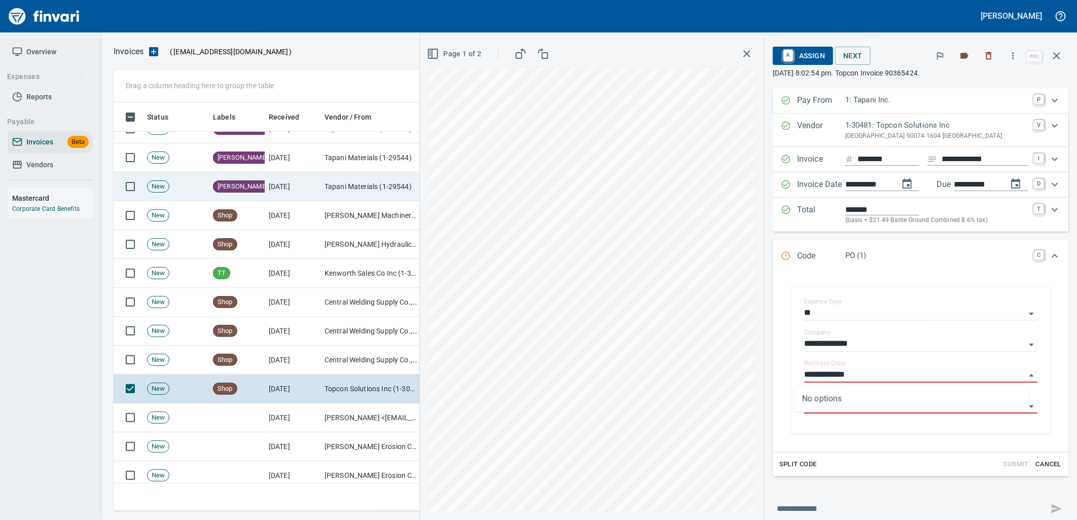
click at [1063, 58] on icon "button" at bounding box center [1057, 56] width 12 height 12
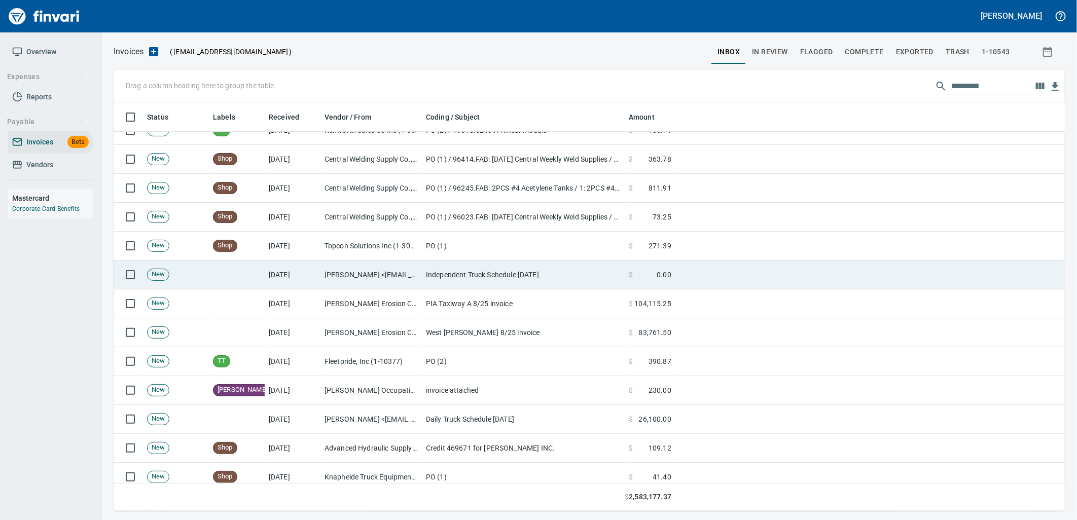
scroll to position [2705, 0]
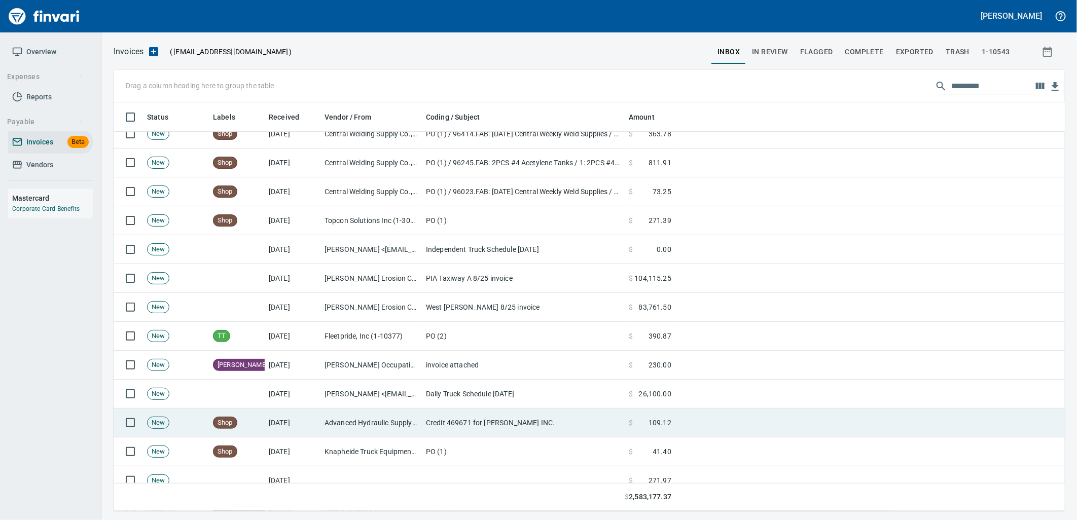
click at [286, 424] on td "[DATE]" at bounding box center [293, 423] width 56 height 29
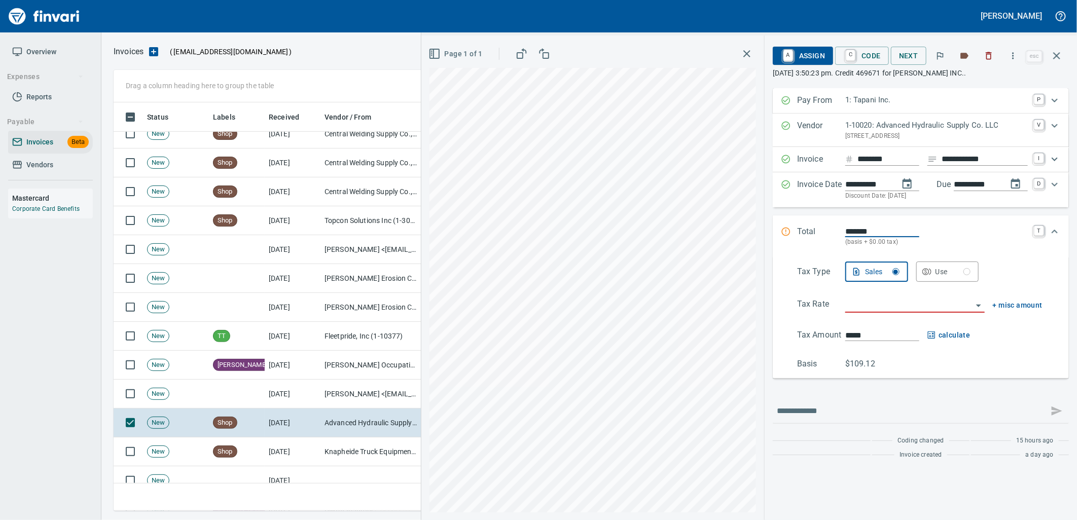
click at [851, 232] on input "*******" at bounding box center [883, 232] width 74 height 12
type input "********"
click at [877, 300] on input "search" at bounding box center [909, 305] width 127 height 14
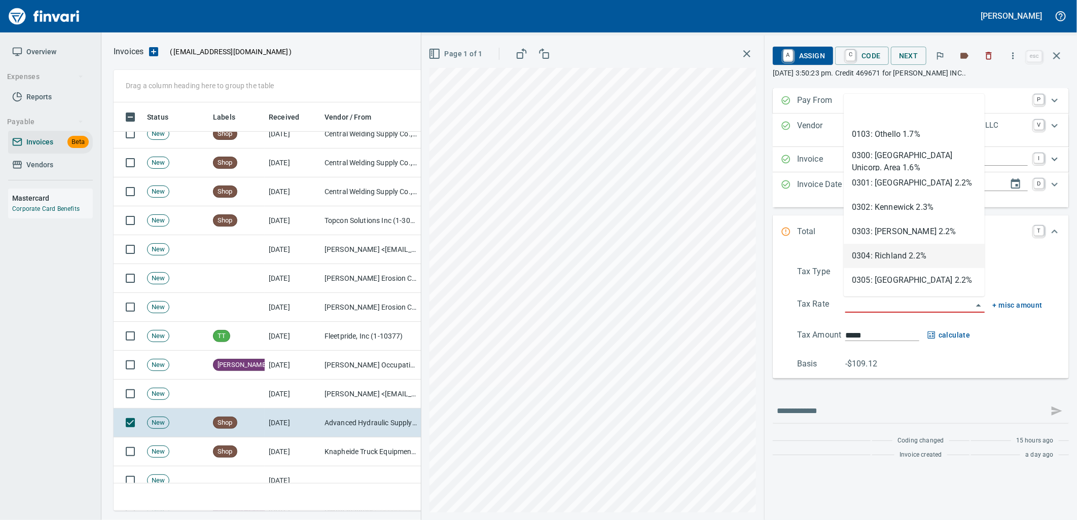
click at [1016, 265] on div "Sales Use" at bounding box center [944, 272] width 197 height 20
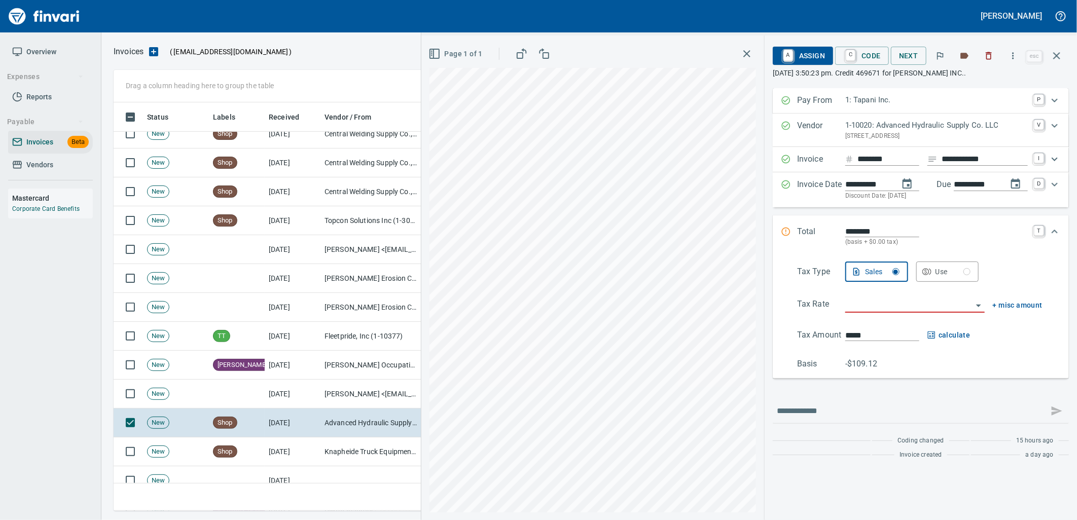
click at [964, 264] on button "Use" at bounding box center [948, 272] width 63 height 20
click at [896, 309] on input "search" at bounding box center [909, 305] width 127 height 14
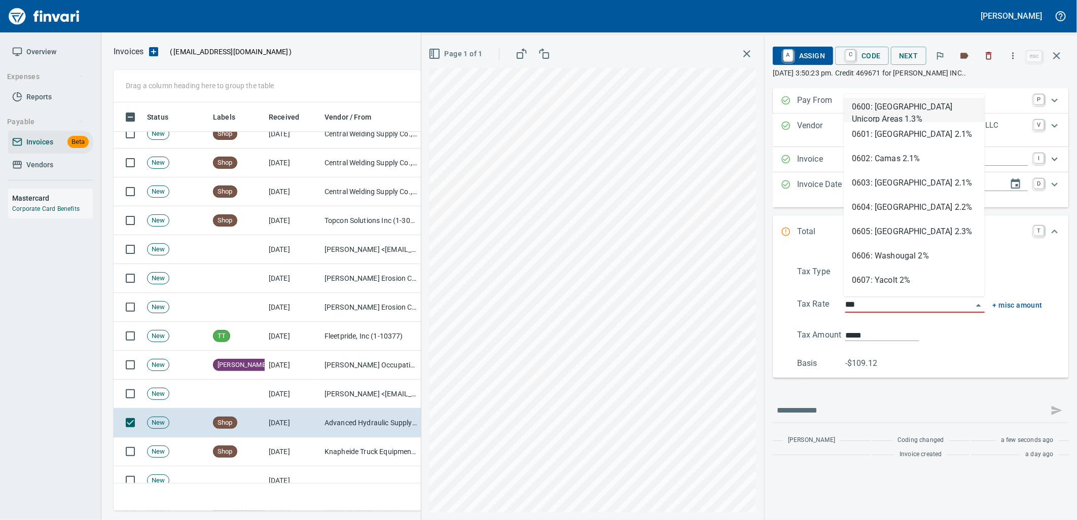
scroll to position [401, 934]
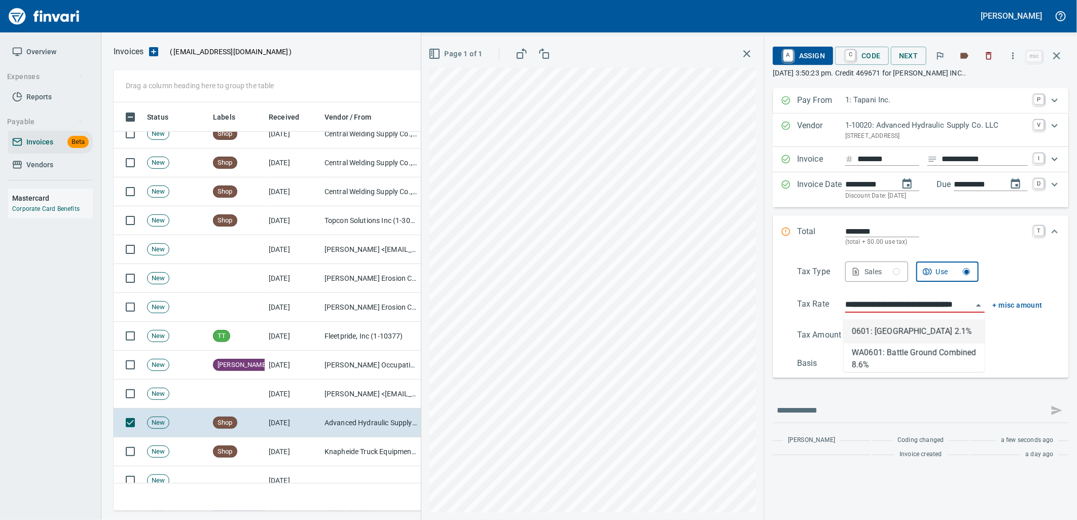
type input "****"
type input "******"
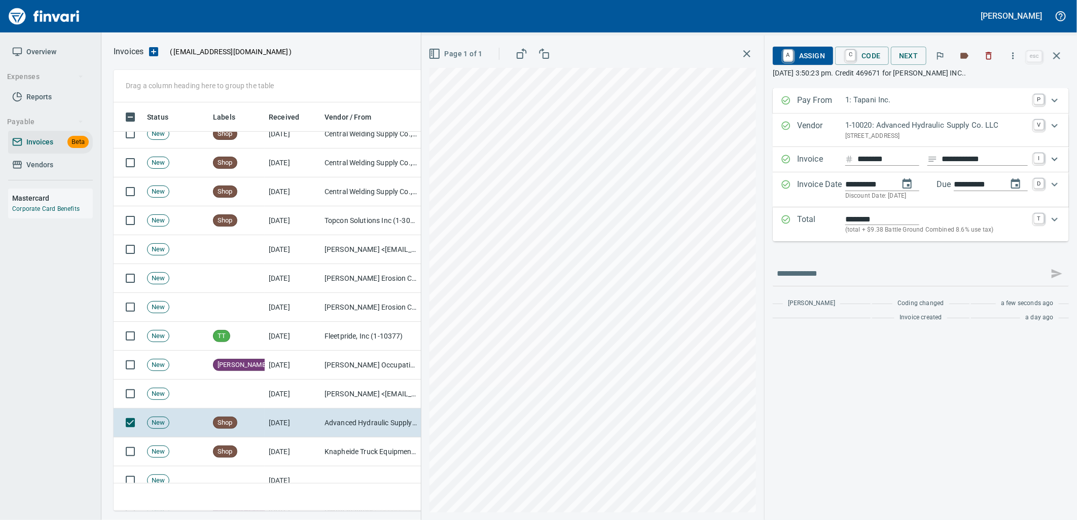
type input "**********"
click at [798, 53] on span "A Assign" at bounding box center [803, 55] width 44 height 17
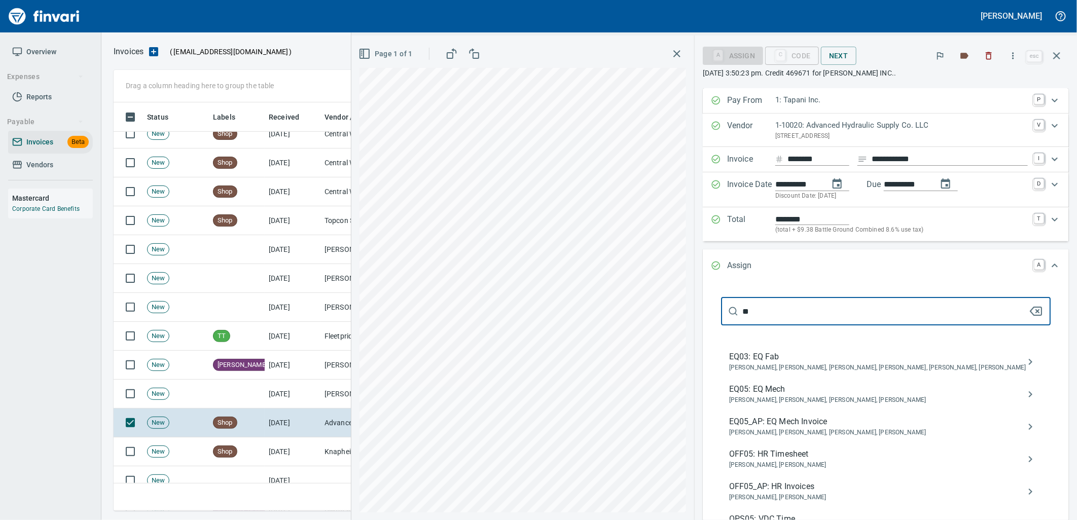
type input "**"
click at [799, 427] on span "EQ05_AP: EQ Mech Invoice" at bounding box center [877, 422] width 297 height 12
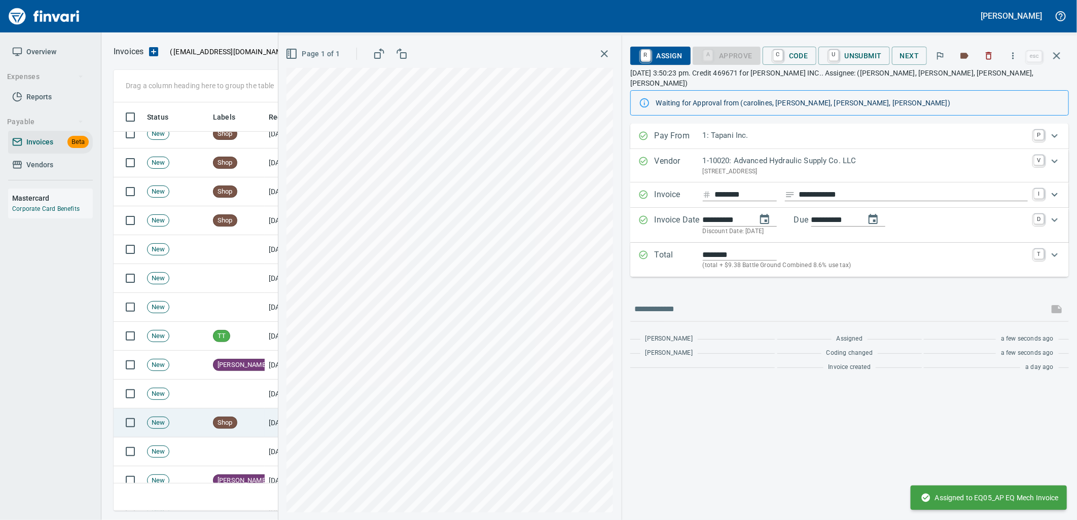
click at [232, 413] on td "Shop" at bounding box center [237, 423] width 56 height 29
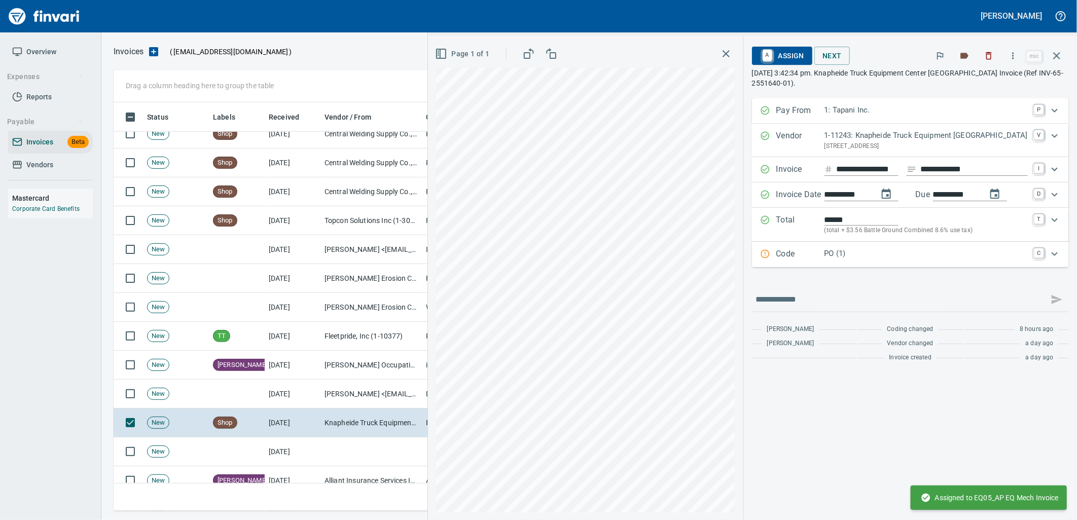
click at [944, 254] on p "PO (1)" at bounding box center [926, 254] width 203 height 12
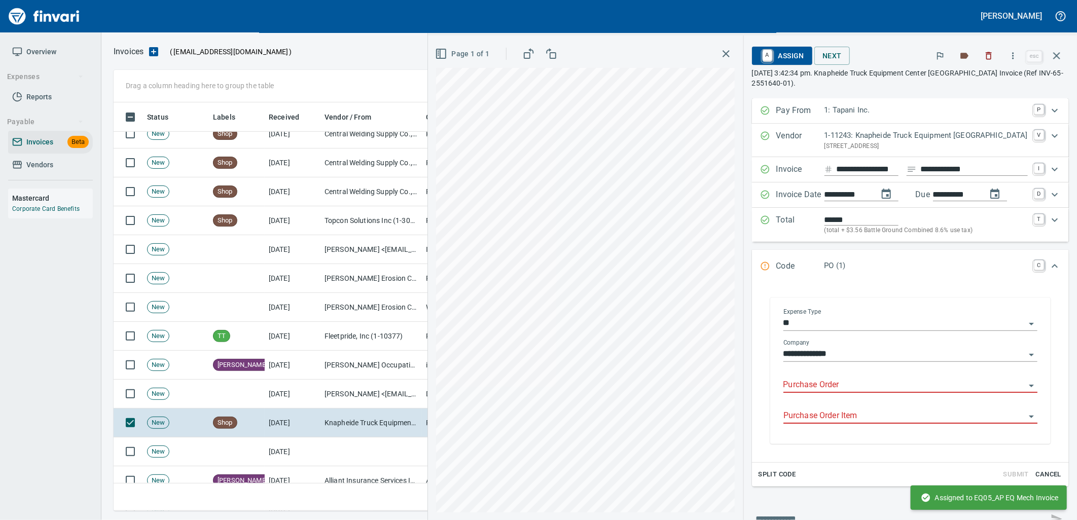
click at [859, 383] on input "Purchase Order" at bounding box center [905, 385] width 242 height 14
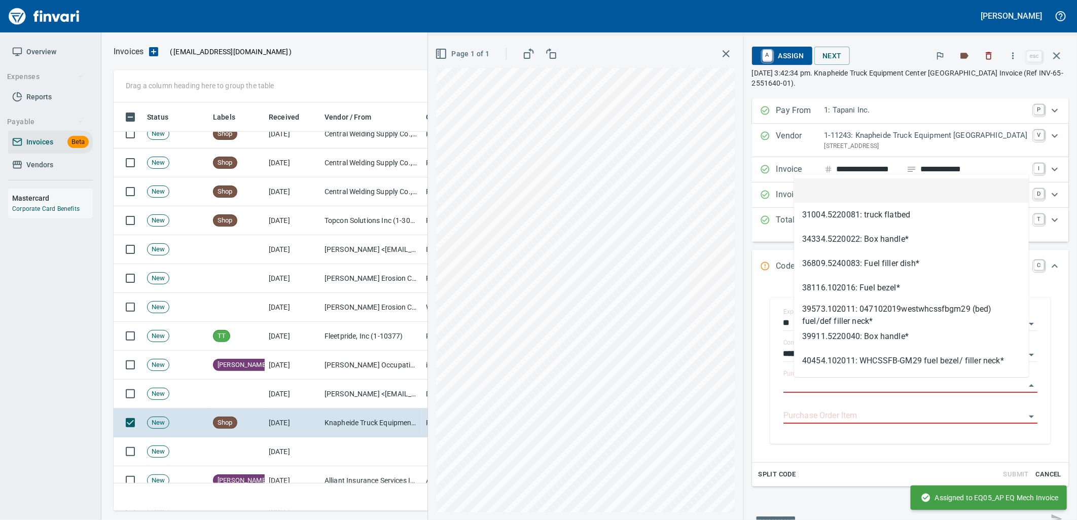
scroll to position [401, 934]
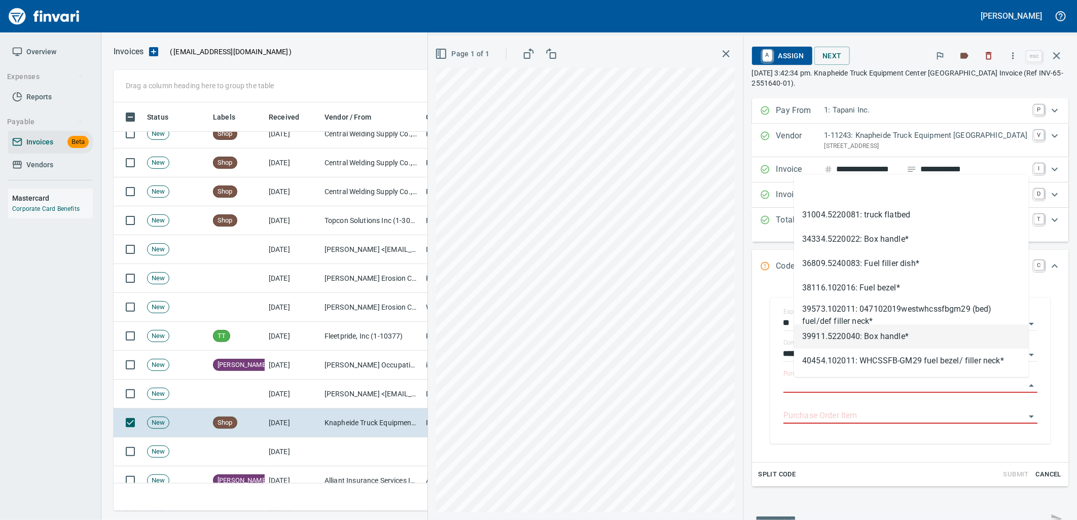
type input "**********"
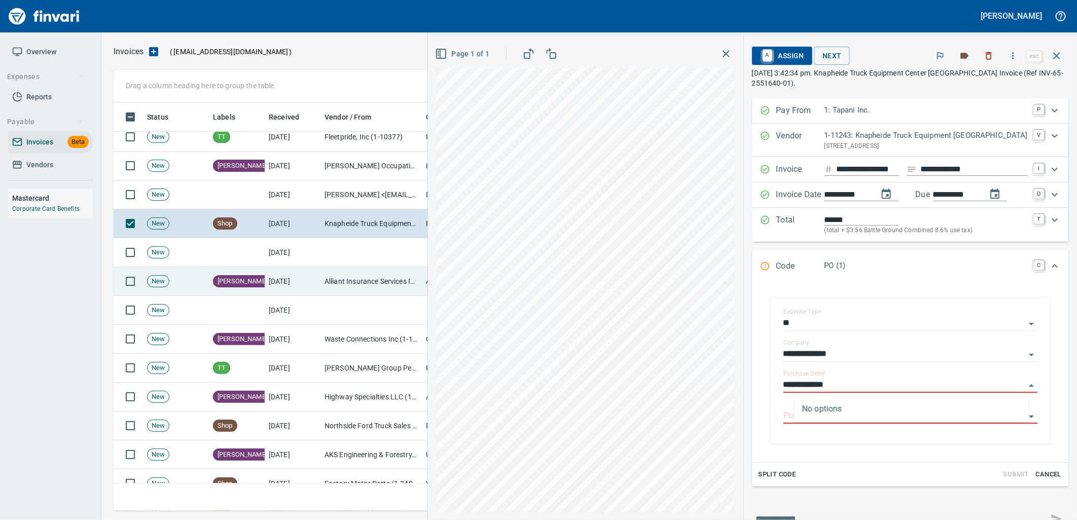
scroll to position [2930, 0]
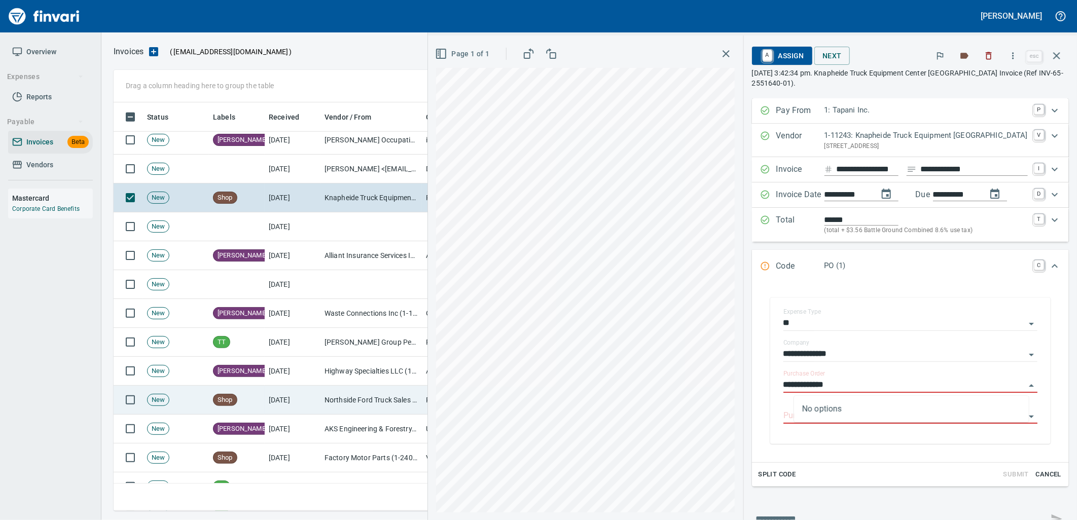
click at [358, 402] on td "Northside Ford Truck Sales Inc (1-10715)" at bounding box center [371, 400] width 101 height 29
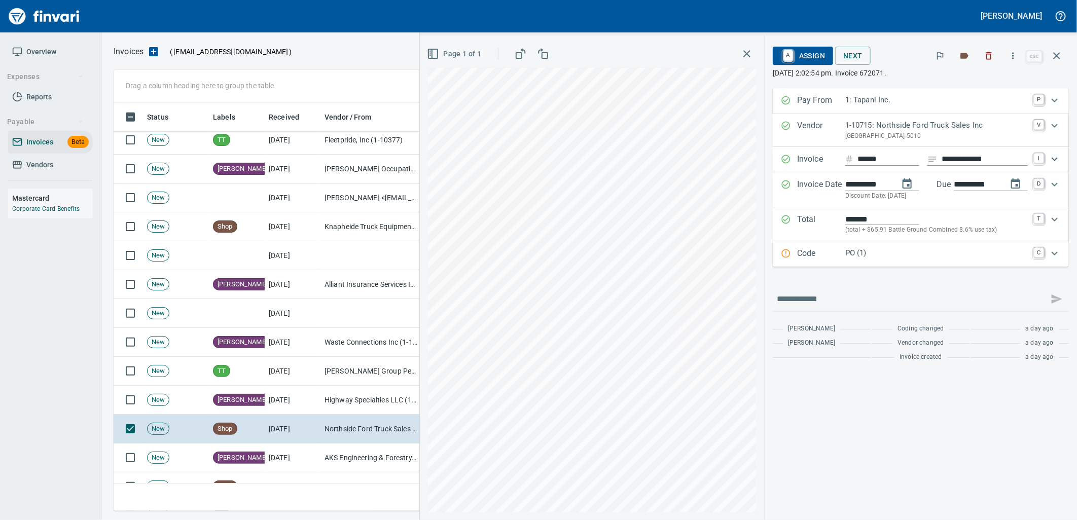
click at [883, 257] on p "PO (1)" at bounding box center [937, 254] width 183 height 12
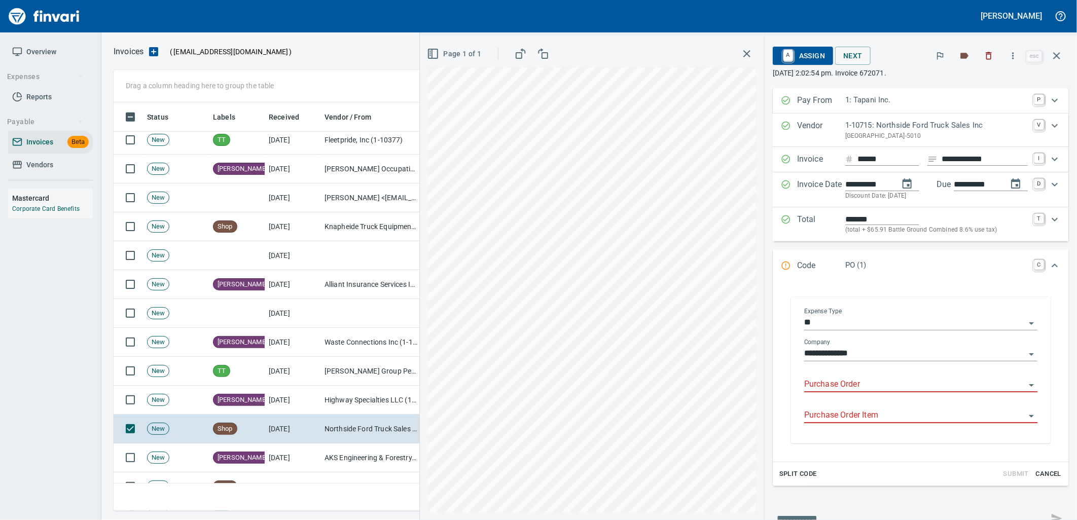
click at [856, 389] on input "Purchase Order" at bounding box center [914, 385] width 221 height 14
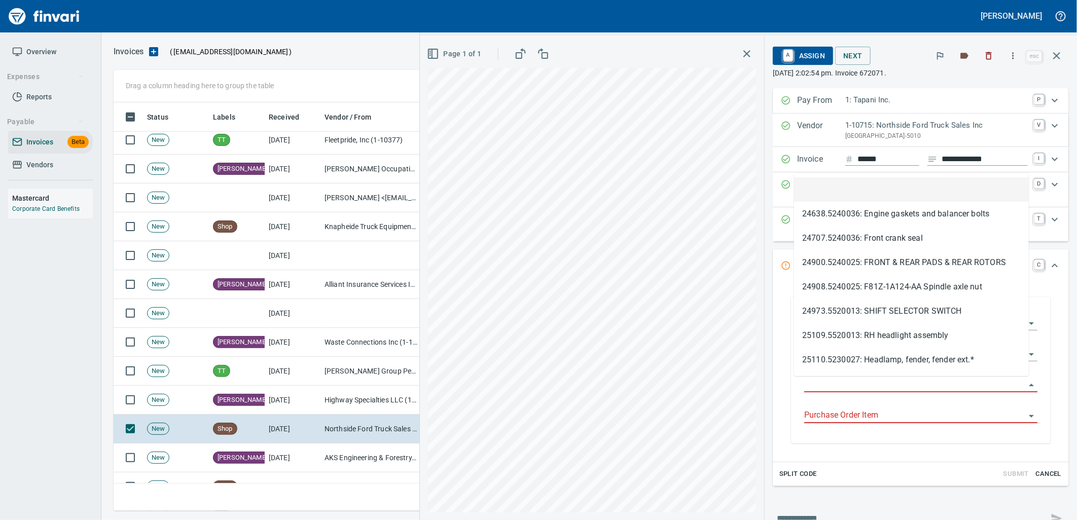
type input "**********"
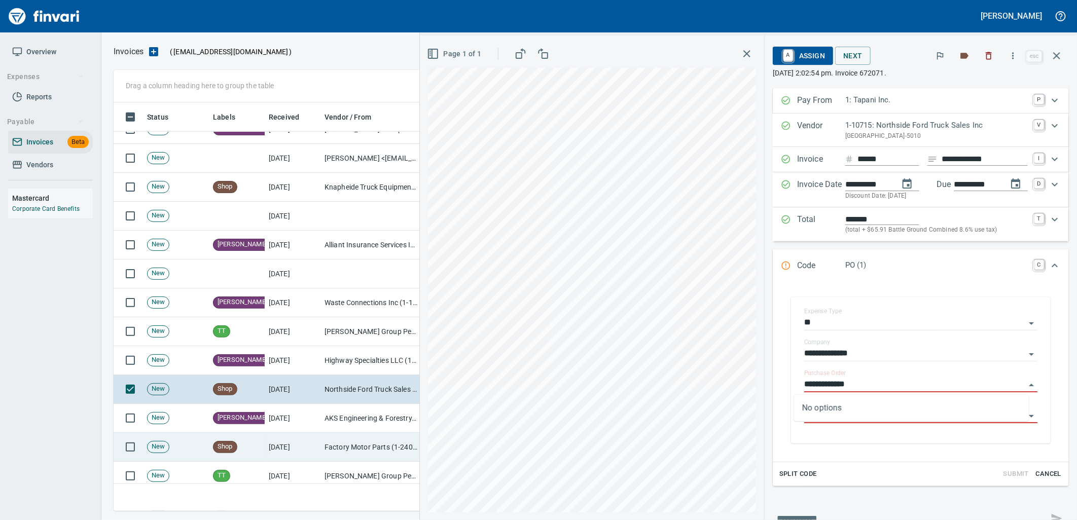
scroll to position [2986, 0]
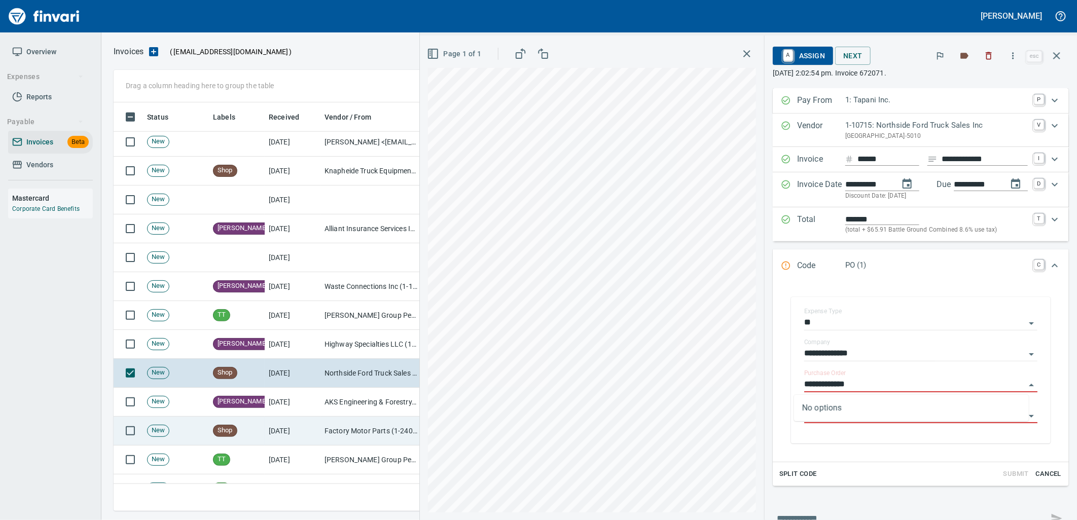
click at [332, 425] on td "Factory Motor Parts (1-24042)" at bounding box center [371, 431] width 101 height 29
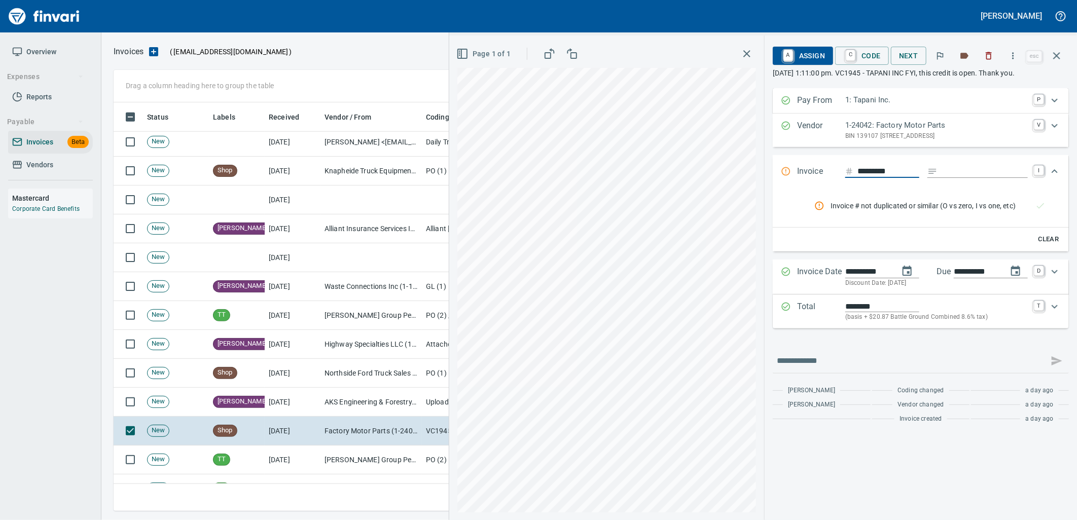
scroll to position [401, 934]
click at [29, 163] on span "Vendors" at bounding box center [39, 165] width 27 height 13
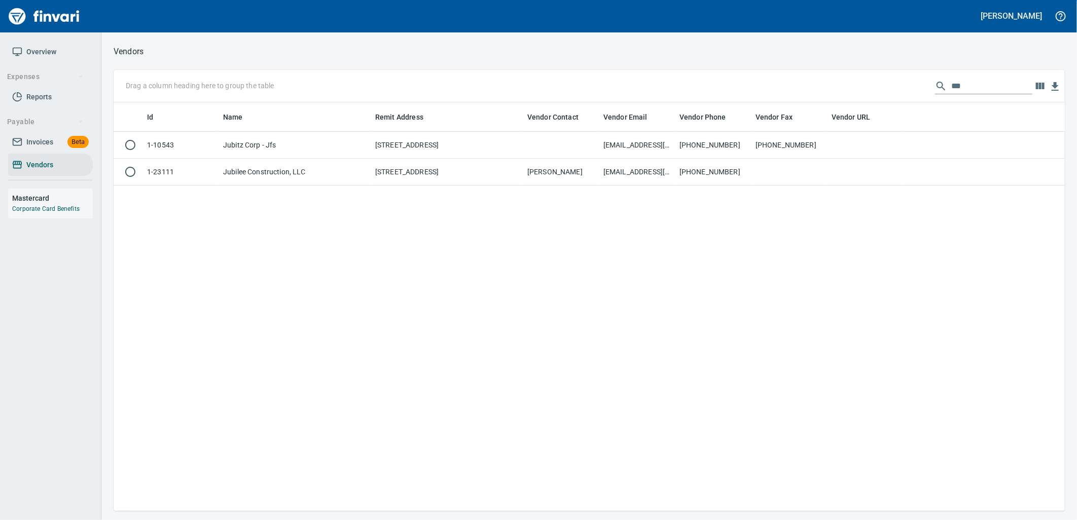
scroll to position [401, 943]
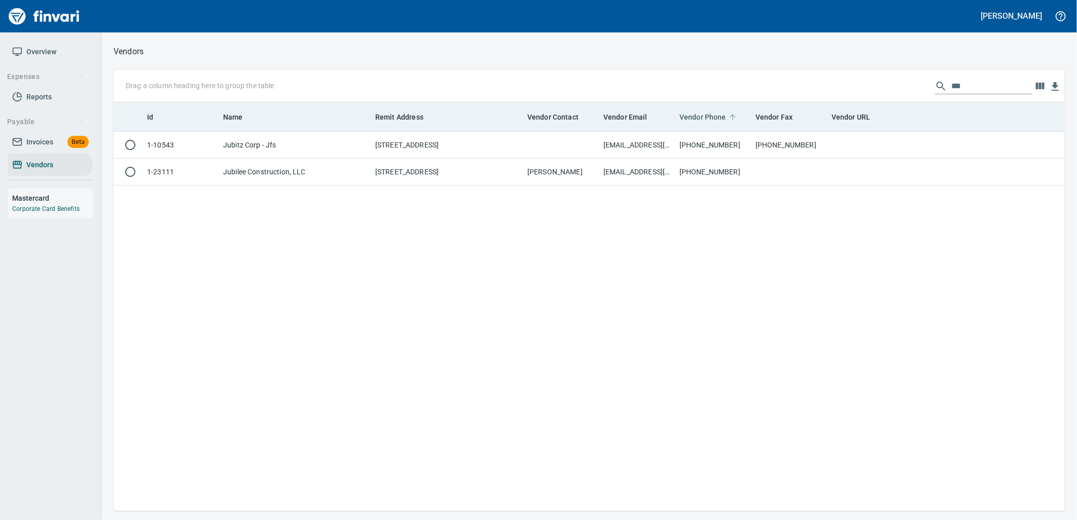
drag, startPoint x: 969, startPoint y: 83, endPoint x: 696, endPoint y: 113, distance: 275.0
click at [708, 111] on div "Drag a column heading here to group the table *** Id Name Remit Address Vendor …" at bounding box center [590, 290] width 952 height 441
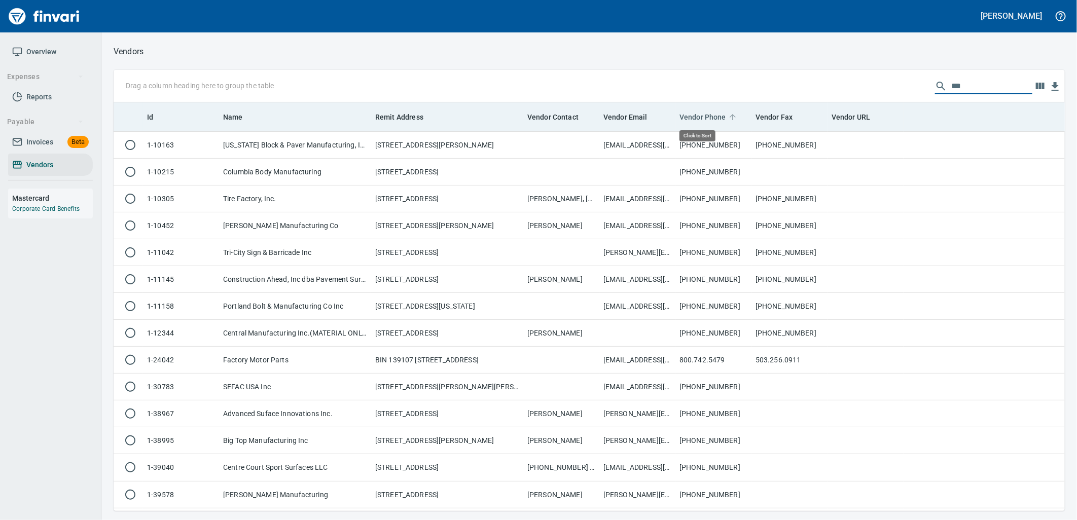
scroll to position [401, 935]
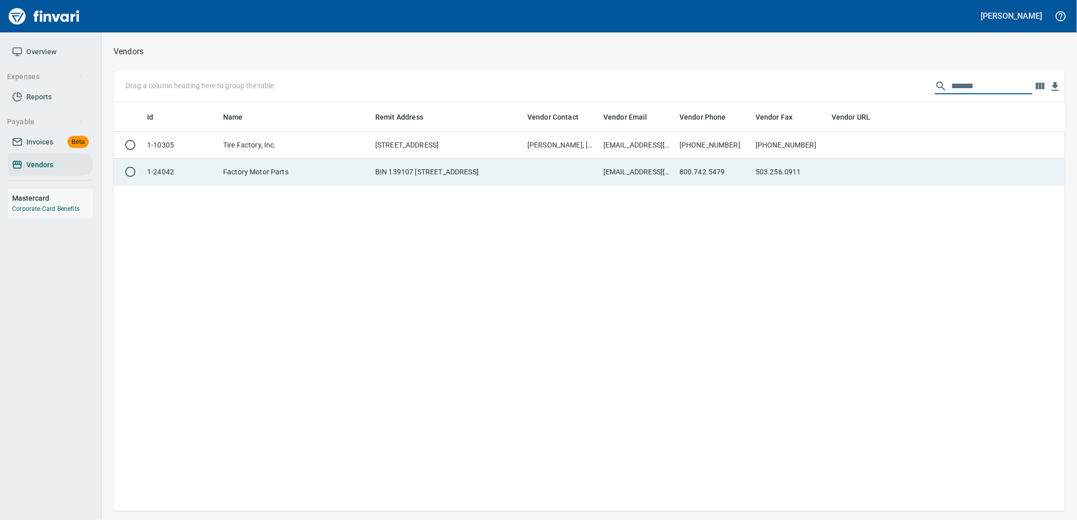
type input "*******"
click at [524, 168] on td at bounding box center [561, 172] width 76 height 27
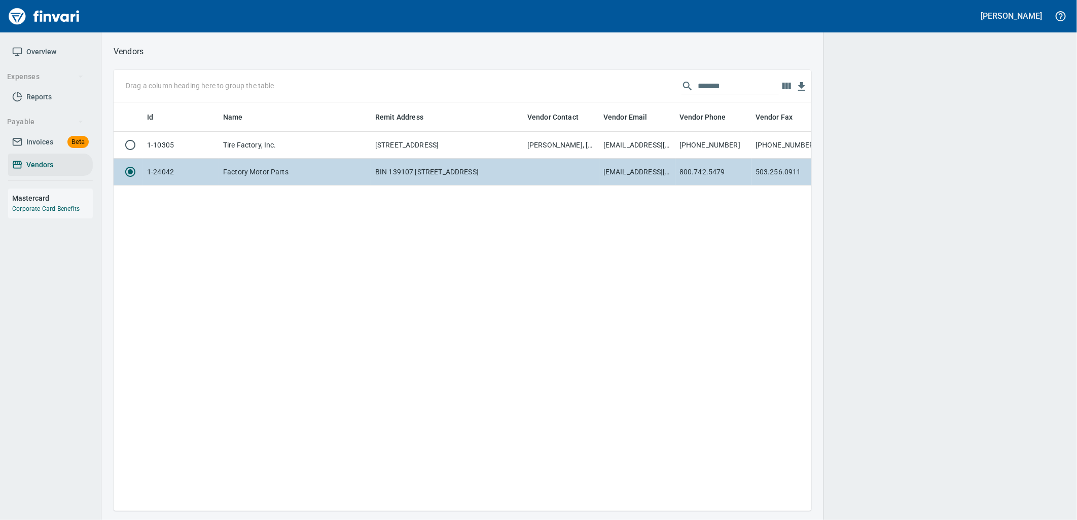
scroll to position [392, 690]
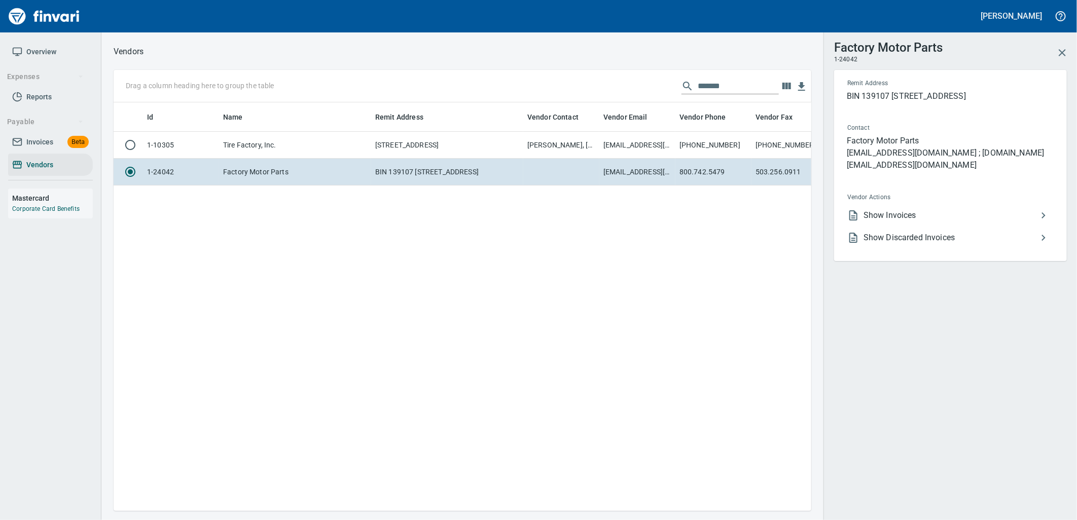
click at [898, 212] on span "Show Invoices" at bounding box center [951, 215] width 174 height 12
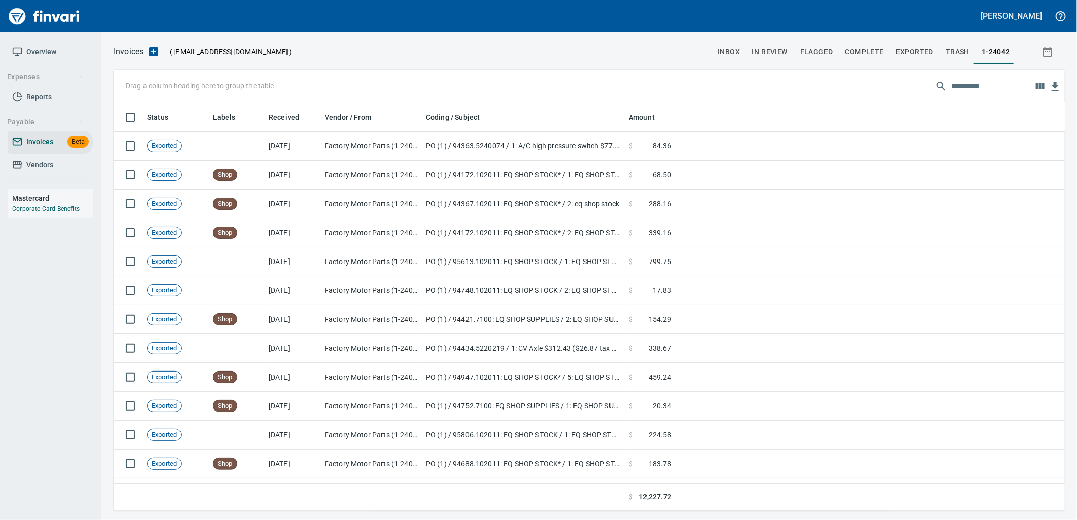
scroll to position [401, 935]
click at [996, 87] on input "text" at bounding box center [992, 86] width 81 height 16
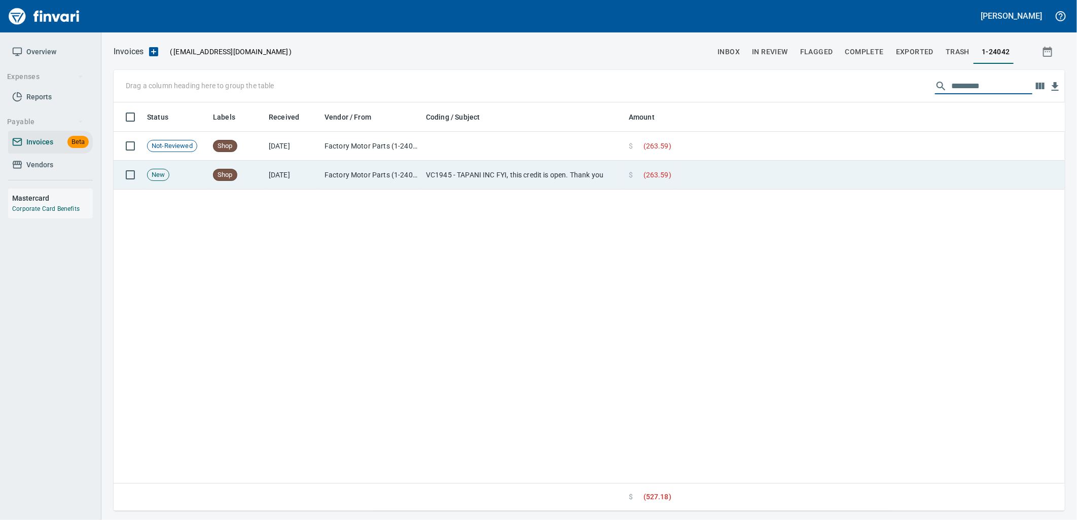
type input "*********"
click at [361, 181] on td "Factory Motor Parts (1-24042)" at bounding box center [371, 175] width 101 height 29
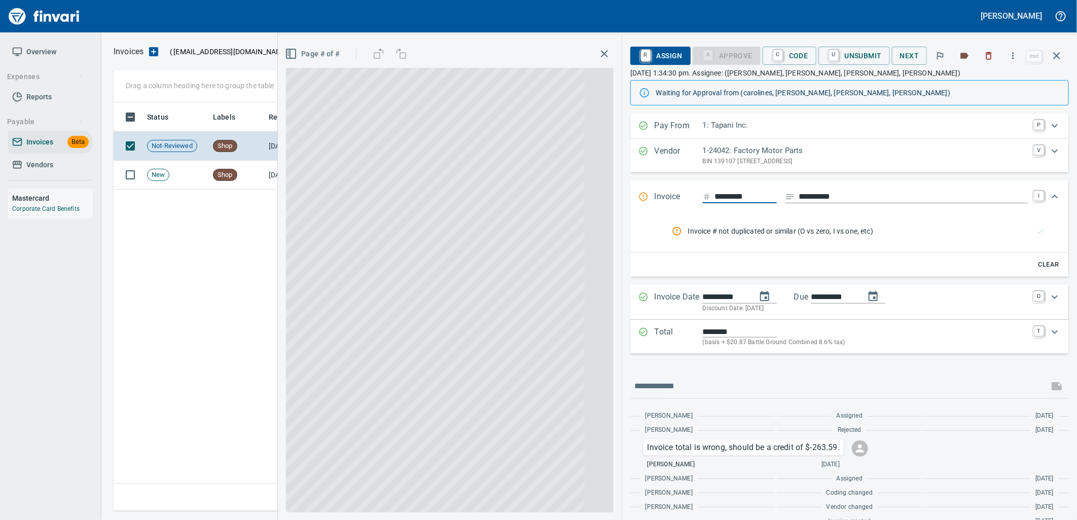
scroll to position [401, 935]
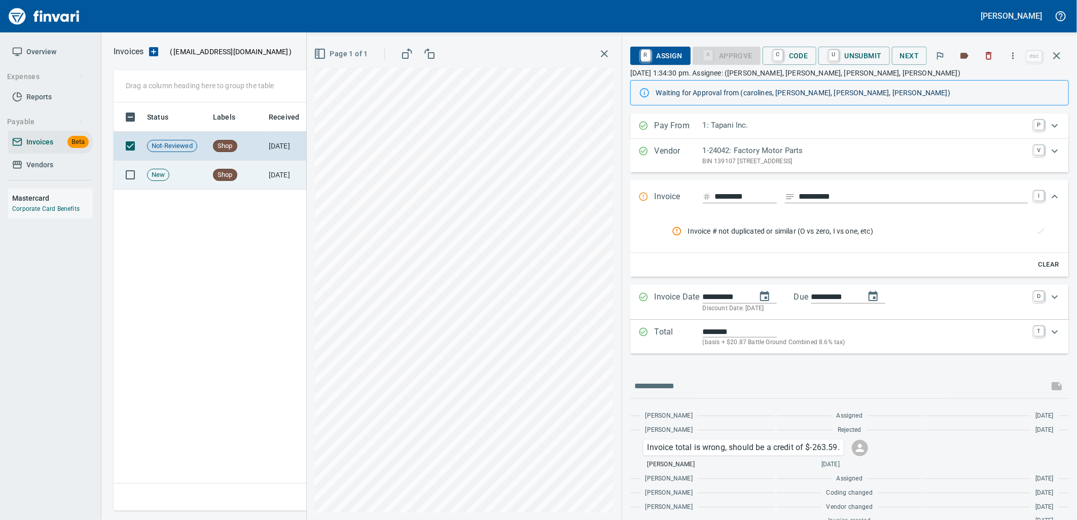
click at [279, 178] on td "[DATE]" at bounding box center [293, 175] width 56 height 29
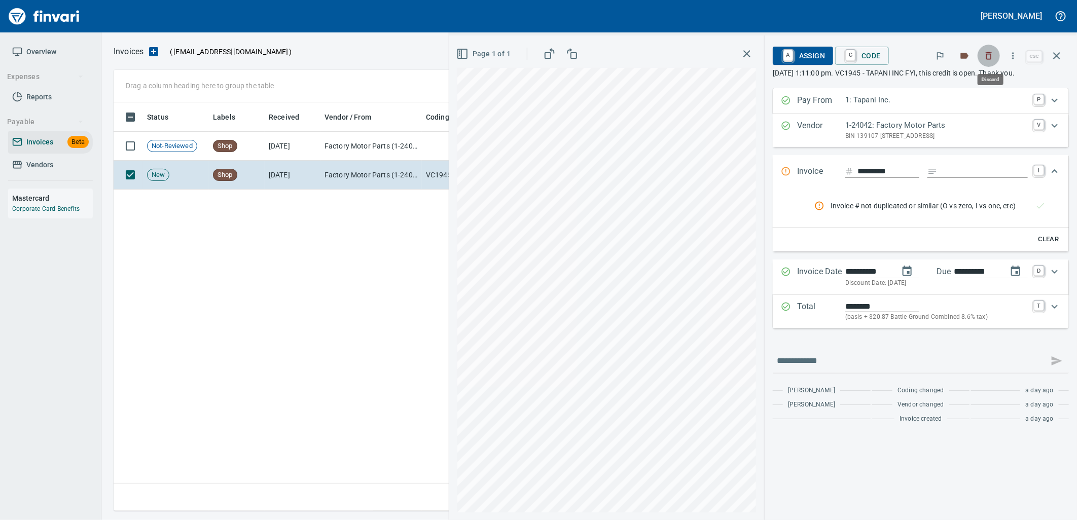
scroll to position [401, 942]
click at [993, 59] on icon "button" at bounding box center [989, 56] width 10 height 10
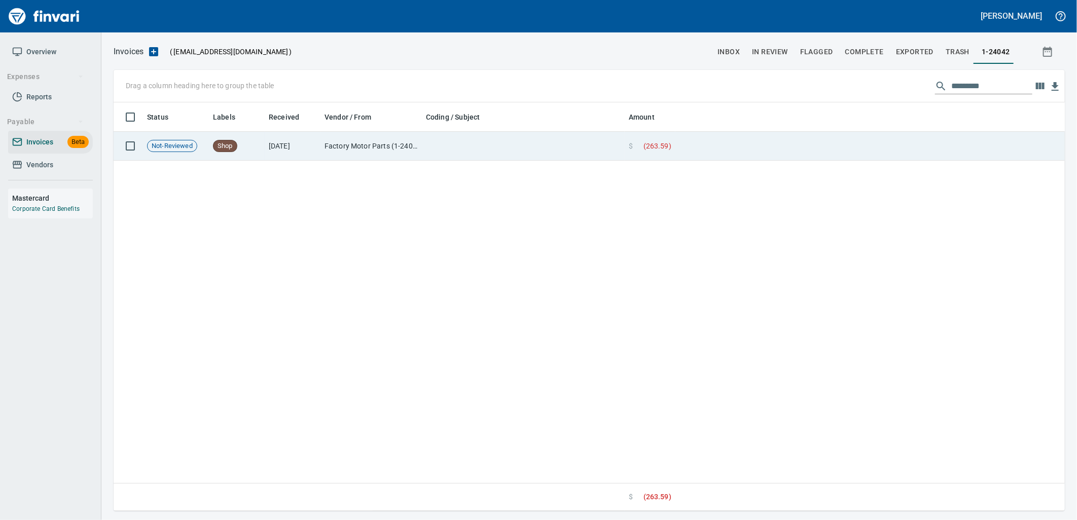
click at [754, 150] on td at bounding box center [871, 146] width 390 height 29
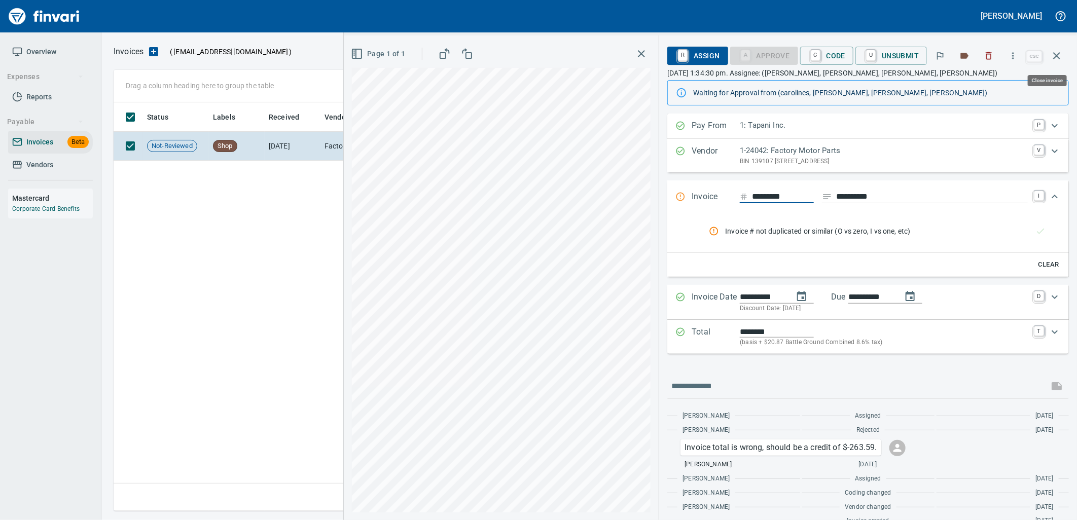
scroll to position [401, 942]
click at [1036, 228] on icon "rules from agents" at bounding box center [1041, 231] width 10 height 10
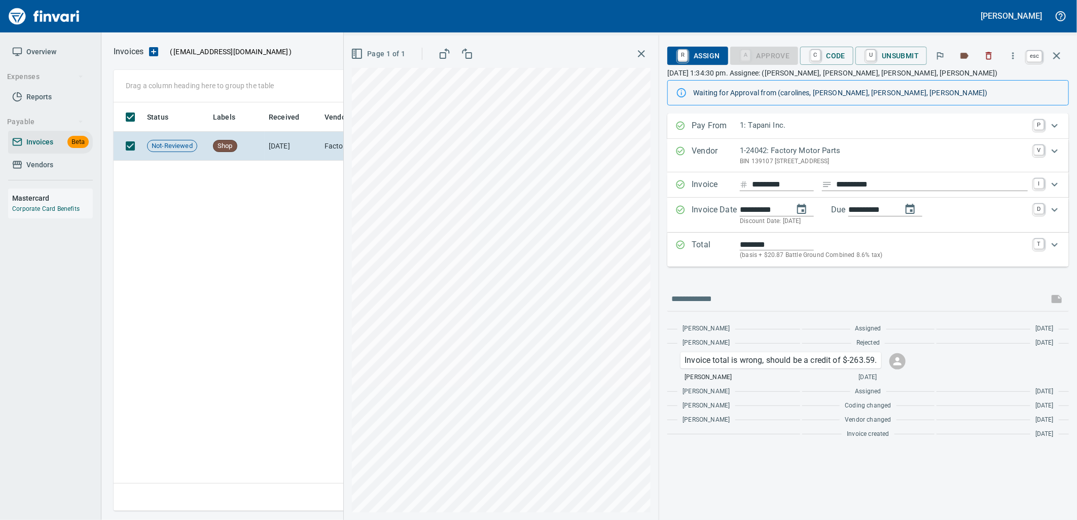
click at [1059, 58] on icon "button" at bounding box center [1056, 55] width 7 height 7
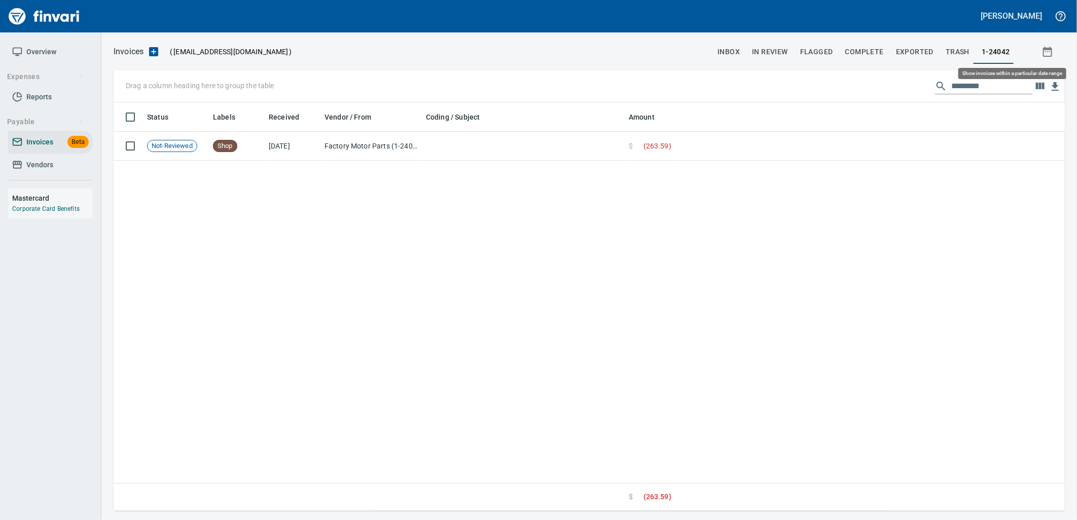
scroll to position [401, 943]
click at [27, 145] on span "Invoices" at bounding box center [39, 142] width 27 height 13
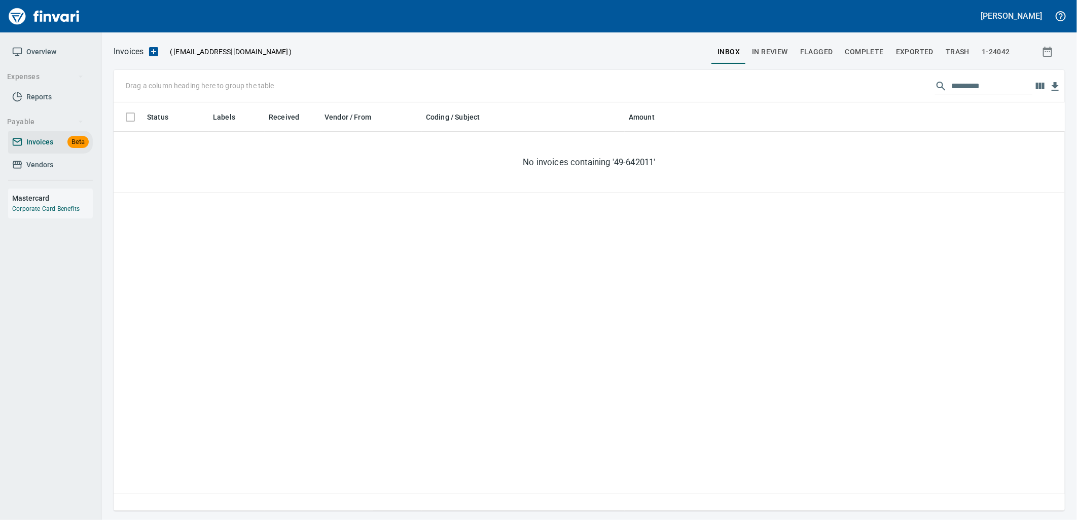
scroll to position [401, 943]
drag, startPoint x: 1000, startPoint y: 82, endPoint x: 787, endPoint y: 85, distance: 213.0
click at [792, 85] on div "Drag a column heading here to group the table *********" at bounding box center [590, 86] width 952 height 32
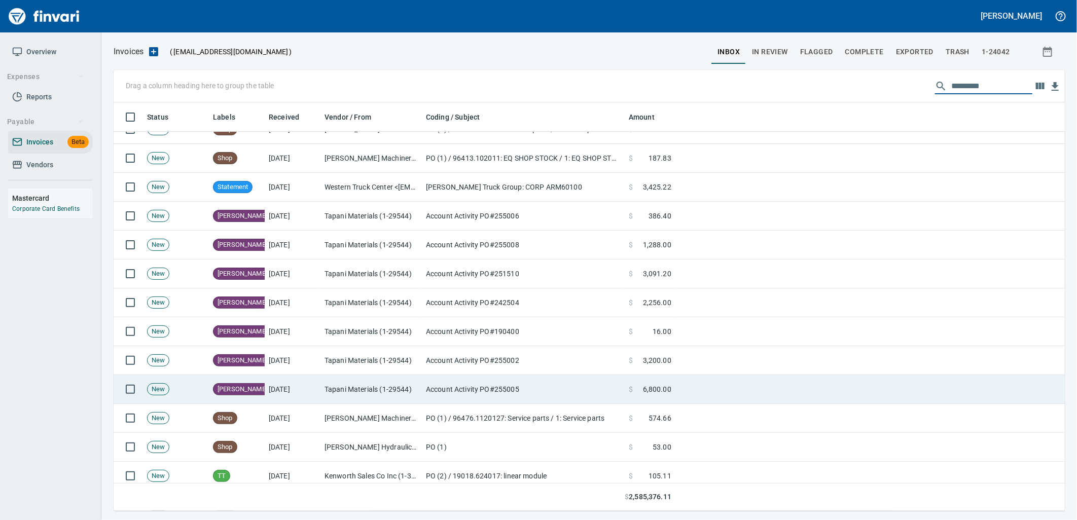
scroll to position [2479, 0]
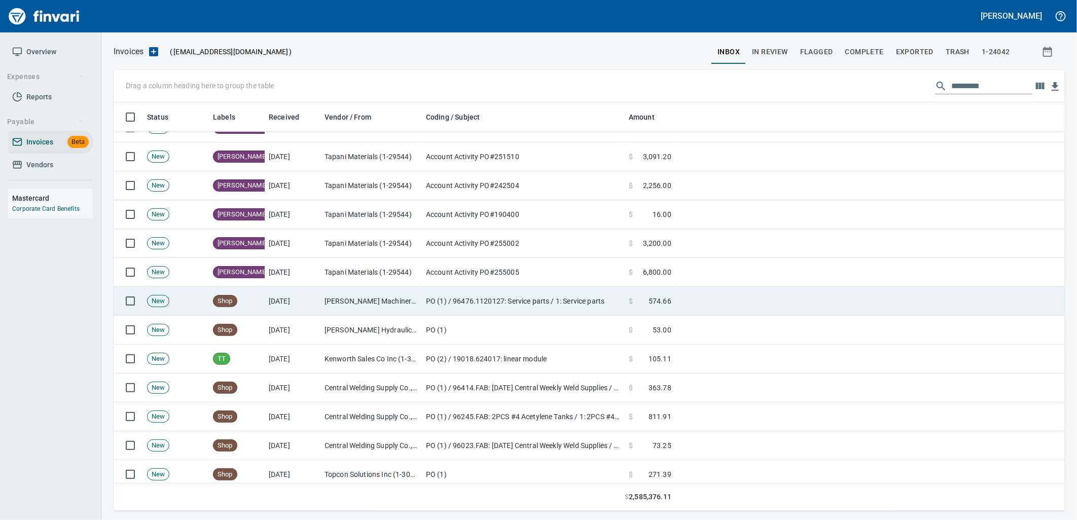
click at [434, 306] on td "PO (1) / 96476.1120127: Service parts / 1: Service parts" at bounding box center [523, 301] width 203 height 29
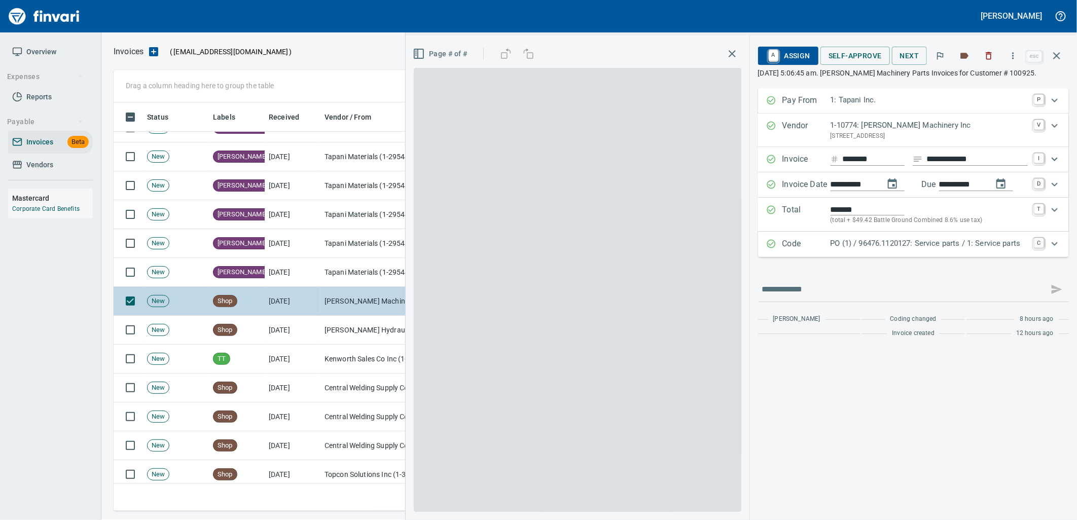
scroll to position [401, 934]
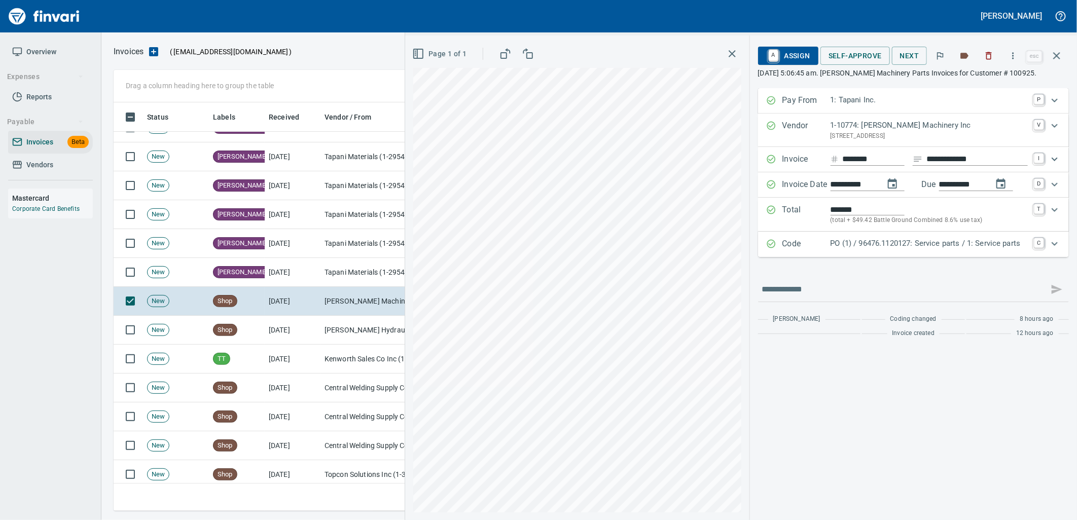
click at [883, 249] on p "PO (1) / 96476.1120127: Service parts / 1: Service parts" at bounding box center [929, 244] width 197 height 12
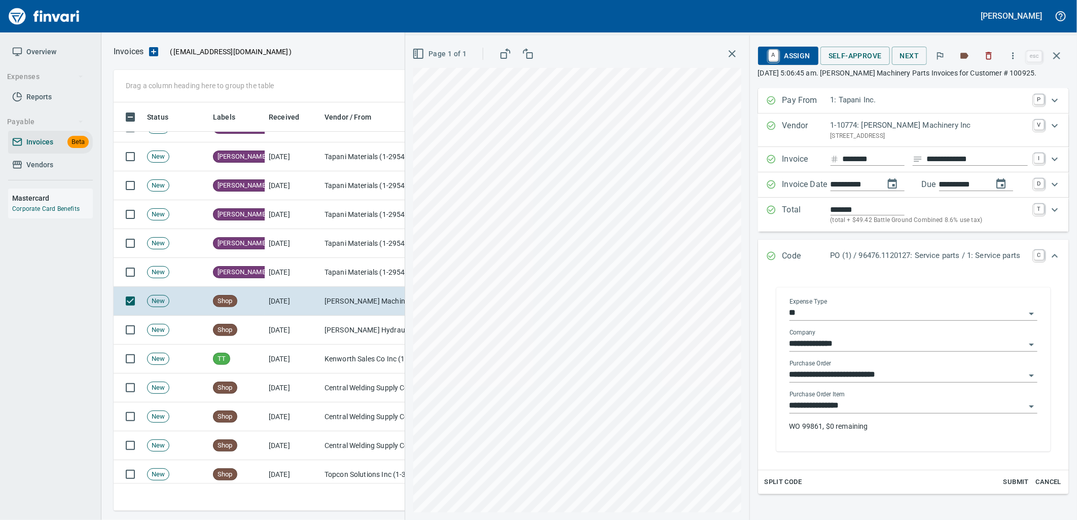
click at [856, 409] on input "**********" at bounding box center [908, 406] width 236 height 14
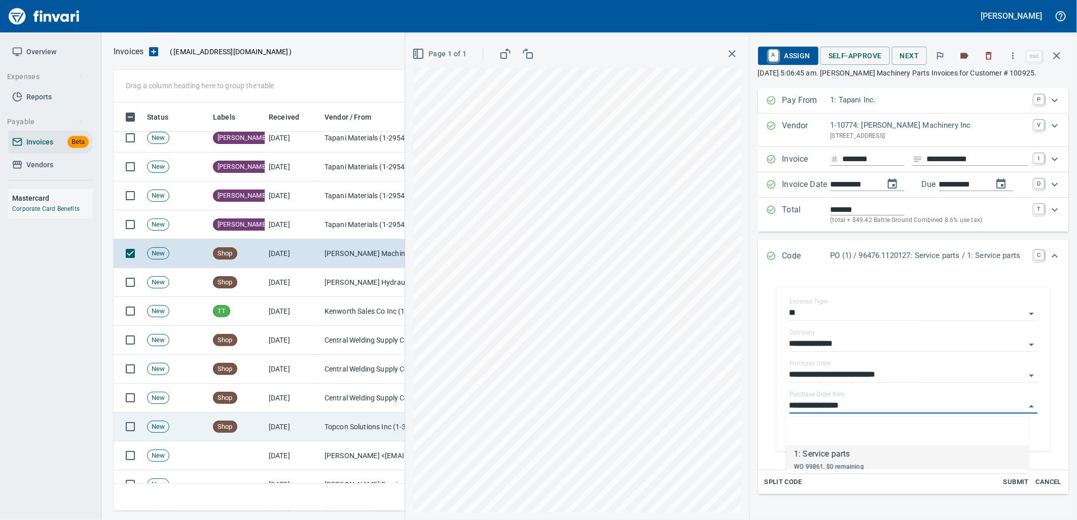
scroll to position [2592, 0]
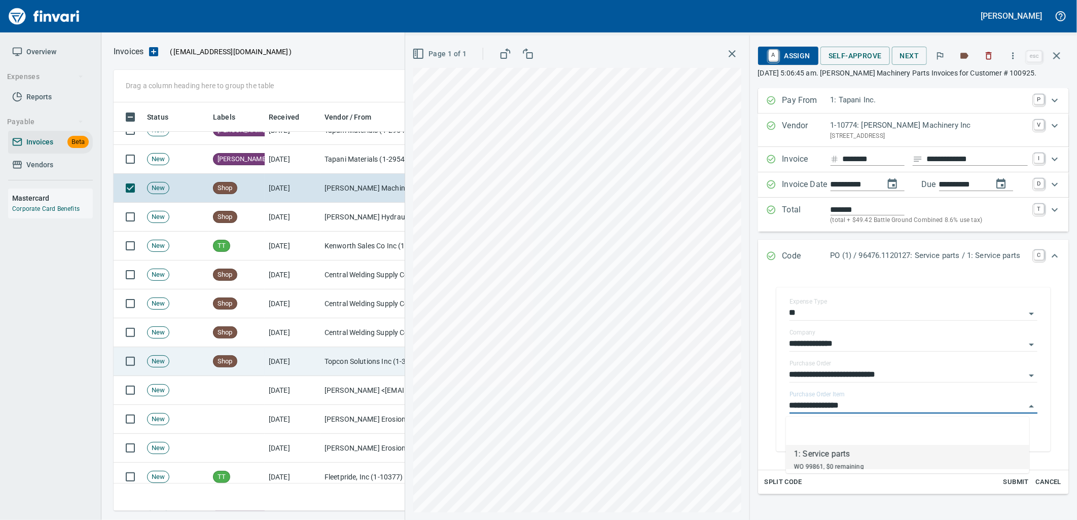
click at [290, 351] on td "[DATE]" at bounding box center [293, 361] width 56 height 29
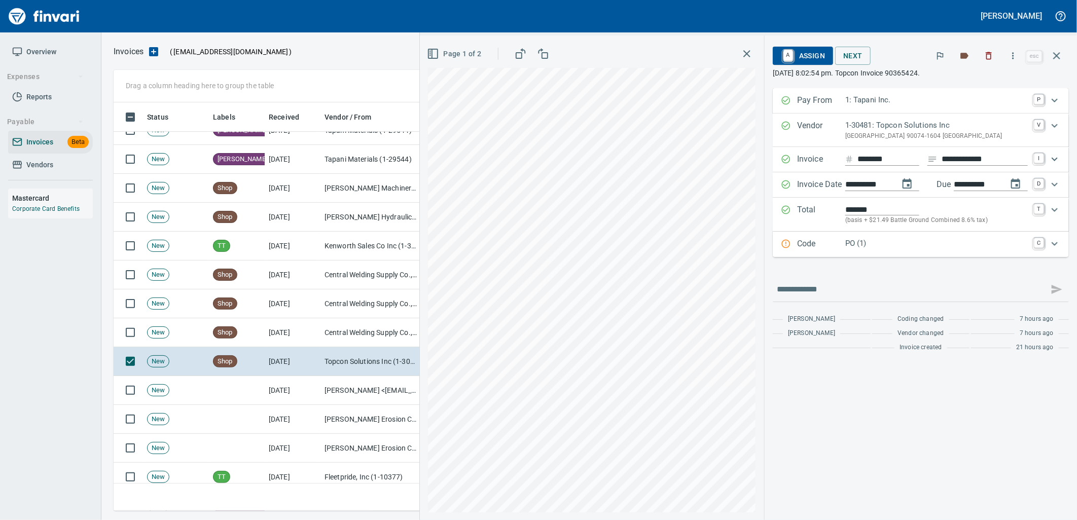
click at [891, 247] on p "PO (1)" at bounding box center [937, 244] width 183 height 12
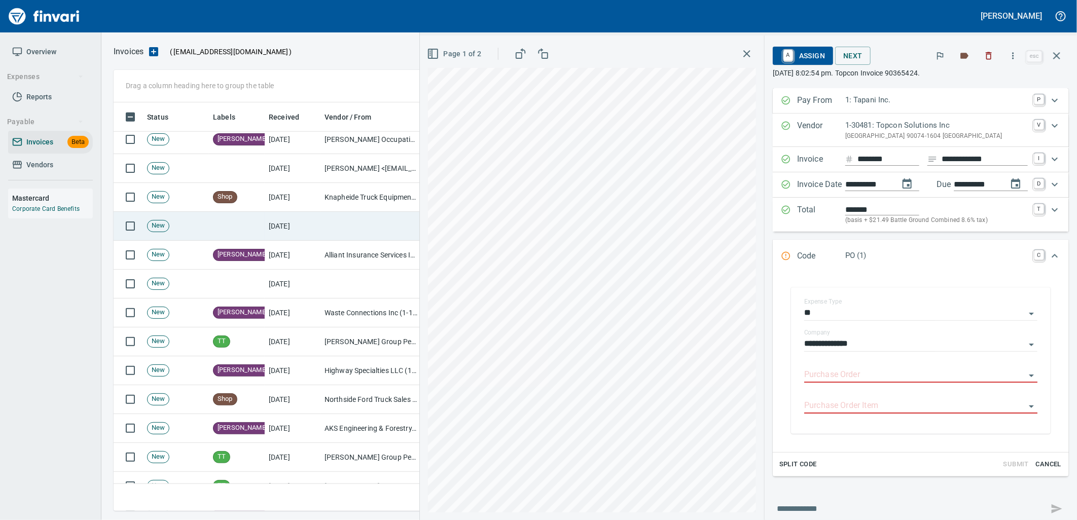
scroll to position [2986, 0]
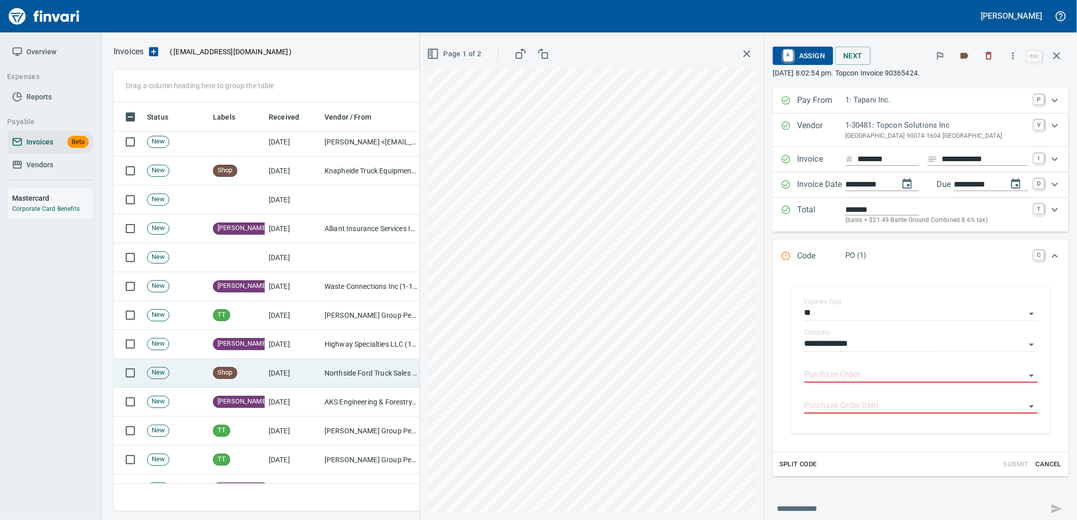
drag, startPoint x: 341, startPoint y: 368, endPoint x: 337, endPoint y: 351, distance: 17.3
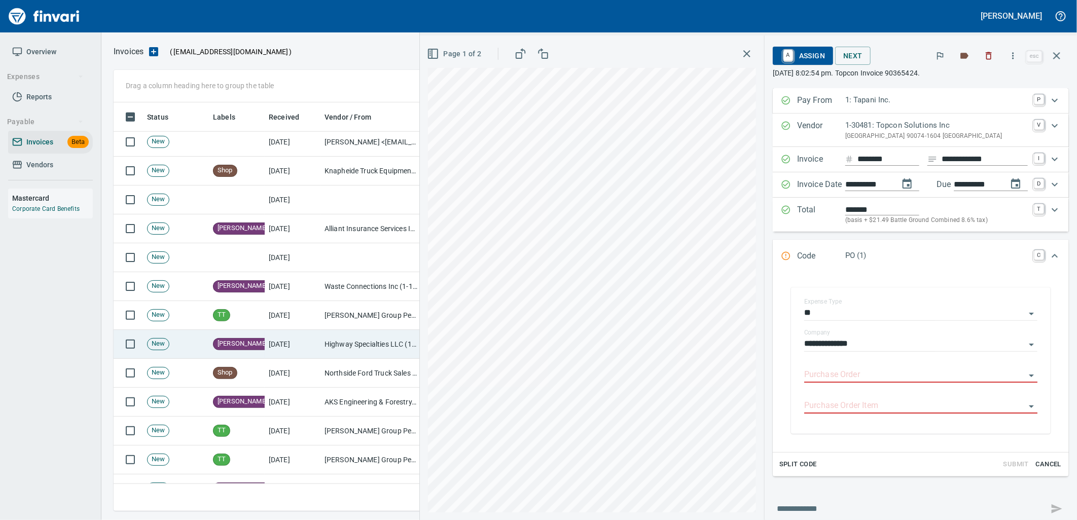
click at [341, 368] on td "Northside Ford Truck Sales Inc (1-10715)" at bounding box center [371, 373] width 101 height 29
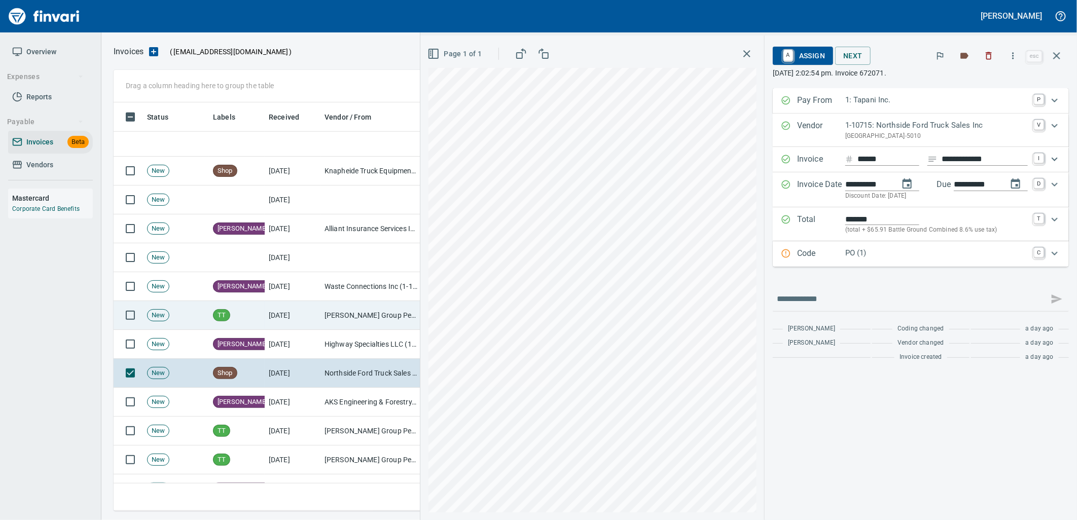
scroll to position [3100, 0]
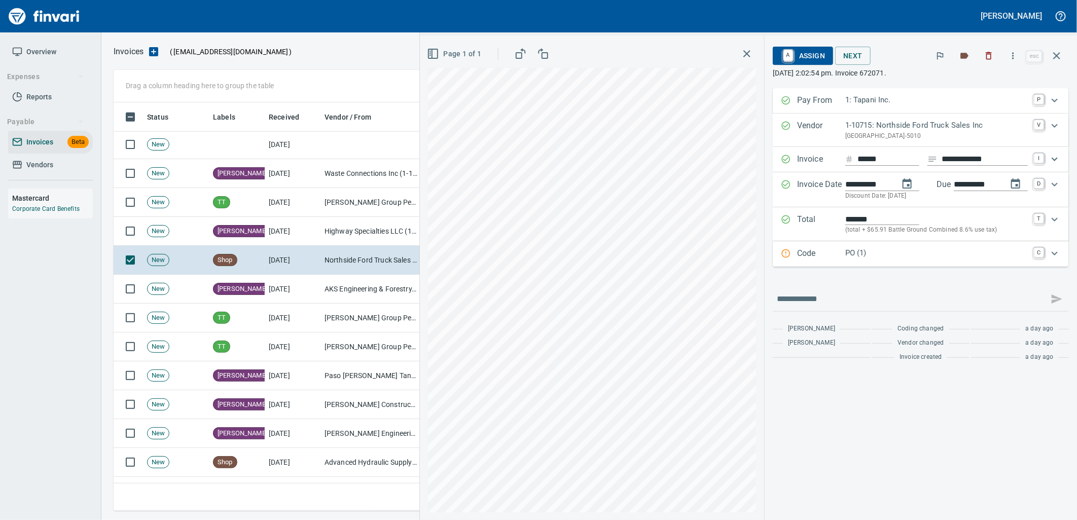
click at [955, 256] on p "PO (1)" at bounding box center [937, 254] width 183 height 12
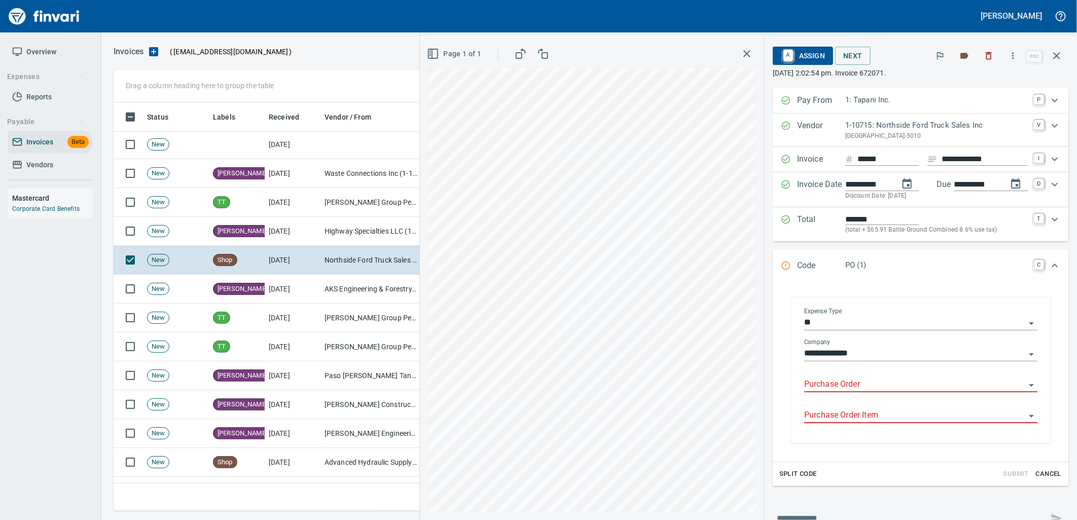
click at [868, 387] on input "Purchase Order" at bounding box center [914, 385] width 221 height 14
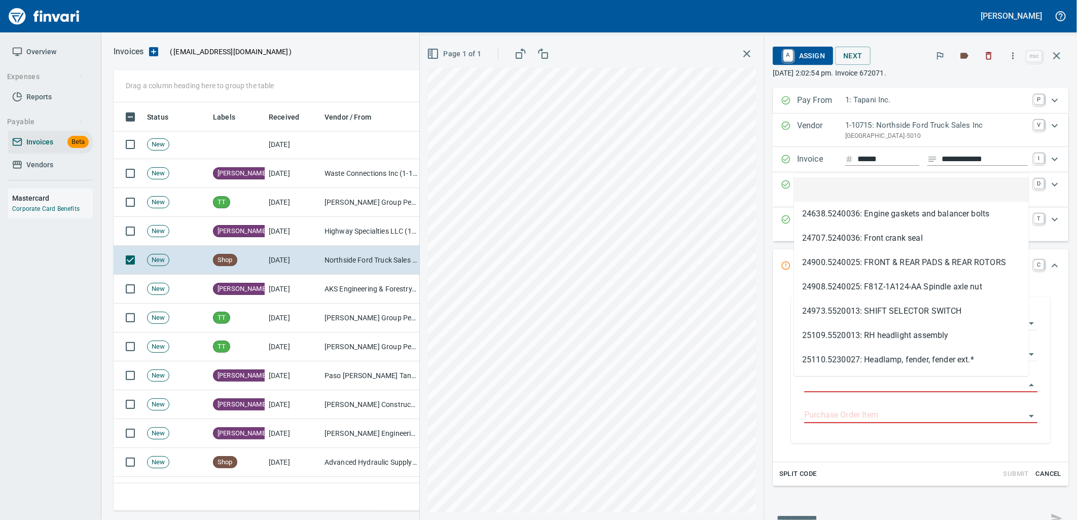
scroll to position [401, 934]
type input "**********"
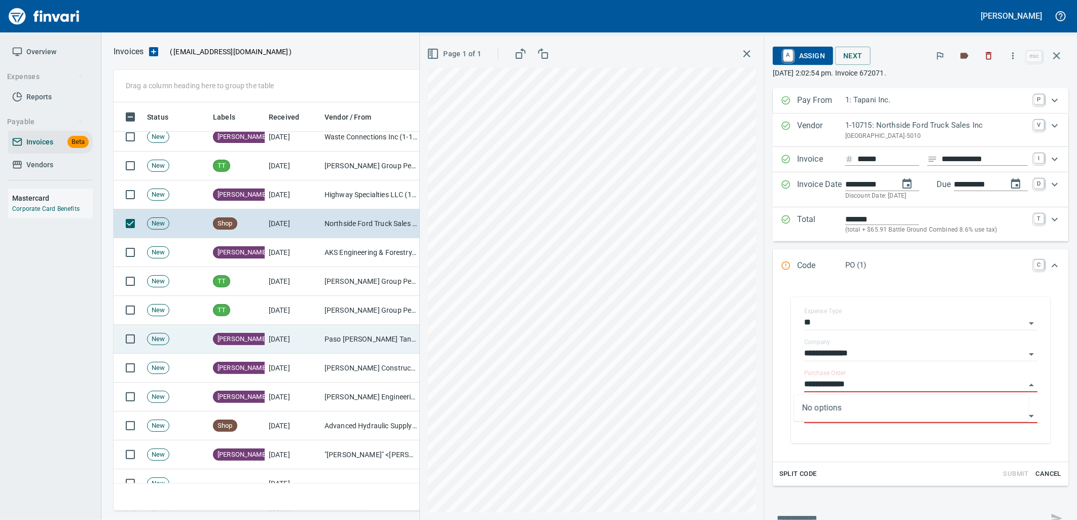
scroll to position [3156, 0]
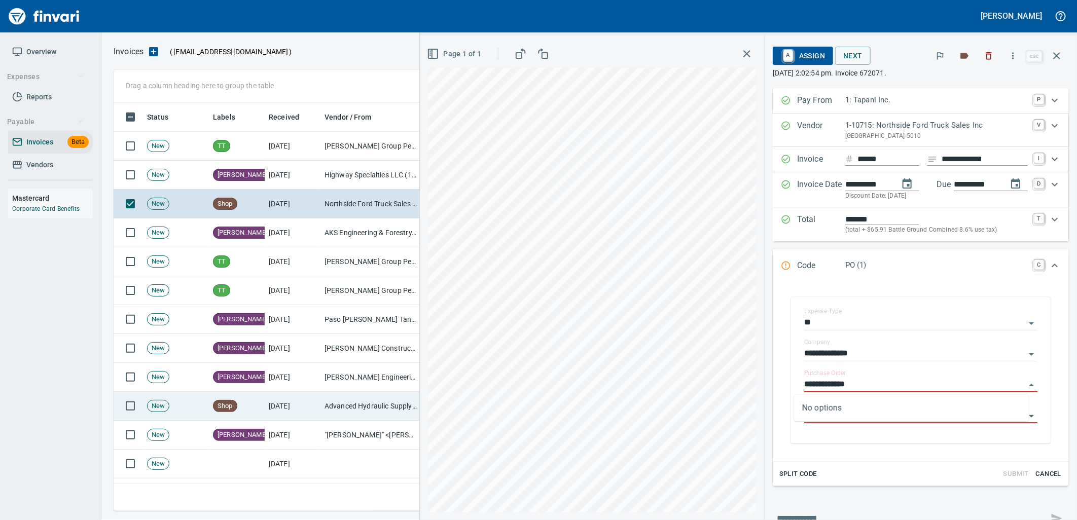
click at [298, 394] on td "[DATE]" at bounding box center [293, 406] width 56 height 29
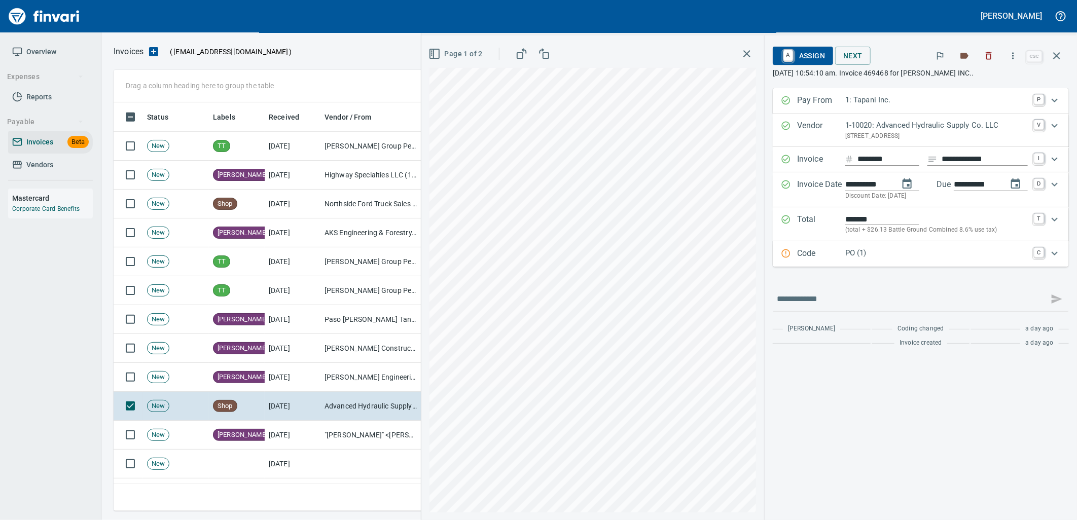
click at [939, 255] on p "PO (1)" at bounding box center [937, 254] width 183 height 12
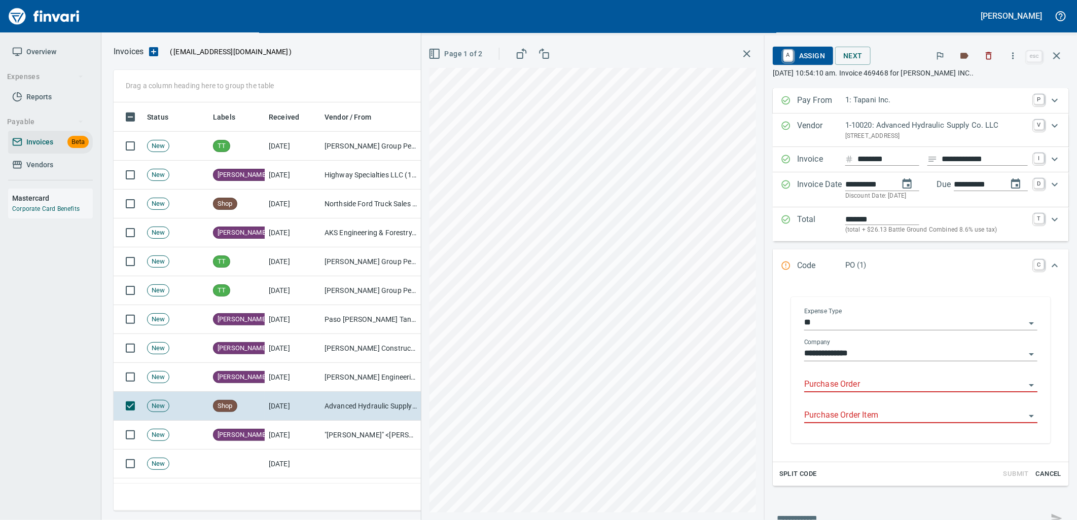
click at [888, 385] on input "Purchase Order" at bounding box center [914, 385] width 221 height 14
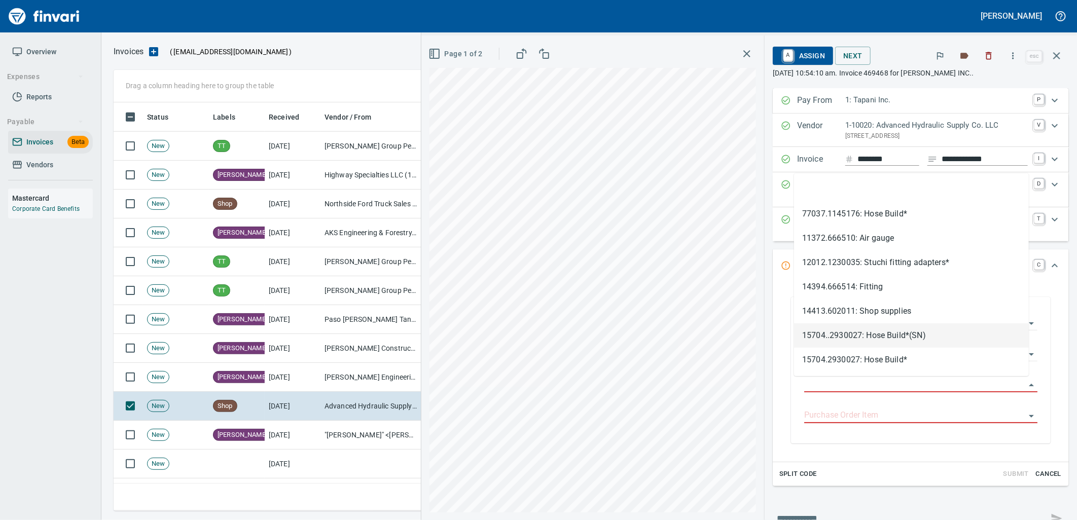
type input "**********"
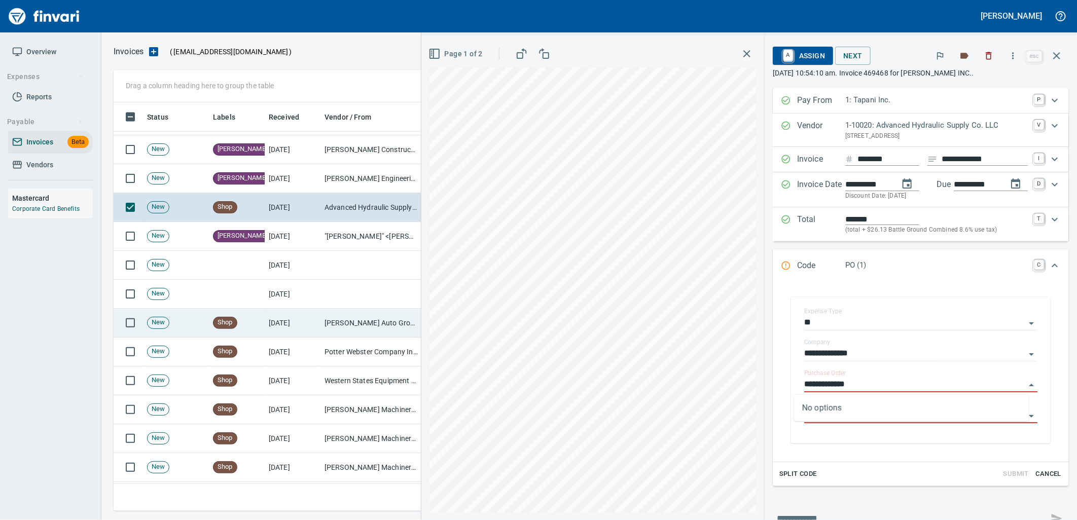
scroll to position [3381, 0]
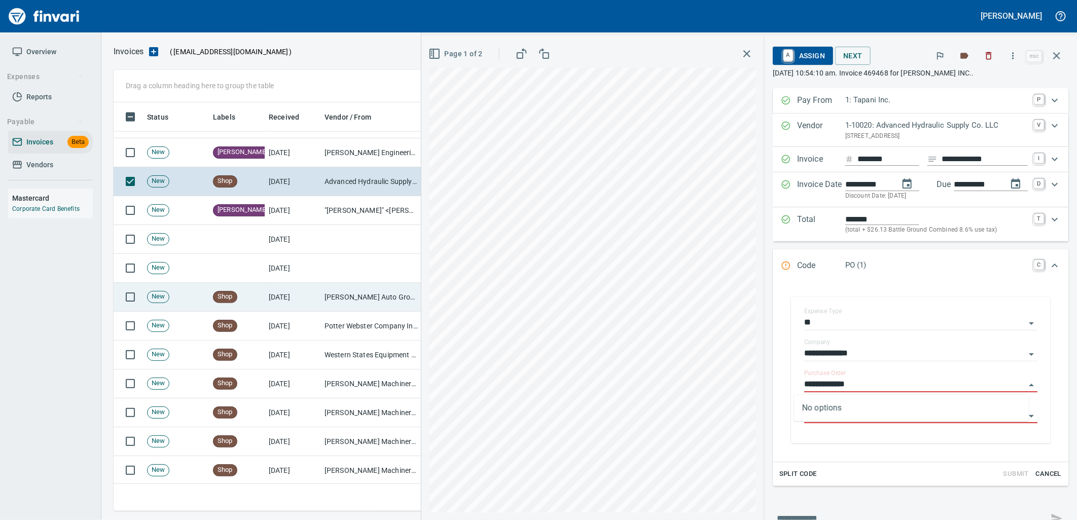
click at [369, 309] on td "[PERSON_NAME] Auto Group (1-38308)" at bounding box center [371, 297] width 101 height 29
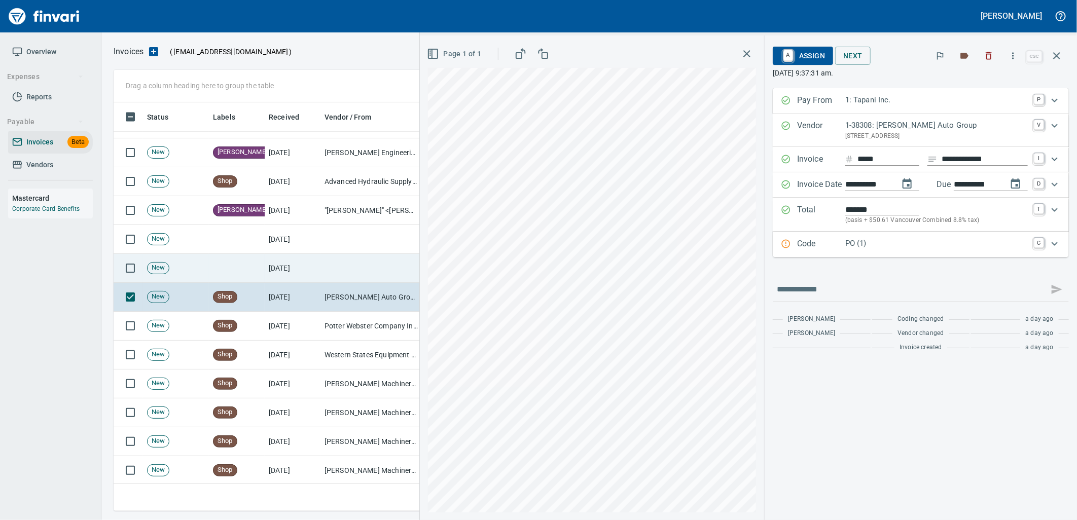
click at [385, 269] on td at bounding box center [371, 268] width 101 height 29
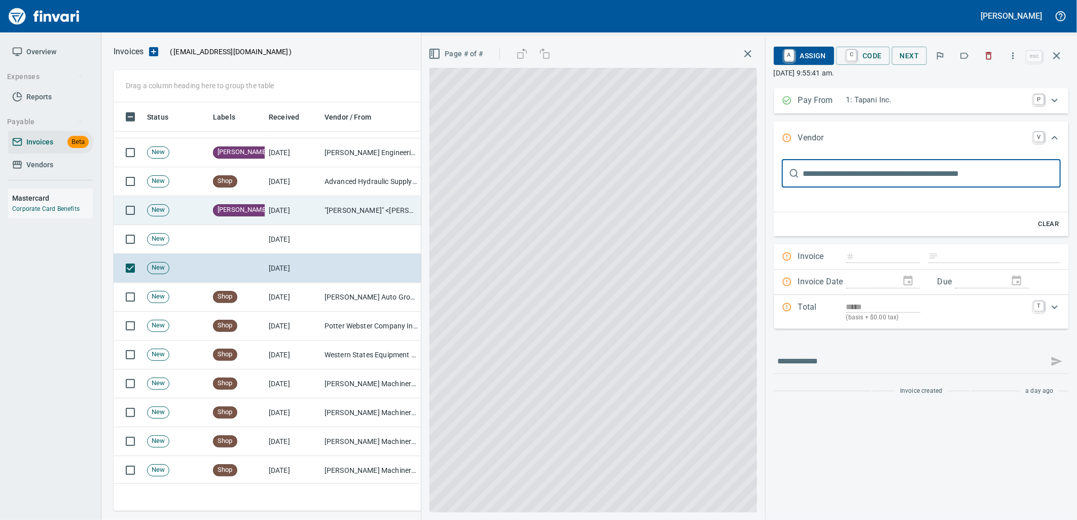
click at [1061, 56] on icon "button" at bounding box center [1057, 56] width 12 height 12
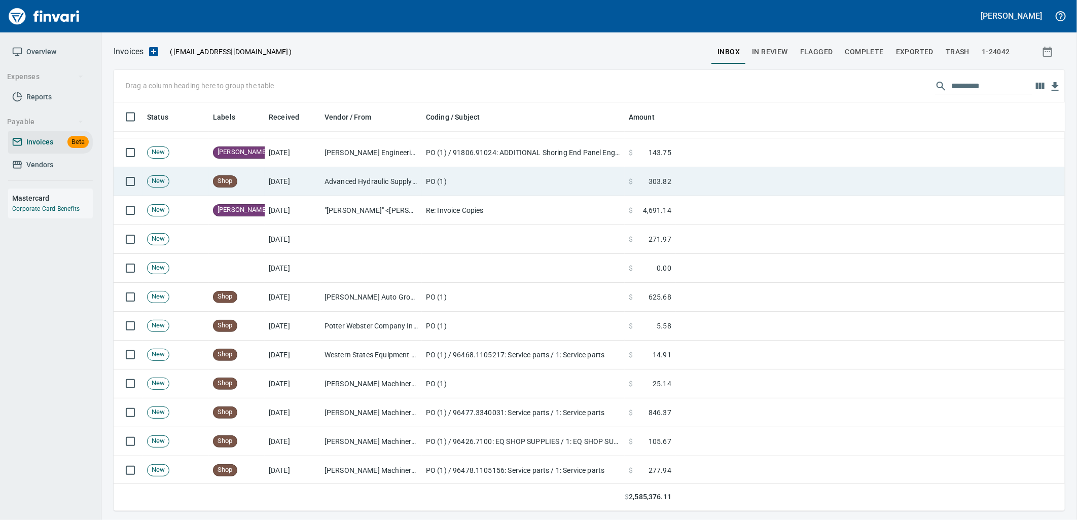
scroll to position [401, 934]
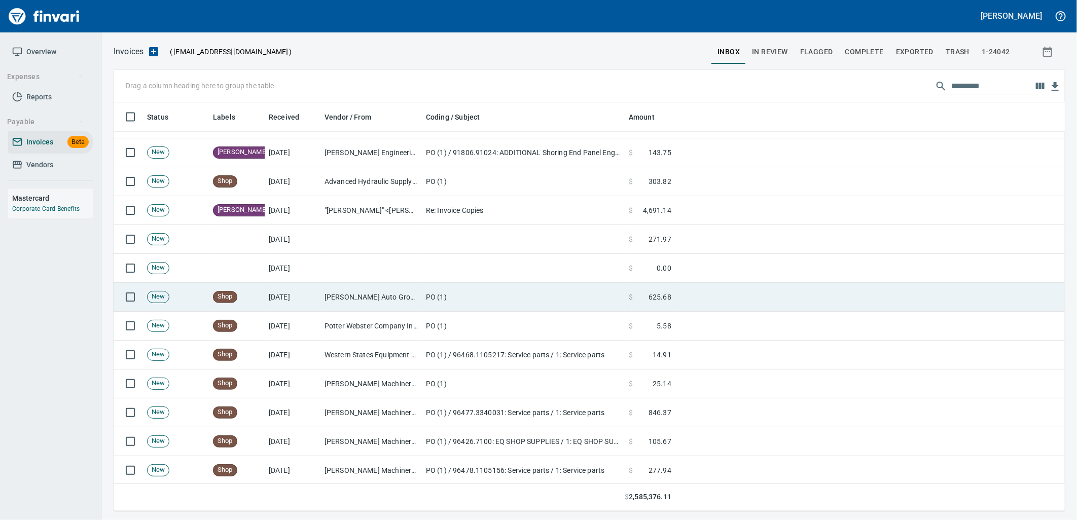
click at [364, 295] on td "[PERSON_NAME] Auto Group (1-38308)" at bounding box center [371, 297] width 101 height 29
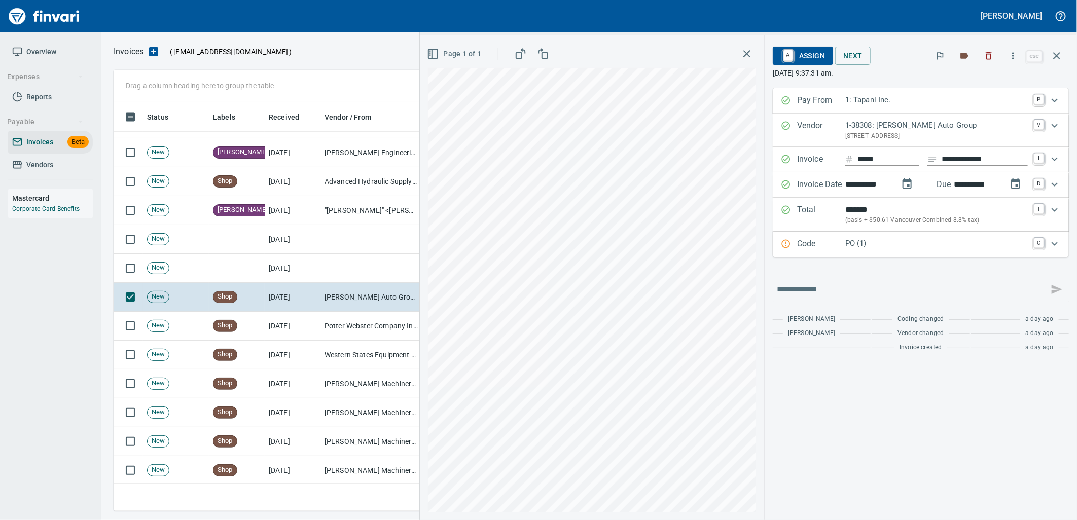
click at [926, 257] on div "Code PO (1) C" at bounding box center [921, 244] width 296 height 25
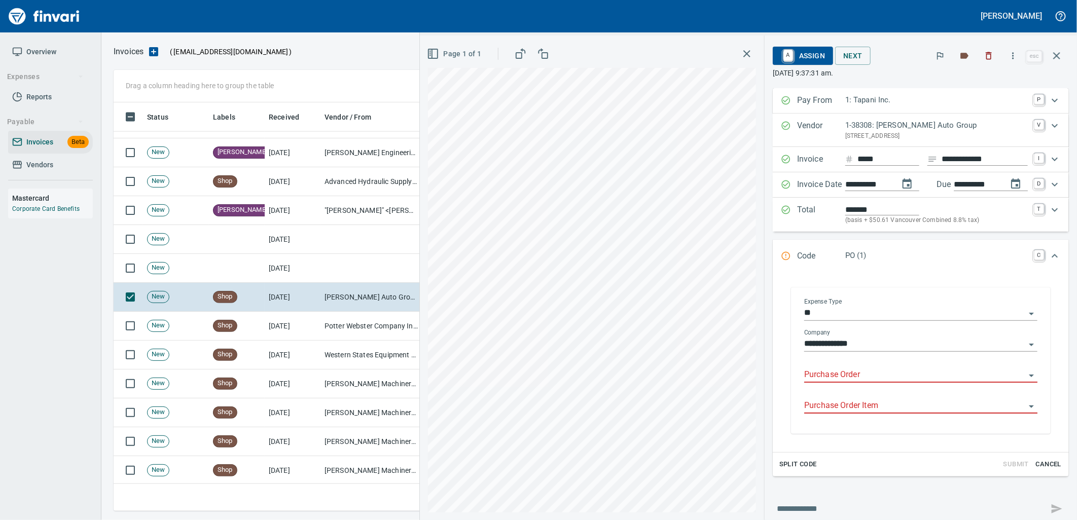
click at [862, 382] on input "Purchase Order" at bounding box center [914, 375] width 221 height 14
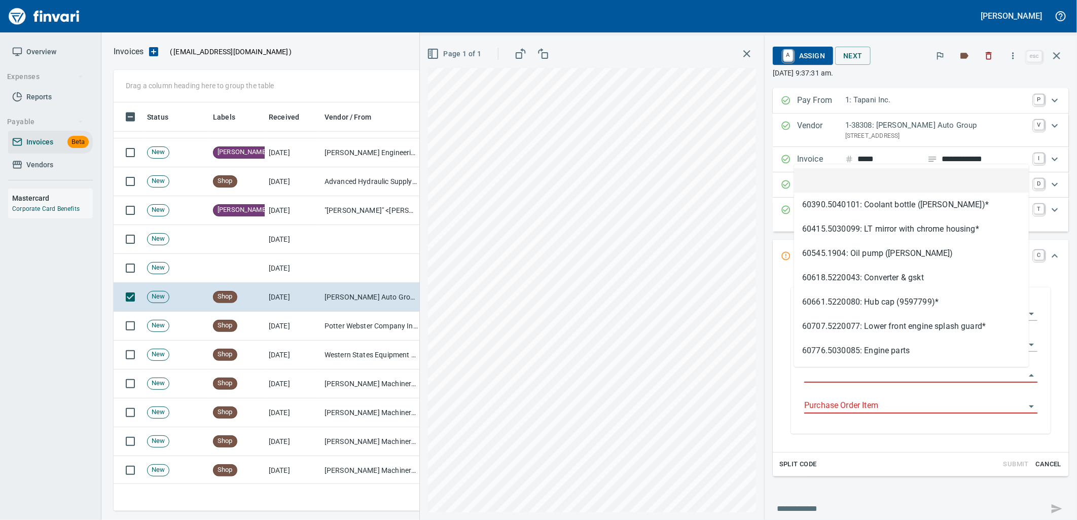
scroll to position [401, 934]
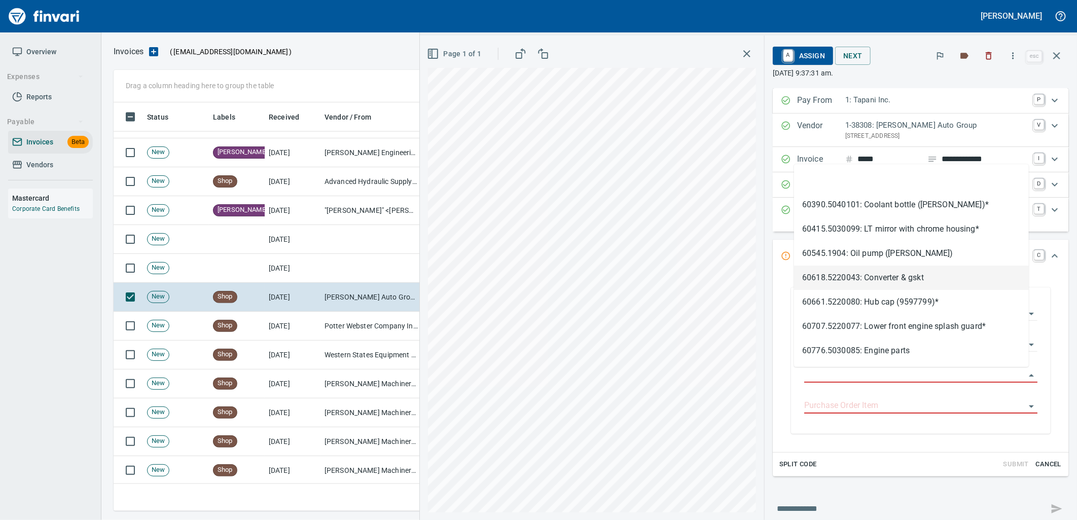
type input "**********"
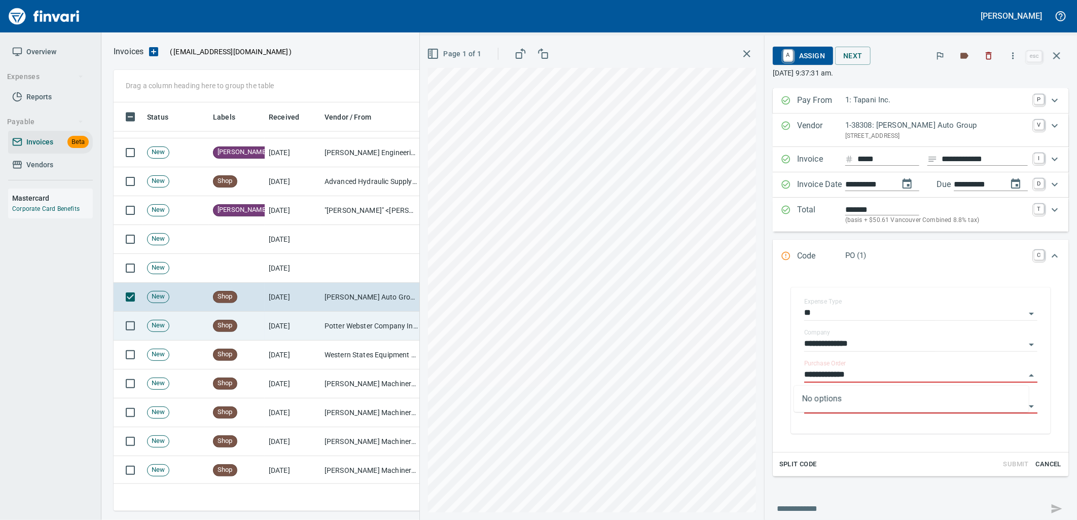
click at [342, 340] on td "Potter Webster Company Inc (1-10818)" at bounding box center [371, 326] width 101 height 29
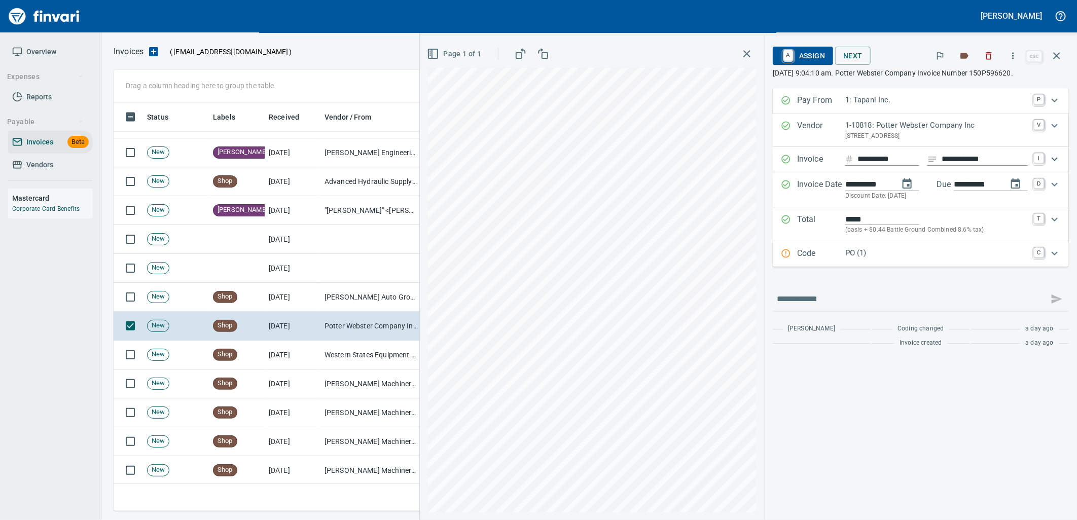
click at [880, 265] on div "Code PO (1) C" at bounding box center [921, 253] width 296 height 25
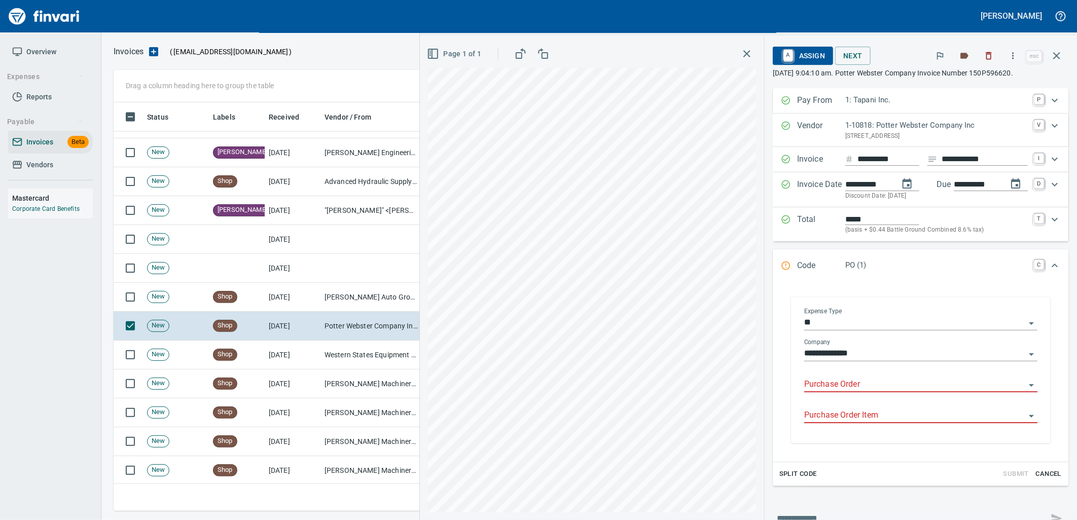
click at [863, 384] on input "Purchase Order" at bounding box center [914, 385] width 221 height 14
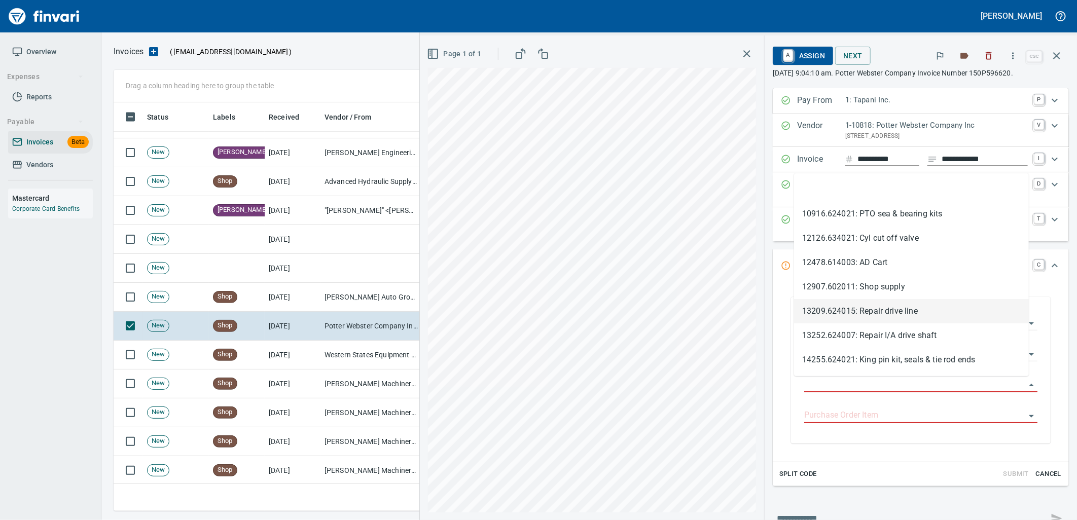
scroll to position [401, 934]
type input "**********"
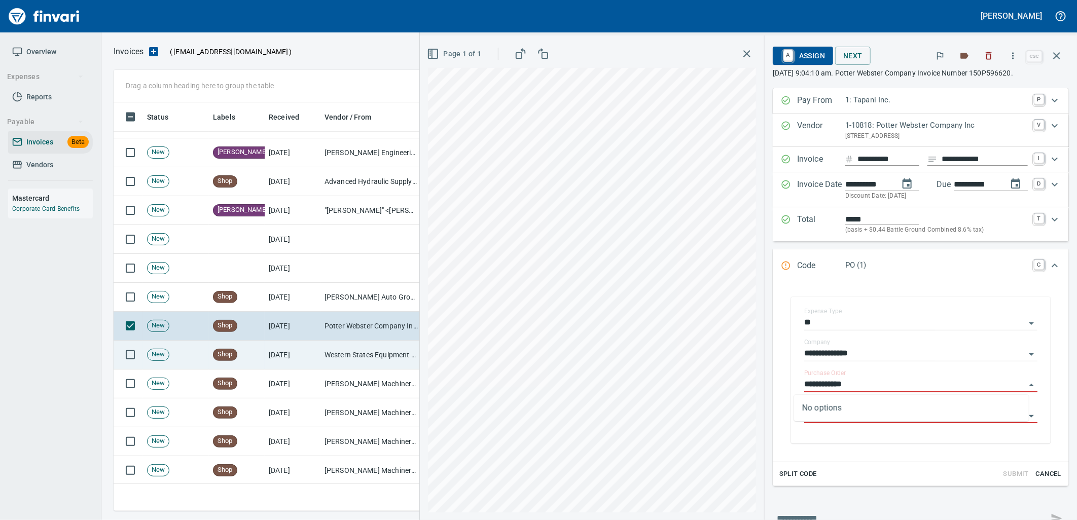
click at [237, 367] on td "Shop" at bounding box center [237, 355] width 56 height 29
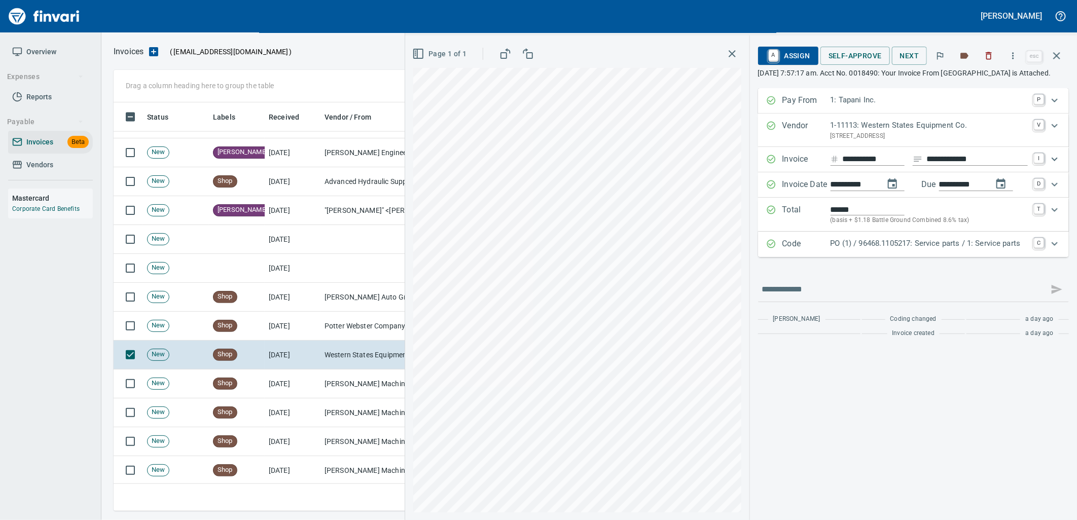
click at [960, 250] on p "PO (1) / 96468.1105217: Service parts / 1: Service parts" at bounding box center [929, 244] width 197 height 12
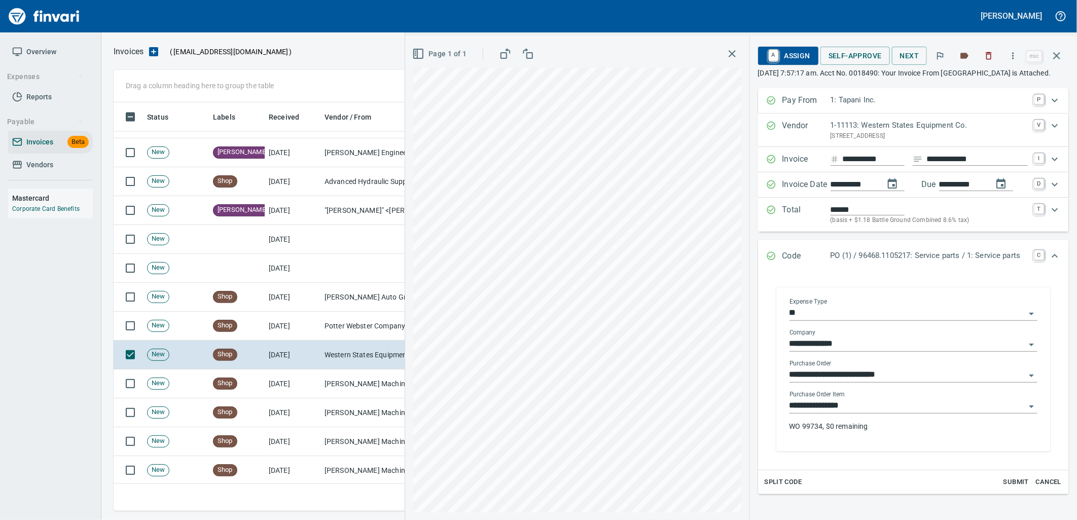
click at [861, 425] on body "Leah Wilson Overview Expenses Reports Payable Invoices Beta Vendors Mastercard …" at bounding box center [538, 260] width 1077 height 520
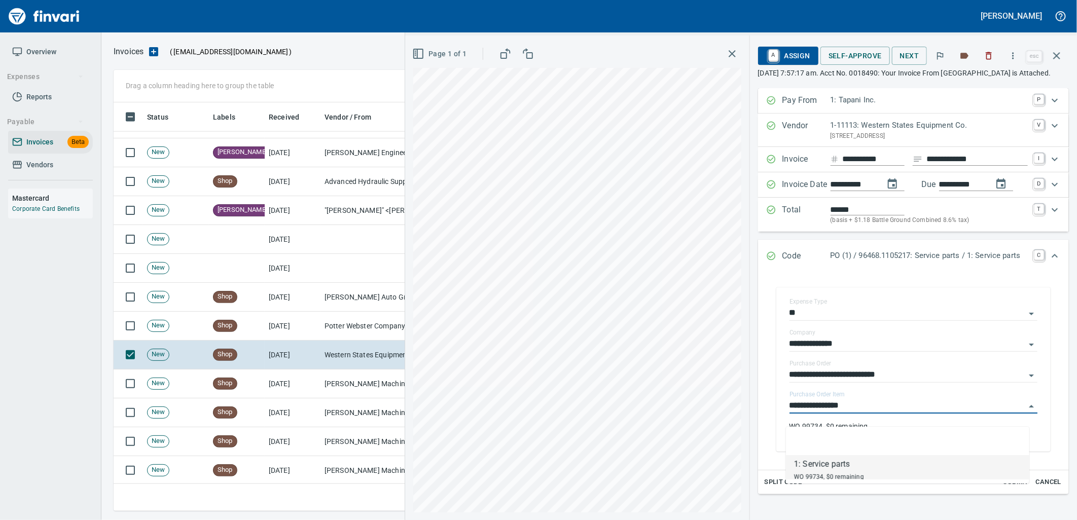
scroll to position [401, 934]
click at [336, 385] on td "[PERSON_NAME] Machinery Co (1-10794)" at bounding box center [371, 384] width 101 height 29
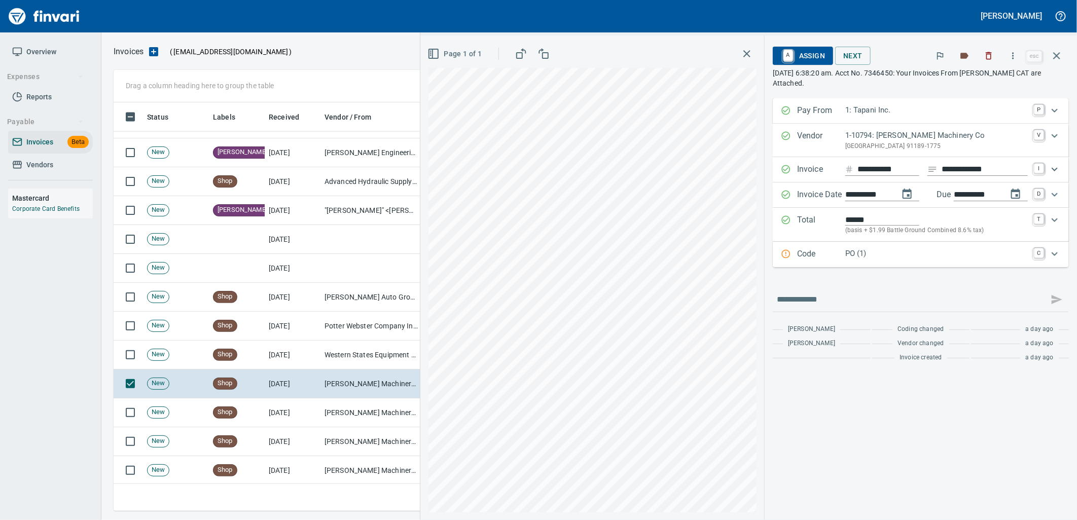
drag, startPoint x: 896, startPoint y: 255, endPoint x: 862, endPoint y: 379, distance: 128.7
click at [895, 255] on p "PO (1)" at bounding box center [937, 254] width 183 height 12
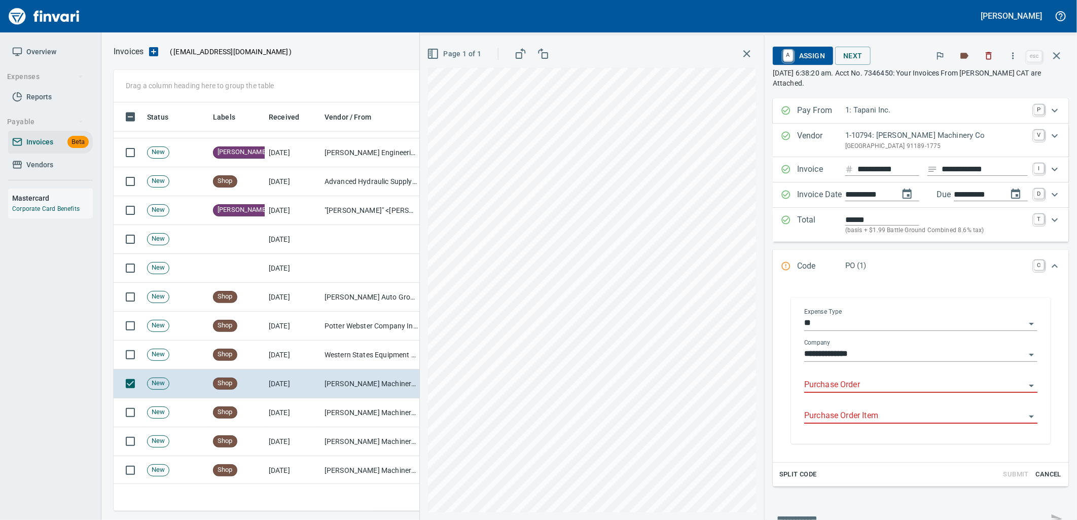
click at [855, 391] on input "Purchase Order" at bounding box center [914, 385] width 221 height 14
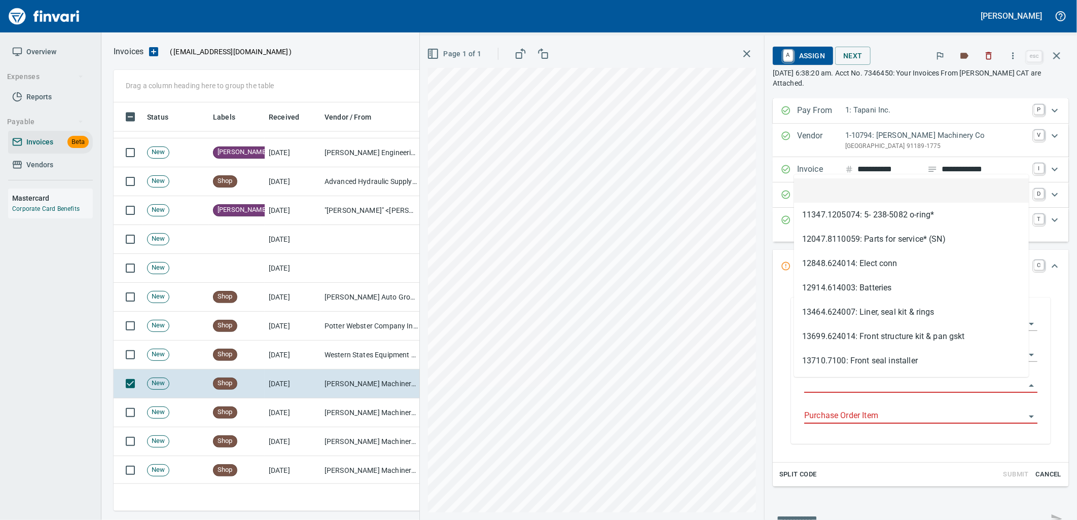
scroll to position [401, 934]
type input "**********"
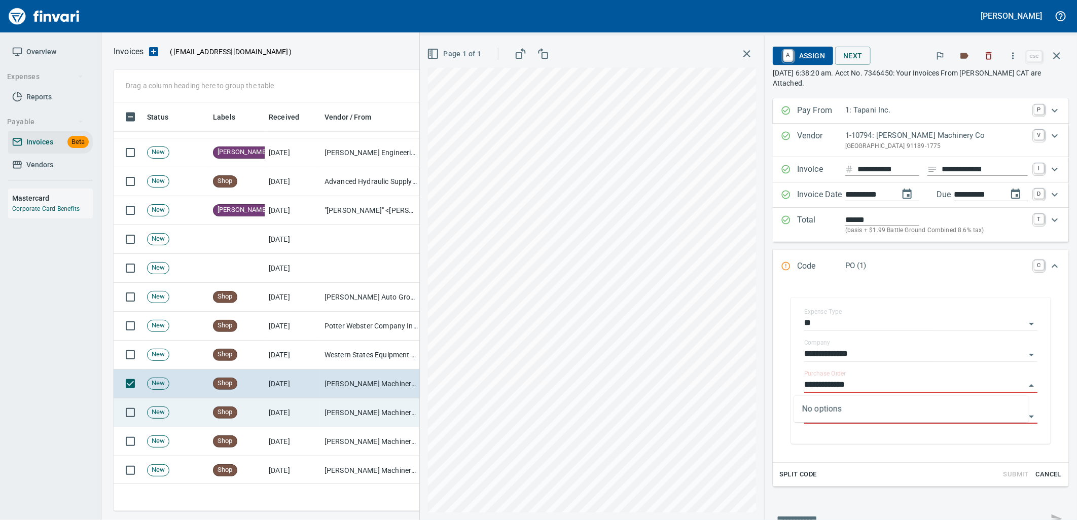
click at [333, 407] on td "[PERSON_NAME] Machinery Co (1-10794)" at bounding box center [371, 413] width 101 height 29
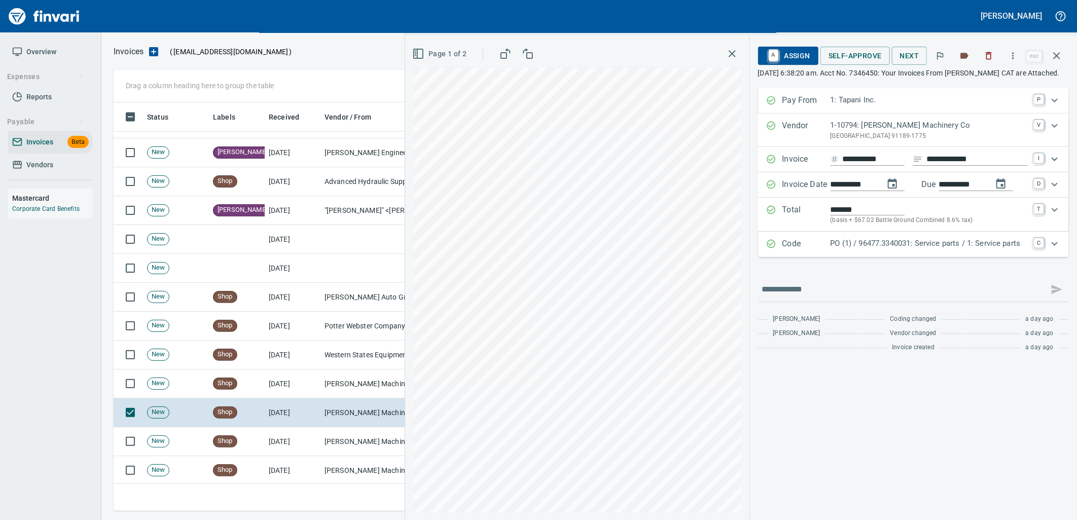
click at [874, 250] on p "PO (1) / 96477.3340031: Service parts / 1: Service parts" at bounding box center [929, 244] width 197 height 12
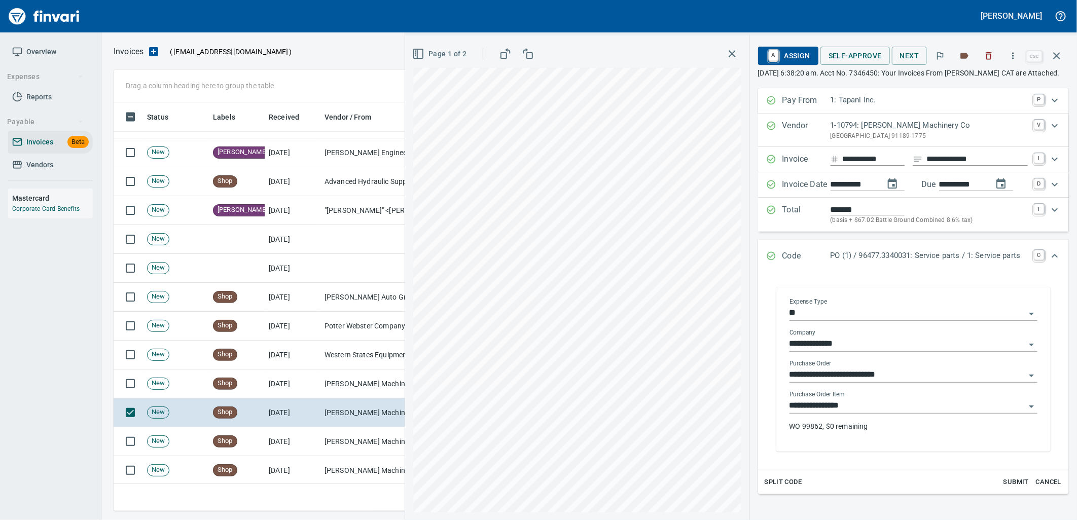
click at [871, 413] on input "**********" at bounding box center [908, 406] width 236 height 14
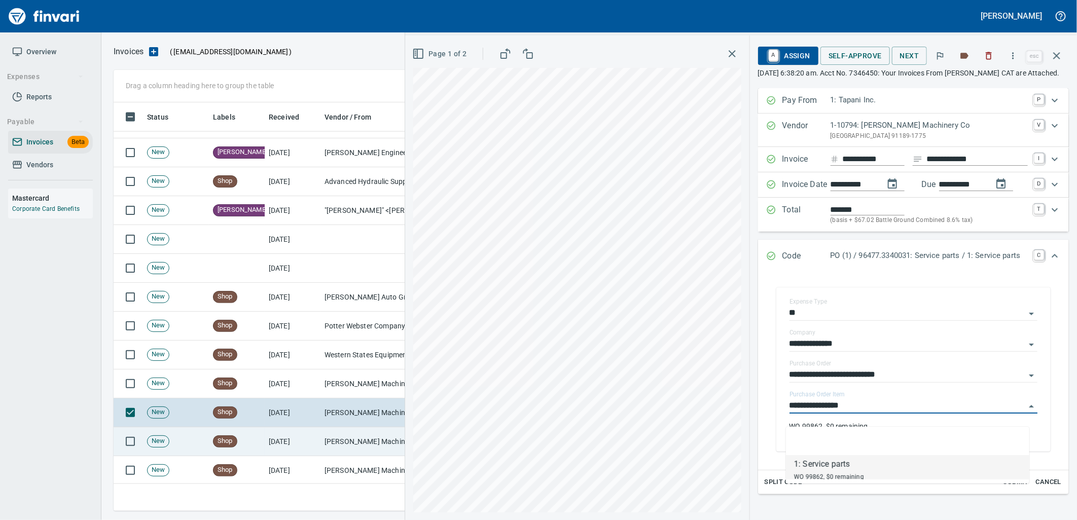
click at [275, 441] on td "[DATE]" at bounding box center [293, 442] width 56 height 29
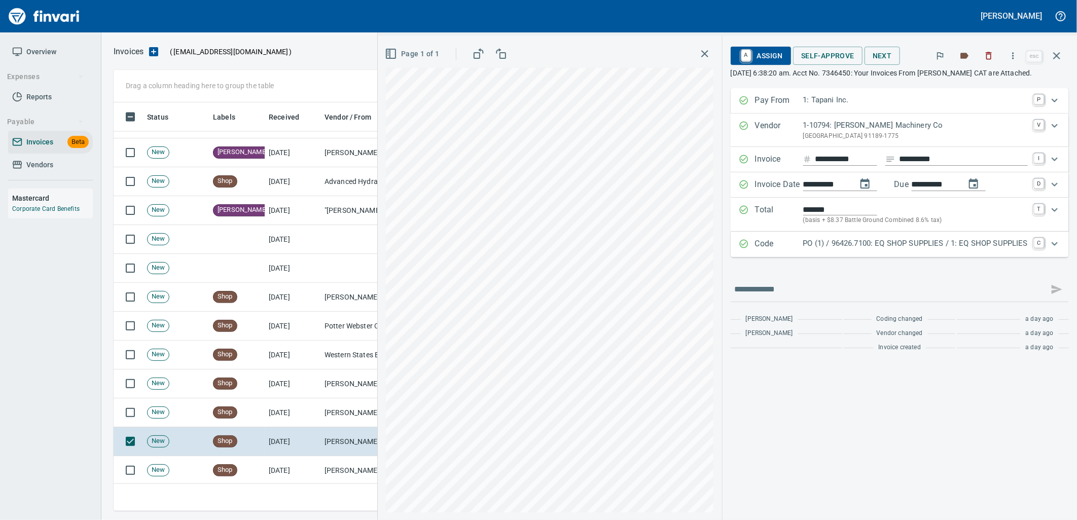
click at [869, 256] on div "Code PO (1) / 96426.7100: EQ SHOP SUPPLIES / 1: EQ SHOP SUPPLIES C" at bounding box center [900, 244] width 338 height 25
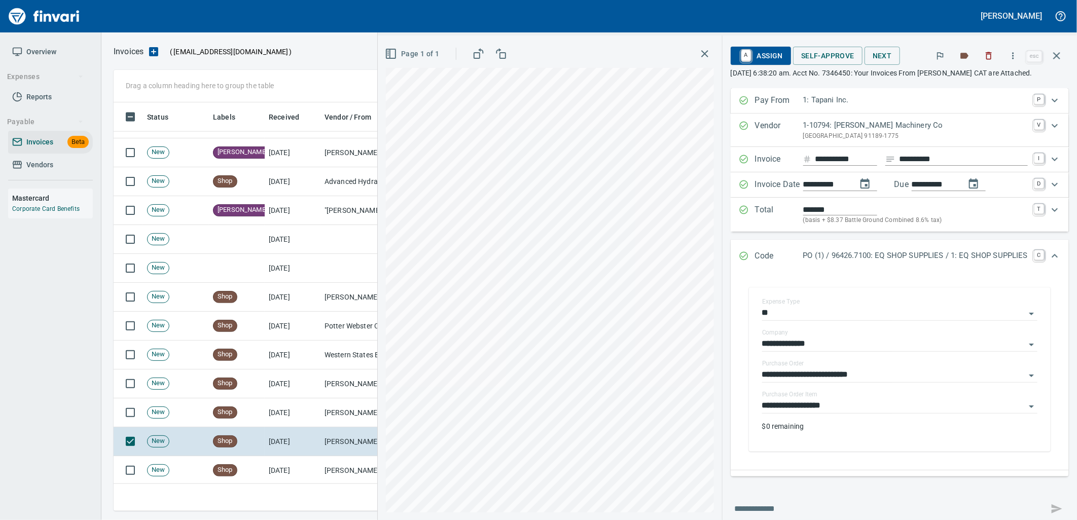
click at [888, 253] on p "PO (1) / 96426.7100: EQ SHOP SUPPLIES / 1: EQ SHOP SUPPLIES" at bounding box center [915, 256] width 225 height 12
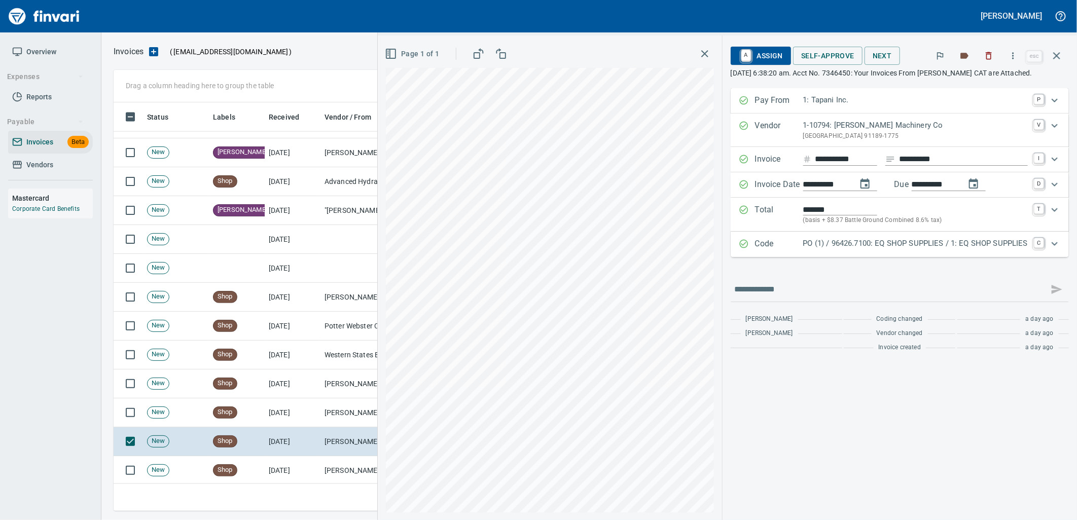
click at [886, 251] on div "PO (1) / 96426.7100: EQ SHOP SUPPLIES / 1: EQ SHOP SUPPLIES" at bounding box center [915, 244] width 225 height 13
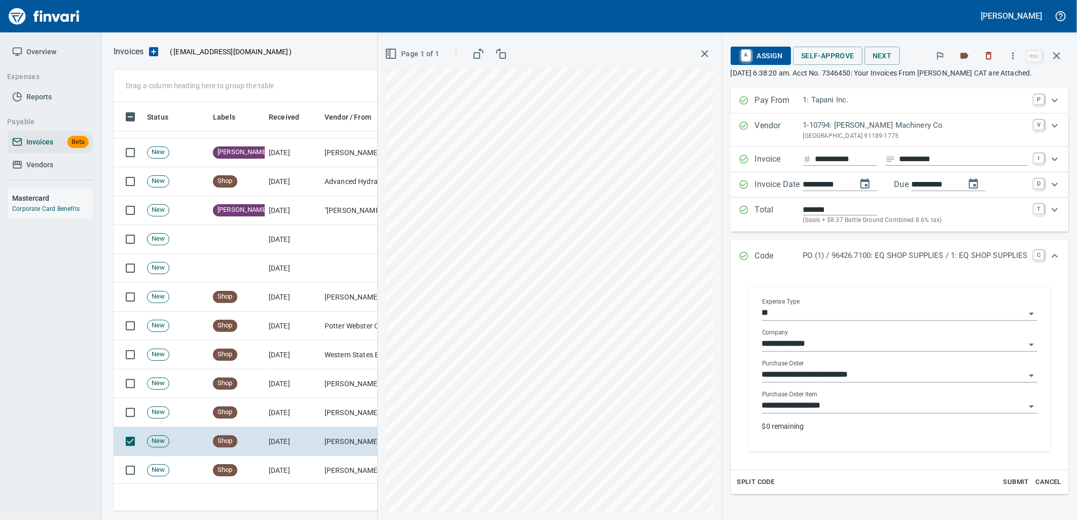
click at [841, 410] on input "**********" at bounding box center [893, 406] width 263 height 14
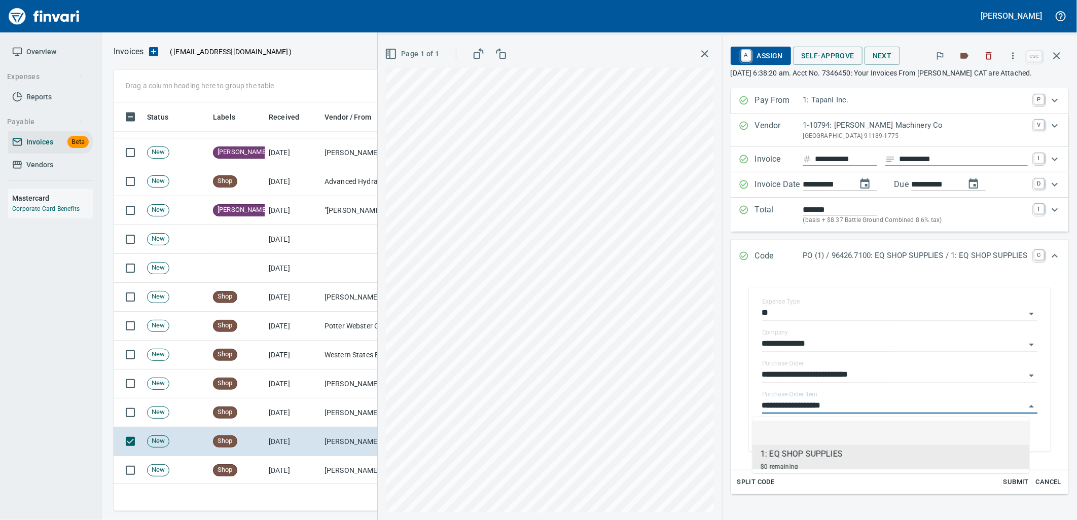
scroll to position [401, 934]
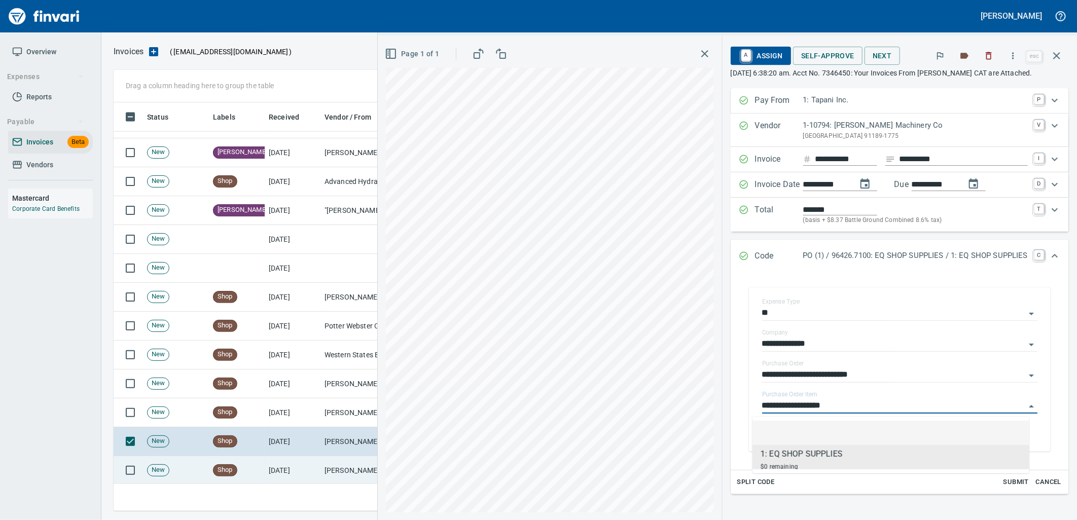
click at [257, 471] on td "Shop" at bounding box center [237, 470] width 56 height 29
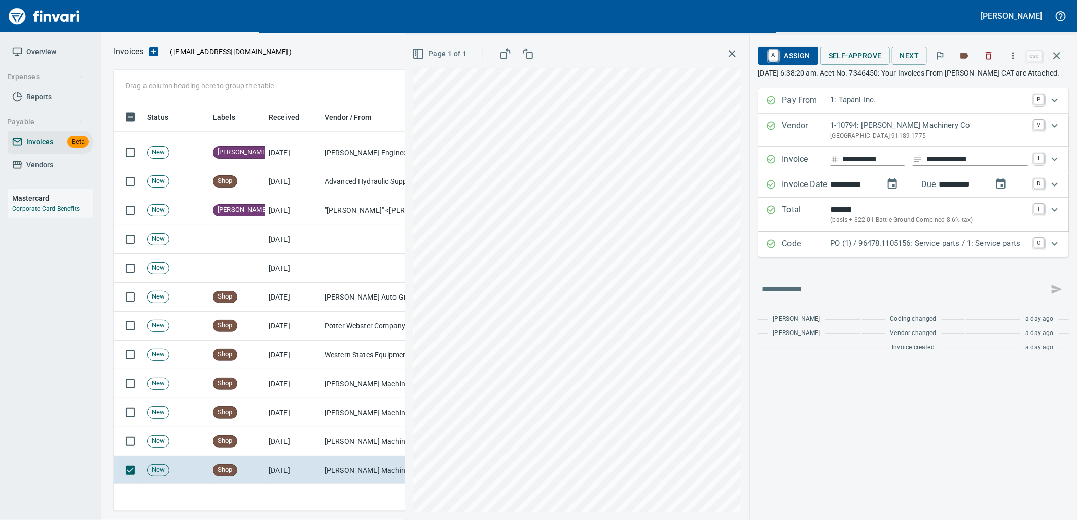
click at [906, 250] on p "PO (1) / 96478.1105156: Service parts / 1: Service parts" at bounding box center [929, 244] width 197 height 12
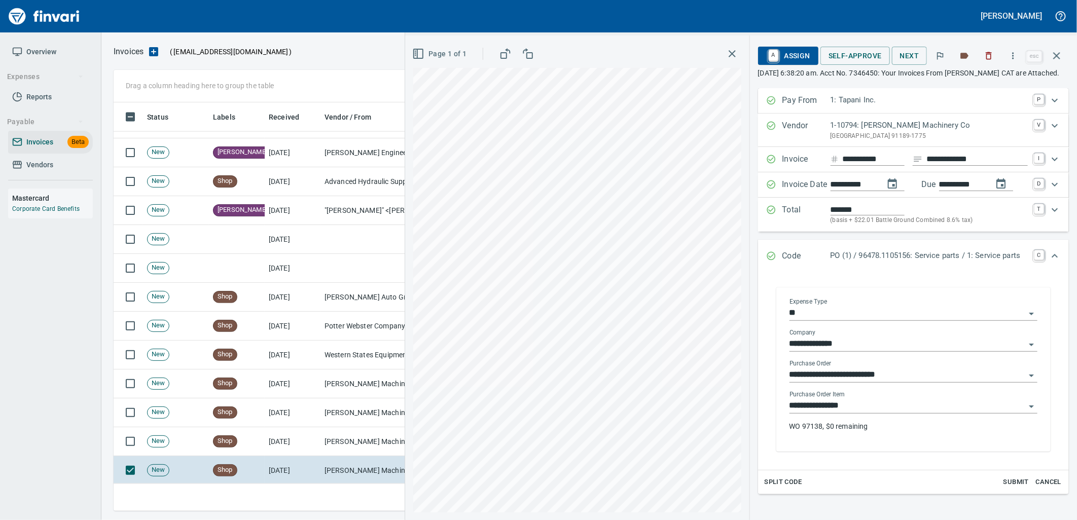
click at [856, 413] on input "**********" at bounding box center [908, 406] width 236 height 14
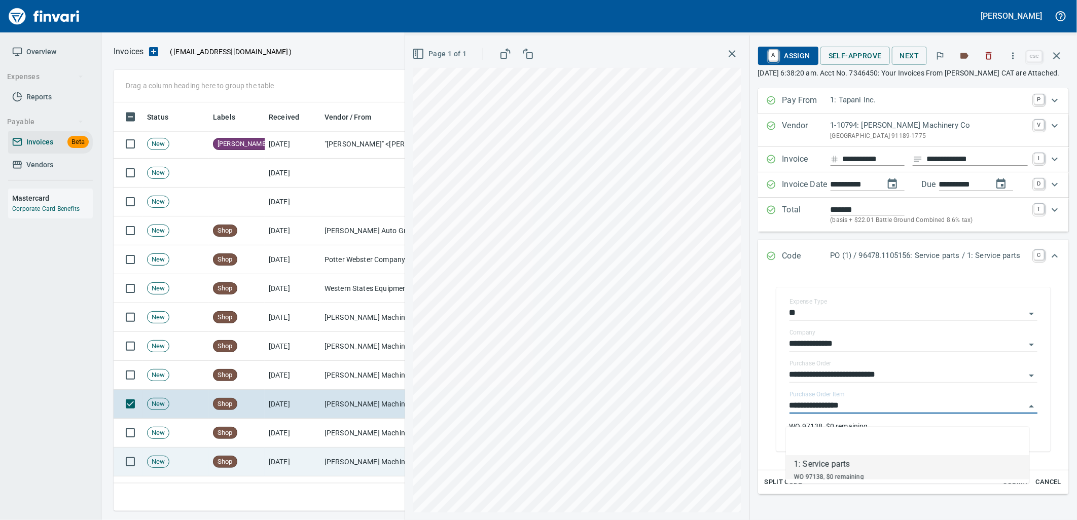
scroll to position [3550, 0]
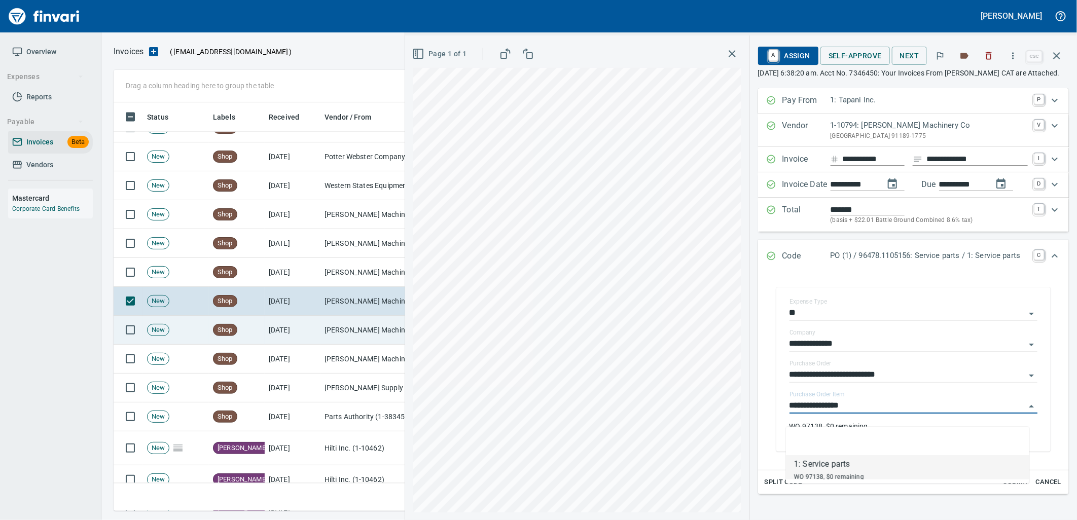
click at [298, 335] on td "[DATE]" at bounding box center [293, 330] width 56 height 29
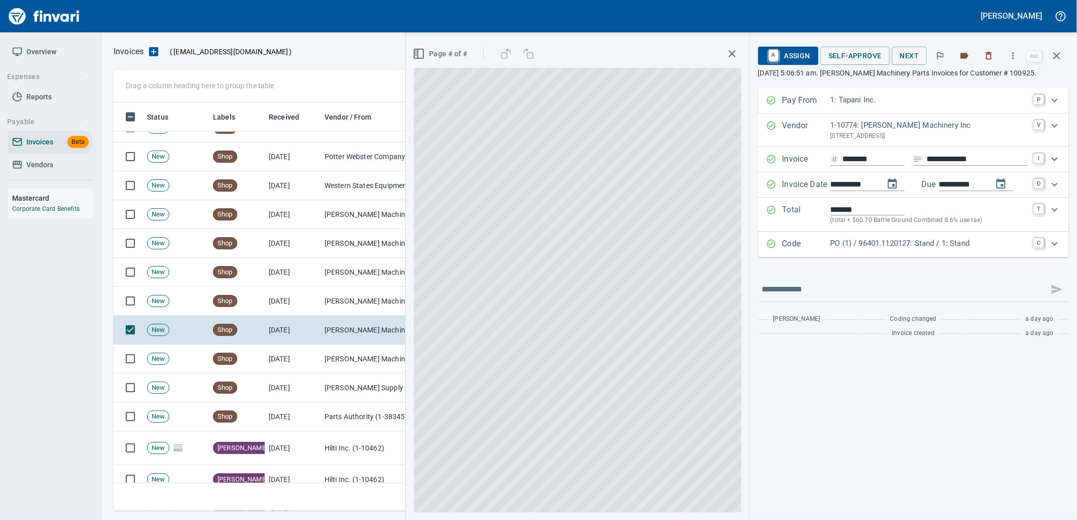
click at [883, 246] on p "PO (1) / 96401.1120127: Stand / 1: Stand" at bounding box center [929, 244] width 197 height 12
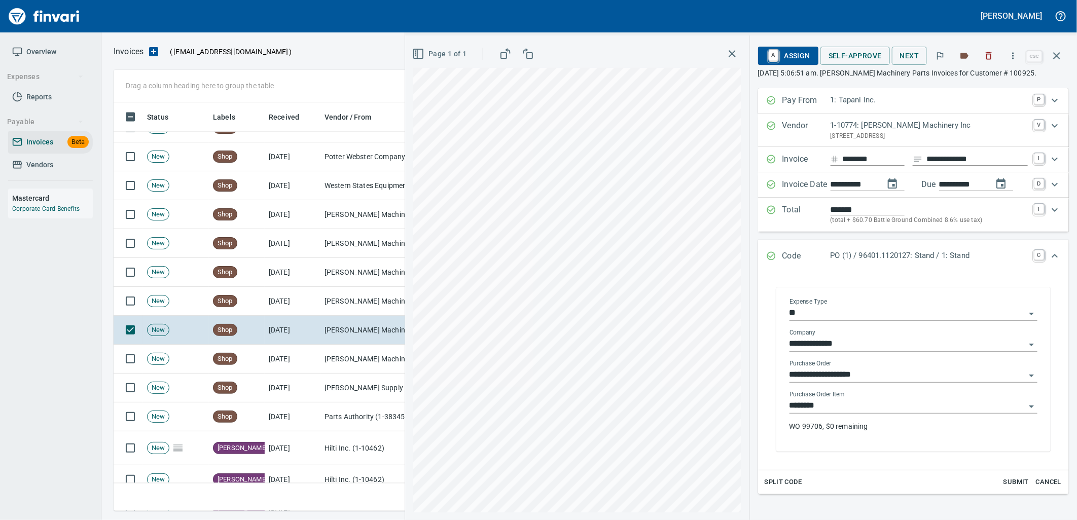
click at [821, 409] on input "********" at bounding box center [908, 406] width 236 height 14
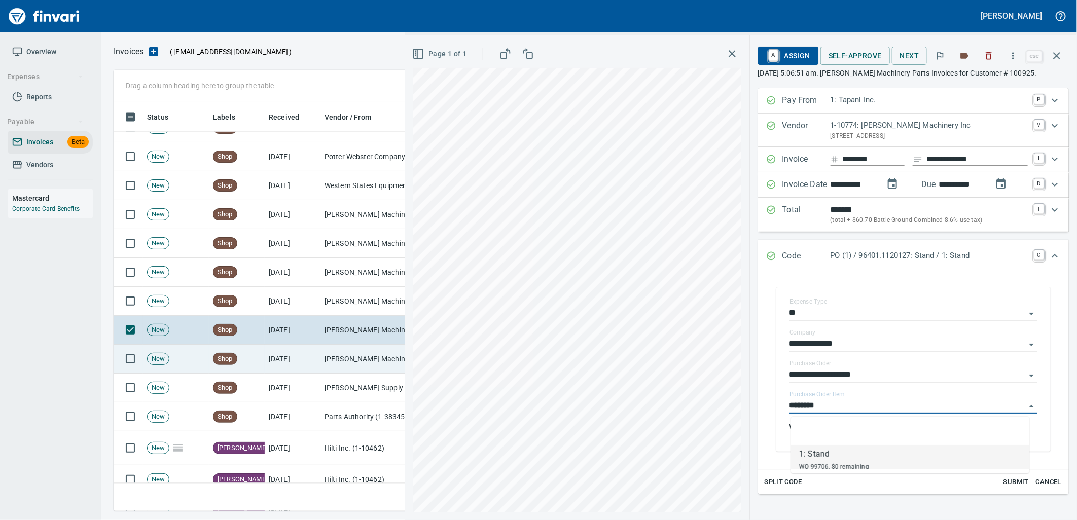
click at [347, 367] on td "[PERSON_NAME] Machinery Inc (1-10774)" at bounding box center [371, 359] width 101 height 29
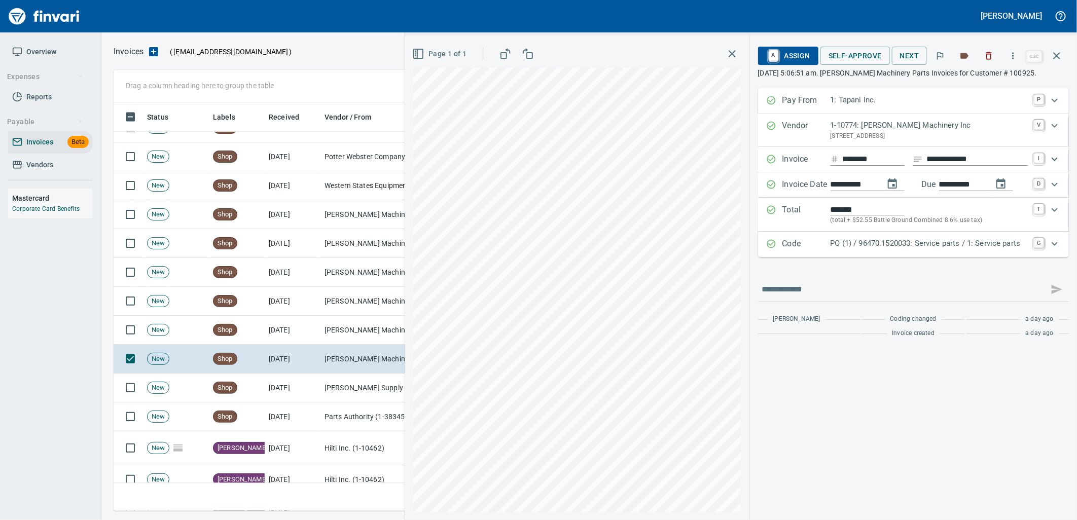
click at [869, 246] on p "PO (1) / 96470.1520033: Service parts / 1: Service parts" at bounding box center [929, 244] width 197 height 12
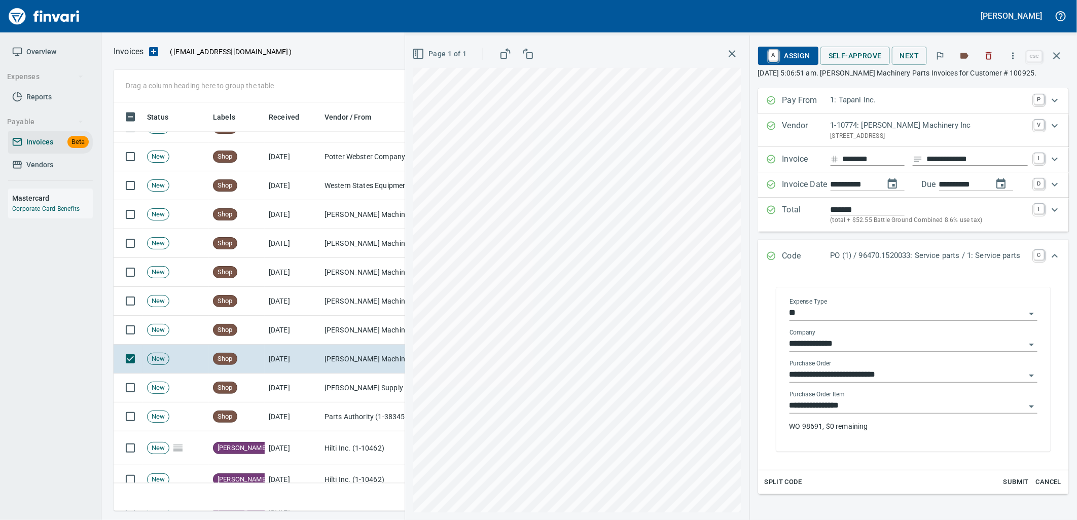
drag, startPoint x: 870, startPoint y: 408, endPoint x: 774, endPoint y: 416, distance: 96.7
click at [871, 408] on input "**********" at bounding box center [908, 406] width 236 height 14
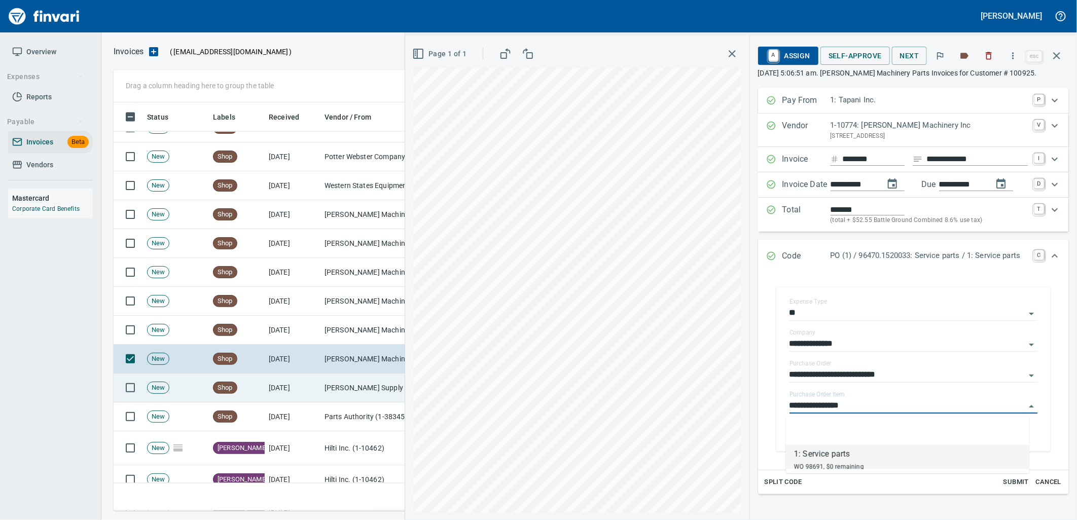
click at [369, 384] on td "[PERSON_NAME] Supply Company (1-10645)" at bounding box center [371, 388] width 101 height 29
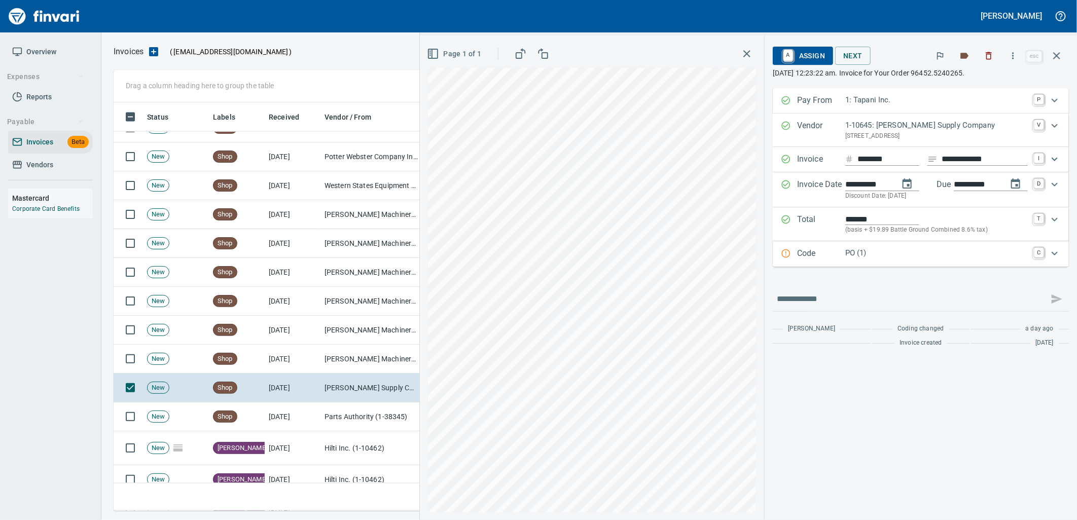
click at [879, 252] on p "PO (1)" at bounding box center [937, 254] width 183 height 12
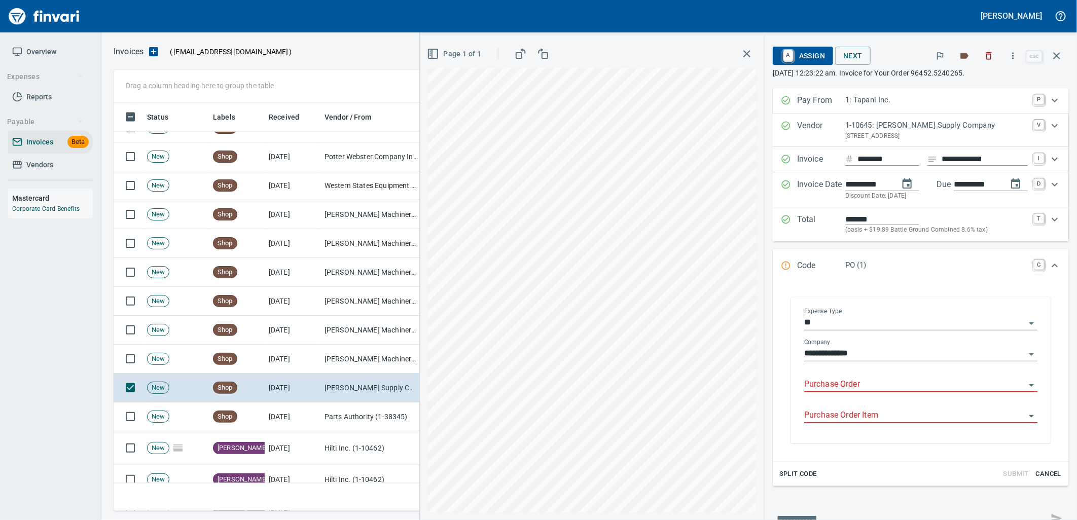
click at [860, 383] on input "Purchase Order" at bounding box center [914, 385] width 221 height 14
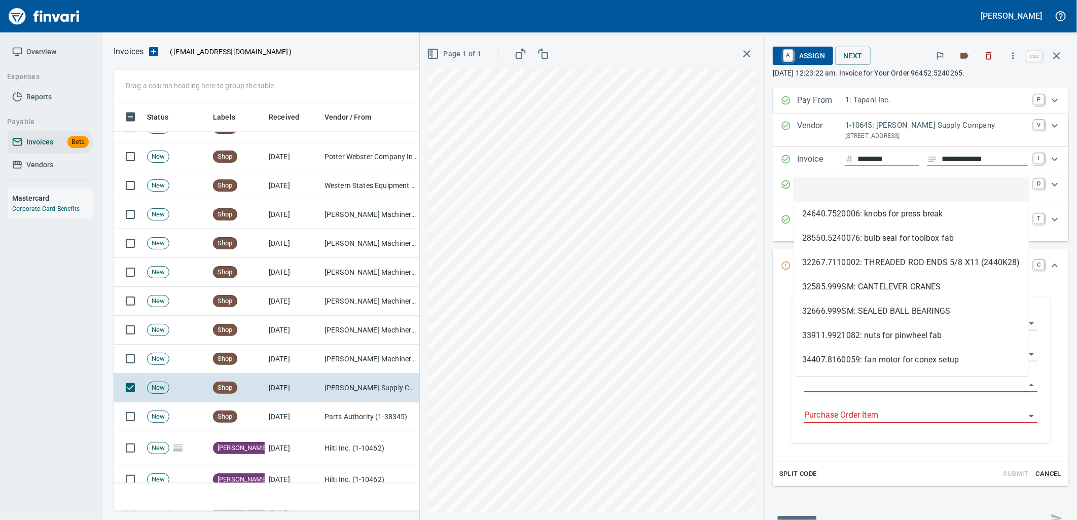
scroll to position [401, 934]
type input "**********"
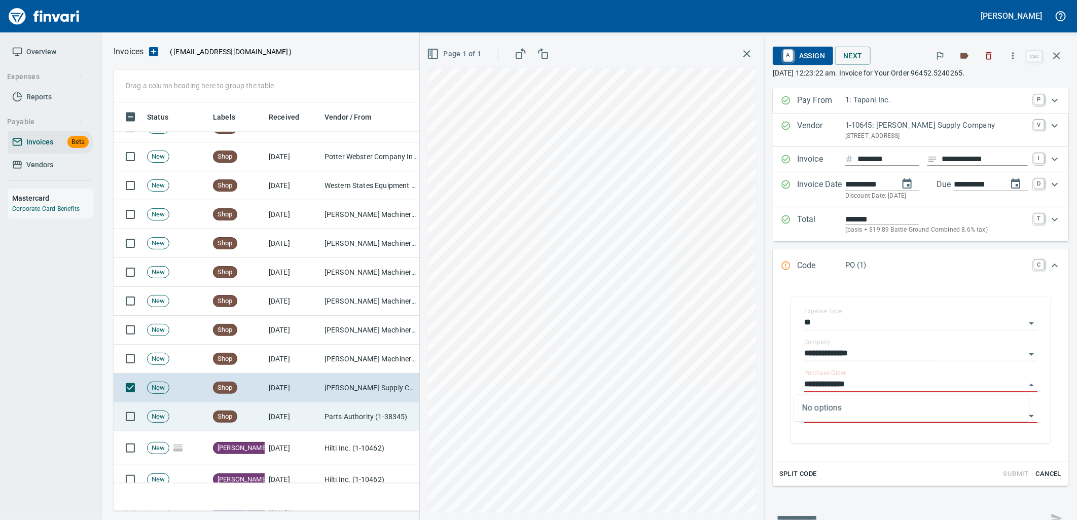
click at [376, 412] on td "Parts Authority (1-38345)" at bounding box center [371, 417] width 101 height 29
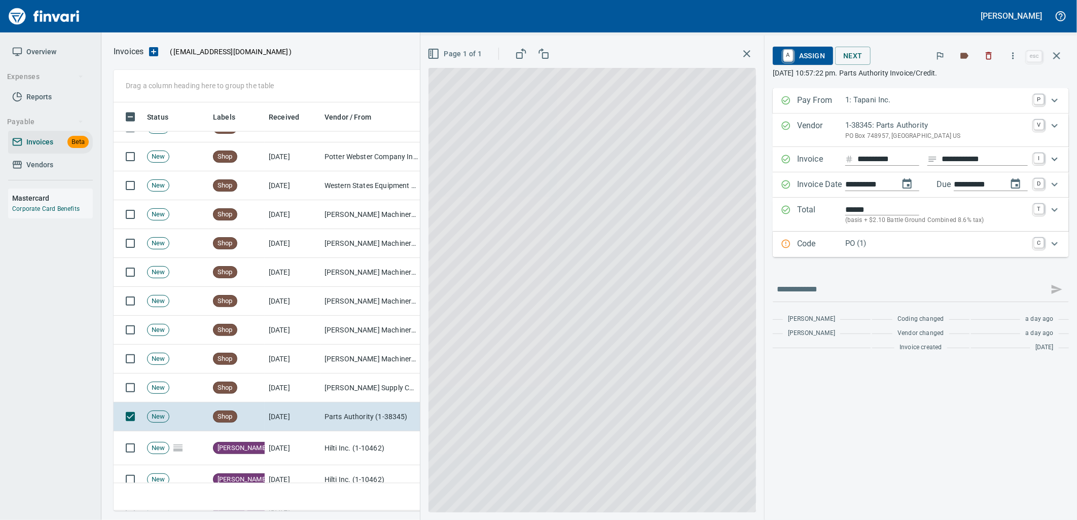
click at [930, 251] on div "PO (1)" at bounding box center [937, 244] width 183 height 13
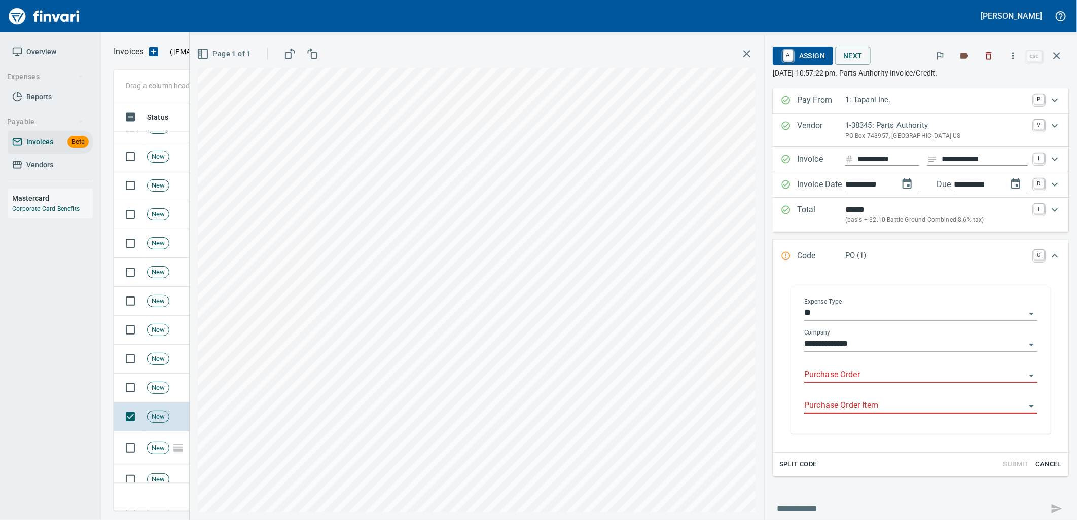
click at [864, 385] on div "Purchase Order" at bounding box center [920, 375] width 233 height 31
click at [860, 378] on input "Purchase Order" at bounding box center [914, 375] width 221 height 14
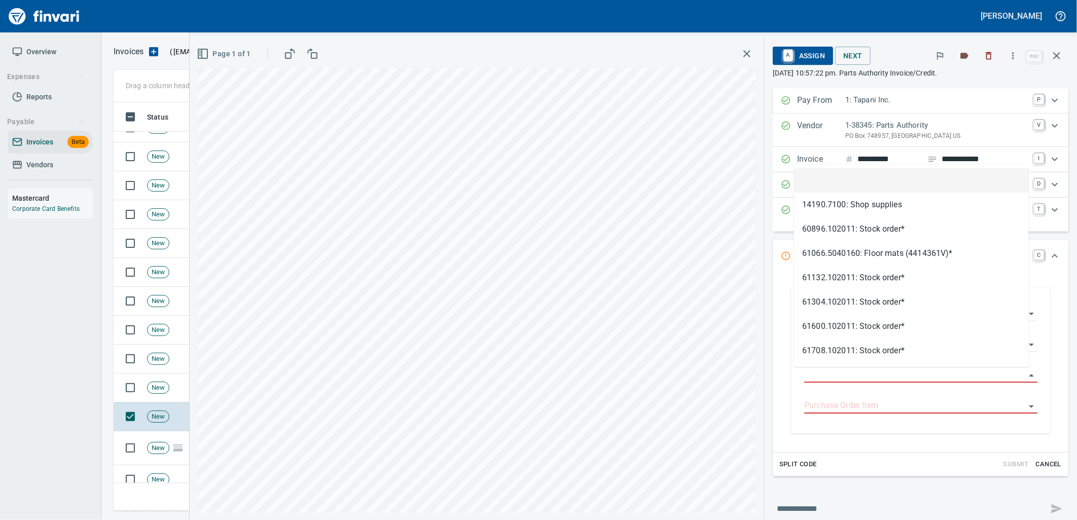
type input "**********"
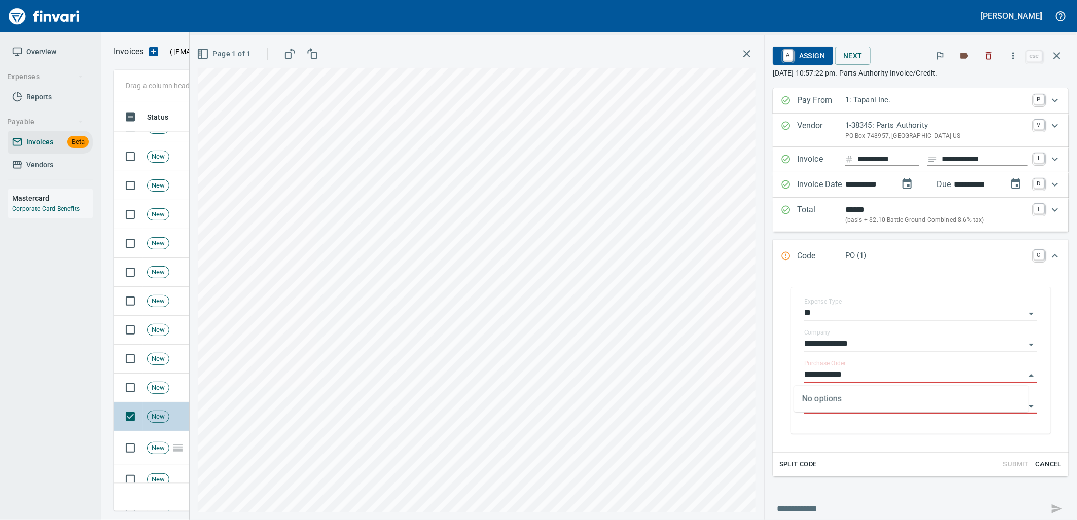
click at [171, 416] on td "New" at bounding box center [176, 417] width 66 height 29
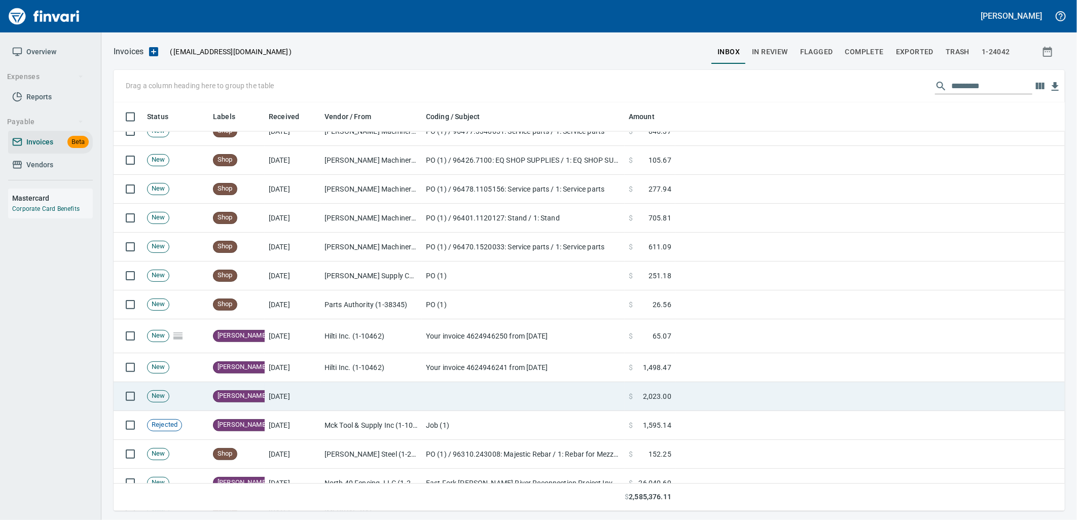
scroll to position [3719, 0]
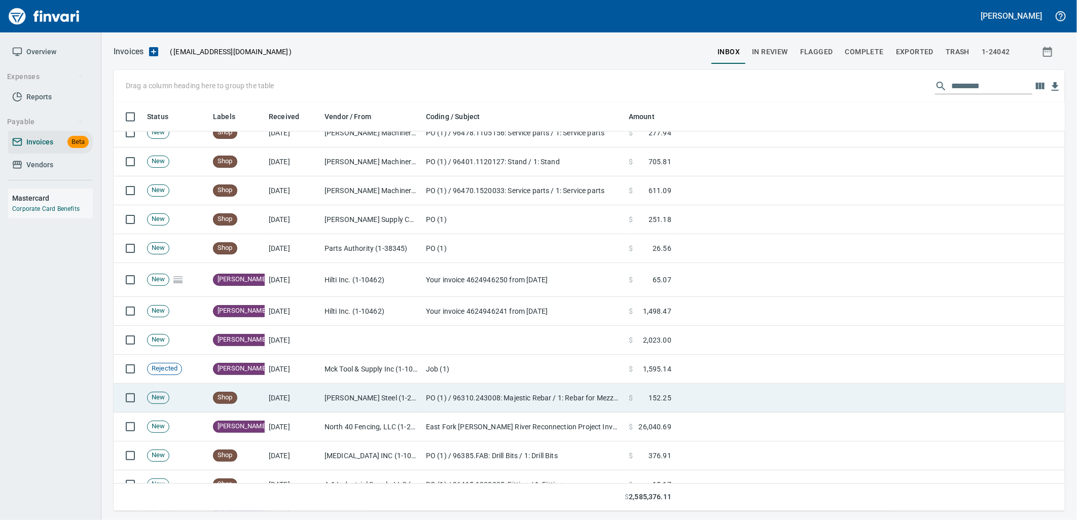
click at [214, 393] on td "Shop" at bounding box center [237, 398] width 56 height 29
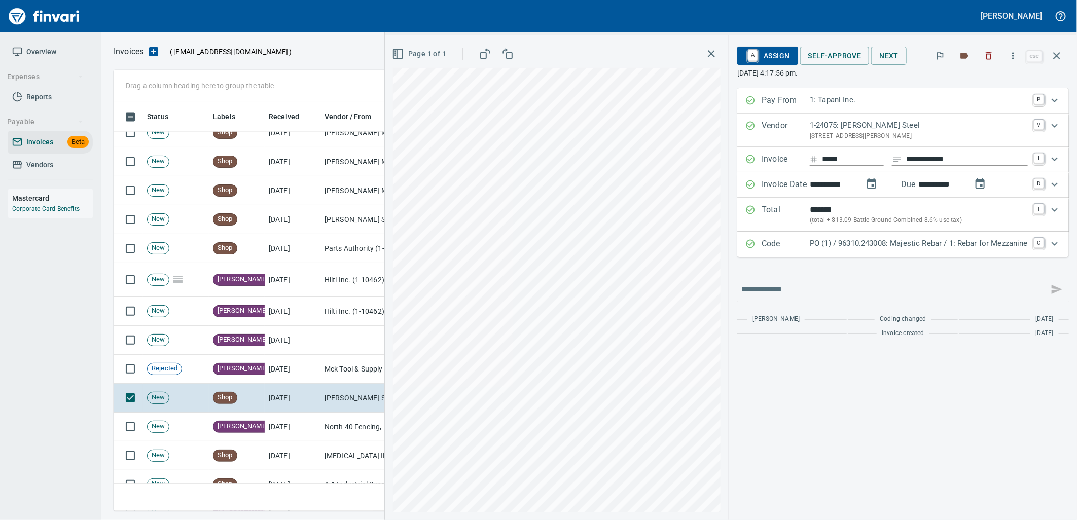
click at [828, 249] on p "PO (1) / 96310.243008: Majestic Rebar / 1: Rebar for Mezzanine" at bounding box center [919, 244] width 218 height 12
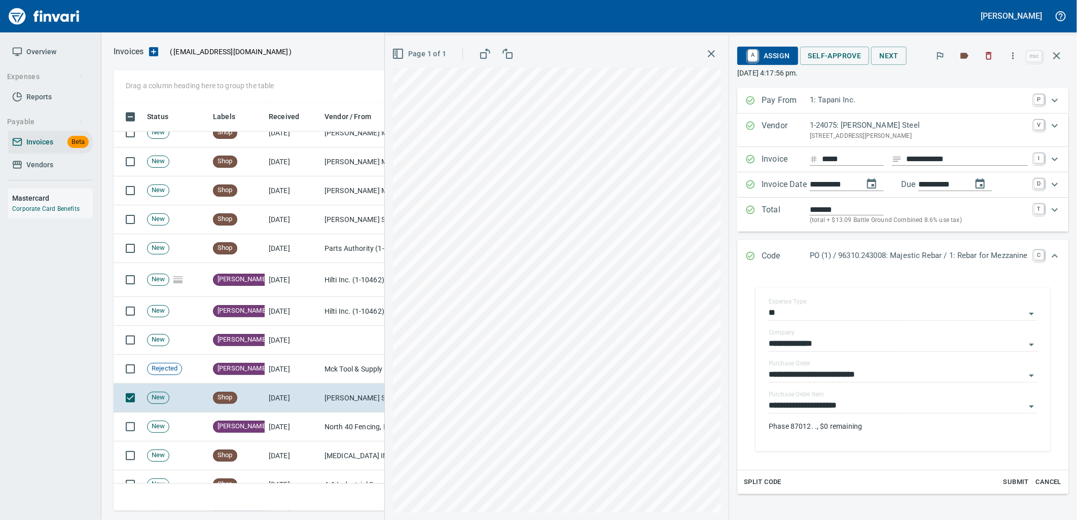
click at [858, 411] on input "**********" at bounding box center [897, 406] width 257 height 14
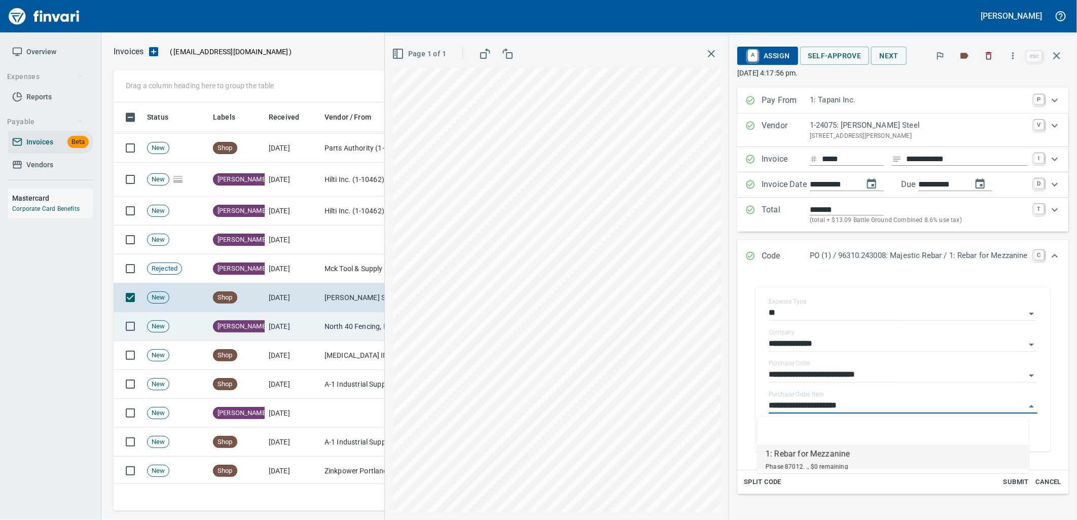
scroll to position [3832, 0]
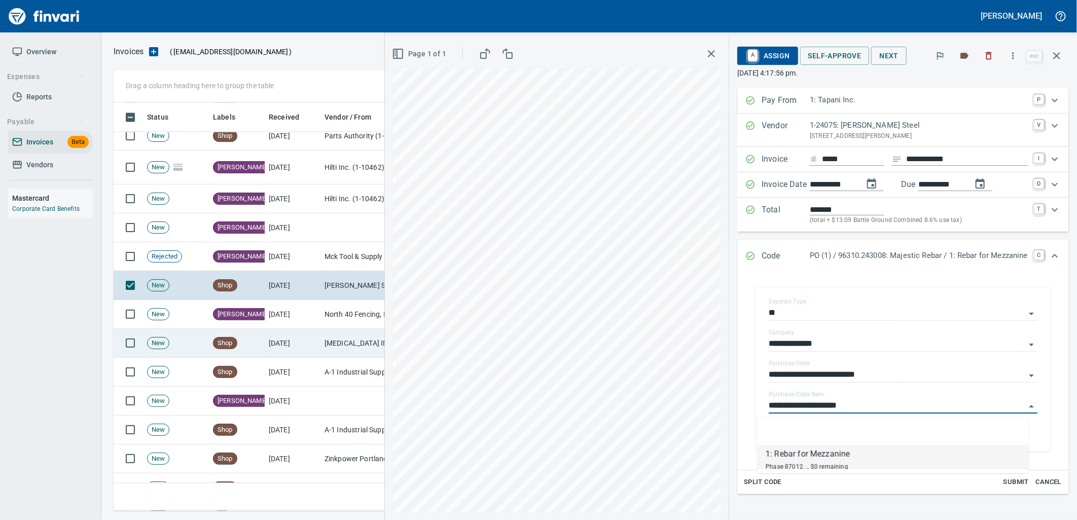
click at [335, 347] on td "[MEDICAL_DATA] INC (1-10480)" at bounding box center [371, 343] width 101 height 29
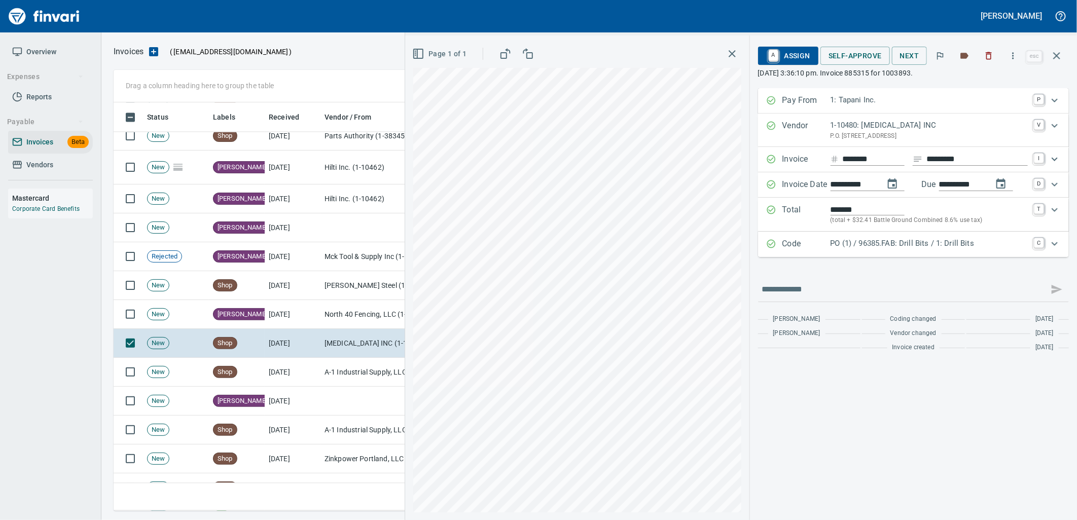
click at [871, 247] on p "PO (1) / 96385.FAB: Drill Bits / 1: Drill Bits" at bounding box center [929, 244] width 197 height 12
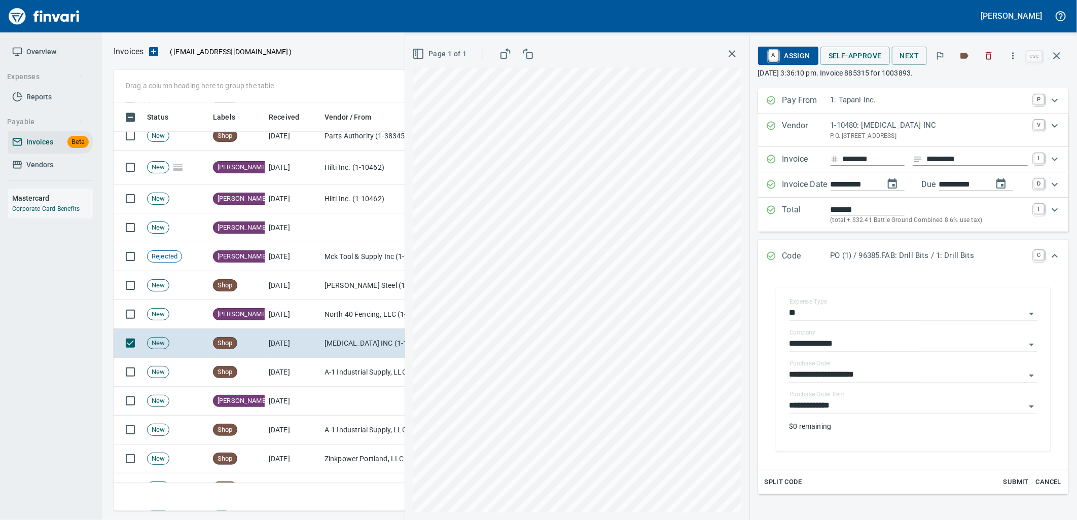
click at [842, 411] on input "**********" at bounding box center [908, 406] width 236 height 14
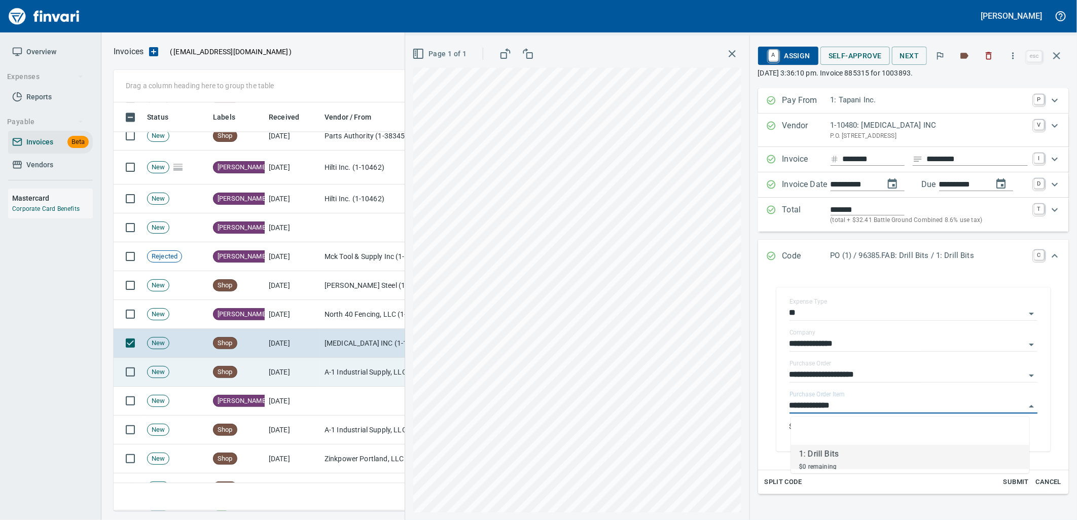
click at [337, 374] on td "A-1 Industrial Supply, LLC (1-29744)" at bounding box center [371, 372] width 101 height 29
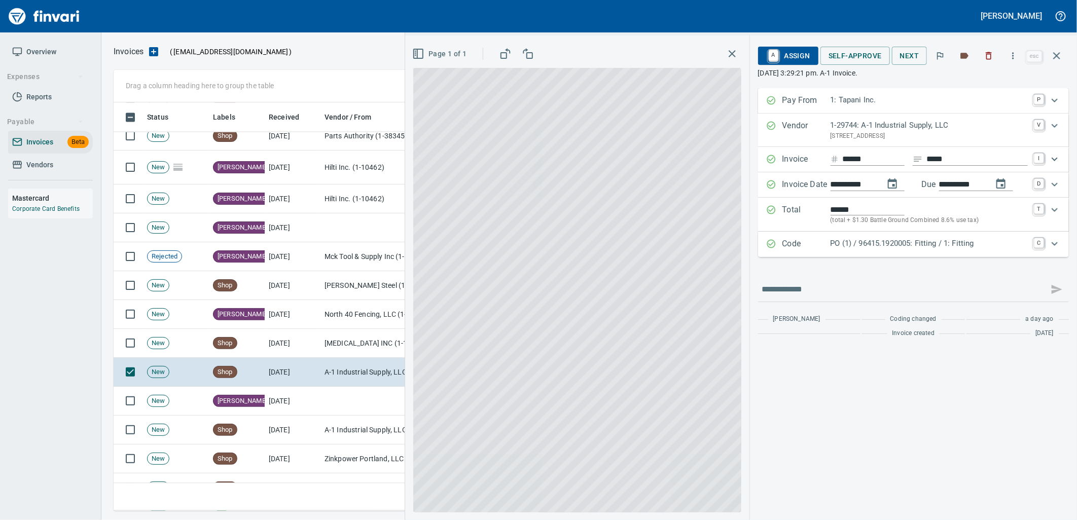
click at [895, 241] on p "PO (1) / 96415.1920005: Fitting / 1: Fitting" at bounding box center [929, 244] width 197 height 12
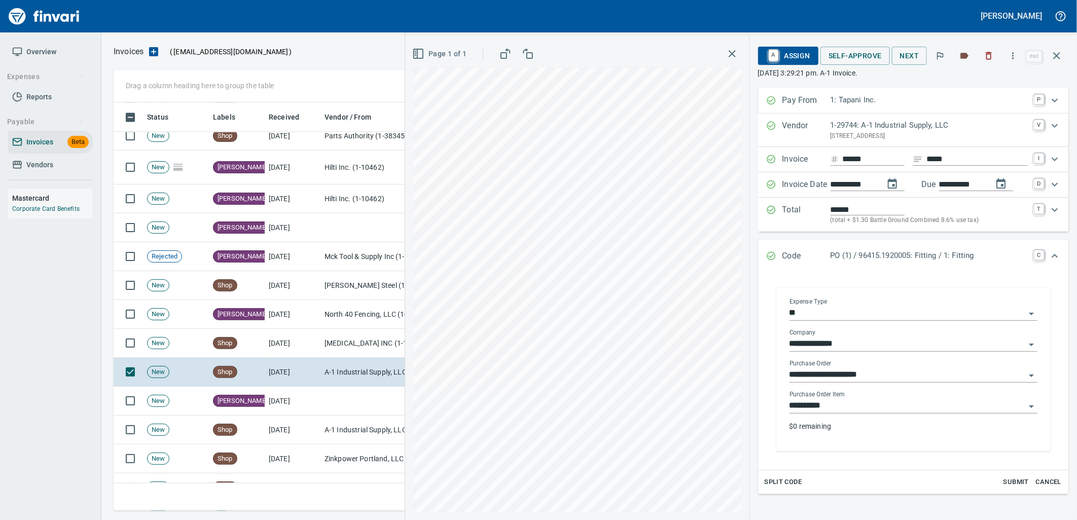
click at [849, 400] on input "**********" at bounding box center [908, 406] width 236 height 14
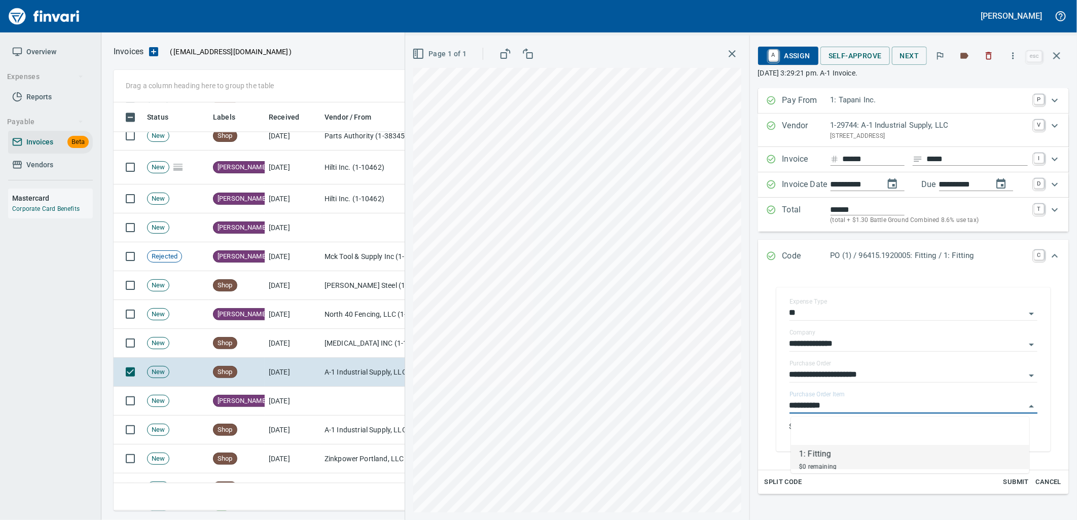
scroll to position [401, 934]
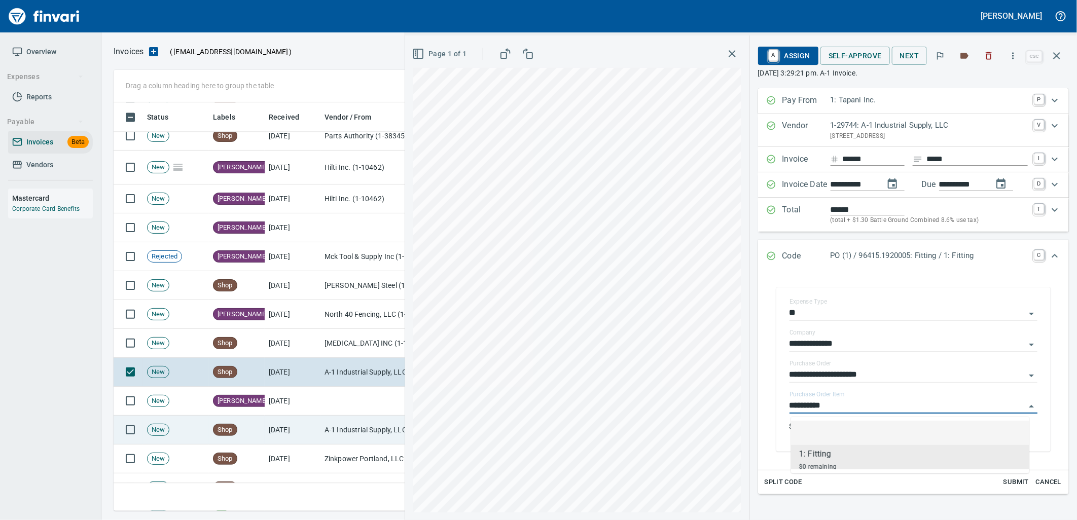
click at [327, 426] on td "A-1 Industrial Supply, LLC (1-29744)" at bounding box center [371, 430] width 101 height 29
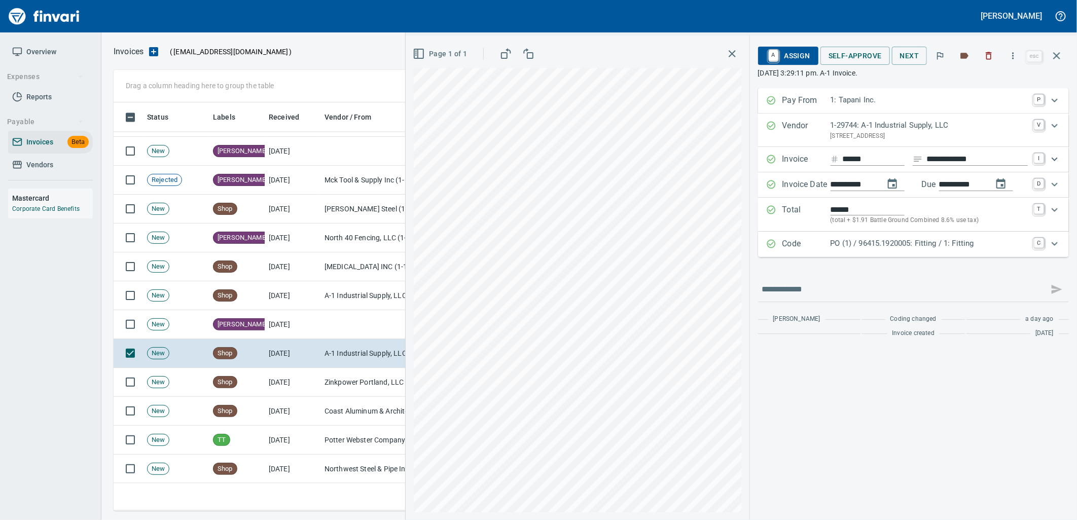
scroll to position [3945, 0]
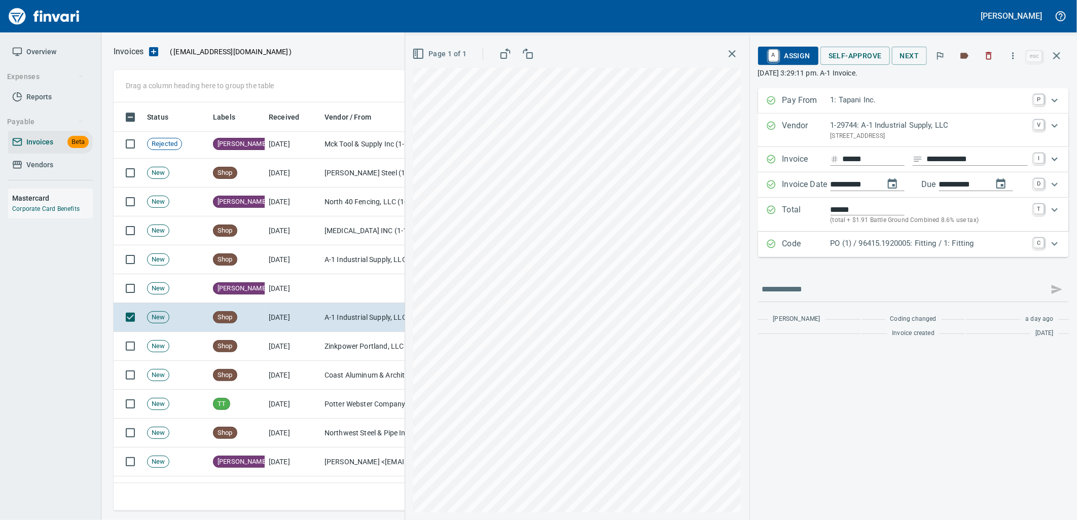
click at [885, 243] on p "PO (1) / 96415.1920005: Fitting / 1: Fitting" at bounding box center [929, 244] width 197 height 12
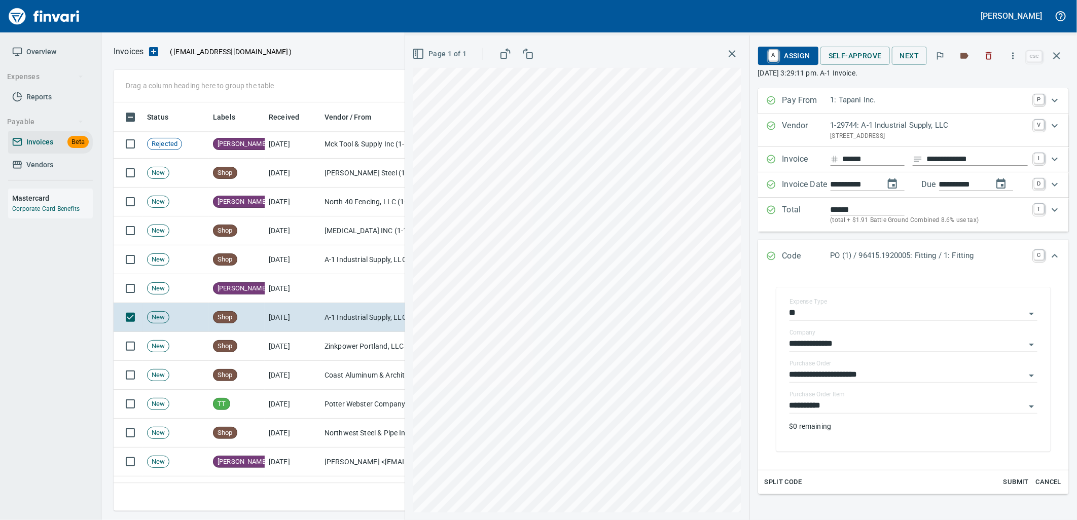
click at [882, 411] on input "**********" at bounding box center [908, 406] width 236 height 14
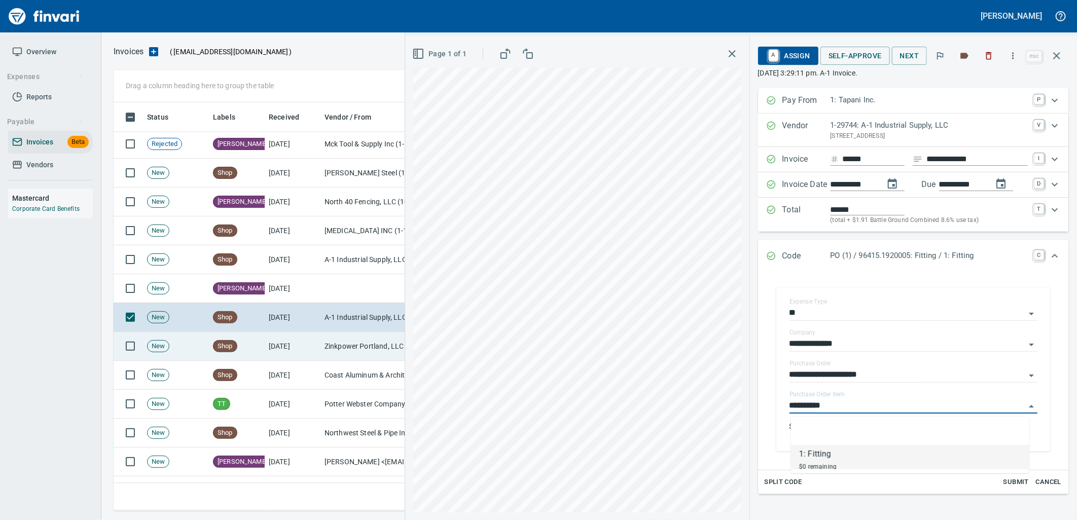
click at [338, 348] on td "Zinkpower Portland, LLC (1-10397)" at bounding box center [371, 346] width 101 height 29
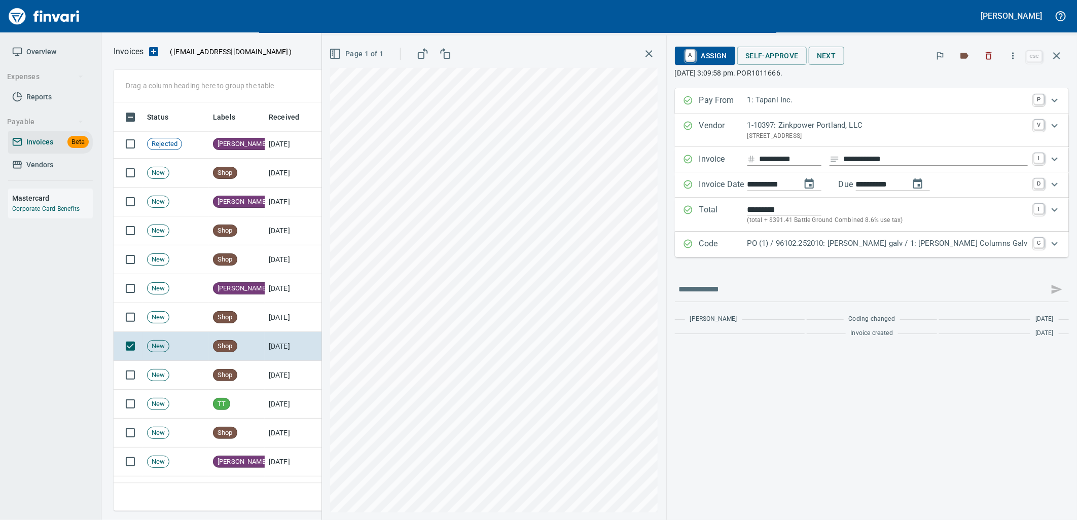
click at [904, 244] on p "PO (1) / 96102.252010: [PERSON_NAME] galv / 1: [PERSON_NAME] Columns Galv" at bounding box center [888, 244] width 280 height 12
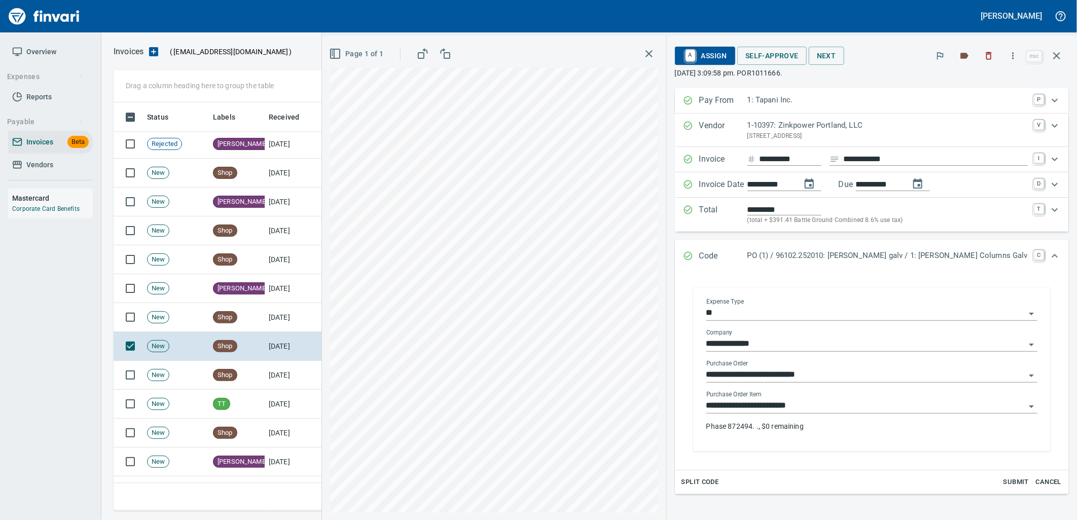
click at [857, 412] on input "**********" at bounding box center [866, 406] width 319 height 14
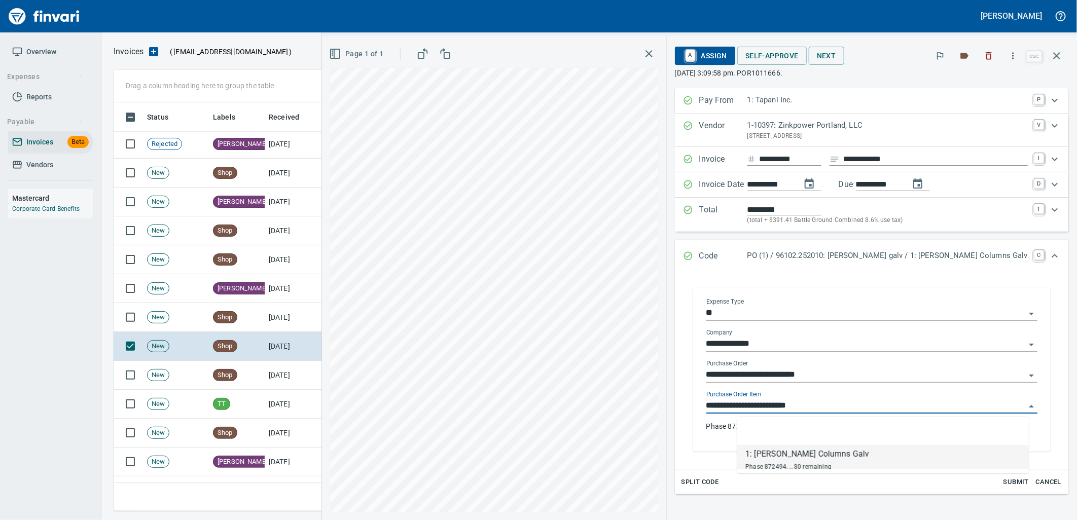
scroll to position [401, 934]
click at [278, 379] on td "[DATE]" at bounding box center [293, 375] width 56 height 29
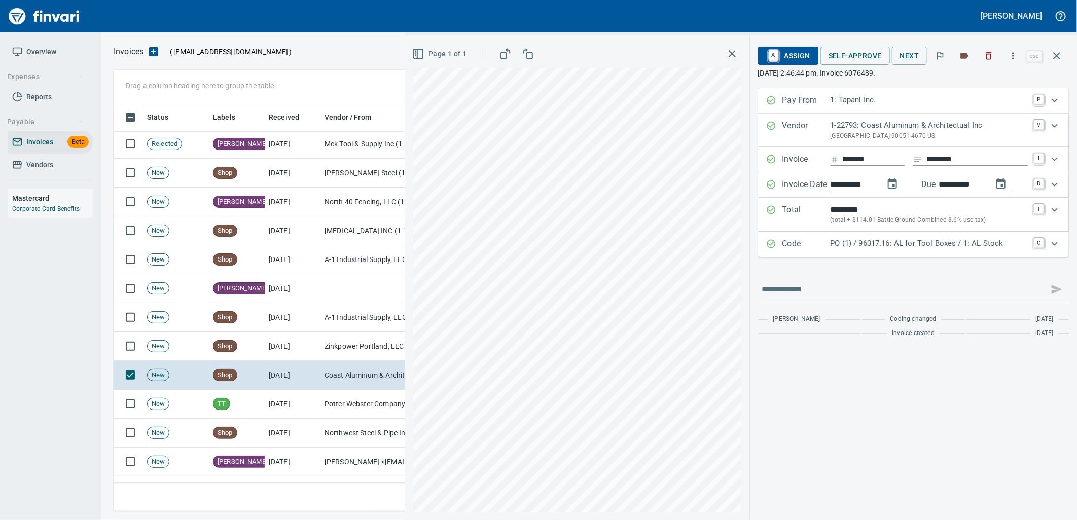
click at [916, 250] on p "PO (1) / 96317.16: AL for Tool Boxes / 1: AL Stock" at bounding box center [929, 244] width 197 height 12
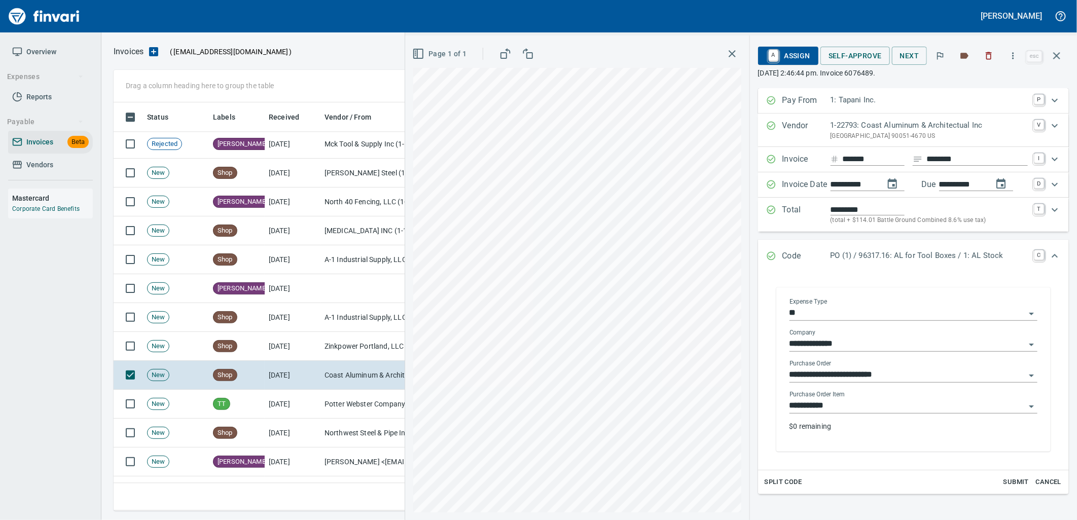
click at [856, 412] on input "**********" at bounding box center [908, 406] width 236 height 14
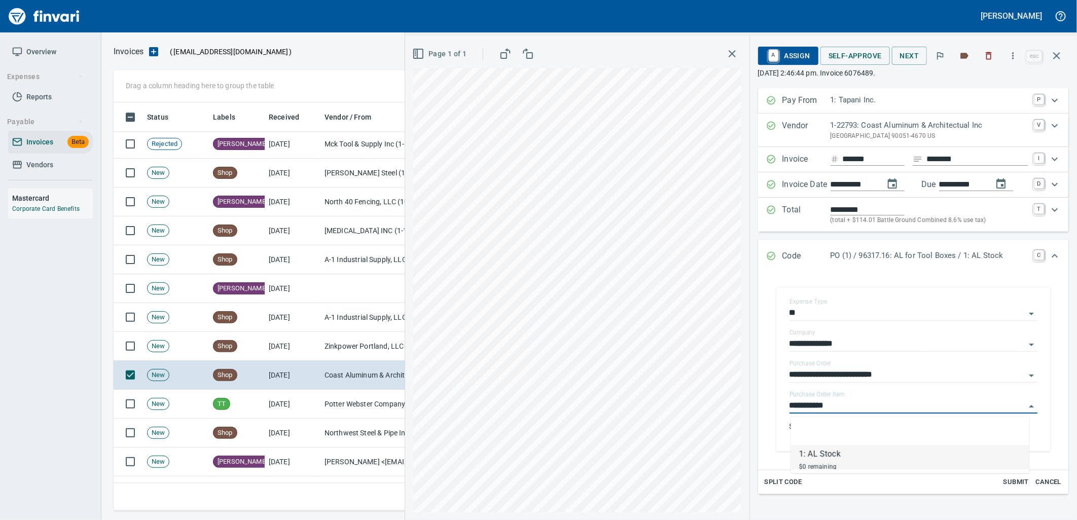
scroll to position [401, 934]
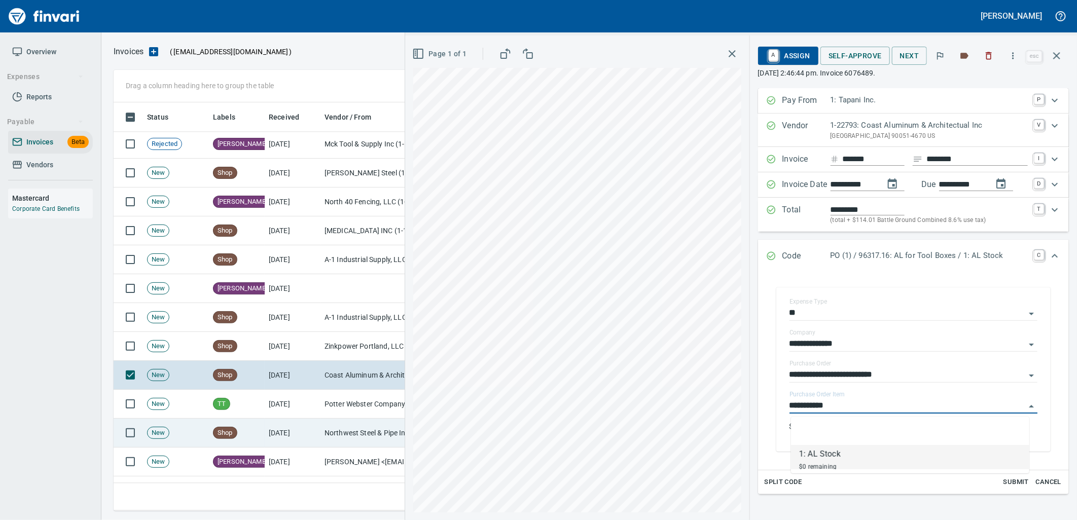
click at [313, 434] on td "[DATE]" at bounding box center [293, 433] width 56 height 29
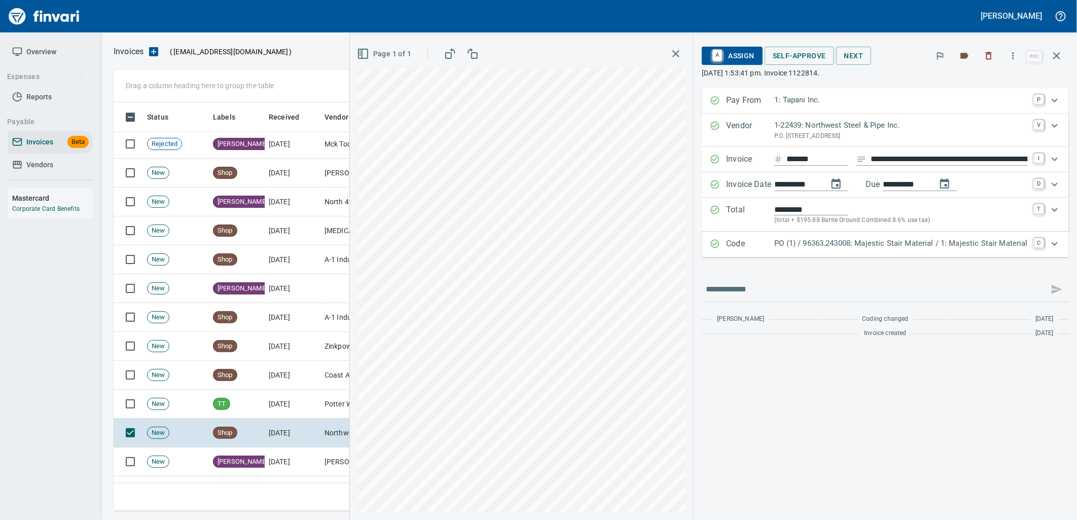
click at [965, 239] on p "PO (1) / 96363.243008: Majestic Stair Material / 1: Majestic Stair Material" at bounding box center [902, 244] width 254 height 12
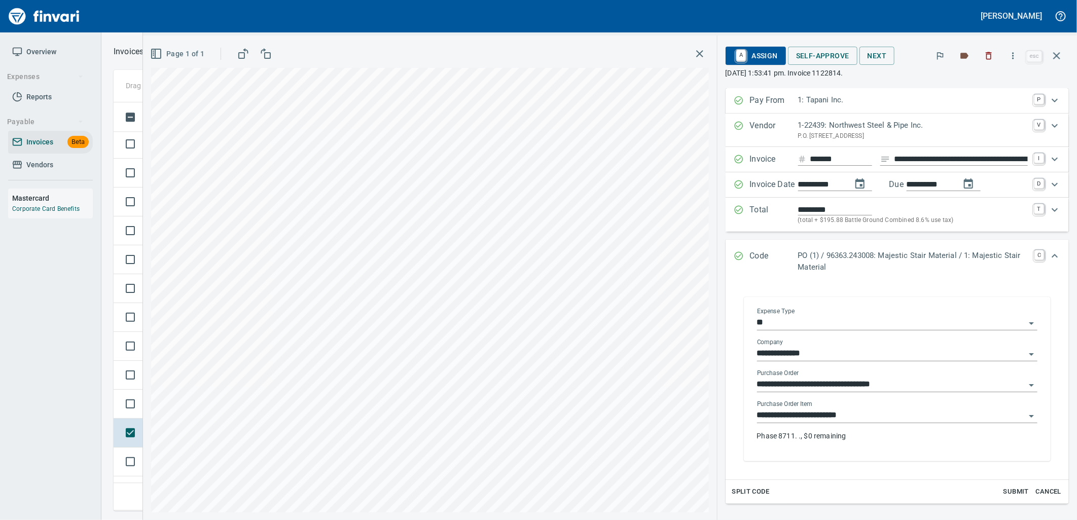
click at [846, 418] on input "**********" at bounding box center [891, 416] width 268 height 14
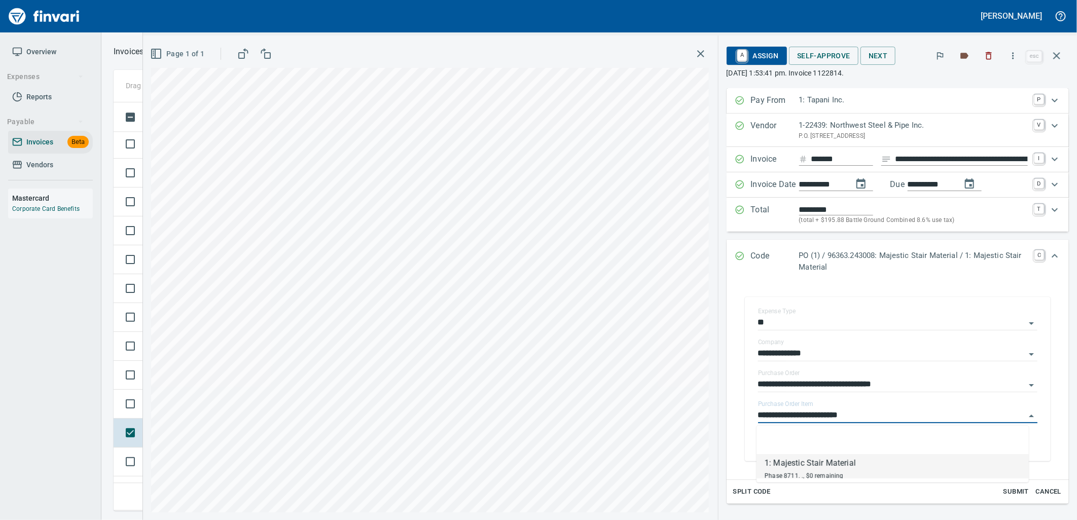
scroll to position [401, 934]
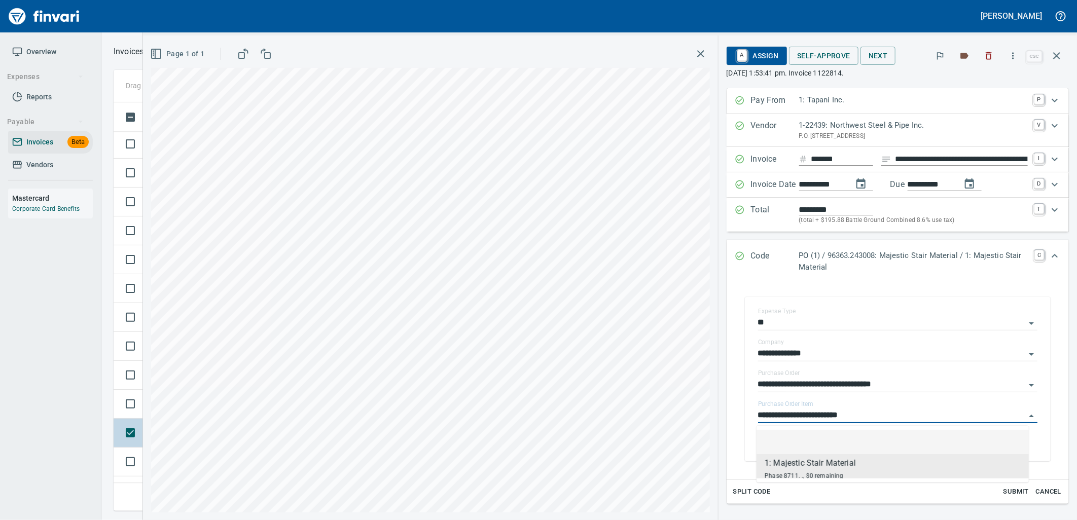
click at [140, 441] on td at bounding box center [128, 433] width 29 height 29
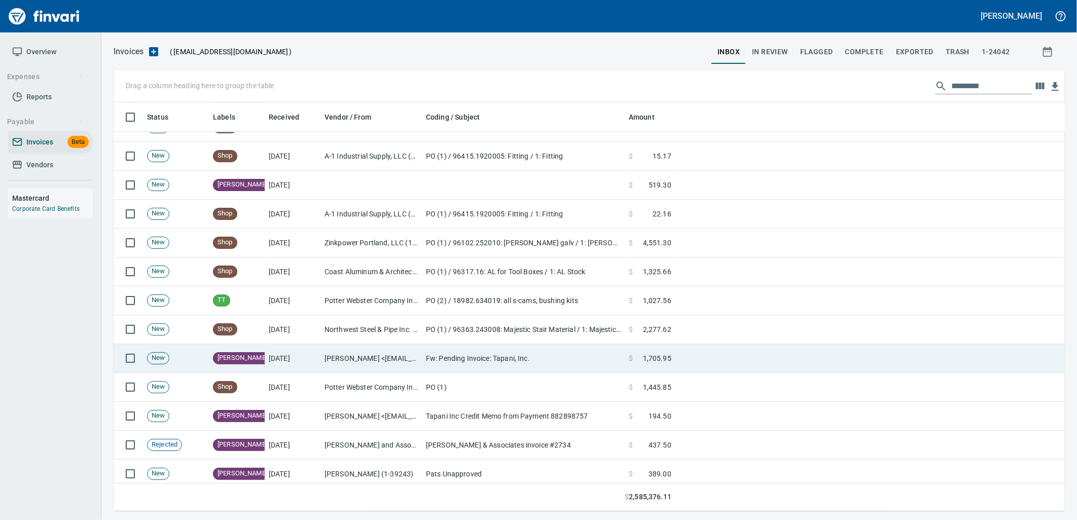
scroll to position [4058, 0]
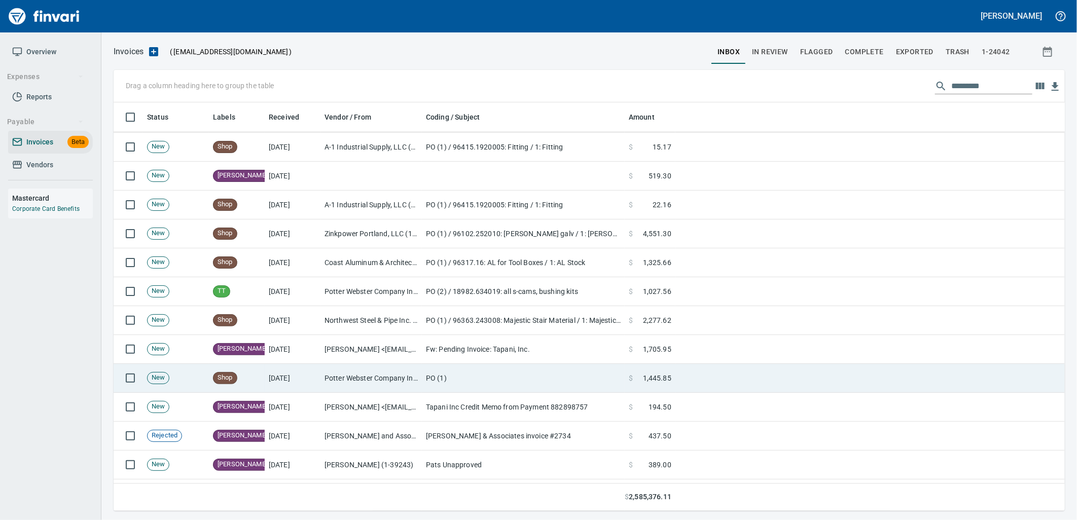
click at [391, 372] on td "Potter Webster Company Inc (1-10818)" at bounding box center [371, 378] width 101 height 29
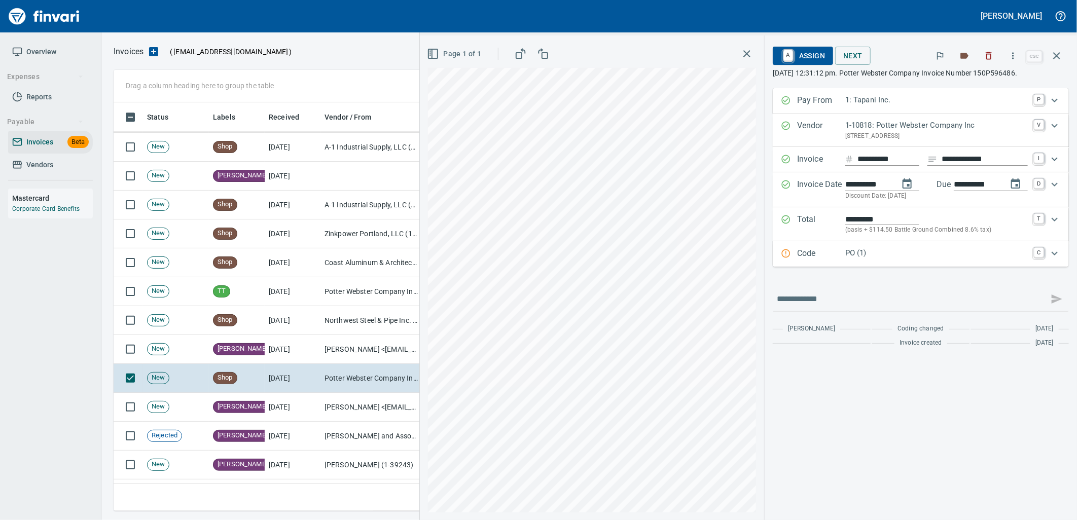
click at [929, 251] on p "PO (1)" at bounding box center [937, 254] width 183 height 12
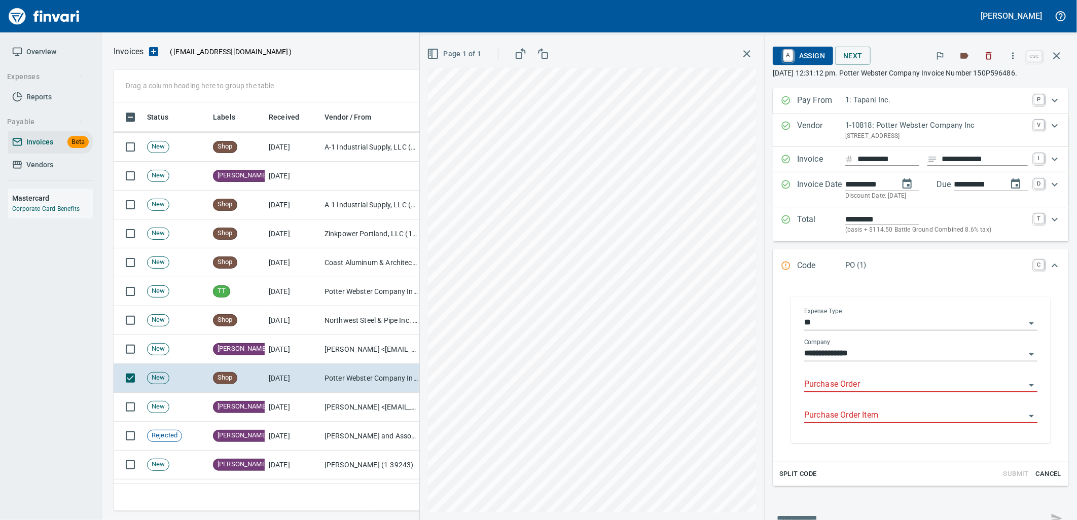
click at [871, 381] on input "Purchase Order" at bounding box center [914, 385] width 221 height 14
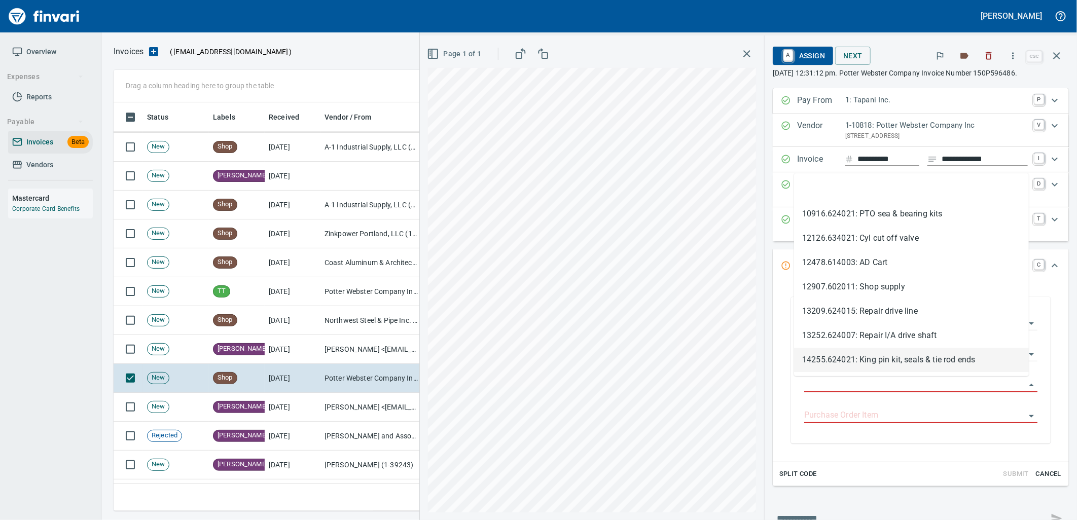
scroll to position [401, 934]
type input "**********"
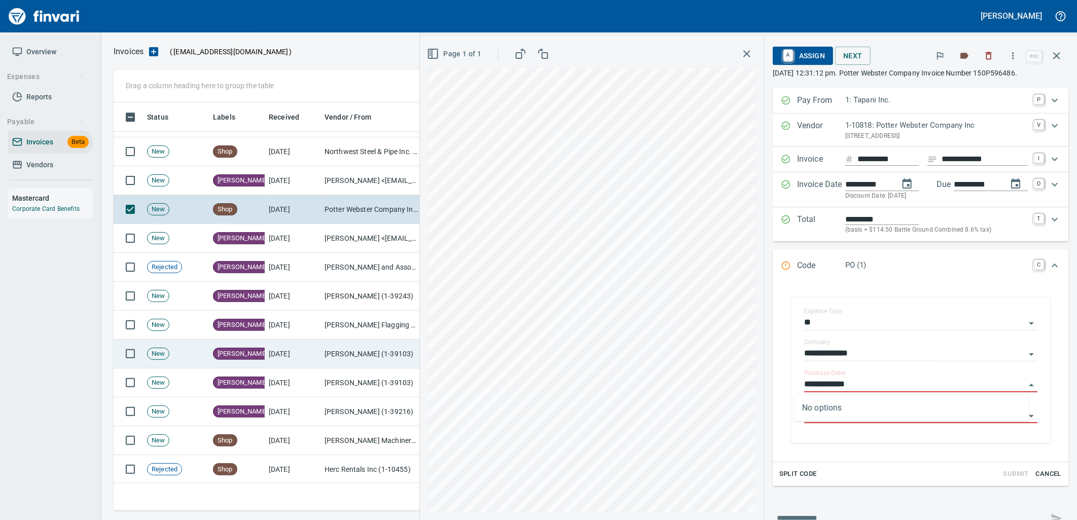
scroll to position [4283, 0]
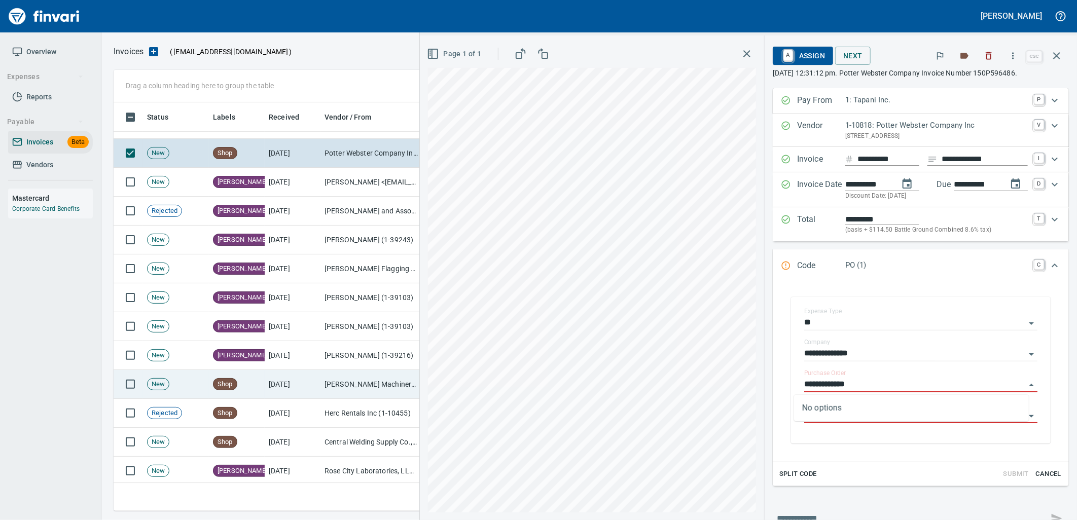
click at [350, 391] on td "[PERSON_NAME] Machinery Inc (1-10774)" at bounding box center [371, 384] width 101 height 29
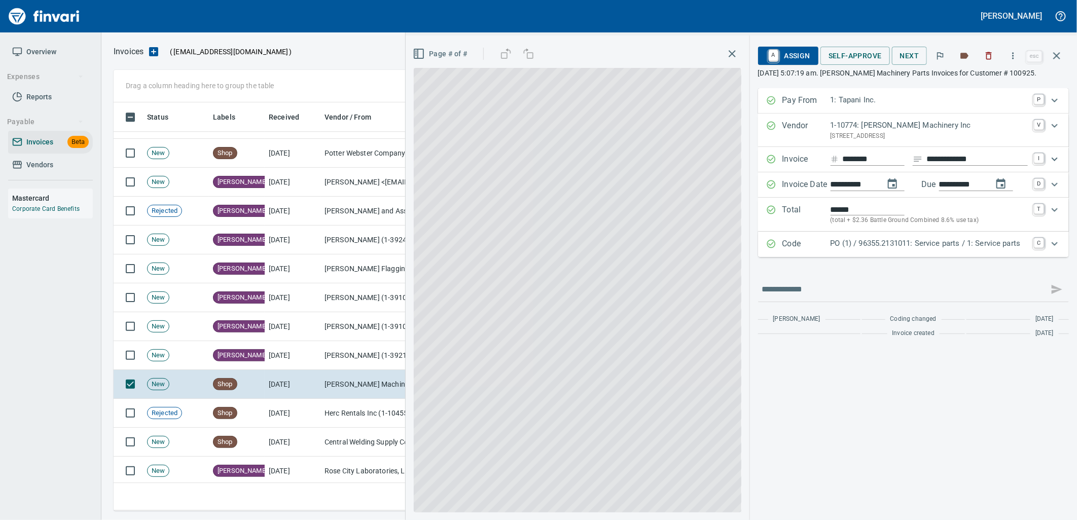
click at [917, 241] on p "PO (1) / 96355.2131011: Service parts / 1: Service parts" at bounding box center [929, 244] width 197 height 12
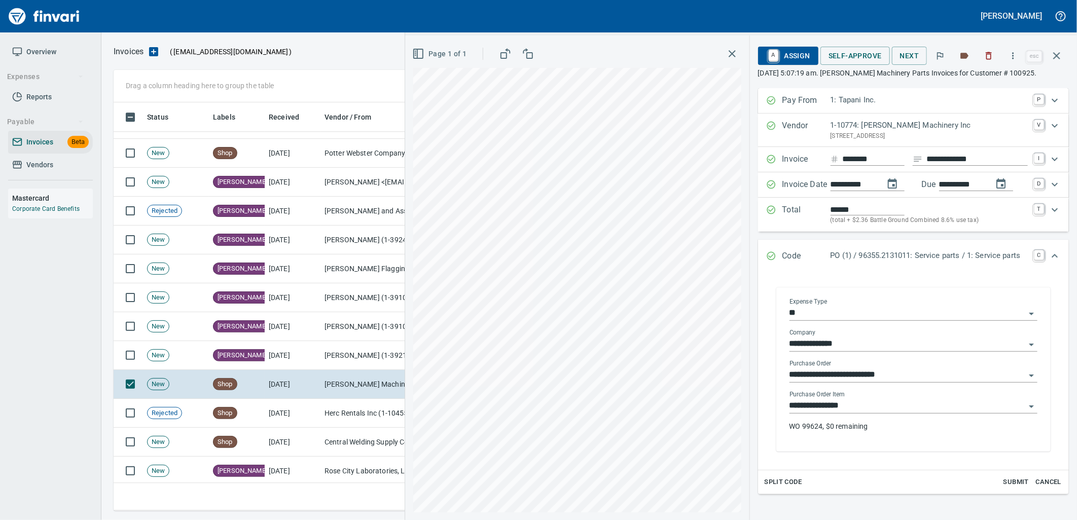
click at [862, 403] on input "**********" at bounding box center [908, 406] width 236 height 14
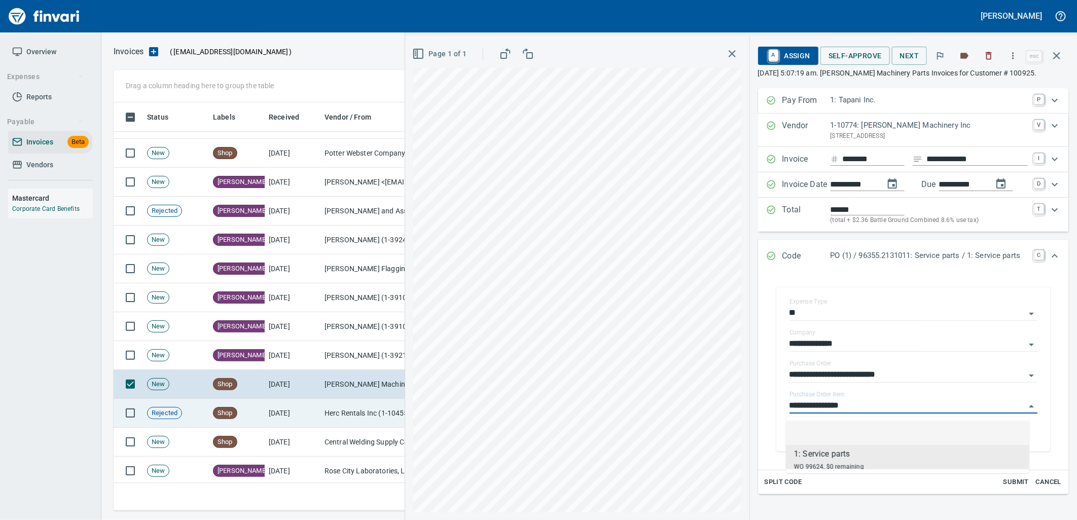
click at [268, 413] on td "[DATE]" at bounding box center [293, 413] width 56 height 29
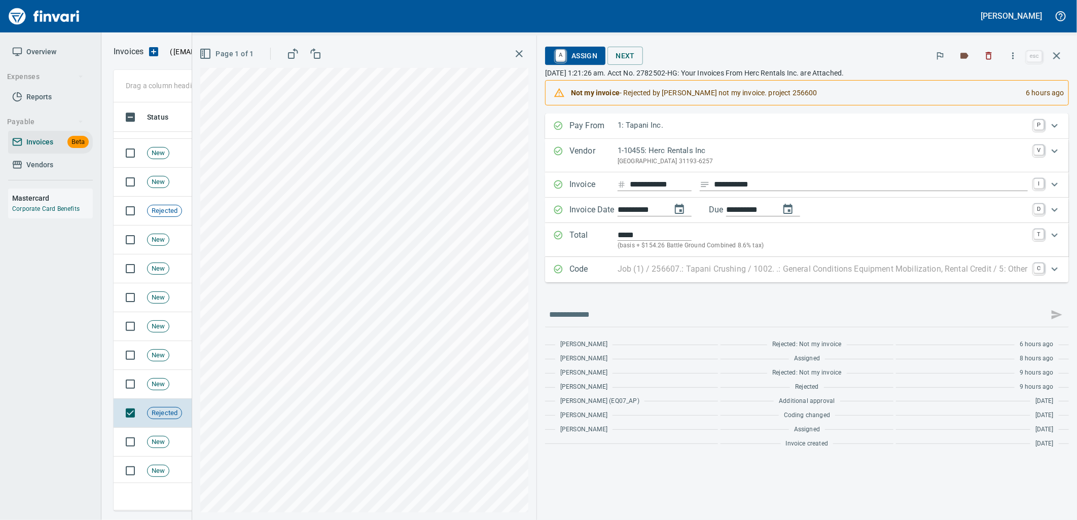
click at [596, 52] on span "A Assign" at bounding box center [575, 55] width 44 height 17
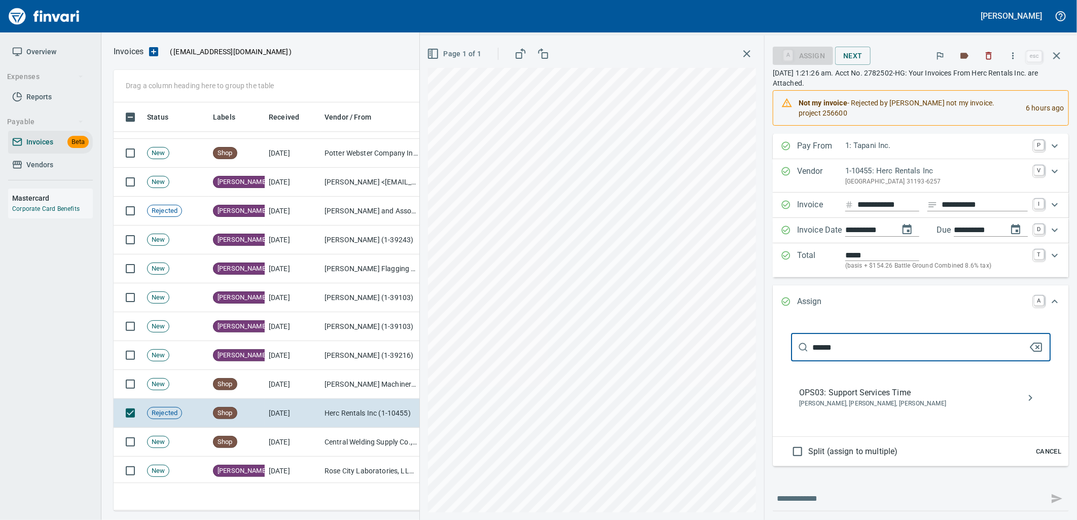
drag, startPoint x: 849, startPoint y: 348, endPoint x: 788, endPoint y: 353, distance: 61.0
click at [791, 353] on div "****** ​" at bounding box center [921, 347] width 260 height 28
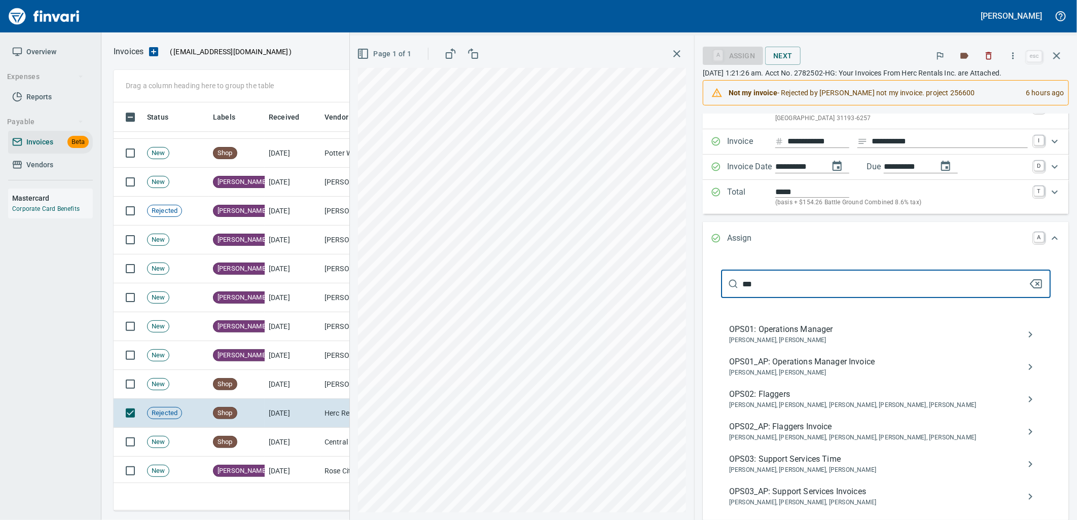
scroll to position [56, 0]
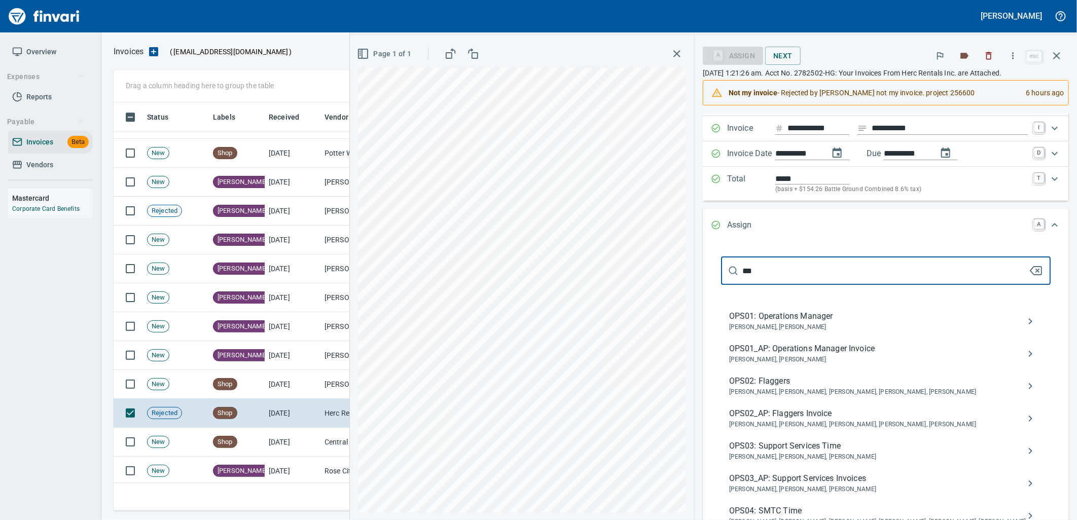
type input "***"
click at [852, 495] on span "Benji Tapani, Jessica Whittaker, Kari Massie" at bounding box center [877, 490] width 297 height 10
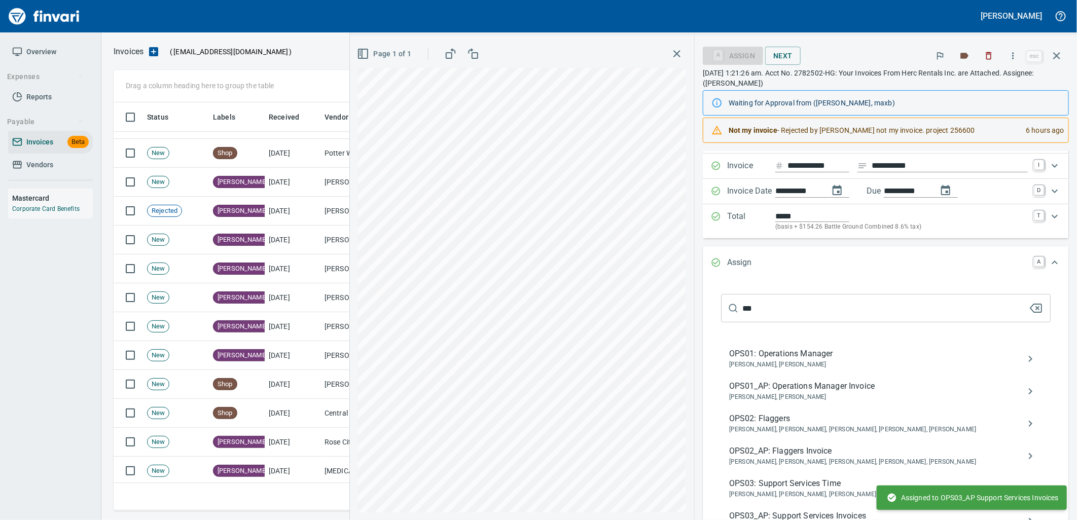
scroll to position [0, 0]
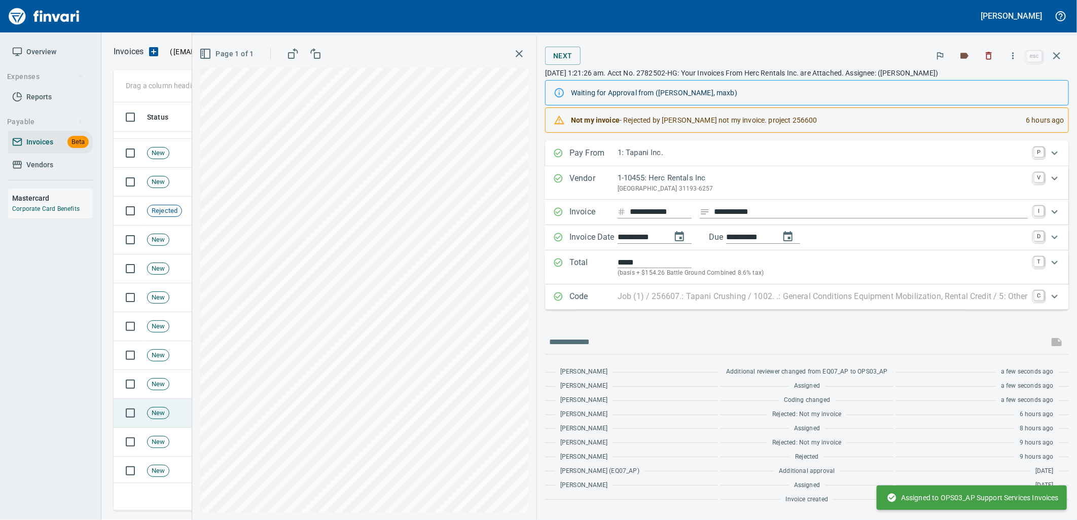
click at [161, 413] on span "New" at bounding box center [158, 414] width 21 height 10
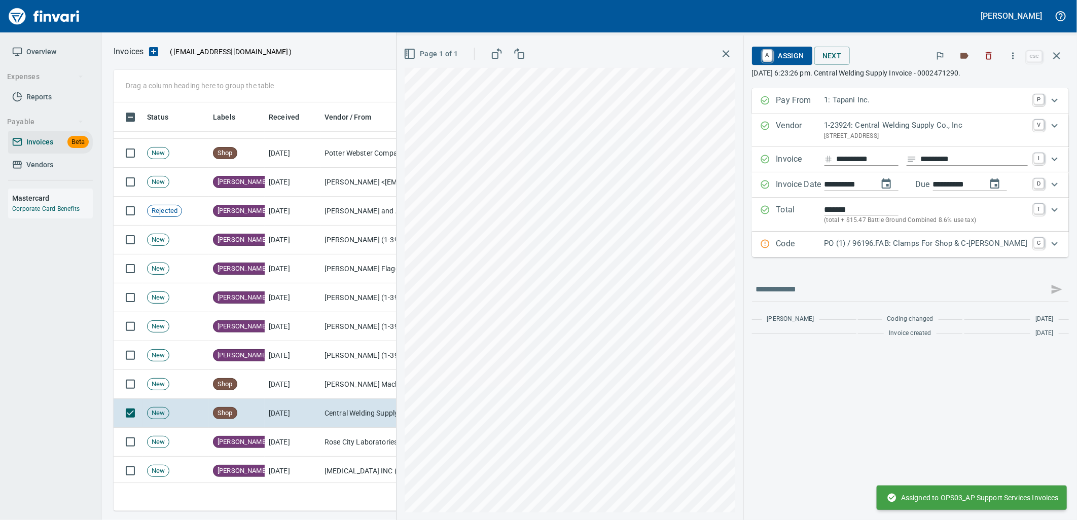
click at [825, 244] on p "Code" at bounding box center [801, 244] width 48 height 13
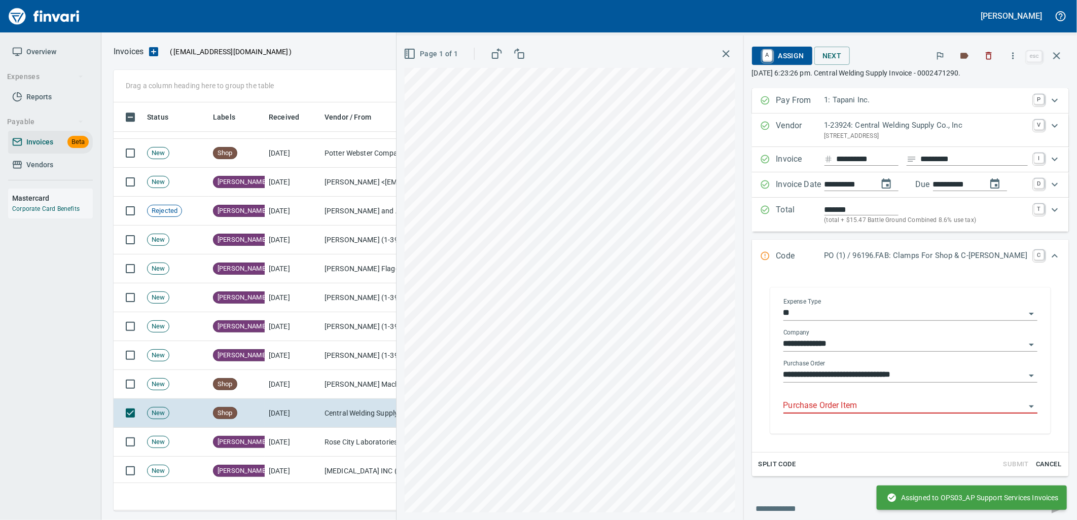
click at [820, 412] on input "Purchase Order Item" at bounding box center [905, 406] width 242 height 14
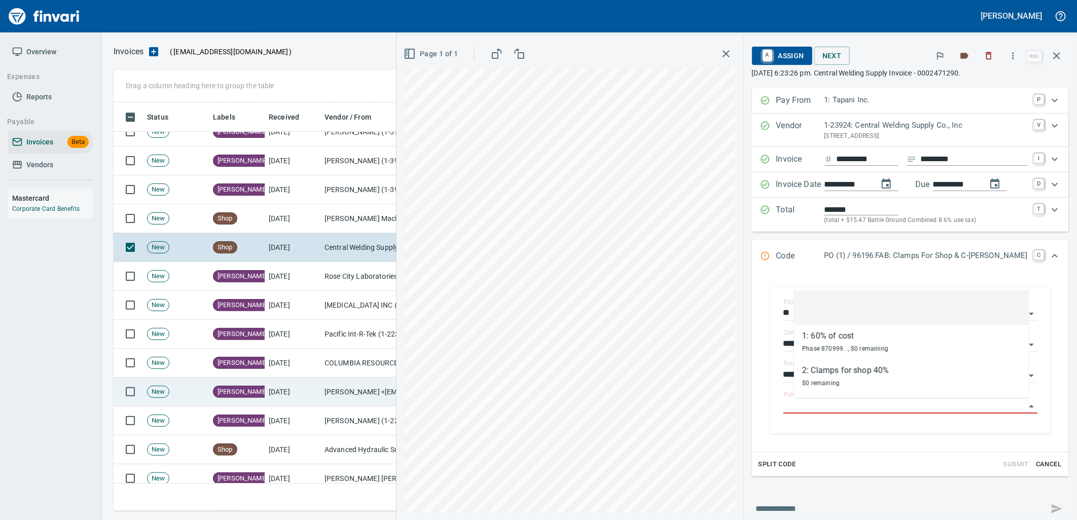
scroll to position [4452, 0]
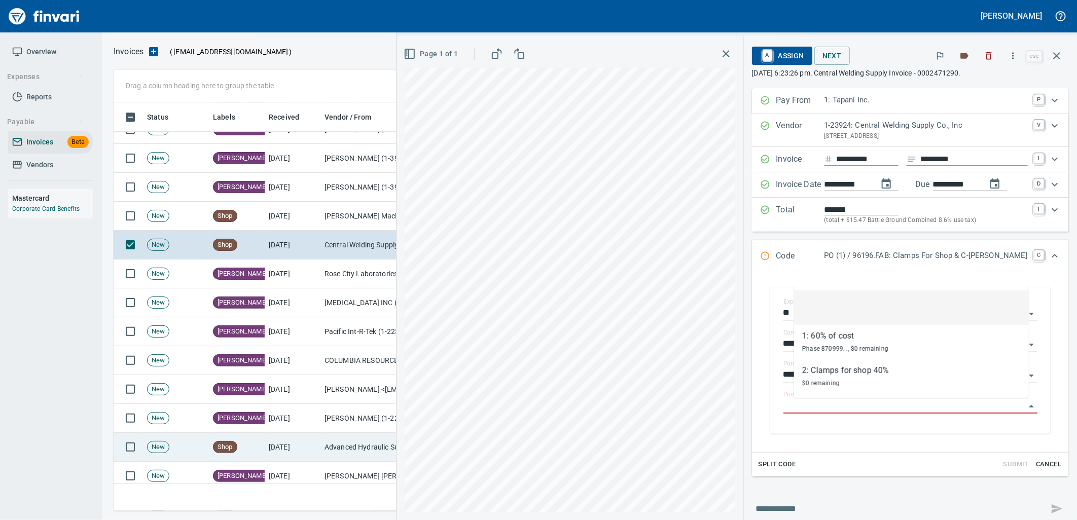
click at [320, 455] on td "[DATE]" at bounding box center [293, 447] width 56 height 29
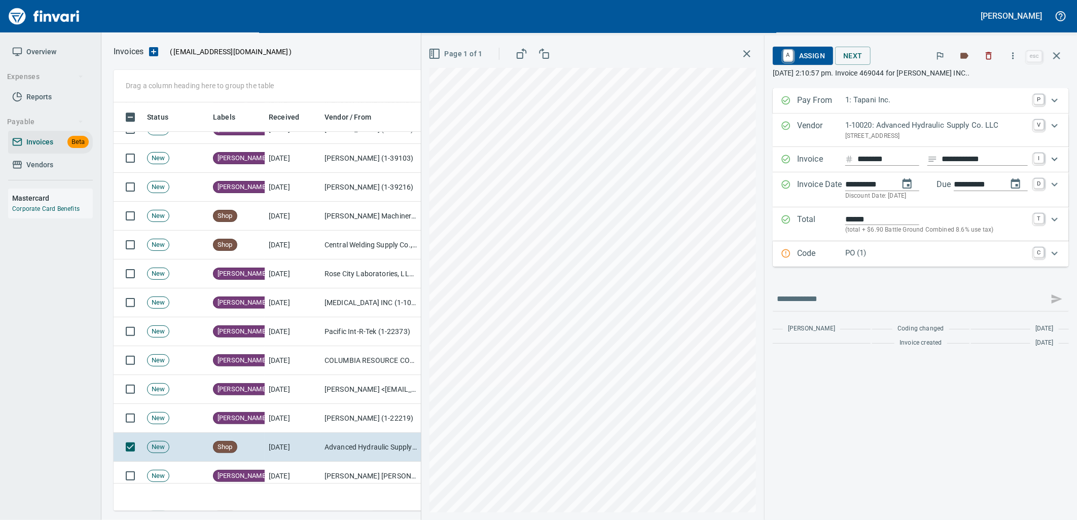
click at [903, 257] on p "PO (1)" at bounding box center [937, 254] width 183 height 12
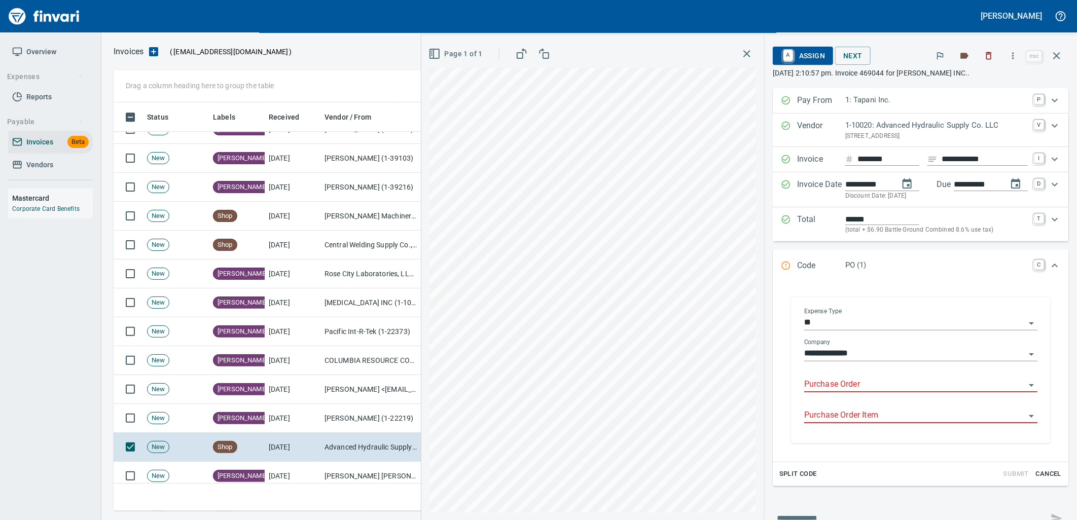
click at [853, 389] on input "Purchase Order" at bounding box center [914, 385] width 221 height 14
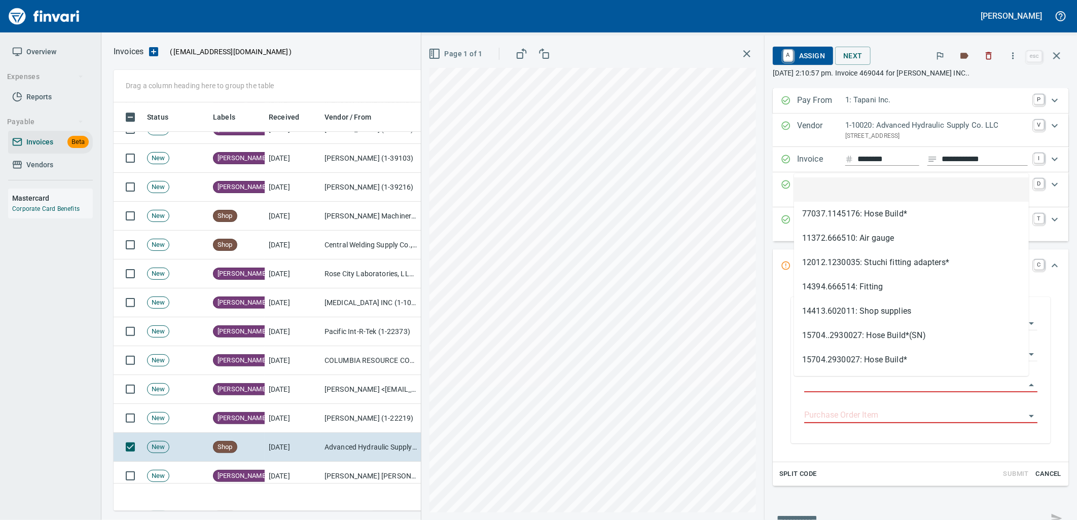
scroll to position [401, 934]
type input "**********"
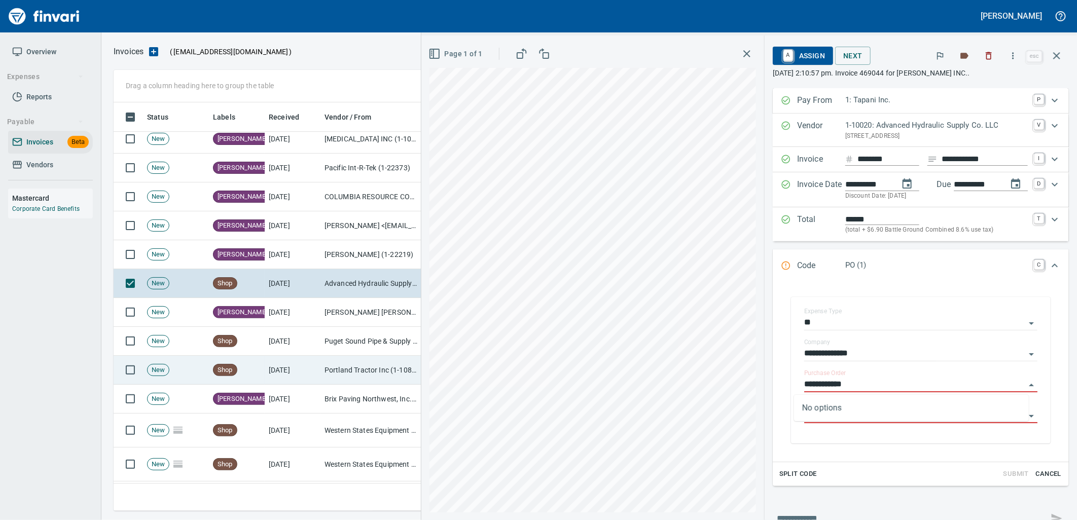
scroll to position [4621, 0]
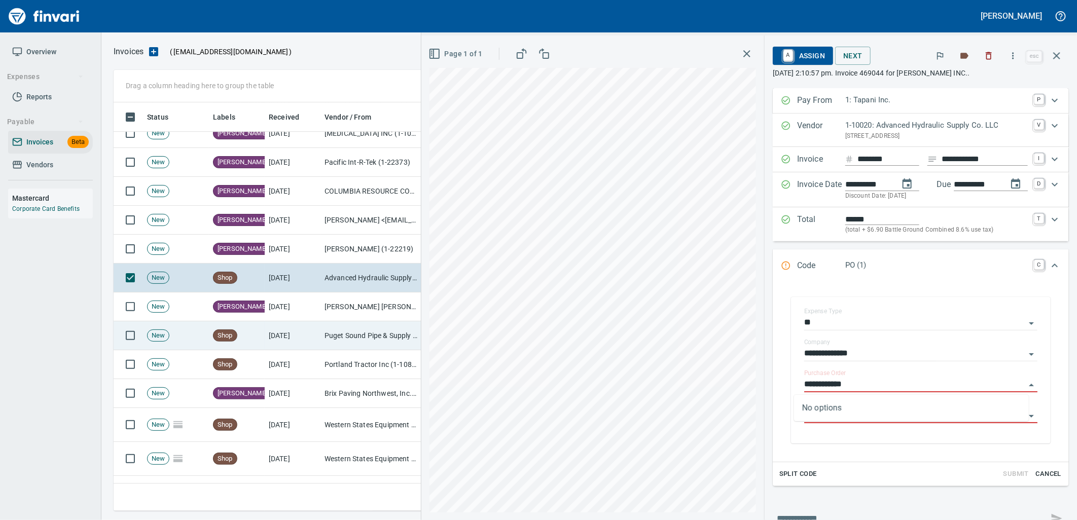
click at [282, 342] on td "[DATE]" at bounding box center [293, 336] width 56 height 29
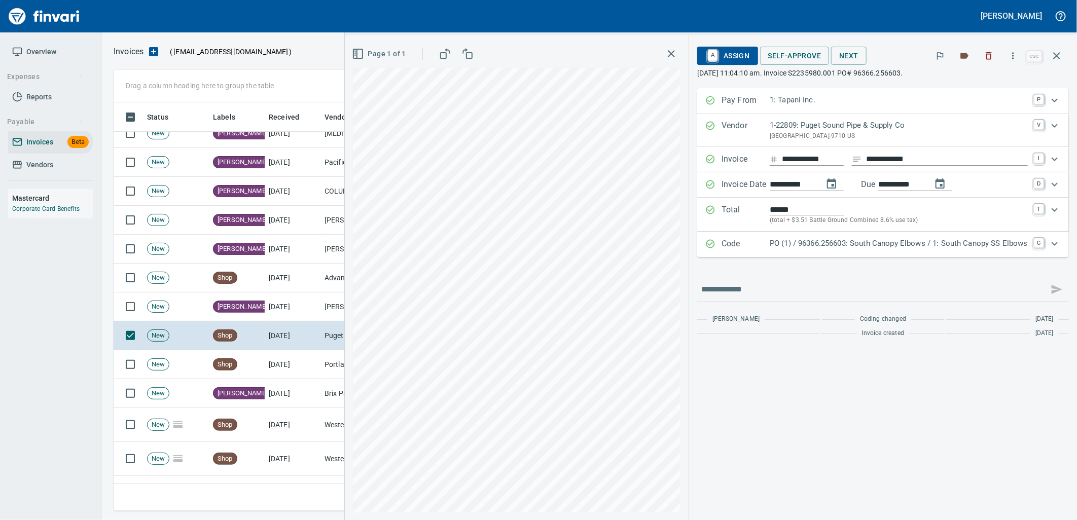
click at [904, 249] on p "PO (1) / 96366.256603: South Canopy Elbows / 1: South Canopy SS Elbows" at bounding box center [899, 244] width 258 height 12
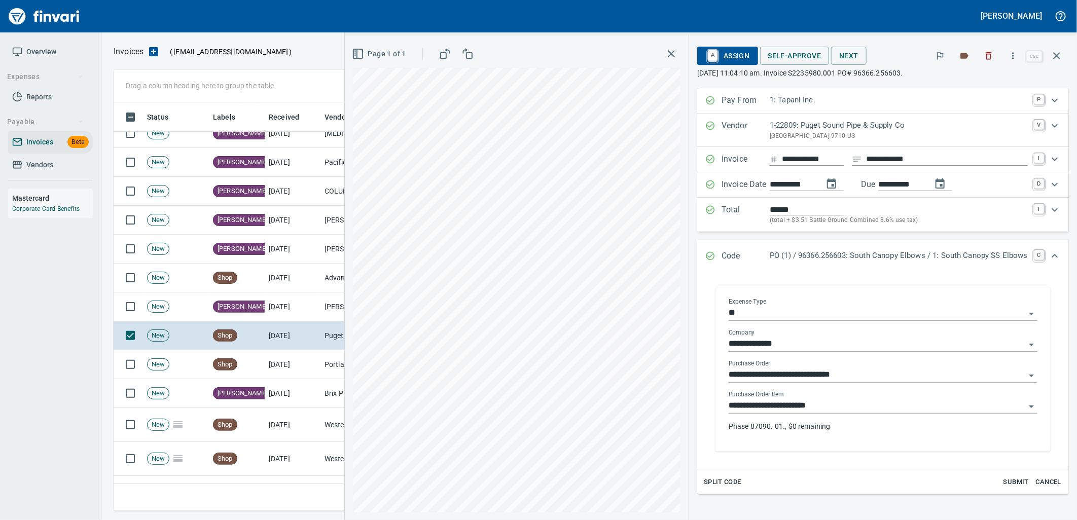
click at [809, 412] on input "**********" at bounding box center [877, 406] width 297 height 14
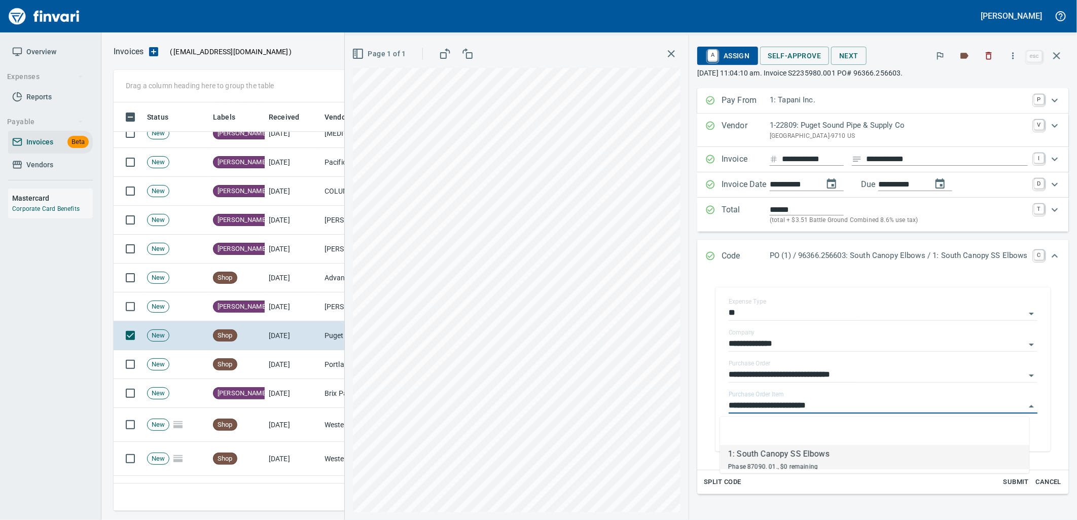
scroll to position [401, 934]
click at [250, 358] on td "Shop" at bounding box center [237, 364] width 56 height 29
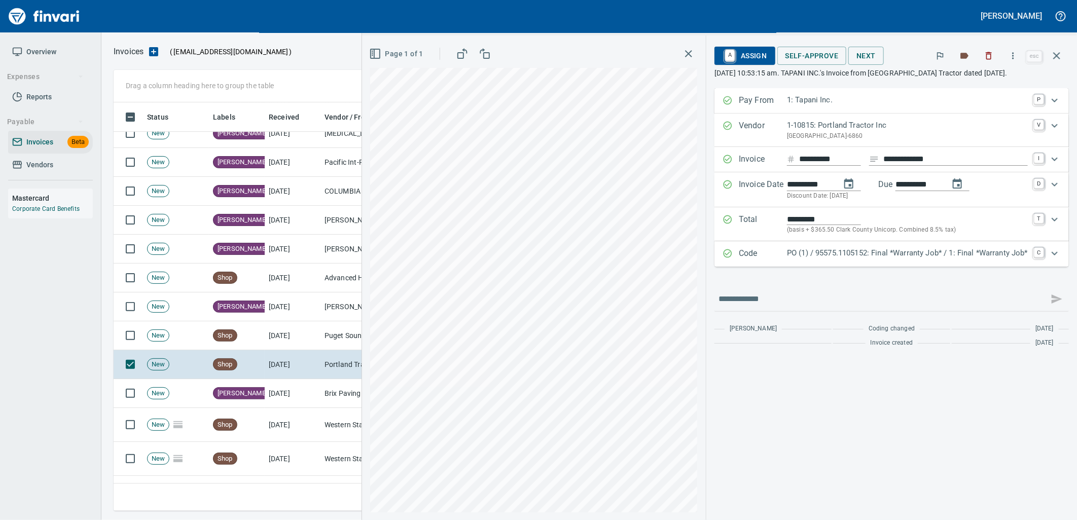
click at [946, 257] on p "PO (1) / 95575.1105152: Final *Warranty Job* / 1: Final *Warranty Job*" at bounding box center [907, 254] width 241 height 12
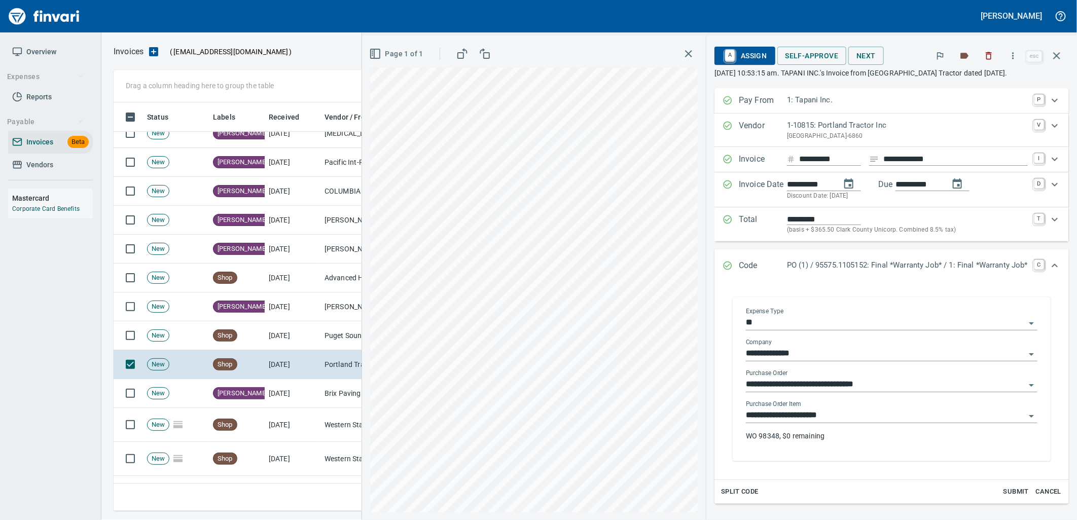
click at [851, 414] on input "**********" at bounding box center [885, 416] width 279 height 14
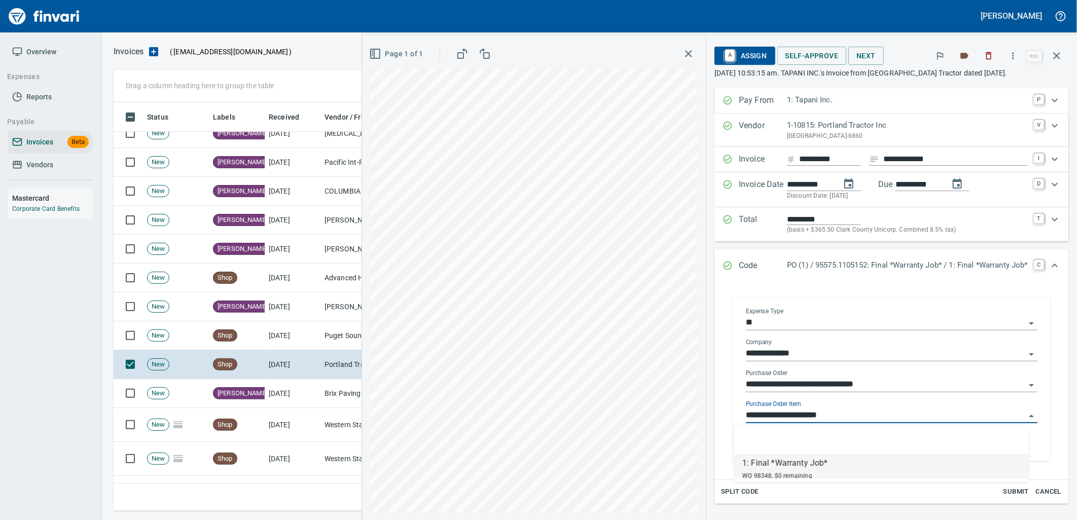
scroll to position [401, 934]
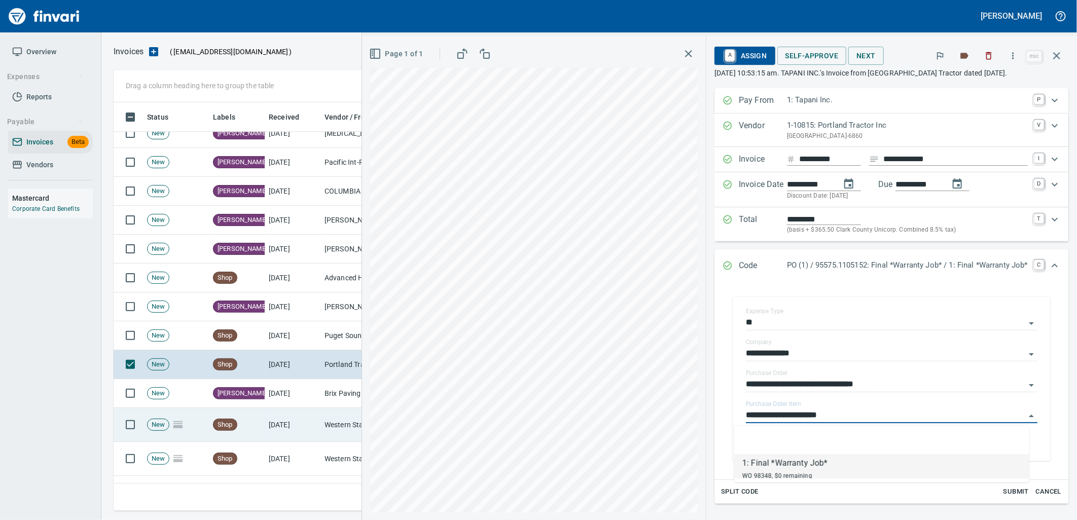
click at [324, 421] on td "Western States Equipment Co. (1-11113)" at bounding box center [371, 425] width 101 height 34
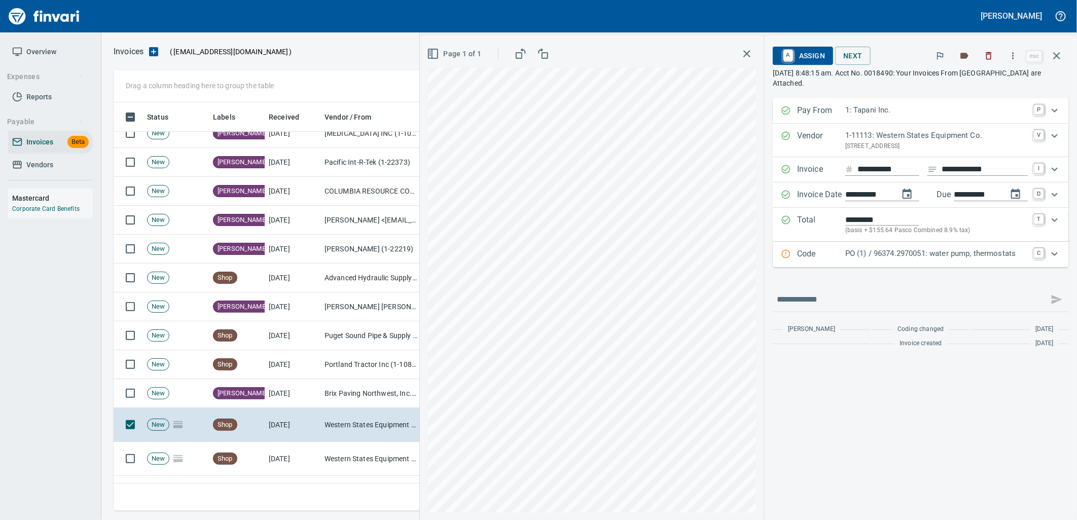
click at [901, 257] on p "PO (1) / 96374.2970051: water pump, thermostats" at bounding box center [937, 254] width 183 height 12
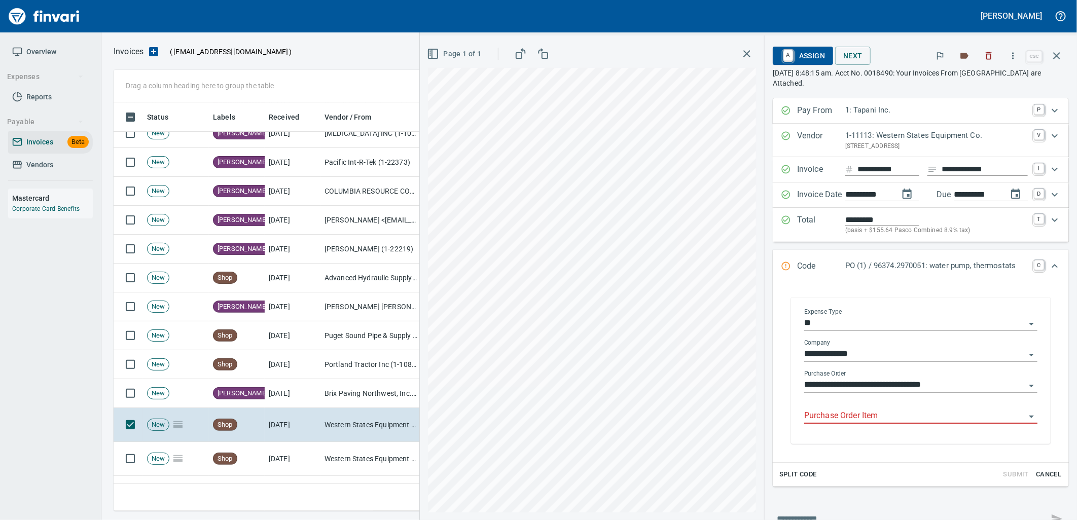
click at [889, 414] on input "Purchase Order Item" at bounding box center [914, 416] width 221 height 14
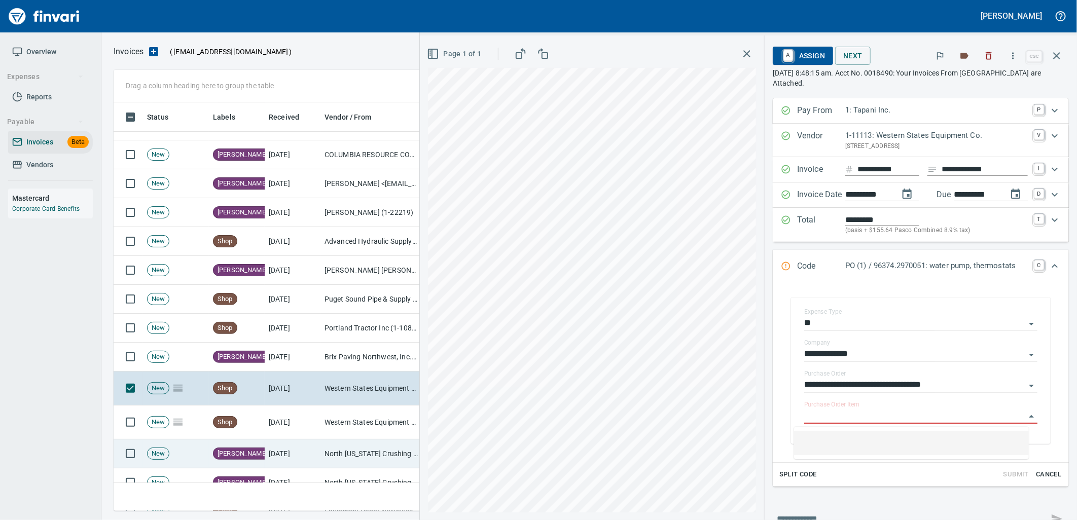
scroll to position [4678, 0]
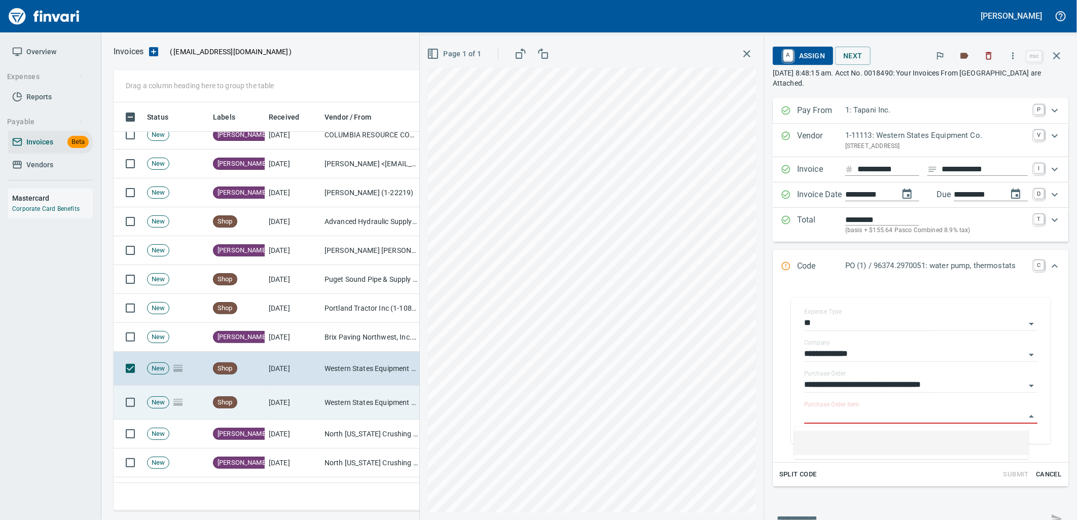
click at [337, 402] on td "Western States Equipment Co. (1-11113)" at bounding box center [371, 403] width 101 height 34
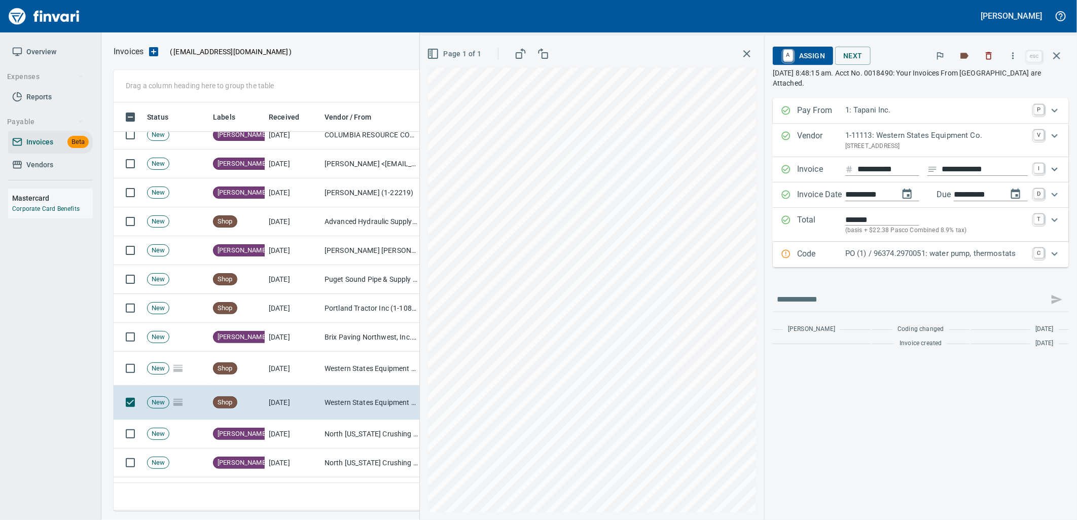
click at [944, 256] on p "PO (1) / 96374.2970051: water pump, thermostats" at bounding box center [937, 254] width 183 height 12
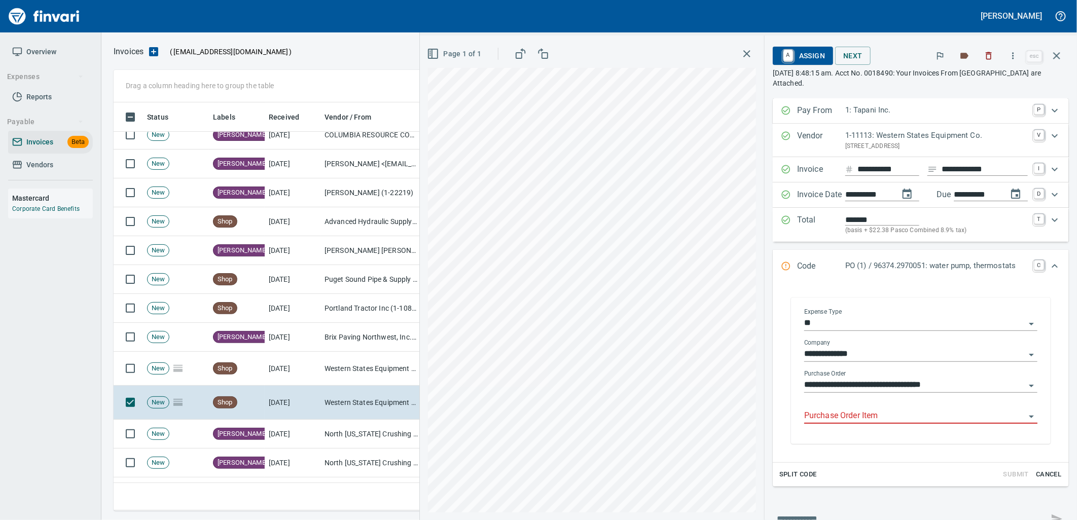
click at [872, 424] on input "Purchase Order Item" at bounding box center [914, 416] width 221 height 14
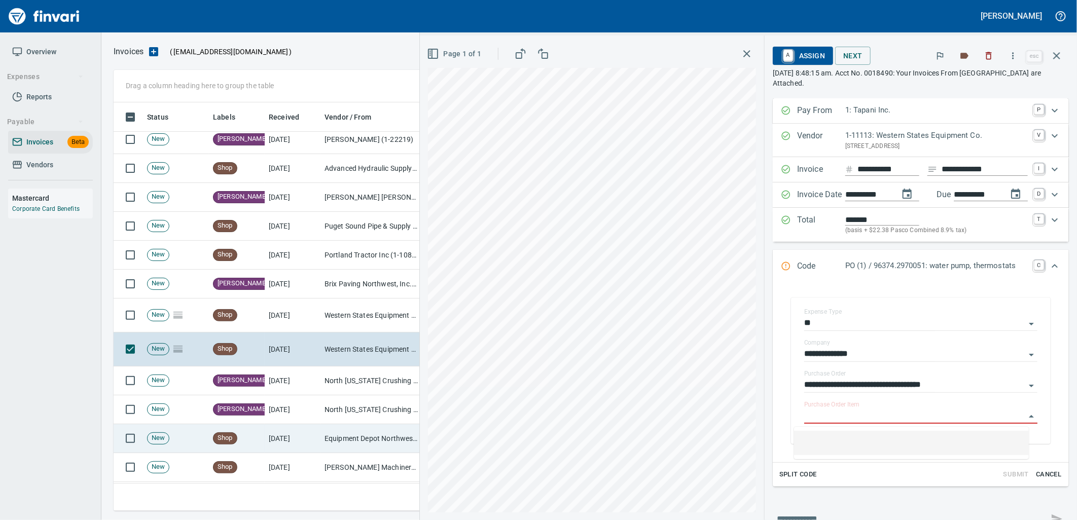
scroll to position [4790, 0]
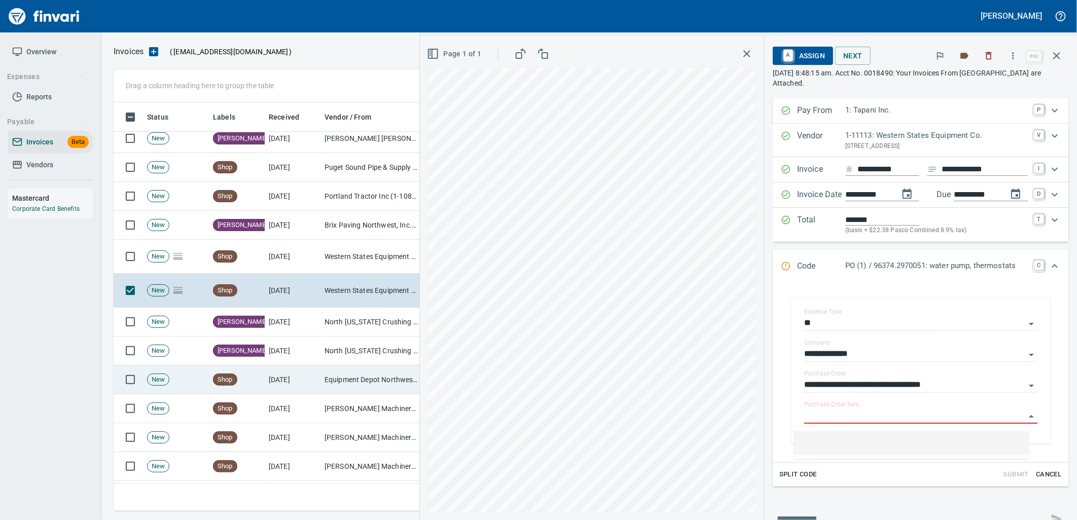
click at [285, 377] on td "[DATE]" at bounding box center [293, 380] width 56 height 29
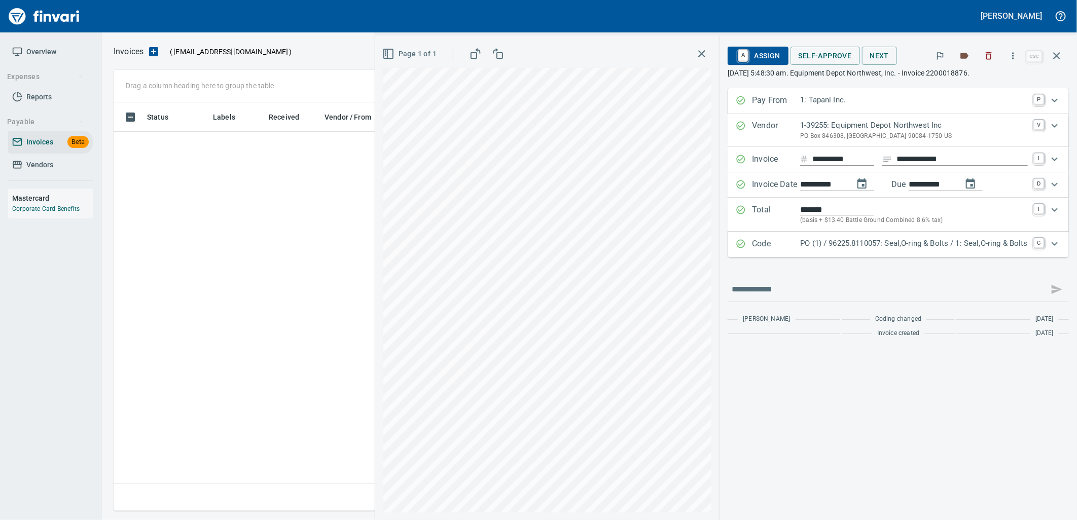
click at [862, 244] on p "PO (1) / 96225.8110057: Seal,O-ring & Bolts / 1: Seal,O-ring & Bolts" at bounding box center [914, 244] width 228 height 12
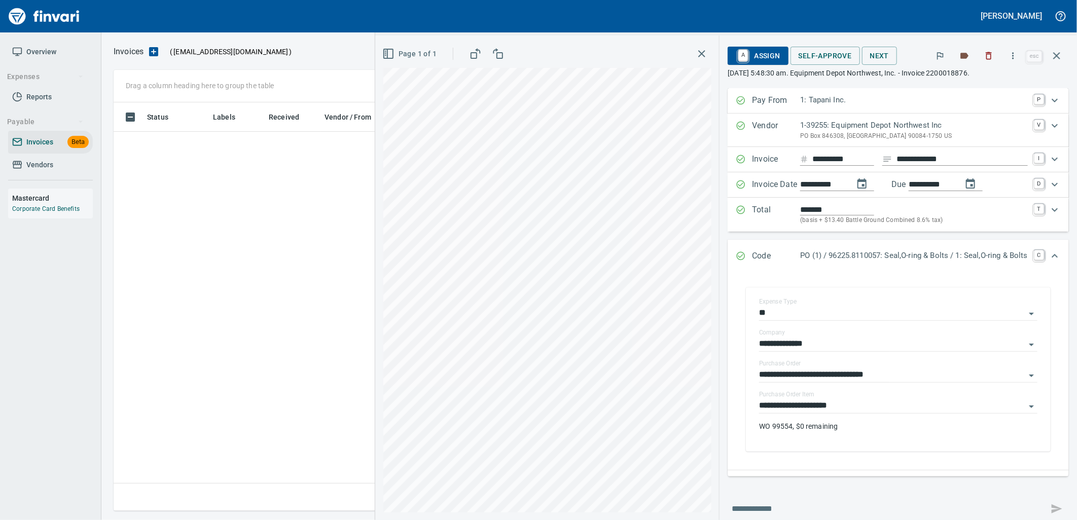
scroll to position [401, 934]
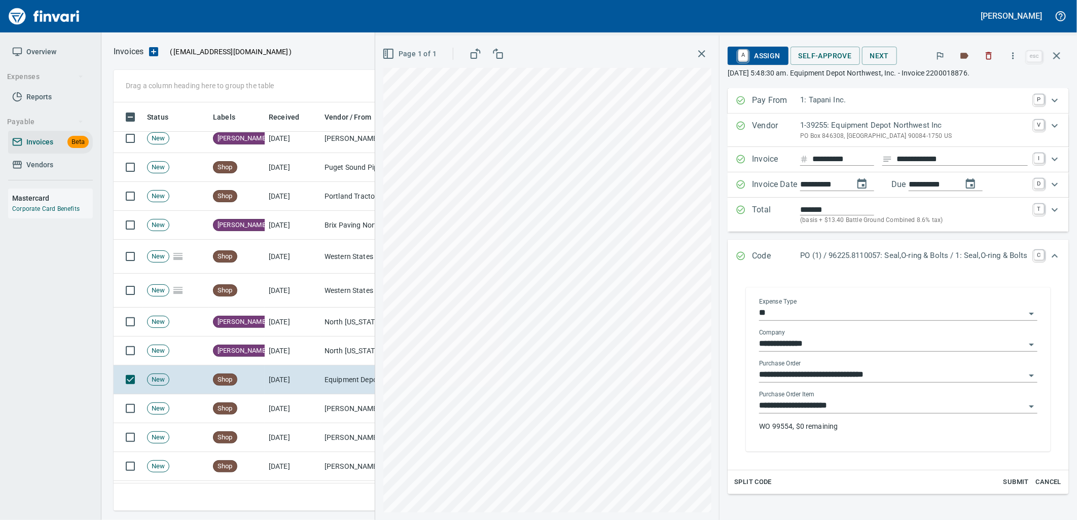
click at [830, 413] on input "**********" at bounding box center [892, 406] width 266 height 14
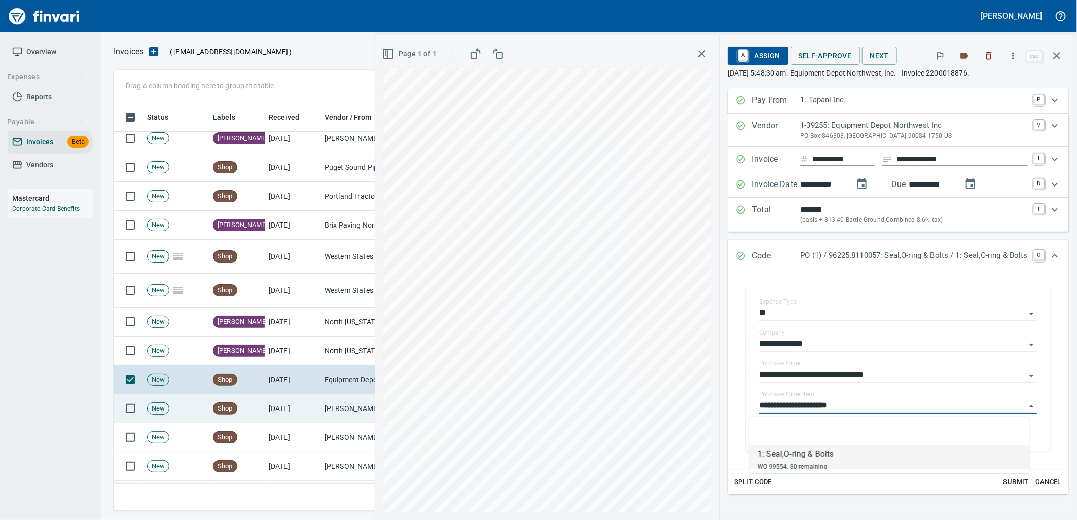
click at [294, 413] on td "[DATE]" at bounding box center [293, 409] width 56 height 29
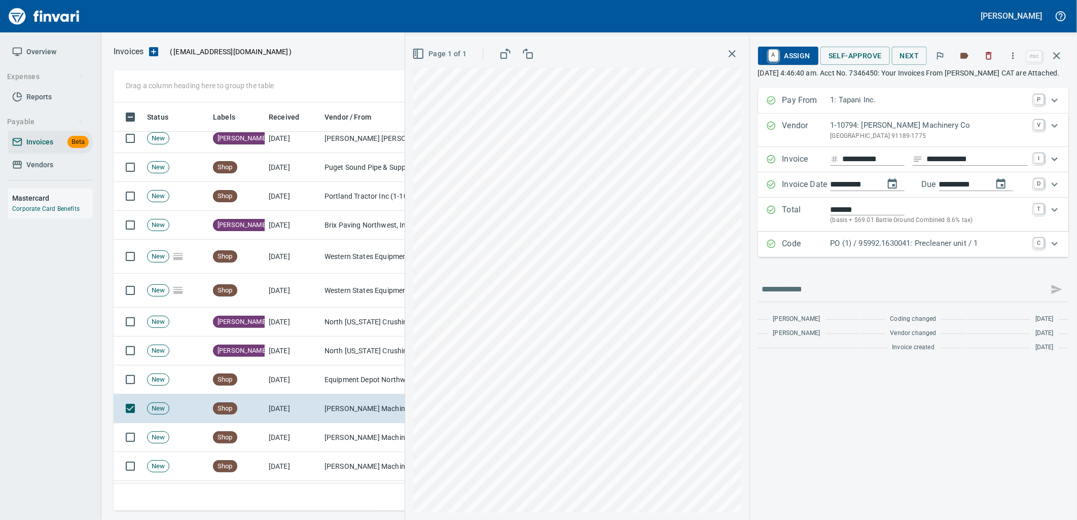
click at [969, 250] on p "PO (1) / 95992.1630041: Precleaner unit / 1" at bounding box center [929, 244] width 197 height 12
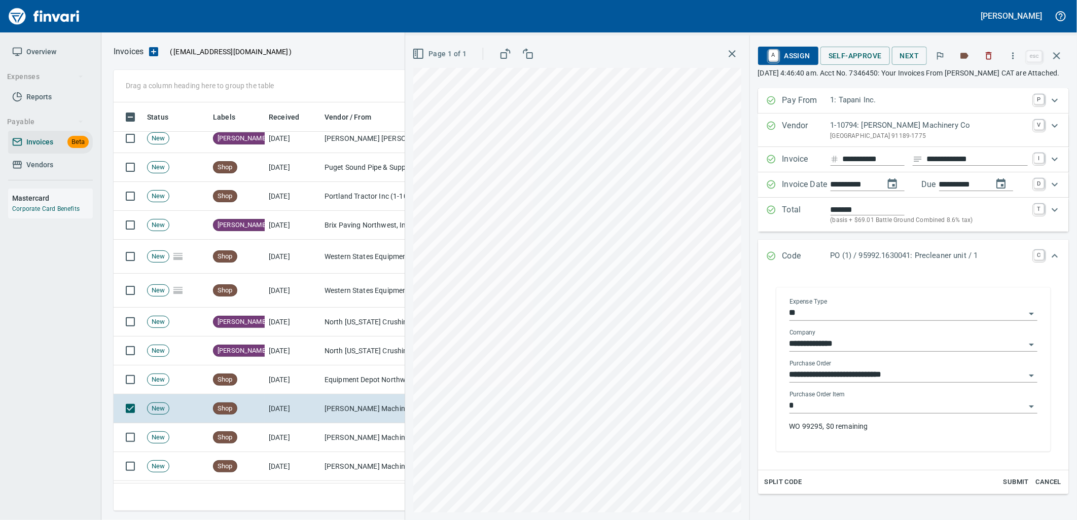
click at [846, 413] on input "*" at bounding box center [908, 406] width 236 height 14
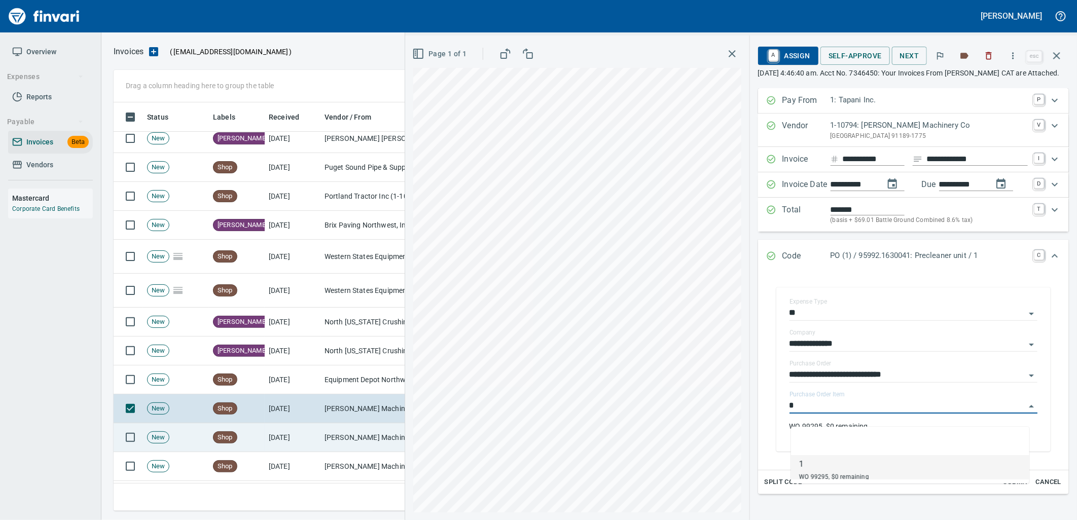
click at [379, 432] on td "[PERSON_NAME] Machinery Co (1-10794)" at bounding box center [371, 438] width 101 height 29
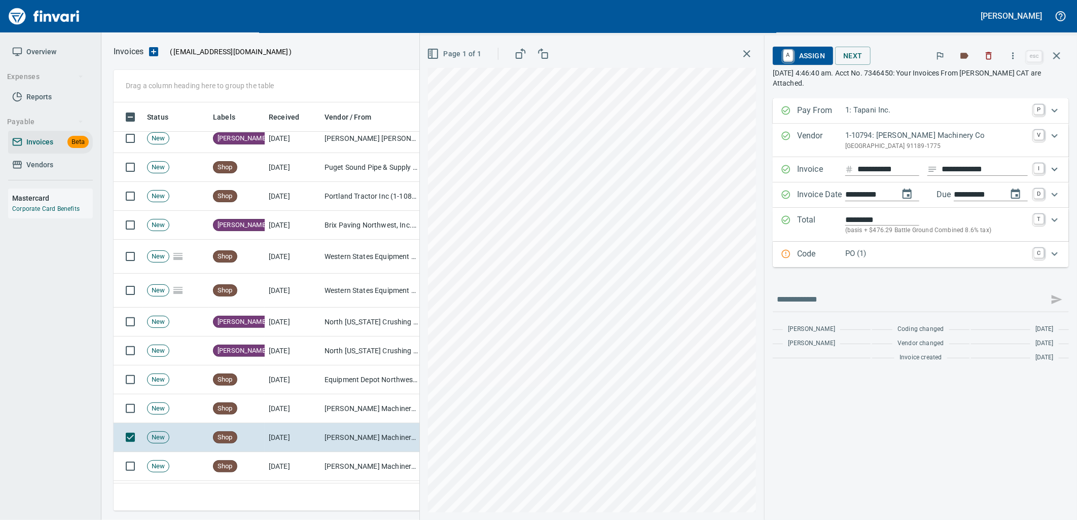
click at [883, 253] on p "PO (1)" at bounding box center [937, 254] width 183 height 12
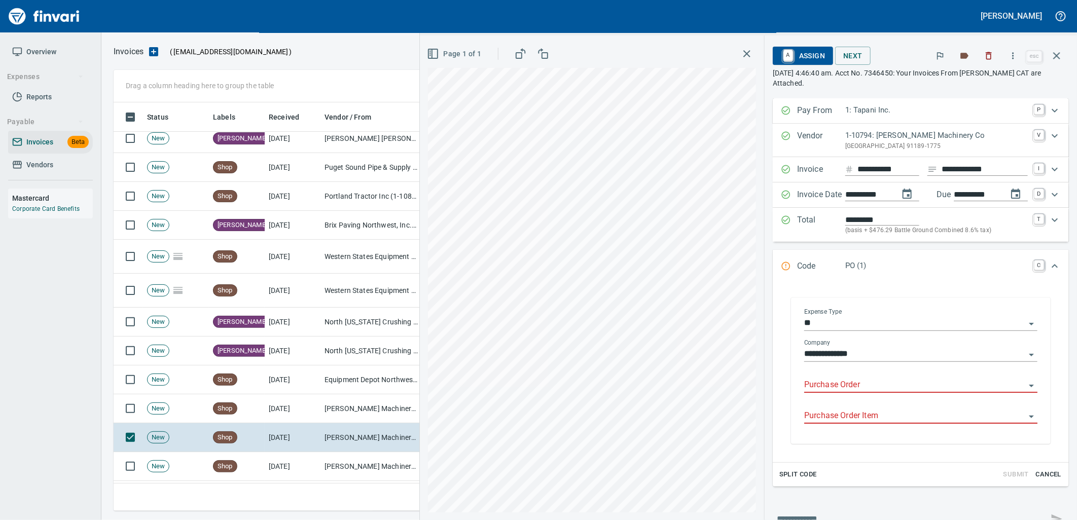
click at [880, 384] on input "Purchase Order" at bounding box center [914, 385] width 221 height 14
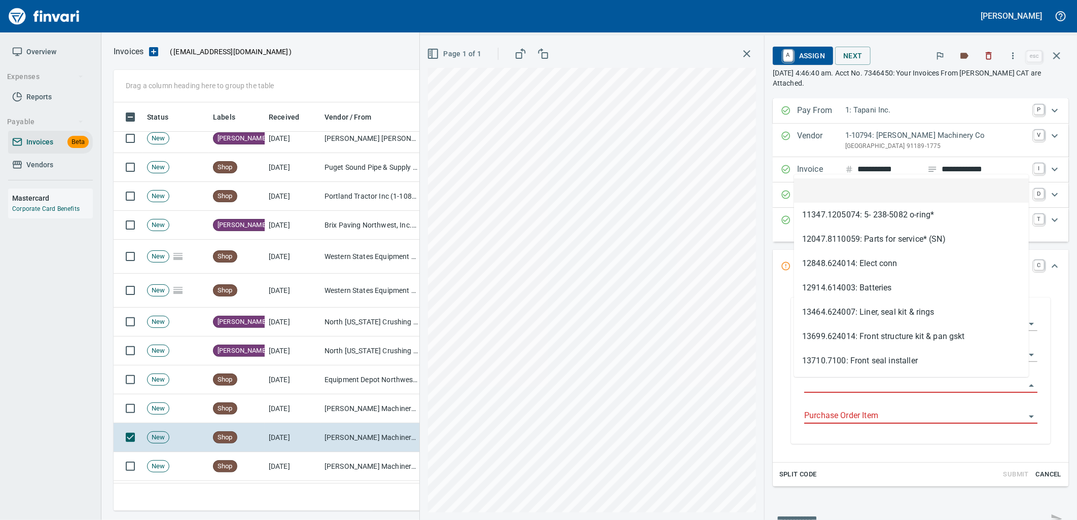
type input "**********"
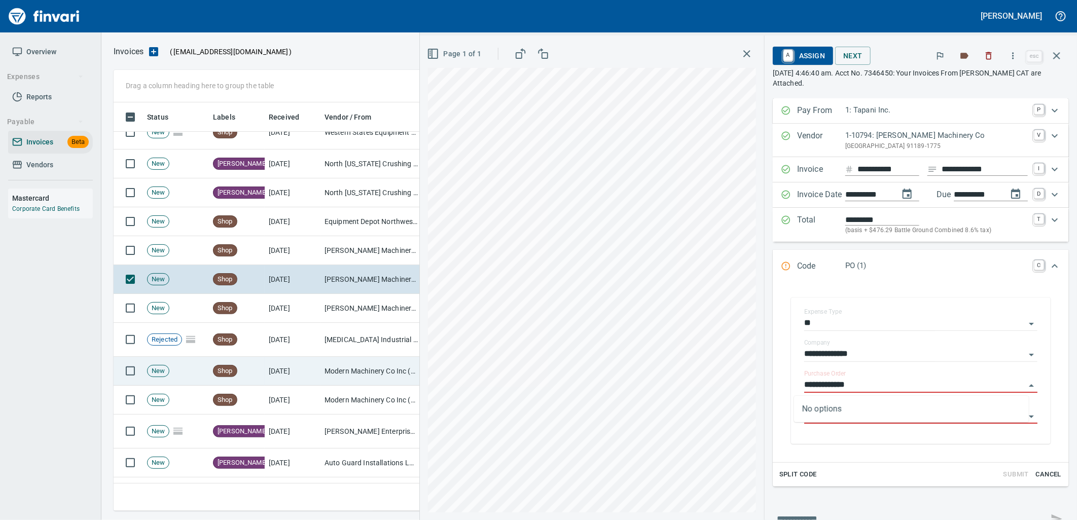
scroll to position [4959, 0]
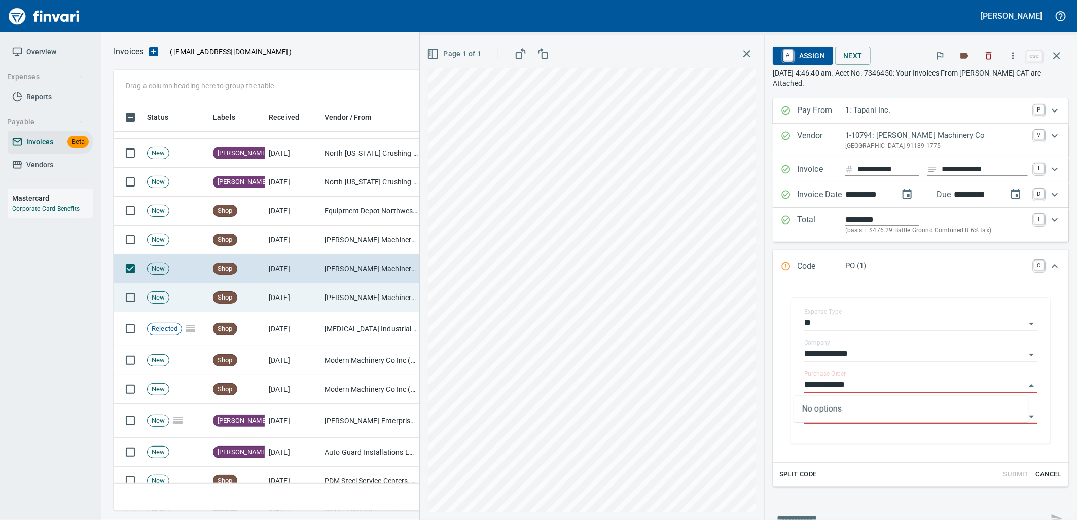
click at [322, 302] on td "[PERSON_NAME] Machinery Inc (1-10774)" at bounding box center [371, 298] width 101 height 29
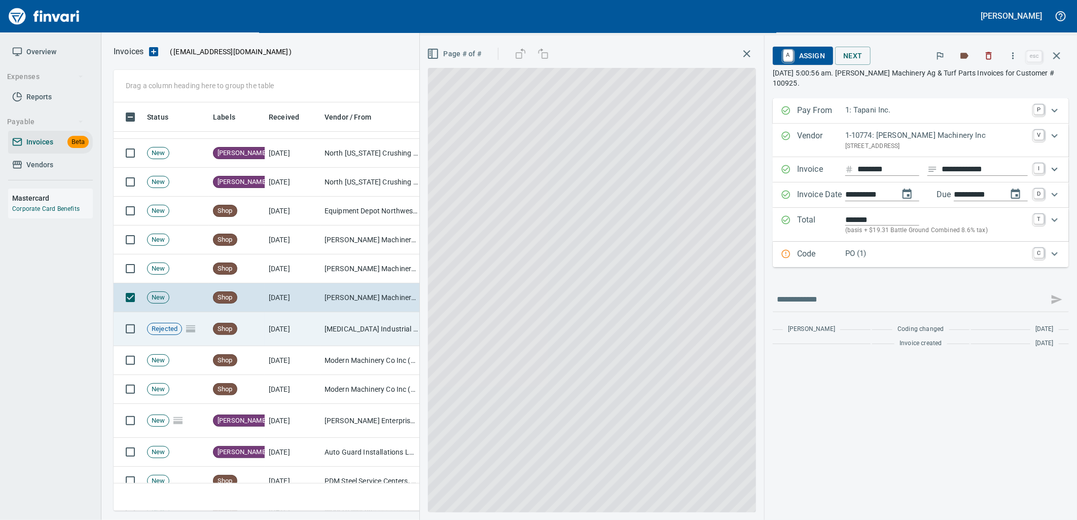
click at [369, 323] on td "[MEDICAL_DATA] Industrial (1-30405)" at bounding box center [371, 329] width 101 height 34
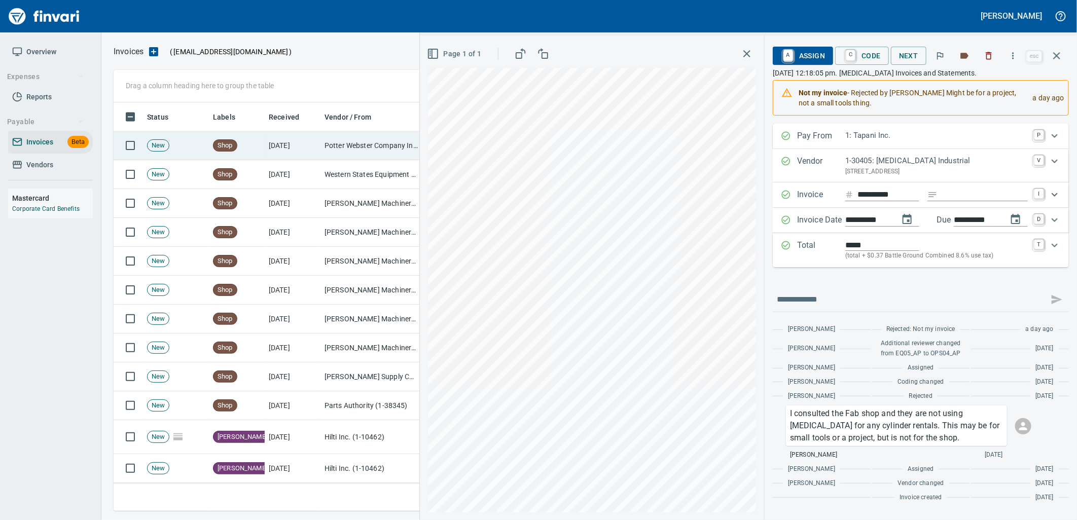
scroll to position [3381, 0]
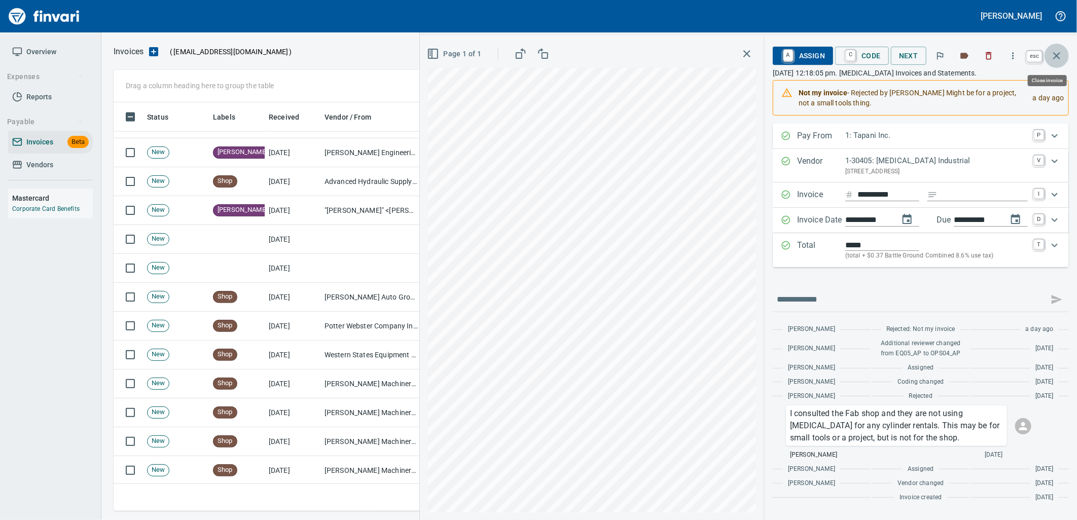
click at [1056, 61] on icon "button" at bounding box center [1057, 56] width 12 height 12
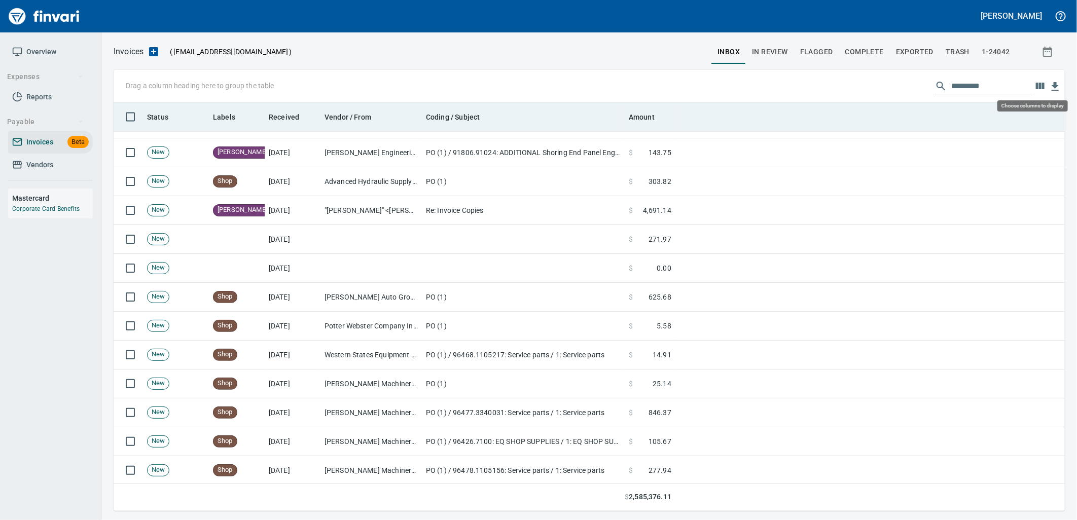
scroll to position [401, 935]
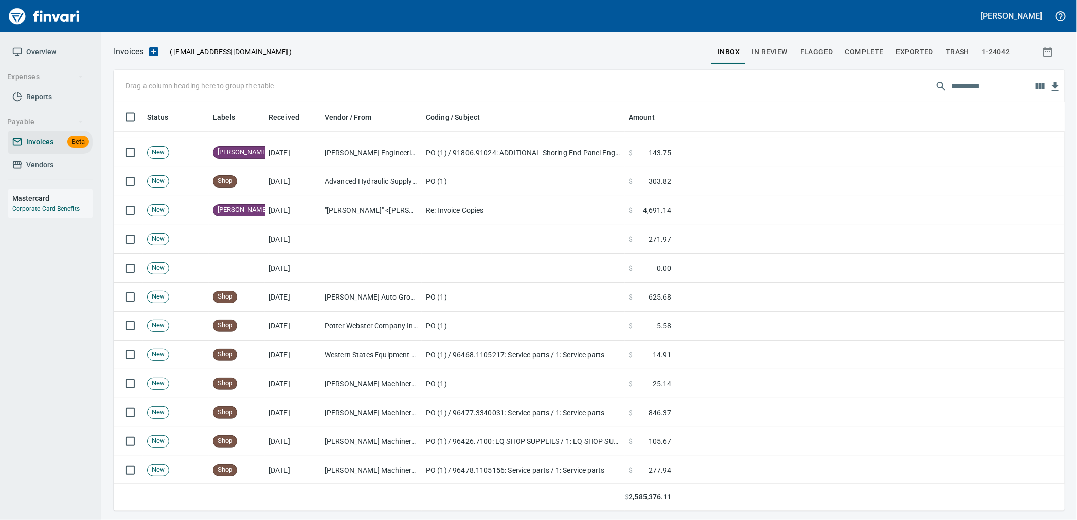
click at [51, 165] on span "Vendors" at bounding box center [39, 165] width 27 height 13
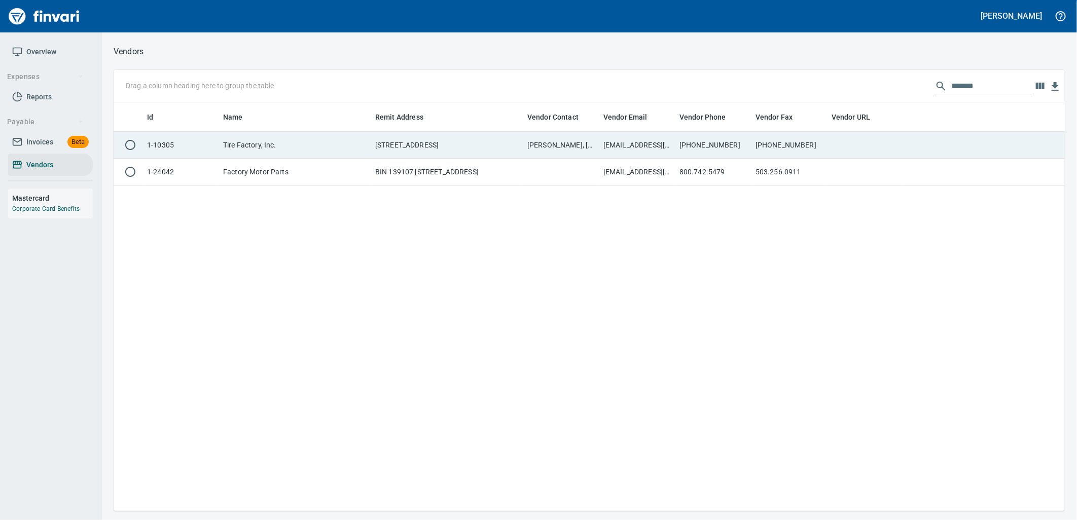
scroll to position [401, 943]
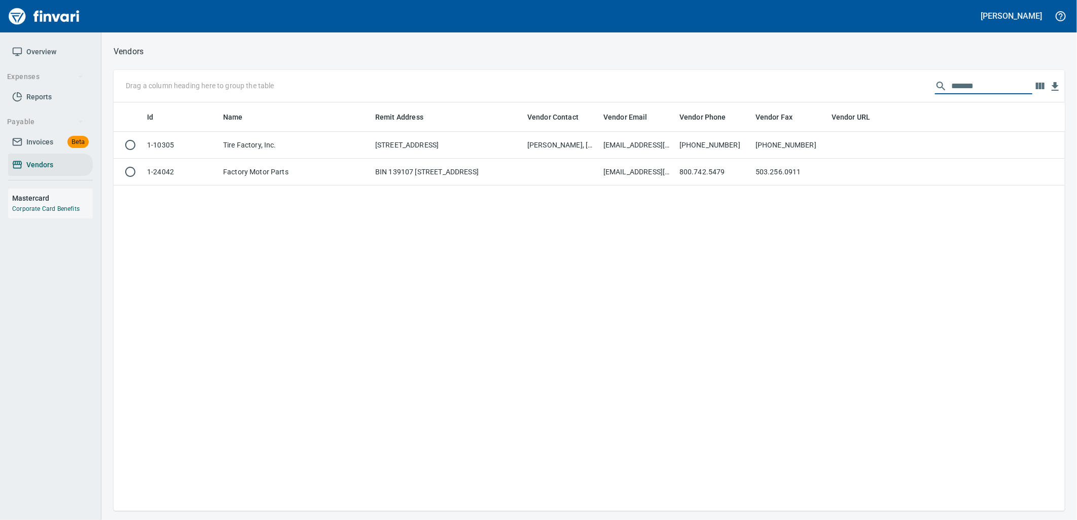
drag, startPoint x: 990, startPoint y: 88, endPoint x: 908, endPoint y: 88, distance: 81.7
click at [900, 84] on div "Drag a column heading here to group the table *******" at bounding box center [590, 86] width 952 height 32
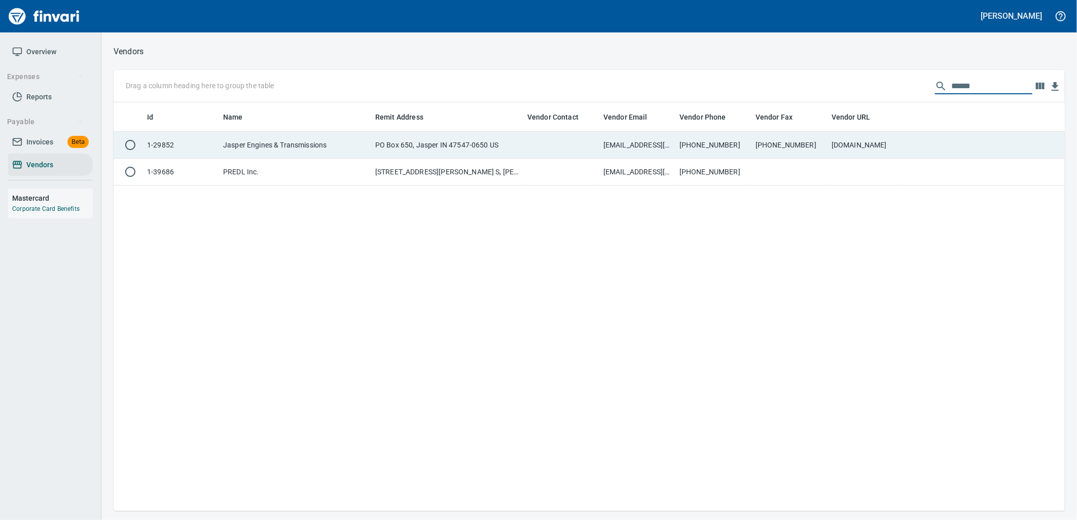
type input "******"
click at [410, 154] on td "PO Box 650, Jasper IN 47547-0650 US" at bounding box center [447, 145] width 152 height 27
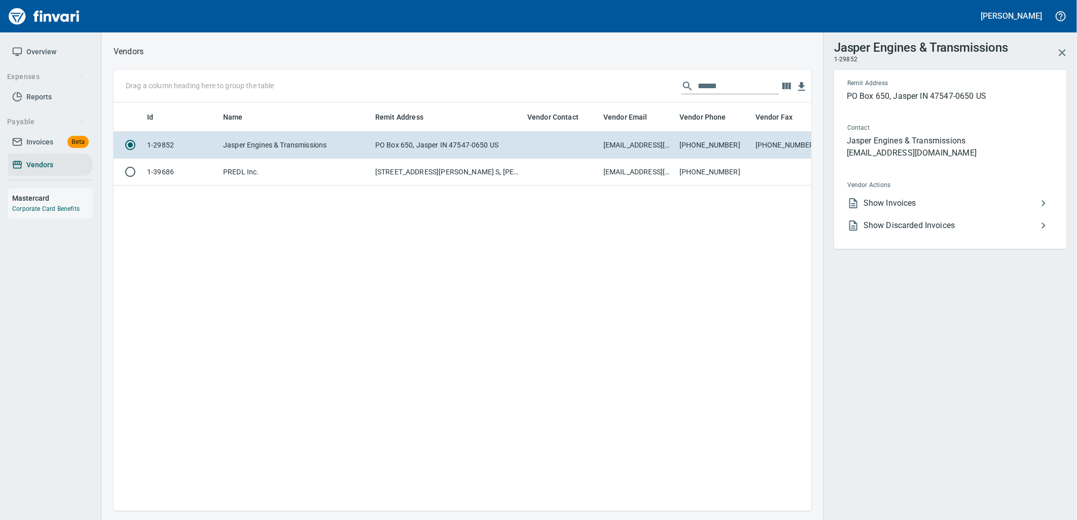
scroll to position [392, 690]
click at [905, 209] on li "Show Invoices" at bounding box center [946, 203] width 215 height 22
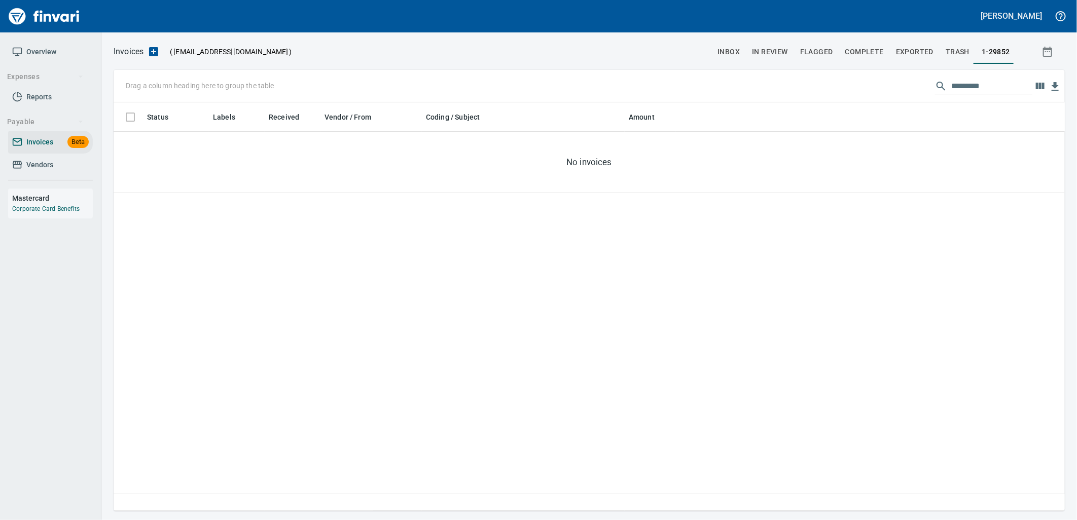
scroll to position [401, 943]
drag, startPoint x: 48, startPoint y: 159, endPoint x: 52, endPoint y: 150, distance: 9.5
click at [48, 159] on span "Vendors" at bounding box center [39, 165] width 27 height 13
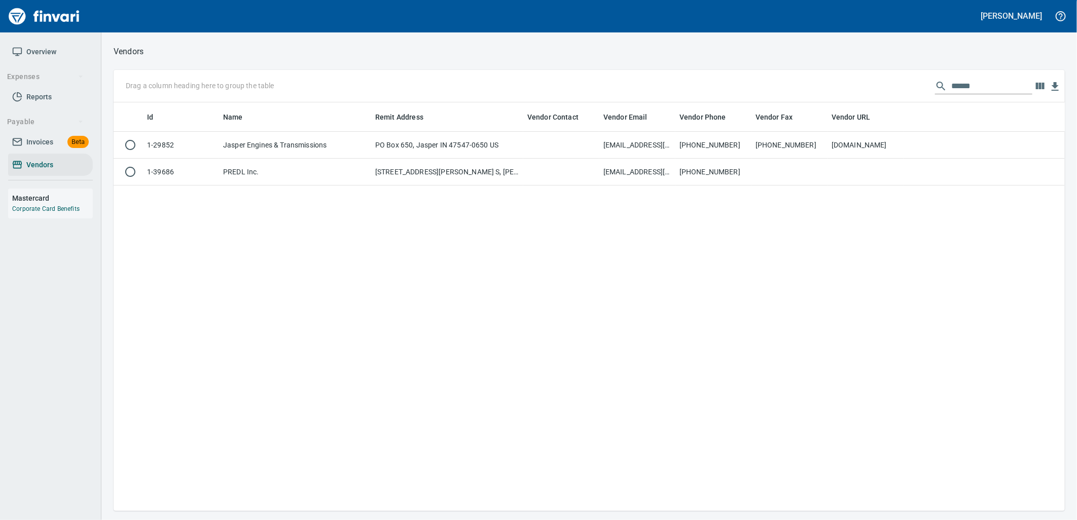
scroll to position [401, 943]
drag, startPoint x: 1001, startPoint y: 89, endPoint x: 904, endPoint y: 91, distance: 96.9
click at [917, 90] on div "Drag a column heading here to group the table ******" at bounding box center [590, 86] width 952 height 32
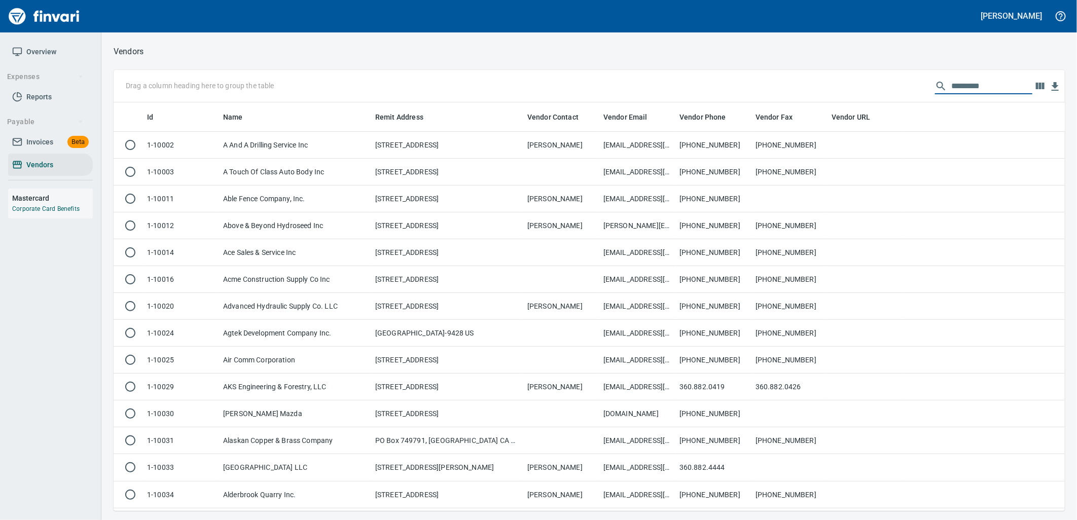
scroll to position [401, 935]
